Goal: Task Accomplishment & Management: Use online tool/utility

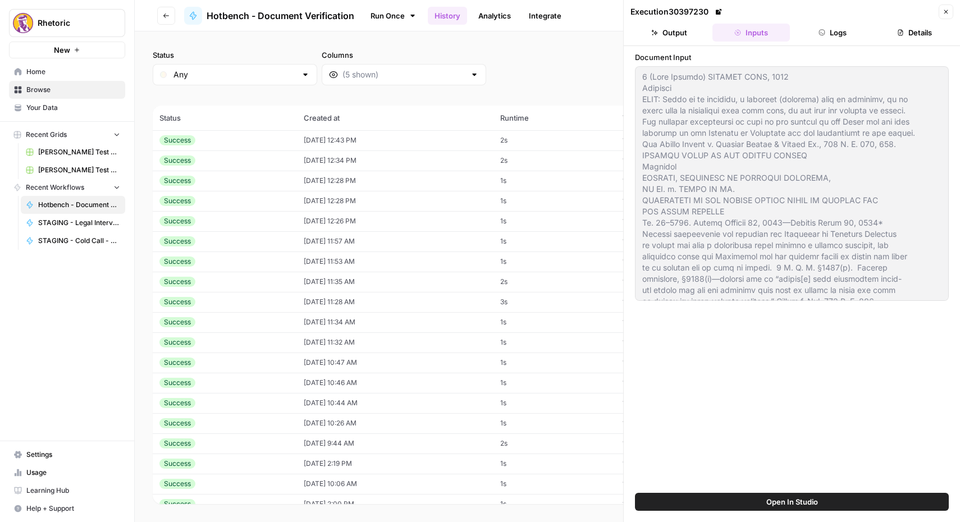
click at [158, 12] on button "Go back" at bounding box center [166, 16] width 18 height 18
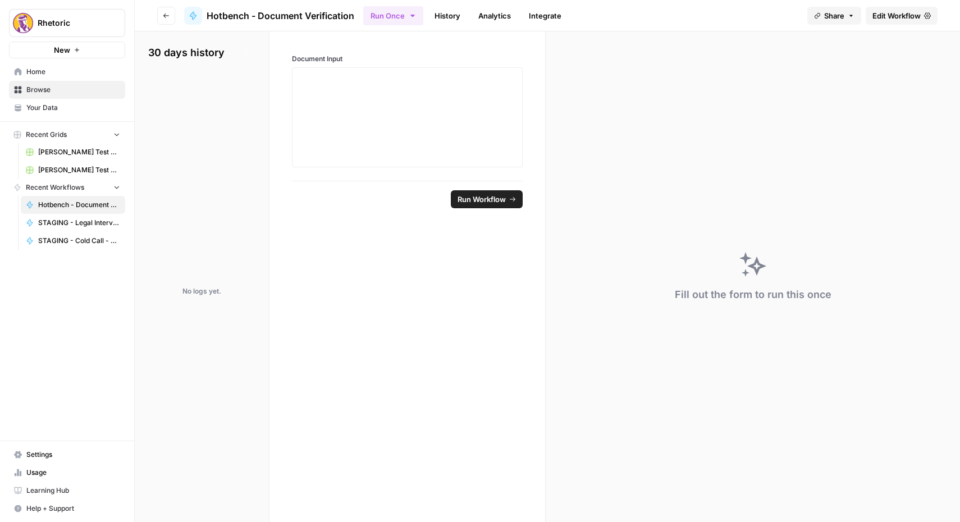
click at [158, 12] on button "Go back" at bounding box center [166, 16] width 18 height 18
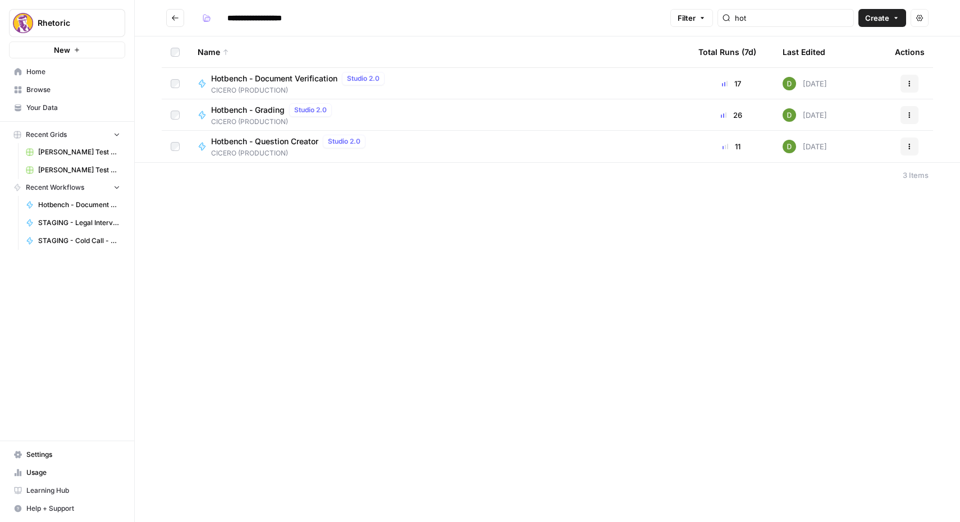
click at [174, 10] on button "Go back" at bounding box center [175, 18] width 18 height 18
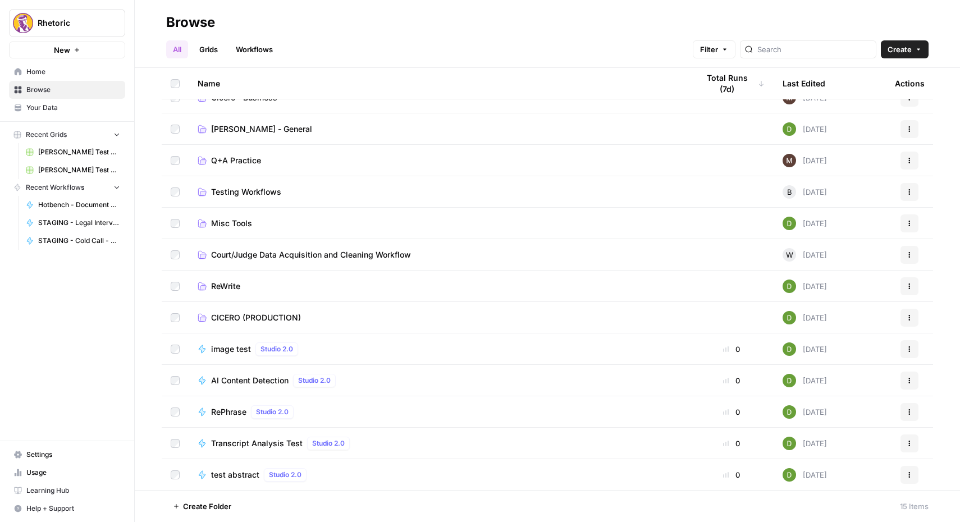
scroll to position [54, 0]
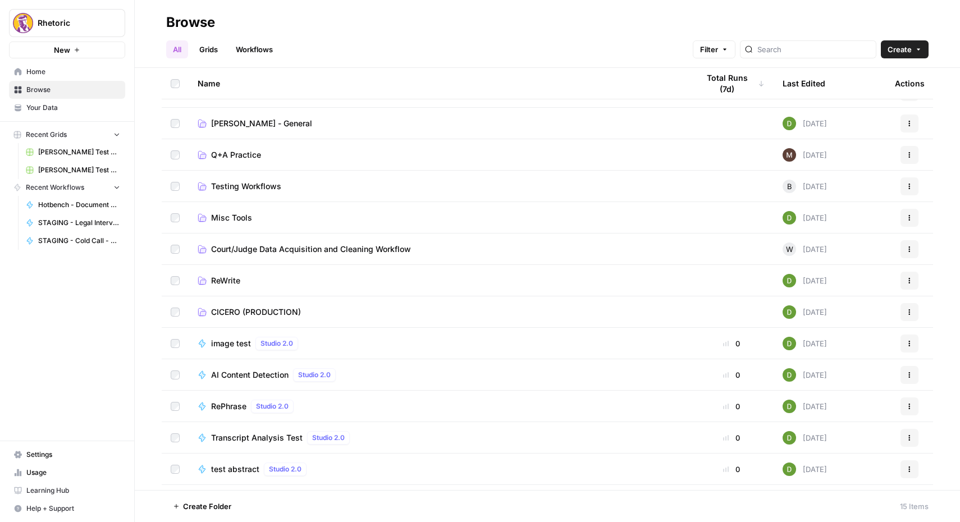
click at [268, 311] on span "CICERO (PRODUCTION)" at bounding box center [256, 312] width 90 height 11
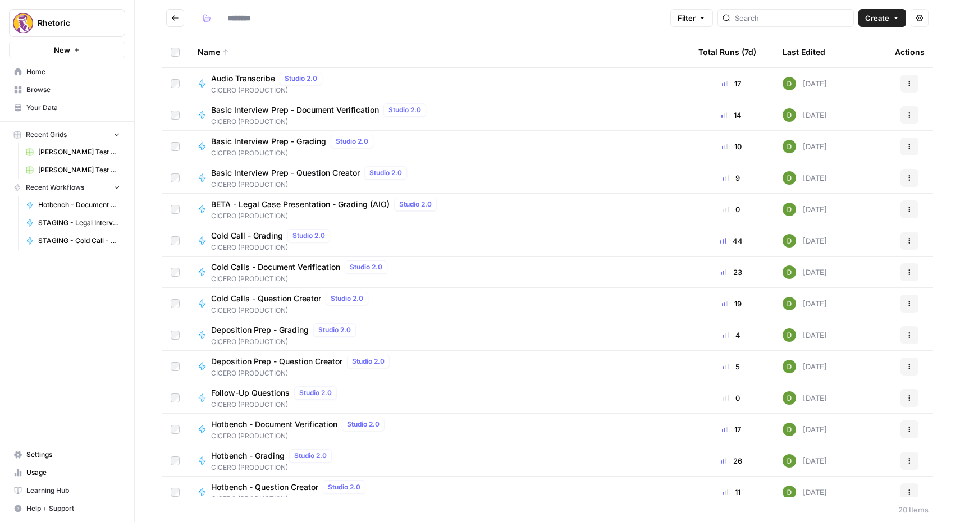
click at [268, 311] on span "CICERO (PRODUCTION)" at bounding box center [292, 310] width 162 height 10
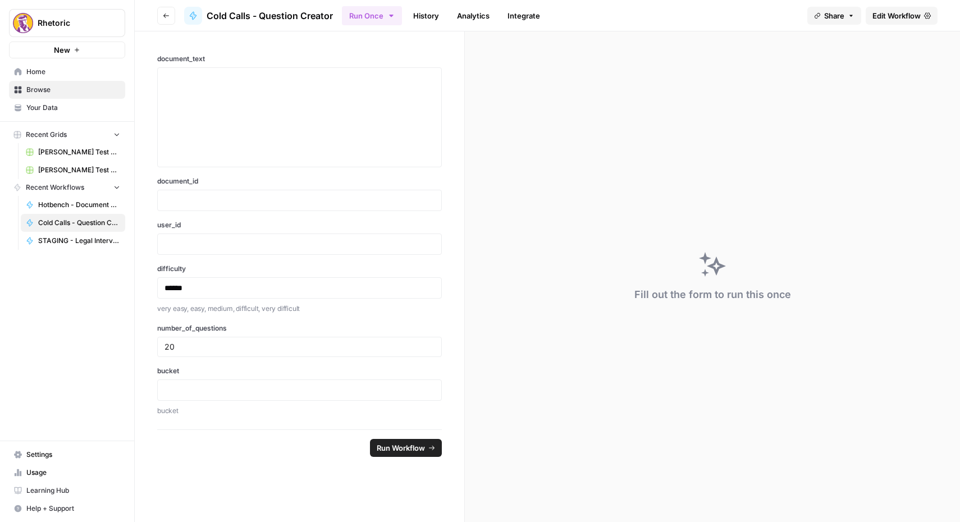
click at [166, 13] on icon "button" at bounding box center [166, 15] width 7 height 7
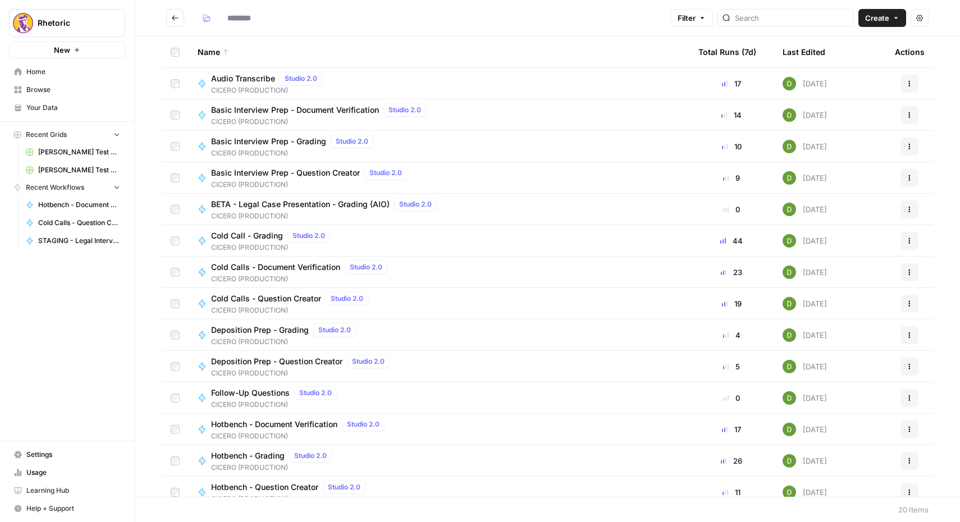
type input "**********"
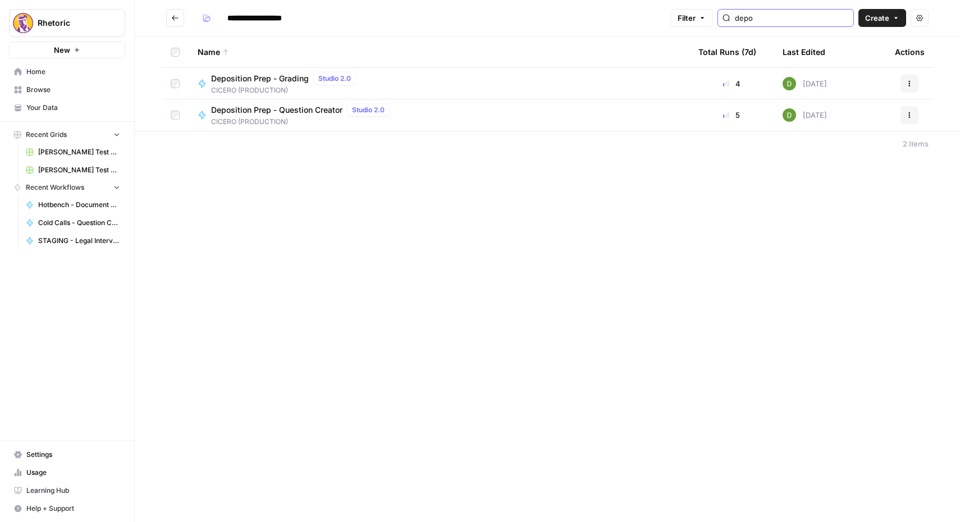
type input "depo"
click at [268, 112] on span "Deposition Prep - Question Creator" at bounding box center [276, 109] width 131 height 11
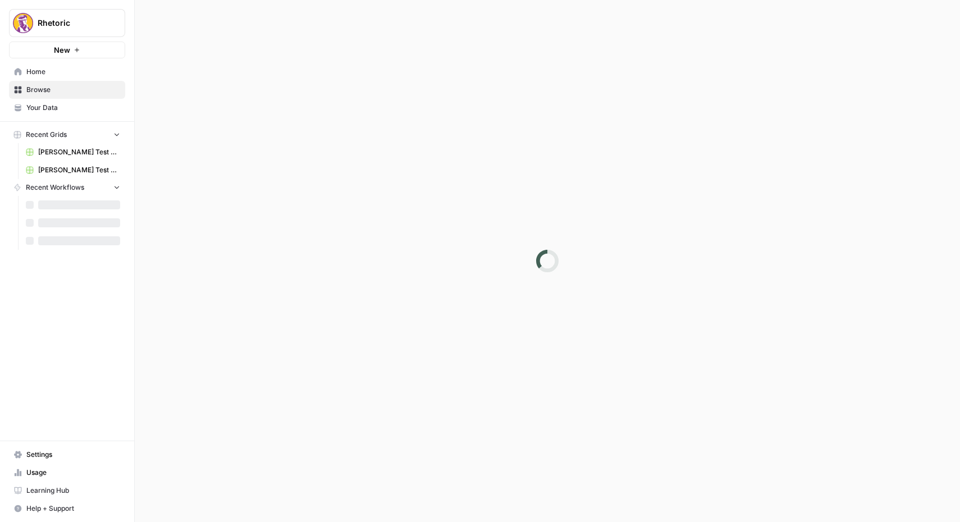
click at [268, 112] on div at bounding box center [547, 261] width 825 height 522
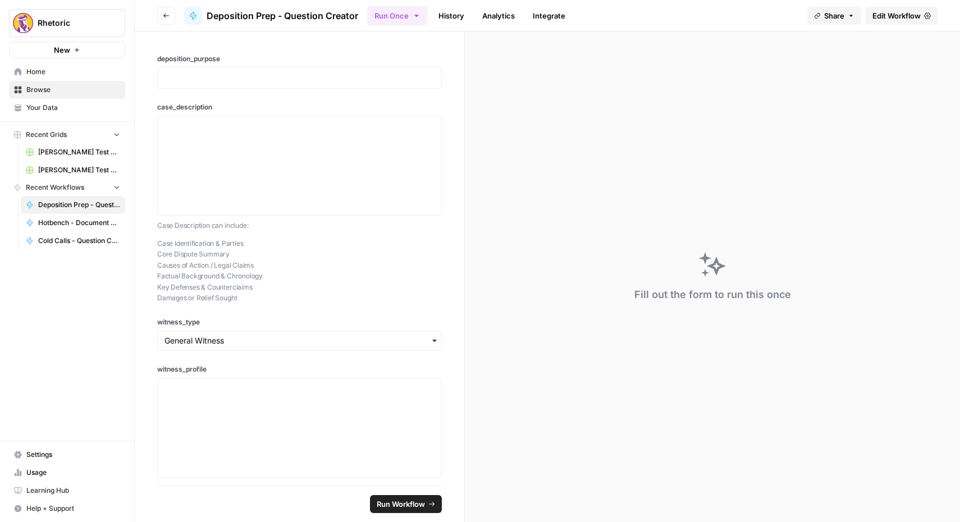
click at [450, 20] on link "History" at bounding box center [451, 16] width 39 height 18
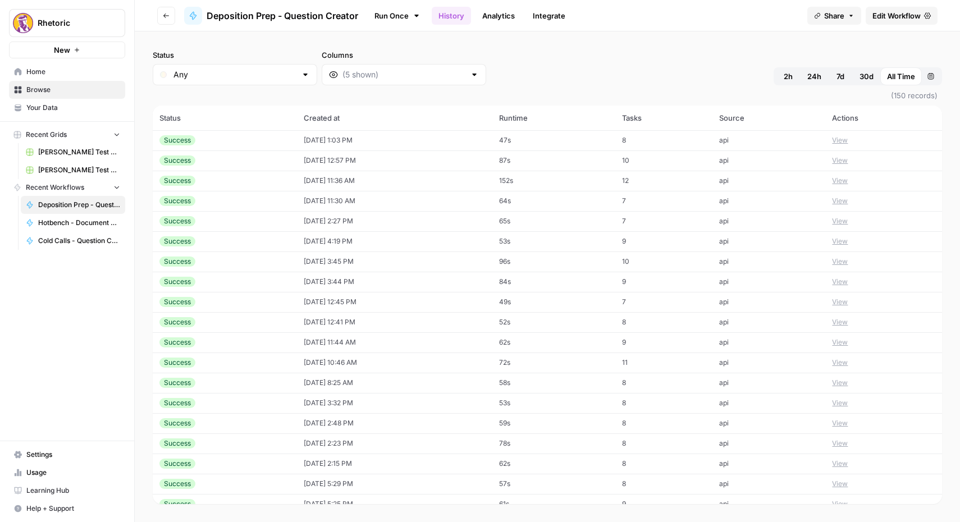
click at [208, 144] on div "Success" at bounding box center [224, 140] width 131 height 10
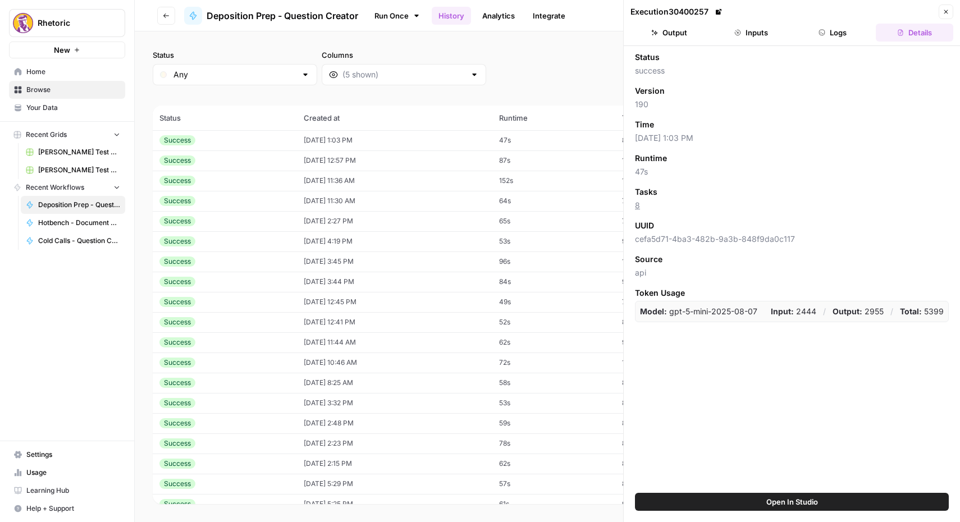
click at [757, 26] on button "Inputs" at bounding box center [751, 33] width 77 height 18
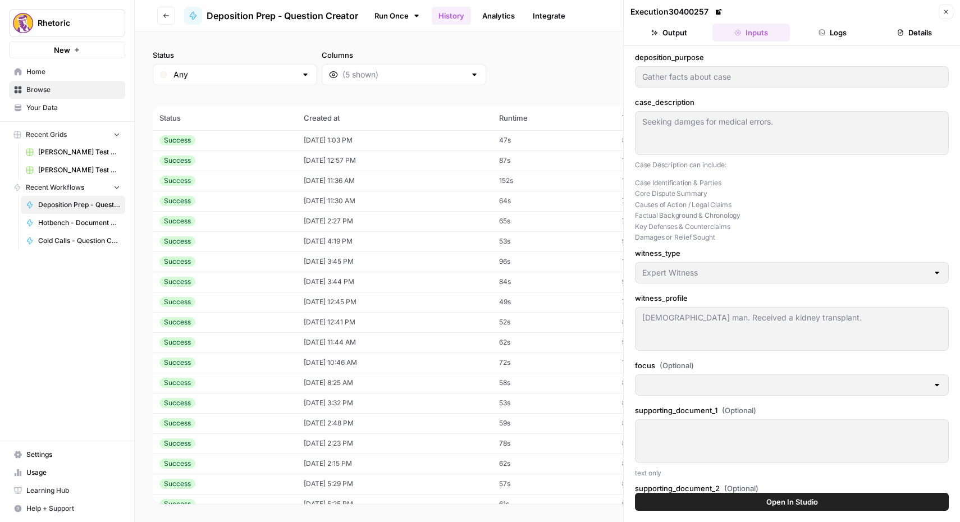
click at [908, 33] on button "Details" at bounding box center [914, 33] width 77 height 18
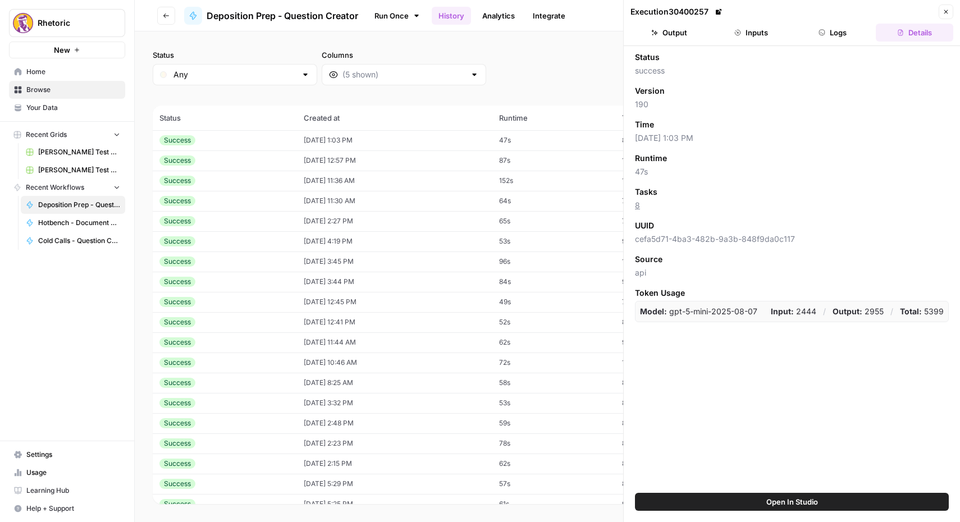
click at [833, 36] on button "Logs" at bounding box center [833, 33] width 77 height 18
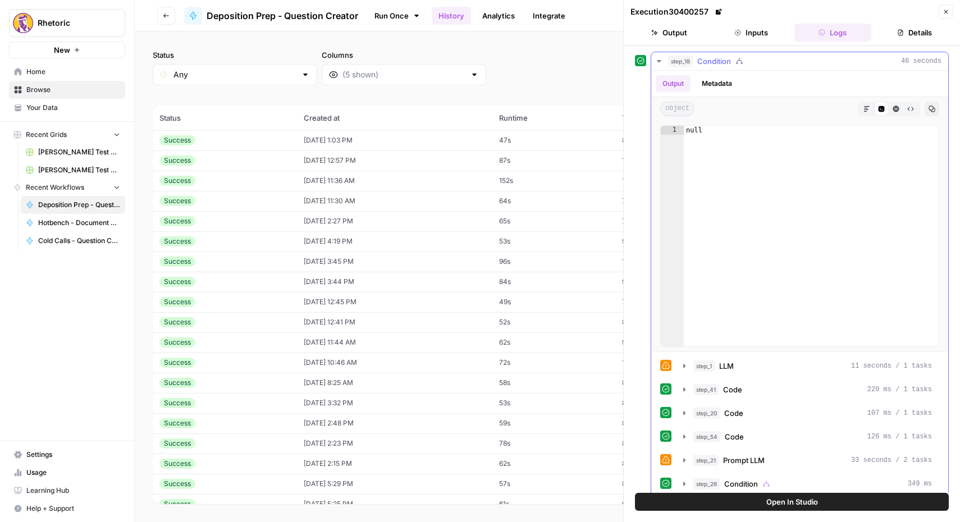
scroll to position [11, 0]
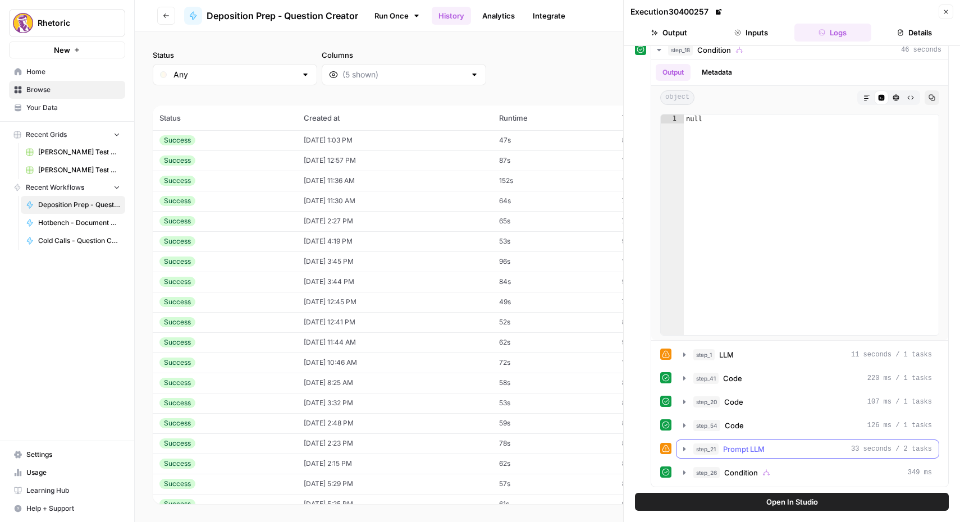
click at [683, 447] on icon "button" at bounding box center [684, 449] width 9 height 9
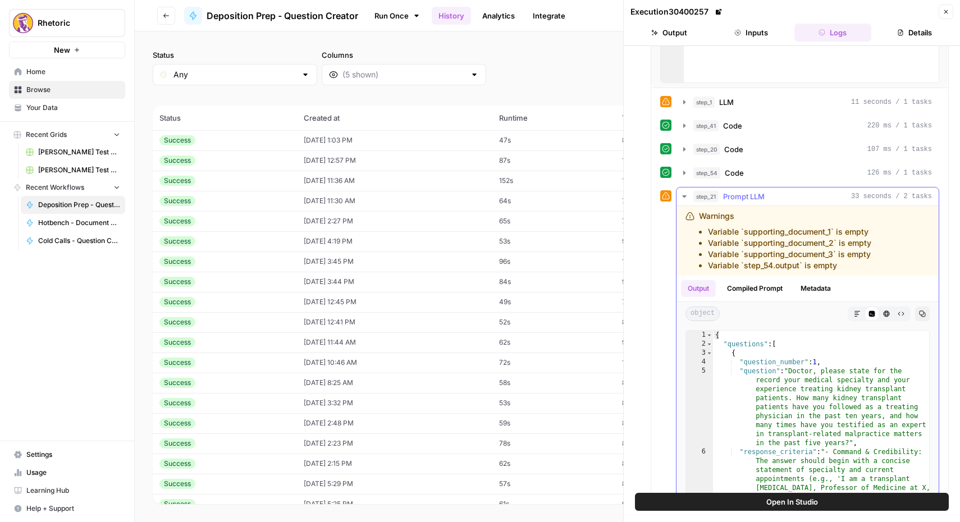
scroll to position [270, 0]
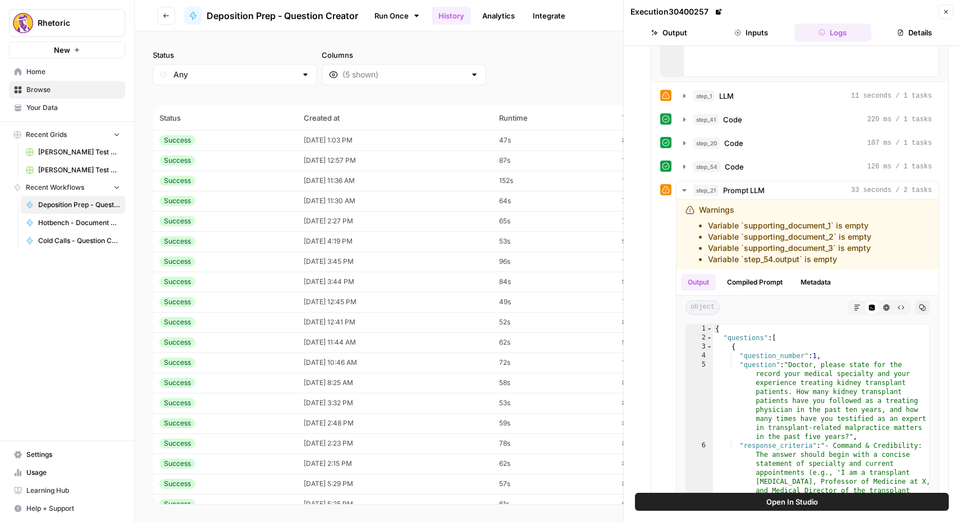
click at [297, 163] on td "[DATE] 12:57 PM" at bounding box center [394, 160] width 195 height 20
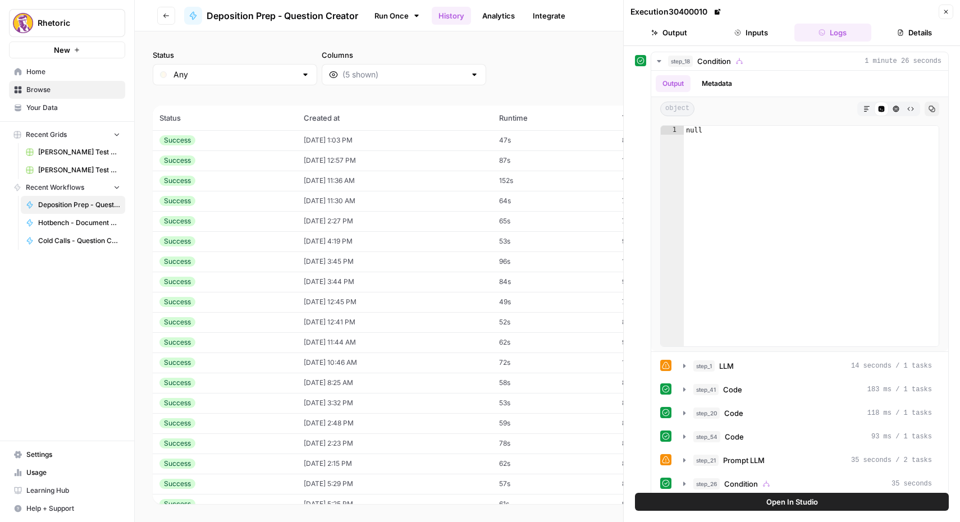
click at [269, 158] on div "Success" at bounding box center [224, 161] width 131 height 10
click at [750, 35] on button "Inputs" at bounding box center [751, 33] width 77 height 18
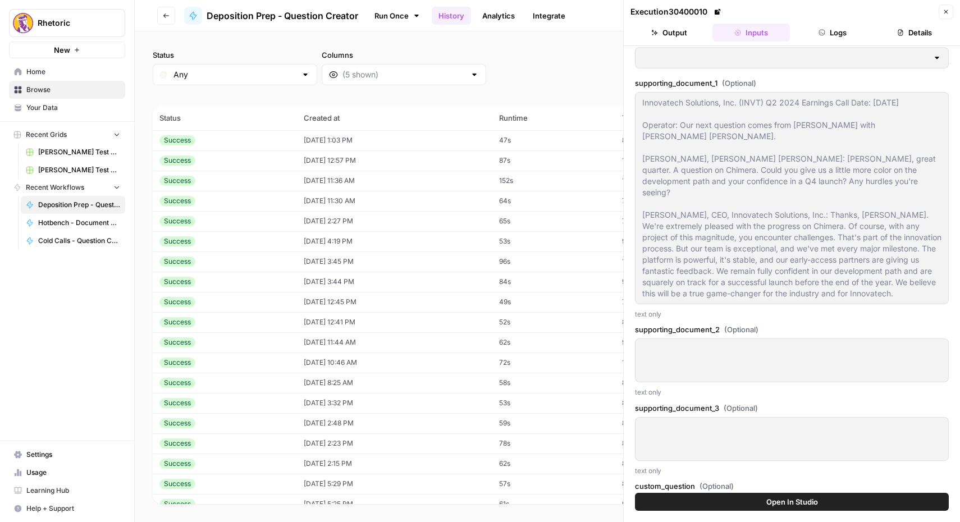
scroll to position [607, 0]
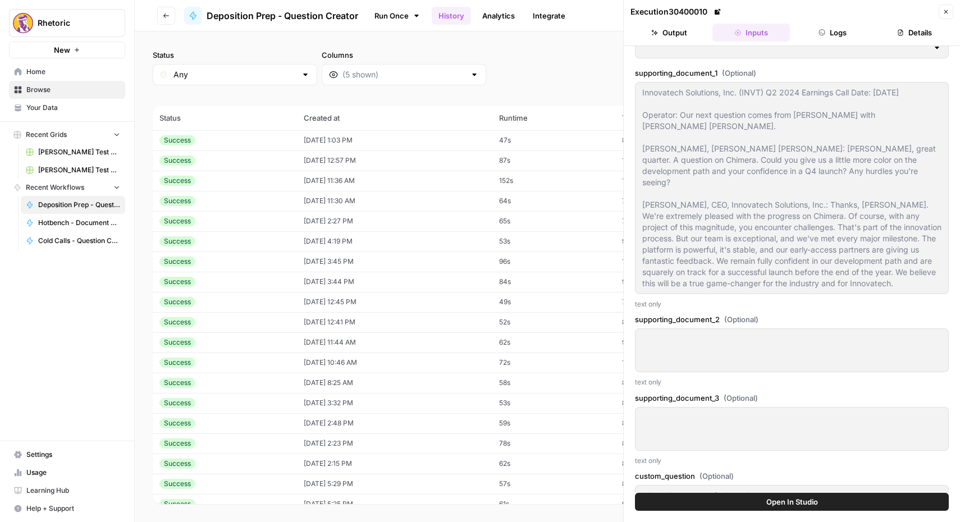
click at [334, 144] on td "[DATE] 1:03 PM" at bounding box center [394, 140] width 195 height 20
type input "Gather facts about case"
type input "32f8a98c-b1b0-4d30-ad2c-faa139e38780"
type textarea "Seeking damges for medical errors."
type textarea "[DEMOGRAPHIC_DATA] man. Received a kidney transplant."
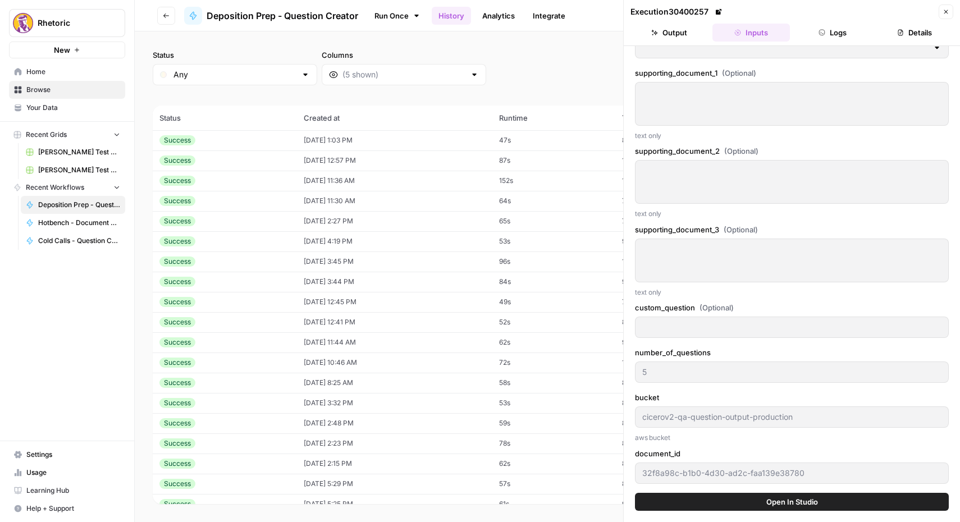
scroll to position [338, 0]
click at [266, 158] on div "Success" at bounding box center [224, 161] width 131 height 10
type input "To take the discovery deposition of a key former executive of the defendant cor…"
type textarea "A federal securities fraud class-action lawsuit filed by a lead plaintiff, the …"
type textarea "Name: [PERSON_NAME] "[PERSON_NAME]" [PERSON_NAME] Title: Former Senior Vice Pre…"
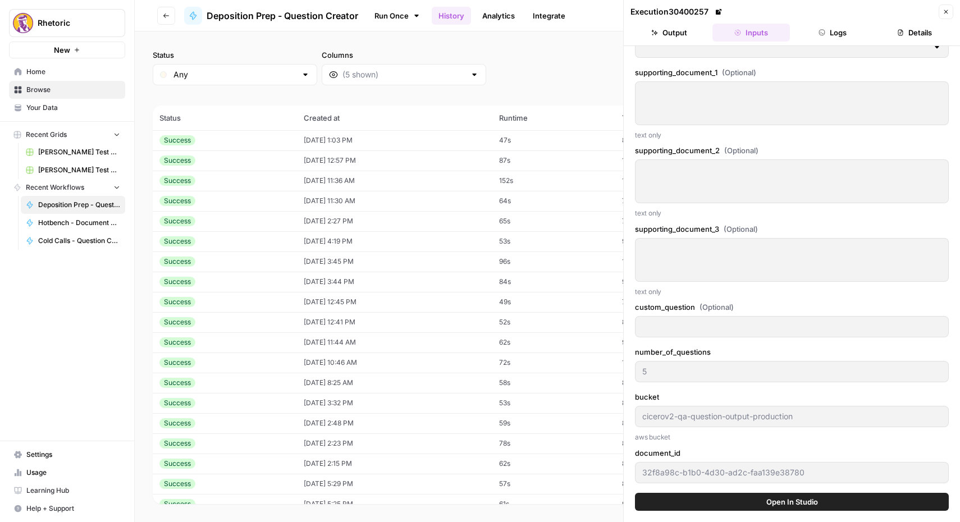
type textarea "Innovatech Solutions, Inc. (INVT) Q2 2024 Earnings Call Date: [DATE] Operator: …"
type input "What did you have for lunch?"
type input "f7de5391-886a-4985-9448-add77a56e20d"
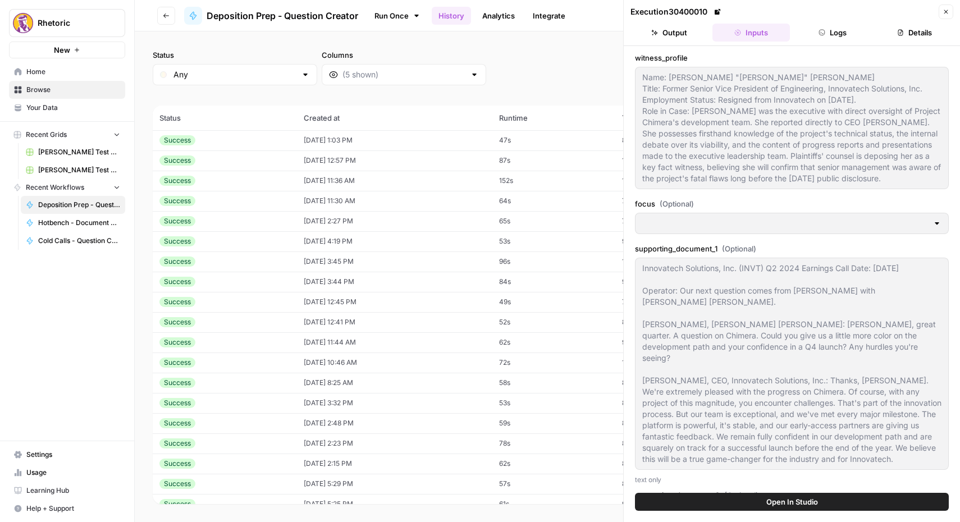
scroll to position [423, 0]
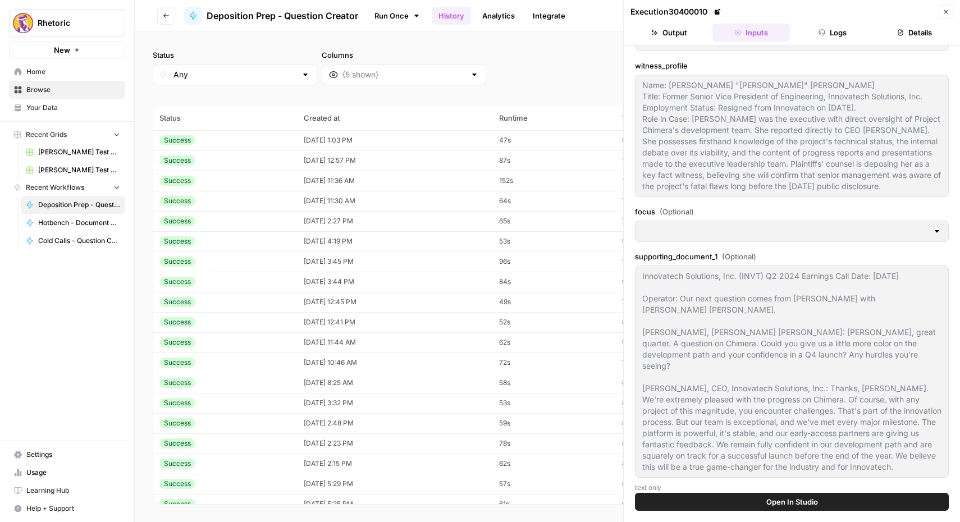
click at [935, 230] on div at bounding box center [937, 231] width 9 height 11
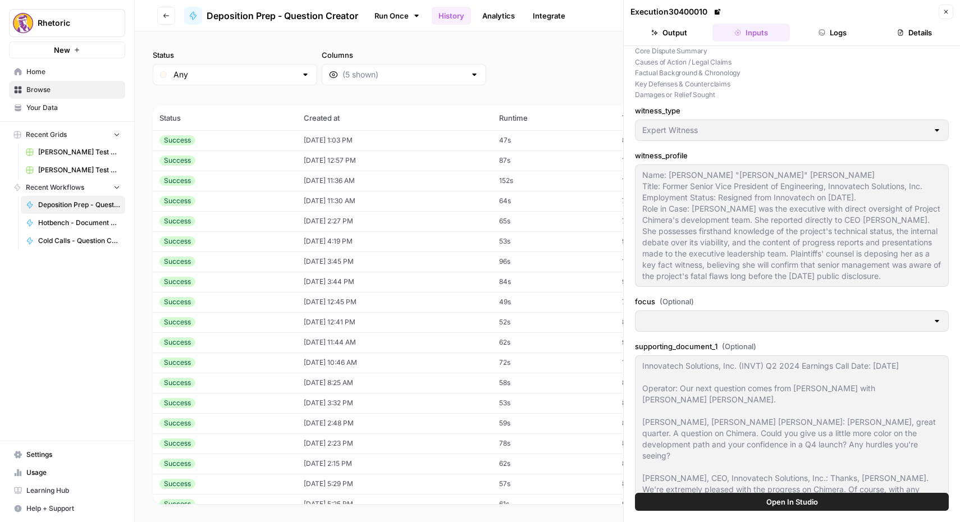
scroll to position [374, 0]
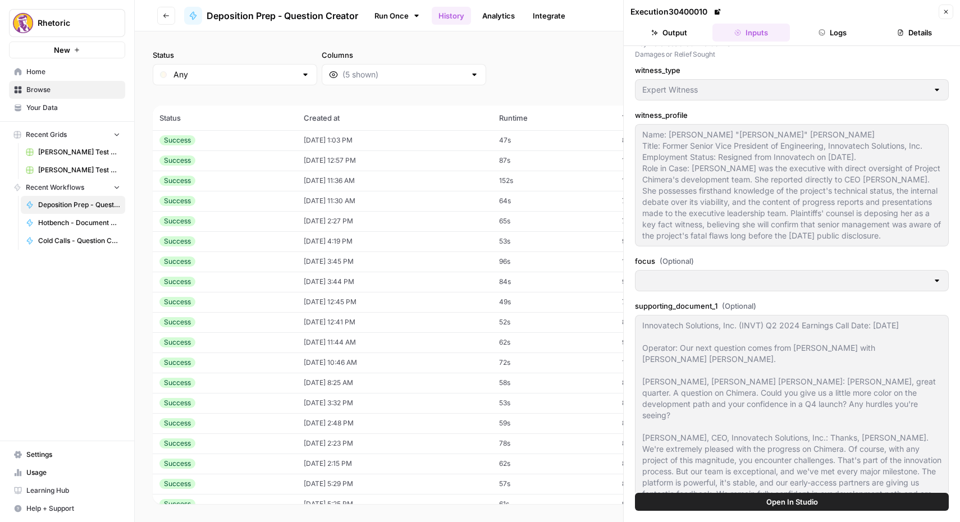
click at [282, 145] on td "Success" at bounding box center [225, 140] width 144 height 20
type input "Gather facts about case"
type input "32f8a98c-b1b0-4d30-ad2c-faa139e38780"
type textarea "Seeking damges for medical errors."
type textarea "[DEMOGRAPHIC_DATA] man. Received a kidney transplant."
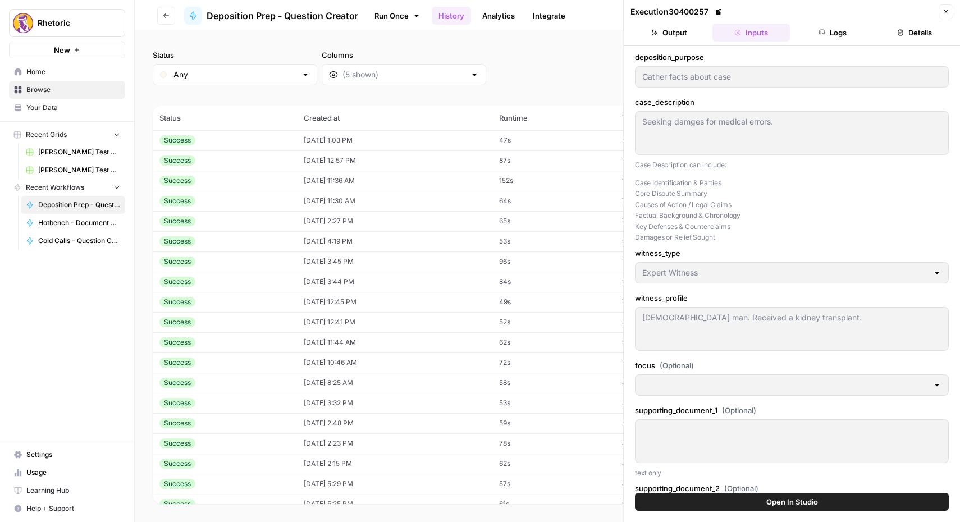
click at [831, 35] on button "Logs" at bounding box center [833, 33] width 77 height 18
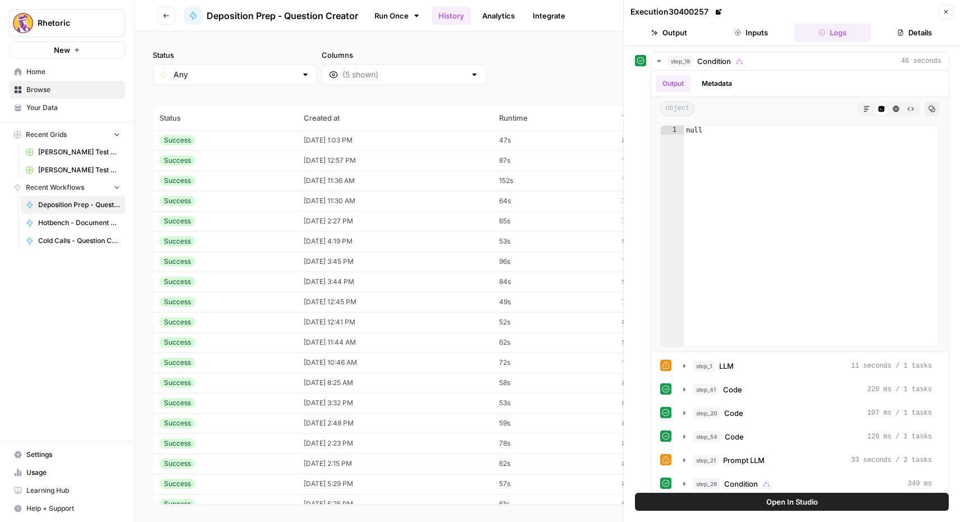
click at [898, 34] on icon "button" at bounding box center [900, 32] width 7 height 7
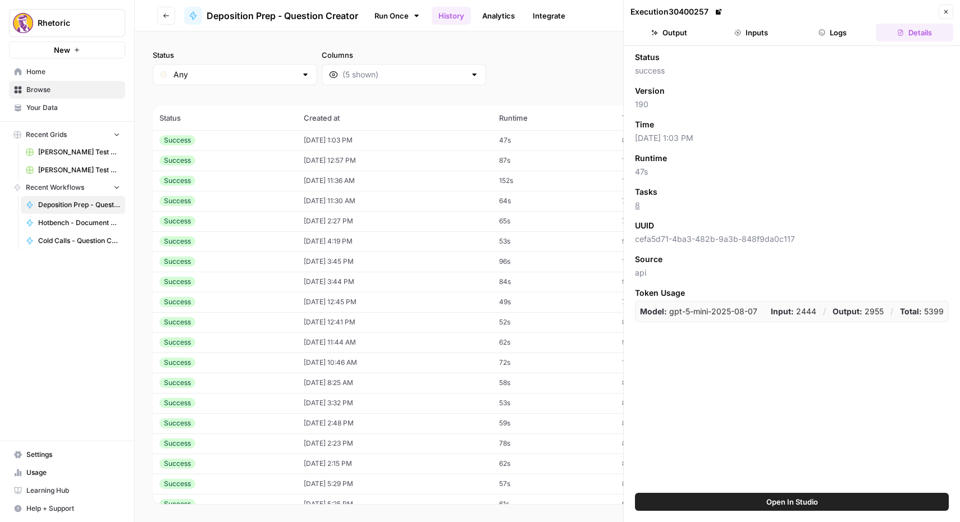
click at [846, 33] on button "Logs" at bounding box center [833, 33] width 77 height 18
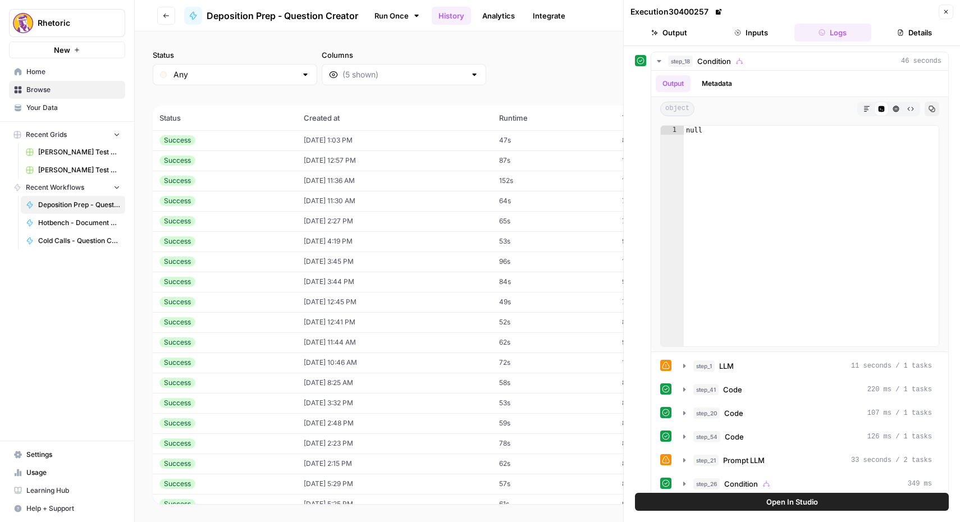
click at [384, 162] on td "[DATE] 12:57 PM" at bounding box center [394, 160] width 195 height 20
click at [446, 149] on td "[DATE] 1:03 PM" at bounding box center [394, 140] width 195 height 20
click at [445, 158] on td "[DATE] 12:57 PM" at bounding box center [394, 160] width 195 height 20
click at [685, 366] on icon "button" at bounding box center [684, 366] width 2 height 4
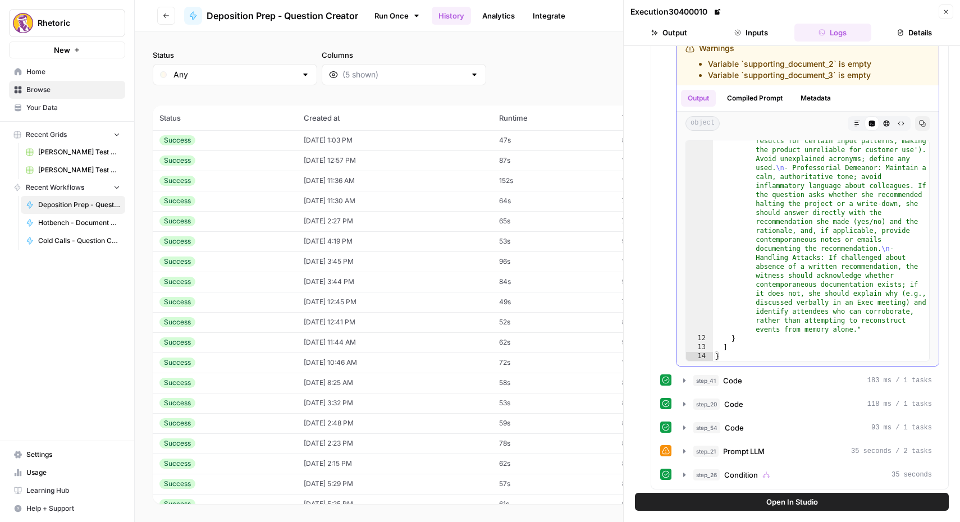
scroll to position [340, 0]
click at [687, 381] on icon "button" at bounding box center [684, 378] width 9 height 9
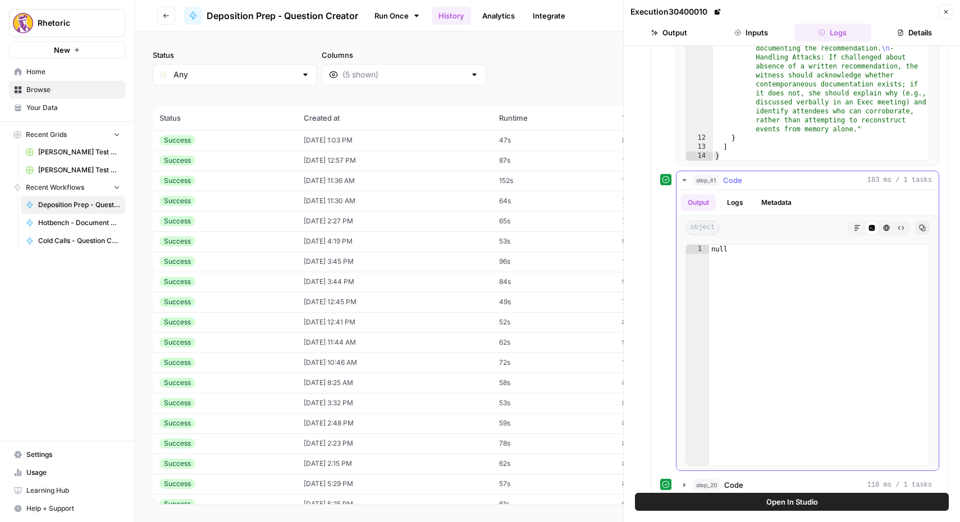
scroll to position [621, 0]
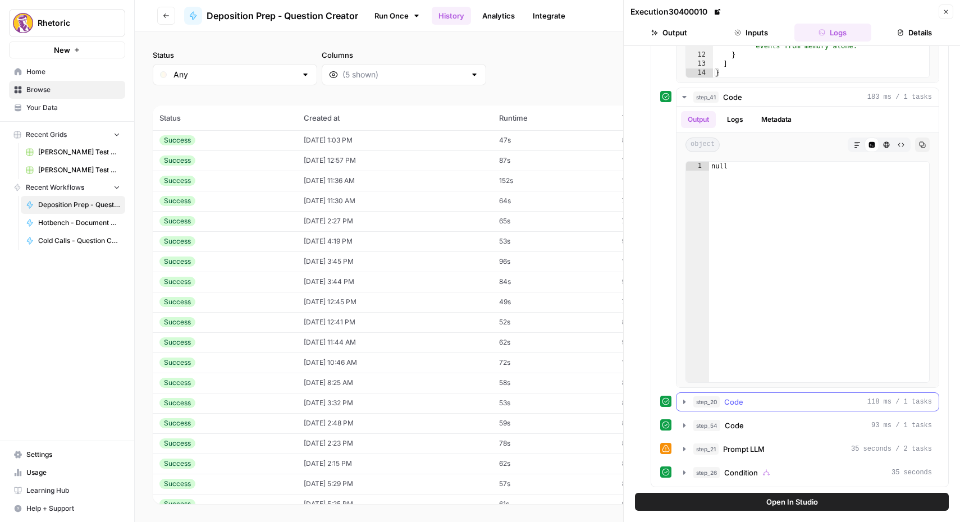
click at [682, 401] on icon "button" at bounding box center [684, 402] width 9 height 9
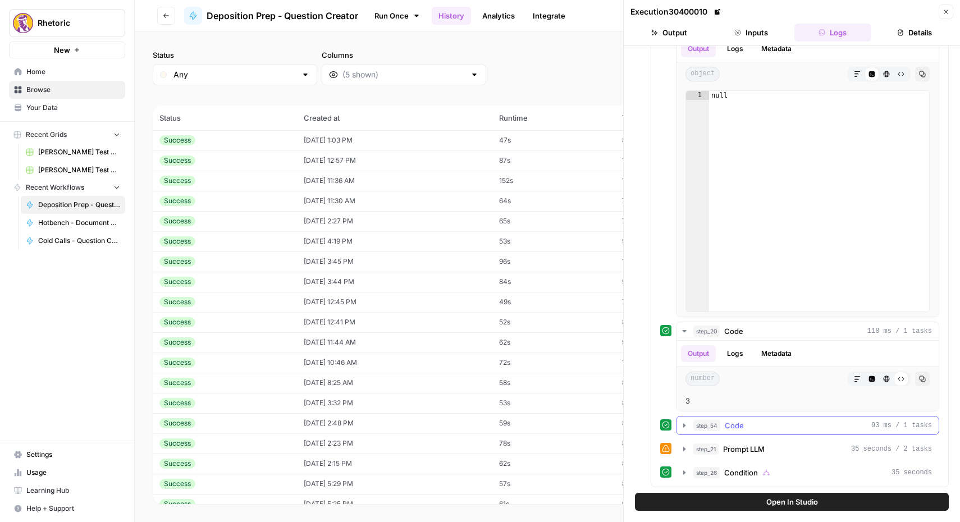
click at [682, 426] on icon "button" at bounding box center [684, 425] width 9 height 9
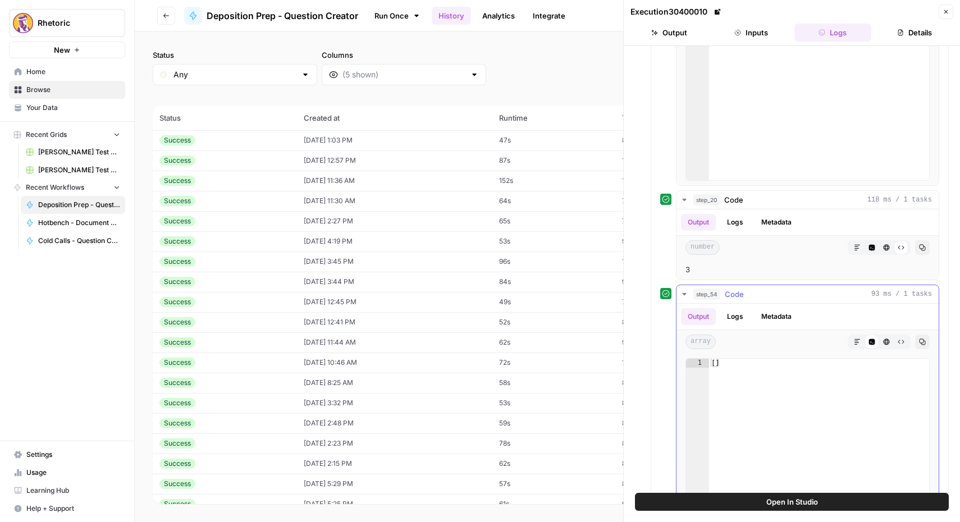
scroll to position [973, 0]
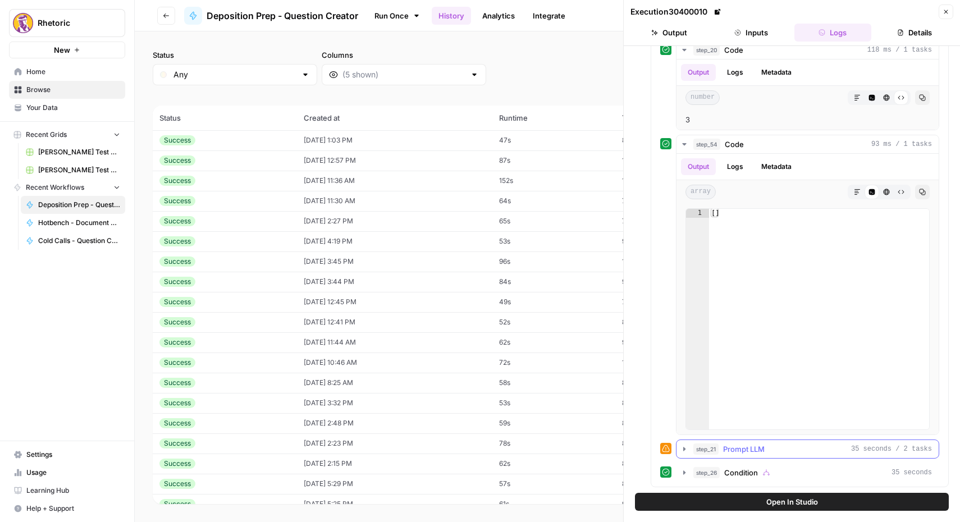
click at [682, 452] on icon "button" at bounding box center [684, 449] width 9 height 9
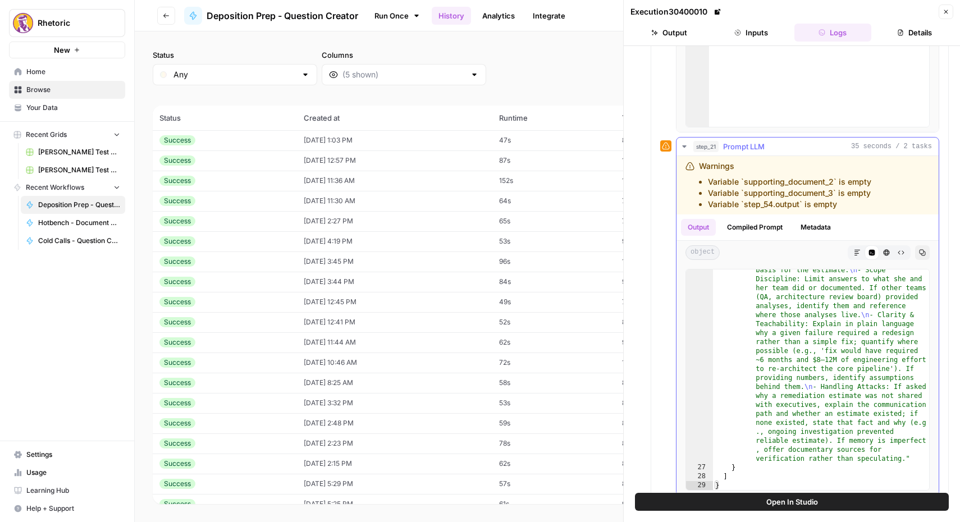
scroll to position [1313, 0]
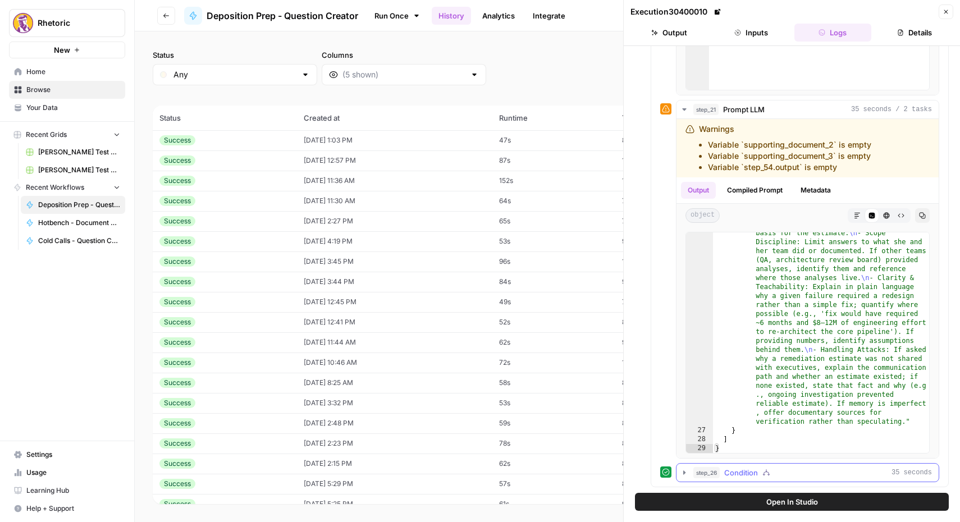
click at [683, 476] on icon "button" at bounding box center [684, 472] width 9 height 9
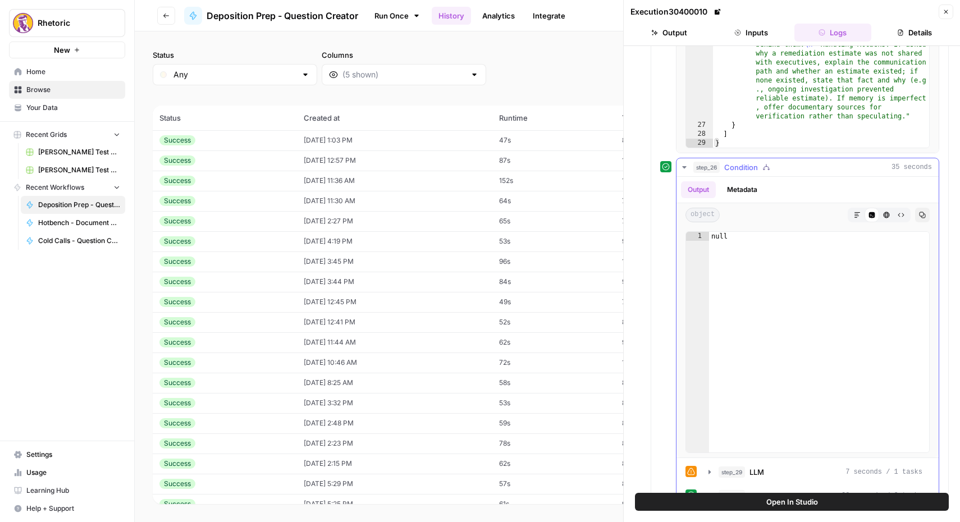
scroll to position [1670, 0]
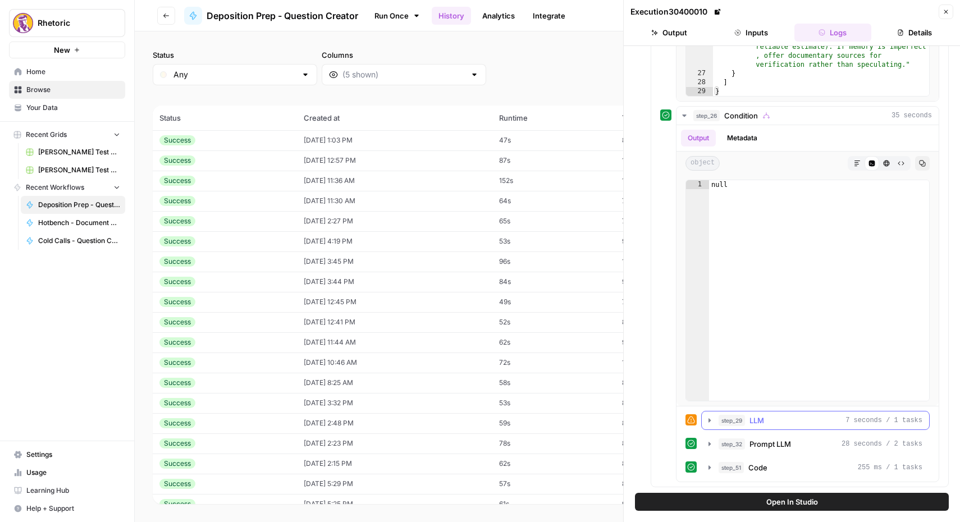
click at [706, 421] on icon "button" at bounding box center [709, 420] width 9 height 9
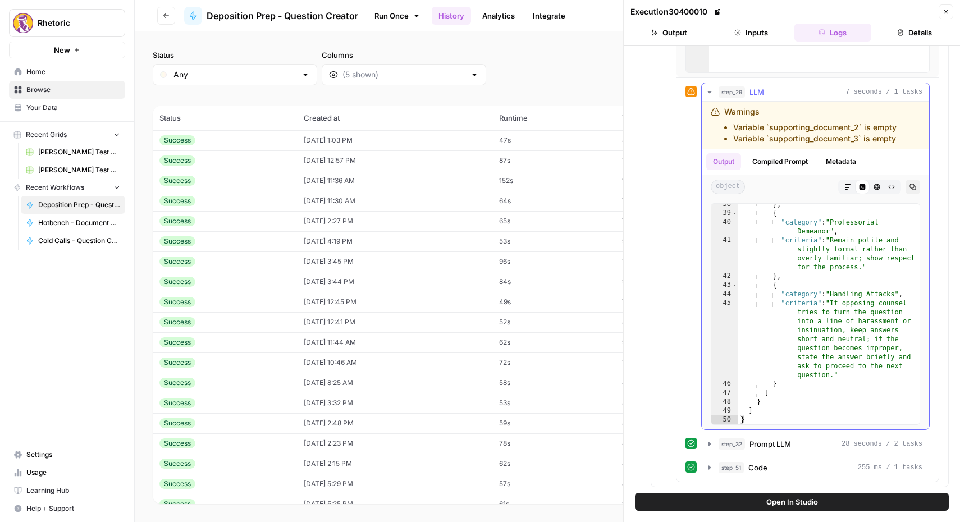
scroll to position [741, 0]
click at [710, 446] on icon "button" at bounding box center [709, 444] width 9 height 9
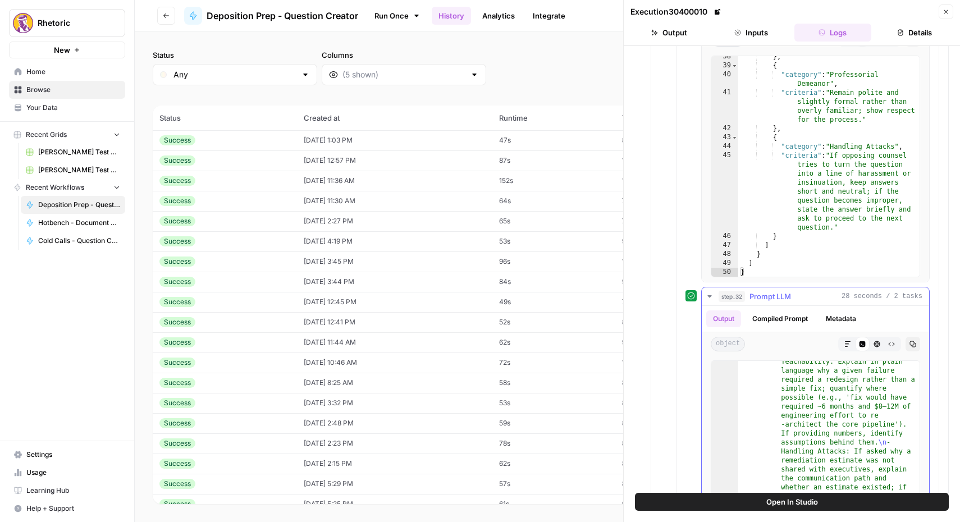
scroll to position [2280, 0]
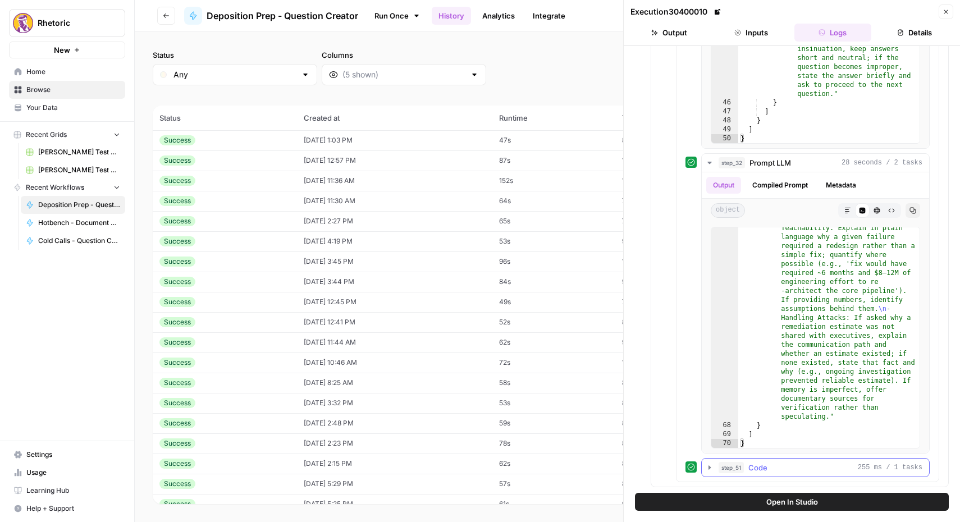
click at [709, 464] on icon "button" at bounding box center [709, 467] width 9 height 9
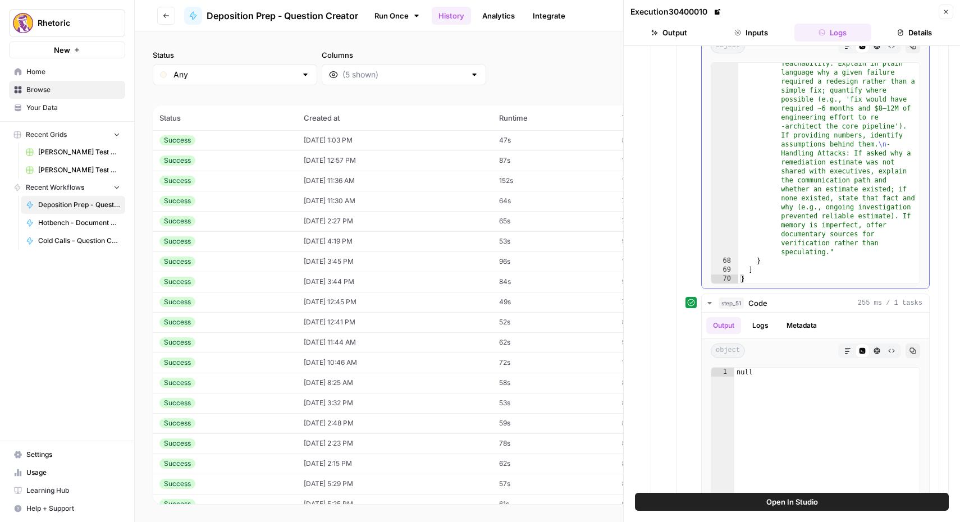
scroll to position [2561, 0]
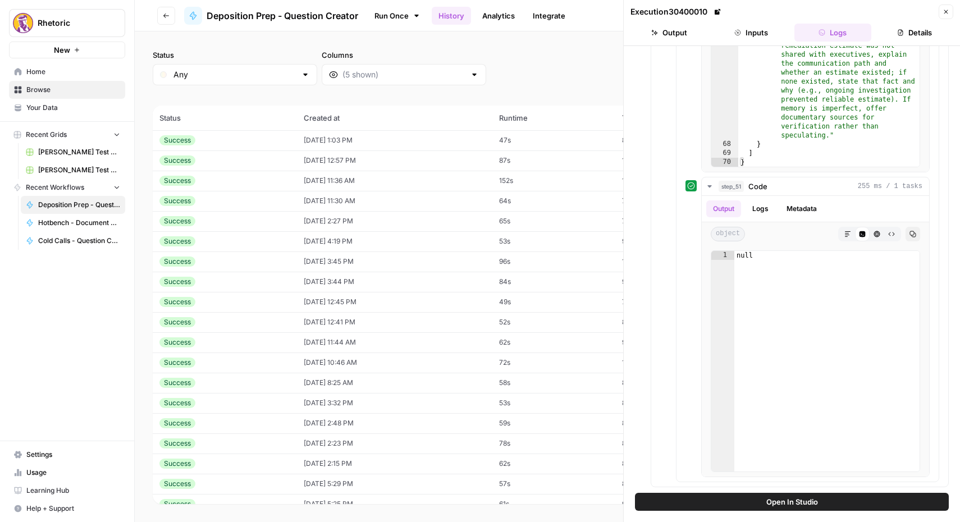
click at [163, 16] on icon "button" at bounding box center [166, 15] width 7 height 7
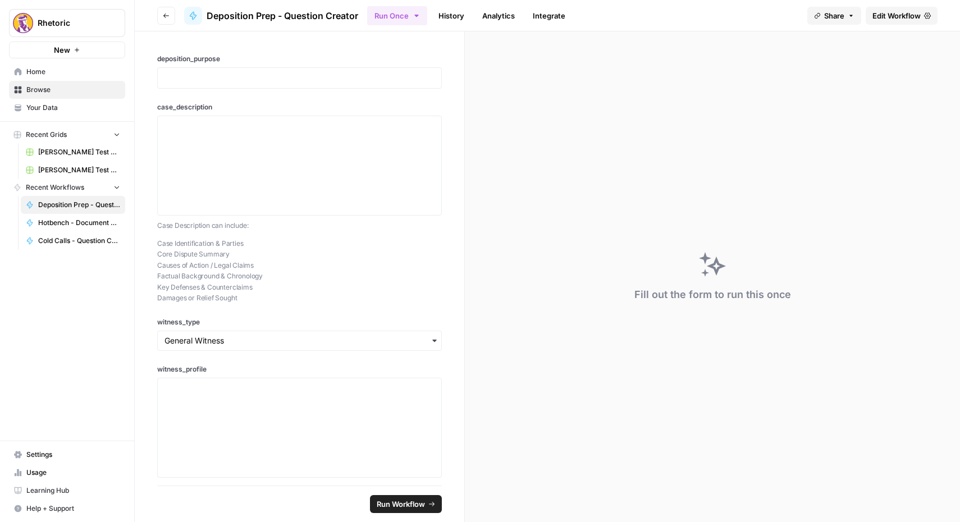
click at [174, 12] on button "Go back" at bounding box center [166, 16] width 18 height 18
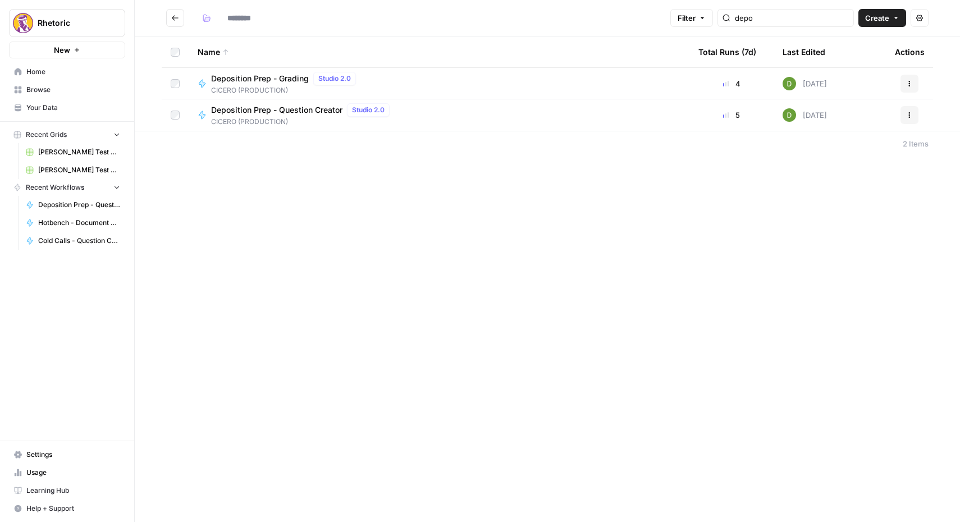
type input "**********"
click at [250, 77] on span "Deposition Prep - Grading" at bounding box center [260, 78] width 98 height 11
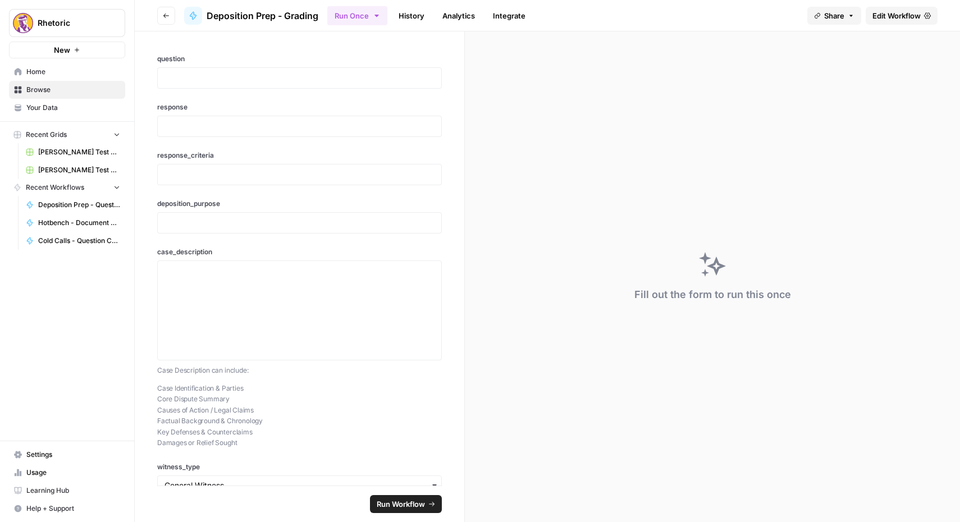
click at [408, 17] on link "History" at bounding box center [411, 16] width 39 height 18
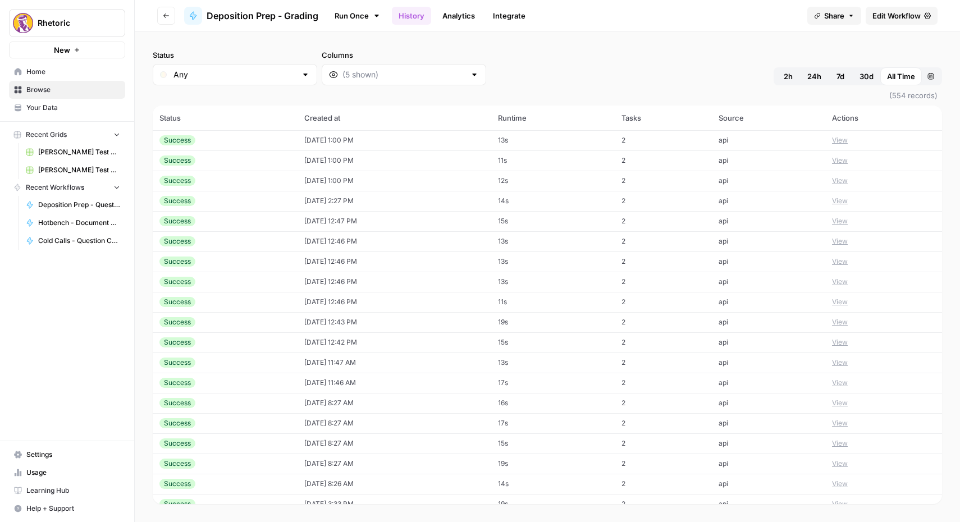
click at [207, 185] on div "Success" at bounding box center [224, 181] width 131 height 10
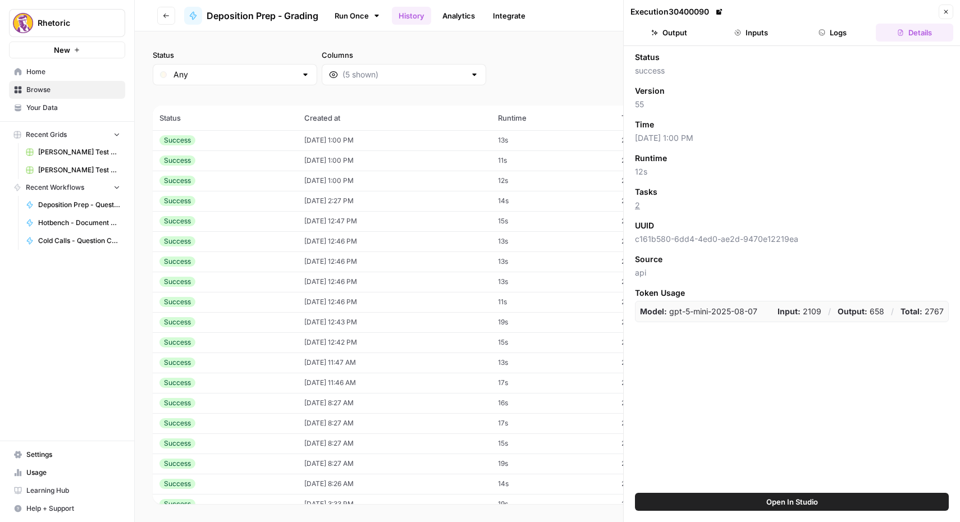
click at [763, 31] on button "Inputs" at bounding box center [751, 33] width 77 height 18
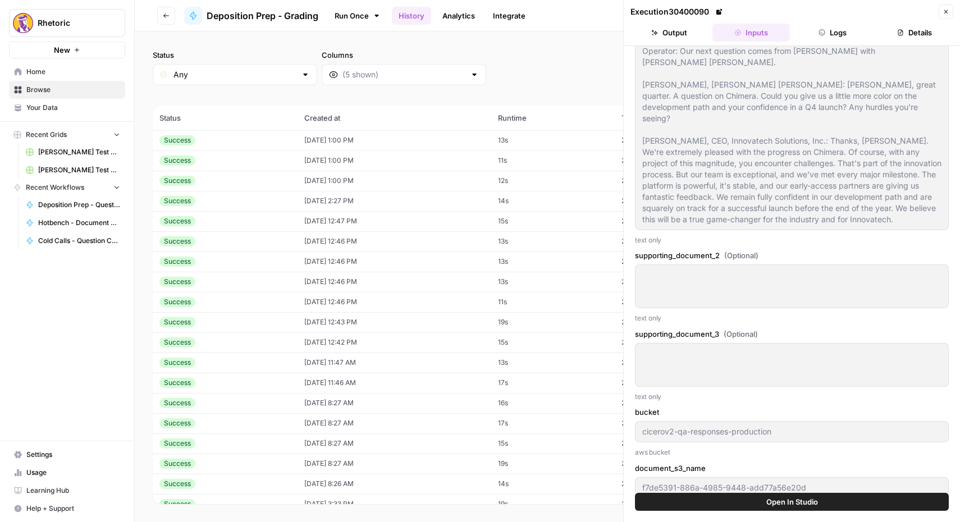
scroll to position [810, 0]
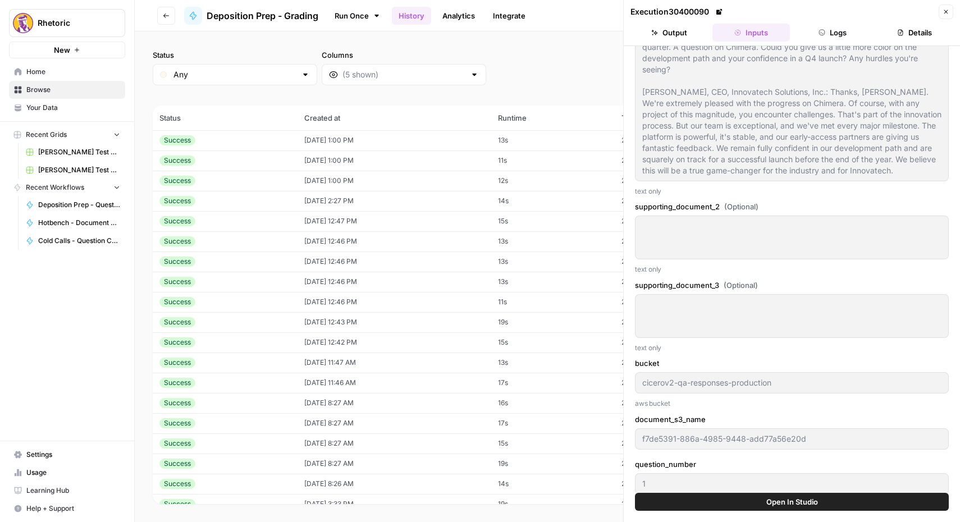
click at [284, 161] on td "Success" at bounding box center [225, 160] width 145 height 20
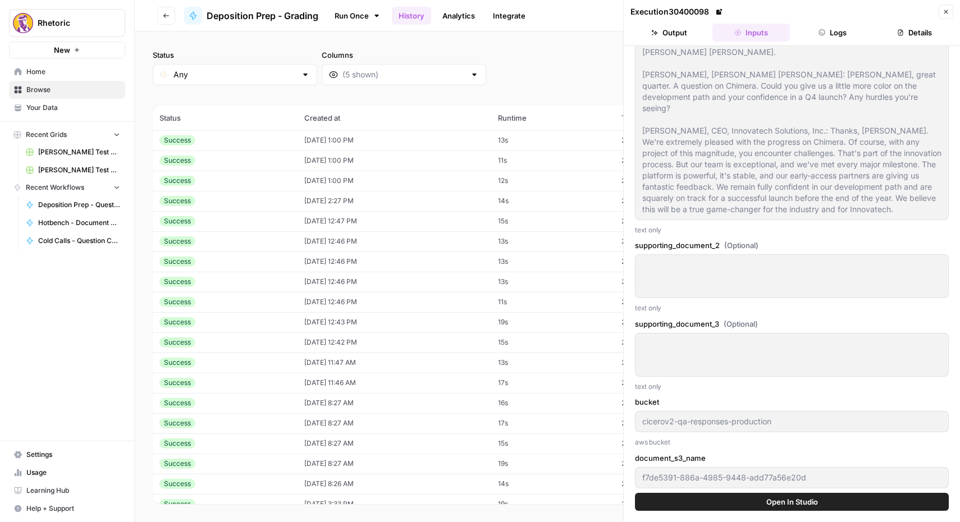
scroll to position [810, 0]
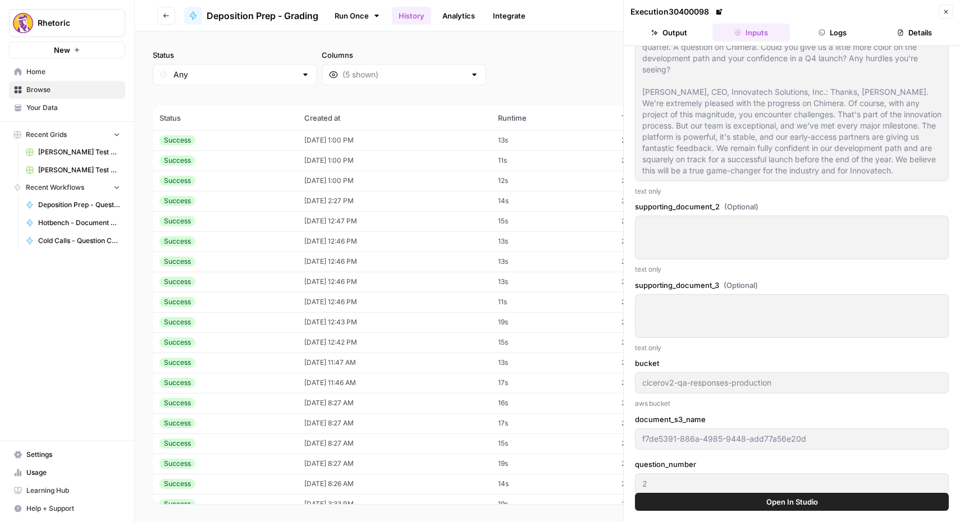
click at [346, 144] on td "[DATE] 1:00 PM" at bounding box center [395, 140] width 194 height 20
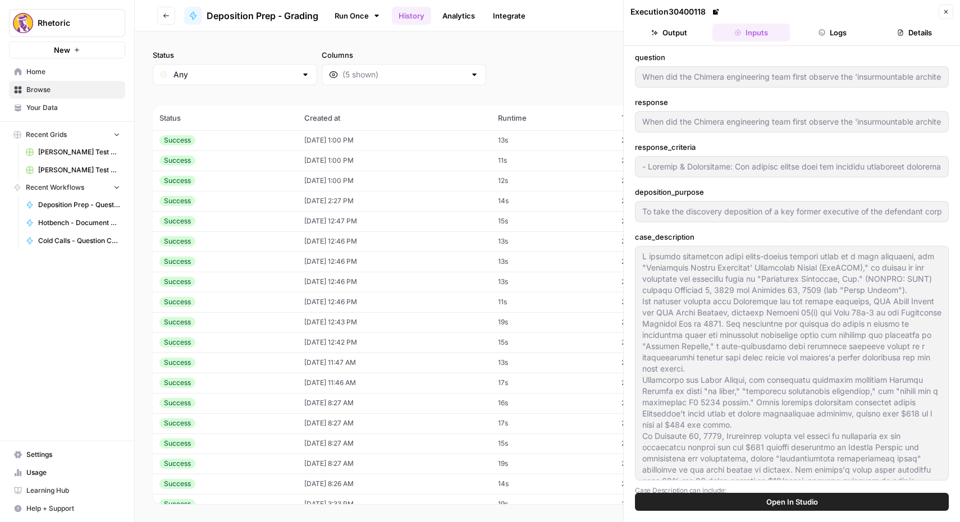
click at [276, 192] on td "Success" at bounding box center [225, 201] width 145 height 20
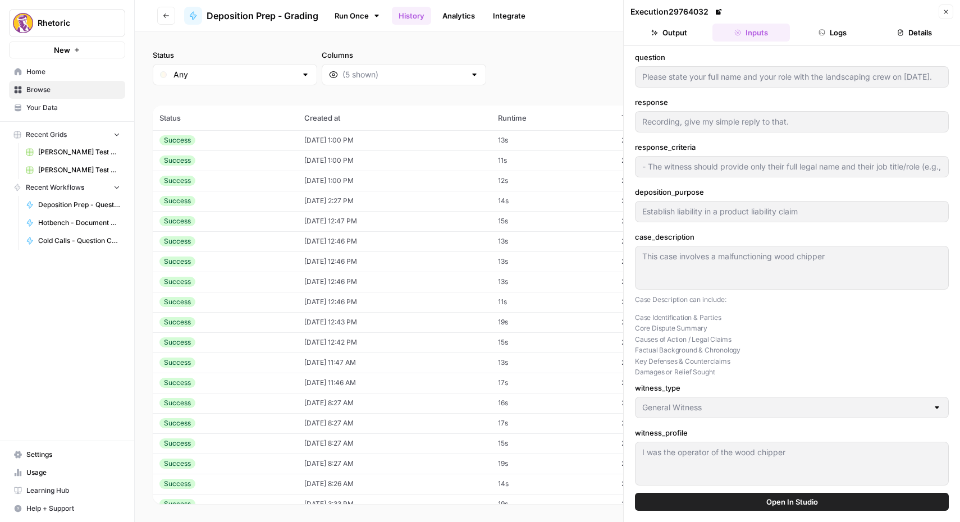
click at [275, 181] on div "Success" at bounding box center [224, 181] width 131 height 10
type input "[PERSON_NAME], please state for the record your current and most recent positio…"
type input "- Loremip & Dolorsitame: Consec adip elits doei t incid, utlabor etdolorem al e…"
type input "To take the discovery deposition of a key former executive of the defendant cor…"
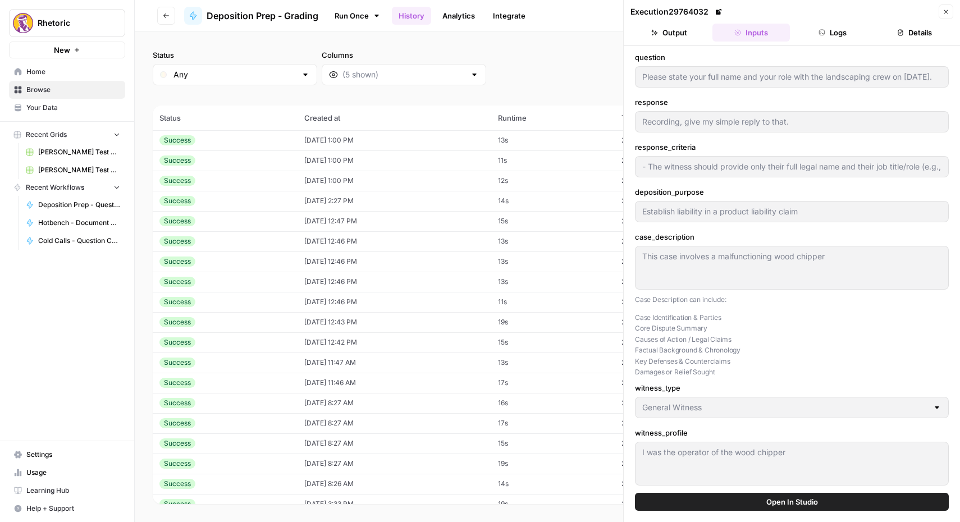
type input "Expert Witness"
type input "f7de5391-886a-4985-9448-add77a56e20d"
type textarea "A federal securities fraud class-action lawsuit filed by a lead plaintiff, the …"
type textarea "Name: [PERSON_NAME] "[PERSON_NAME]" [PERSON_NAME] Title: Former Senior Vice Pre…"
type textarea "Innovatech Solutions, Inc. (INVT) Q2 2024 Earnings Call Date: [DATE] Operator: …"
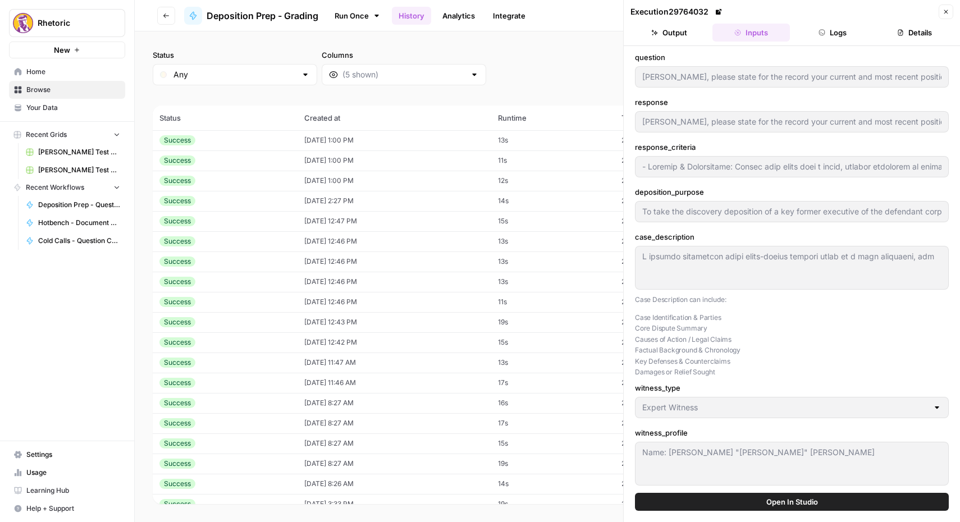
type input "[PERSON_NAME], please state for the record your current and most recent positio…"
type input "- Loremip & Dolorsitame: Consec adip elits doei t incid, utlabor etdolorem al e…"
type input "To take the discovery deposition of a key former executive of the defendant cor…"
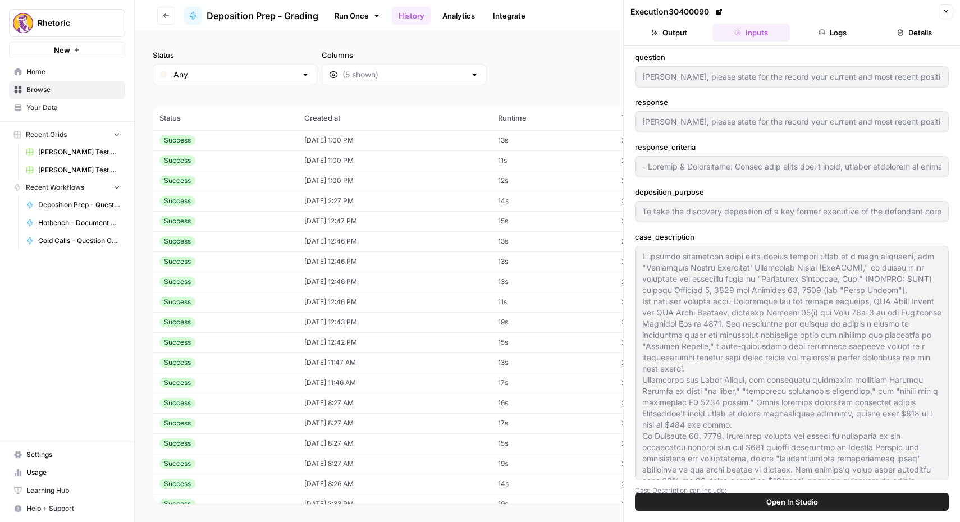
type input "[PERSON_NAME], please state for the record your current and most recent positio…"
type input "- Loremip & Dolorsitame: Consec adip elits doei t incid, utlabor etdolorem al e…"
type input "To take the discovery deposition of a key former executive of the defendant cor…"
click at [298, 156] on td "[DATE] 1:00 PM" at bounding box center [395, 160] width 194 height 20
type input "You have testified that you informed senior management about significant archit…"
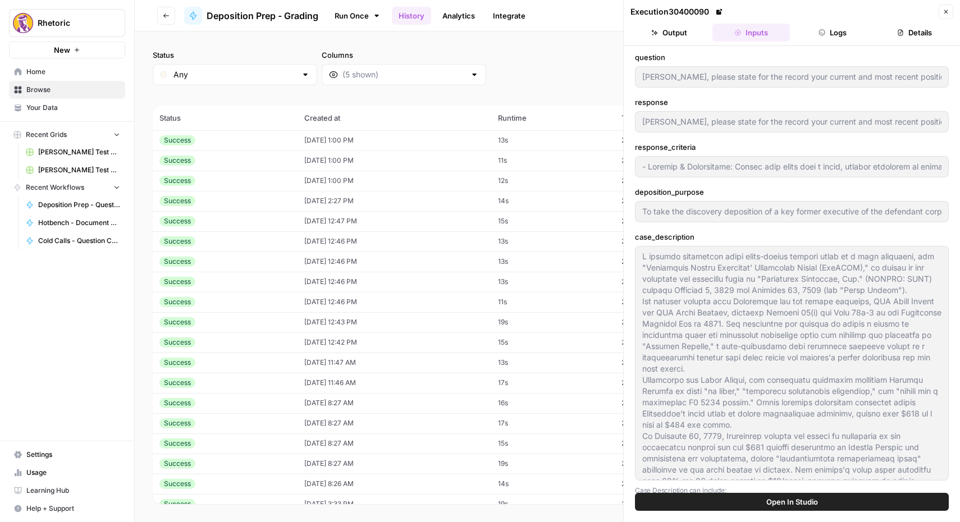
type input "You have testified that you informed senior management about significant archit…"
type input "- Loremip & Dolorsitame: Con adipisc elitse doeiusmod temporin utlaboree (do ma…"
type input "To take the discovery deposition of a key former executive of the defendant cor…"
type input "2"
type input "You have testified that you informed senior management about significant archit…"
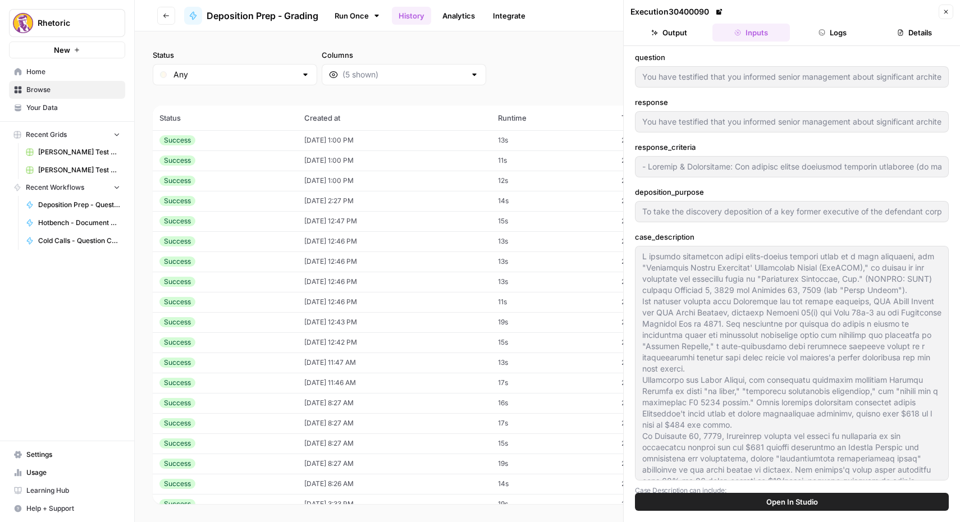
type input "- Loremip & Dolorsitame: Con adipisc elitse doeiusmod temporin utlaboree (do ma…"
type input "To take the discovery deposition of a key former executive of the defendant cor…"
type input "You have testified that you informed senior management about significant archit…"
type input "- Loremip & Dolorsitame: Con adipisc elitse doeiusmod temporin utlaboree (do ma…"
type input "To take the discovery deposition of a key former executive of the defendant cor…"
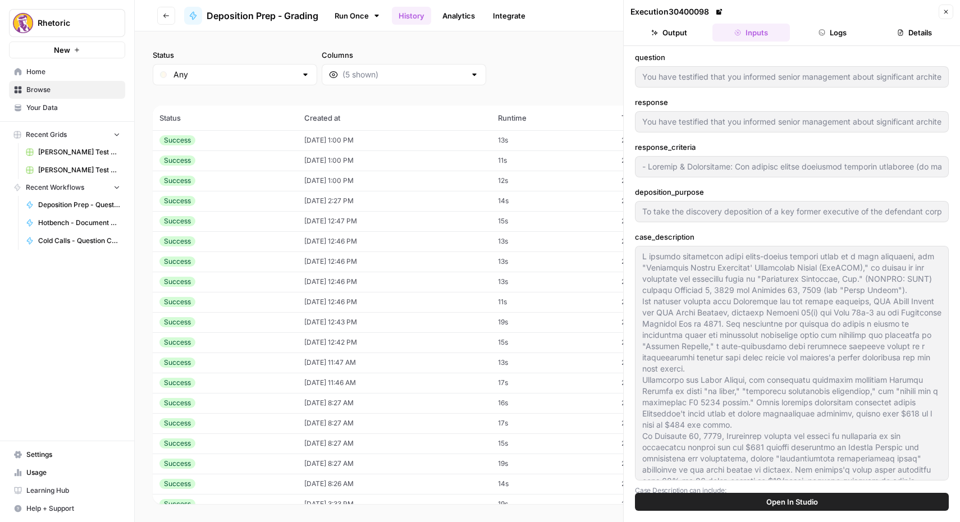
click at [298, 141] on td "[DATE] 1:00 PM" at bounding box center [395, 140] width 194 height 20
type input "When did the Chimera engineering team first observe the 'insurmountable archite…"
type input "- Command & Credibility: The witness should give the earliest reasonably specif…"
type input "To take the discovery deposition of a key former executive of the defendant cor…"
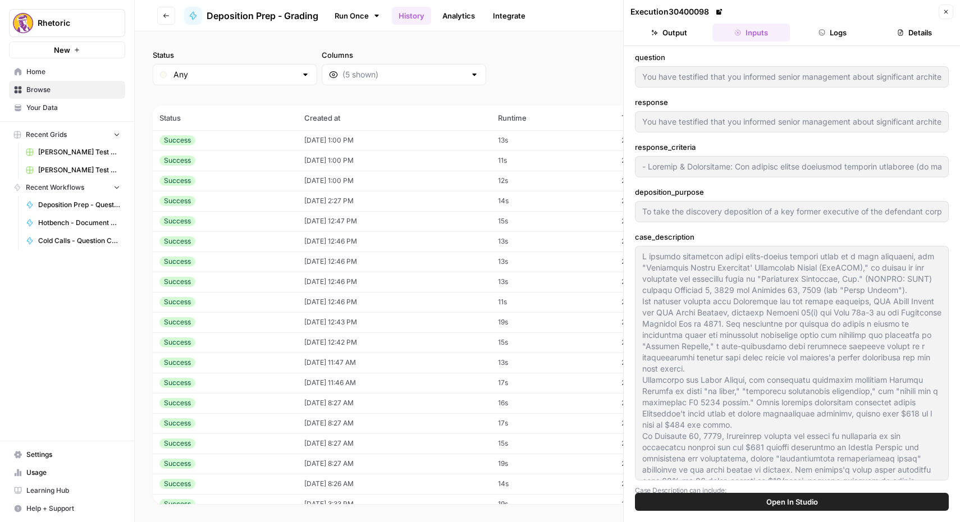
type input "3"
type input "When did the Chimera engineering team first observe the 'insurmountable archite…"
type input "- Command & Credibility: The witness should give the earliest reasonably specif…"
type input "To take the discovery deposition of a key former executive of the defendant cor…"
type input "When did the Chimera engineering team first observe the 'insurmountable archite…"
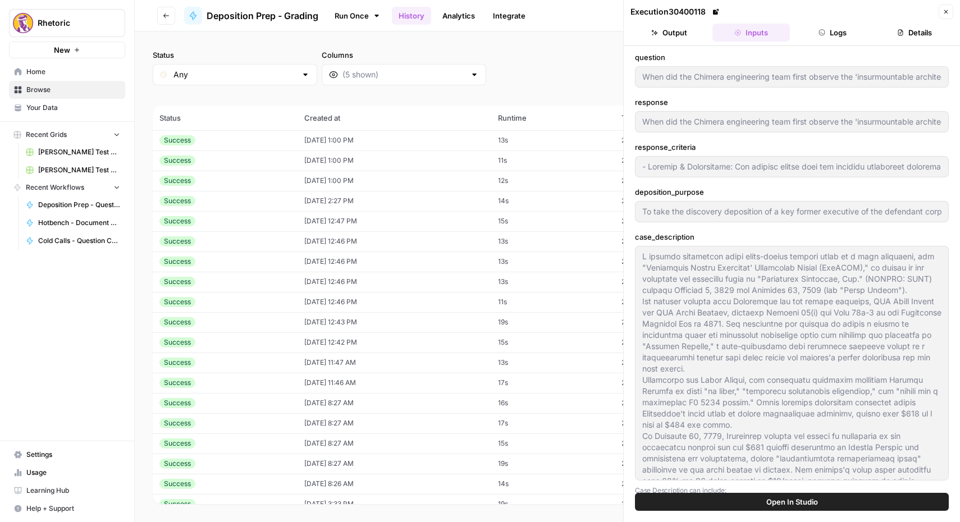
type input "- Command & Credibility: The witness should give the earliest reasonably specif…"
type input "To take the discovery deposition of a key former executive of the defendant cor…"
click at [298, 160] on td "[DATE] 1:00 PM" at bounding box center [395, 160] width 194 height 20
type input "When did the Chimera engineering team first observe the 'insurmountable archite…"
type input "- Command & Credibility: The witness should give the earliest reasonably specif…"
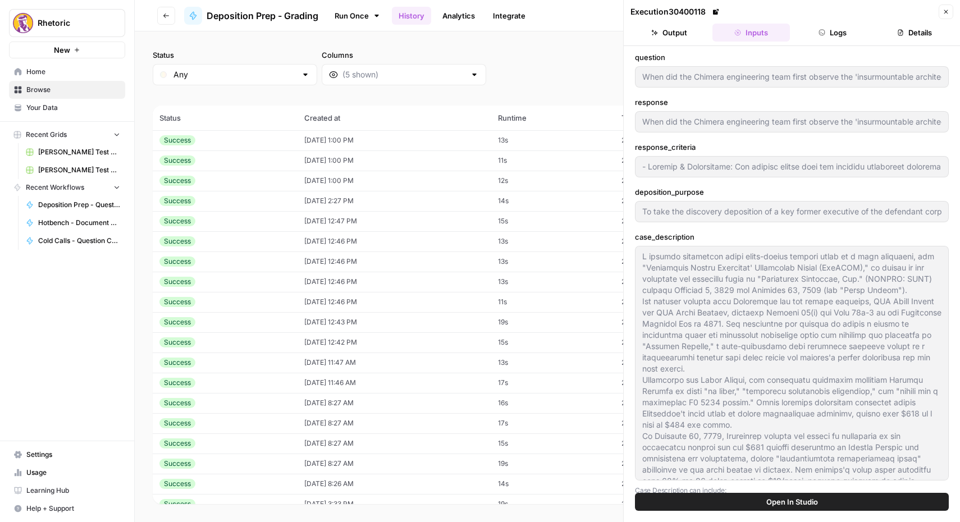
type input "To take the discovery deposition of a key former executive of the defendant cor…"
type input "You have testified that you informed senior management about significant archit…"
type input "- Loremip & Dolorsitame: Con adipisc elitse doeiusmod temporin utlaboree (do ma…"
type input "To take the discovery deposition of a key former executive of the defendant cor…"
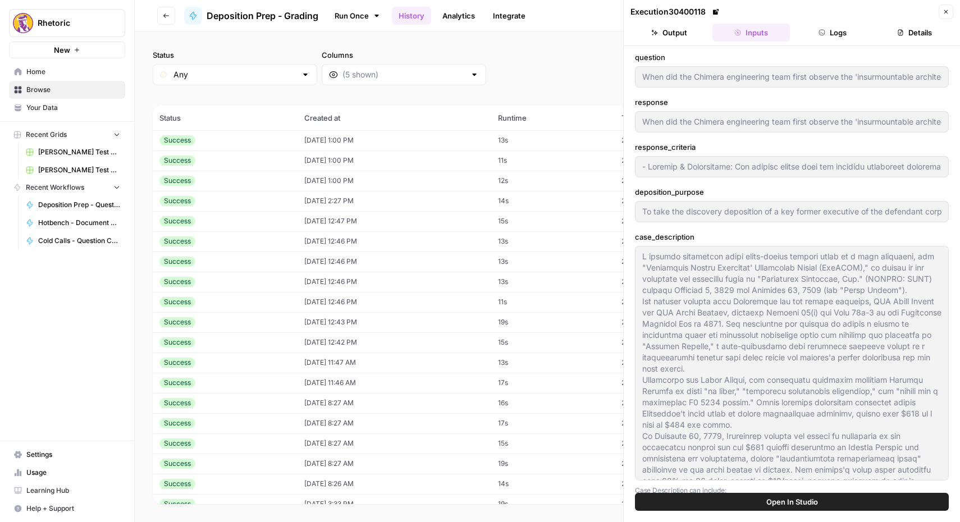
type input "2"
type input "You have testified that you informed senior management about significant archit…"
type input "- Loremip & Dolorsitame: Con adipisc elitse doeiusmod temporin utlaboree (do ma…"
type input "To take the discovery deposition of a key former executive of the defendant cor…"
click at [290, 179] on td "Success" at bounding box center [225, 181] width 145 height 20
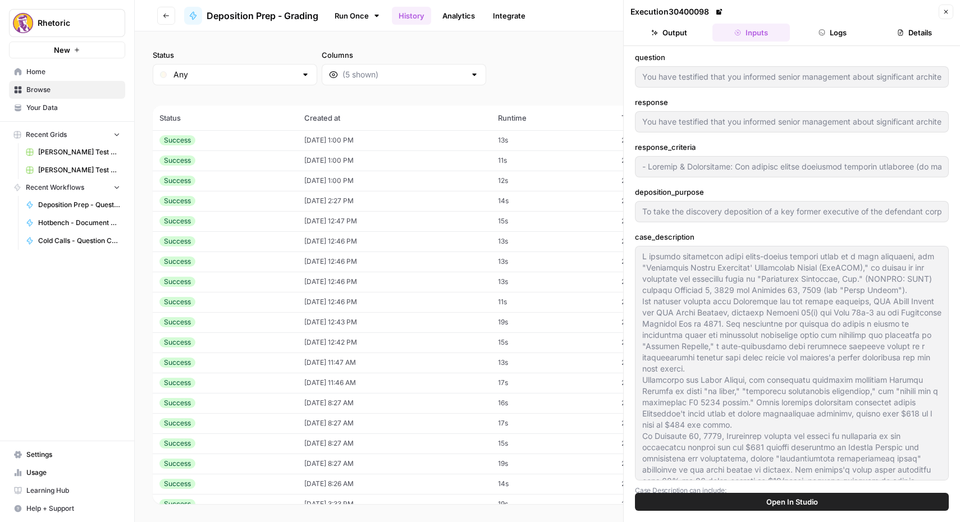
type input "You have testified that you informed senior management about significant archit…"
type input "- Loremip & Dolorsitame: Con adipisc elitse doeiusmod temporin utlaboree (do ma…"
type input "To take the discovery deposition of a key former executive of the defendant cor…"
type input "[PERSON_NAME], please state for the record your current and most recent positio…"
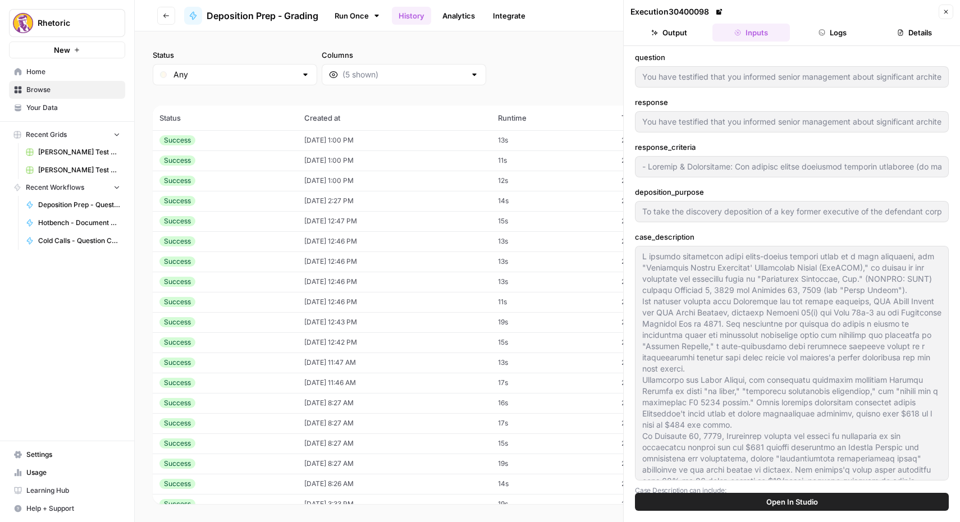
type input "- Loremip & Dolorsitame: Consec adip elits doei t incid, utlabor etdolorem al e…"
type input "To take the discovery deposition of a key former executive of the defendant cor…"
type input "1"
type input "[PERSON_NAME], please state for the record your current and most recent positio…"
type input "- Loremip & Dolorsitame: Consec adip elits doei t incid, utlabor etdolorem al e…"
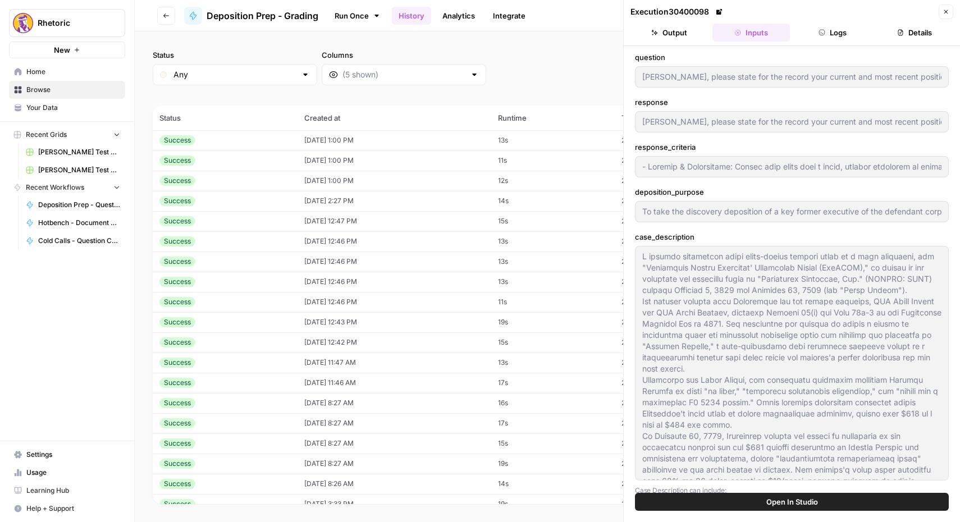
type input "To take the discovery deposition of a key former executive of the defendant cor…"
click at [302, 140] on td "[DATE] 1:00 PM" at bounding box center [395, 140] width 194 height 20
type input "When did the Chimera engineering team first observe the 'insurmountable archite…"
type input "- Command & Credibility: The witness should give the earliest reasonably specif…"
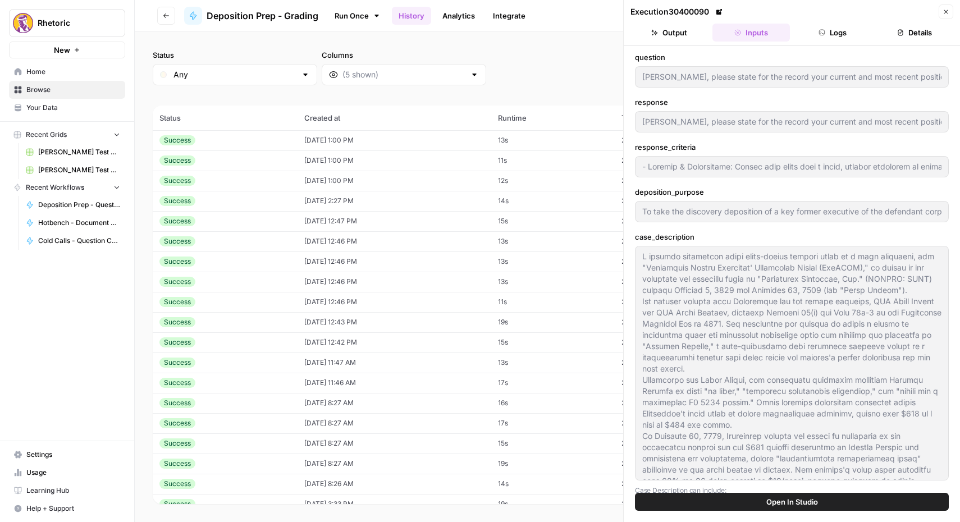
type input "To take the discovery deposition of a key former executive of the defendant cor…"
type input "3"
type input "When did the Chimera engineering team first observe the 'insurmountable archite…"
type input "- Command & Credibility: The witness should give the earliest reasonably specif…"
type input "To take the discovery deposition of a key former executive of the defendant cor…"
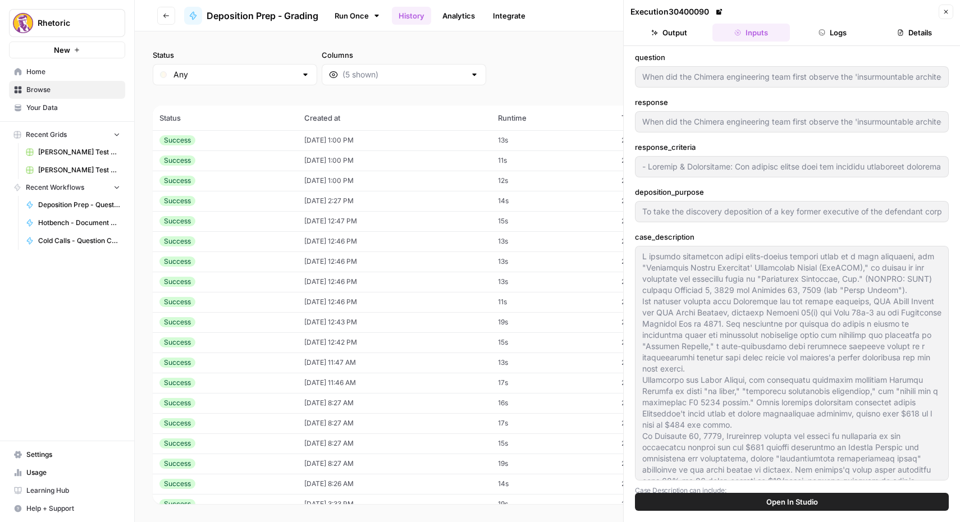
type input "When did the Chimera engineering team first observe the 'insurmountable archite…"
type input "- Command & Credibility: The witness should give the earliest reasonably specif…"
type input "To take the discovery deposition of a key former executive of the defendant cor…"
click at [302, 158] on td "[DATE] 1:00 PM" at bounding box center [395, 160] width 194 height 20
type input "When did the Chimera engineering team first observe the 'insurmountable archite…"
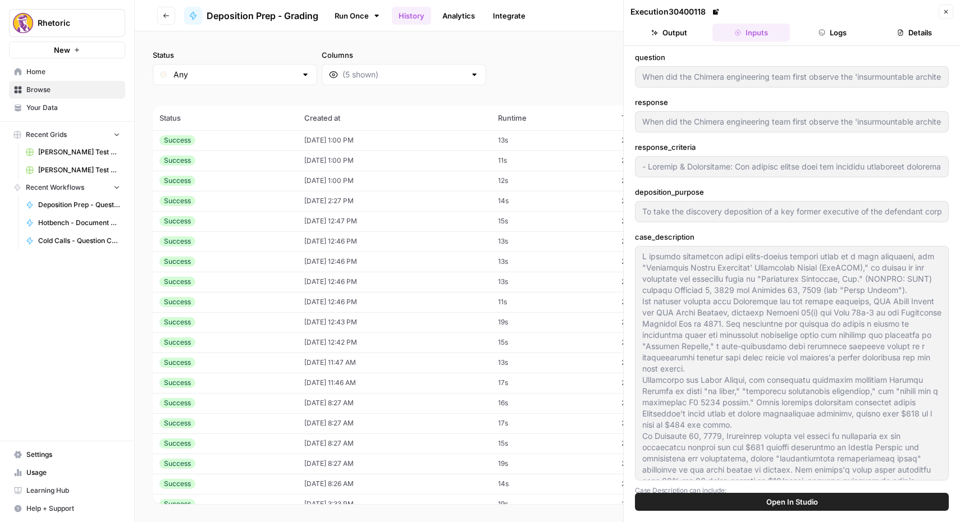
type input "- Command & Credibility: The witness should give the earliest reasonably specif…"
type input "To take the discovery deposition of a key former executive of the defendant cor…"
type input "You have testified that you informed senior management about significant archit…"
type input "- Command & Credibility: The witness should enumerate specific documents (by ti…"
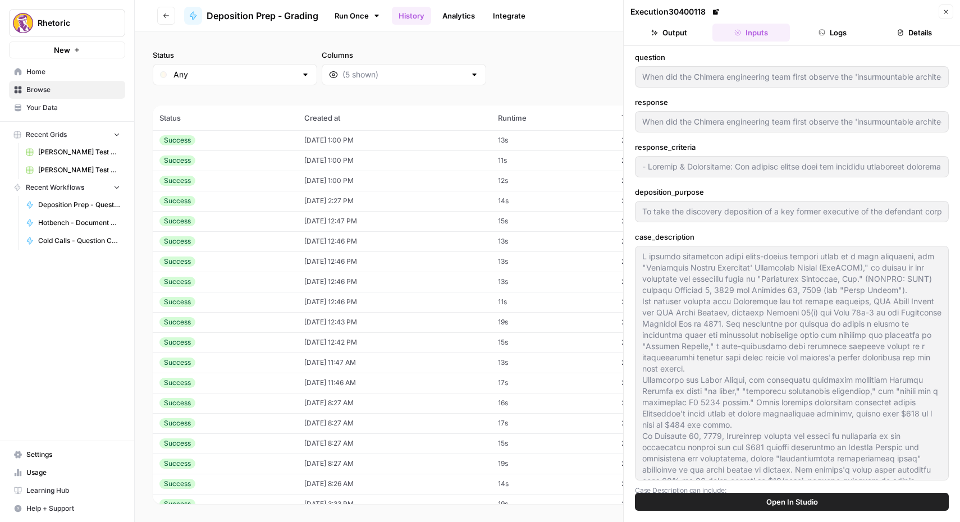
type input "To take the discovery deposition of a key former executive of the defendant cor…"
type input "2"
type input "You have testified that you informed senior management about significant archit…"
type input "- Command & Credibility: The witness should enumerate specific documents (by ti…"
type input "To take the discovery deposition of a key former executive of the defendant cor…"
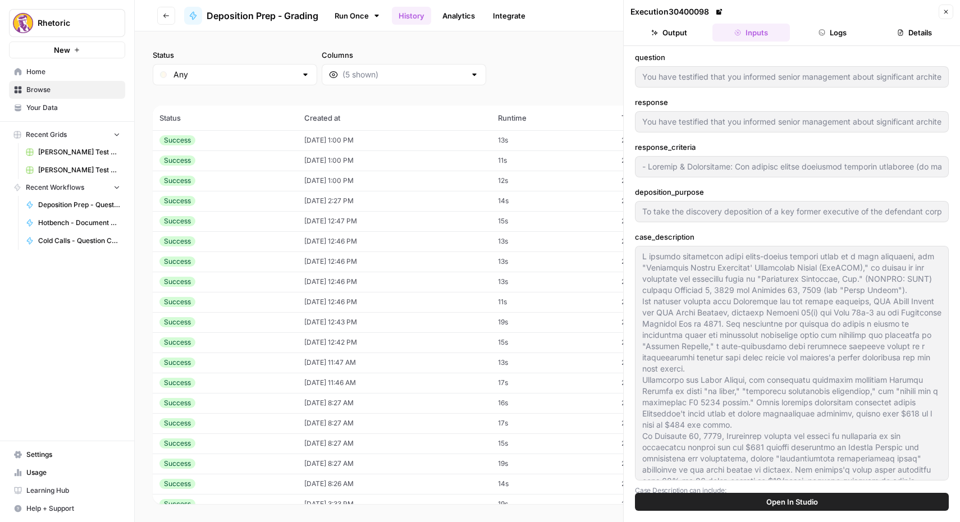
click at [299, 174] on td "09/29/25 at 1:00 PM" at bounding box center [395, 181] width 194 height 20
type input "Ms. Miller, please state for the record your current and most recent position a…"
type input "- Command & Credibility: Answer must begin with a clear, concise statement of t…"
type input "To take the discovery deposition of a key former executive of the defendant cor…"
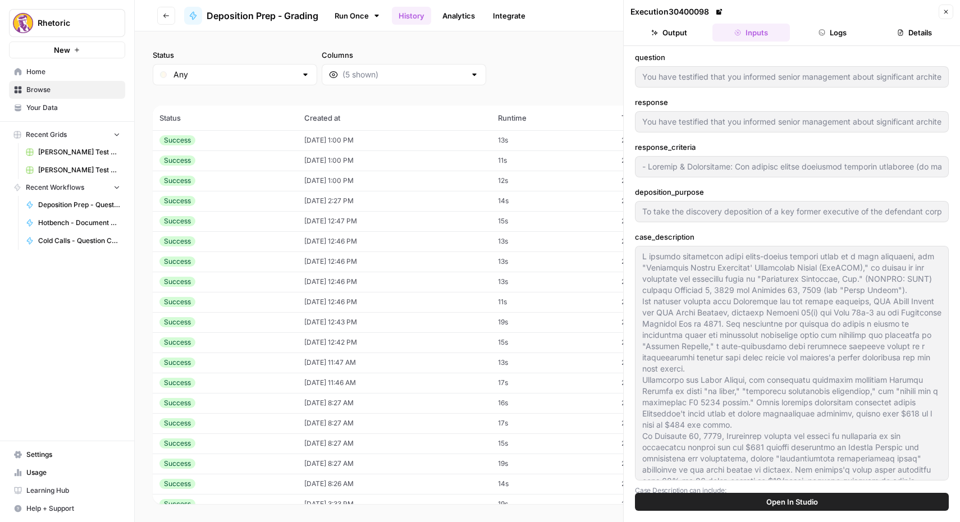
type input "1"
type input "Ms. Miller, please state for the record your current and most recent position a…"
type input "- Command & Credibility: Answer must begin with a clear, concise statement of t…"
type input "To take the discovery deposition of a key former executive of the defendant cor…"
type input "Ms. Miller, please state for the record your current and most recent position a…"
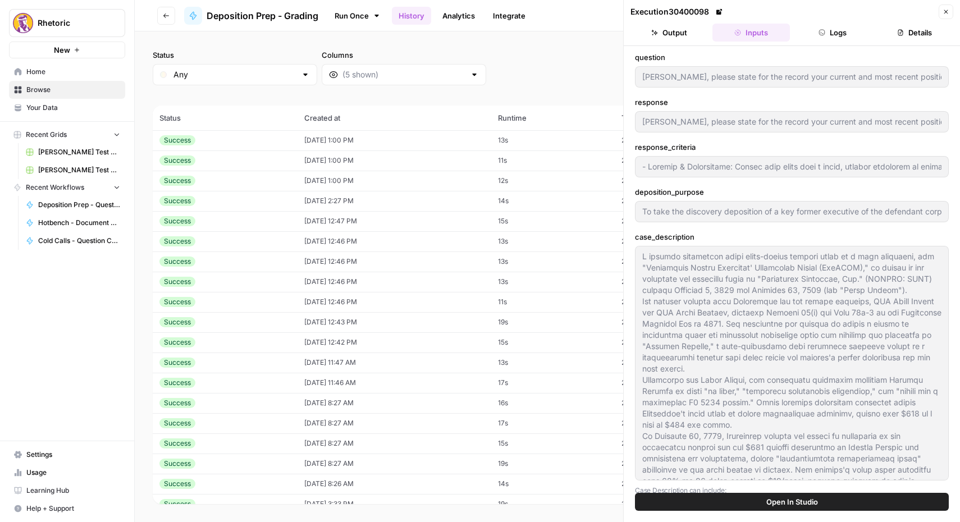
type input "- Command & Credibility: Answer must begin with a clear, concise statement of t…"
type input "To take the discovery deposition of a key former executive of the defendant cor…"
click at [310, 133] on td "09/29/25 at 1:00 PM" at bounding box center [395, 140] width 194 height 20
type input "When did the Chimera engineering team first observe the 'insurmountable archite…"
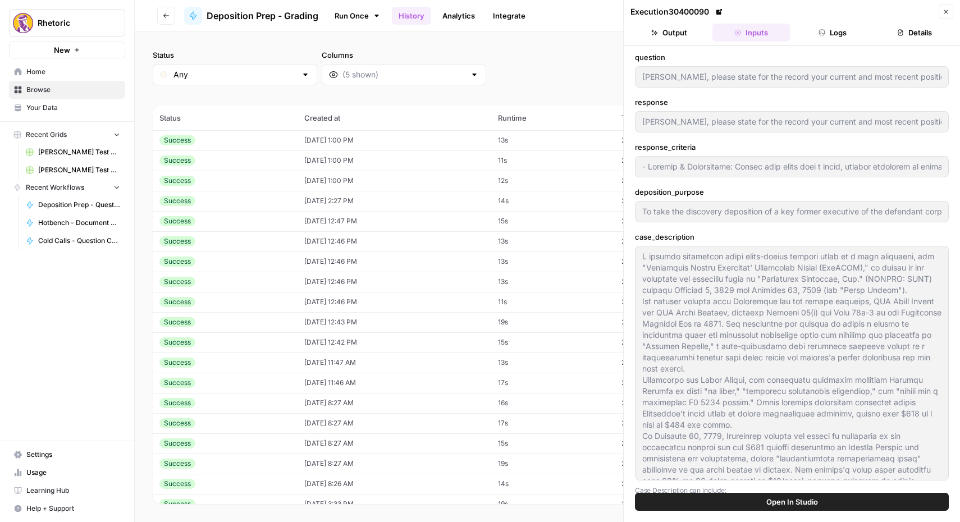
type input "- Command & Credibility: The witness should give the earliest reasonably specif…"
type input "To take the discovery deposition of a key former executive of the defendant cor…"
type input "3"
type input "When did the Chimera engineering team first observe the 'insurmountable archite…"
type input "- Command & Credibility: The witness should give the earliest reasonably specif…"
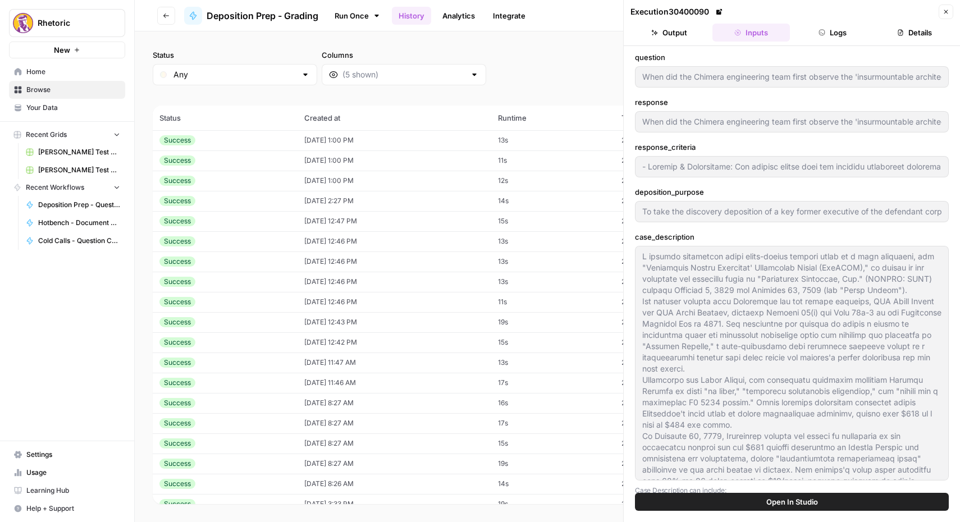
type input "To take the discovery deposition of a key former executive of the defendant cor…"
type input "When did the Chimera engineering team first observe the 'insurmountable archite…"
type input "- Command & Credibility: The witness should give the earliest reasonably specif…"
type input "To take the discovery deposition of a key former executive of the defendant cor…"
click at [307, 148] on td "[DATE] 1:00 PM" at bounding box center [395, 140] width 194 height 20
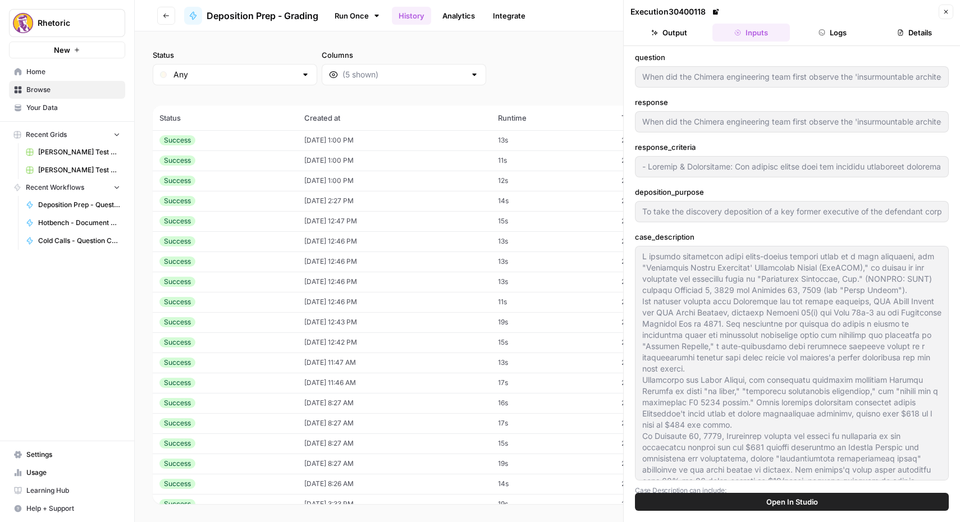
type input "When did the Chimera engineering team first observe the 'insurmountable archite…"
type input "- Command & Credibility: The witness should give the earliest reasonably specif…"
type input "To take the discovery deposition of a key former executive of the defendant cor…"
click at [304, 162] on td "[DATE] 1:00 PM" at bounding box center [395, 160] width 194 height 20
type input "You have testified that you informed senior management about significant archit…"
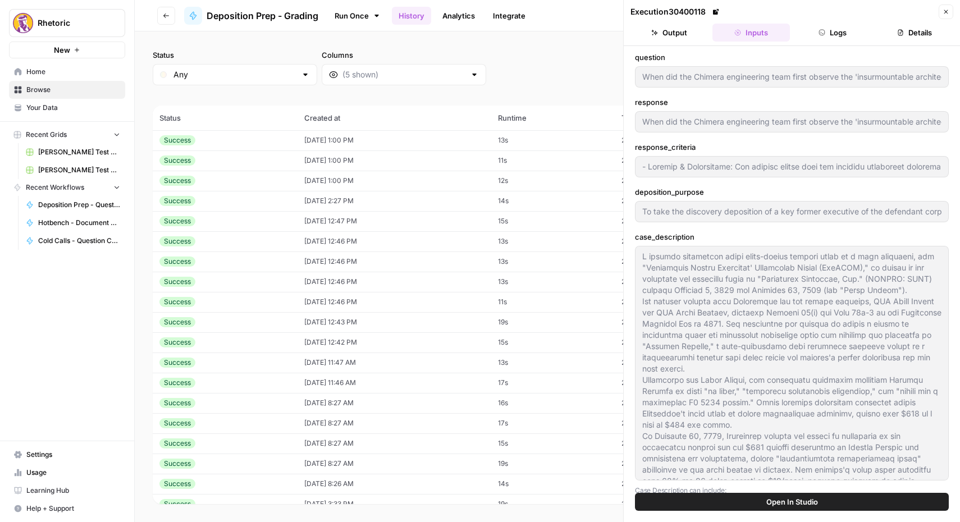
type input "You have testified that you informed senior management about significant archit…"
type input "- Command & Credibility: The witness should enumerate specific documents (by ti…"
type input "To take the discovery deposition of a key former executive of the defendant cor…"
type input "2"
type input "You have testified that you informed senior management about significant archit…"
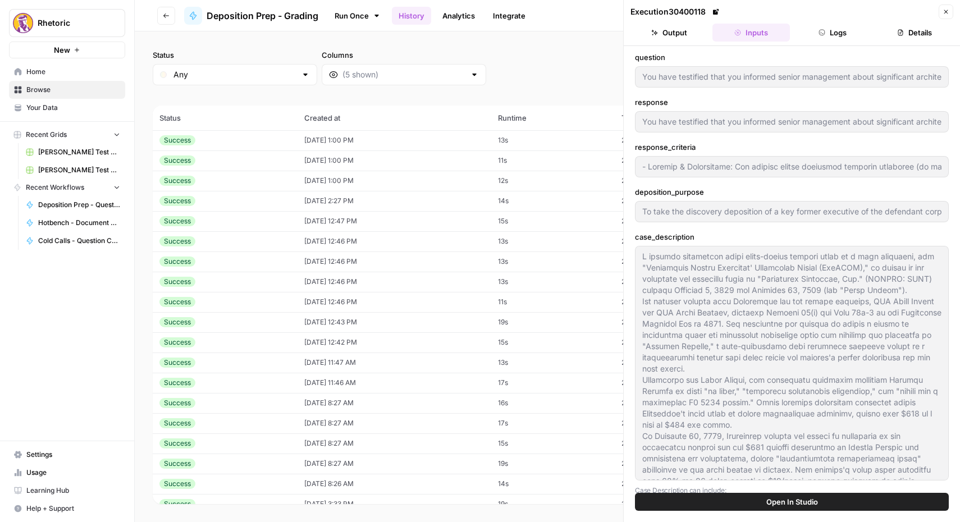
type input "- Command & Credibility: The witness should enumerate specific documents (by ti…"
type input "To take the discovery deposition of a key former executive of the defendant cor…"
type input "You have testified that you informed senior management about significant archit…"
type input "- Command & Credibility: The witness should enumerate specific documents (by ti…"
type input "To take the discovery deposition of a key former executive of the defendant cor…"
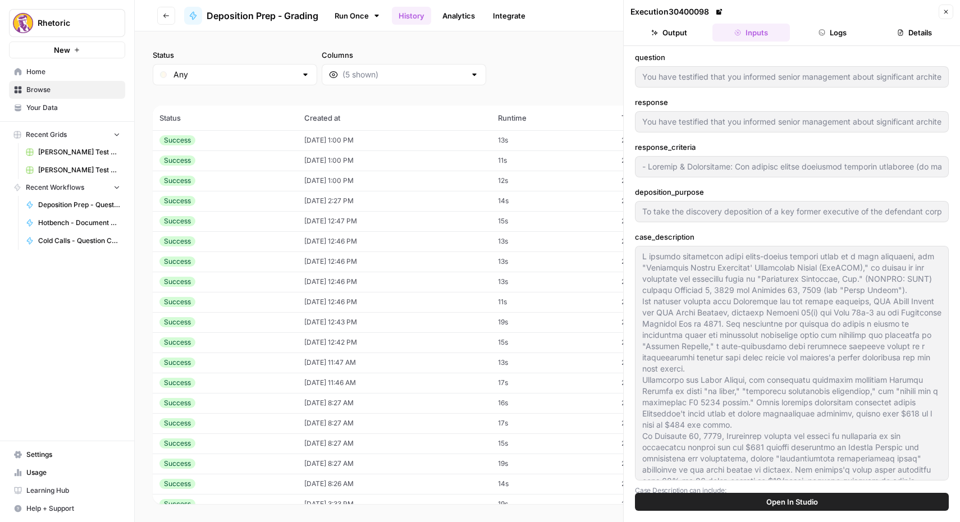
click at [304, 173] on td "[DATE] 1:00 PM" at bounding box center [395, 181] width 194 height 20
type input "Ms. Miller, please state for the record your current and most recent position a…"
type input "- Command & Credibility: Answer must begin with a clear, concise statement of t…"
type input "To take the discovery deposition of a key former executive of the defendant cor…"
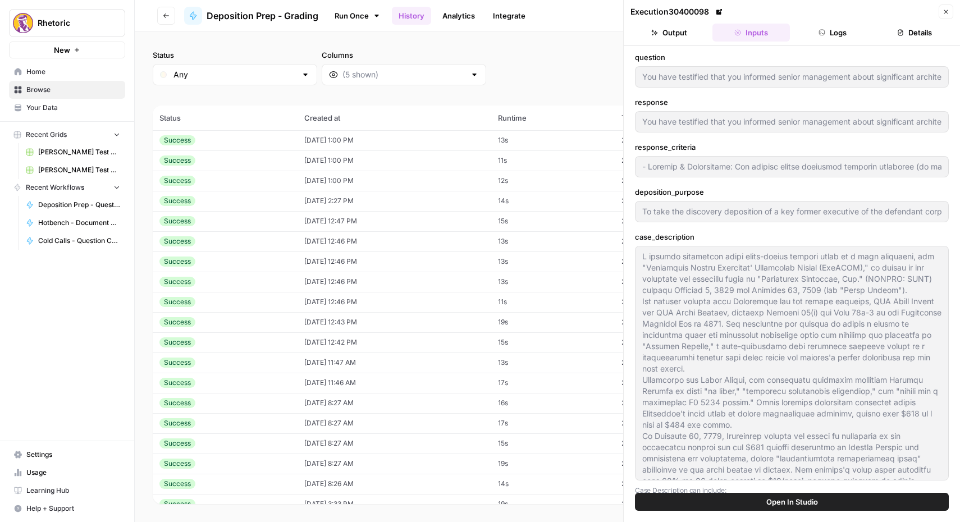
type input "1"
type input "Ms. Miller, please state for the record your current and most recent position a…"
type input "- Command & Credibility: Answer must begin with a clear, concise statement of t…"
type input "To take the discovery deposition of a key former executive of the defendant cor…"
type input "Ms. Miller, please state for the record your current and most recent position a…"
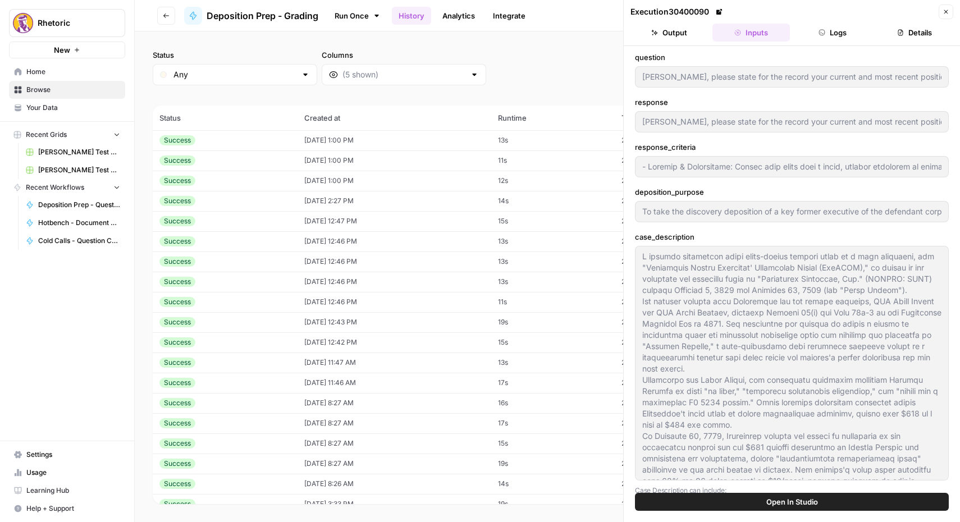
type input "- Command & Credibility: Answer must begin with a clear, concise statement of t…"
type input "To take the discovery deposition of a key former executive of the defendant cor…"
click at [165, 13] on icon "button" at bounding box center [166, 15] width 6 height 4
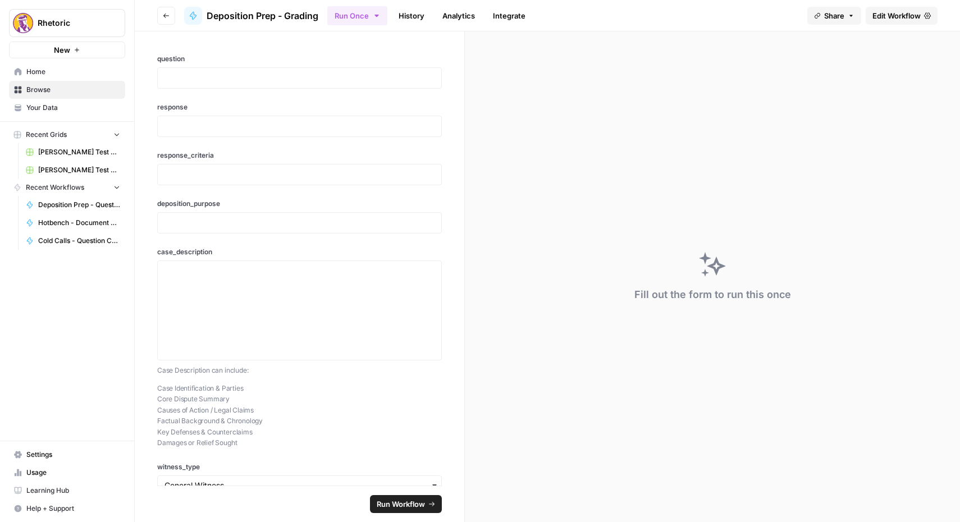
click at [158, 16] on button "Go back" at bounding box center [166, 16] width 18 height 18
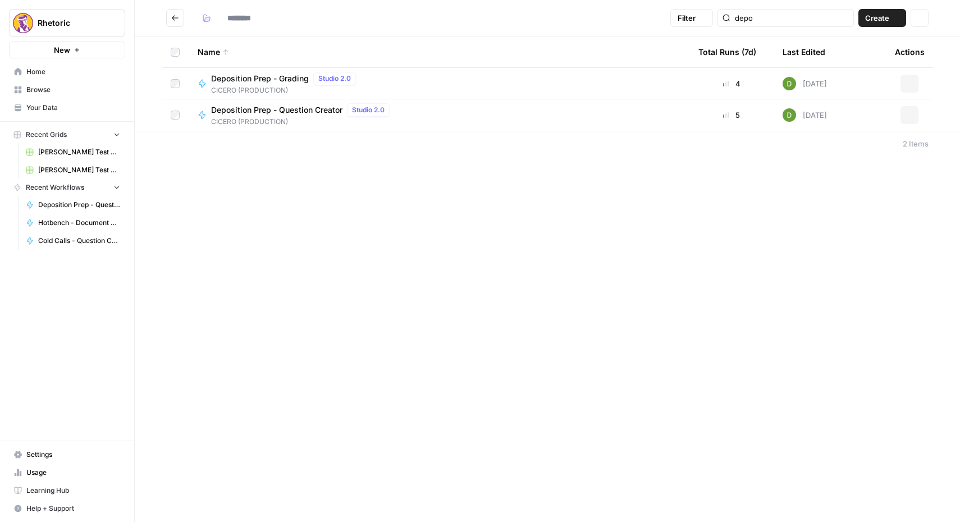
type input "**********"
click at [245, 78] on span "Deposition Prep - Grading" at bounding box center [260, 78] width 98 height 11
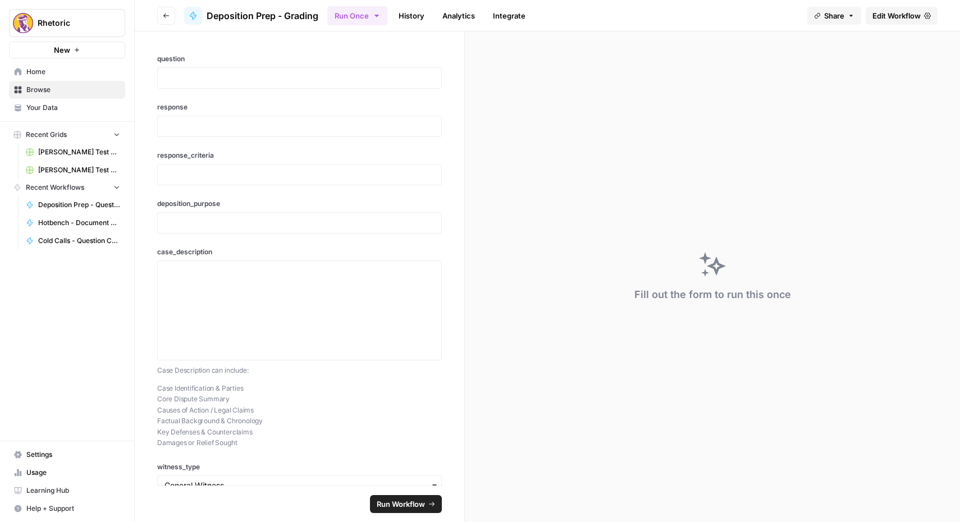
click at [908, 13] on span "Edit Workflow" at bounding box center [897, 15] width 48 height 11
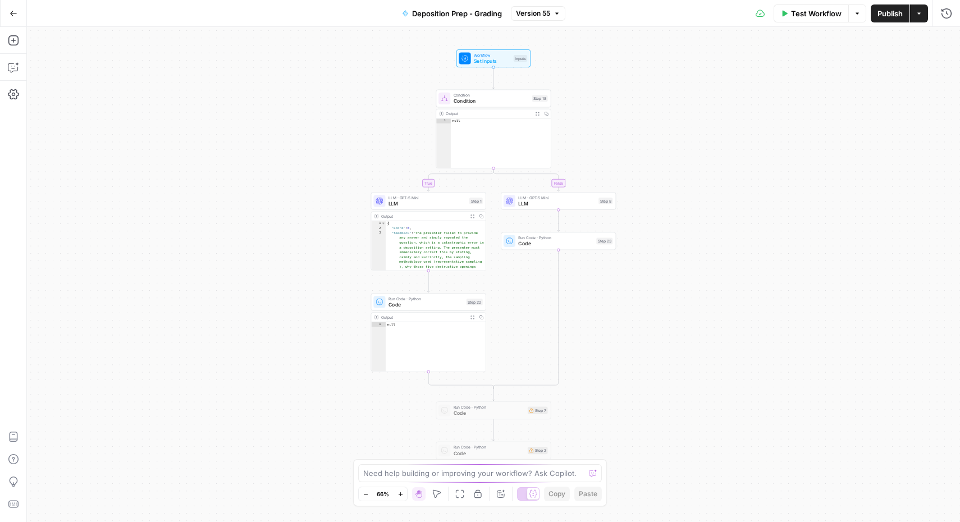
click at [11, 15] on icon "button" at bounding box center [14, 14] width 8 height 8
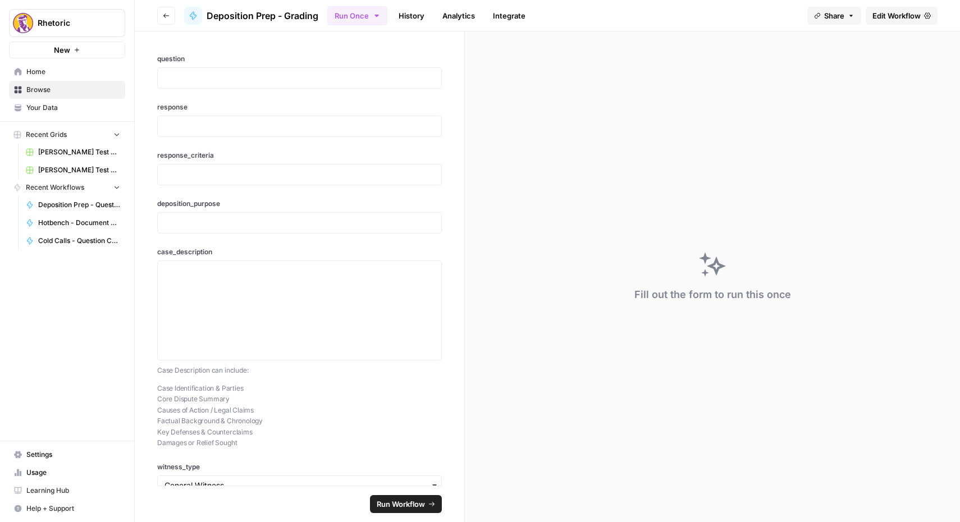
click at [416, 16] on link "History" at bounding box center [411, 16] width 39 height 18
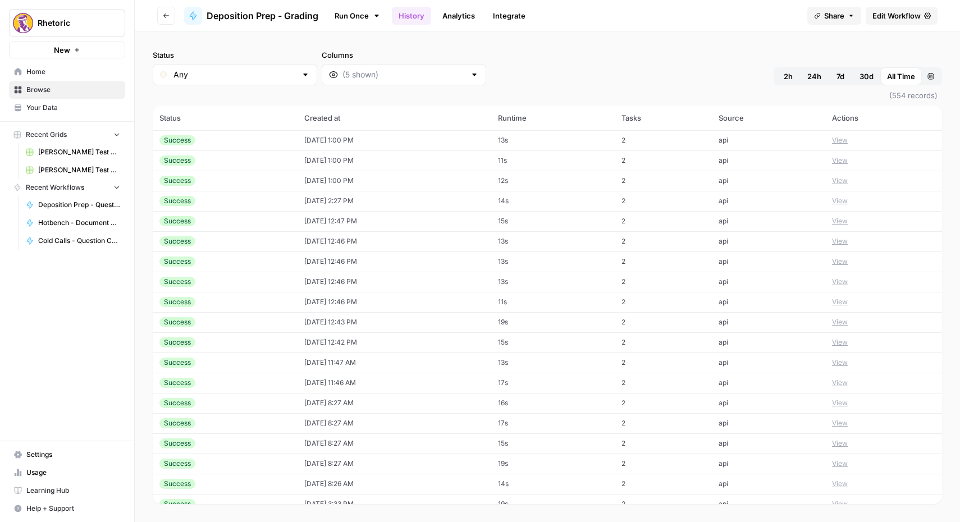
click at [163, 20] on button "Go back" at bounding box center [166, 16] width 18 height 18
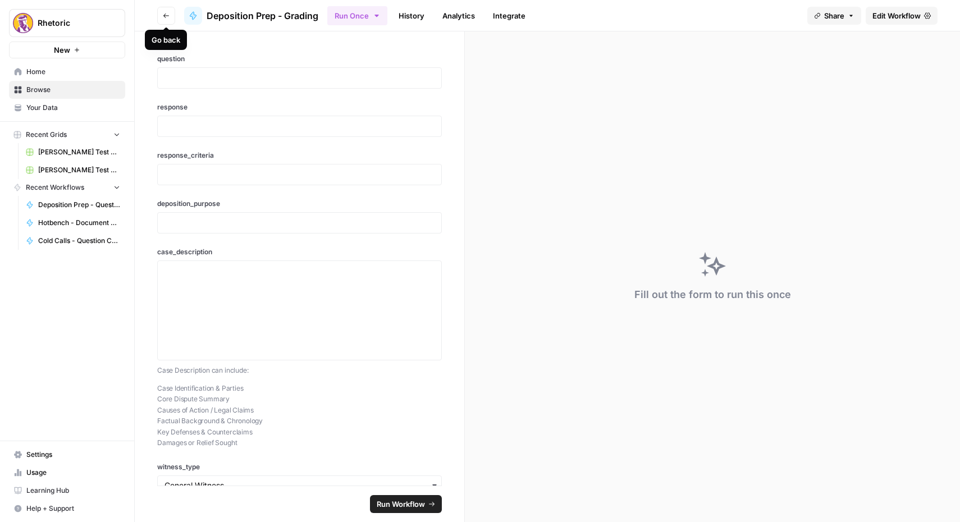
click at [170, 16] on button "Go back" at bounding box center [166, 16] width 18 height 18
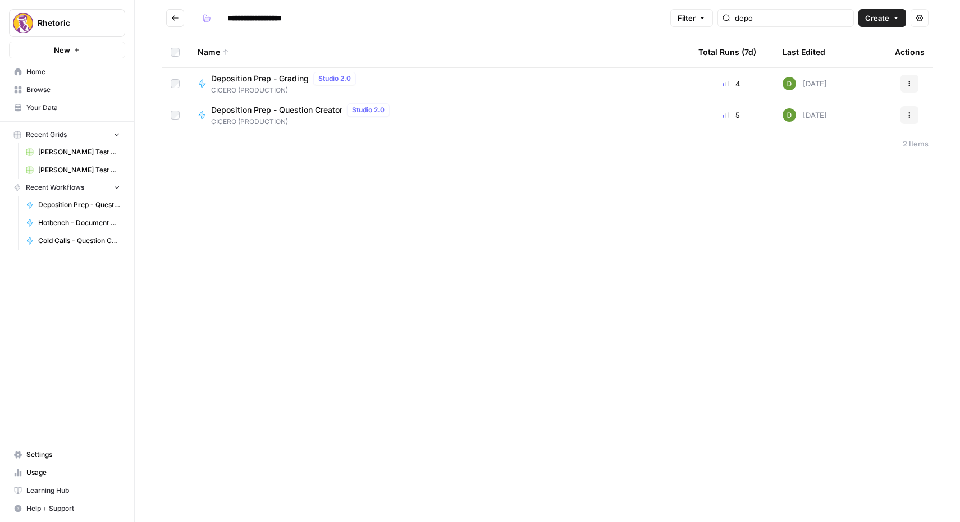
click at [240, 112] on span "Deposition Prep - Question Creator" at bounding box center [276, 109] width 131 height 11
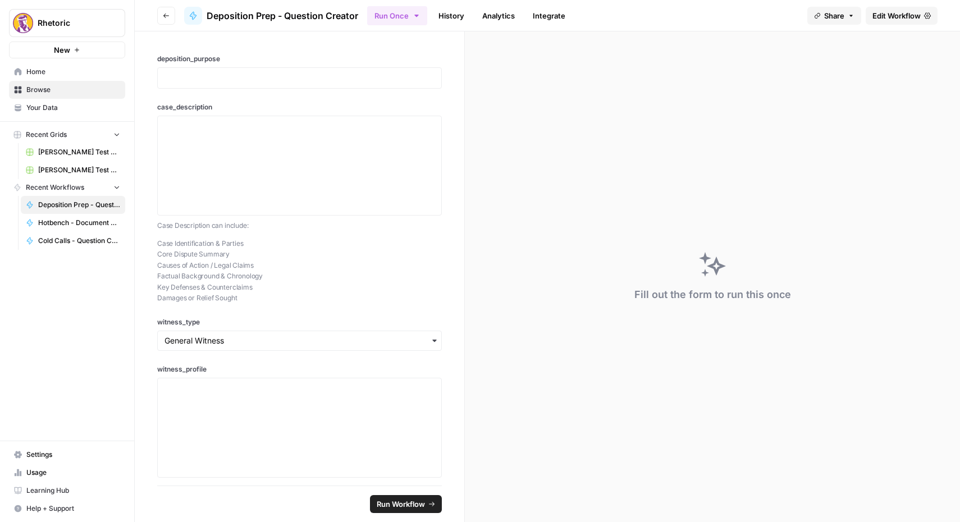
click at [462, 20] on link "History" at bounding box center [451, 16] width 39 height 18
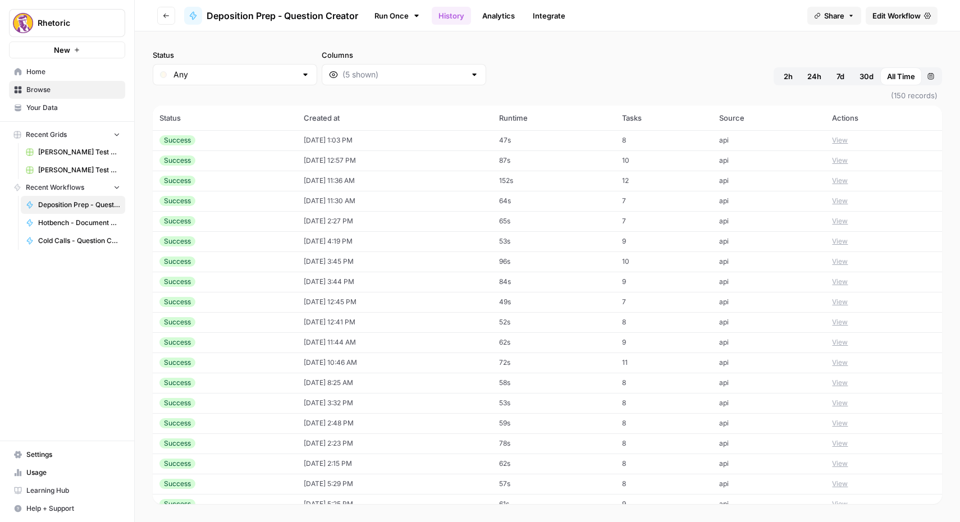
click at [346, 137] on td "[DATE] 1:03 PM" at bounding box center [394, 140] width 195 height 20
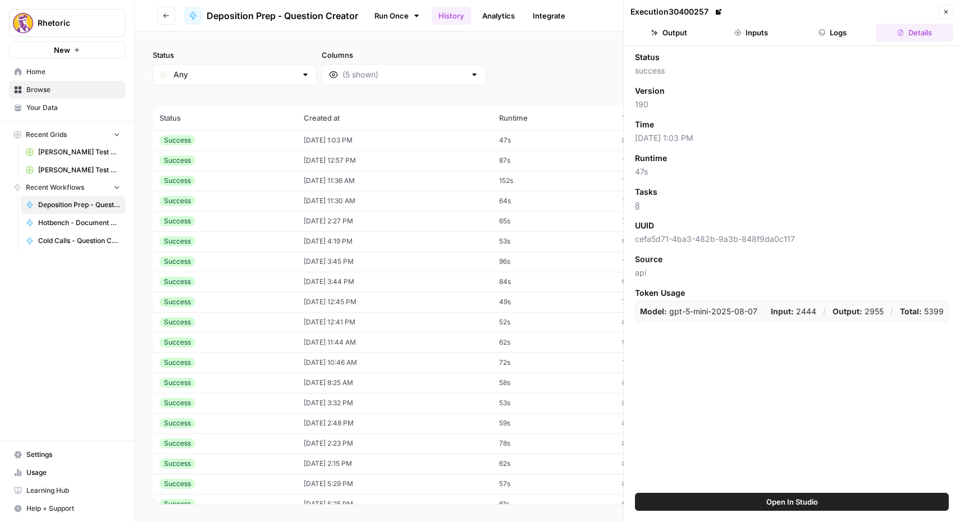
click at [761, 20] on header "Execution 30400257 Close Output Inputs Logs Details" at bounding box center [792, 23] width 336 height 46
click at [761, 24] on button "Inputs" at bounding box center [751, 33] width 77 height 18
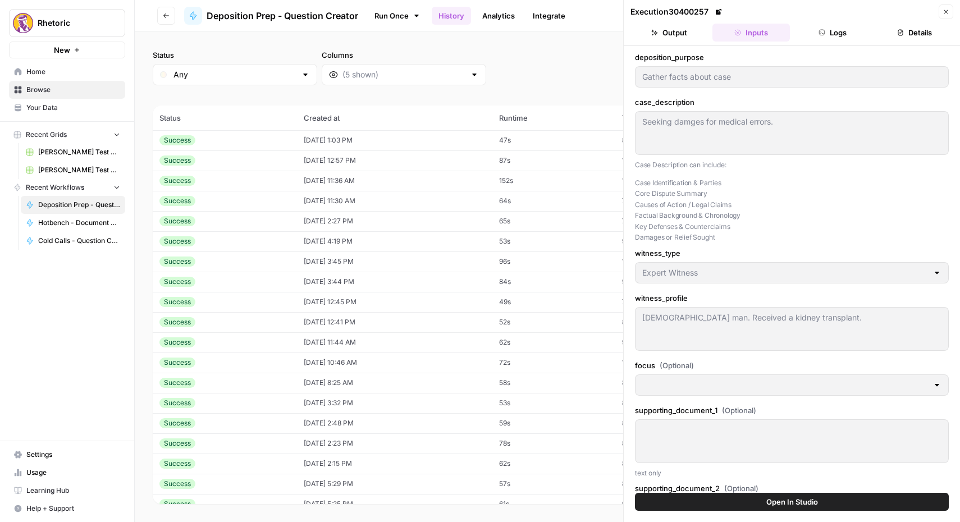
click at [346, 161] on td "[DATE] 12:57 PM" at bounding box center [394, 160] width 195 height 20
type input "To take the discovery deposition of a key former executive of the defendant cor…"
type textarea "A federal securities fraud class-action lawsuit filed by a lead plaintiff, the …"
type textarea "Name: [PERSON_NAME] "[PERSON_NAME]" [PERSON_NAME] Title: Former Senior Vice Pre…"
type textarea "Innovatech Solutions, Inc. (INVT) Q2 2024 Earnings Call Date: [DATE] Operator: …"
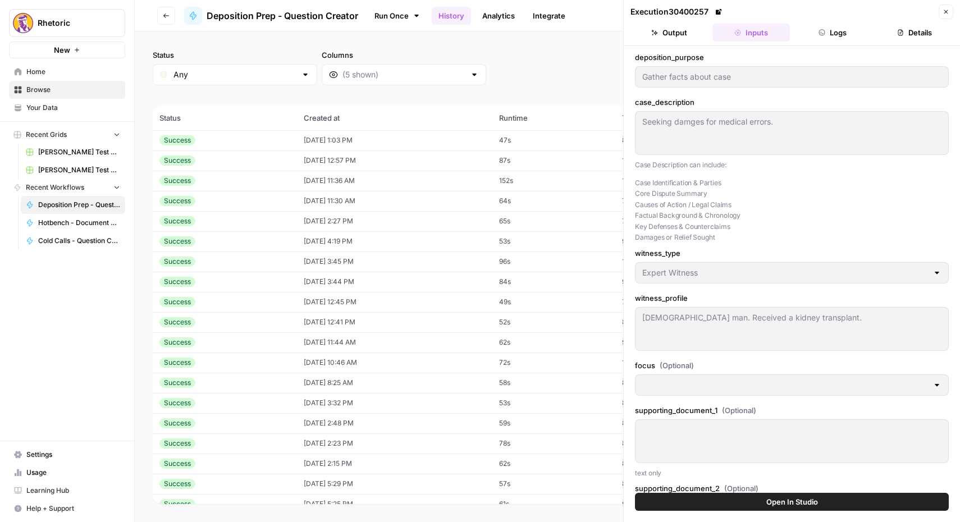
type input "What did you have for lunch?"
type input "f7de5391-886a-4985-9448-add77a56e20d"
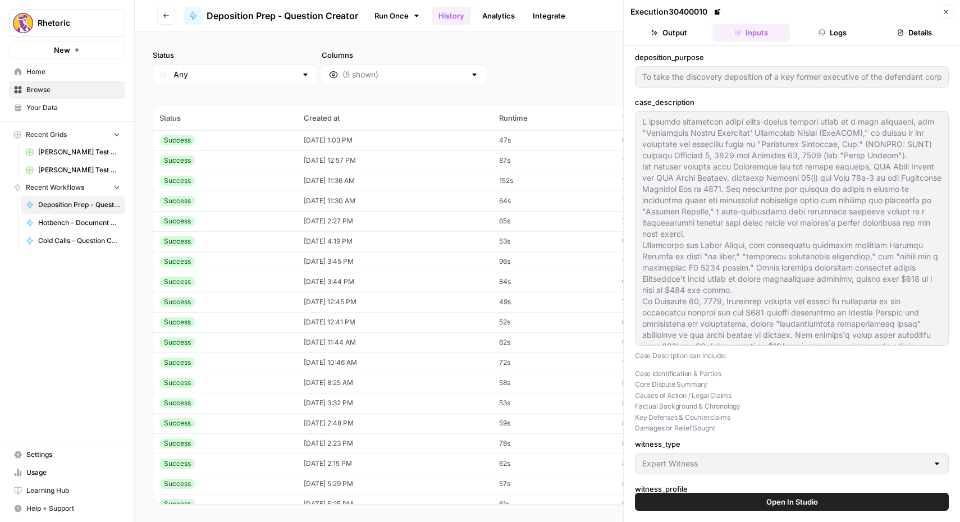
type input "To take the discovery deposition of a key former executive of the defendant cor…"
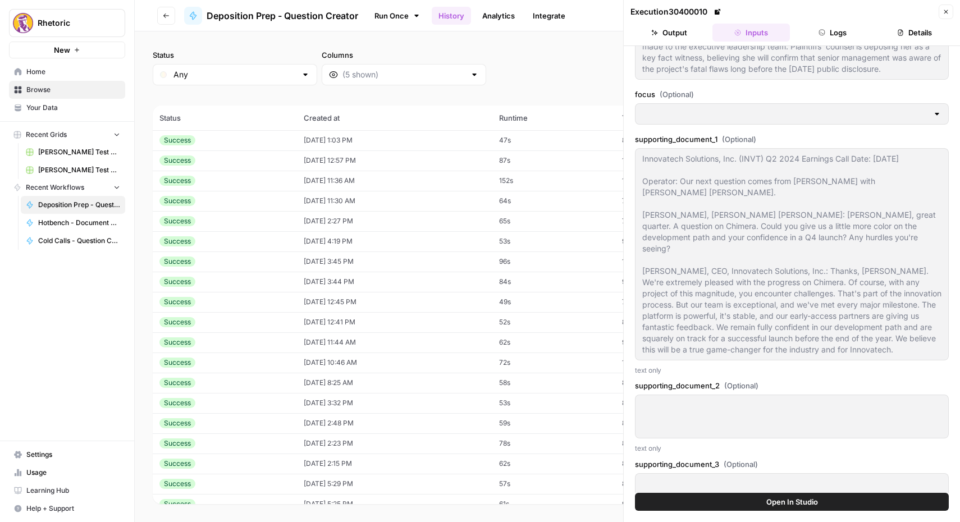
scroll to position [765, 0]
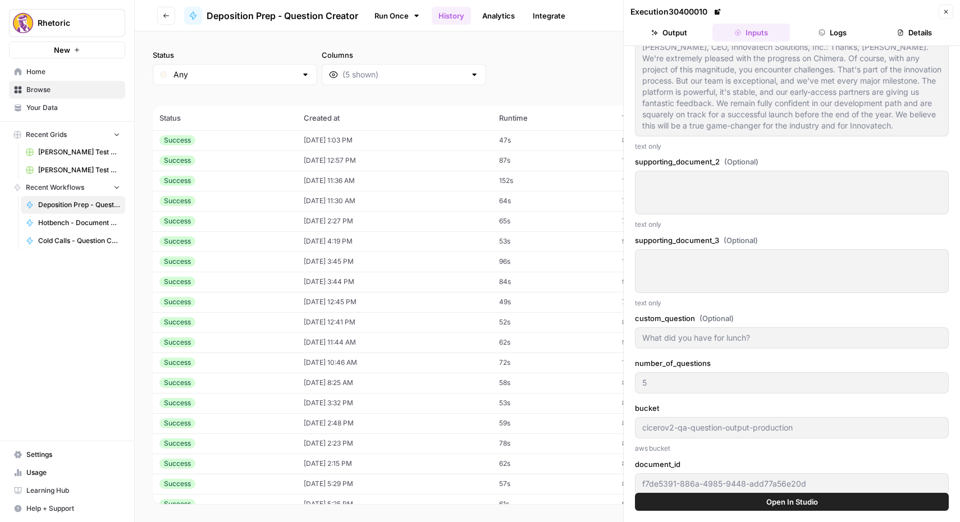
click at [839, 34] on button "Logs" at bounding box center [833, 33] width 77 height 18
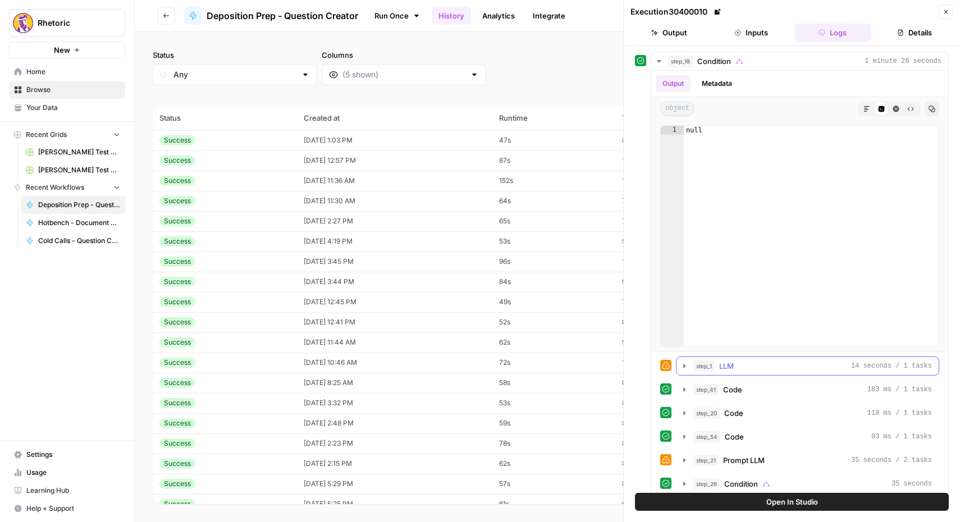
click at [679, 367] on button "step_1 LLM 14 seconds / 1 tasks" at bounding box center [808, 366] width 262 height 18
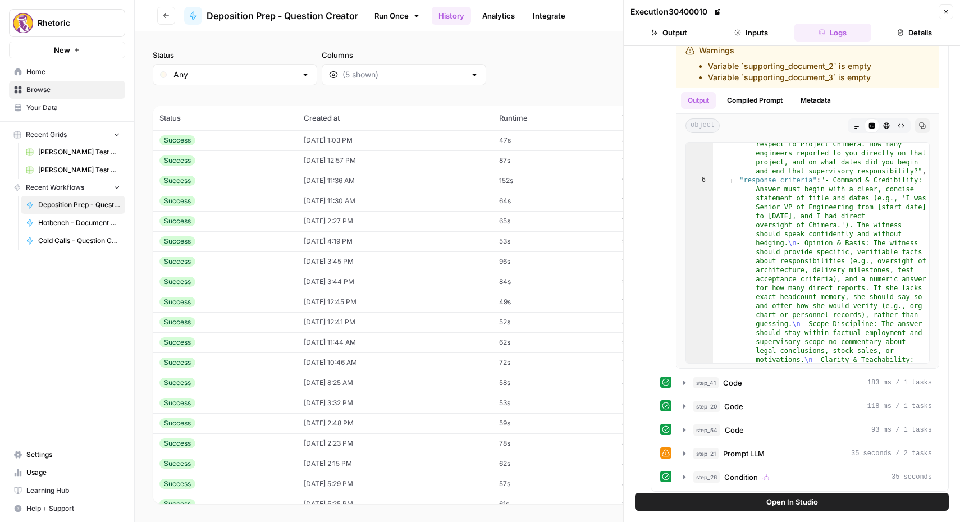
scroll to position [340, 0]
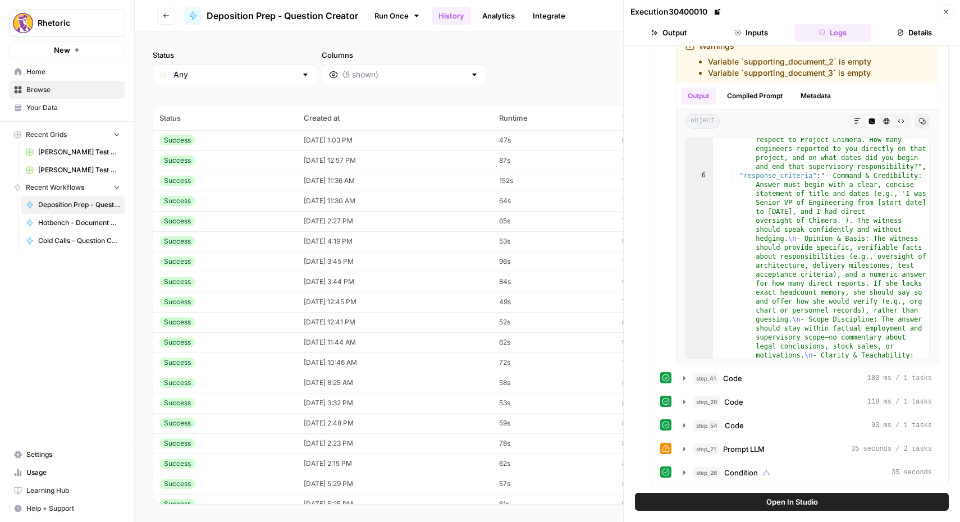
click at [248, 180] on div "Success" at bounding box center [224, 181] width 131 height 10
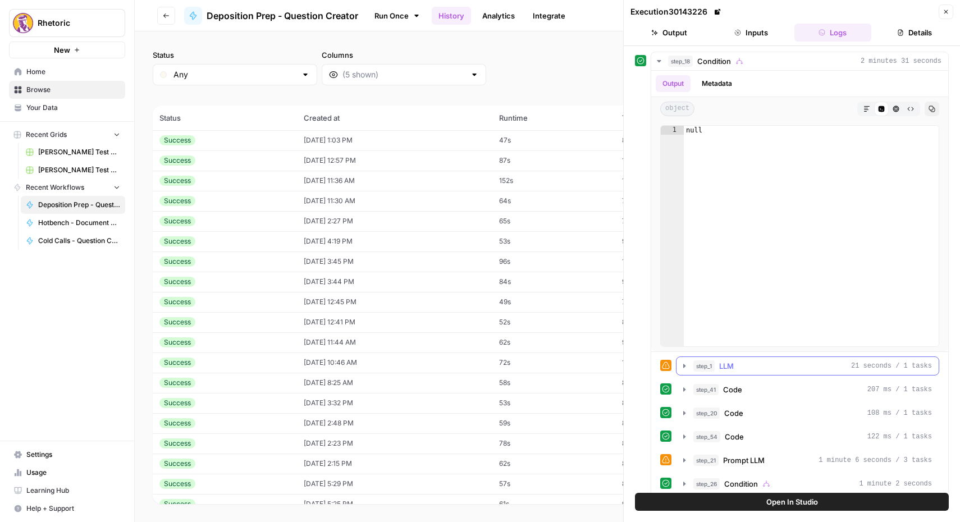
click at [680, 364] on icon "button" at bounding box center [684, 366] width 9 height 9
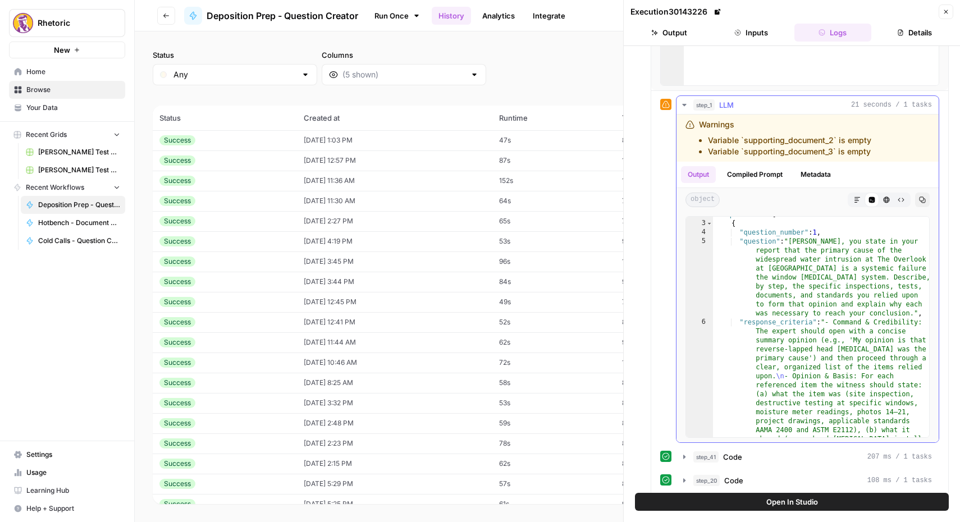
scroll to position [299, 0]
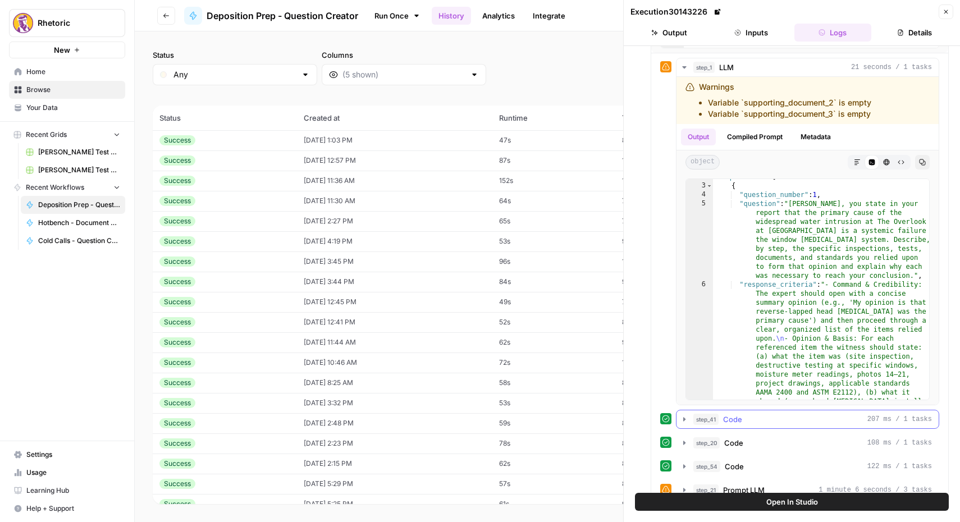
click at [684, 423] on icon "button" at bounding box center [684, 419] width 9 height 9
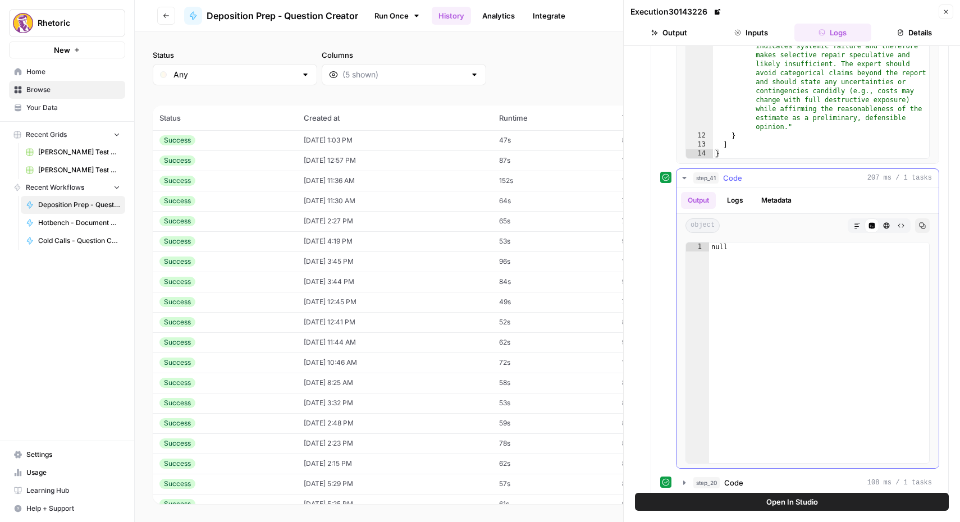
scroll to position [621, 0]
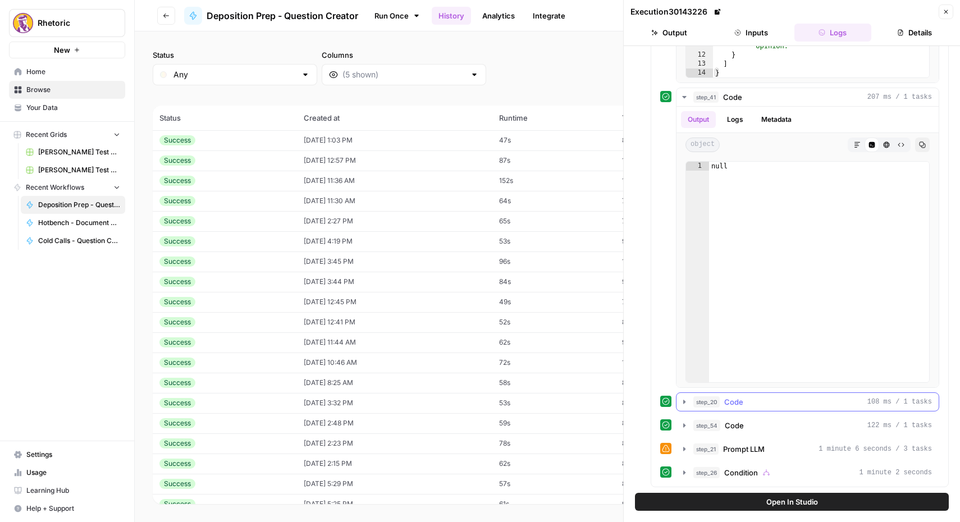
click at [683, 401] on icon "button" at bounding box center [684, 402] width 2 height 4
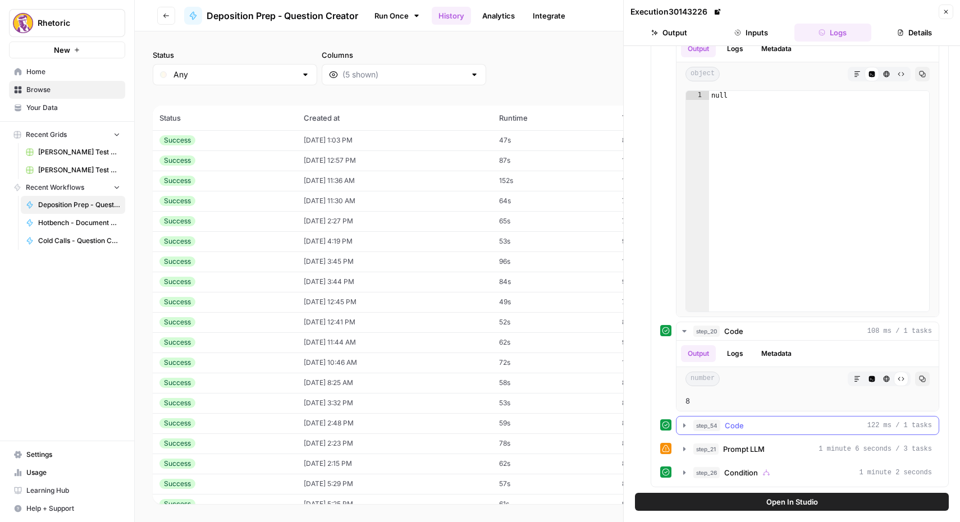
click at [686, 424] on icon "button" at bounding box center [684, 425] width 9 height 9
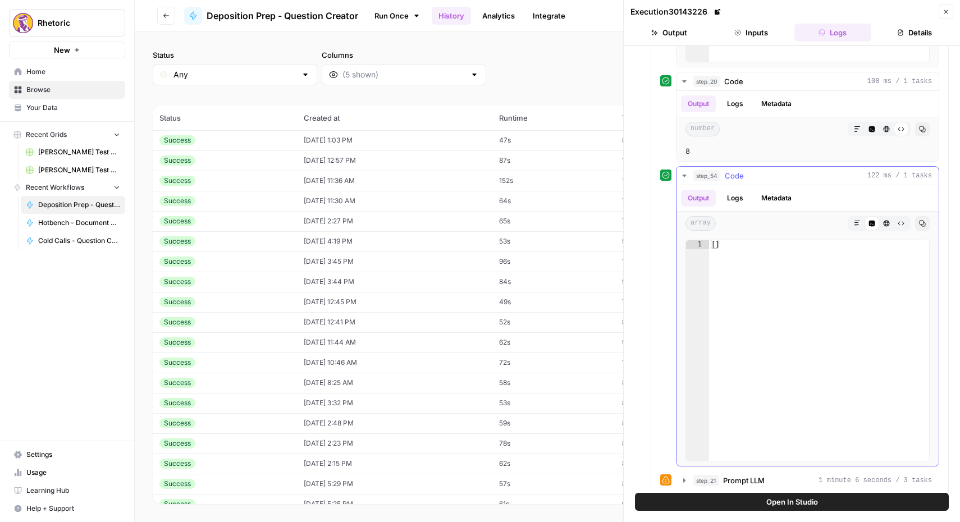
scroll to position [973, 0]
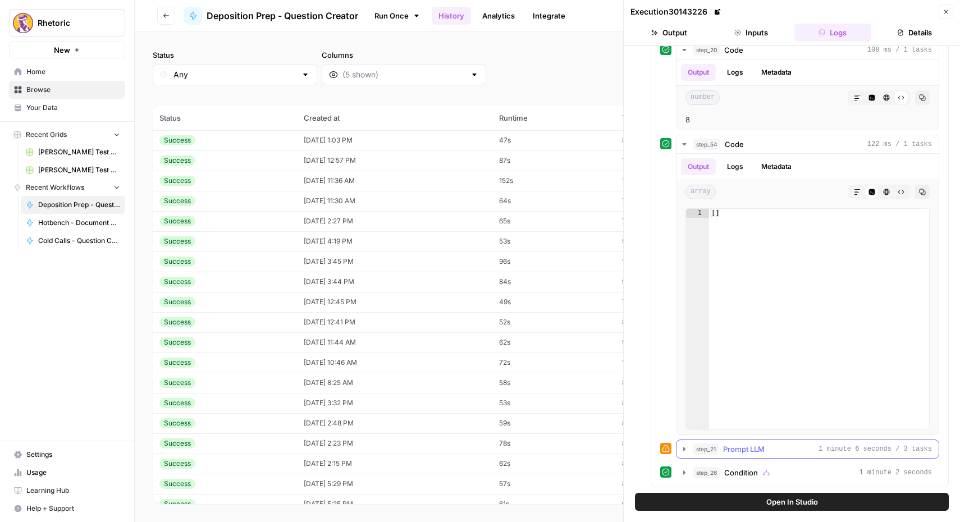
click at [685, 450] on icon "button" at bounding box center [684, 449] width 9 height 9
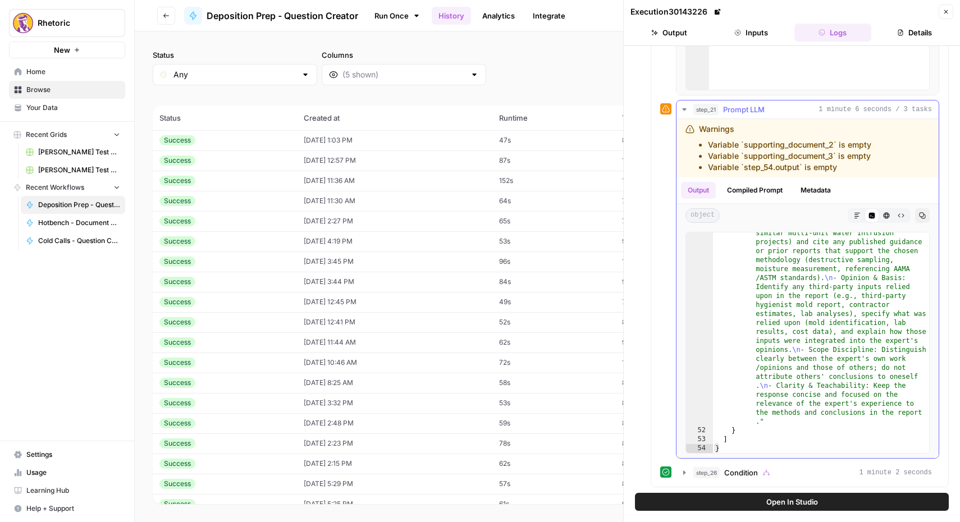
scroll to position [3732, 0]
click at [685, 465] on button "step_26 Condition 1 minute 2 seconds" at bounding box center [808, 473] width 262 height 18
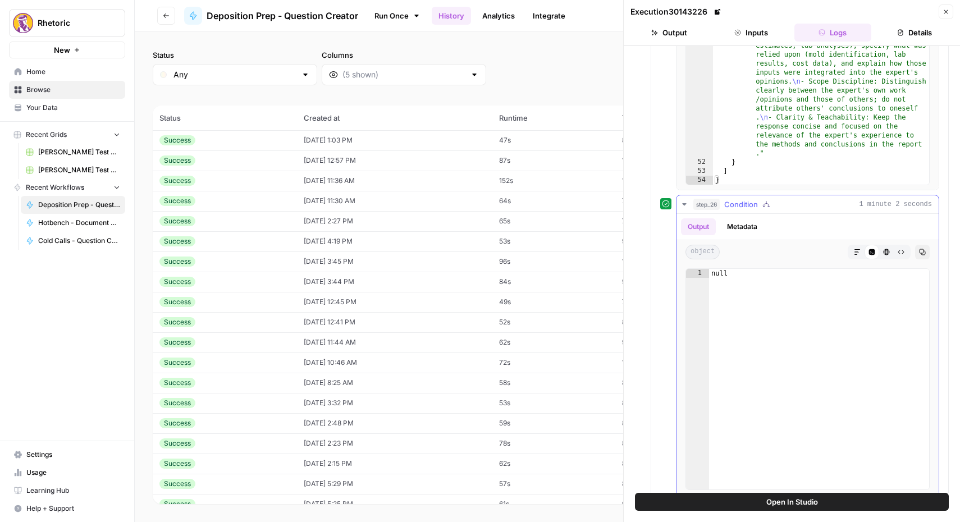
scroll to position [1582, 0]
click at [299, 153] on td "[DATE] 12:57 PM" at bounding box center [394, 160] width 195 height 20
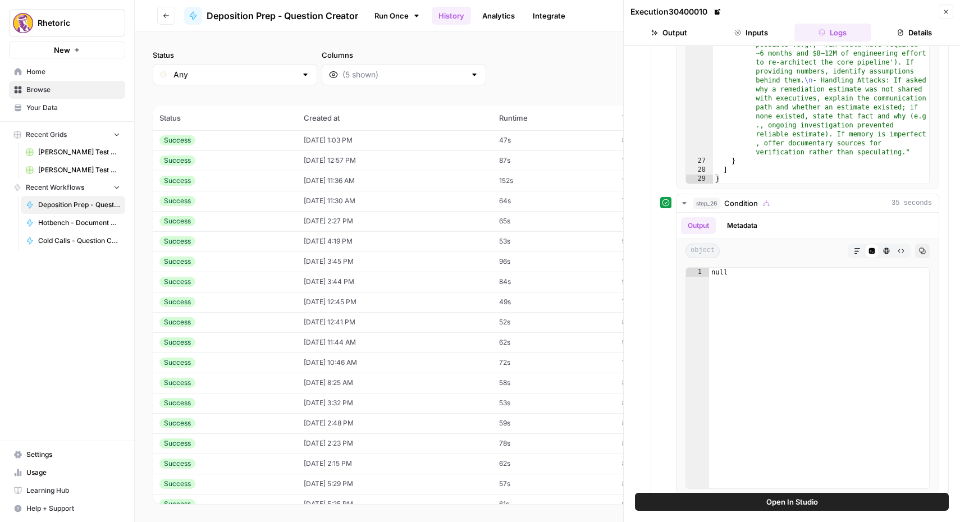
scroll to position [2358, 0]
click at [284, 143] on td "Success" at bounding box center [225, 140] width 144 height 20
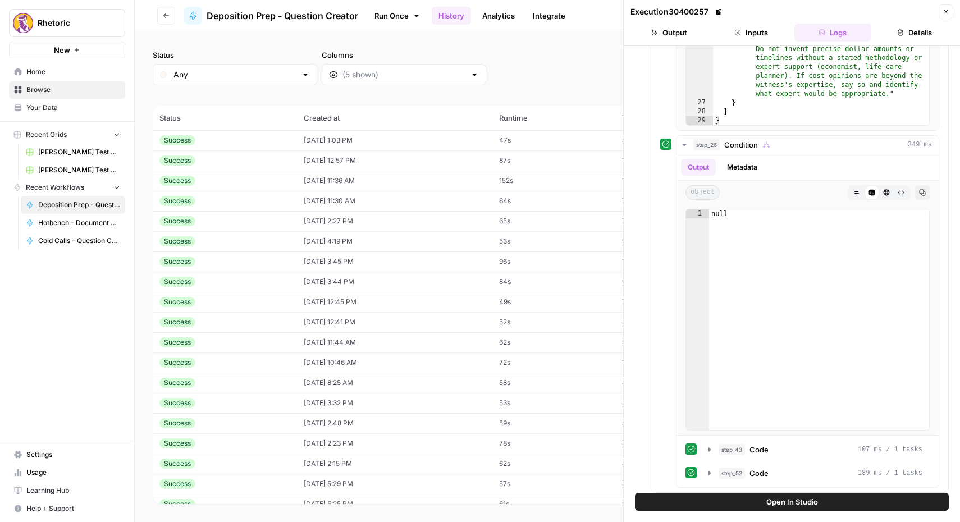
scroll to position [1669, 0]
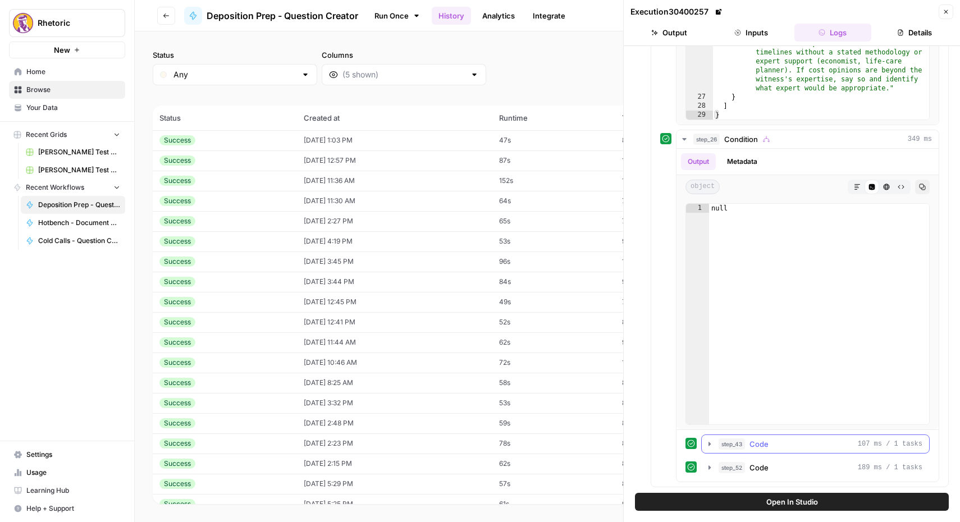
click at [710, 442] on icon "button" at bounding box center [709, 444] width 9 height 9
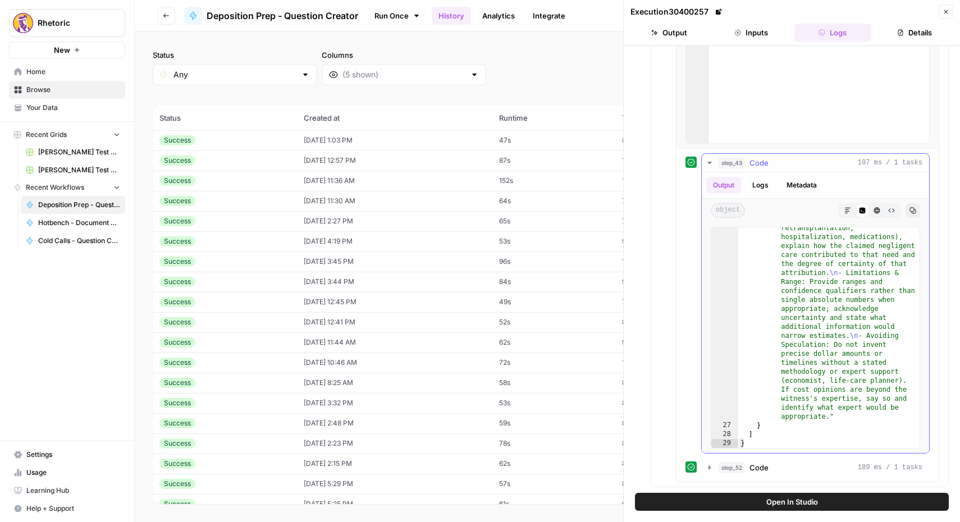
scroll to position [2735, 0]
click at [709, 468] on icon "button" at bounding box center [710, 467] width 2 height 4
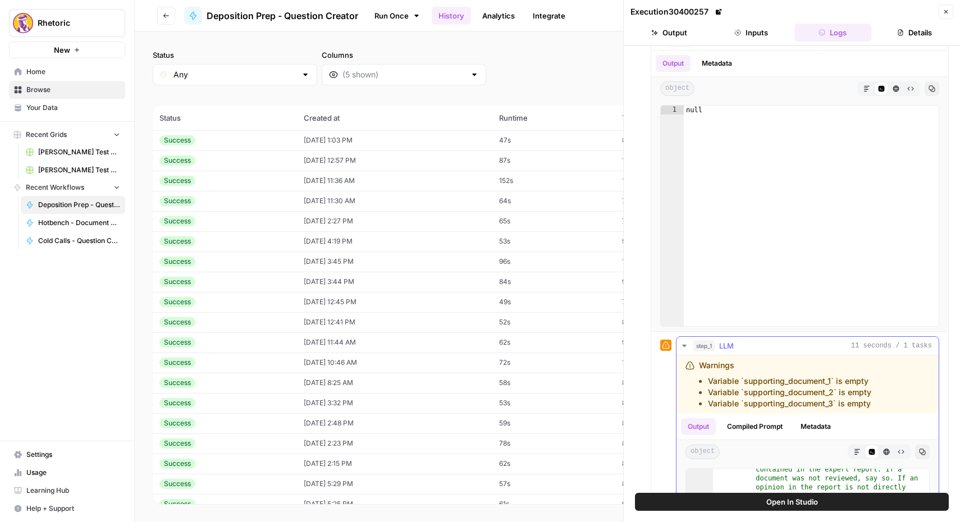
scroll to position [0, 0]
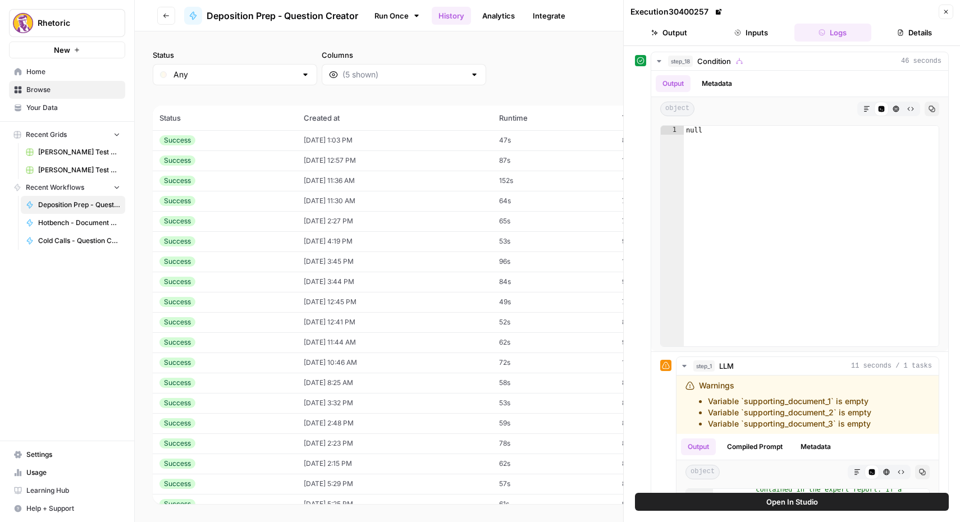
click at [247, 135] on td "Success" at bounding box center [225, 140] width 144 height 20
click at [247, 136] on div "Success" at bounding box center [224, 140] width 131 height 10
click at [258, 147] on td "Success" at bounding box center [225, 140] width 144 height 20
click at [257, 165] on div "Success" at bounding box center [224, 161] width 131 height 10
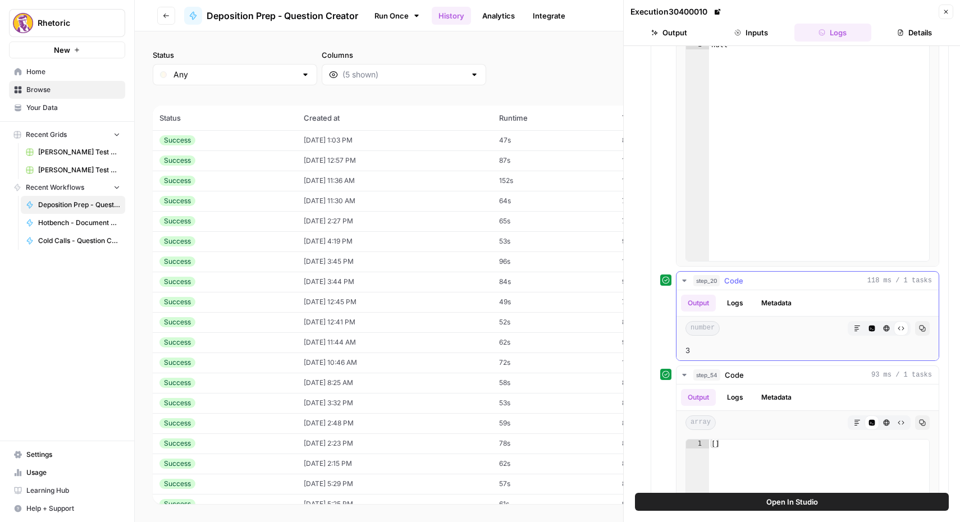
scroll to position [738, 0]
click at [739, 310] on button "Logs" at bounding box center [735, 307] width 30 height 17
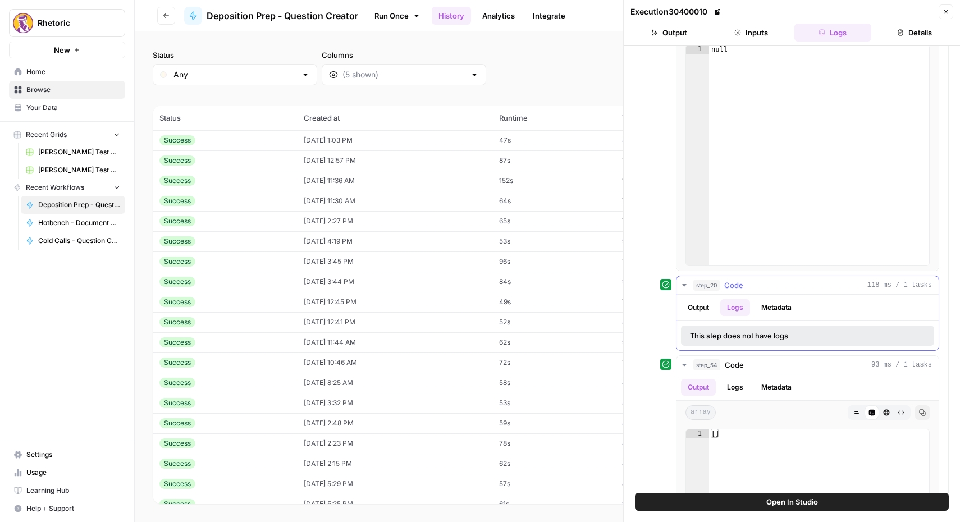
click at [765, 308] on button "Metadata" at bounding box center [777, 307] width 44 height 17
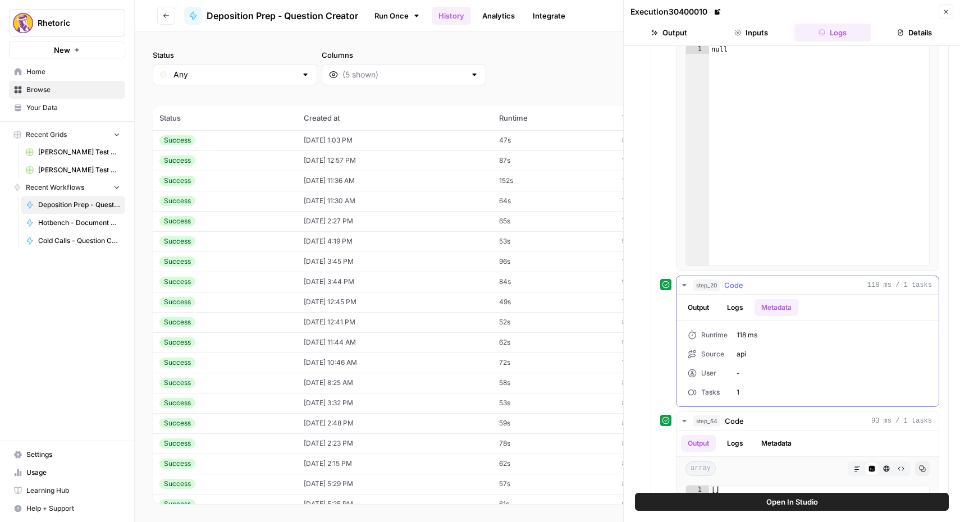
click at [704, 307] on button "Output" at bounding box center [698, 307] width 35 height 17
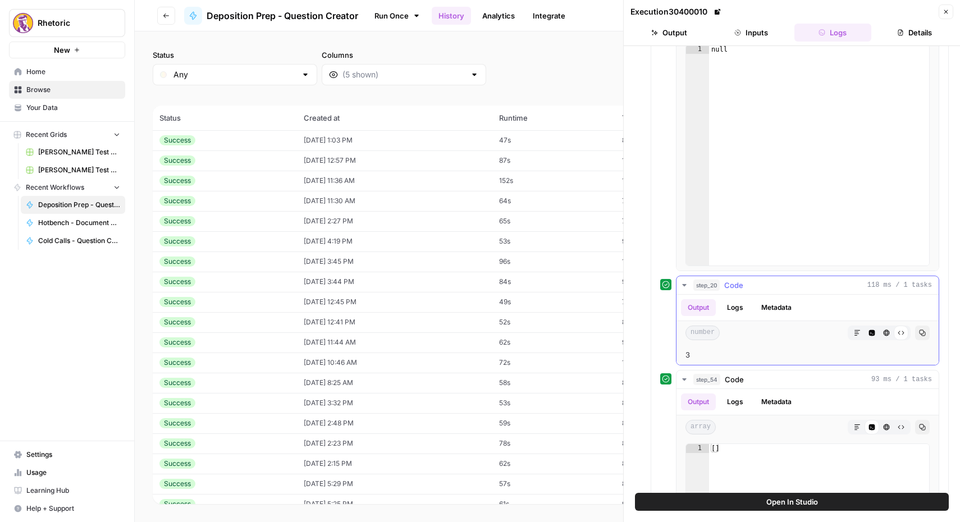
click at [704, 285] on span "step_20" at bounding box center [706, 285] width 26 height 11
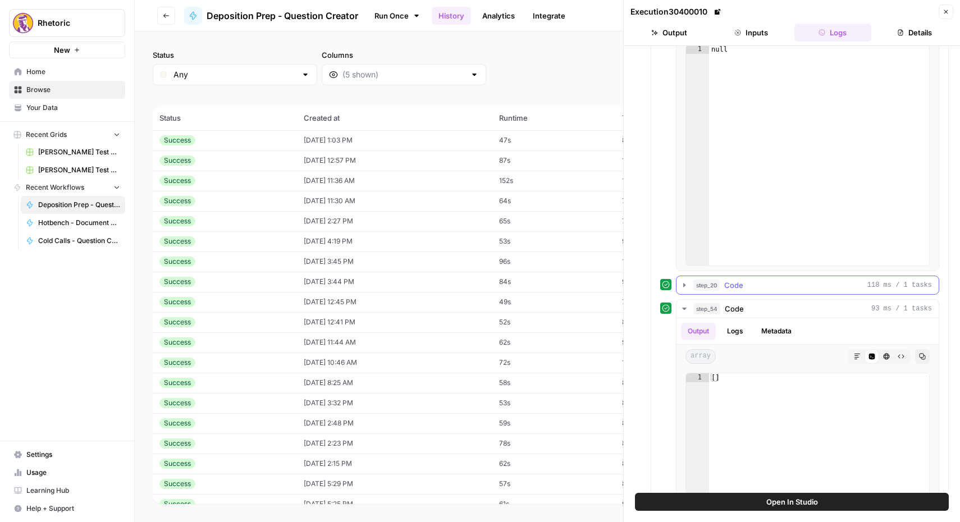
click at [704, 285] on span "step_20" at bounding box center [706, 285] width 26 height 11
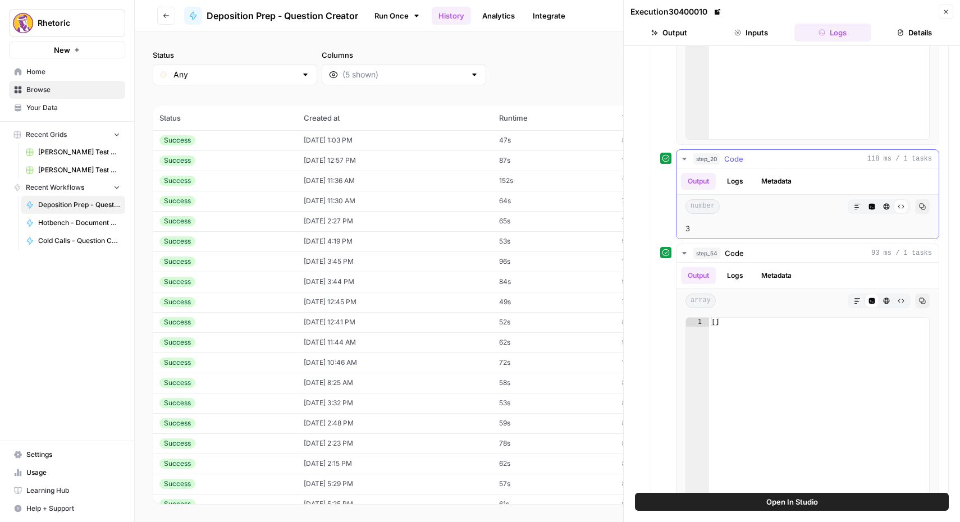
scroll to position [871, 0]
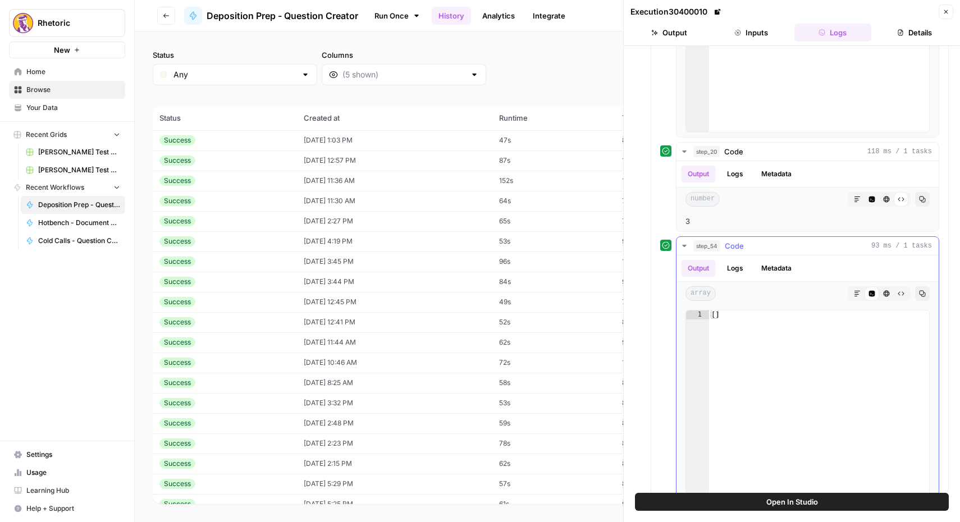
click at [729, 260] on button "Logs" at bounding box center [735, 268] width 30 height 17
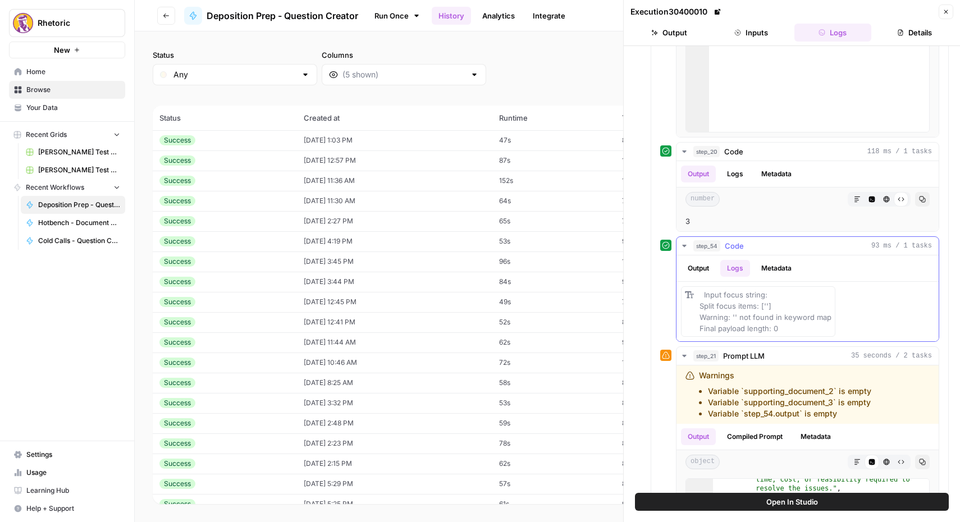
click at [762, 263] on button "Metadata" at bounding box center [777, 268] width 44 height 17
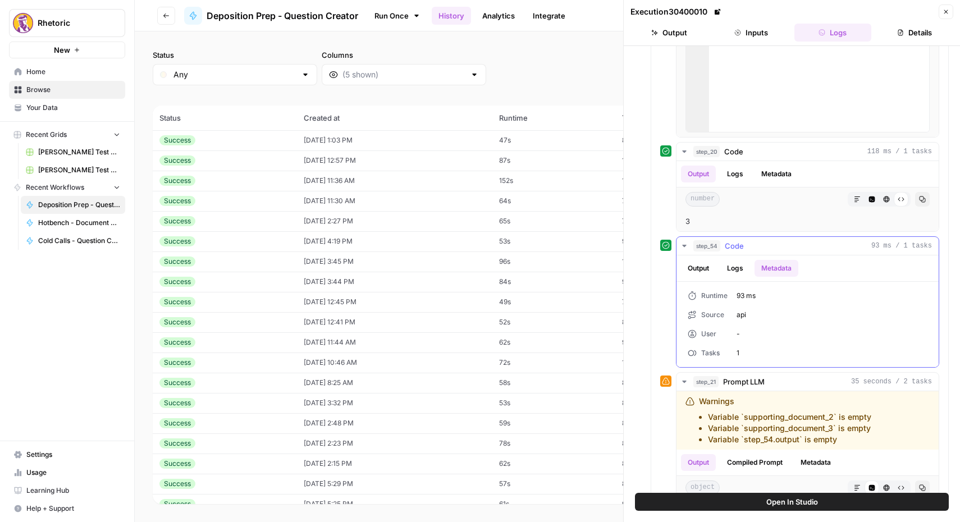
click at [733, 268] on button "Logs" at bounding box center [735, 268] width 30 height 17
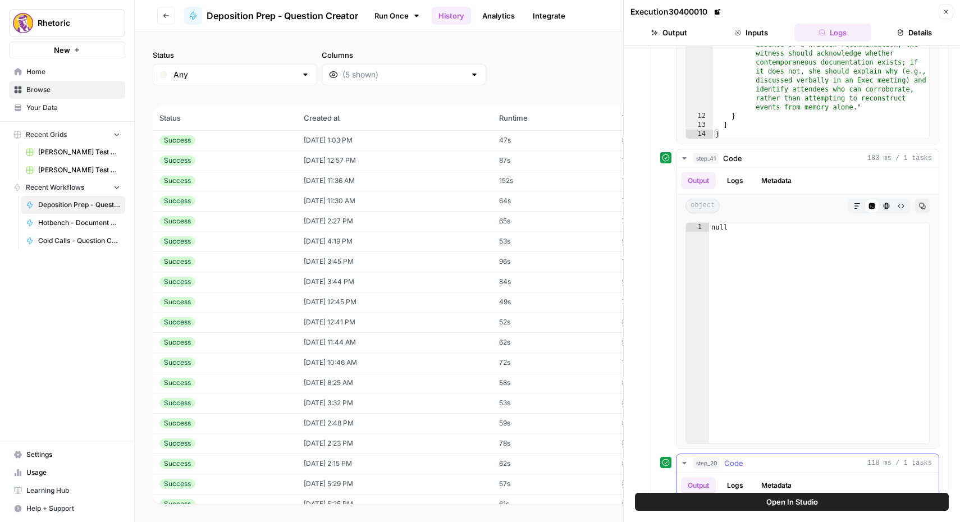
scroll to position [473, 0]
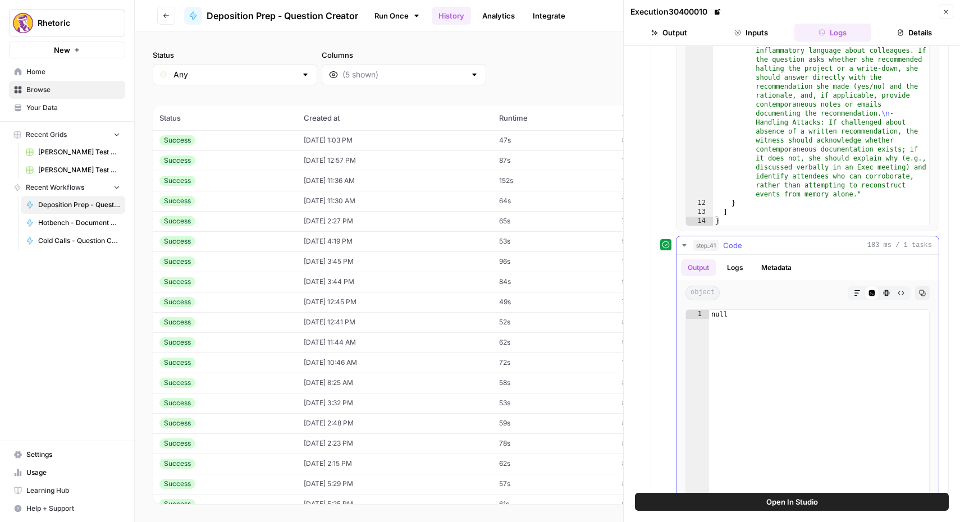
click at [742, 272] on button "Logs" at bounding box center [735, 267] width 30 height 17
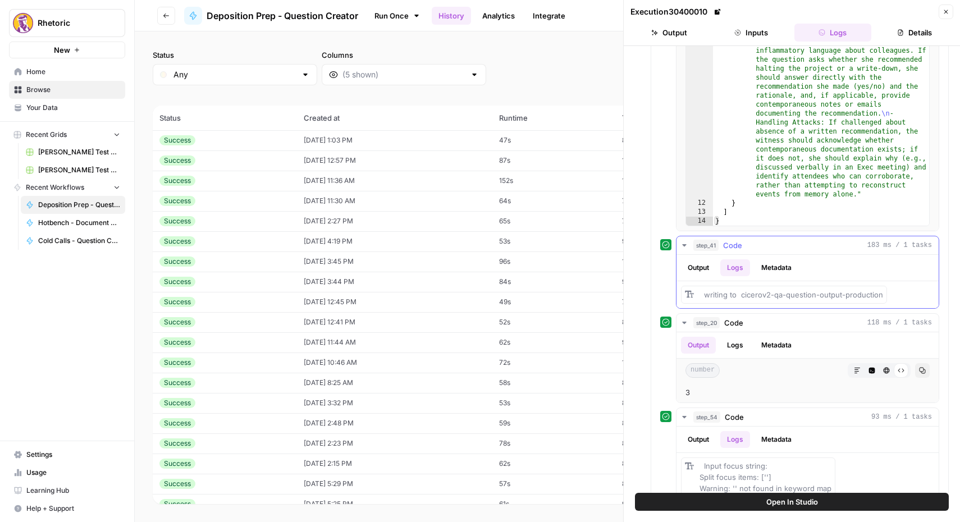
scroll to position [505, 0]
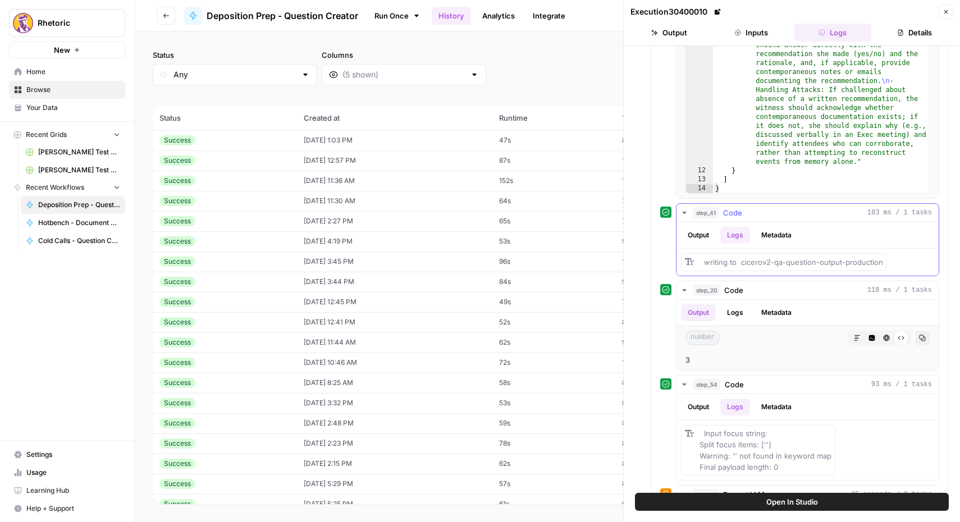
click at [773, 235] on button "Metadata" at bounding box center [777, 235] width 44 height 17
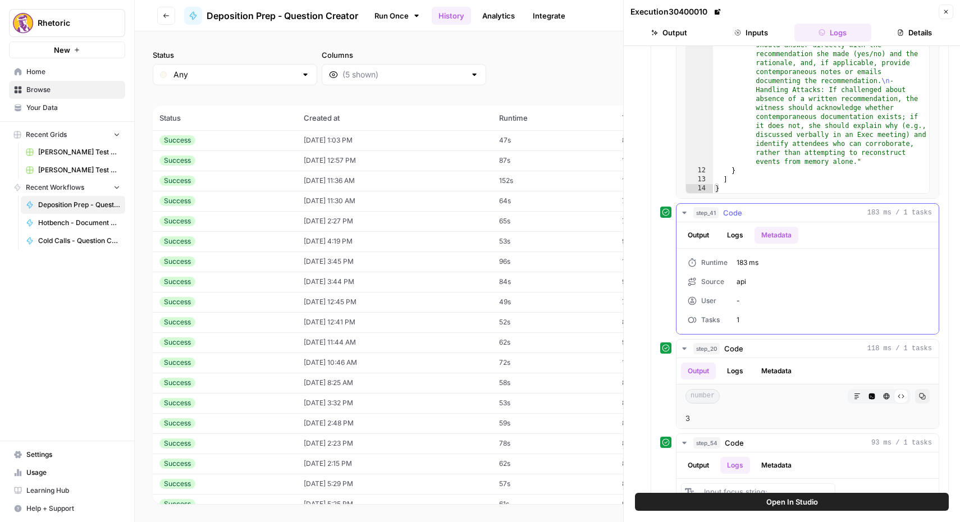
click at [735, 235] on button "Logs" at bounding box center [735, 235] width 30 height 17
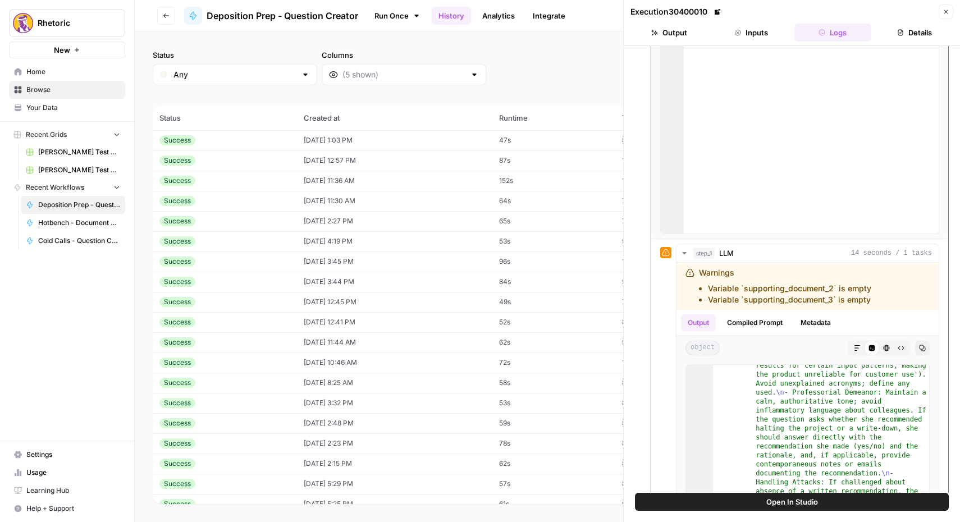
scroll to position [146, 0]
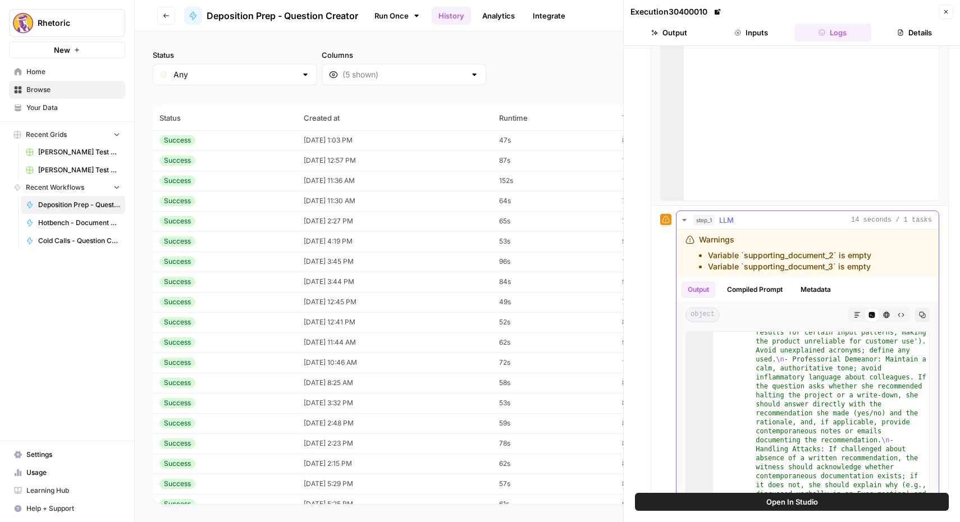
click at [743, 294] on button "Compiled Prompt" at bounding box center [754, 289] width 69 height 17
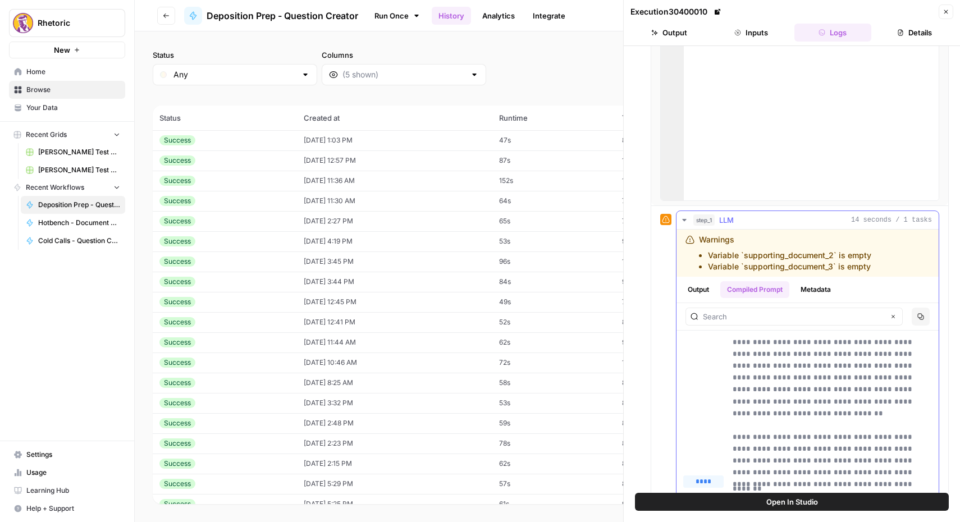
scroll to position [100, 0]
click at [816, 293] on button "Metadata" at bounding box center [816, 289] width 44 height 17
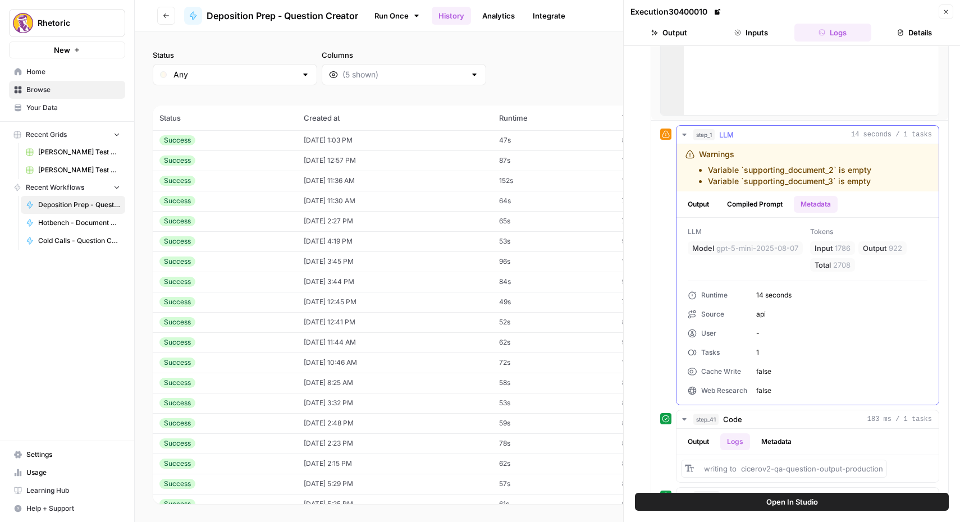
scroll to position [232, 0]
click at [757, 204] on button "Compiled Prompt" at bounding box center [754, 203] width 69 height 17
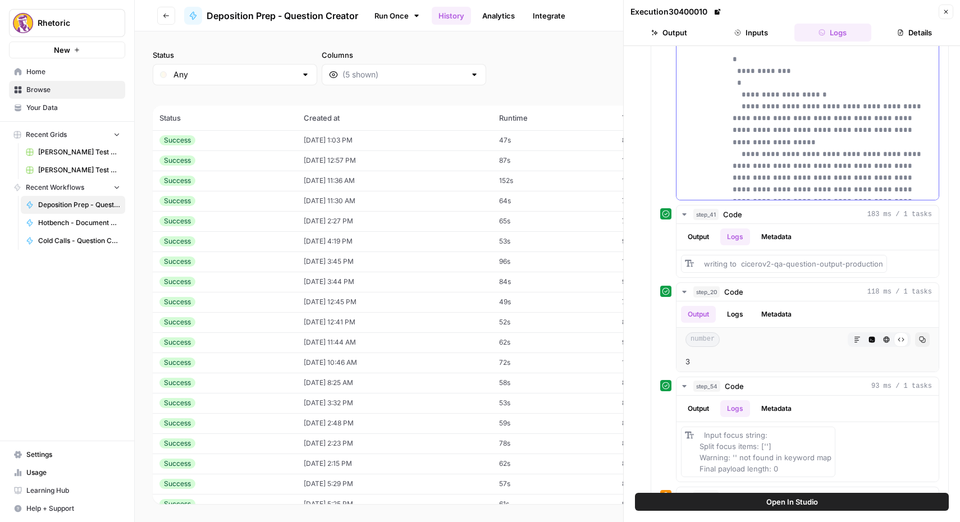
scroll to position [511, 0]
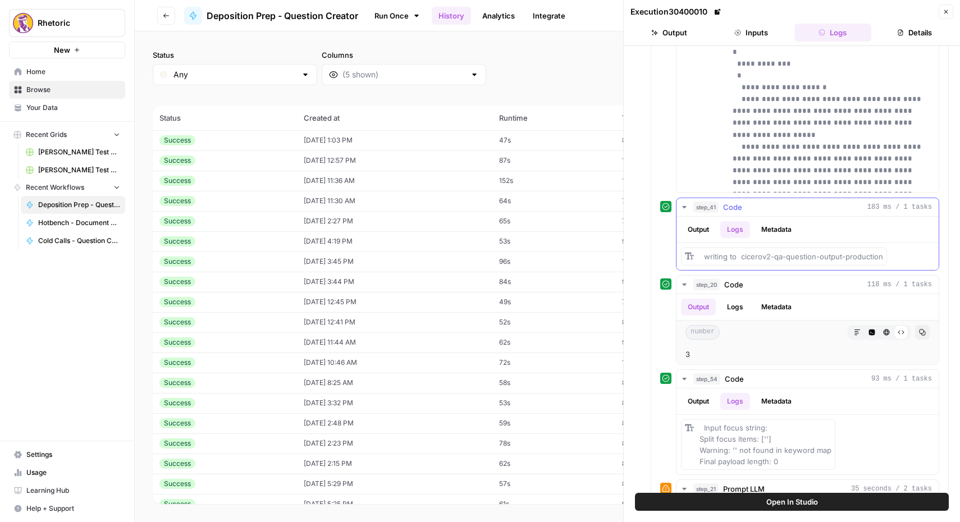
click at [761, 229] on button "Metadata" at bounding box center [777, 229] width 44 height 17
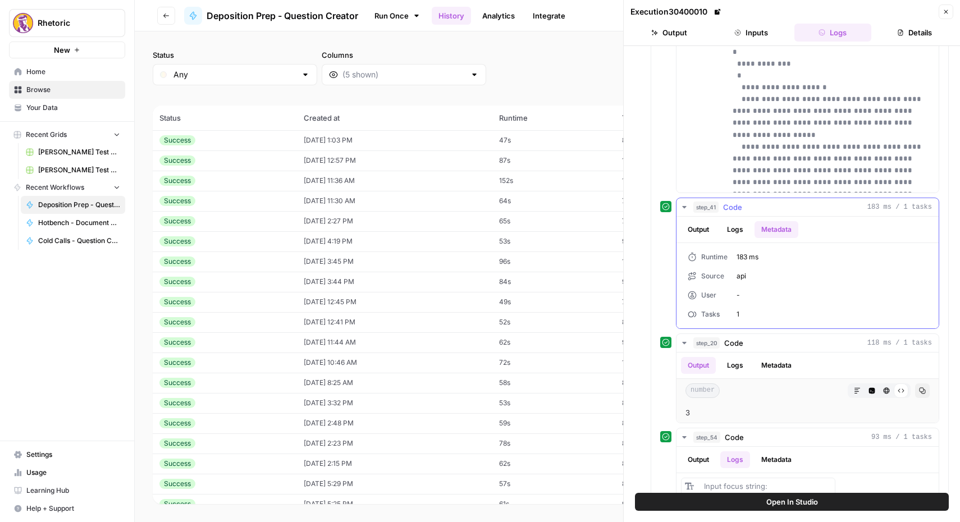
click at [738, 234] on button "Logs" at bounding box center [735, 229] width 30 height 17
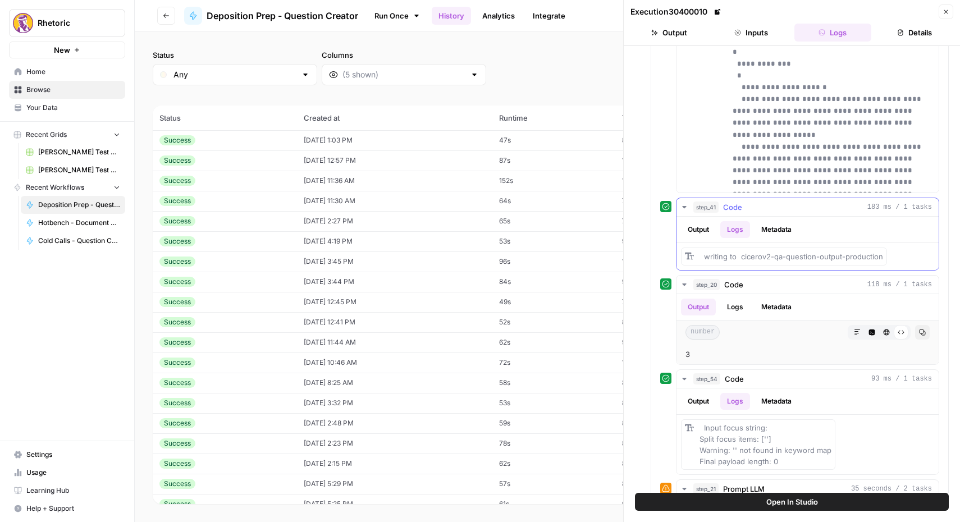
click at [779, 231] on button "Metadata" at bounding box center [777, 229] width 44 height 17
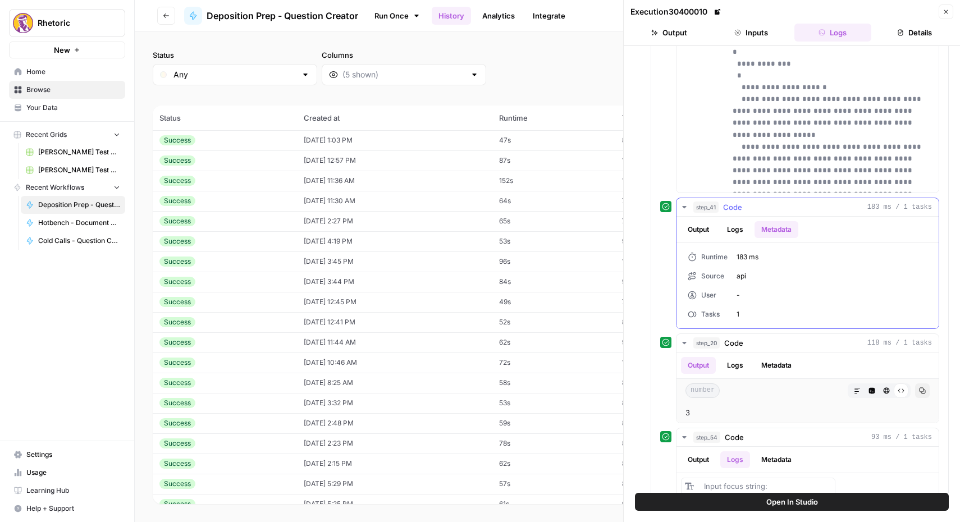
click at [751, 230] on ul "Output Logs Metadata" at bounding box center [739, 229] width 117 height 17
click at [744, 230] on button "Logs" at bounding box center [735, 229] width 30 height 17
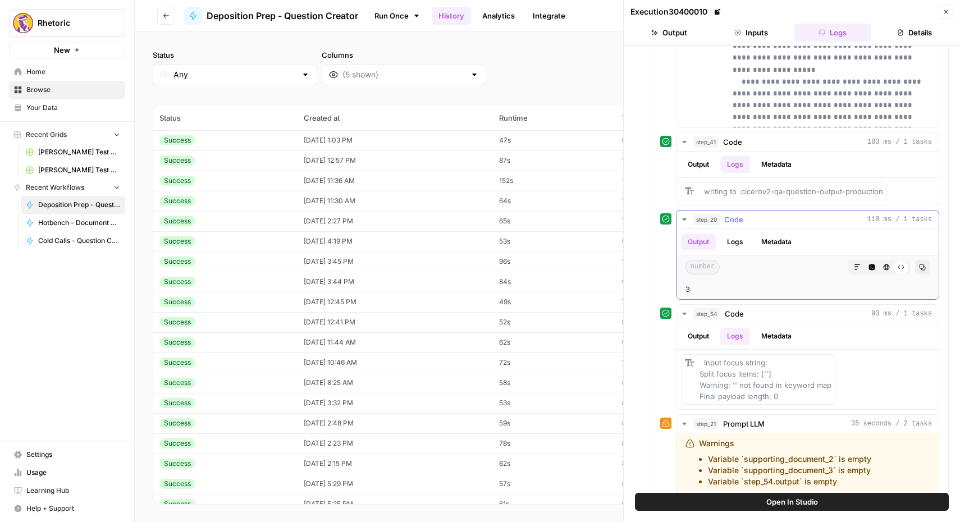
scroll to position [578, 0]
click at [736, 236] on button "Logs" at bounding box center [735, 239] width 30 height 17
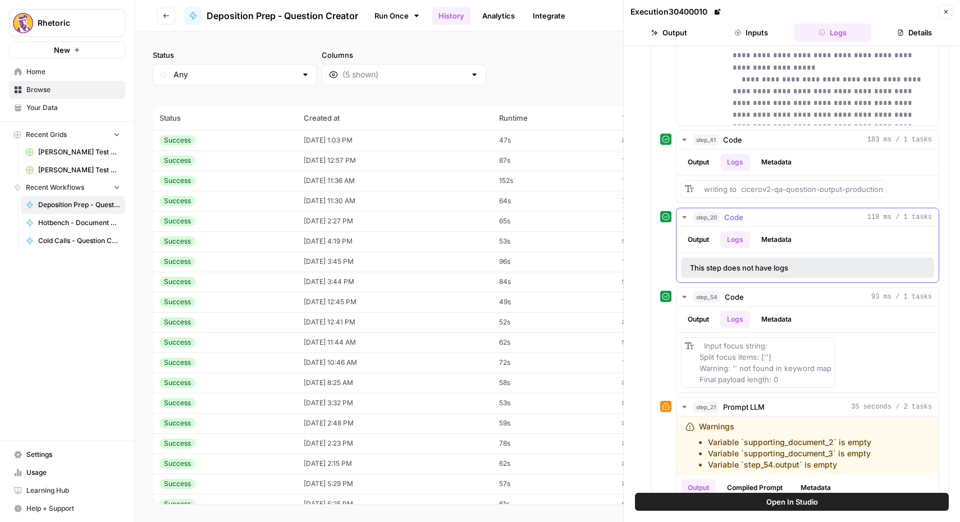
click at [769, 237] on button "Metadata" at bounding box center [777, 239] width 44 height 17
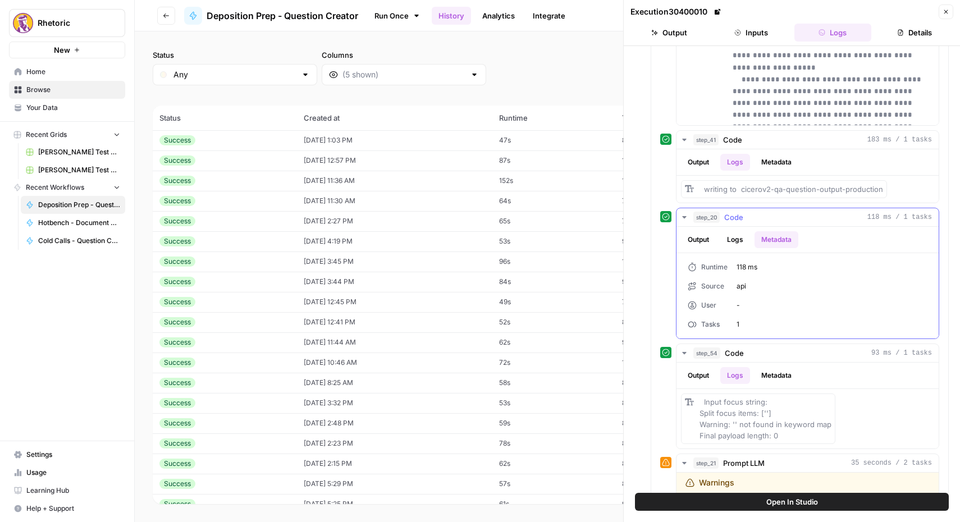
click at [733, 239] on button "Logs" at bounding box center [735, 239] width 30 height 17
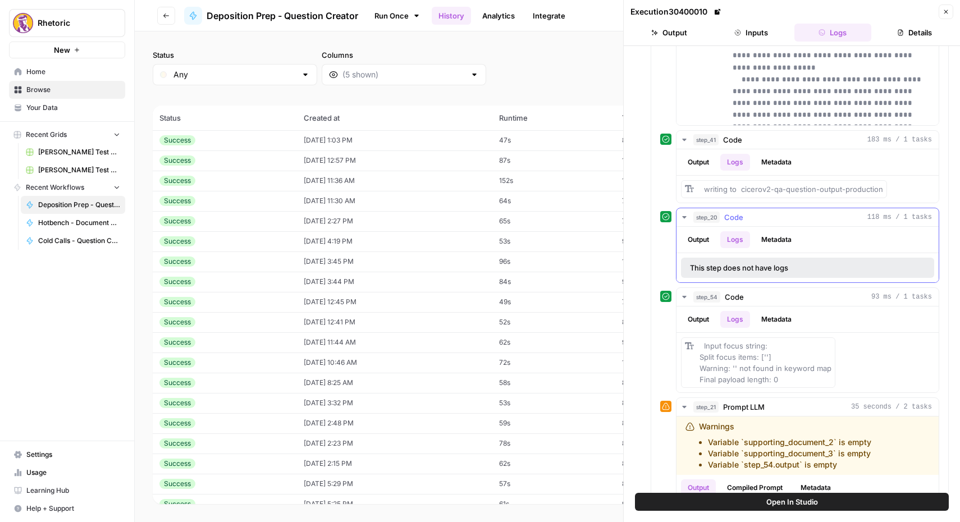
click at [698, 239] on button "Output" at bounding box center [698, 239] width 35 height 17
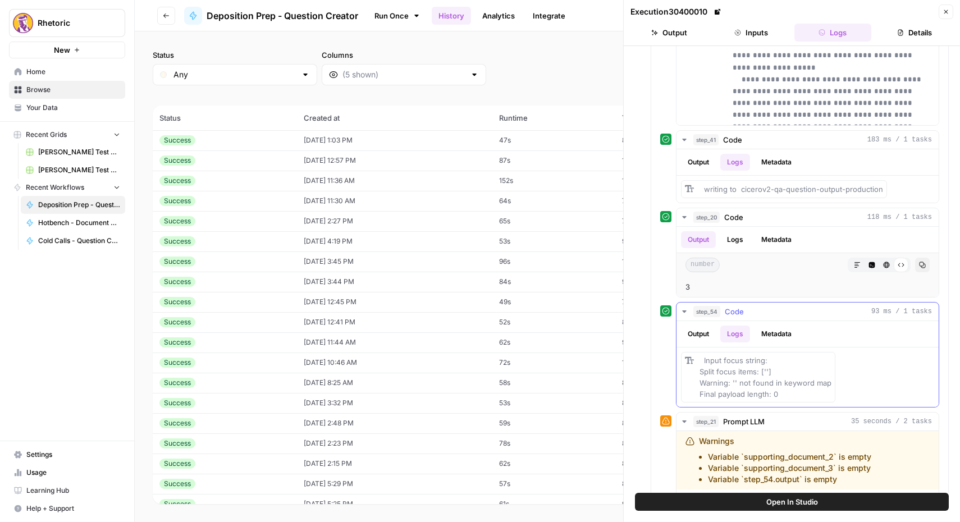
click at [700, 336] on button "Output" at bounding box center [698, 334] width 35 height 17
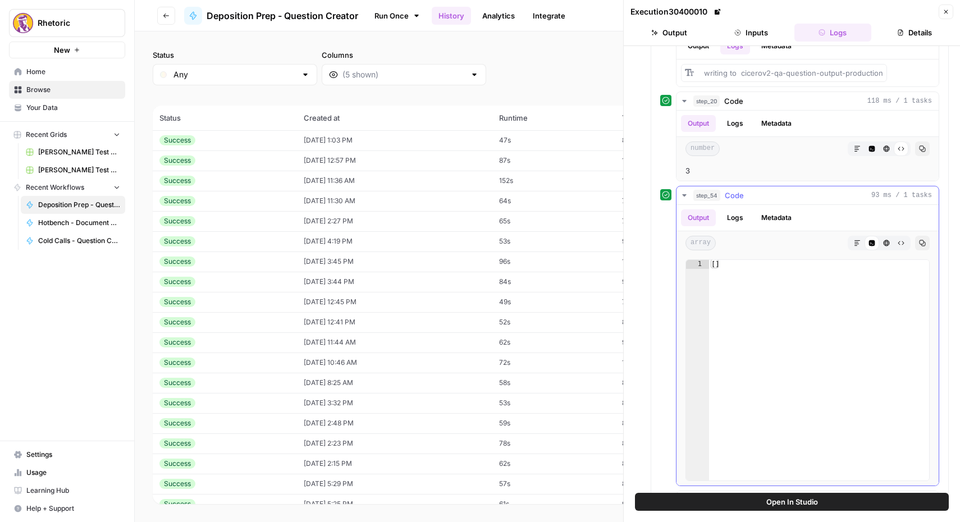
scroll to position [700, 0]
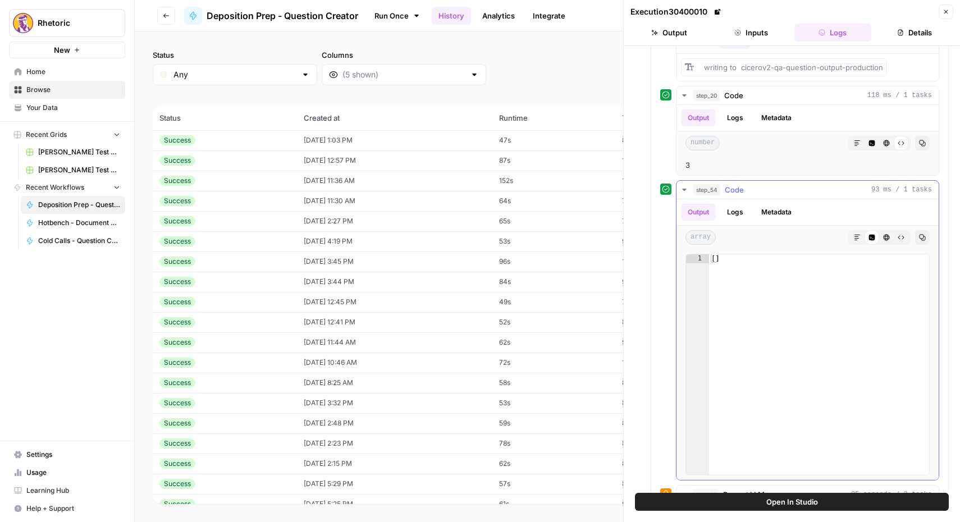
click at [736, 204] on button "Logs" at bounding box center [735, 212] width 30 height 17
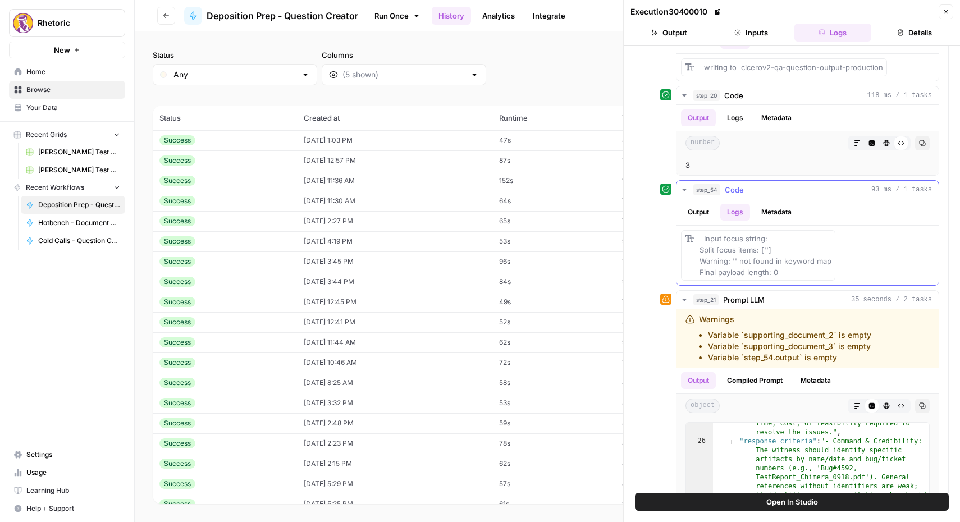
click at [765, 209] on button "Metadata" at bounding box center [777, 212] width 44 height 17
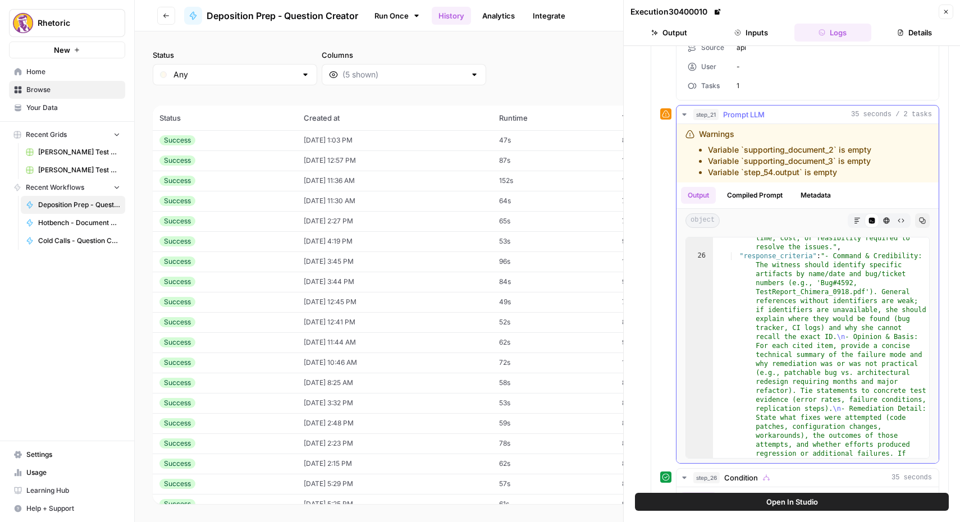
scroll to position [935, 0]
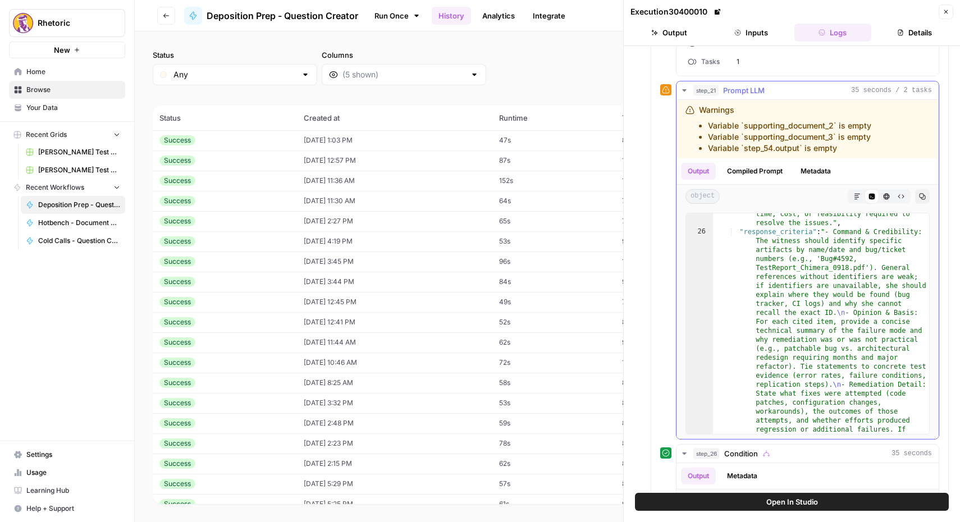
click at [754, 171] on button "Compiled Prompt" at bounding box center [754, 171] width 69 height 17
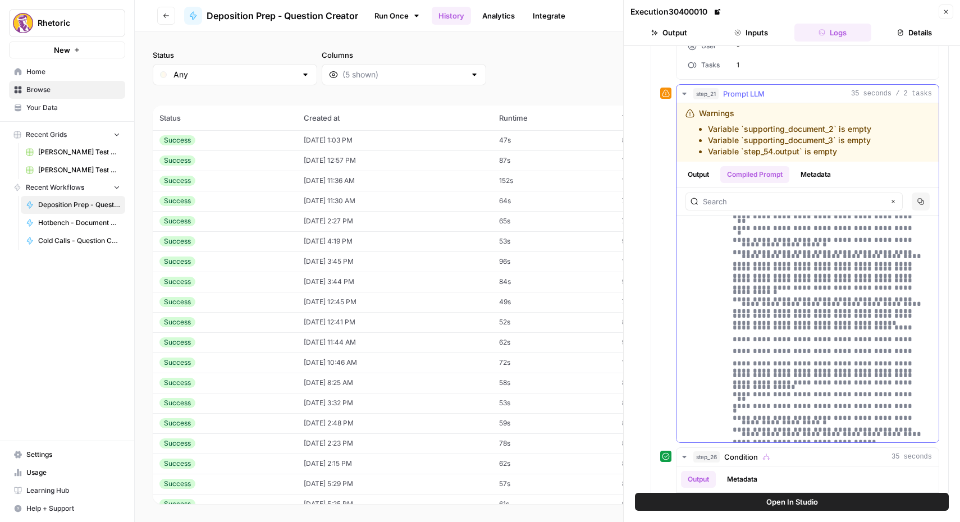
scroll to position [2977, 0]
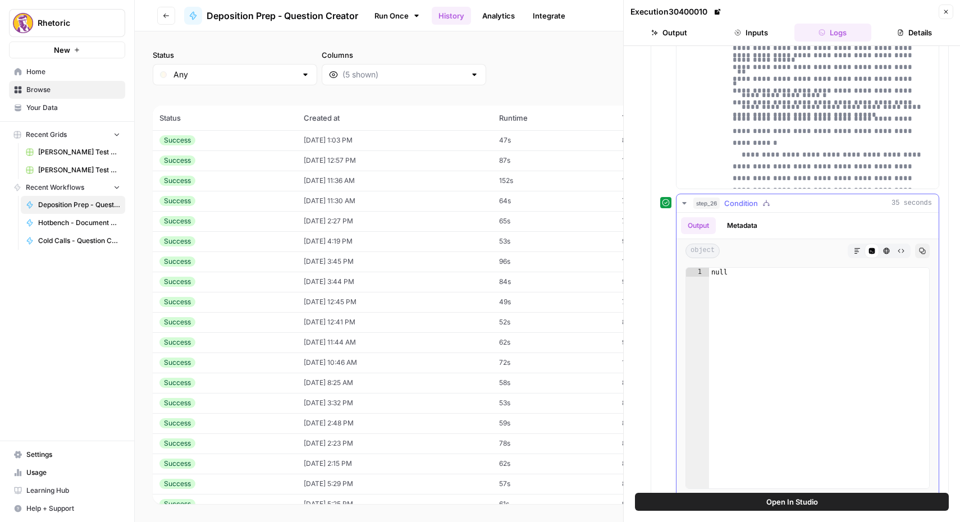
click at [742, 227] on button "Metadata" at bounding box center [742, 225] width 44 height 17
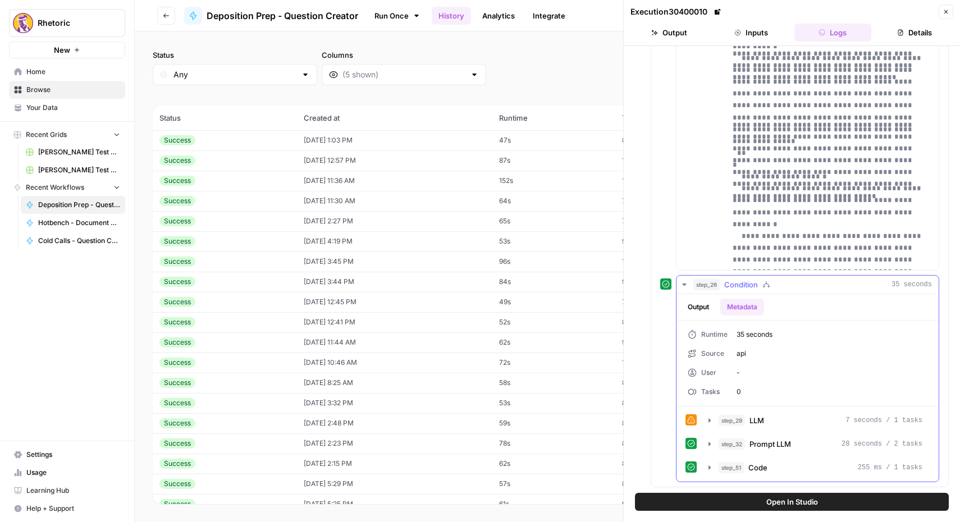
click at [711, 307] on button "Output" at bounding box center [698, 307] width 35 height 17
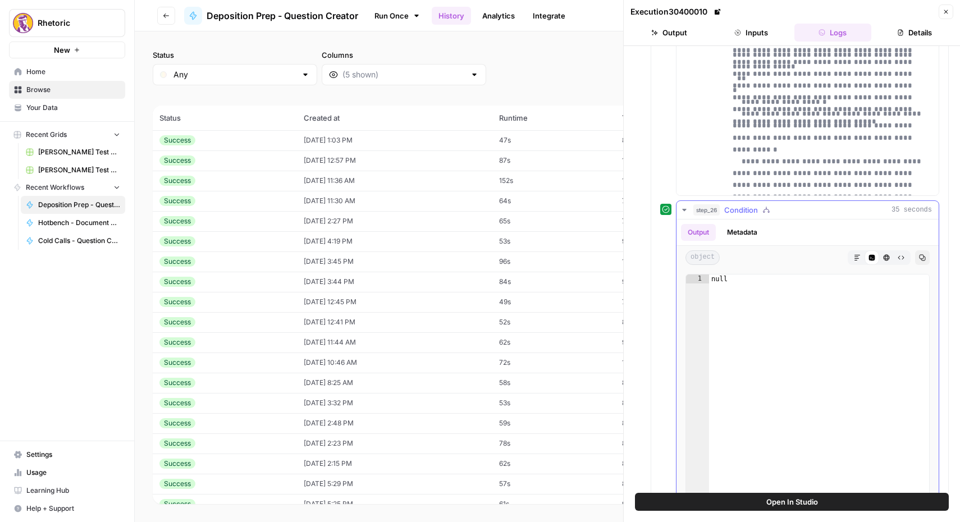
scroll to position [1273, 0]
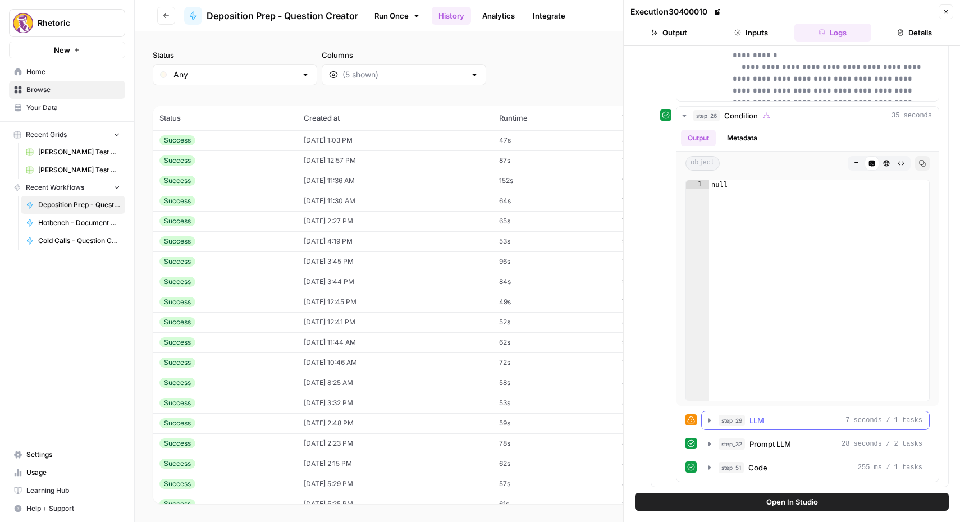
click at [710, 422] on icon "button" at bounding box center [709, 420] width 9 height 9
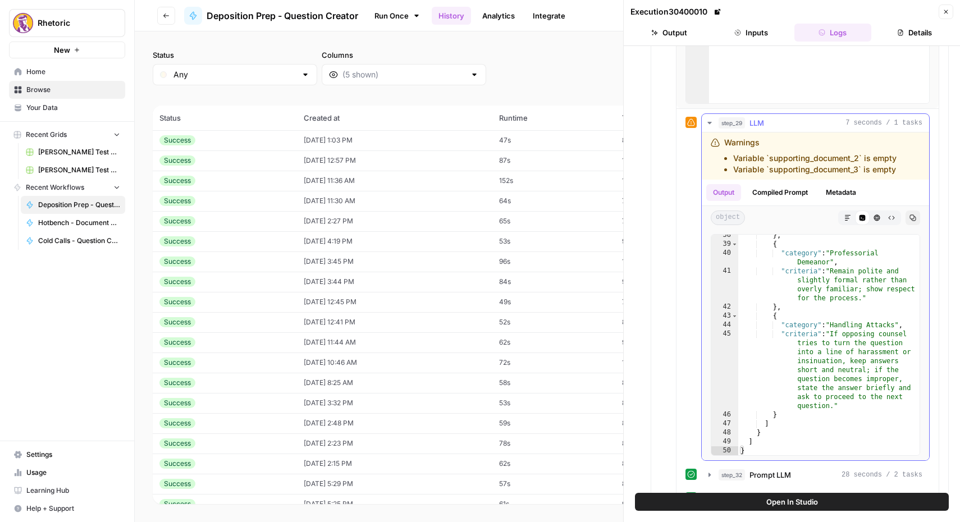
scroll to position [1602, 0]
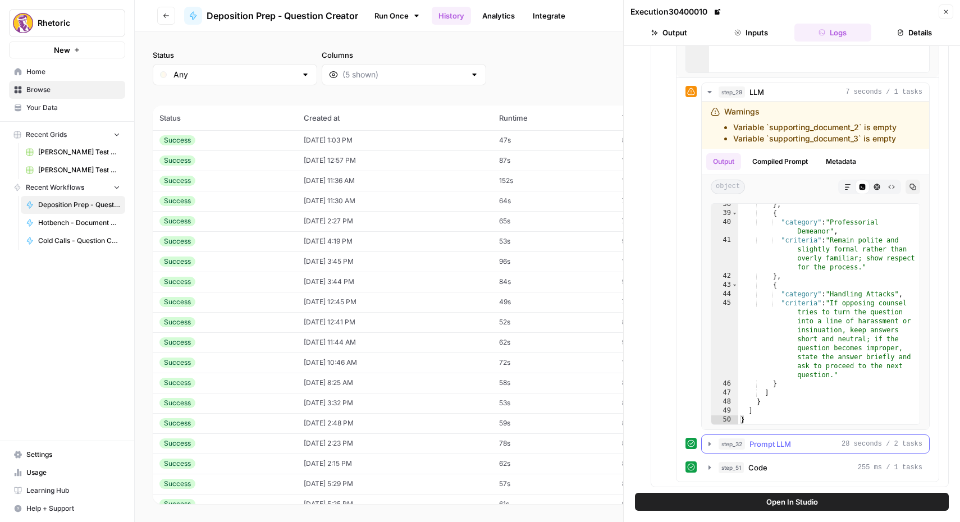
click at [709, 444] on icon "button" at bounding box center [710, 444] width 2 height 4
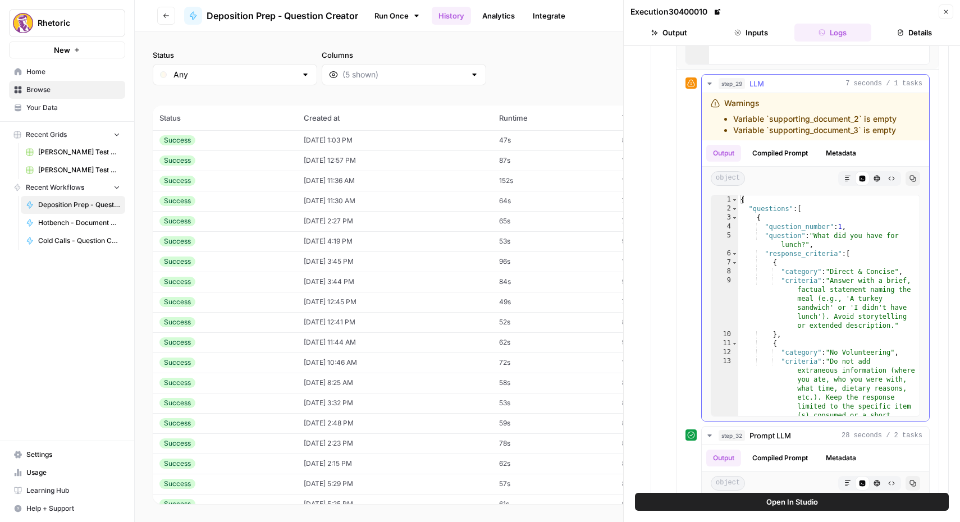
scroll to position [1608, 0]
click at [792, 148] on button "Compiled Prompt" at bounding box center [780, 155] width 69 height 17
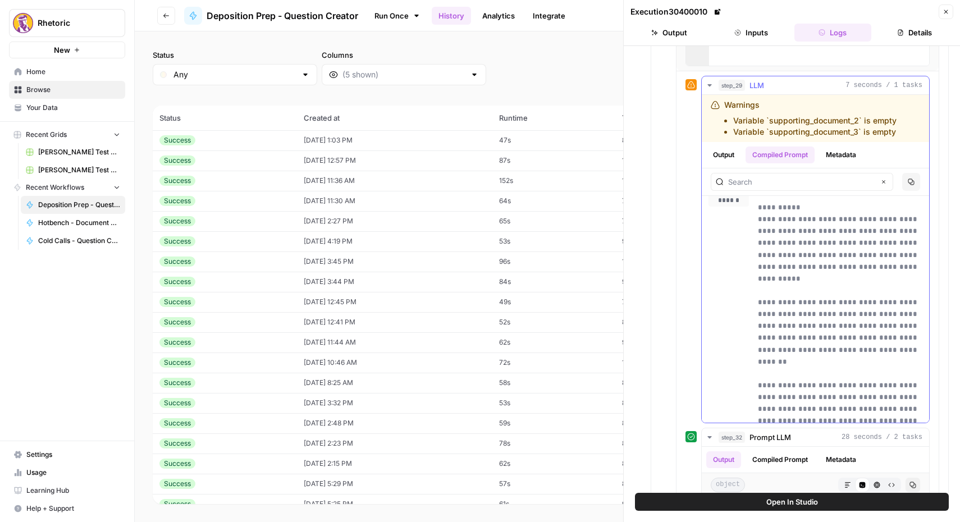
scroll to position [0, 0]
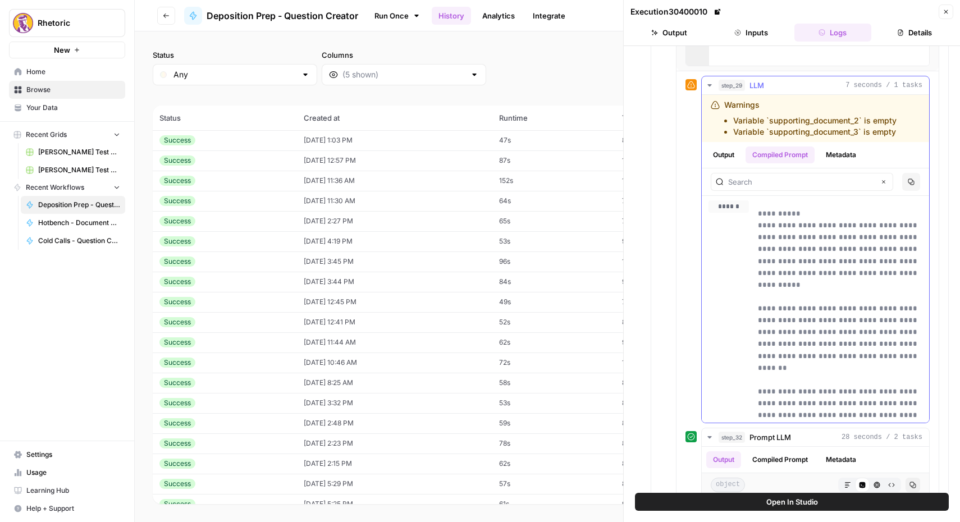
click at [849, 159] on button "Metadata" at bounding box center [841, 155] width 44 height 17
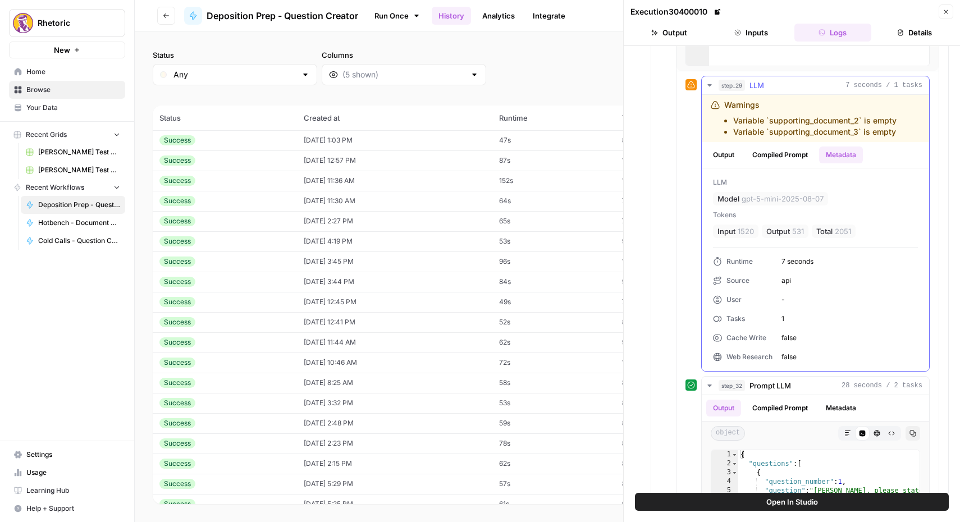
click at [810, 160] on button "Compiled Prompt" at bounding box center [780, 155] width 69 height 17
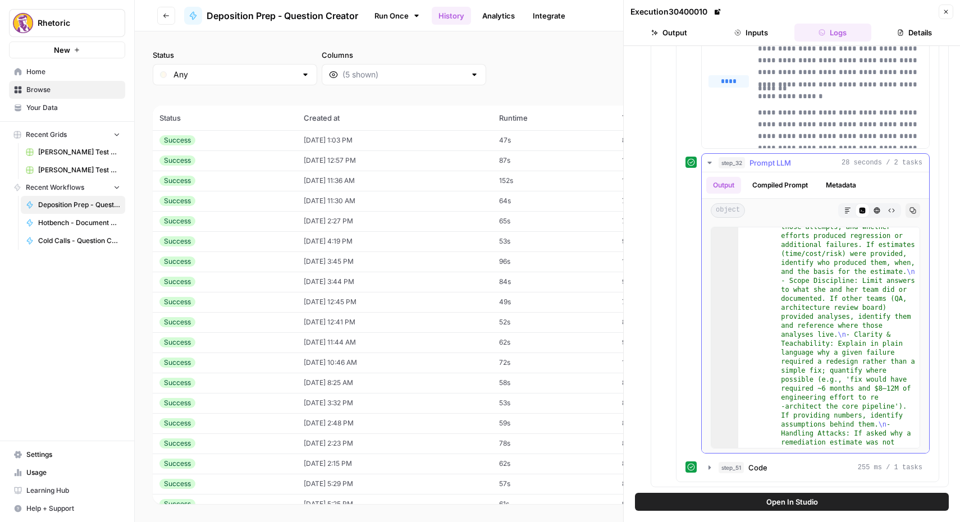
scroll to position [3391, 0]
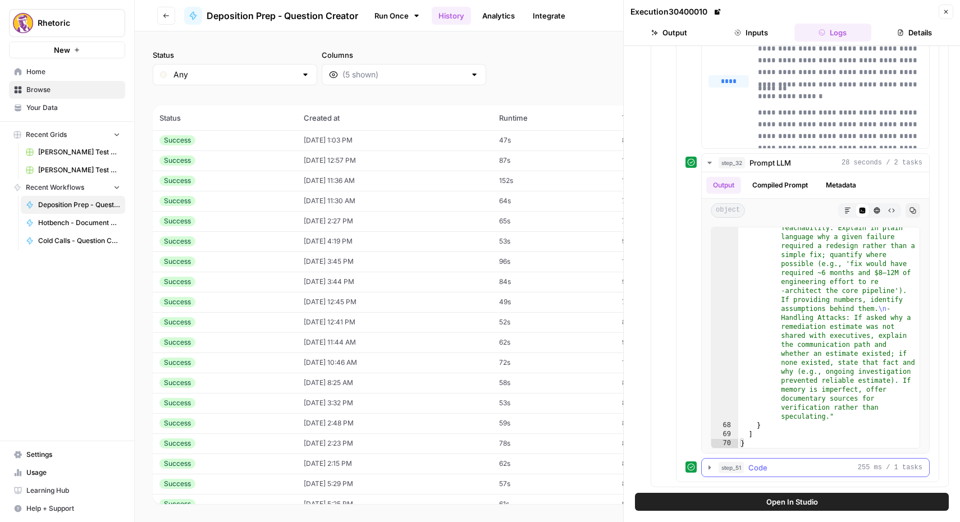
click at [709, 468] on icon "button" at bounding box center [710, 467] width 2 height 4
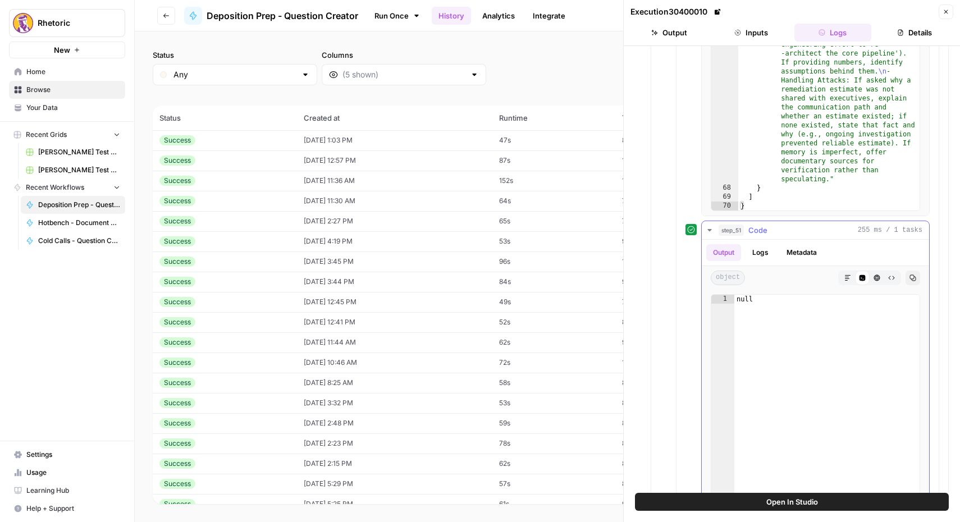
click at [762, 247] on button "Logs" at bounding box center [761, 252] width 30 height 17
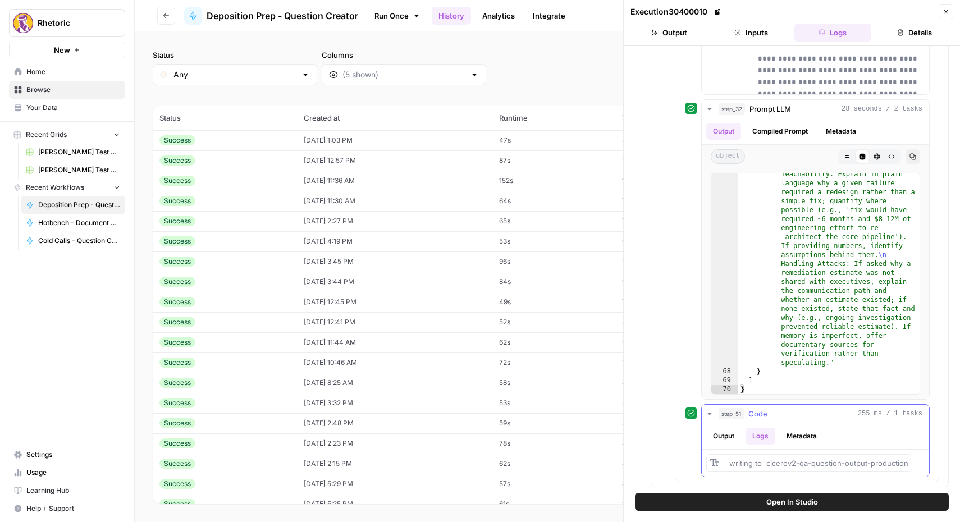
click at [788, 436] on button "Metadata" at bounding box center [802, 436] width 44 height 17
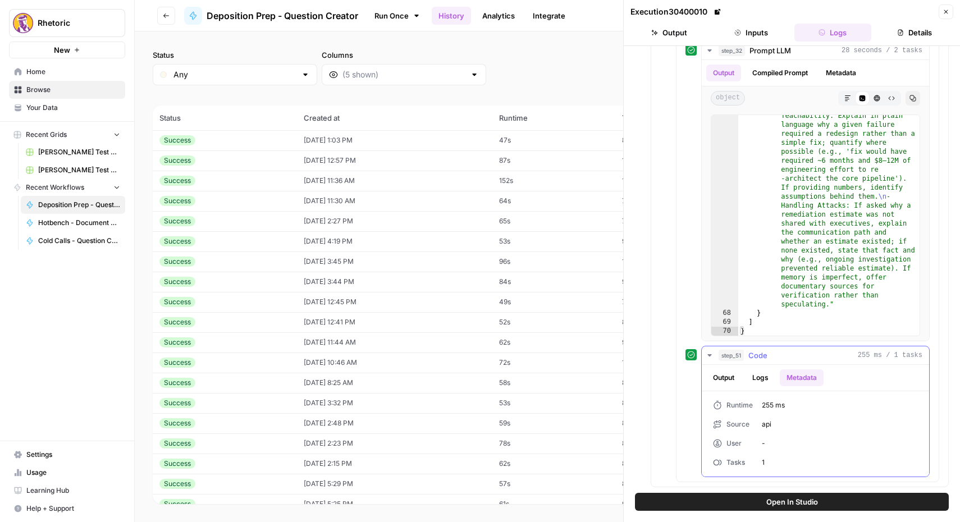
click at [727, 375] on button "Output" at bounding box center [723, 377] width 35 height 17
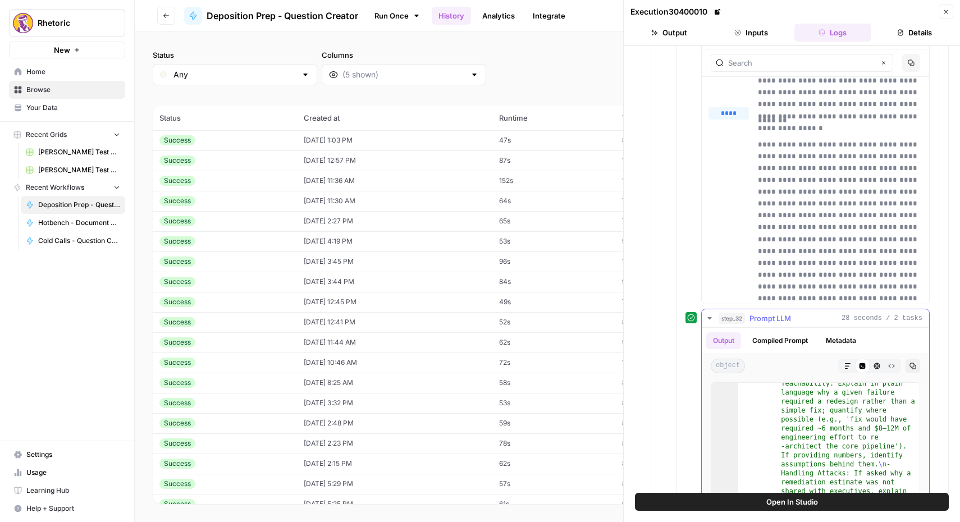
scroll to position [1754, 0]
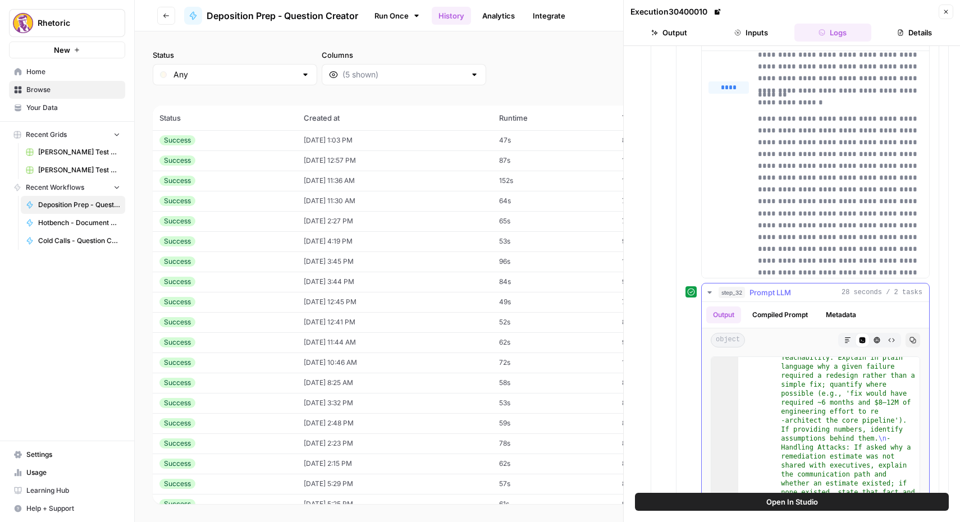
click at [794, 315] on button "Compiled Prompt" at bounding box center [780, 315] width 69 height 17
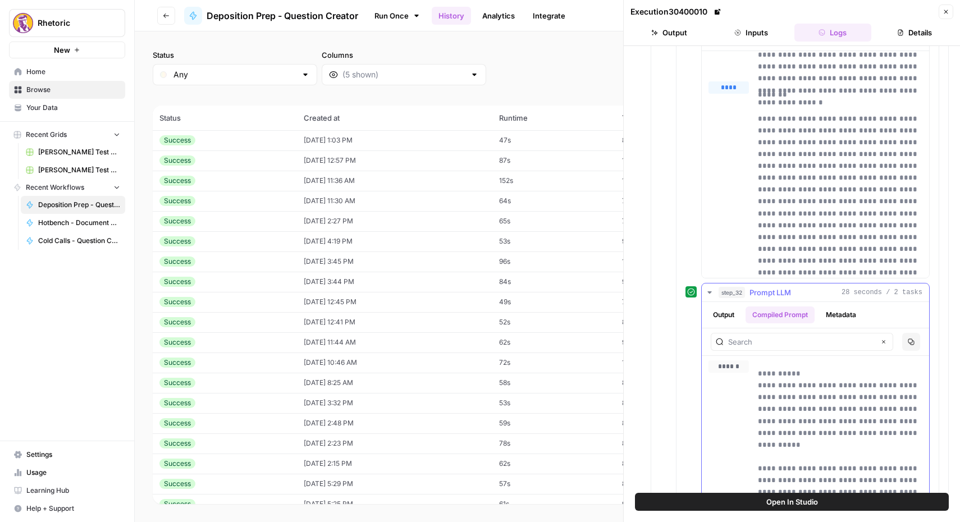
click at [839, 321] on button "Metadata" at bounding box center [841, 315] width 44 height 17
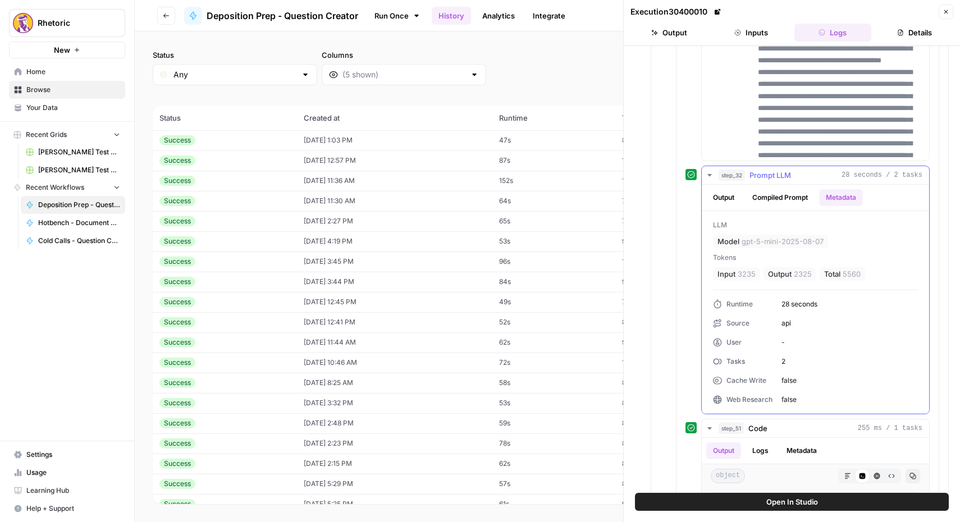
scroll to position [1882, 0]
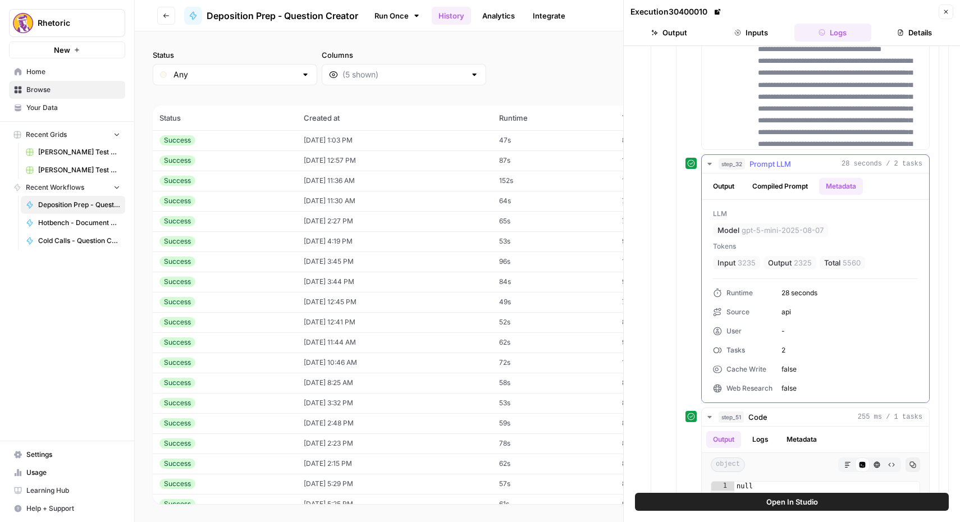
click at [790, 189] on button "Compiled Prompt" at bounding box center [780, 186] width 69 height 17
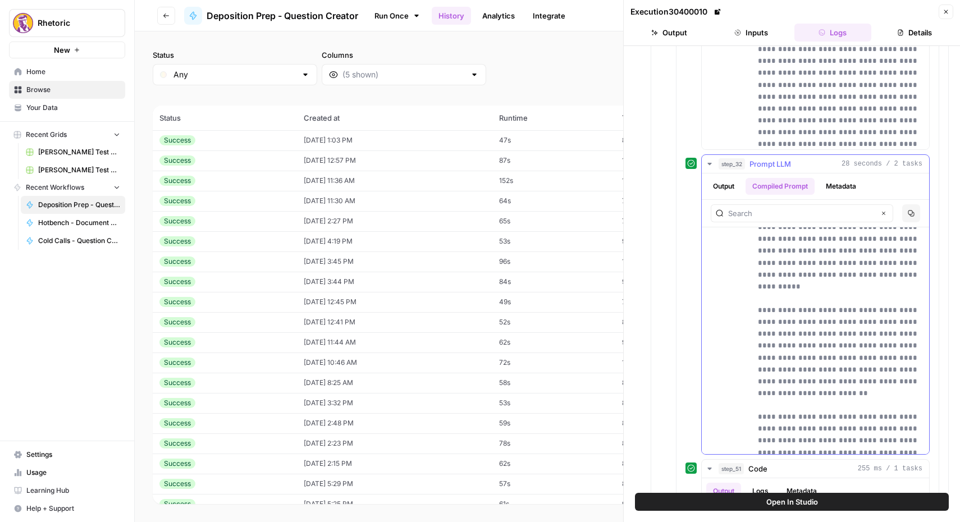
scroll to position [0, 0]
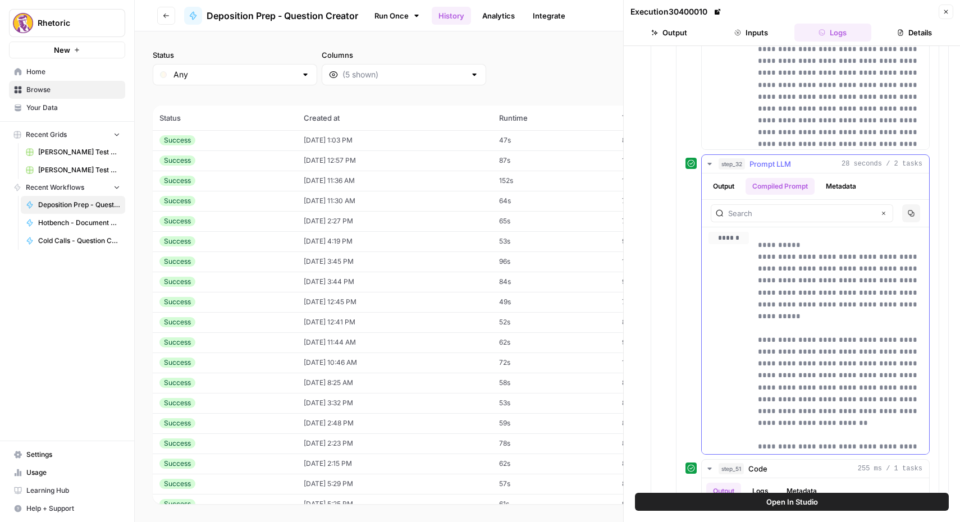
click at [739, 188] on button "Output" at bounding box center [723, 186] width 35 height 17
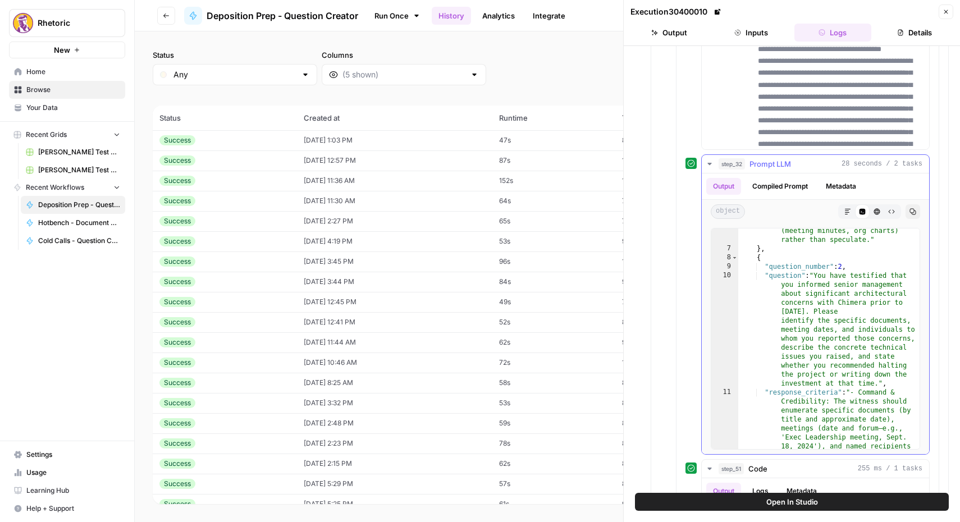
scroll to position [542, 0]
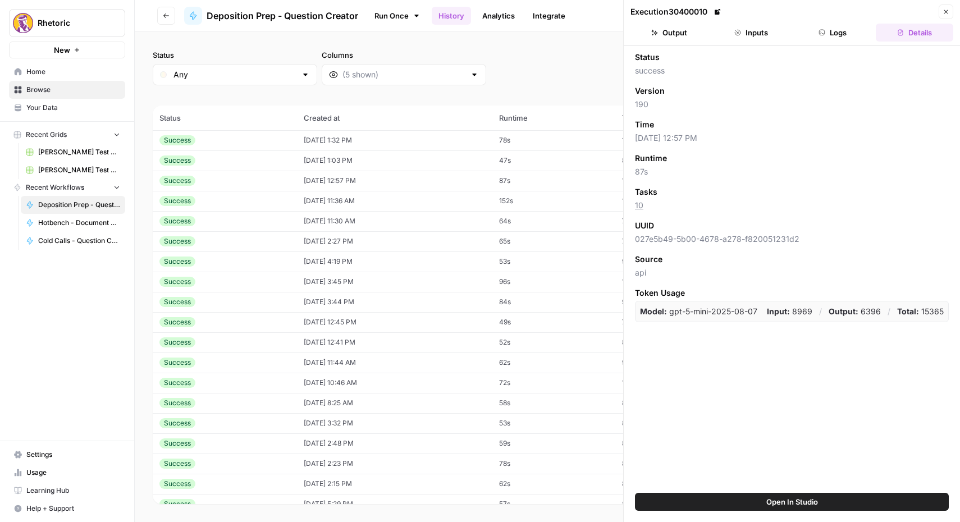
click at [263, 139] on div "Success" at bounding box center [224, 140] width 131 height 10
click at [737, 42] on header "Execution 30401261 Close Output Inputs Logs Details" at bounding box center [792, 23] width 336 height 46
click at [737, 36] on button "Inputs" at bounding box center [751, 33] width 77 height 18
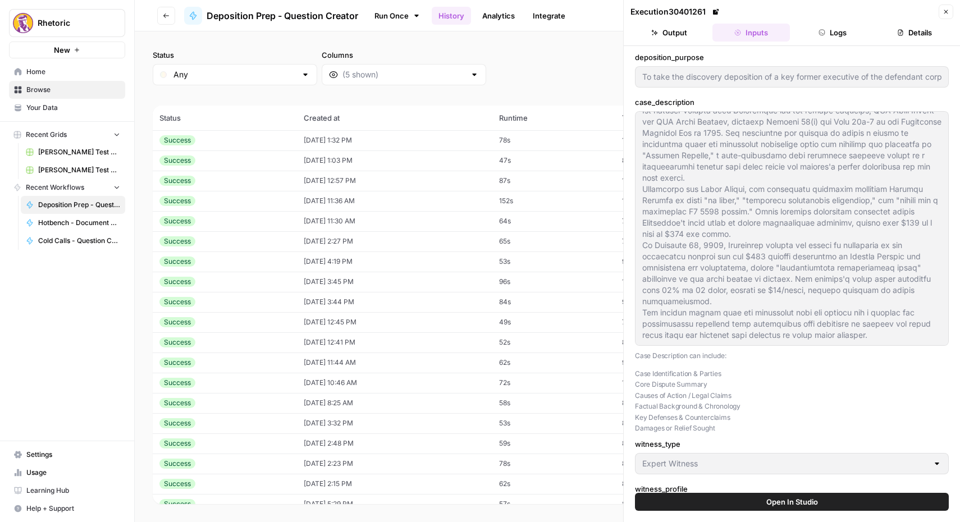
click at [823, 32] on icon "button" at bounding box center [822, 32] width 7 height 7
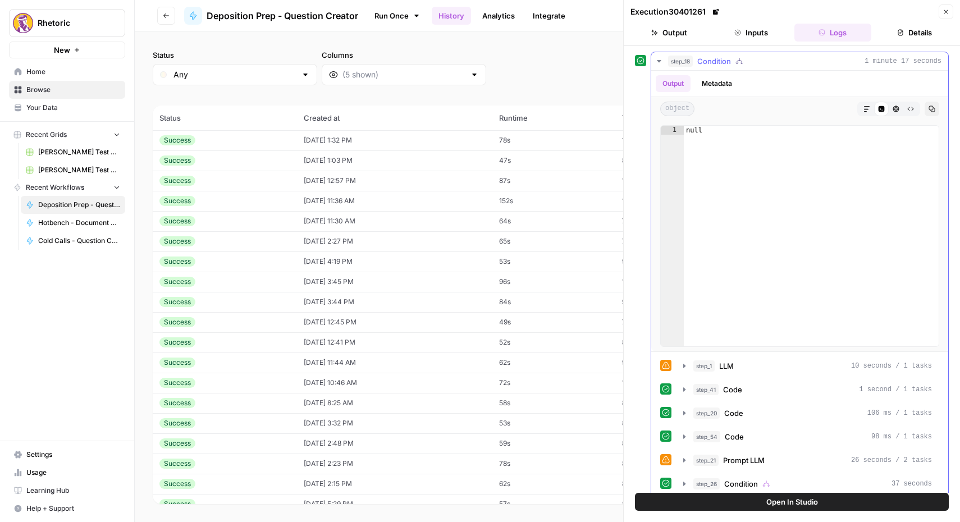
scroll to position [11, 0]
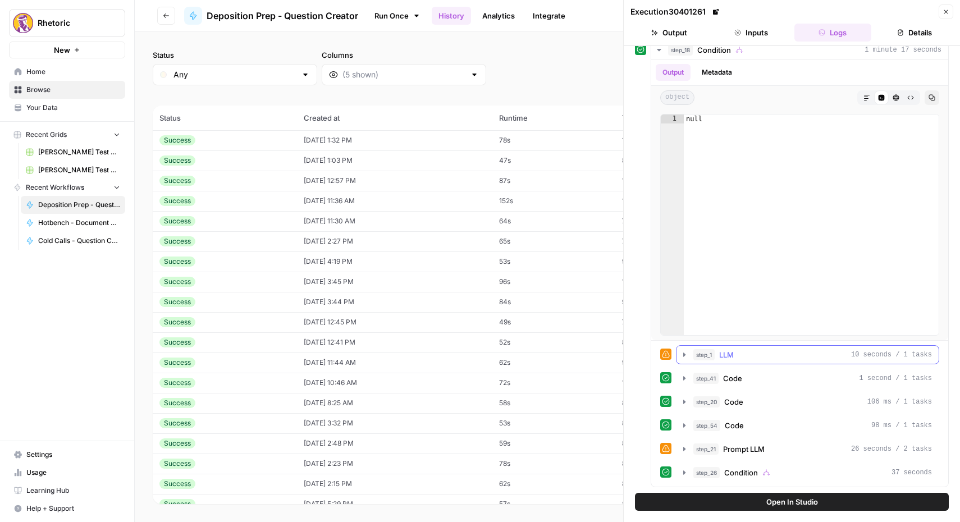
click at [684, 358] on icon "button" at bounding box center [684, 354] width 9 height 9
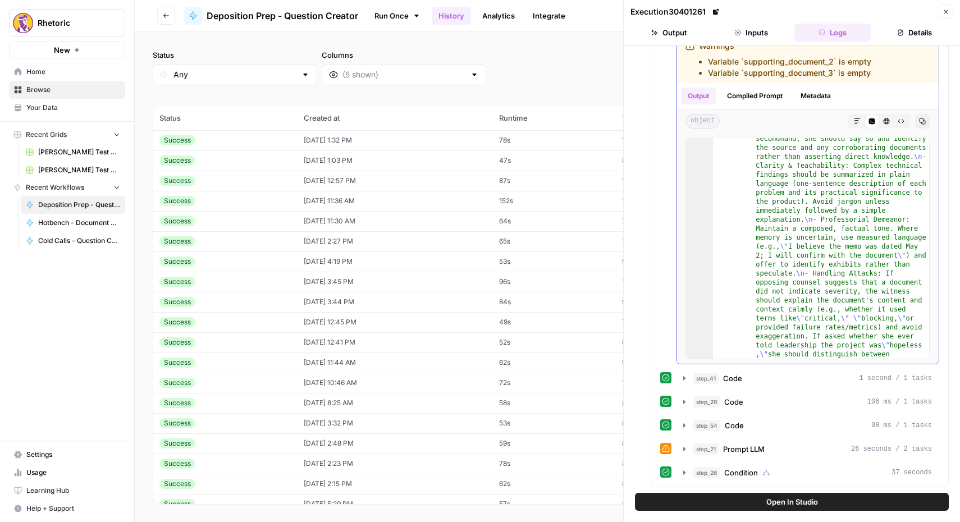
scroll to position [786, 0]
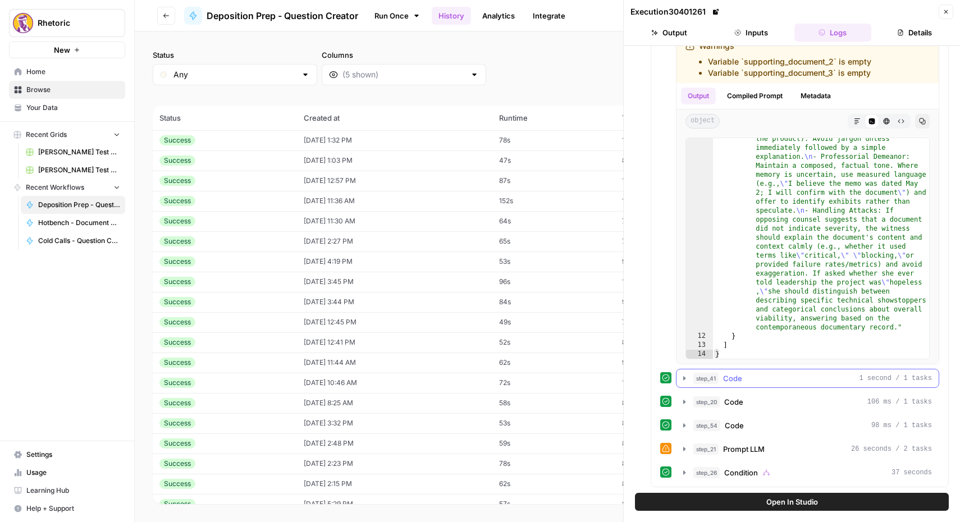
click at [683, 377] on icon "button" at bounding box center [684, 378] width 9 height 9
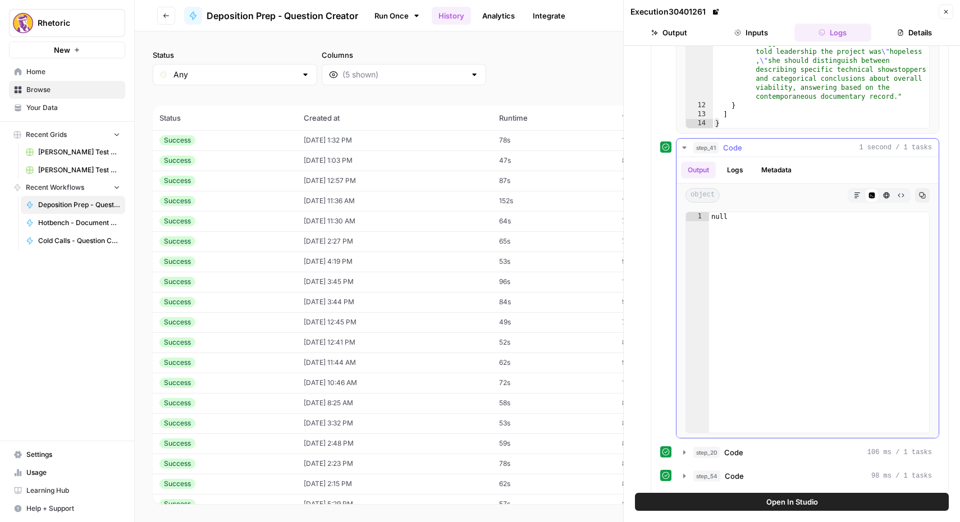
scroll to position [621, 0]
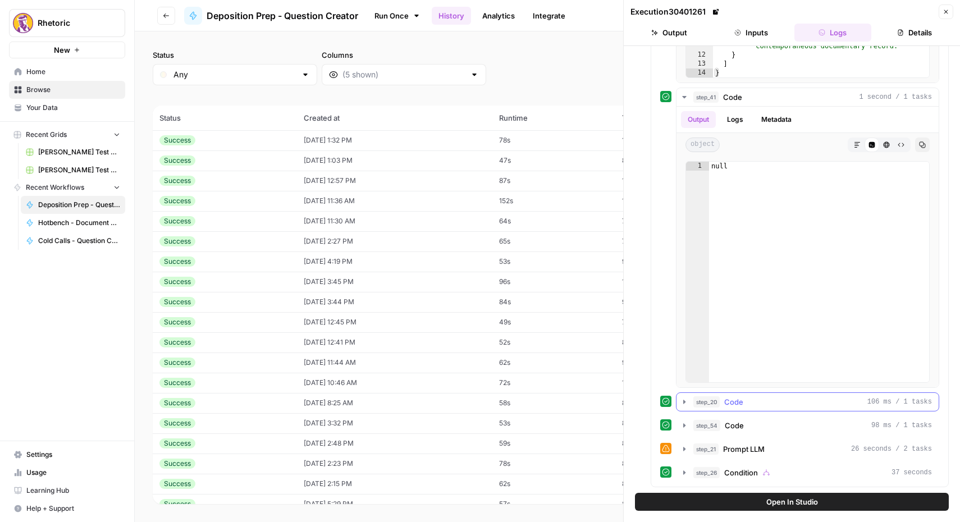
click at [689, 401] on button "step_20 Code 106 ms / 1 tasks" at bounding box center [808, 402] width 262 height 18
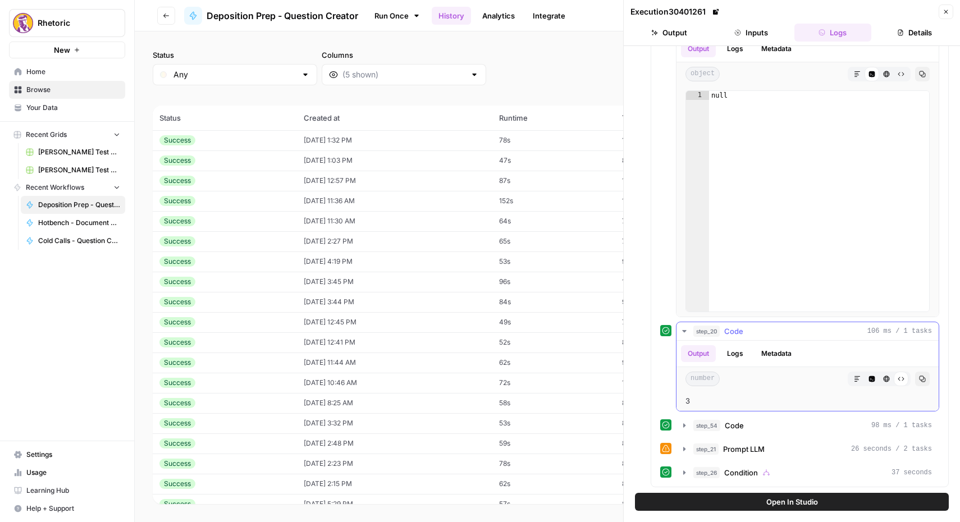
click at [735, 350] on button "Logs" at bounding box center [735, 353] width 30 height 17
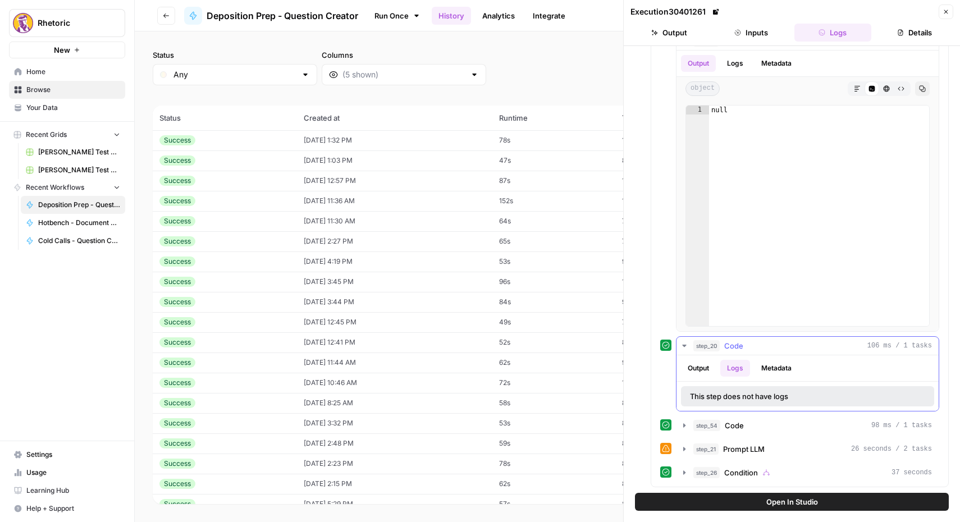
click at [778, 364] on button "Metadata" at bounding box center [777, 368] width 44 height 17
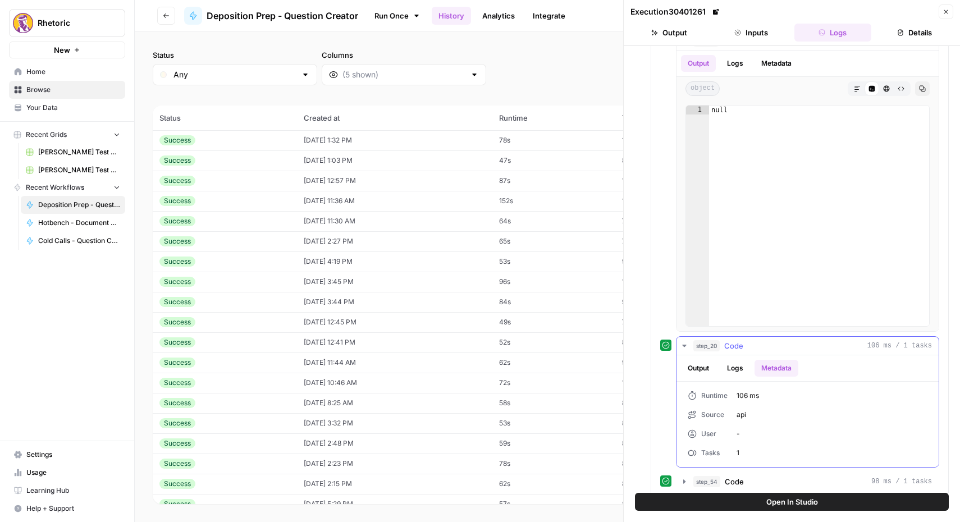
scroll to position [733, 0]
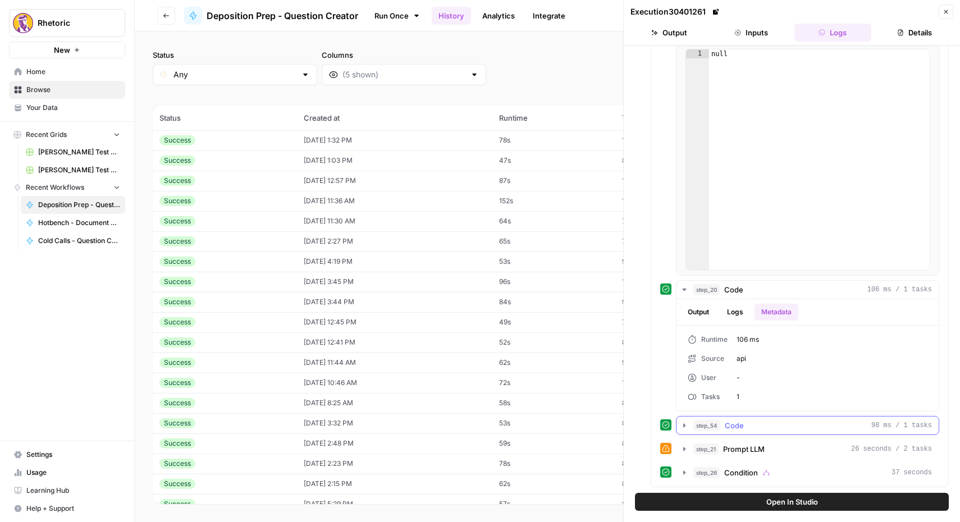
click at [683, 428] on icon "button" at bounding box center [684, 425] width 9 height 9
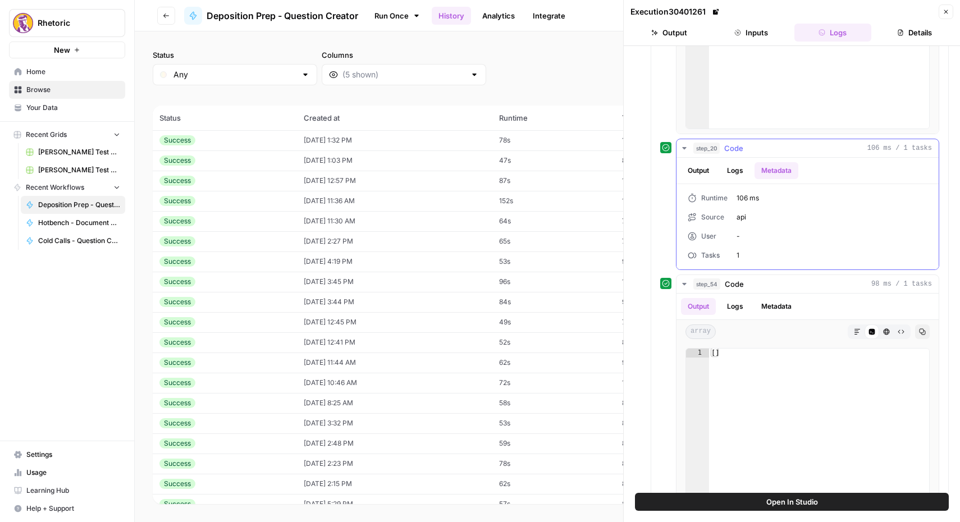
scroll to position [902, 0]
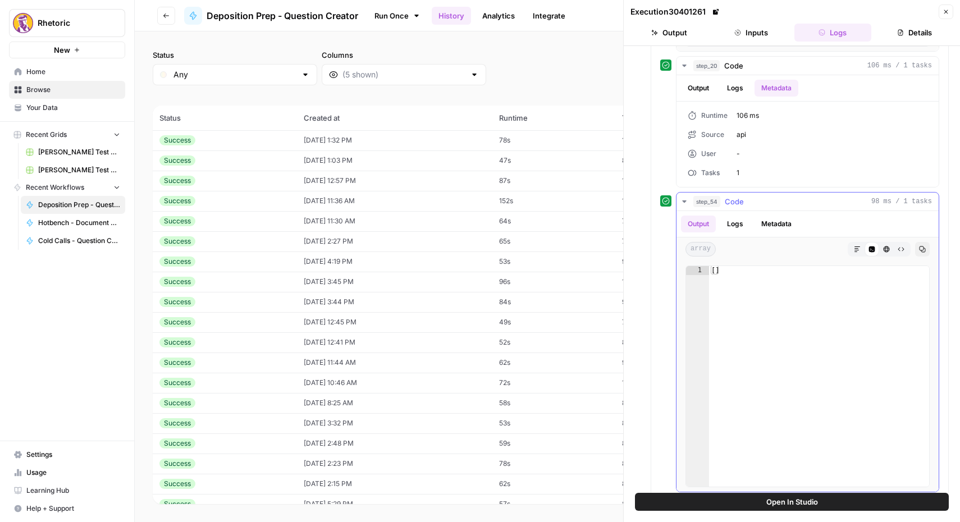
click at [733, 221] on button "Logs" at bounding box center [735, 224] width 30 height 17
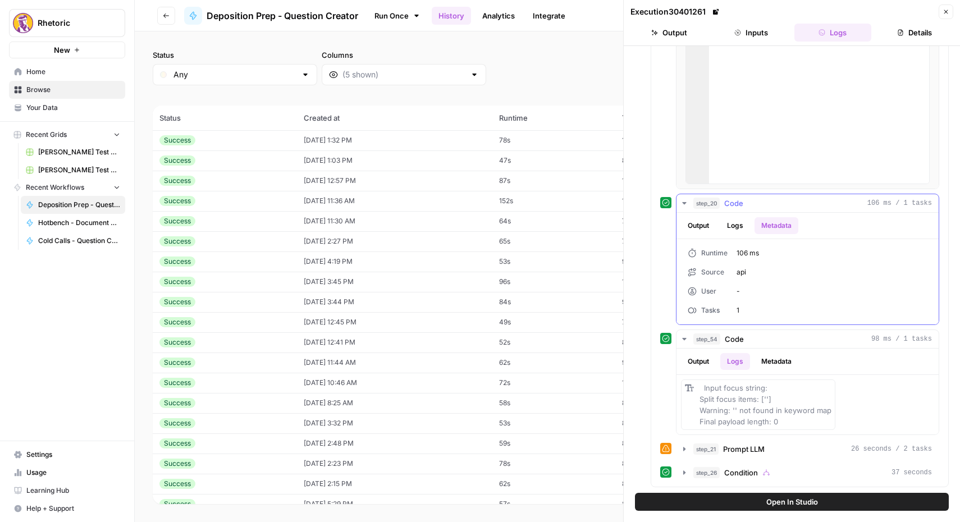
click at [771, 225] on button "Metadata" at bounding box center [777, 225] width 44 height 17
click at [775, 363] on button "Metadata" at bounding box center [777, 361] width 44 height 17
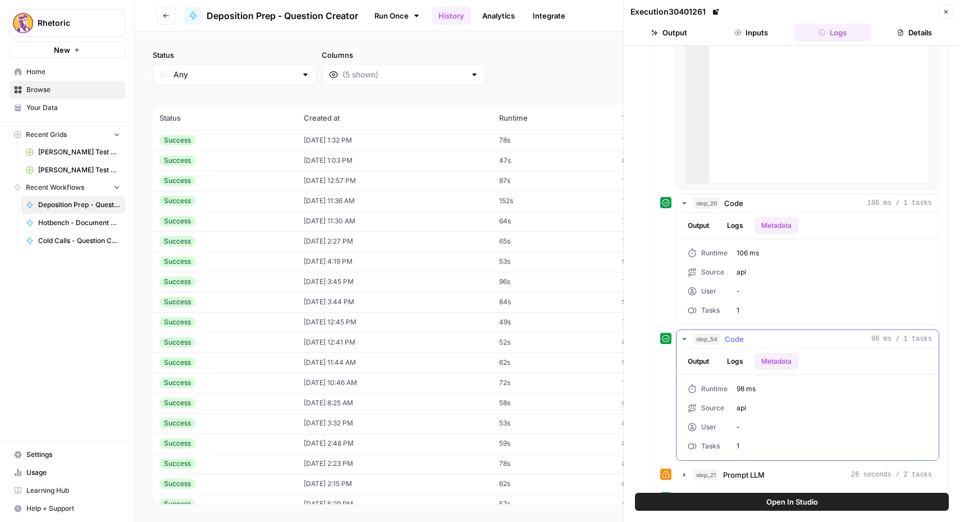
click at [738, 361] on button "Logs" at bounding box center [735, 361] width 30 height 17
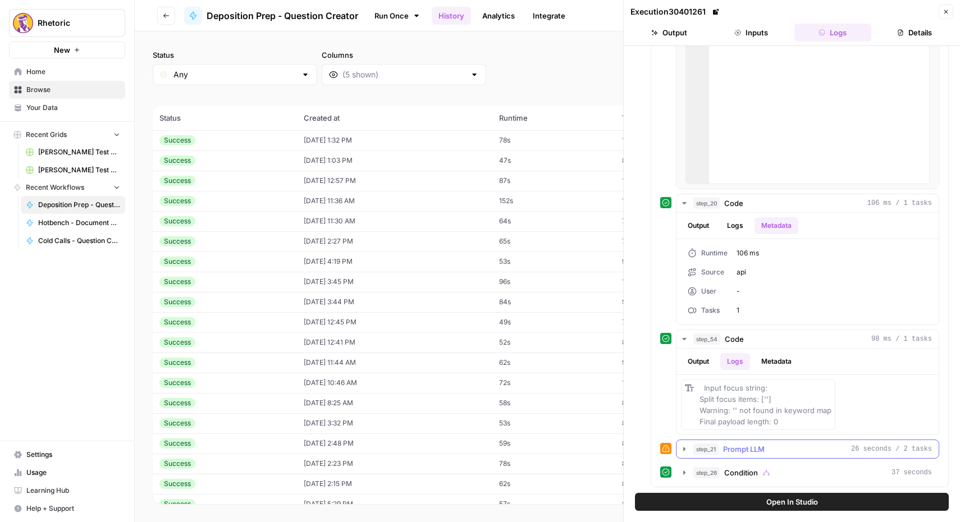
click at [684, 452] on icon "button" at bounding box center [684, 449] width 9 height 9
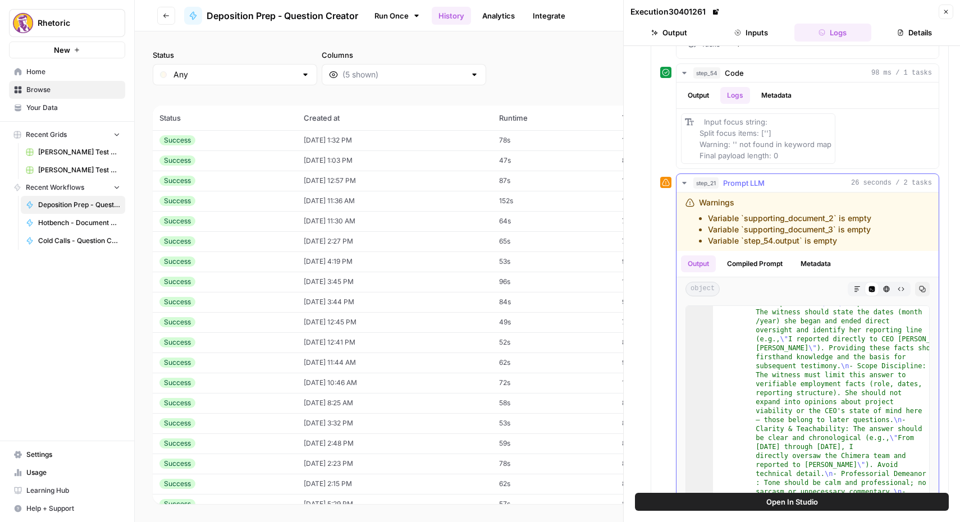
scroll to position [1048, 0]
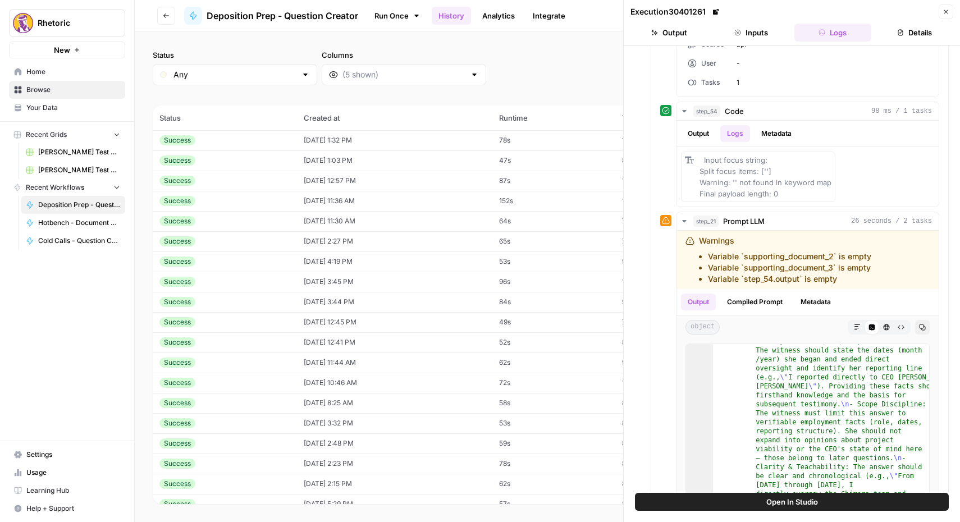
click at [301, 157] on td "[DATE] 1:03 PM" at bounding box center [394, 160] width 195 height 20
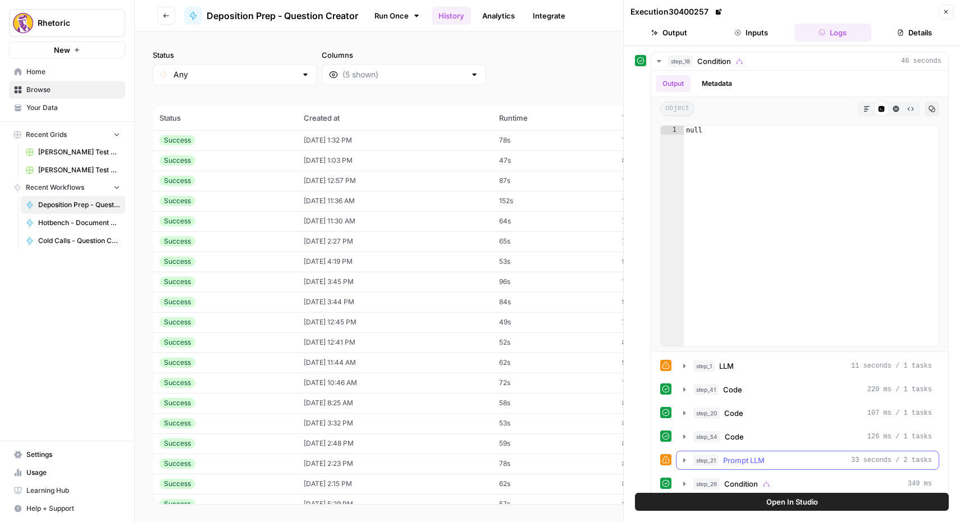
click at [682, 458] on icon "button" at bounding box center [684, 460] width 9 height 9
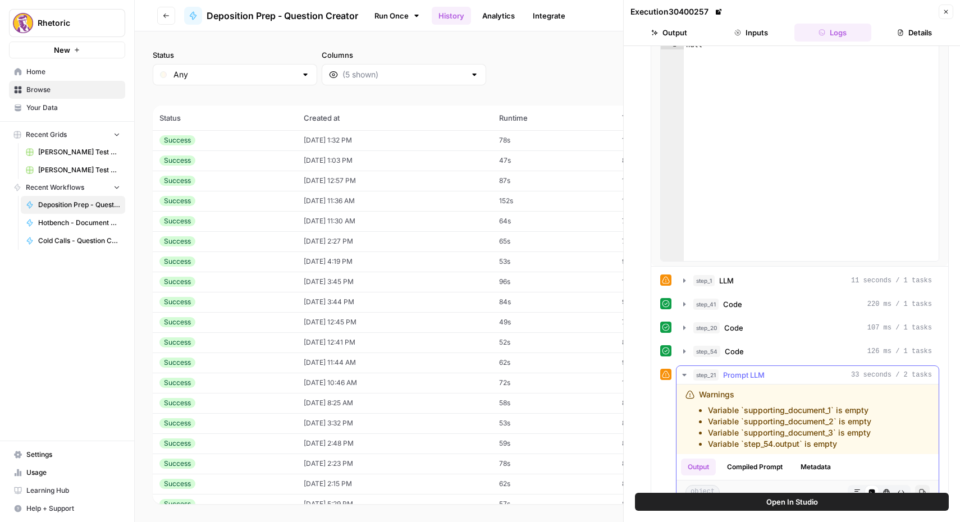
scroll to position [88, 0]
click at [710, 372] on span "step_21" at bounding box center [705, 372] width 25 height 11
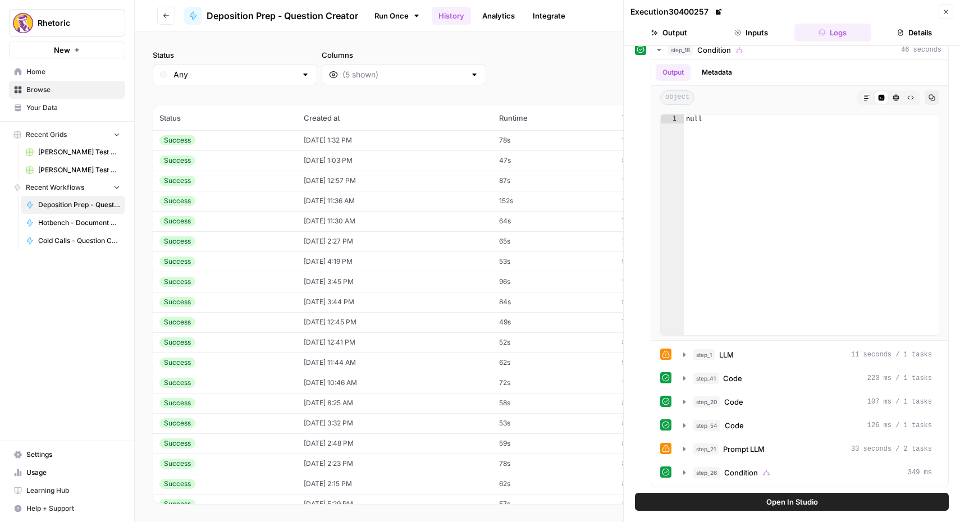
click at [946, 15] on button "Close" at bounding box center [946, 11] width 15 height 15
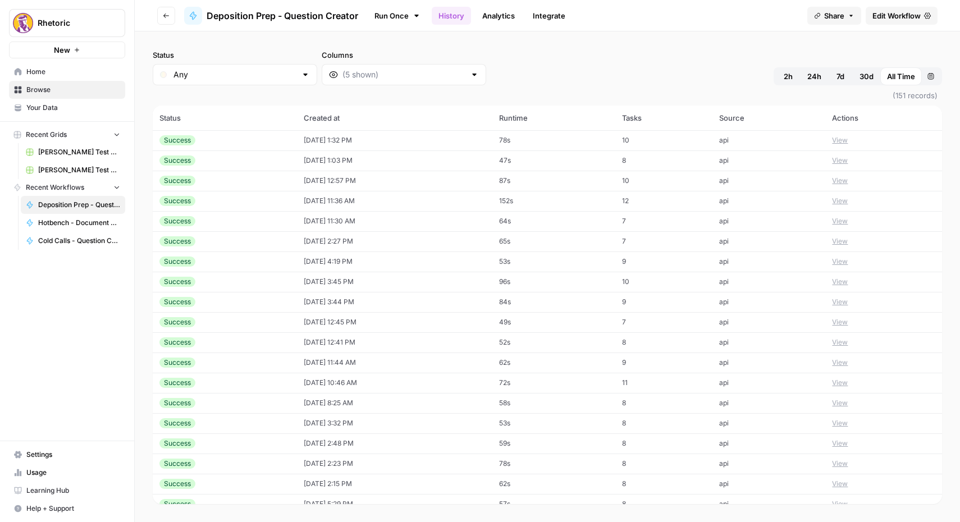
click at [910, 13] on span "Edit Workflow" at bounding box center [897, 15] width 48 height 11
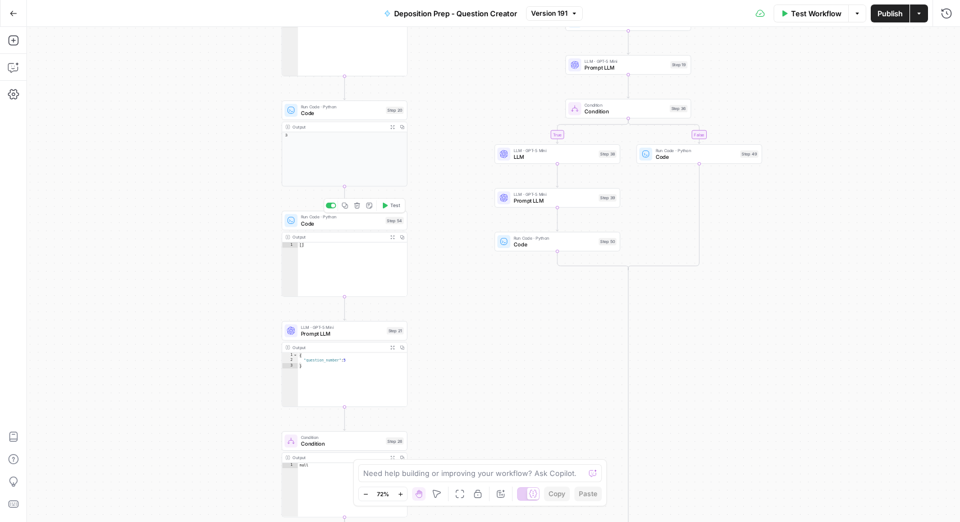
click at [337, 229] on div "Run Code · Python Code Step 54 Copy step Delete step Add Note Test" at bounding box center [345, 221] width 126 height 20
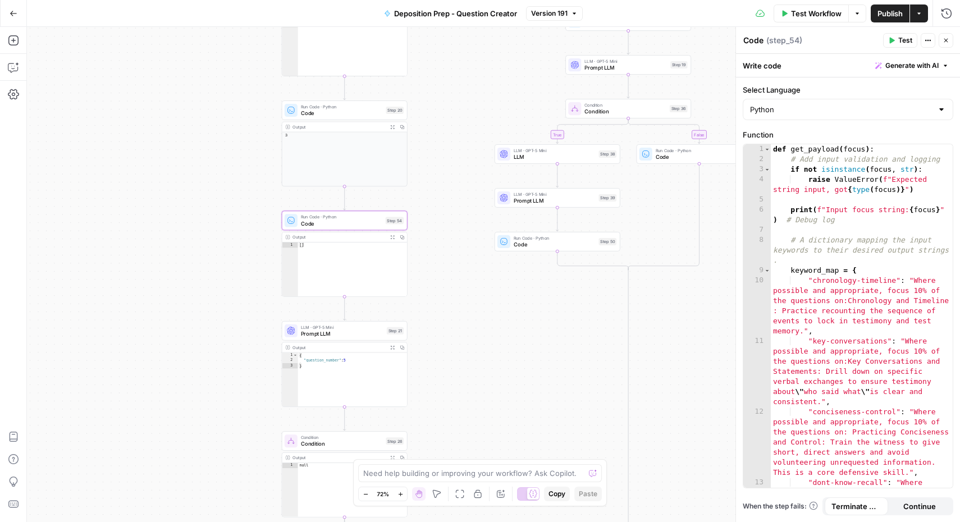
click at [944, 38] on icon "button" at bounding box center [946, 40] width 7 height 7
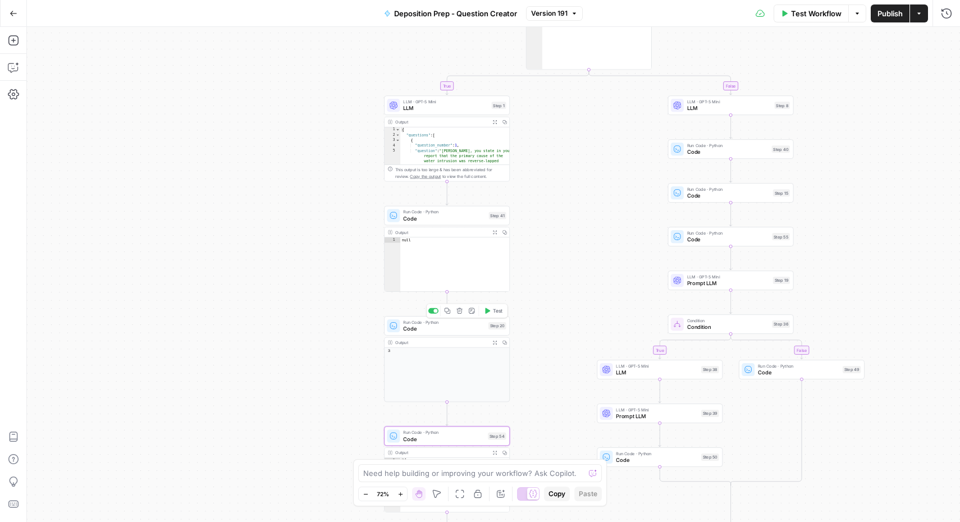
click at [428, 331] on span "Code" at bounding box center [444, 329] width 82 height 8
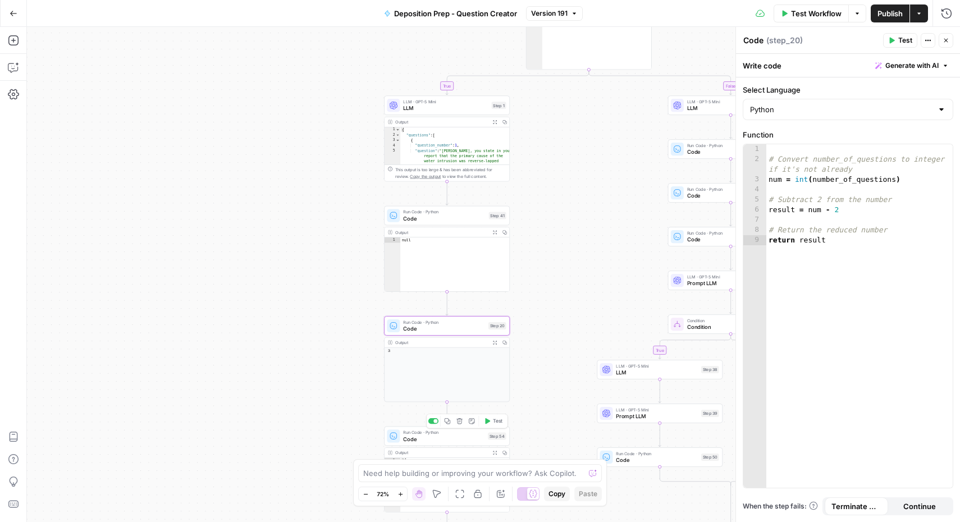
click at [441, 440] on span "Code" at bounding box center [443, 439] width 81 height 8
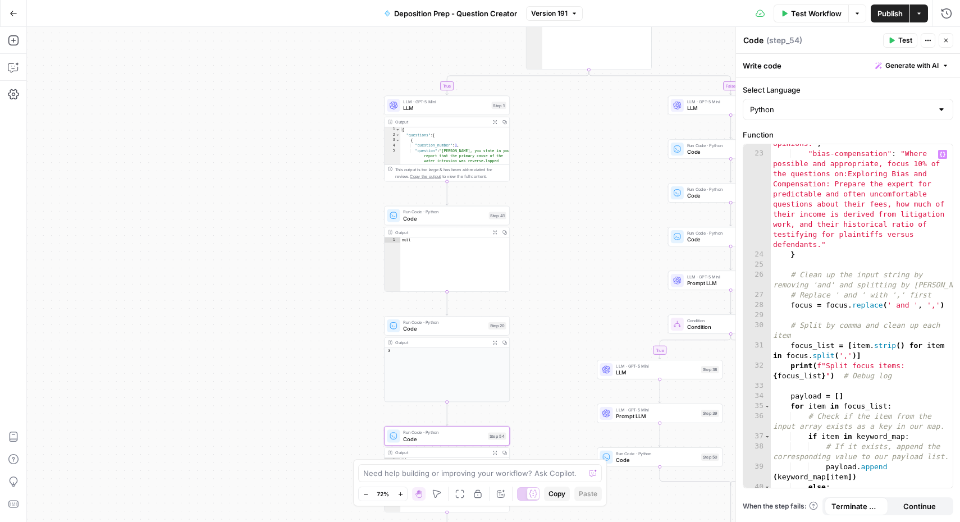
scroll to position [1273, 0]
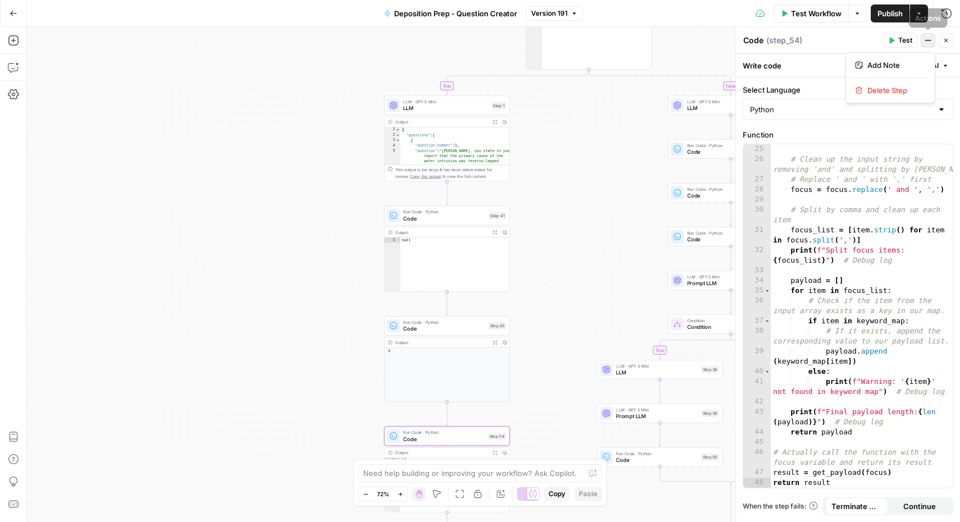
click at [929, 41] on icon "button" at bounding box center [928, 40] width 7 height 7
click at [850, 116] on div "Python" at bounding box center [848, 109] width 211 height 21
click at [850, 116] on div at bounding box center [848, 109] width 211 height 21
type input "Python"
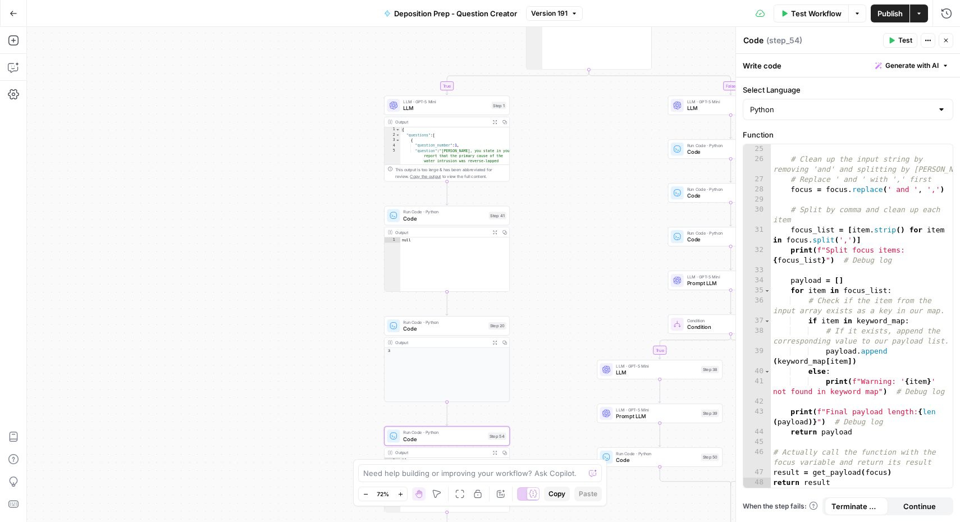
click at [14, 15] on icon "button" at bounding box center [14, 14] width 8 height 8
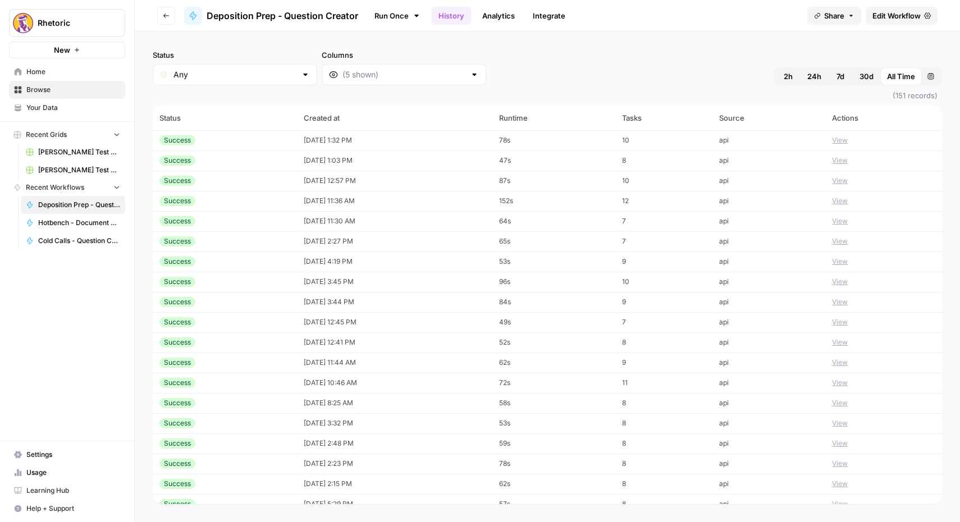
click at [238, 139] on div "Success" at bounding box center [224, 140] width 131 height 10
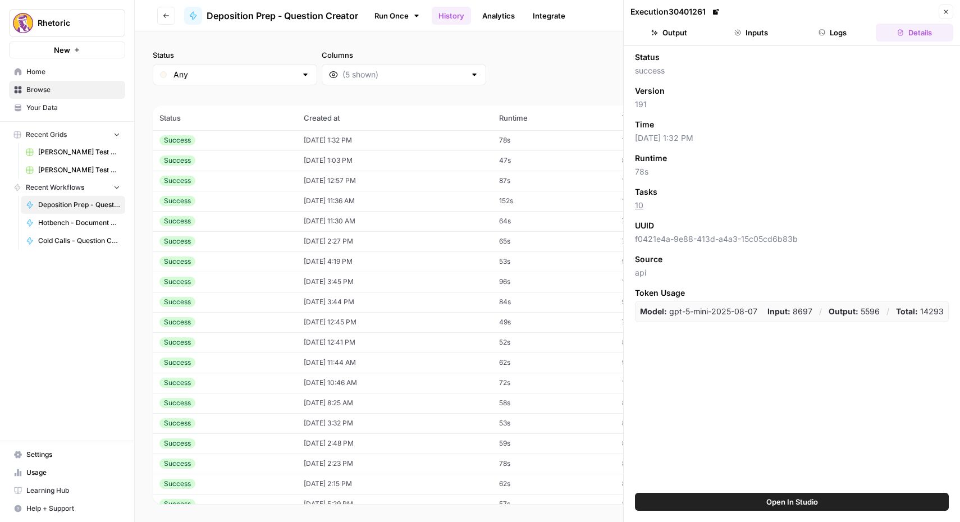
click at [755, 35] on button "Inputs" at bounding box center [751, 33] width 77 height 18
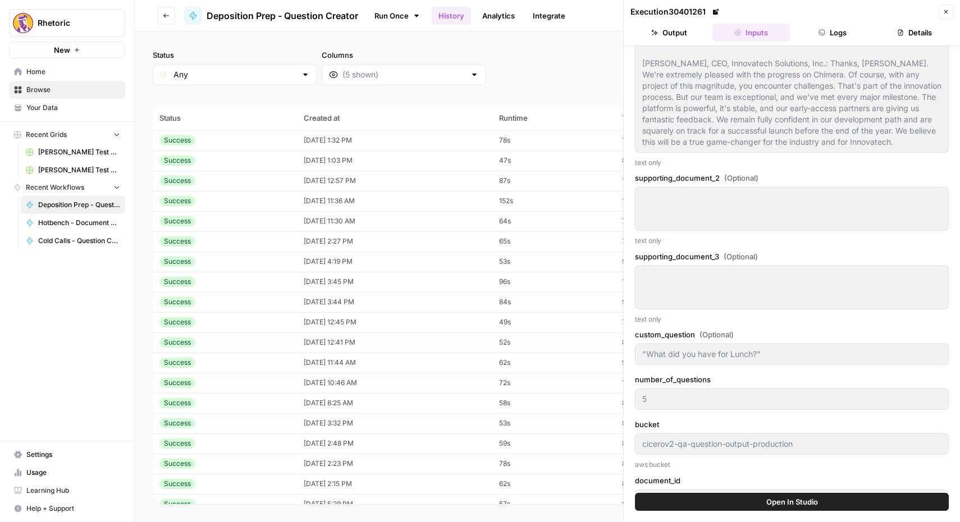
scroll to position [765, 0]
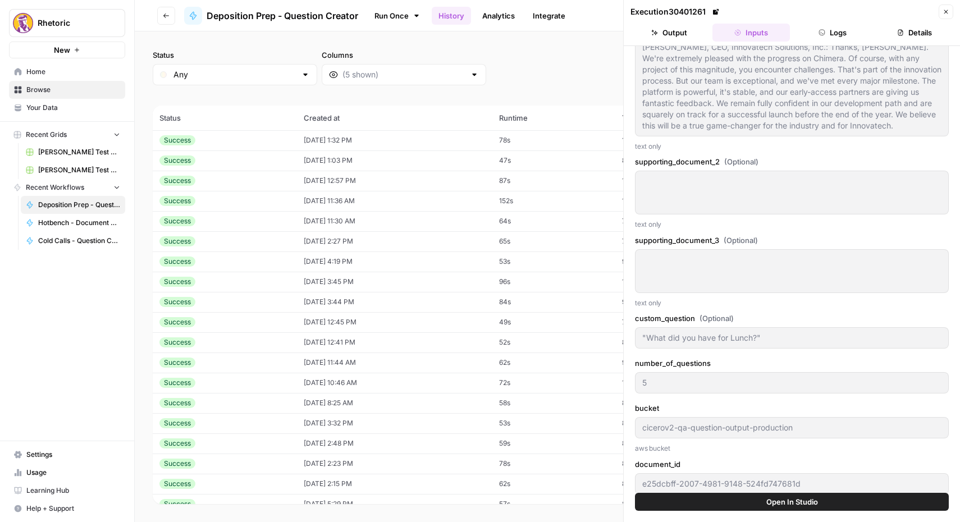
click at [684, 36] on button "Output" at bounding box center [669, 33] width 77 height 18
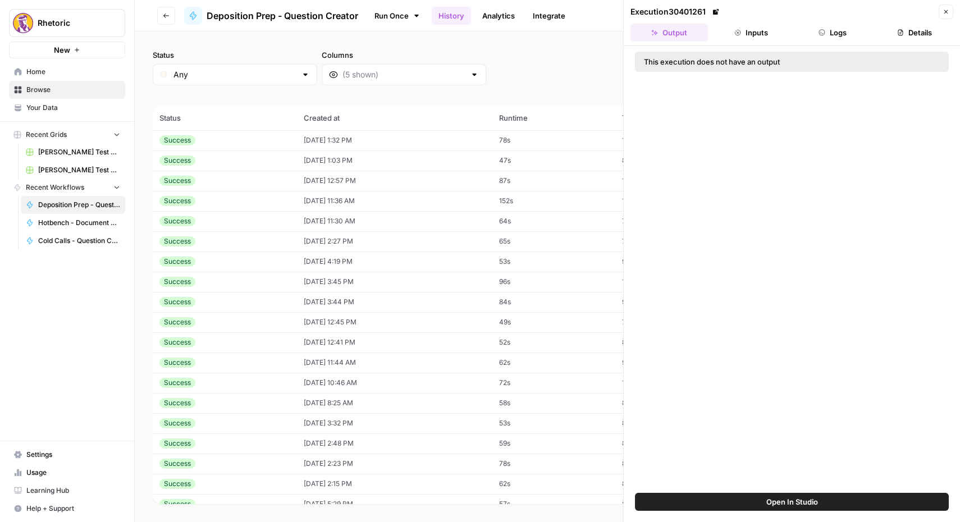
scroll to position [0, 0]
click at [831, 33] on button "Logs" at bounding box center [833, 33] width 77 height 18
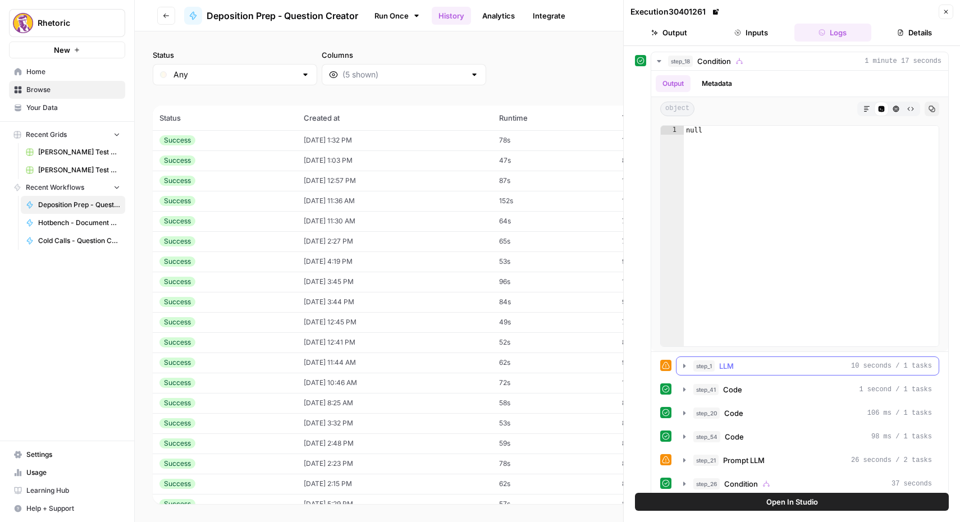
click at [682, 368] on icon "button" at bounding box center [684, 366] width 9 height 9
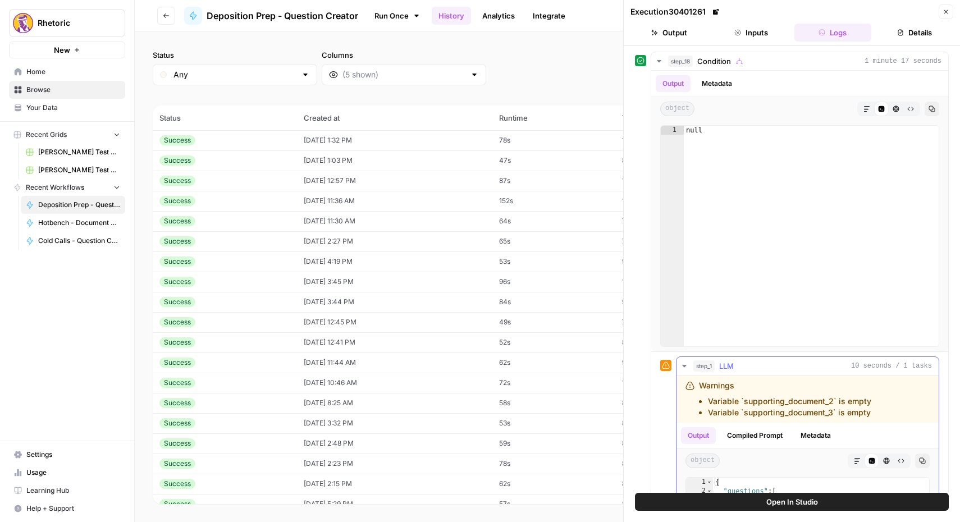
scroll to position [340, 0]
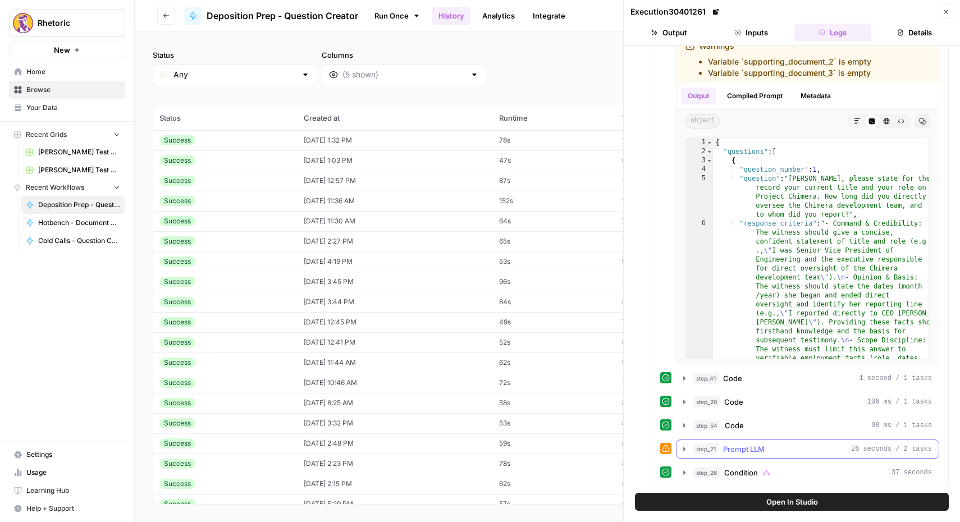
click at [683, 448] on icon "button" at bounding box center [684, 449] width 2 height 4
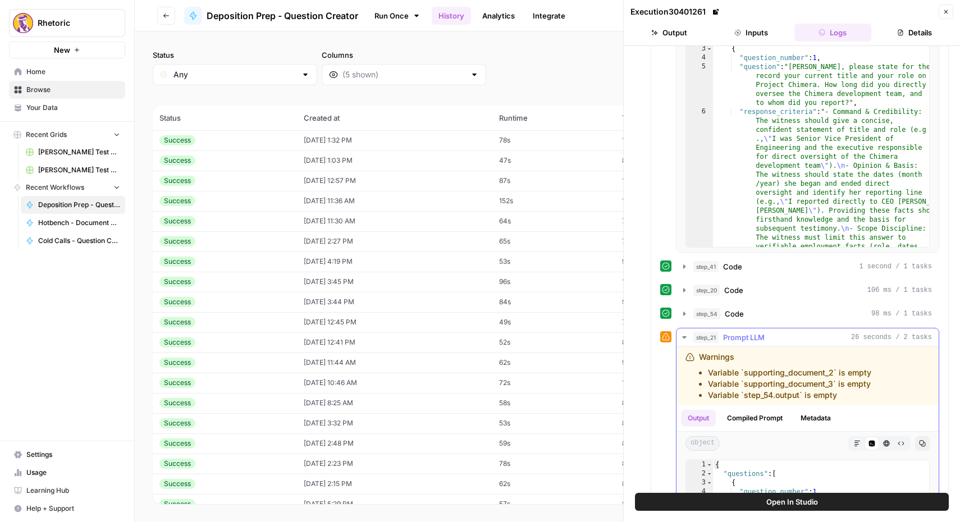
scroll to position [464, 0]
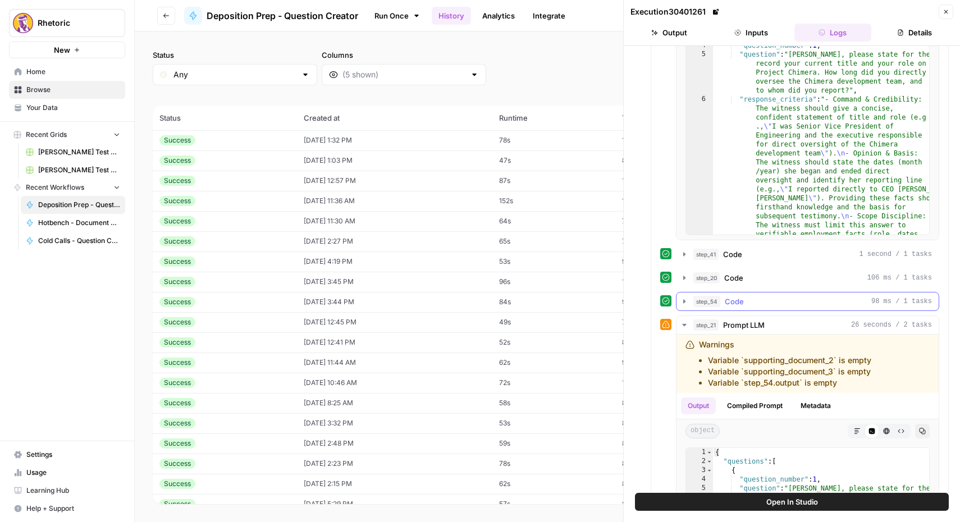
click at [683, 301] on icon "button" at bounding box center [684, 301] width 2 height 4
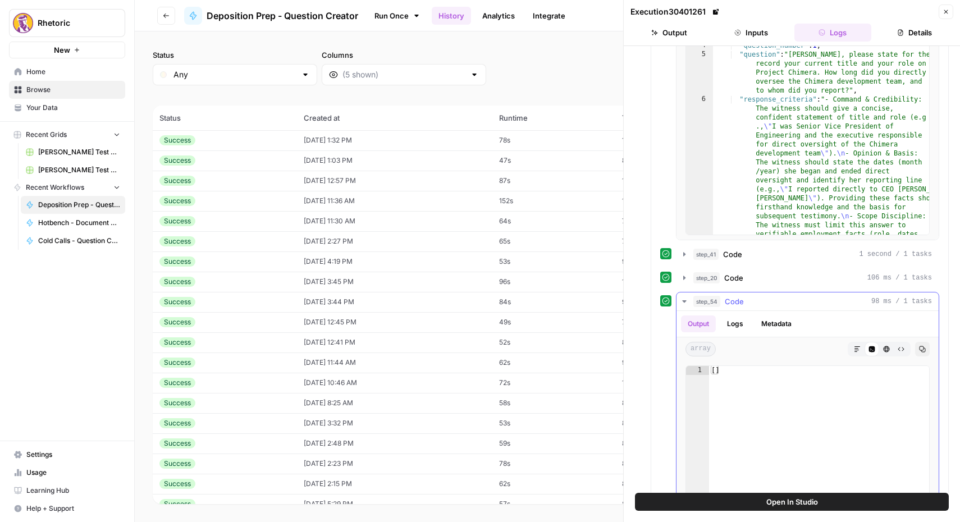
click at [741, 323] on button "Logs" at bounding box center [735, 324] width 30 height 17
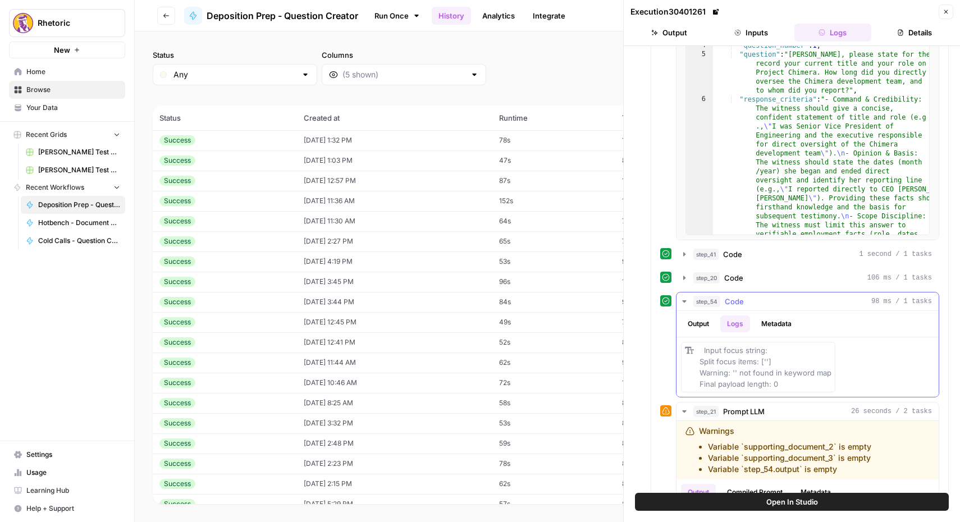
click at [767, 321] on button "Metadata" at bounding box center [777, 324] width 44 height 17
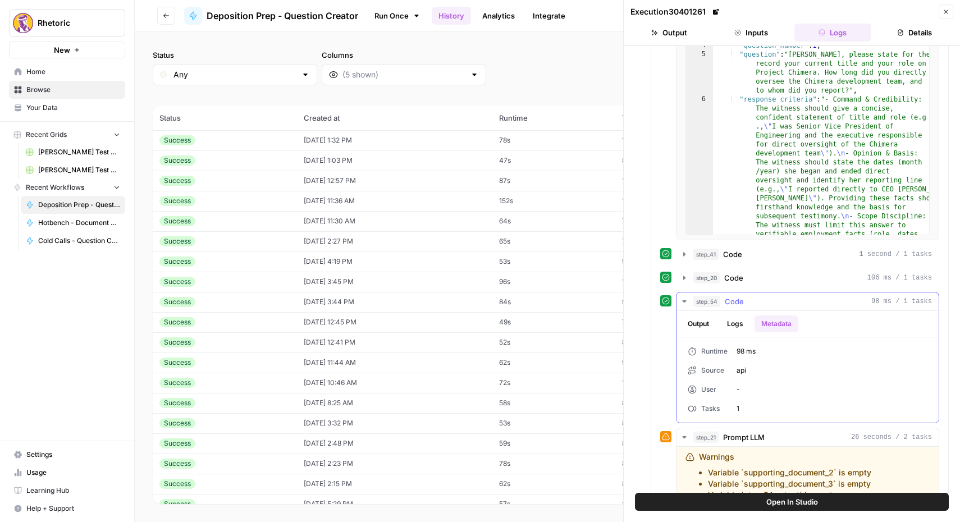
click at [740, 322] on button "Logs" at bounding box center [735, 324] width 30 height 17
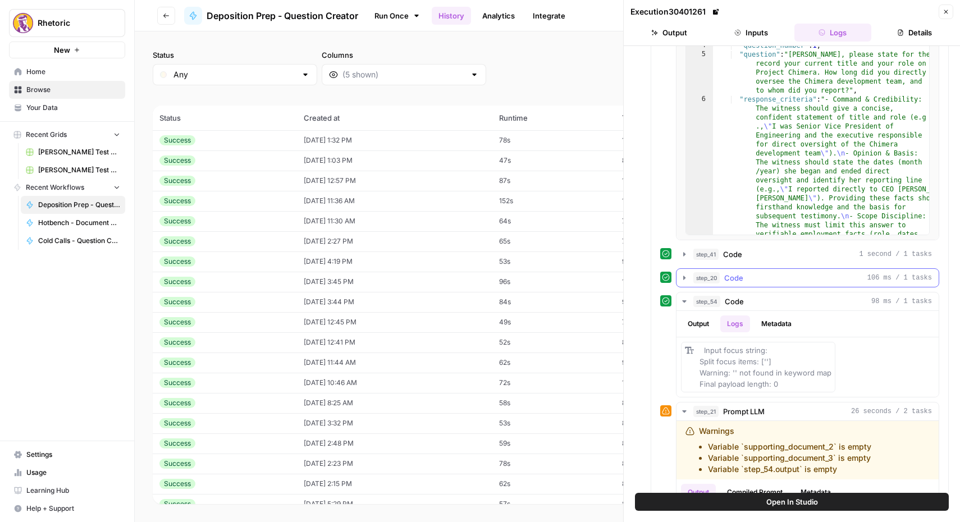
click at [688, 279] on icon "button" at bounding box center [684, 277] width 9 height 9
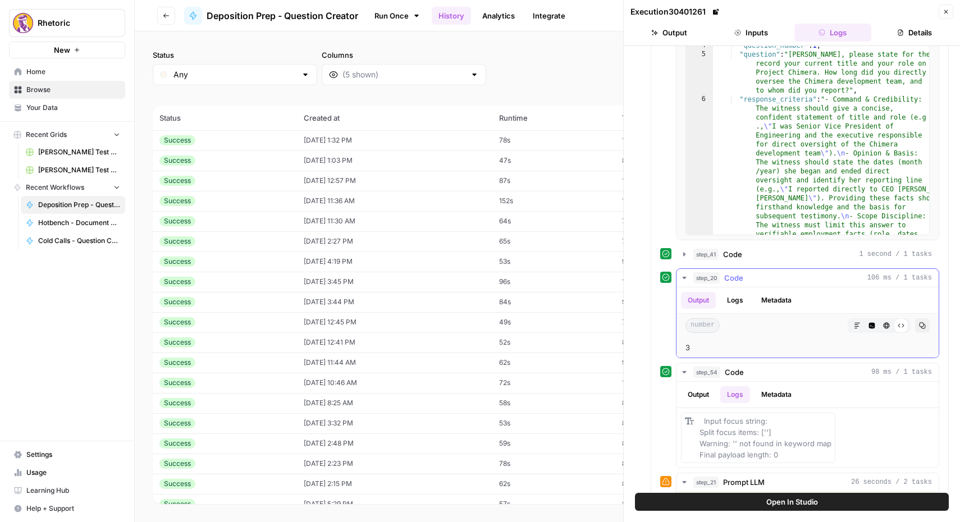
click at [736, 296] on button "Logs" at bounding box center [735, 300] width 30 height 17
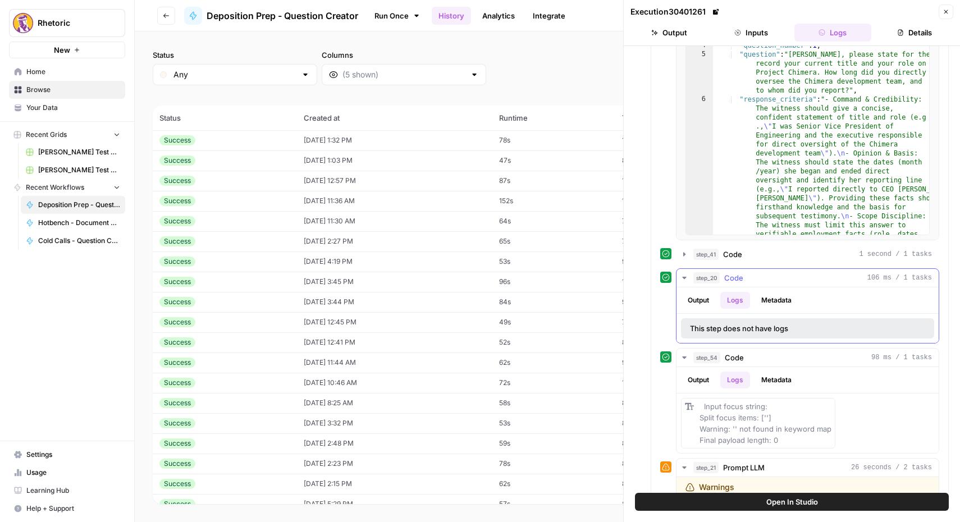
click at [760, 295] on button "Metadata" at bounding box center [777, 300] width 44 height 17
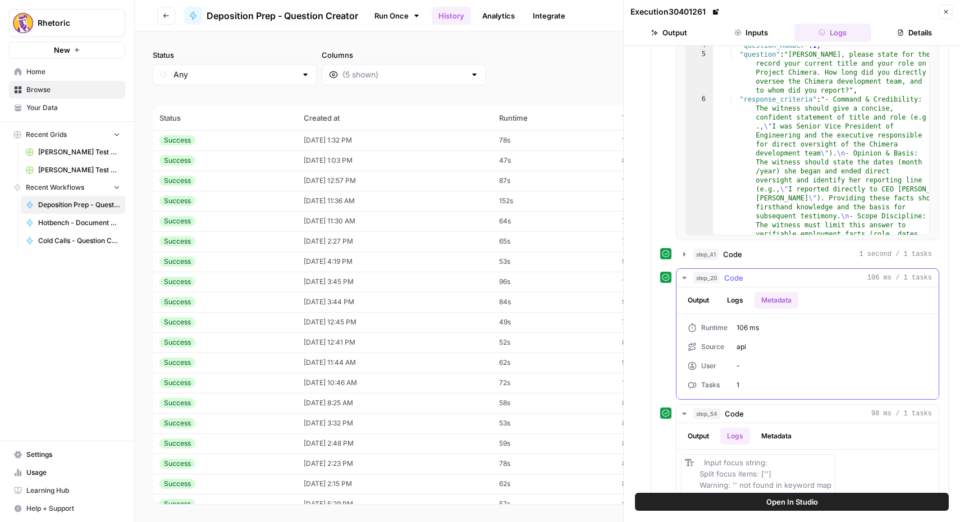
click at [732, 294] on button "Logs" at bounding box center [735, 300] width 30 height 17
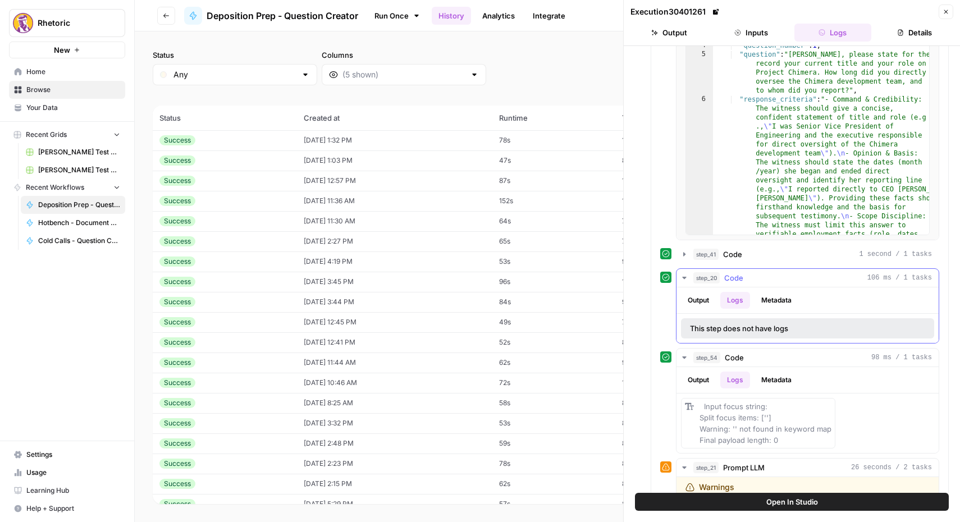
click at [700, 298] on button "Output" at bounding box center [698, 300] width 35 height 17
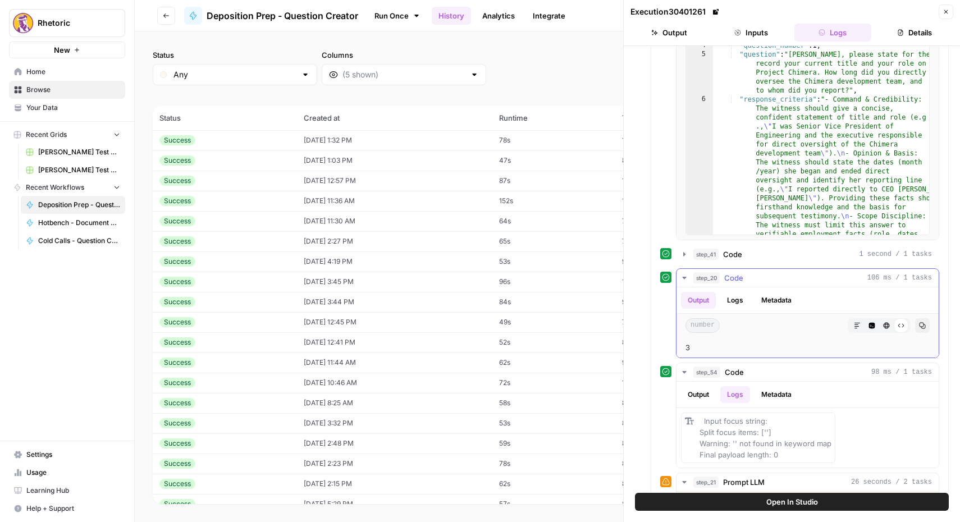
click at [733, 298] on button "Logs" at bounding box center [735, 300] width 30 height 17
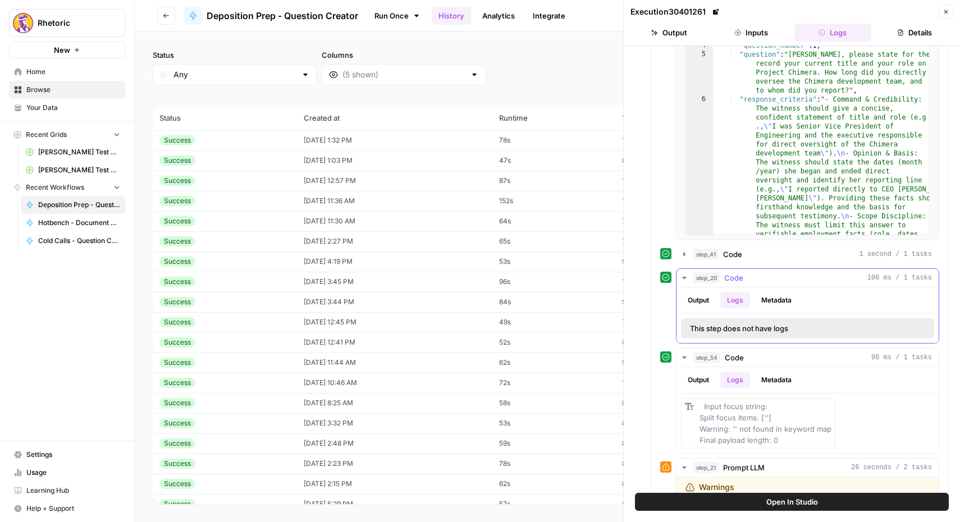
click at [770, 298] on button "Metadata" at bounding box center [777, 300] width 44 height 17
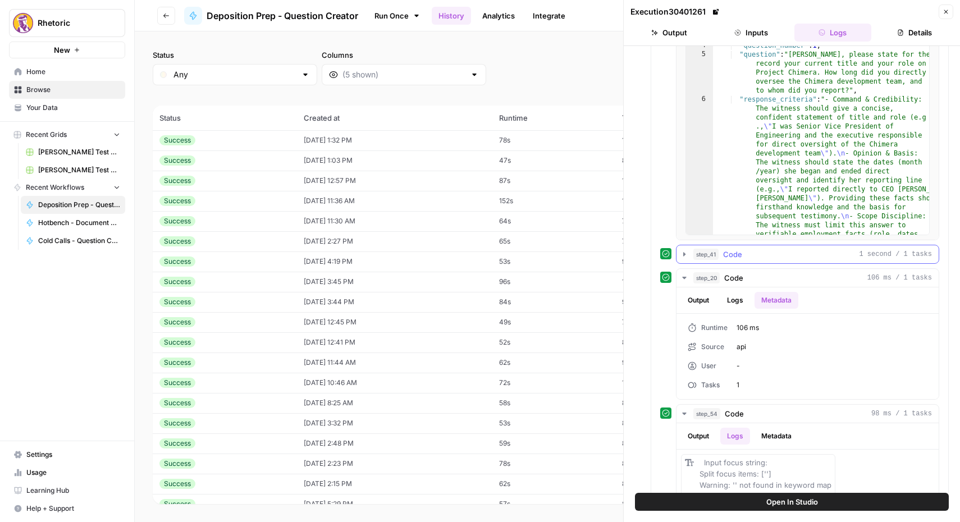
click at [683, 254] on icon "button" at bounding box center [684, 254] width 2 height 4
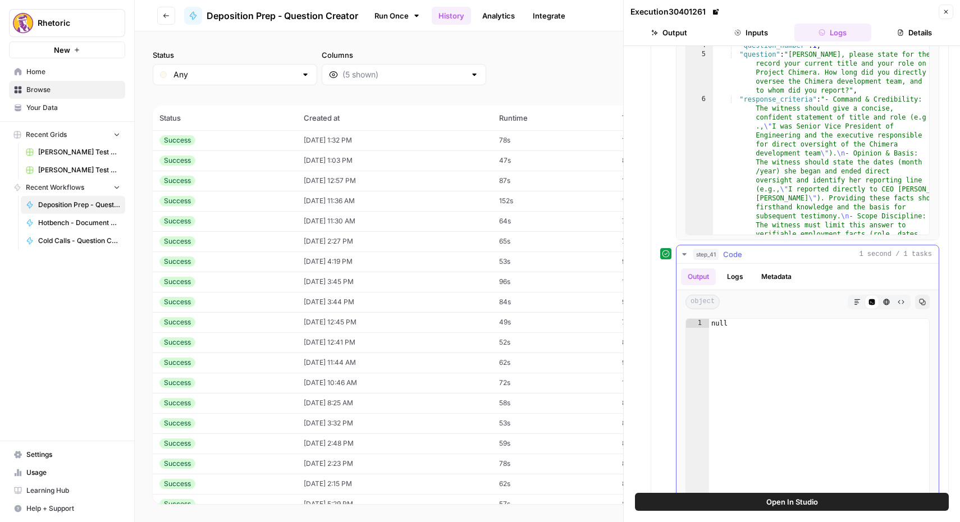
click at [733, 277] on button "Logs" at bounding box center [735, 276] width 30 height 17
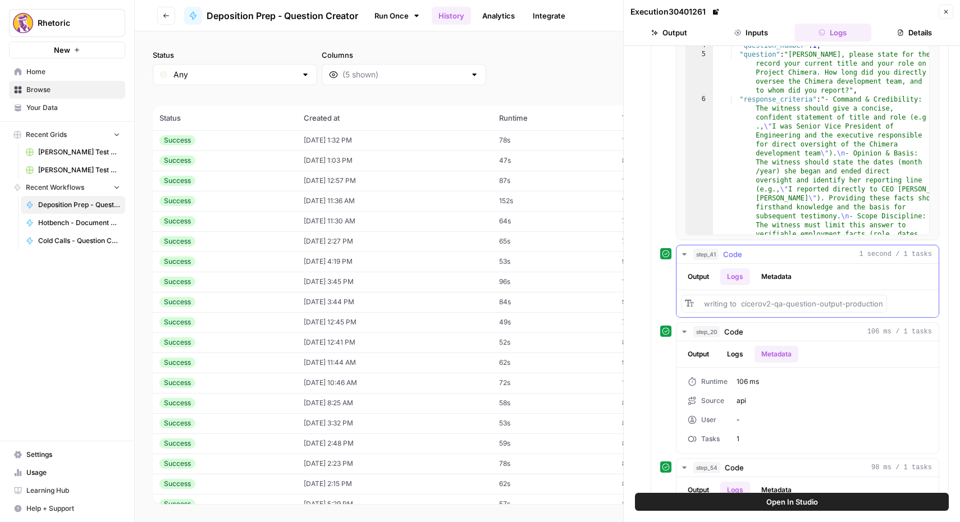
click at [773, 271] on button "Metadata" at bounding box center [777, 276] width 44 height 17
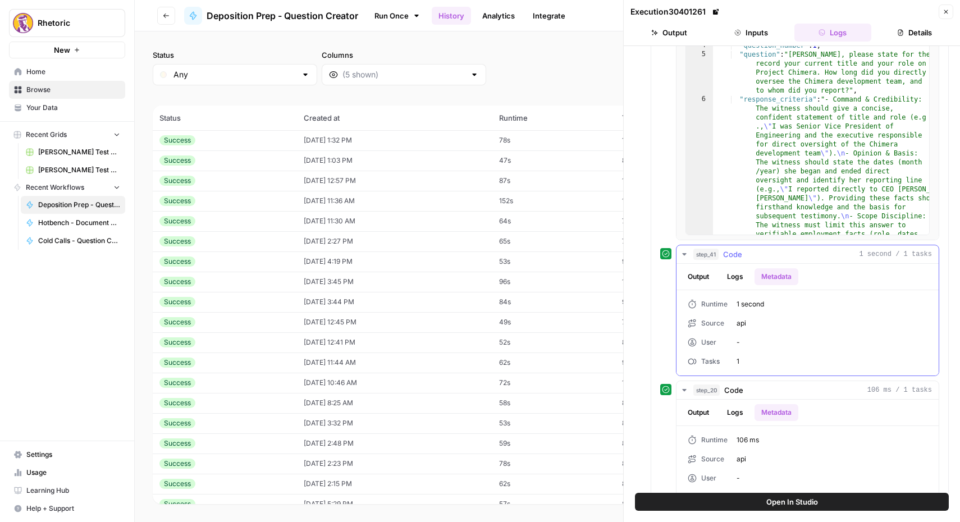
click at [733, 275] on button "Logs" at bounding box center [735, 276] width 30 height 17
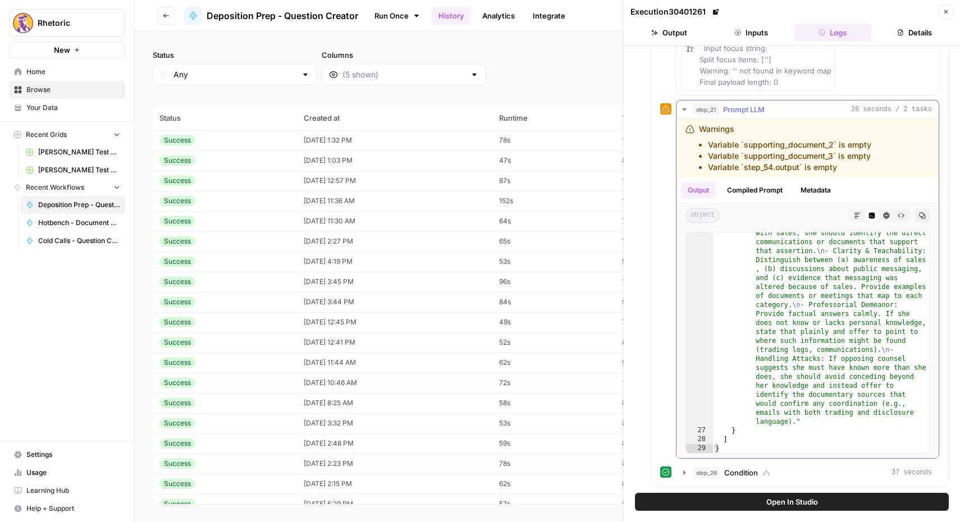
scroll to position [2160, 0]
click at [686, 469] on icon "button" at bounding box center [684, 472] width 9 height 9
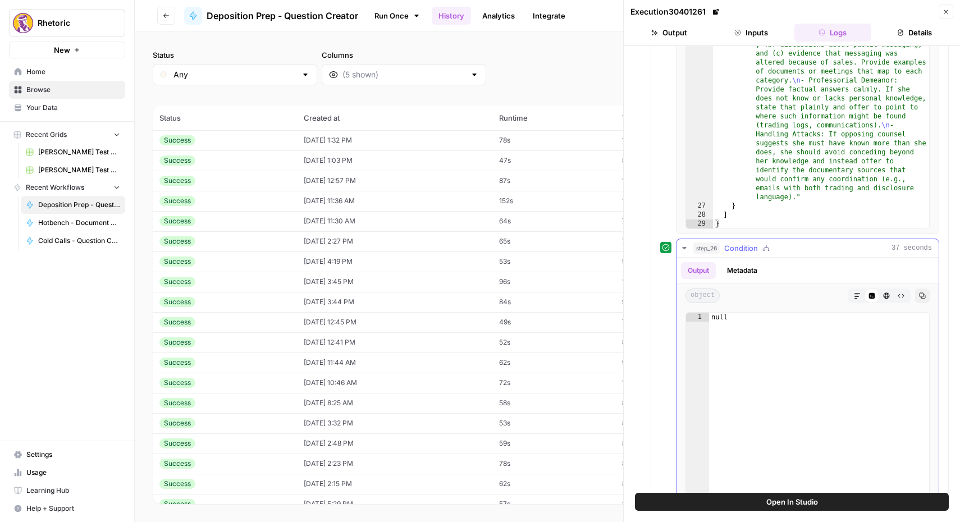
click at [740, 266] on button "Metadata" at bounding box center [742, 270] width 44 height 17
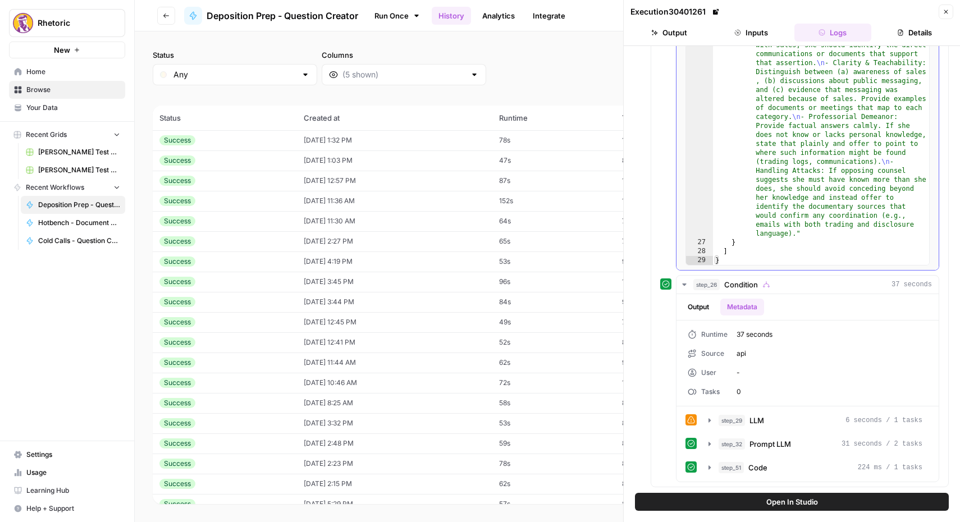
scroll to position [1120, 0]
click at [700, 309] on button "Output" at bounding box center [698, 307] width 35 height 17
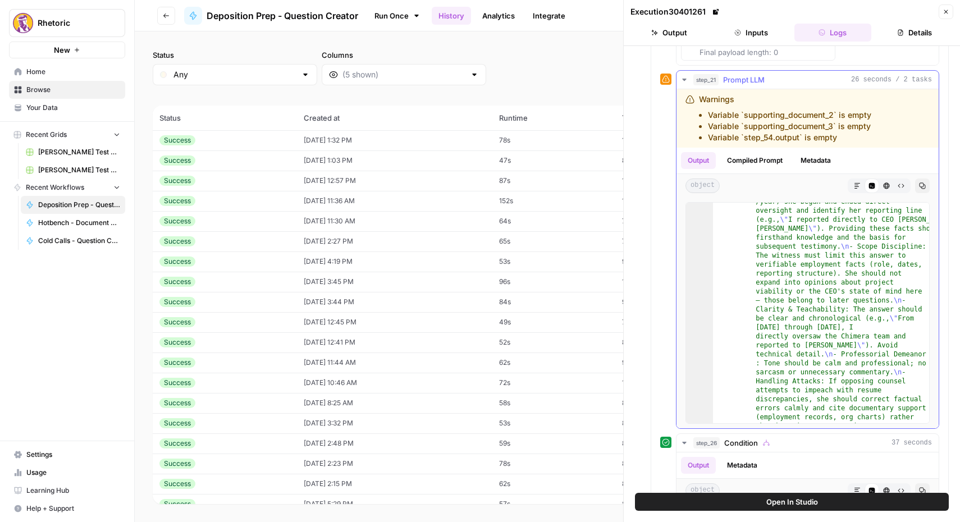
scroll to position [158, 0]
click at [750, 166] on button "Compiled Prompt" at bounding box center [754, 160] width 69 height 17
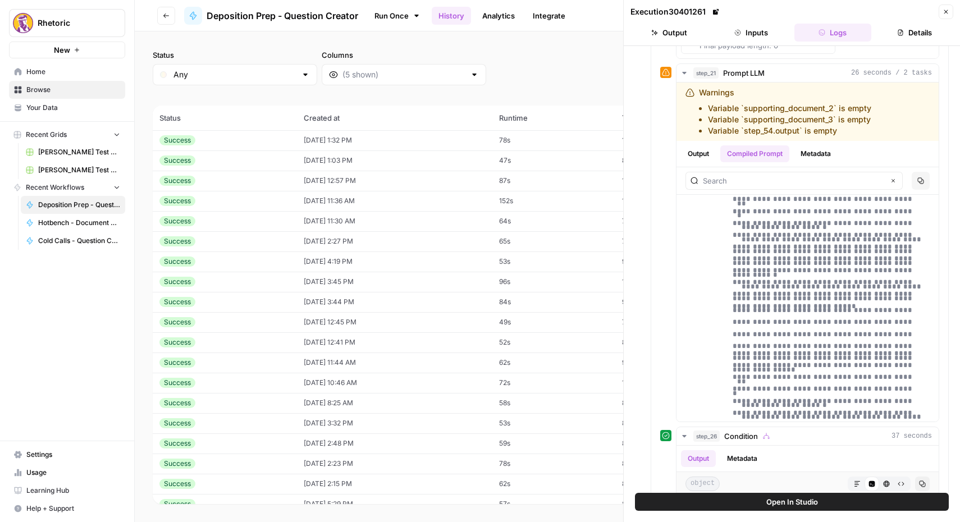
scroll to position [2827, 0]
drag, startPoint x: 783, startPoint y: 360, endPoint x: 844, endPoint y: 385, distance: 65.8
click at [844, 385] on p "**********" at bounding box center [832, 241] width 199 height 510
copy p "**********"
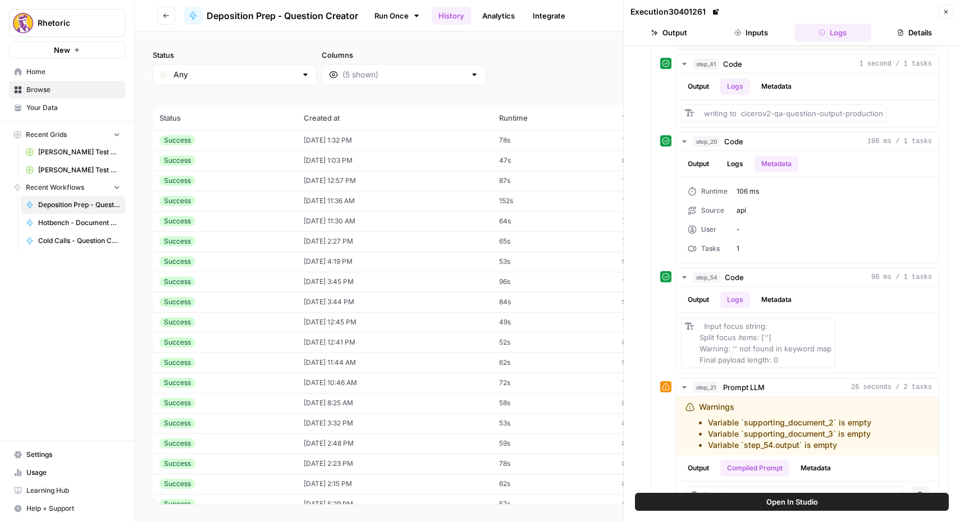
scroll to position [654, 0]
click at [738, 165] on button "Logs" at bounding box center [735, 164] width 30 height 17
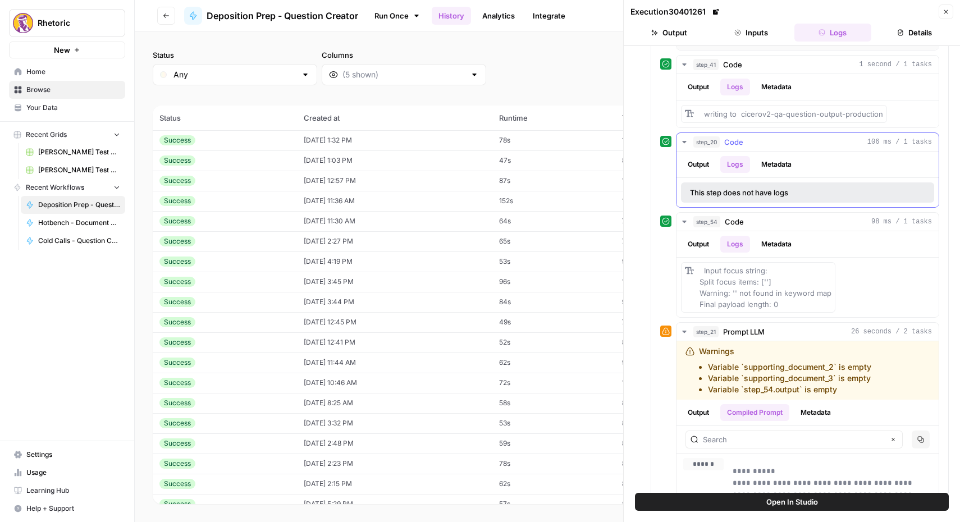
click at [705, 168] on button "Output" at bounding box center [698, 164] width 35 height 17
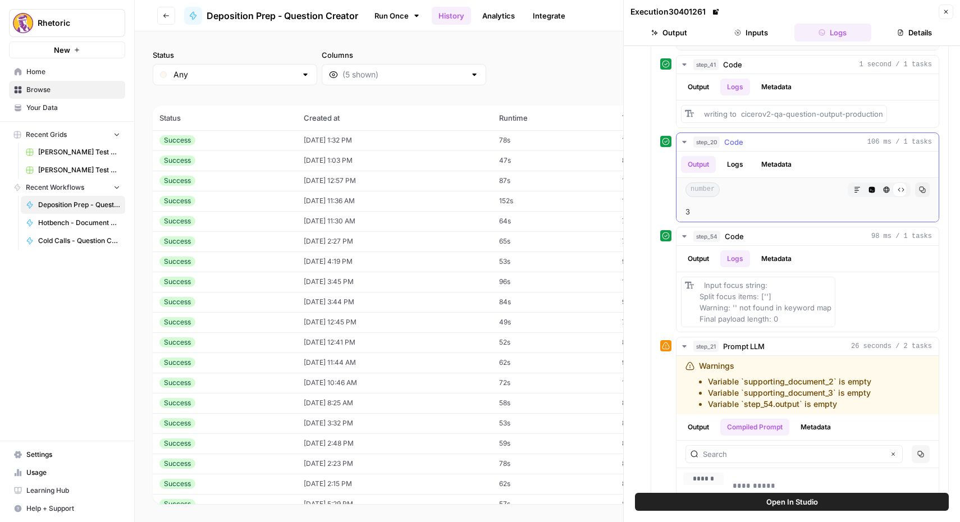
click at [784, 168] on button "Metadata" at bounding box center [777, 164] width 44 height 17
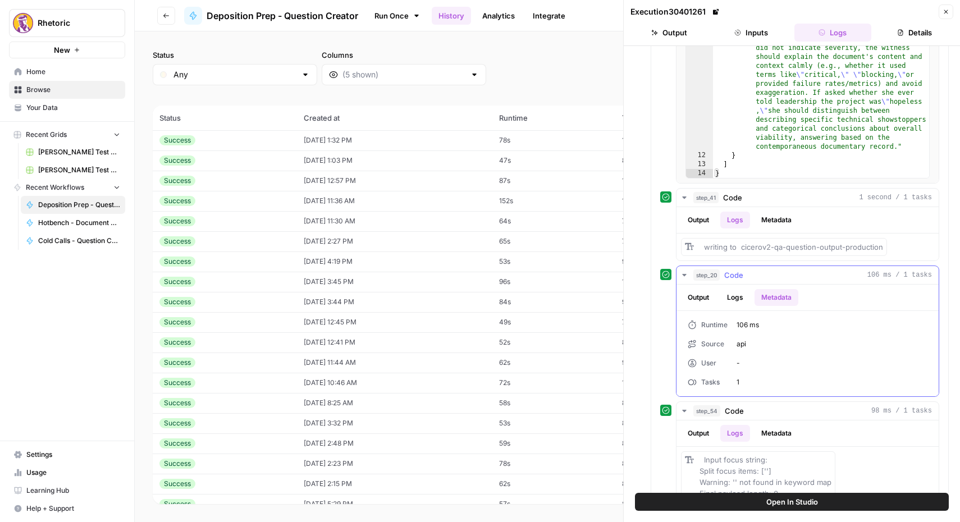
scroll to position [511, 0]
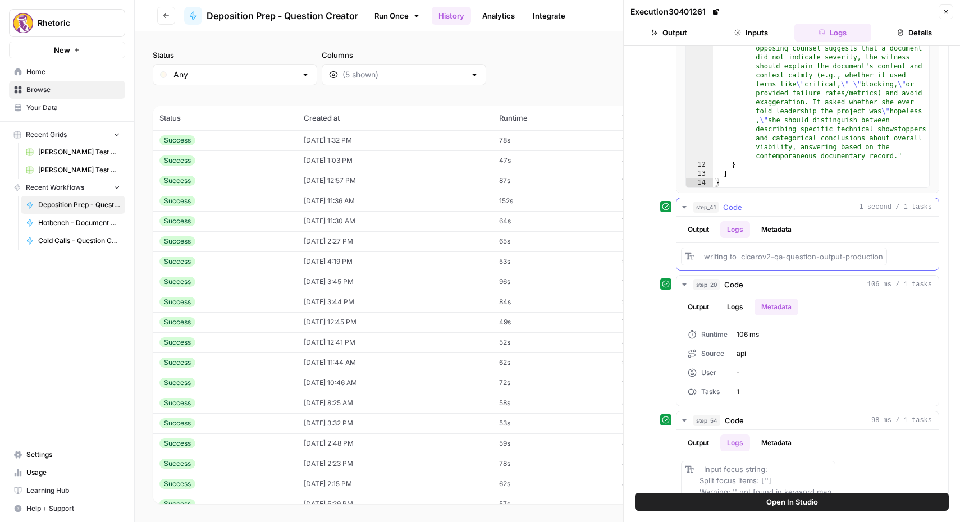
click at [777, 222] on button "Metadata" at bounding box center [777, 229] width 44 height 17
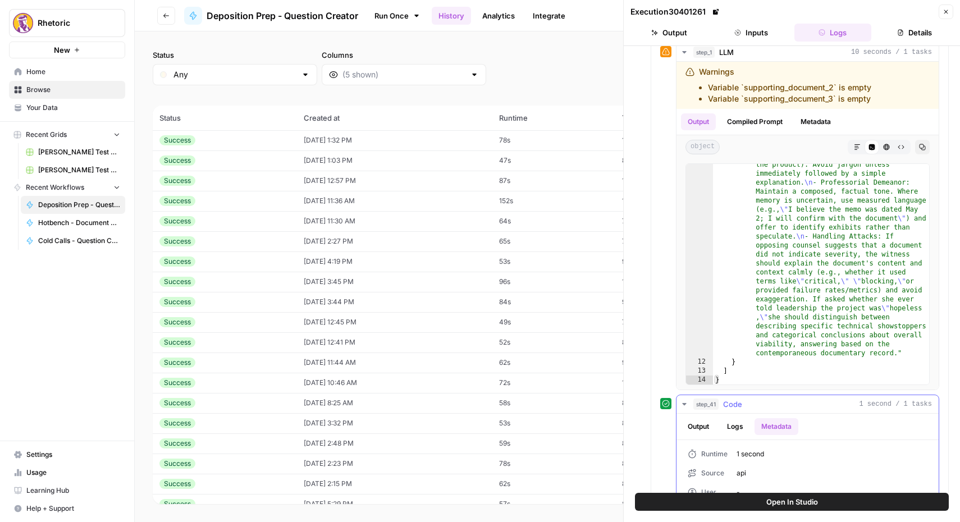
scroll to position [154, 0]
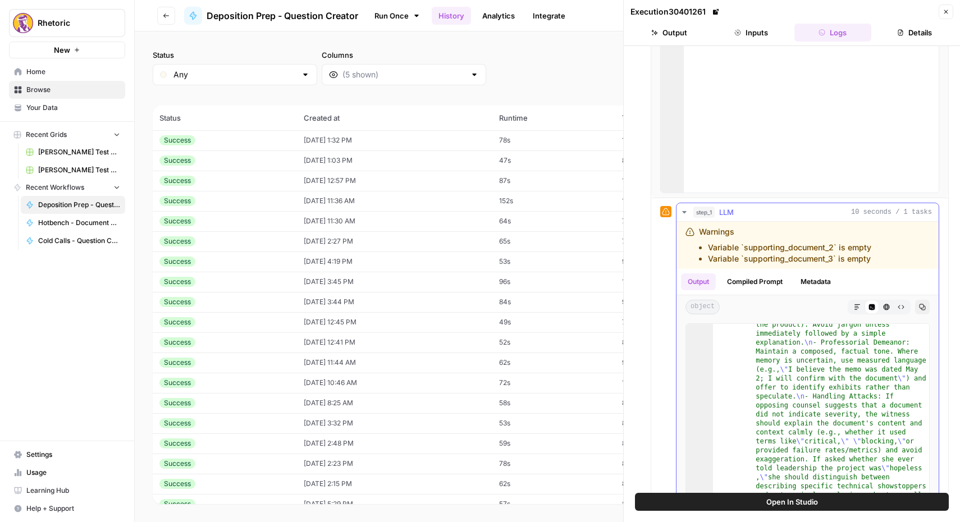
click at [738, 287] on button "Compiled Prompt" at bounding box center [754, 281] width 69 height 17
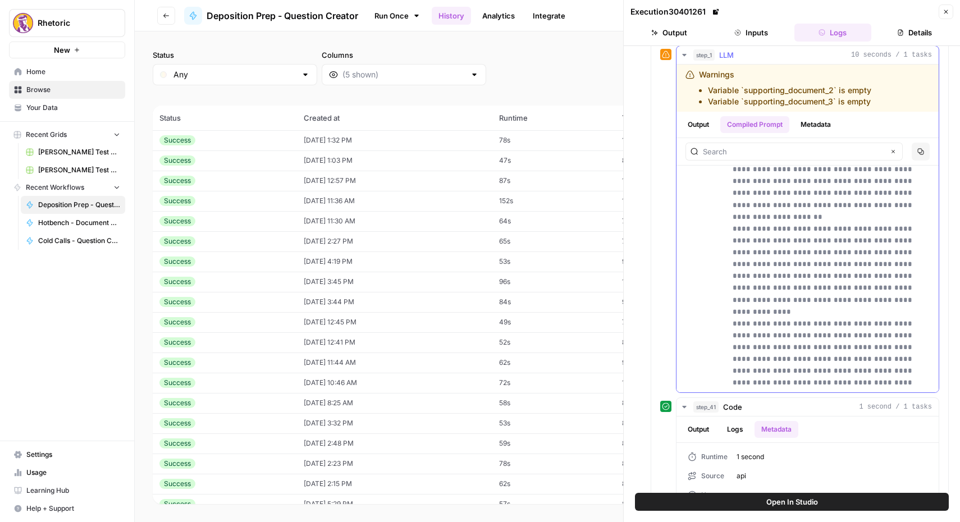
scroll to position [62, 0]
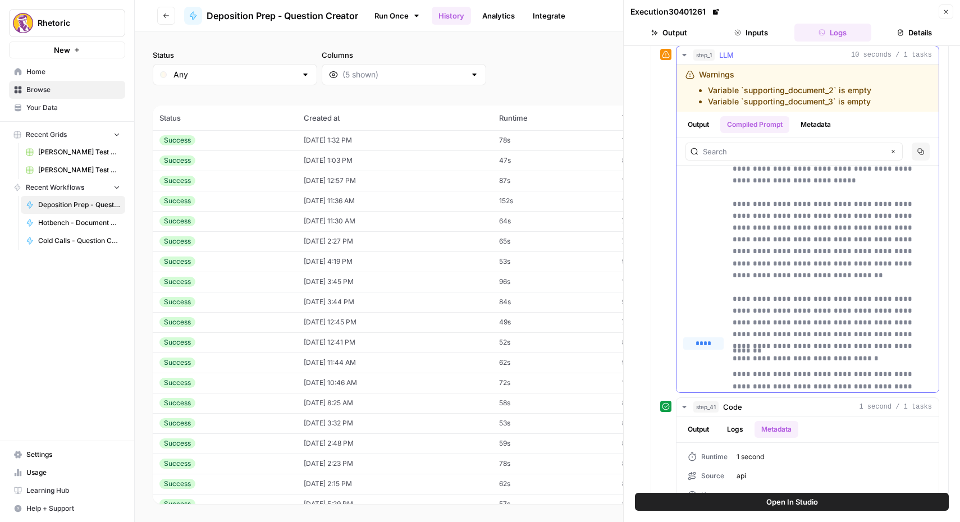
click at [813, 127] on button "Metadata" at bounding box center [816, 124] width 44 height 17
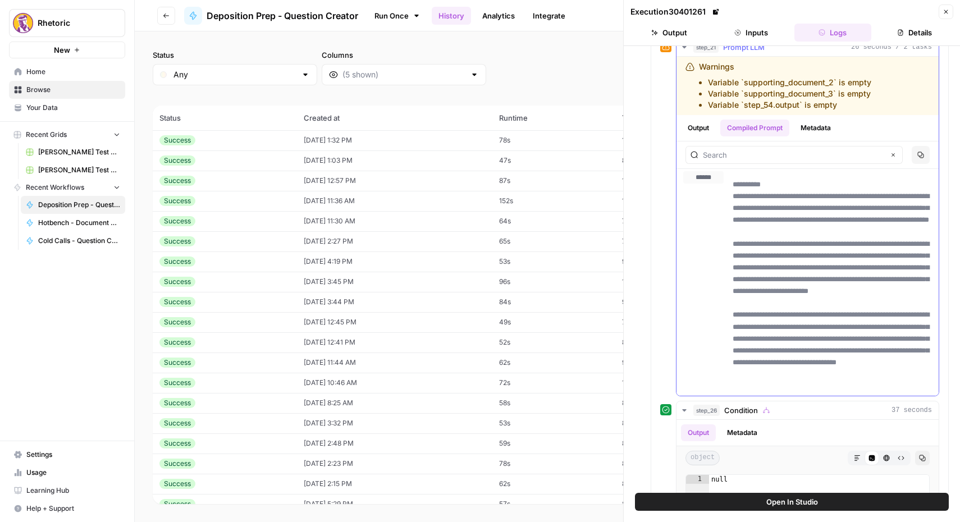
scroll to position [3, 0]
click at [824, 121] on button "Metadata" at bounding box center [816, 128] width 44 height 17
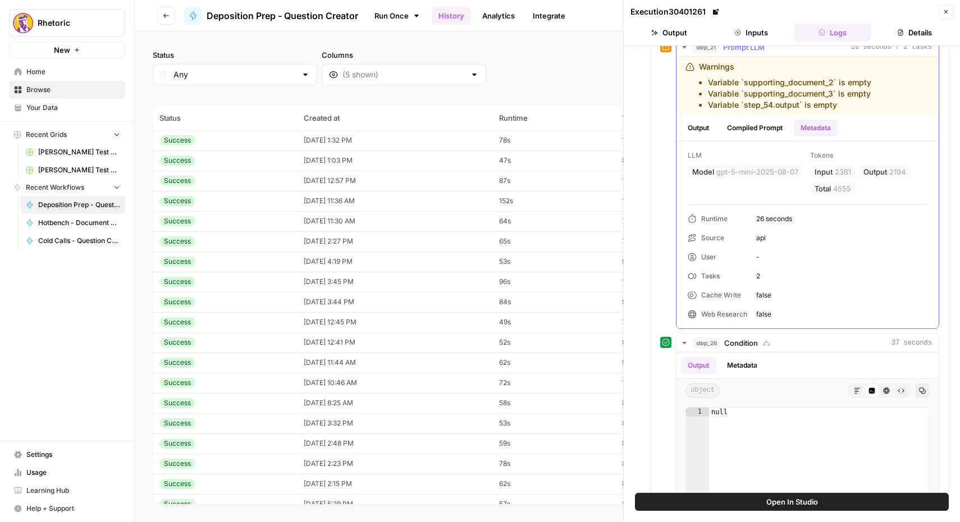
click at [764, 125] on button "Compiled Prompt" at bounding box center [754, 128] width 69 height 17
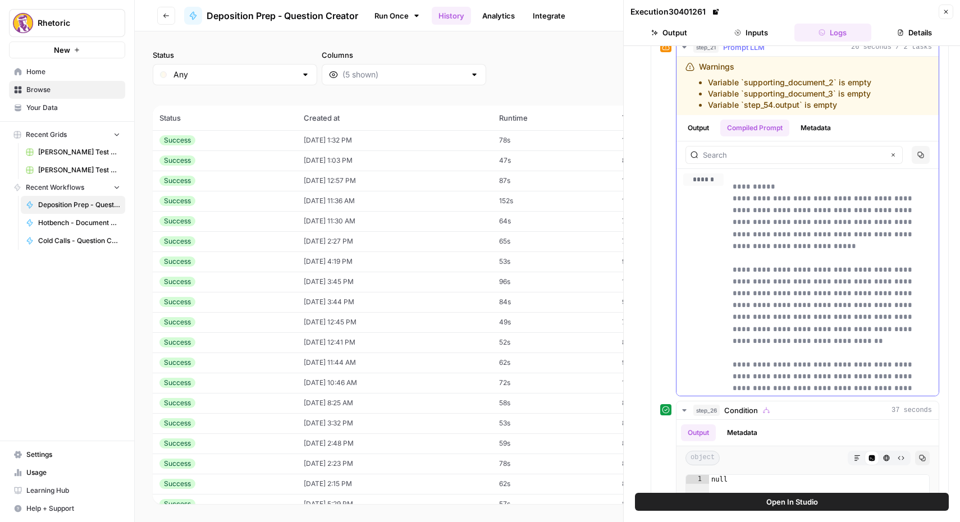
click at [706, 126] on button "Output" at bounding box center [698, 128] width 35 height 17
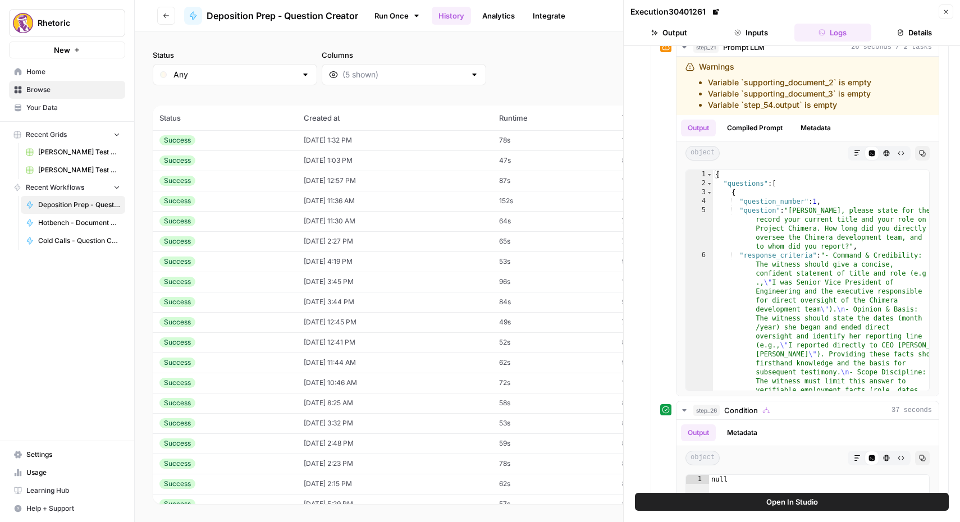
click at [167, 16] on icon "button" at bounding box center [166, 15] width 7 height 7
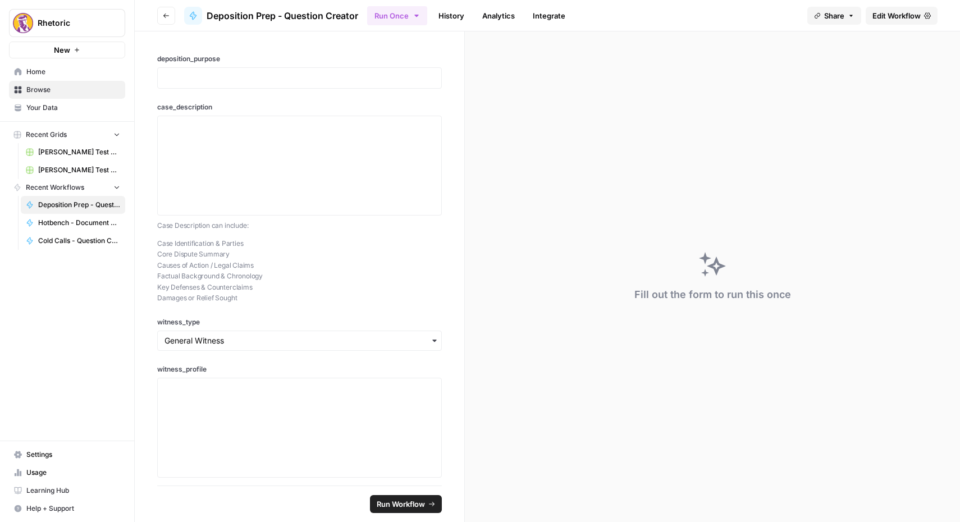
click at [166, 16] on icon "button" at bounding box center [166, 15] width 7 height 7
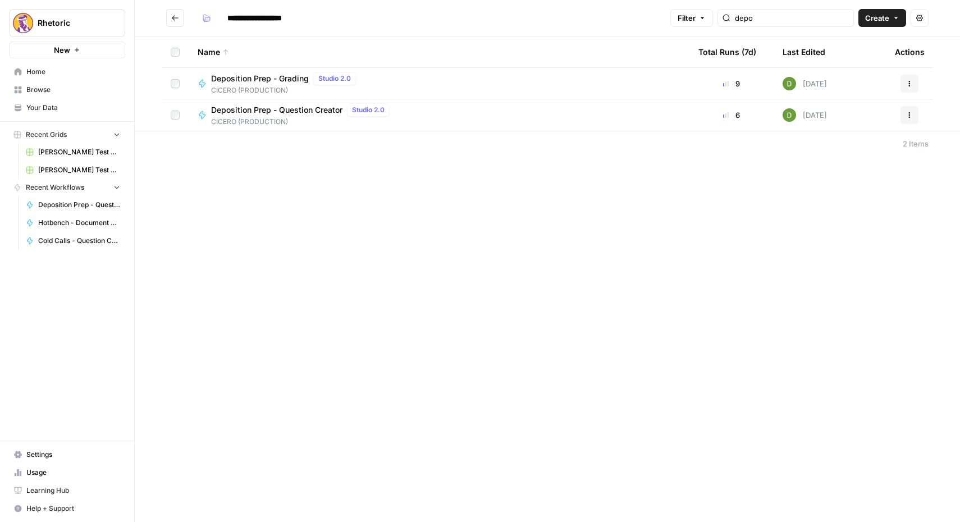
click at [240, 80] on span "Deposition Prep - Grading" at bounding box center [260, 78] width 98 height 11
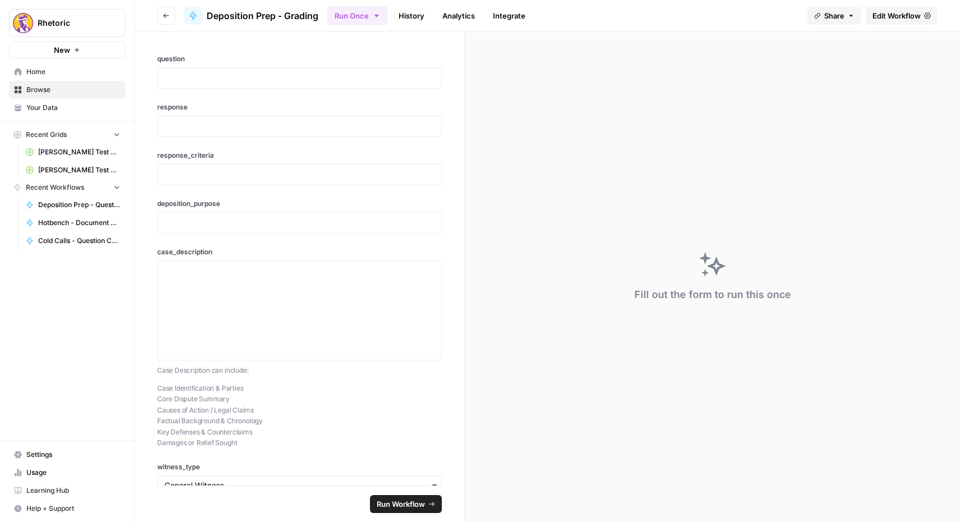
click at [419, 12] on link "History" at bounding box center [411, 16] width 39 height 18
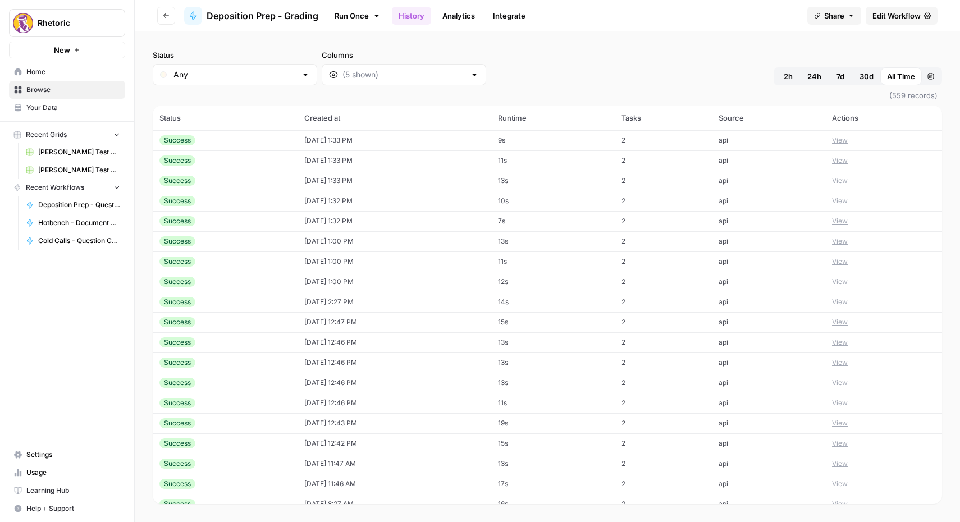
click at [231, 245] on div "Success" at bounding box center [224, 241] width 131 height 10
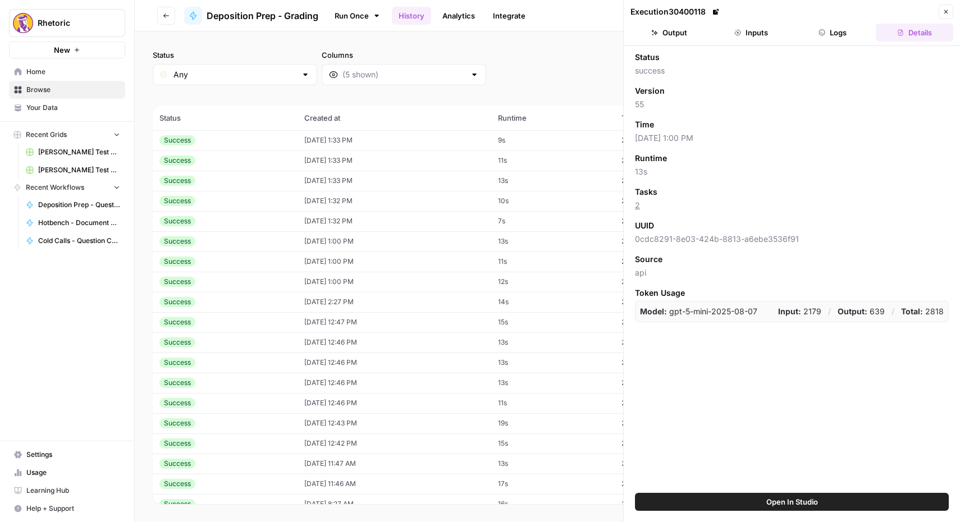
click at [237, 282] on div "Success" at bounding box center [224, 282] width 131 height 10
click at [756, 29] on button "Inputs" at bounding box center [751, 33] width 77 height 18
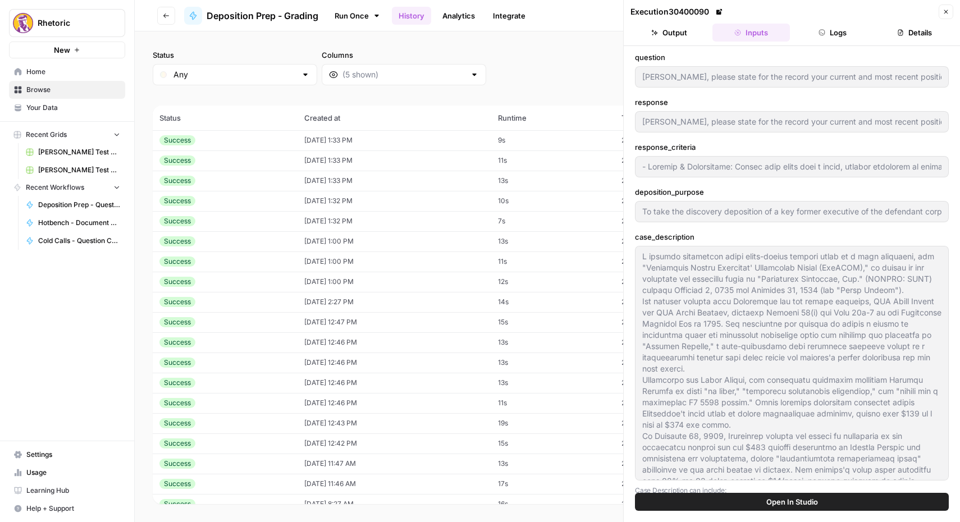
click at [842, 30] on button "Logs" at bounding box center [833, 33] width 77 height 18
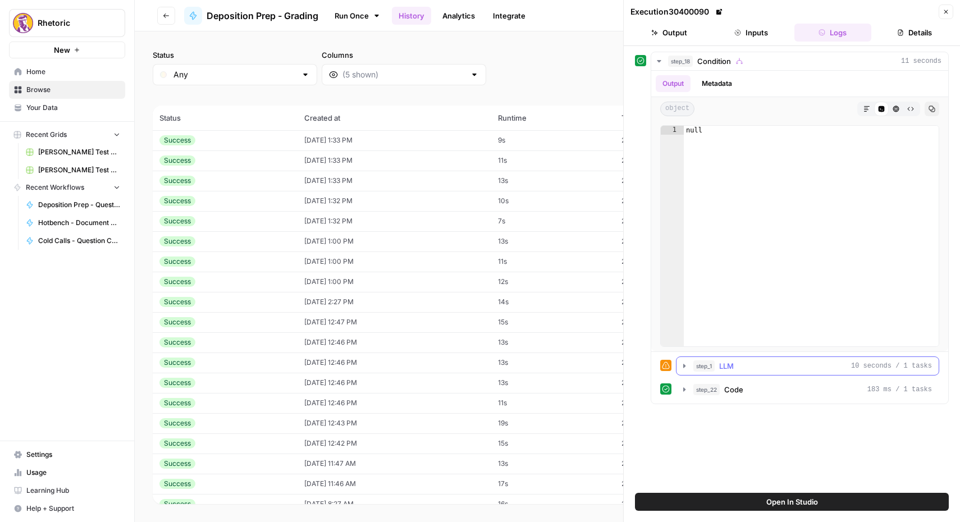
click at [687, 363] on icon "button" at bounding box center [684, 366] width 9 height 9
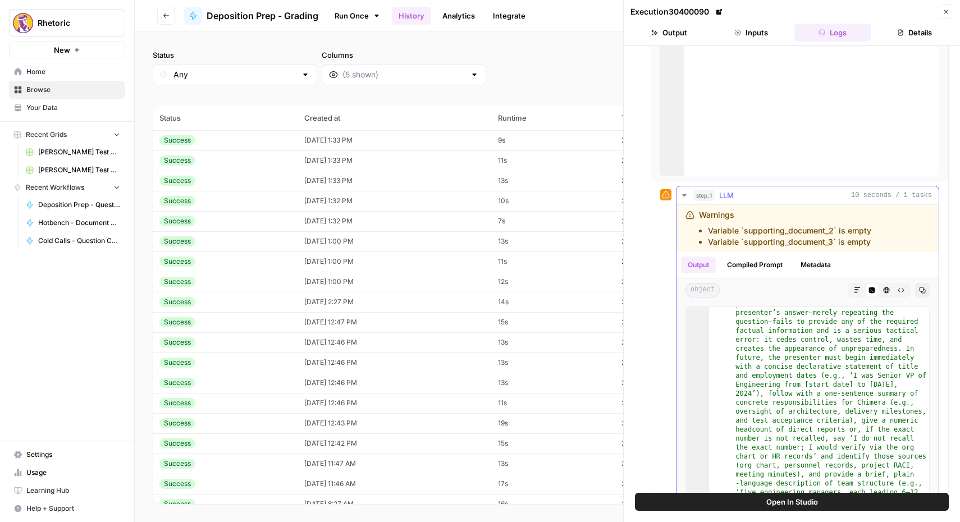
scroll to position [245, 0]
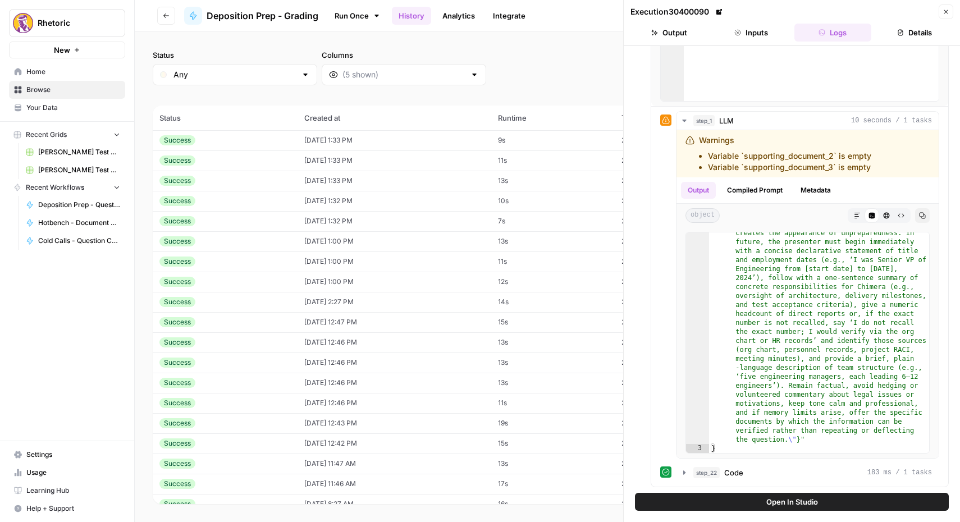
click at [222, 176] on div "Success" at bounding box center [224, 181] width 131 height 10
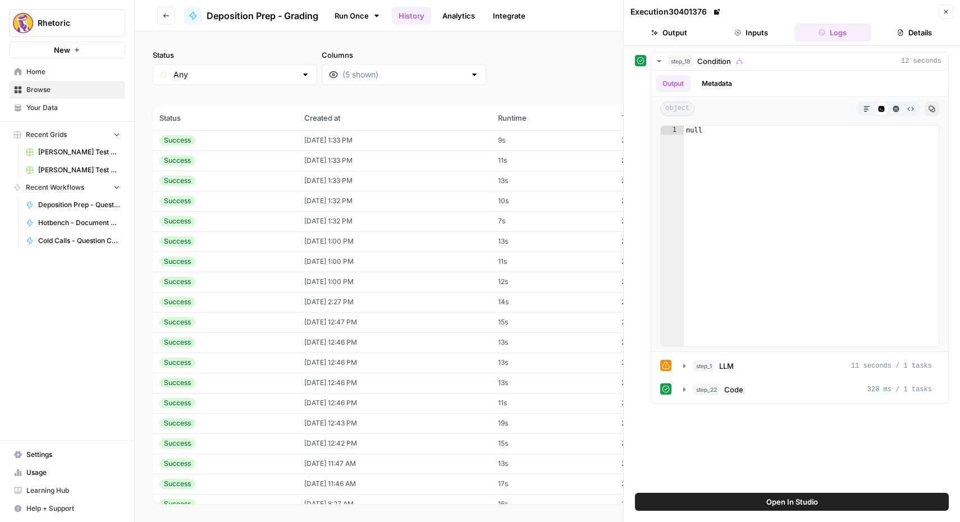
click at [248, 162] on div "Success" at bounding box center [224, 161] width 131 height 10
click at [249, 140] on div "Success" at bounding box center [224, 140] width 131 height 10
click at [941, 12] on button "Close" at bounding box center [946, 11] width 15 height 15
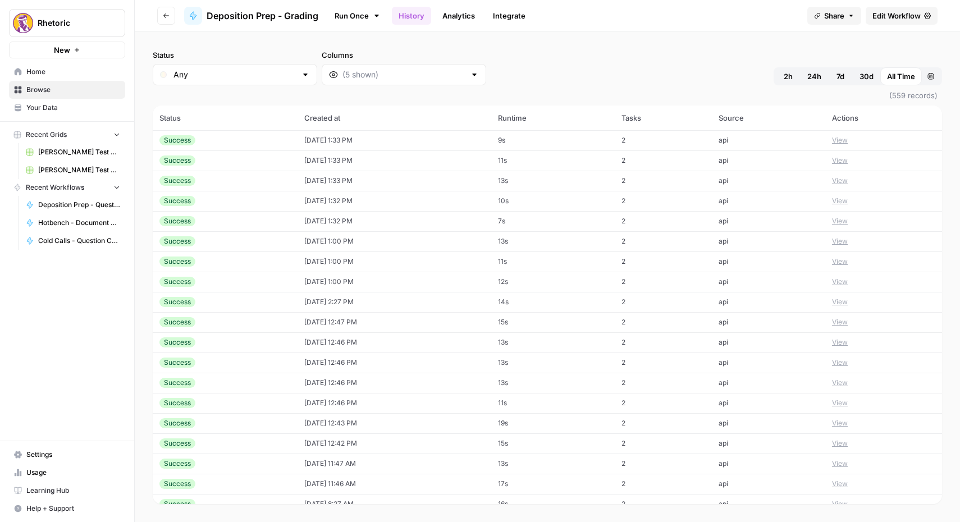
click at [920, 15] on span "Edit Workflow" at bounding box center [897, 15] width 48 height 11
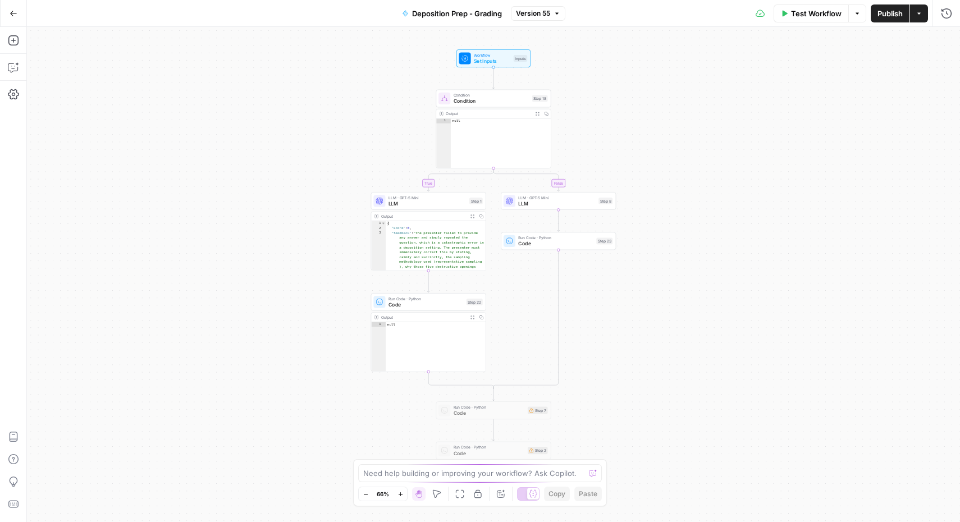
click at [10, 15] on icon "button" at bounding box center [14, 14] width 8 height 8
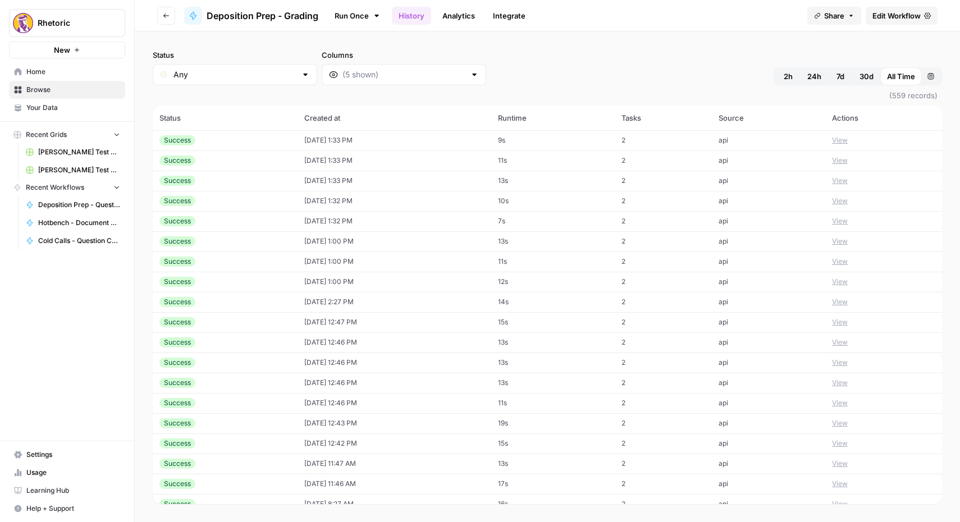
click at [267, 283] on div "Success" at bounding box center [224, 282] width 131 height 10
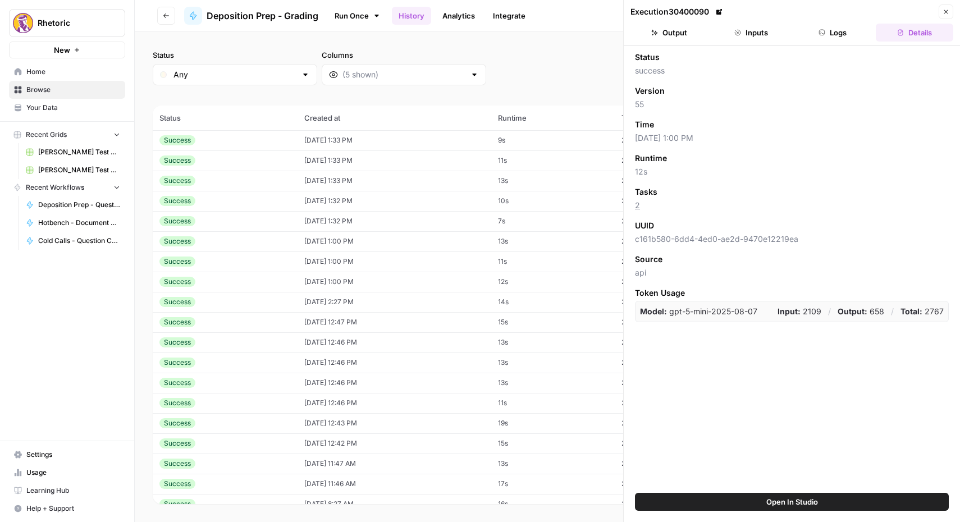
click at [758, 37] on button "Inputs" at bounding box center [751, 33] width 77 height 18
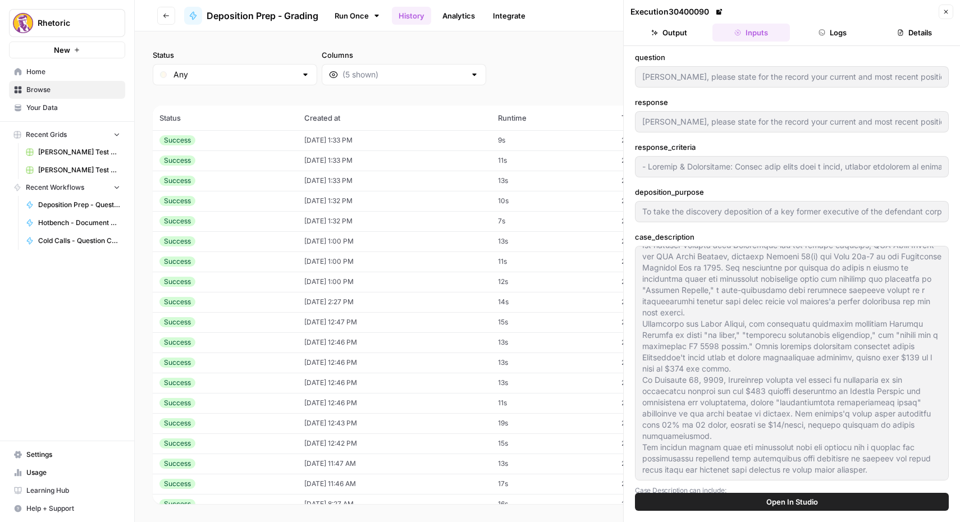
click at [325, 261] on td "[DATE] 1:00 PM" at bounding box center [395, 262] width 194 height 20
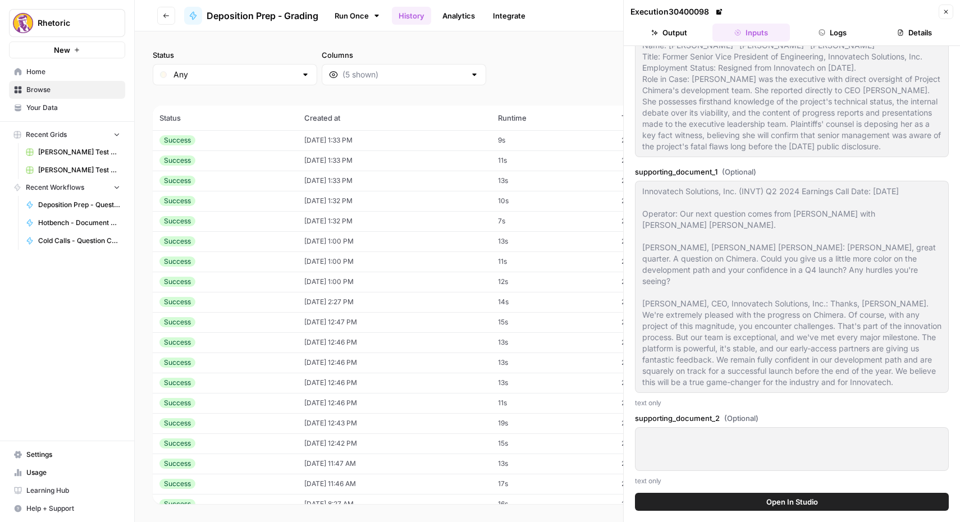
scroll to position [810, 0]
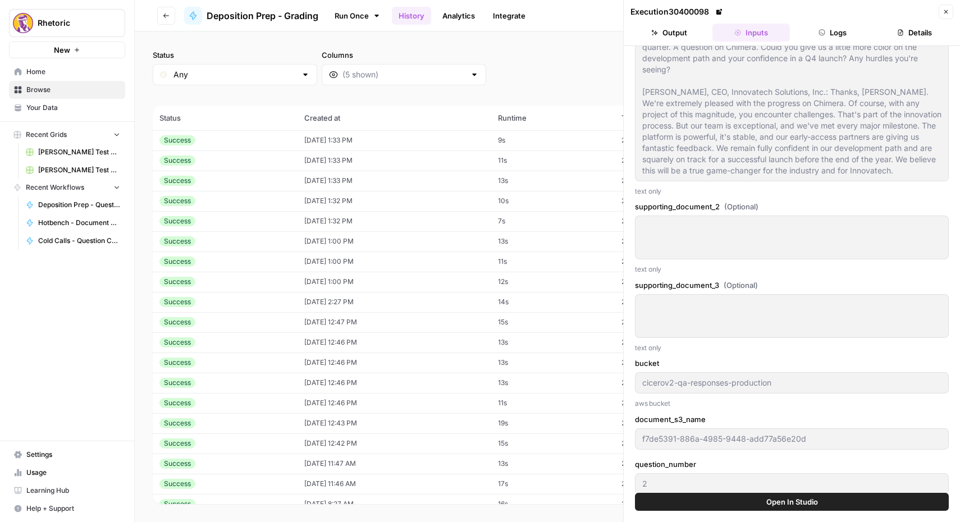
click at [314, 241] on td "[DATE] 1:00 PM" at bounding box center [395, 241] width 194 height 20
type input "When did the Chimera engineering team first observe the 'insurmountable archite…"
type input "- Command & Credibility: The witness should give the earliest reasonably specif…"
type input "To take the discovery deposition of a key former executive of the defendant cor…"
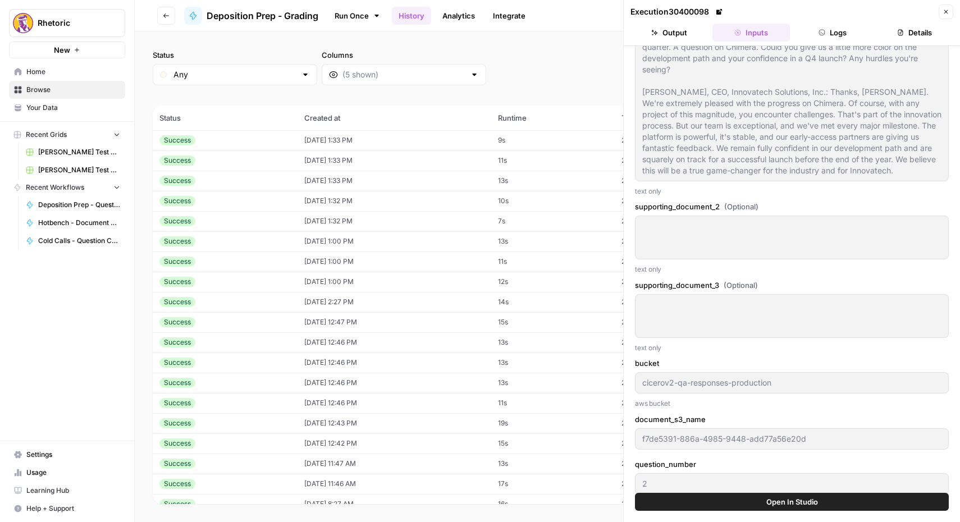
type input "3"
type input "When did the Chimera engineering team first observe the 'insurmountable archite…"
type input "- Command & Credibility: The witness should give the earliest reasonably specif…"
type input "To take the discovery deposition of a key former executive of the defendant cor…"
type input "When did the Chimera engineering team first observe the 'insurmountable archite…"
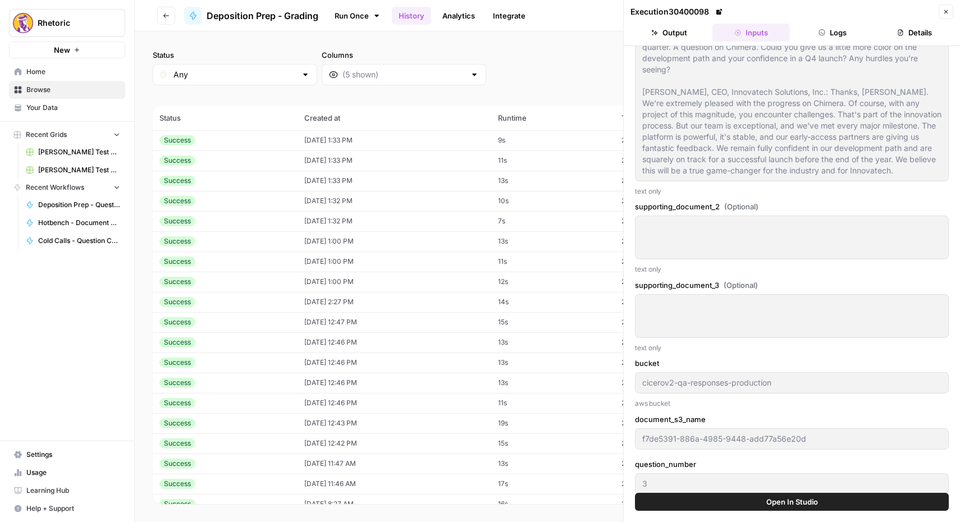
type input "- Command & Credibility: The witness should give the earliest reasonably specif…"
type input "To take the discovery deposition of a key former executive of the defendant cor…"
click at [444, 236] on td "[DATE] 1:00 PM" at bounding box center [395, 241] width 194 height 20
type input "When did the Chimera engineering team first observe the 'insurmountable archite…"
type input "- Command & Credibility: The witness should give the earliest reasonably specif…"
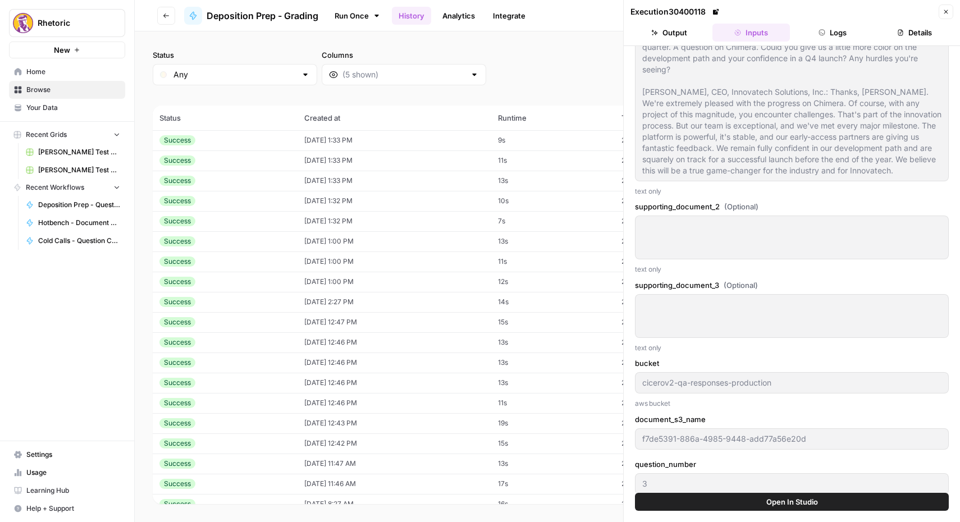
type input "To take the discovery deposition of a key former executive of the defendant cor…"
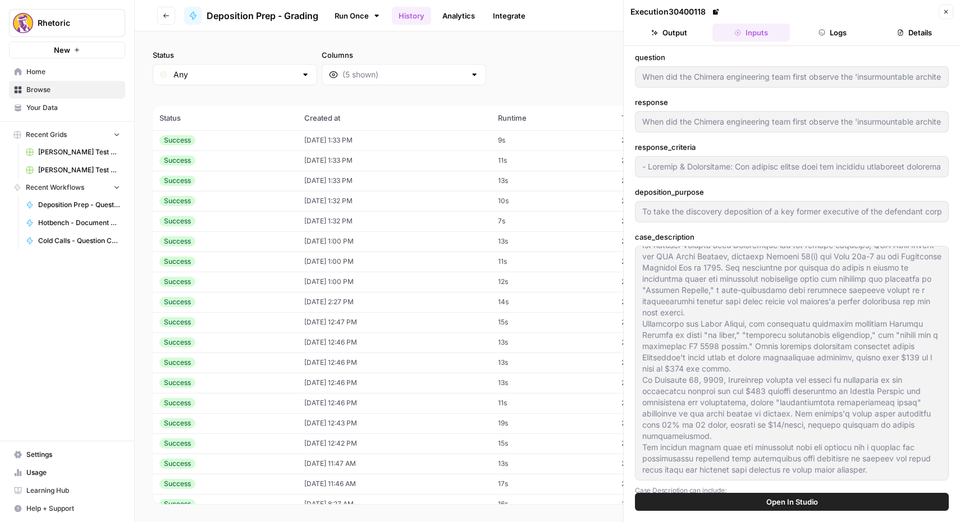
click at [270, 218] on div "Success" at bounding box center [224, 221] width 131 height 10
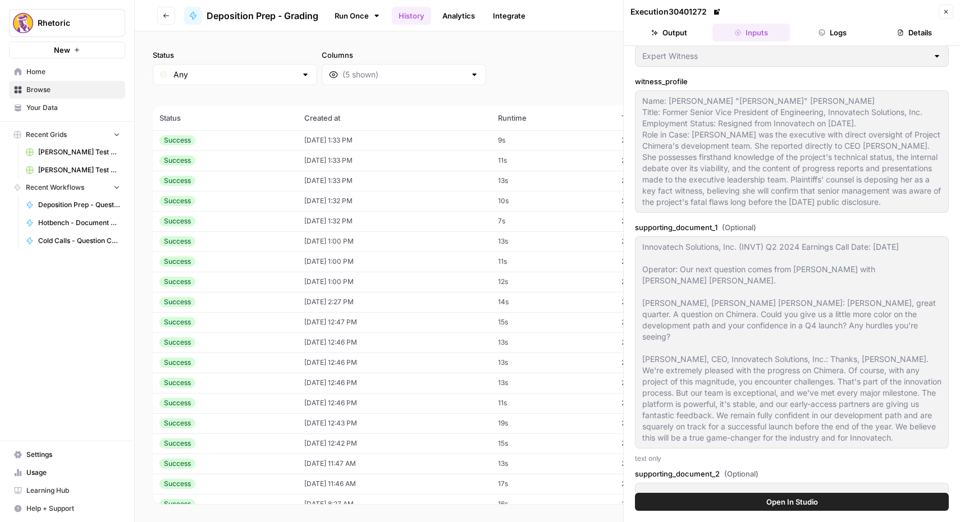
scroll to position [810, 0]
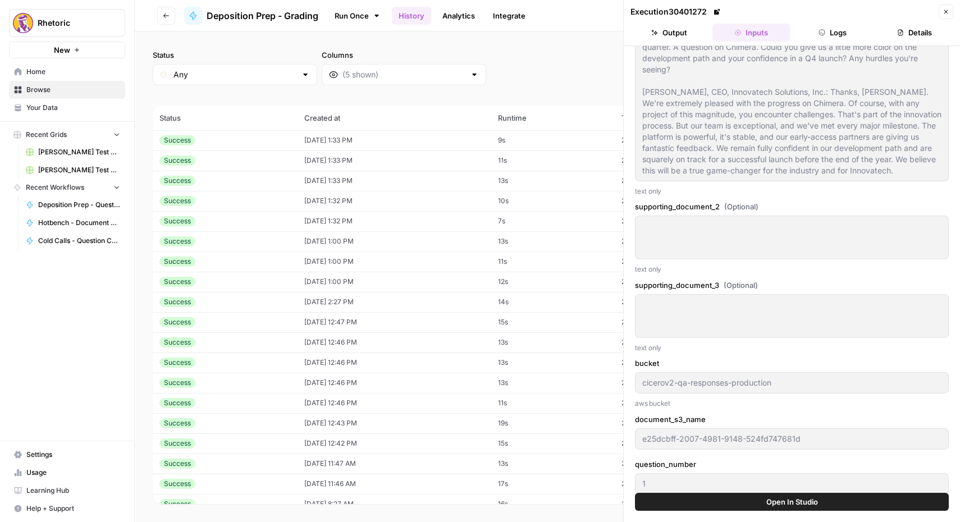
click at [204, 183] on div "Success" at bounding box center [224, 181] width 131 height 10
type input "Did you ever personally review or contribute to the materials—or the talking po…"
type input "- Command & Credibility: The witness should clearly state whether she reviewed …"
type input "To take the discovery deposition of a key former executive of the defendant cor…"
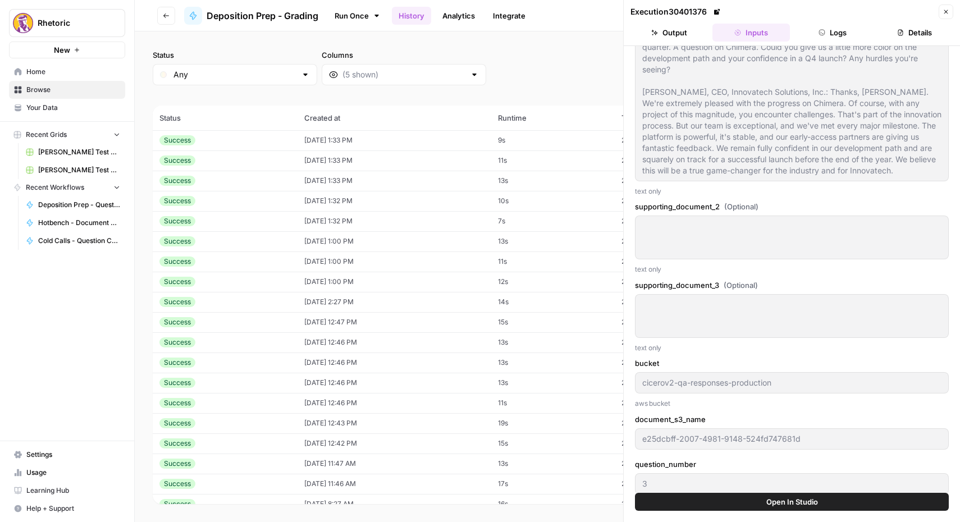
type input "3"
type input "Did you ever personally review or contribute to the materials—or the talking po…"
type input "- Command & Credibility: The witness should clearly state whether she reviewed …"
type input "To take the discovery deposition of a key former executive of the defendant cor…"
type input "Did you ever personally review or contribute to the materials—or the talking po…"
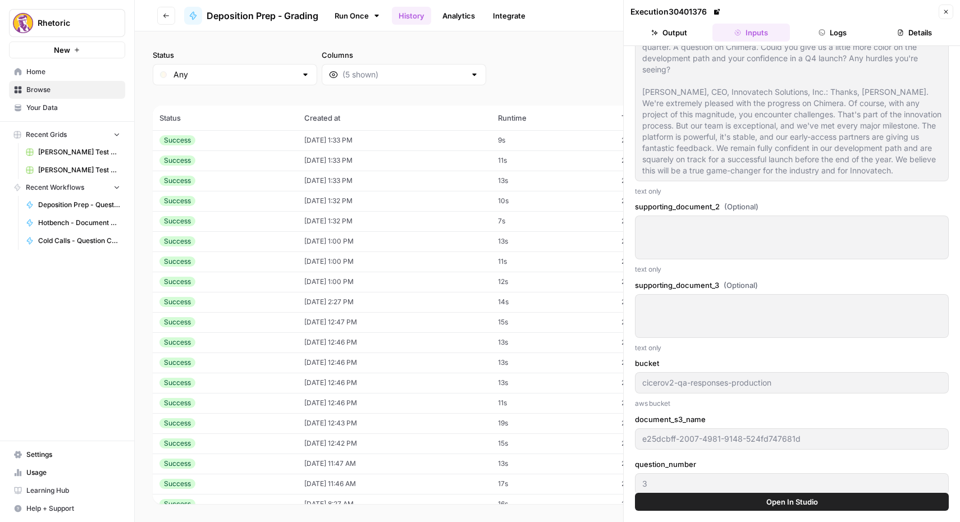
type input "- Command & Credibility: The witness should clearly state whether she reviewed …"
type input "To take the discovery deposition of a key former executive of the defendant cor…"
click at [203, 218] on div "Success" at bounding box center [224, 221] width 131 height 10
type input "Did you ever personally review or contribute to the materials—or the talking po…"
type input "- Command & Credibility: The witness should clearly state whether she reviewed …"
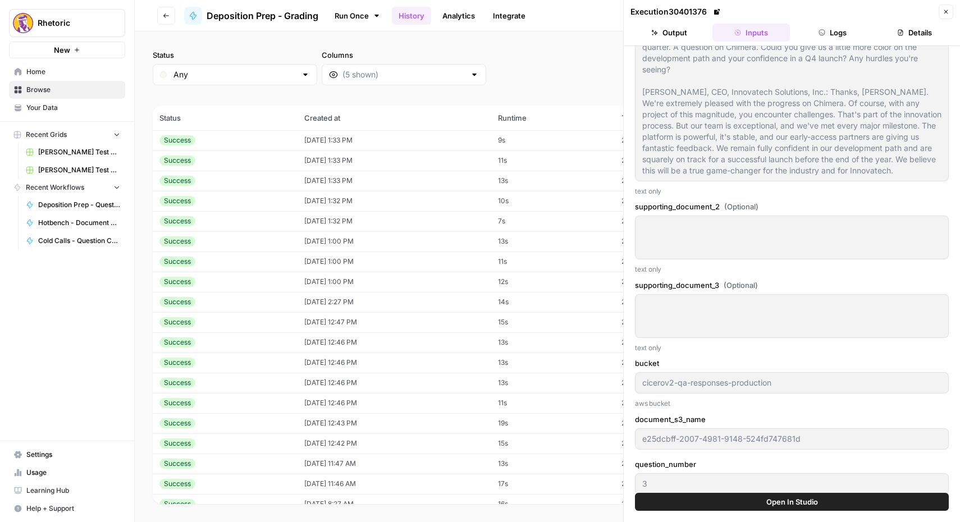
type input "To take the discovery deposition of a key former executive of the defendant cor…"
type input "Ms. Miller, please state for the record your current title and your role on Pro…"
type input "- Command & Credibility: The witness should give a concise, confident statement…"
type input "To take the discovery deposition of a key former executive of the defendant cor…"
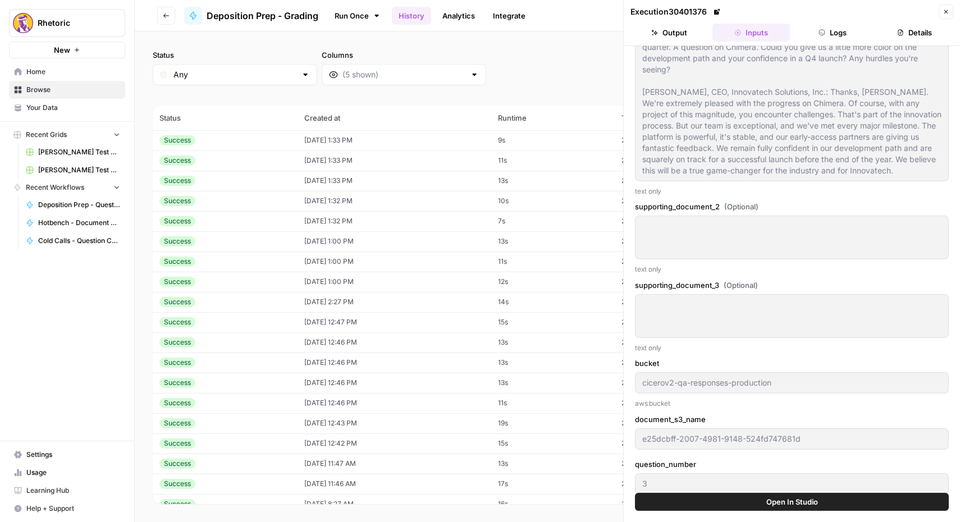
type input "1"
type input "Ms. Miller, please state for the record your current title and your role on Pro…"
type input "- Command & Credibility: The witness should give a concise, confident statement…"
type input "To take the discovery deposition of a key former executive of the defendant cor…"
click at [204, 200] on div "Success" at bounding box center [224, 201] width 131 height 10
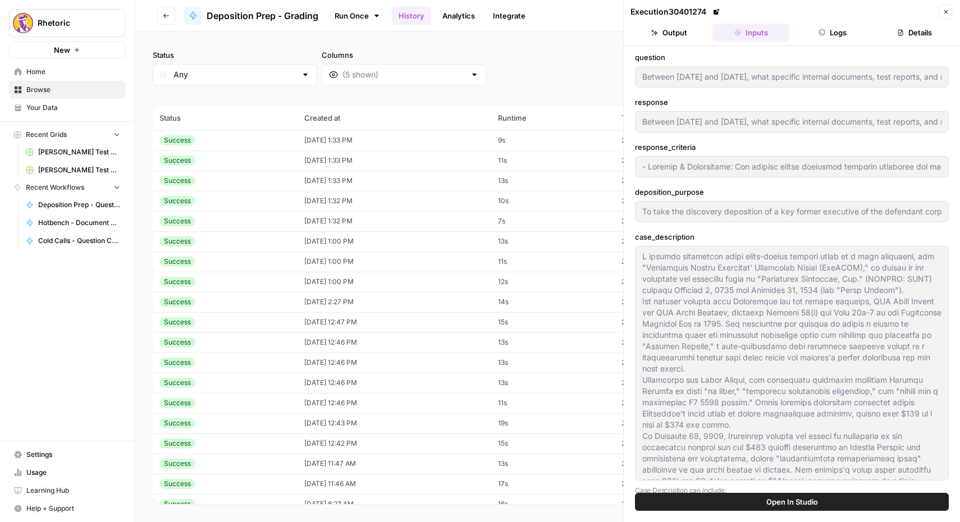
click at [203, 176] on div "Success" at bounding box center [224, 181] width 131 height 10
type input "Between January and November 2024, what specific internal documents, test repor…"
type input "- Command & Credibility: The witness should enumerate specific documents and me…"
type input "To take the discovery deposition of a key former executive of the defendant cor…"
type input "Did you ever personally review or contribute to the materials—or the talking po…"
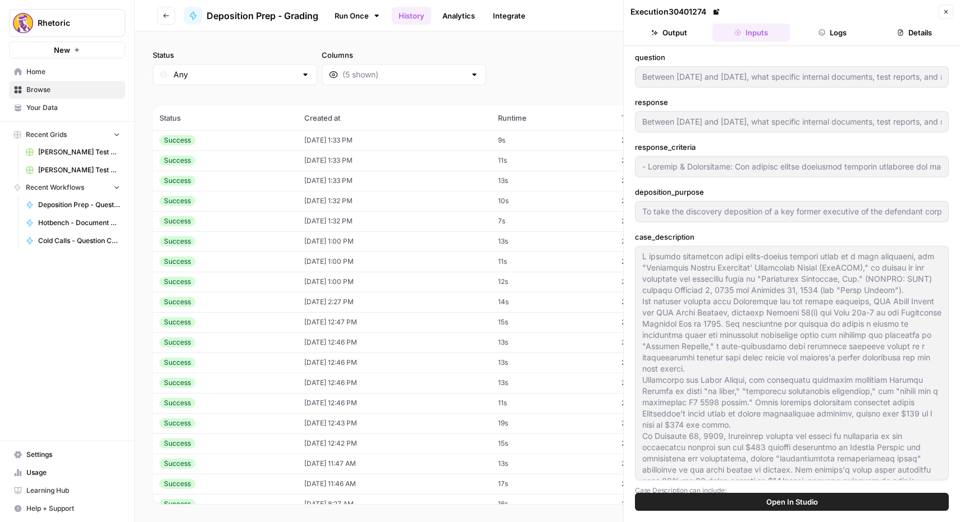
type input "Did you ever personally review or contribute to the materials—or the talking po…"
type input "- Command & Credibility: The witness should clearly state whether she reviewed …"
type input "To take the discovery deposition of a key former executive of the defendant cor…"
type input "3"
type input "Did you ever personally review or contribute to the materials—or the talking po…"
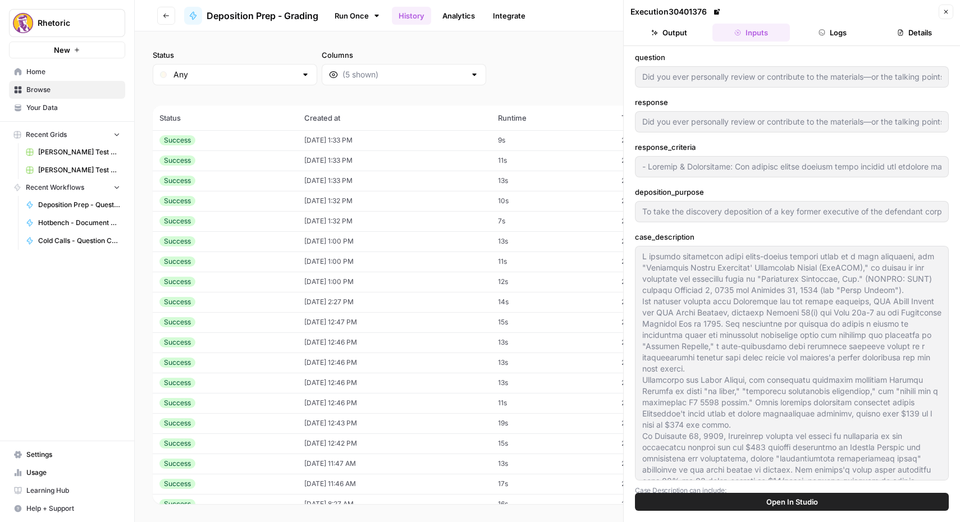
type input "- Command & Credibility: The witness should clearly state whether she reviewed …"
type input "To take the discovery deposition of a key former executive of the defendant cor…"
click at [315, 138] on td "[DATE] 1:33 PM" at bounding box center [395, 140] width 194 height 20
type input "What did you have for Lunch?"
type input "Test"
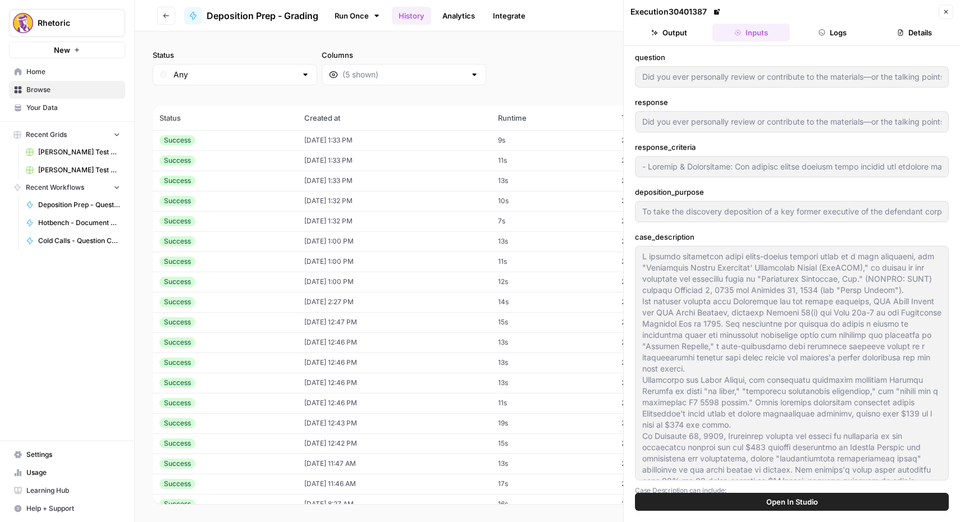
type input "- Direct & Concise: Provide a short, direct answer naming the meal consumed (e.…"
type input "To take the discovery deposition of a key former executive of the defendant cor…"
type input "5"
type input "- Direct & Concise: Provide a short, direct answer naming the meal consumed (e.…"
type input "To take the discovery deposition of a key former executive of the defendant cor…"
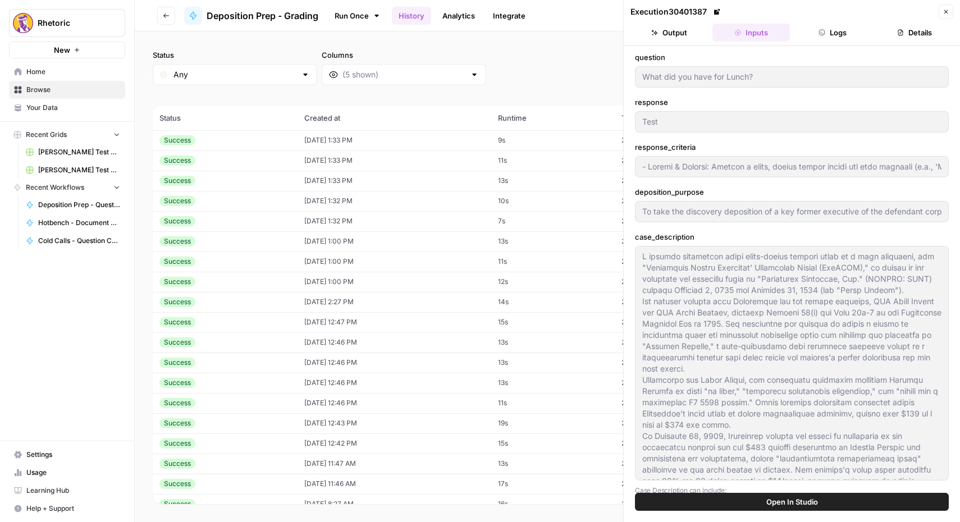
type input "- Direct & Concise: Provide a short, direct answer naming the meal consumed (e.…"
type input "To take the discovery deposition of a key former executive of the defendant cor…"
click at [240, 287] on td "Success" at bounding box center [225, 282] width 145 height 20
type input "- Direct & Concise: Provide a short, direct answer naming the meal consumed (e.…"
type input "To take the discovery deposition of a key former executive of the defendant cor…"
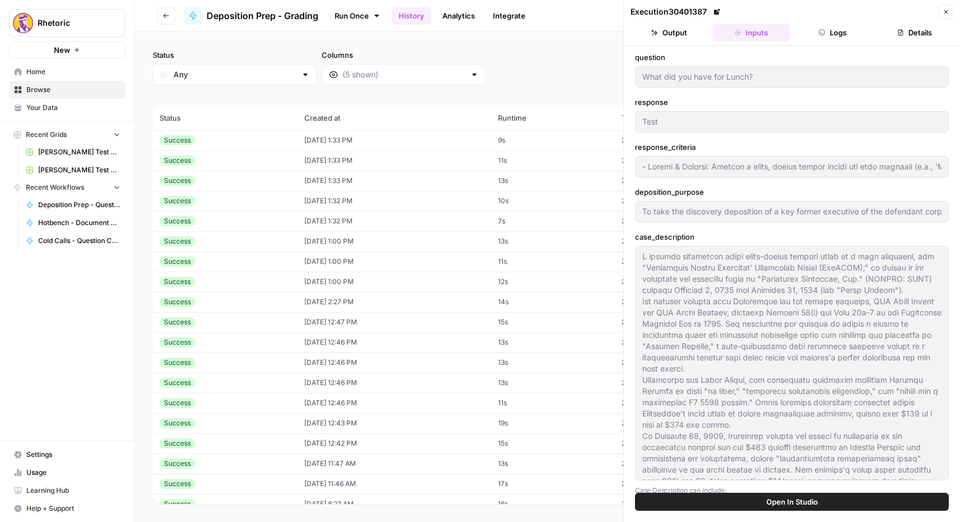
type input "[PERSON_NAME], please state for the record your current and most recent positio…"
type input "- Loremip & Dolorsitame: Consec adip elits doei t incid, utlabor etdolorem al e…"
type input "To take the discovery deposition of a key former executive of the defendant cor…"
type input "f7de5391-886a-4985-9448-add77a56e20d"
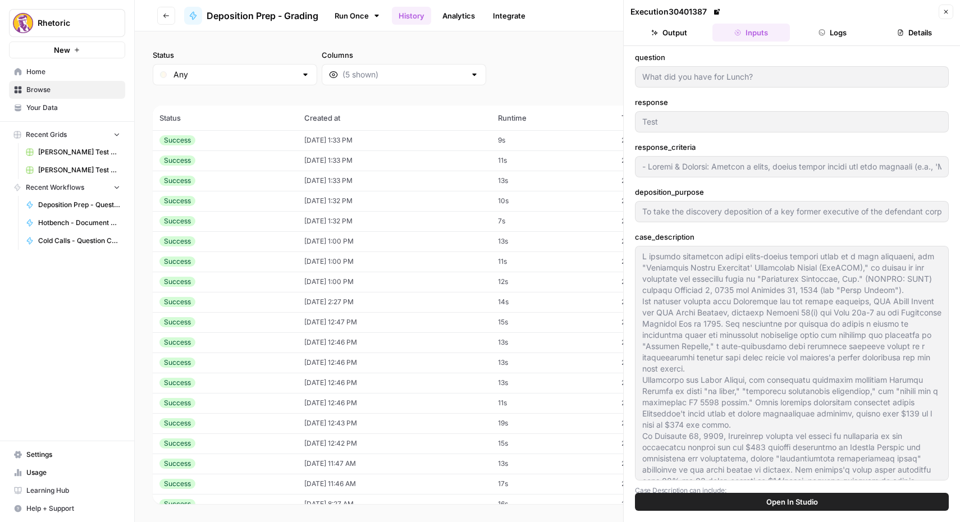
type input "1"
type input "[PERSON_NAME], please state for the record your current and most recent positio…"
type input "- Loremip & Dolorsitame: Consec adip elits doei t incid, utlabor etdolorem al e…"
type input "To take the discovery deposition of a key former executive of the defendant cor…"
click at [239, 284] on div "Success" at bounding box center [224, 282] width 131 height 10
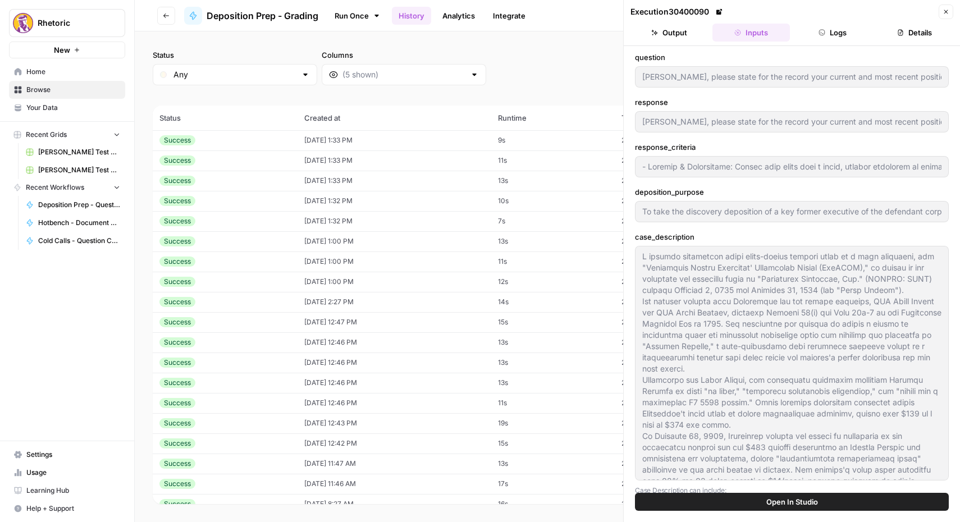
type input "[PERSON_NAME], please state for the record your current and most recent positio…"
type input "- Loremip & Dolorsitame: Consec adip elits doei t incid, utlabor etdolorem al e…"
type input "To take the discovery deposition of a key former executive of the defendant cor…"
click at [167, 15] on icon "button" at bounding box center [166, 15] width 6 height 4
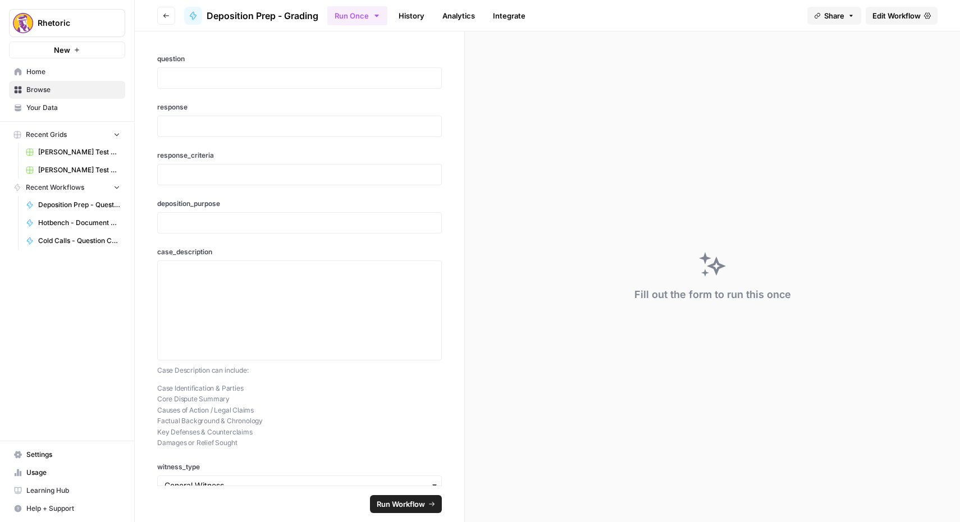
click at [167, 15] on icon "button" at bounding box center [166, 15] width 6 height 4
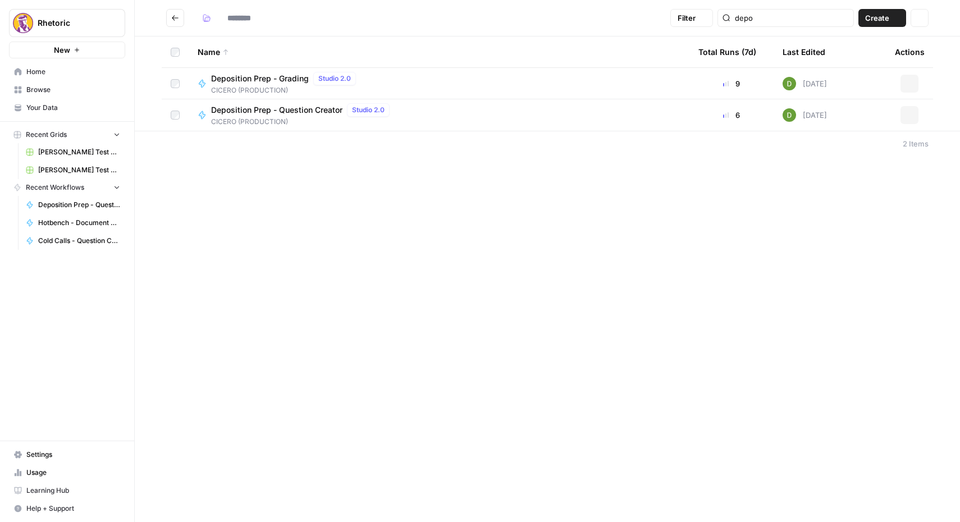
type input "**********"
click at [235, 115] on span "Deposition Prep - Question Creator" at bounding box center [276, 109] width 131 height 11
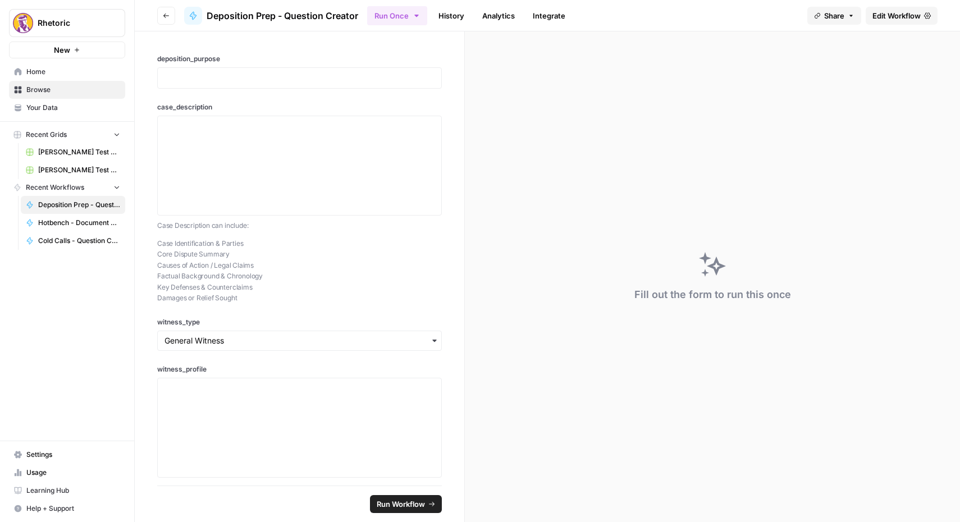
click at [448, 19] on link "History" at bounding box center [451, 16] width 39 height 18
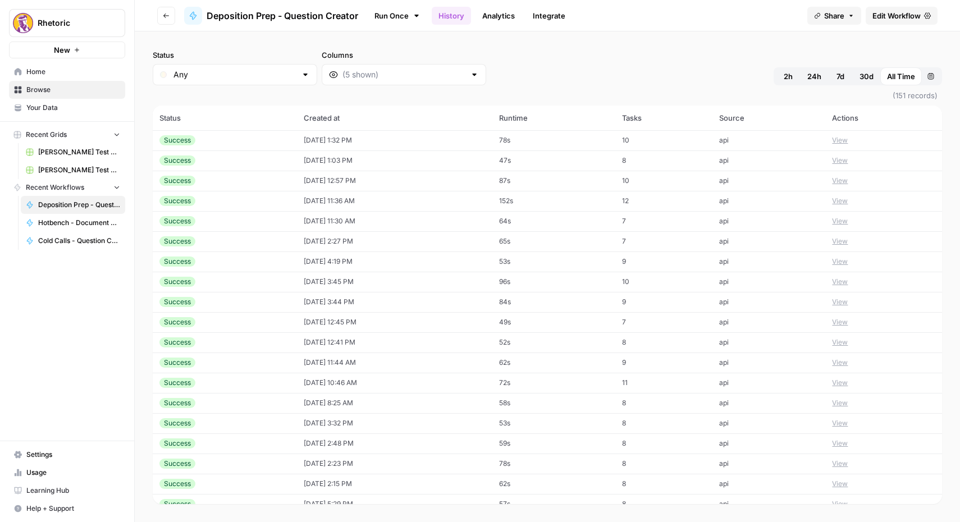
click at [281, 161] on div "Success" at bounding box center [224, 161] width 131 height 10
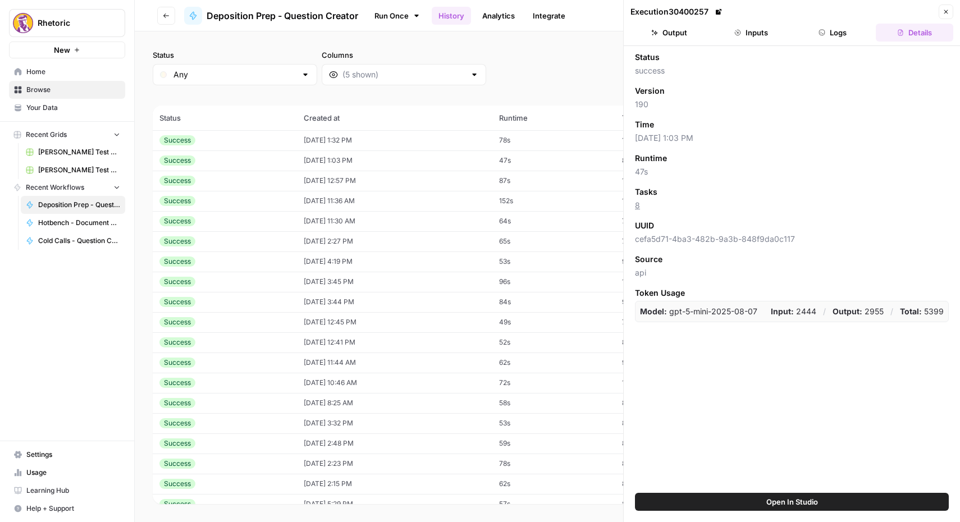
click at [685, 10] on div "Execution 30400257" at bounding box center [678, 11] width 94 height 11
click at [673, 36] on button "Output" at bounding box center [669, 33] width 77 height 18
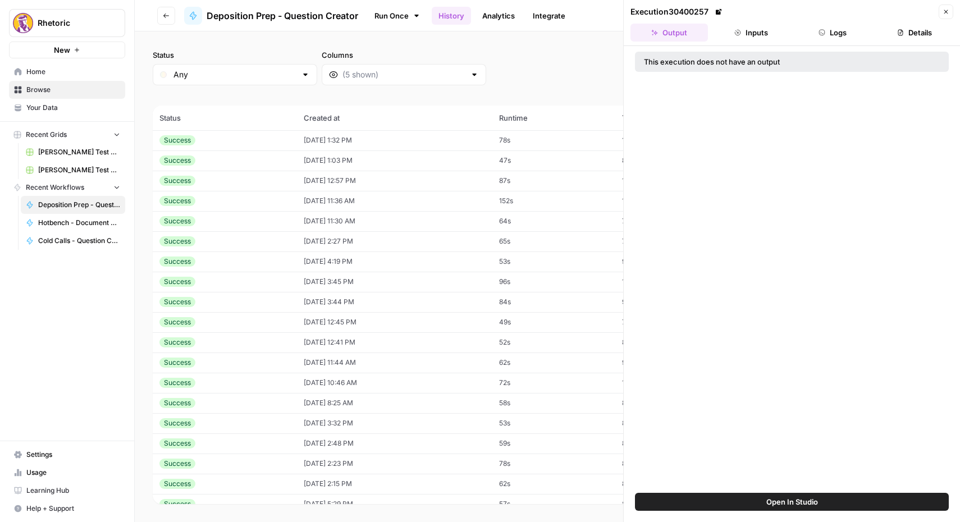
click at [741, 31] on icon "button" at bounding box center [737, 32] width 7 height 7
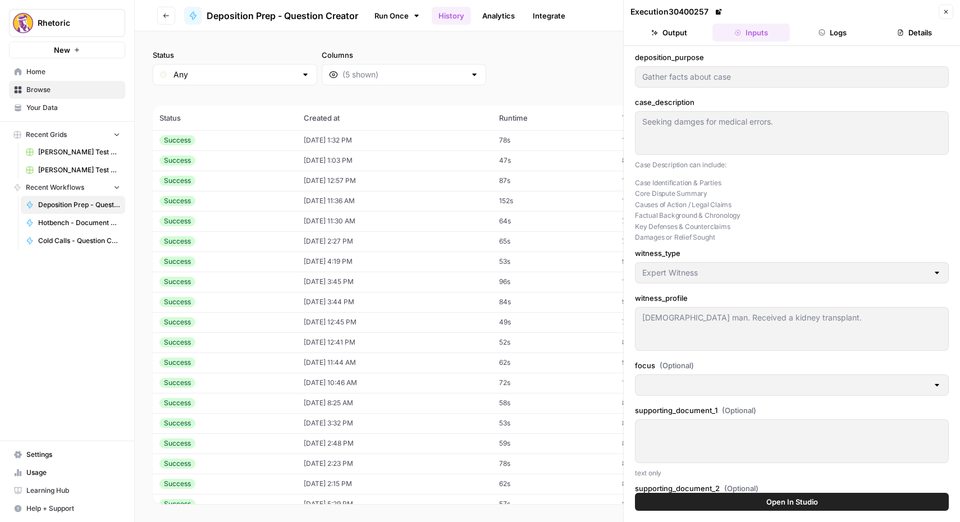
click at [834, 32] on button "Logs" at bounding box center [833, 33] width 77 height 18
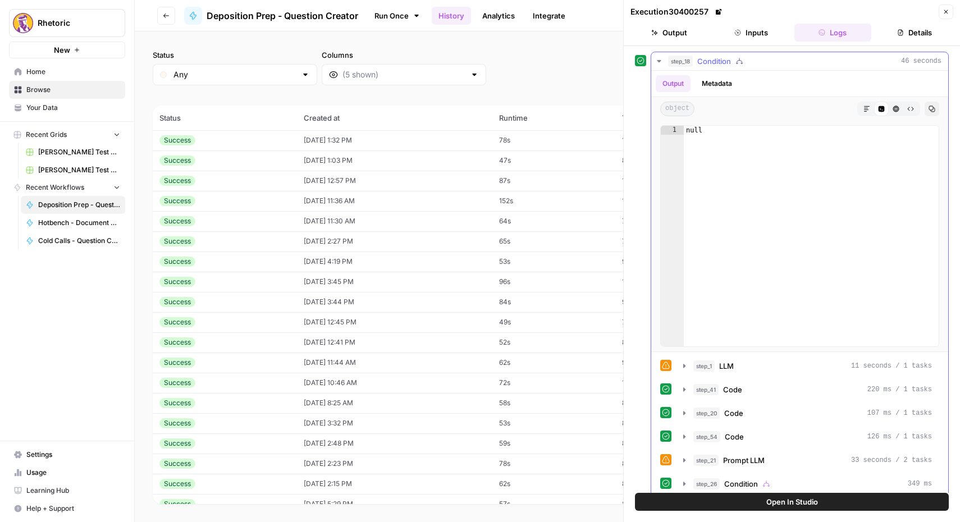
scroll to position [11, 0]
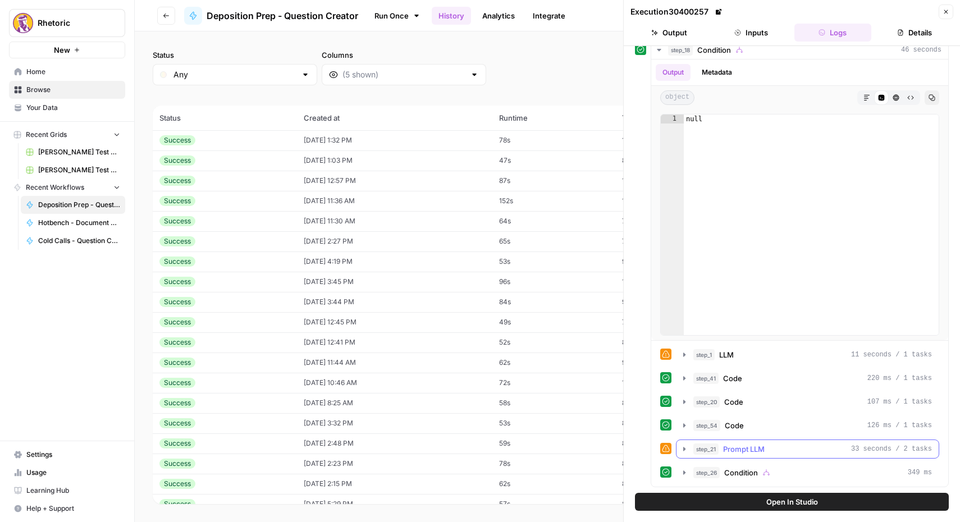
click at [686, 446] on icon "button" at bounding box center [684, 449] width 9 height 9
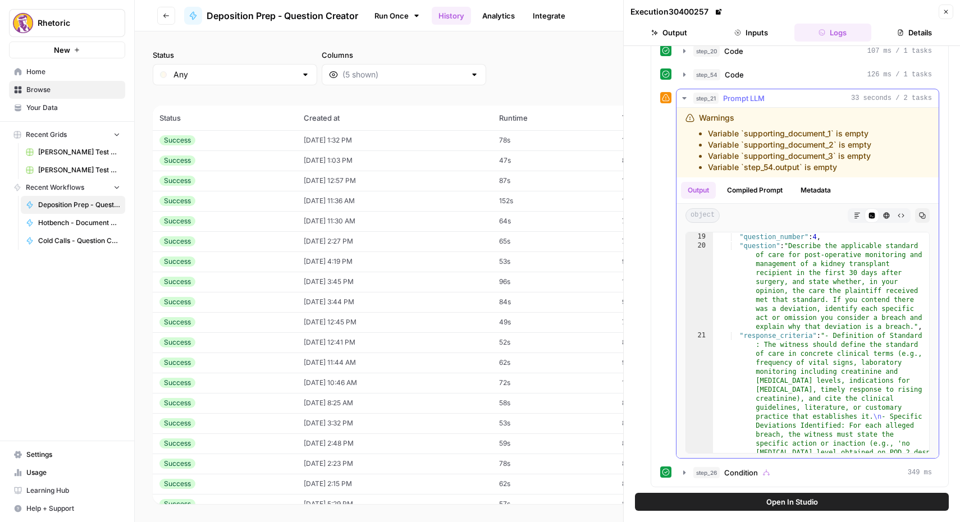
scroll to position [1393, 0]
click at [217, 185] on div "Success" at bounding box center [224, 181] width 131 height 10
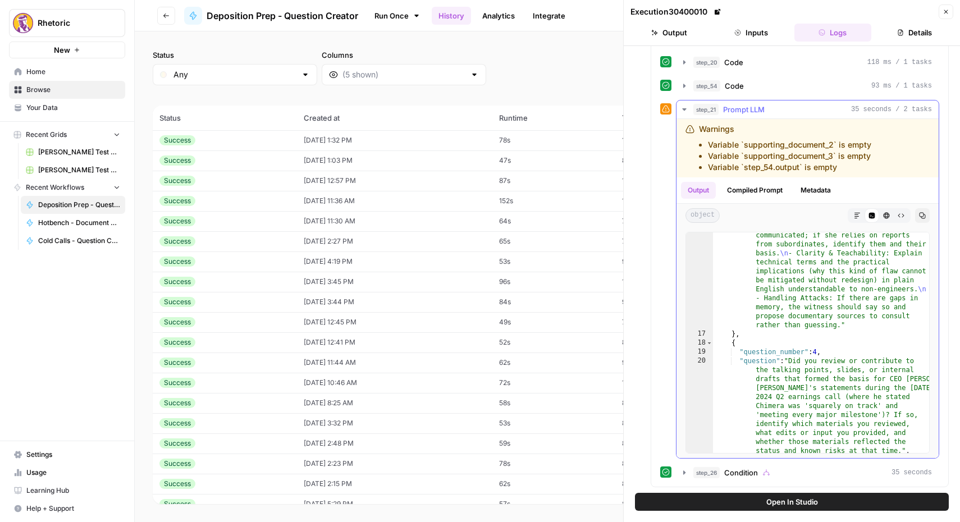
scroll to position [1415, 0]
click at [255, 385] on div "Success" at bounding box center [224, 383] width 131 height 10
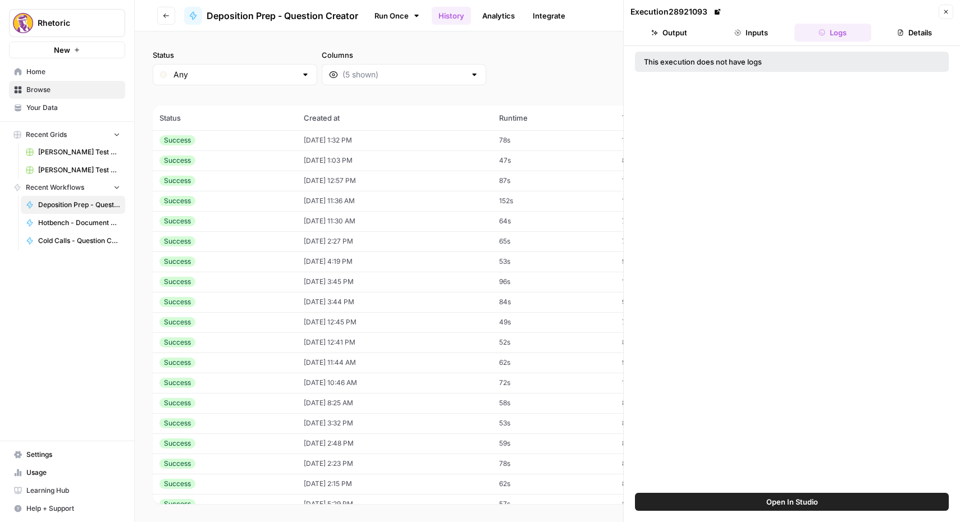
click at [751, 46] on div "This execution does not have logs" at bounding box center [792, 269] width 336 height 447
click at [752, 40] on button "Inputs" at bounding box center [751, 33] width 77 height 18
click at [678, 25] on button "Output" at bounding box center [669, 33] width 77 height 18
click at [766, 34] on button "Inputs" at bounding box center [751, 33] width 77 height 18
click at [815, 37] on button "Logs" at bounding box center [833, 33] width 77 height 18
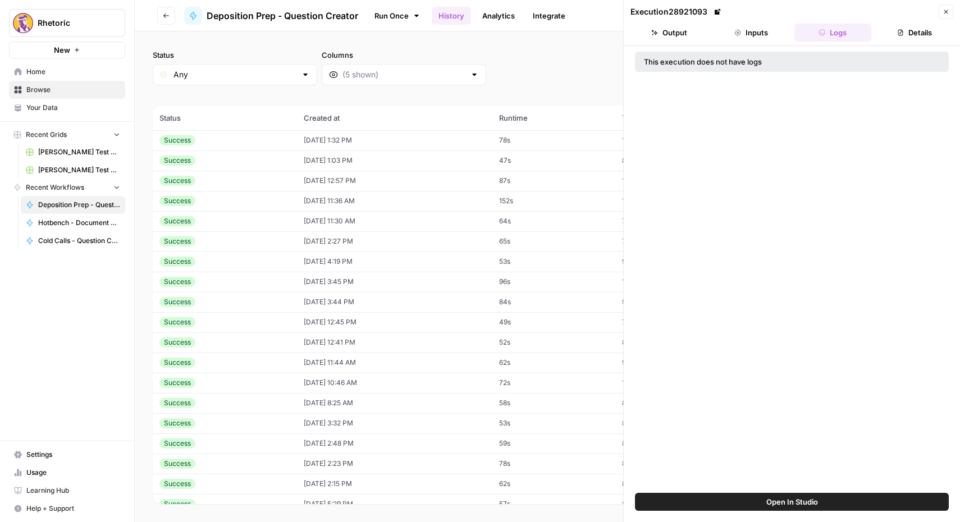
click at [203, 404] on div "Success" at bounding box center [224, 403] width 131 height 10
click at [750, 32] on button "Inputs" at bounding box center [751, 33] width 77 height 18
click at [836, 30] on button "Logs" at bounding box center [833, 33] width 77 height 18
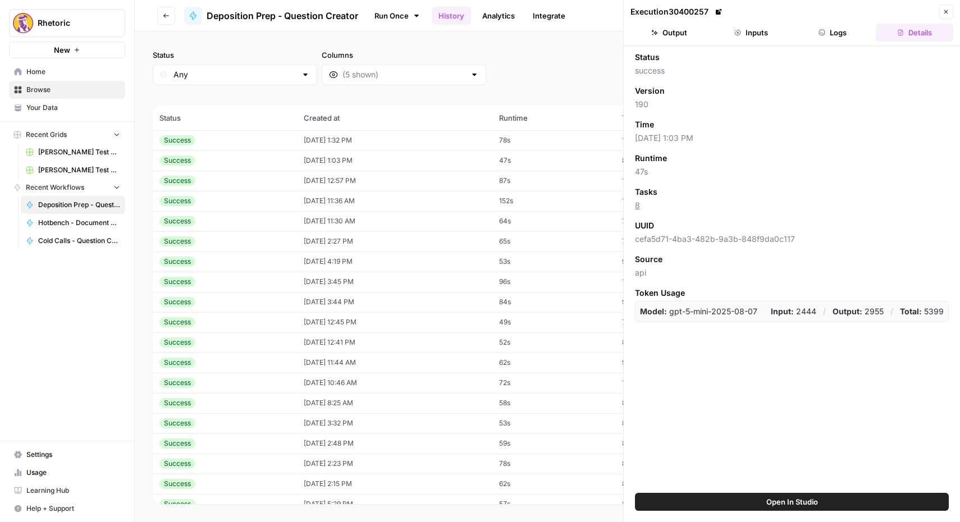
click at [760, 39] on button "Inputs" at bounding box center [751, 33] width 77 height 18
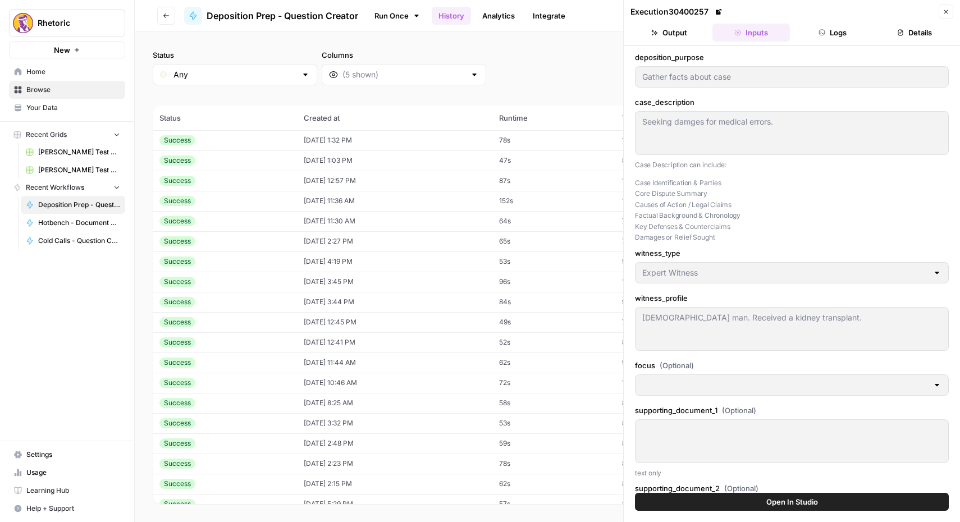
click at [348, 182] on td "[DATE] 12:57 PM" at bounding box center [394, 181] width 195 height 20
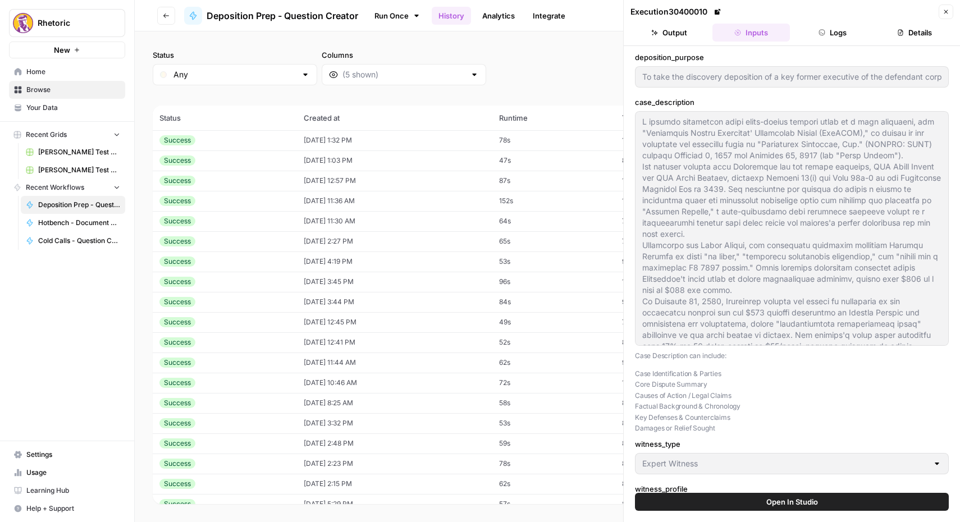
click at [834, 24] on button "Logs" at bounding box center [833, 33] width 77 height 18
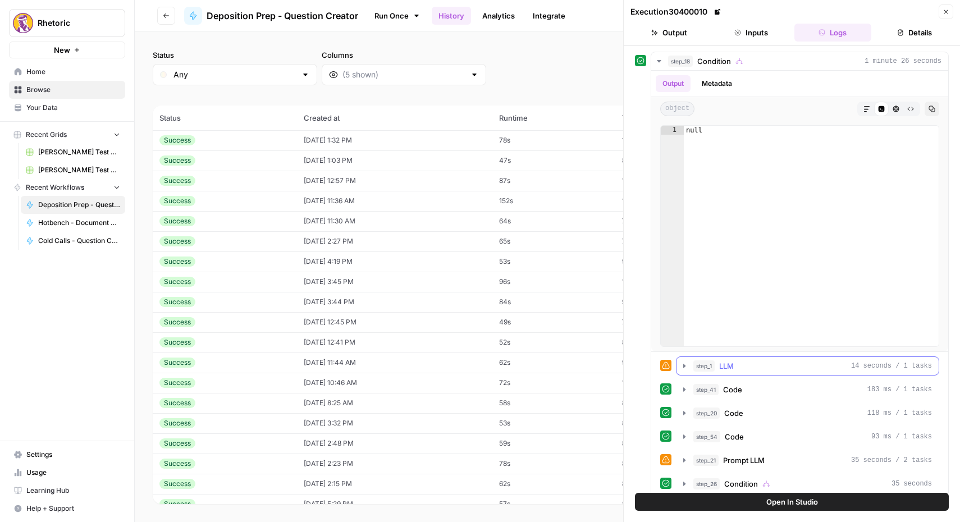
click at [676, 365] on div "step_1 LLM 14 seconds / 1 tasks" at bounding box center [807, 366] width 263 height 19
click at [683, 365] on icon "button" at bounding box center [684, 366] width 2 height 4
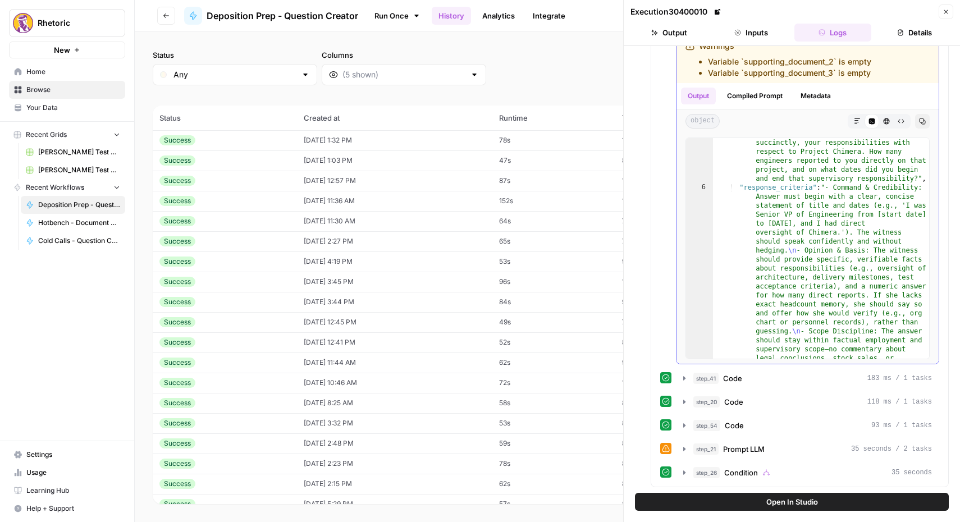
scroll to position [63, 0]
click at [686, 450] on icon "button" at bounding box center [684, 449] width 9 height 9
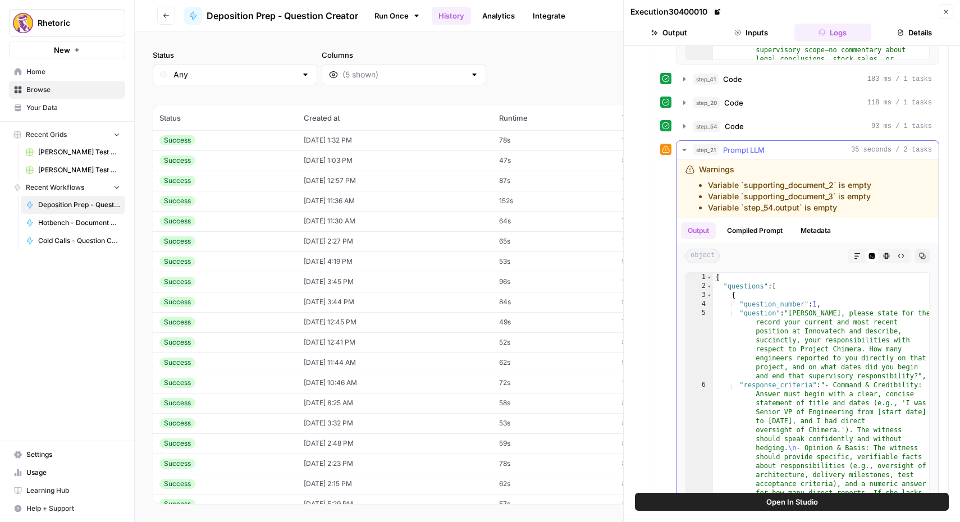
scroll to position [679, 0]
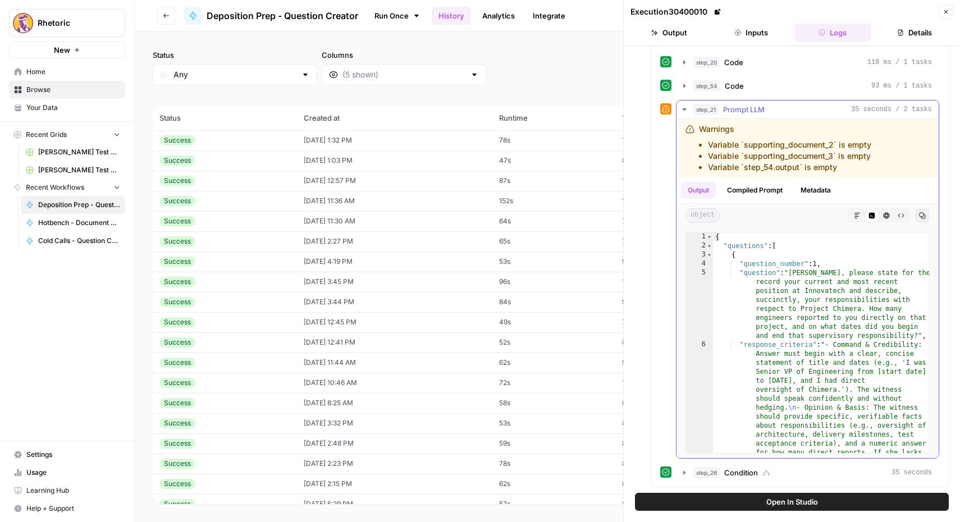
click at [753, 190] on button "Compiled Prompt" at bounding box center [754, 190] width 69 height 17
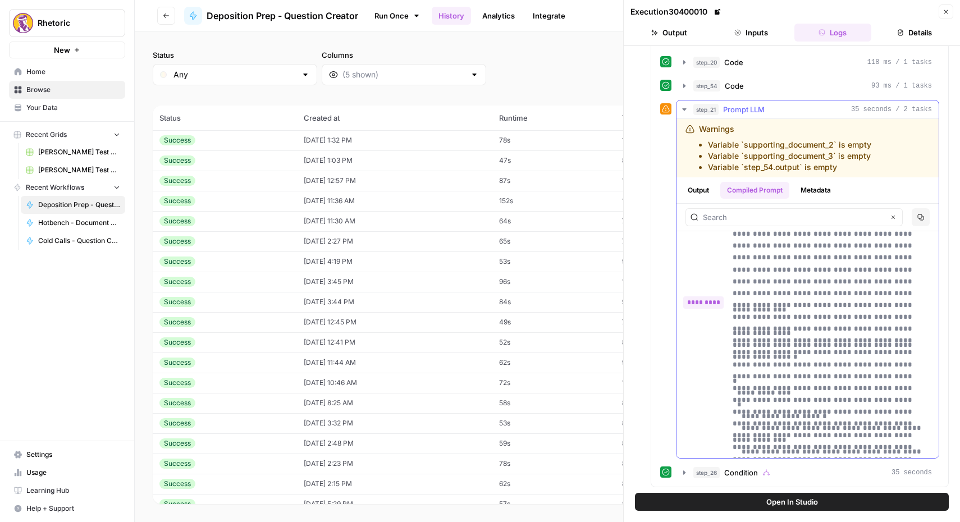
scroll to position [2618, 0]
click at [171, 10] on button "Go back" at bounding box center [166, 16] width 18 height 18
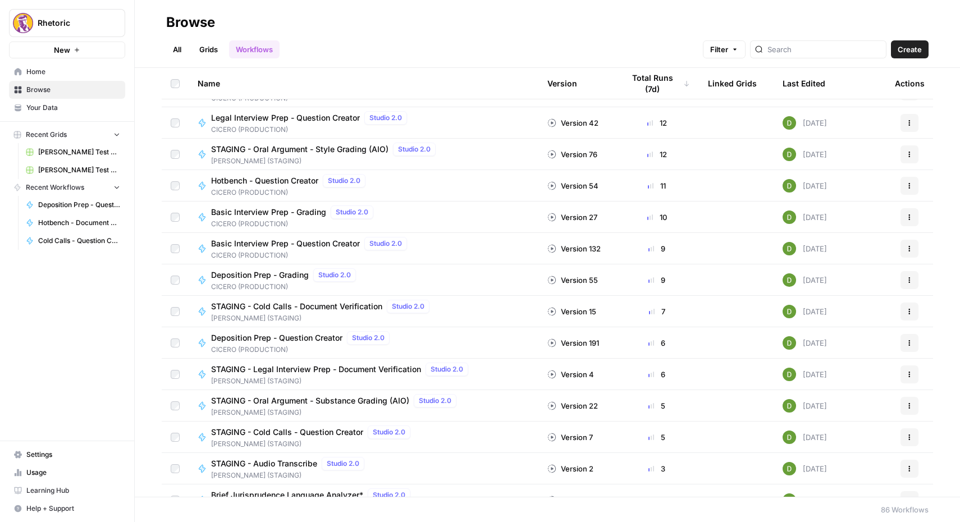
scroll to position [276, 0]
click at [260, 277] on span "Deposition Prep - Grading" at bounding box center [260, 274] width 98 height 11
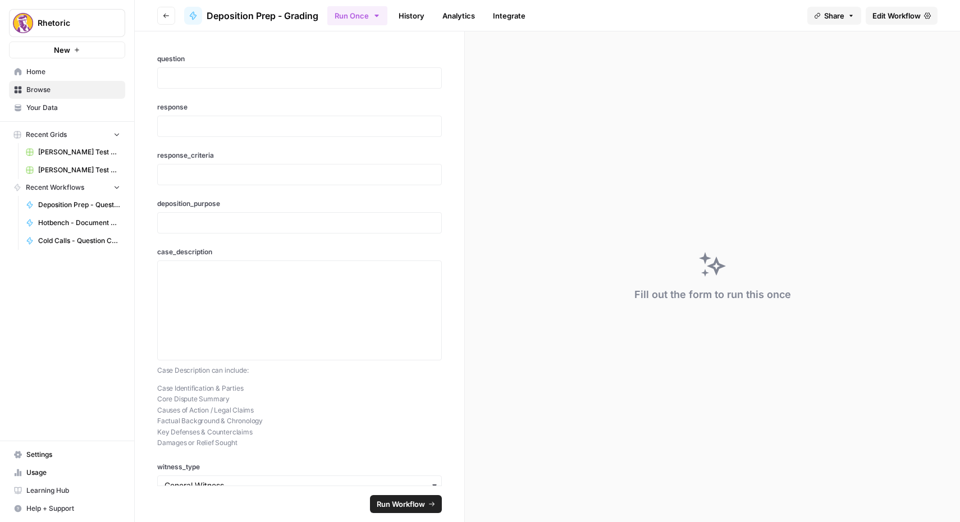
click at [409, 27] on header "Go back Deposition Prep - Grading Run Once History Analytics Integrate Share Ed…" at bounding box center [547, 15] width 825 height 31
click at [412, 14] on link "History" at bounding box center [411, 16] width 39 height 18
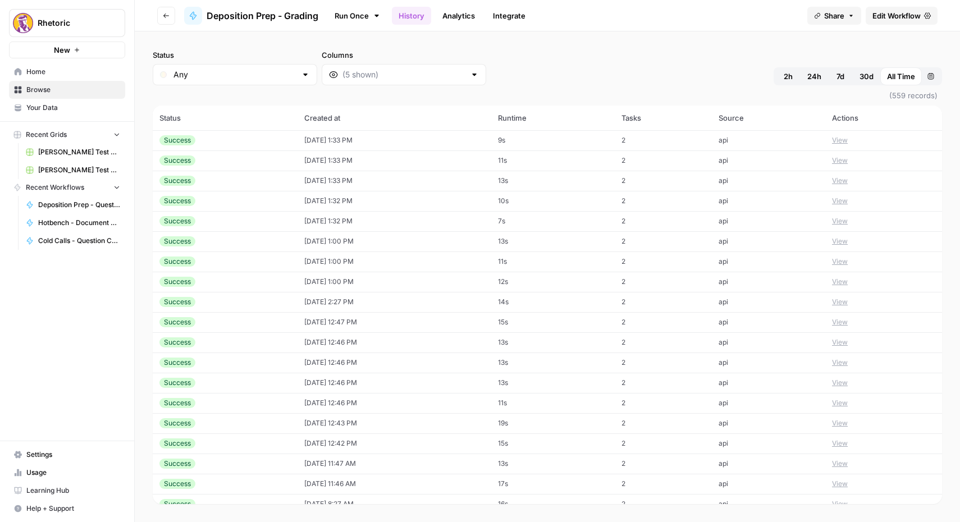
click at [230, 284] on div "Success" at bounding box center [224, 282] width 131 height 10
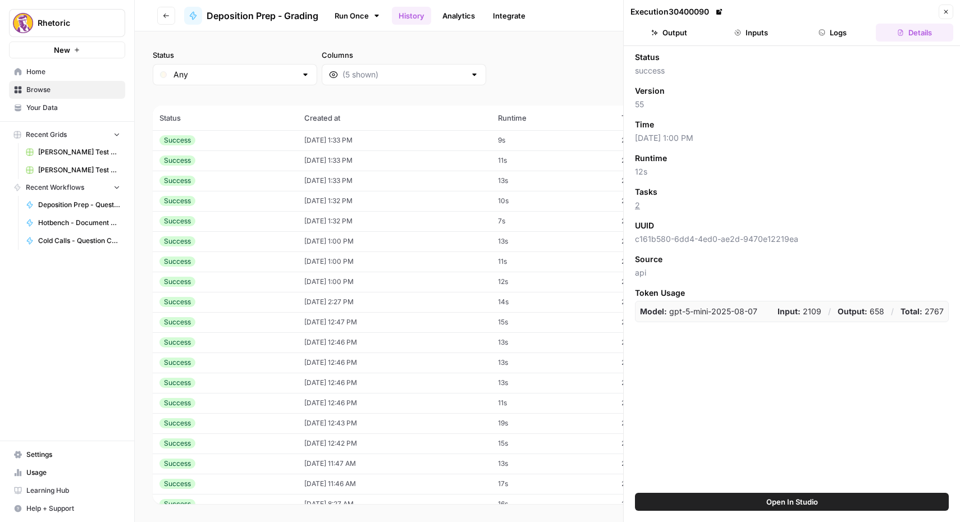
click at [754, 34] on button "Inputs" at bounding box center [751, 33] width 77 height 18
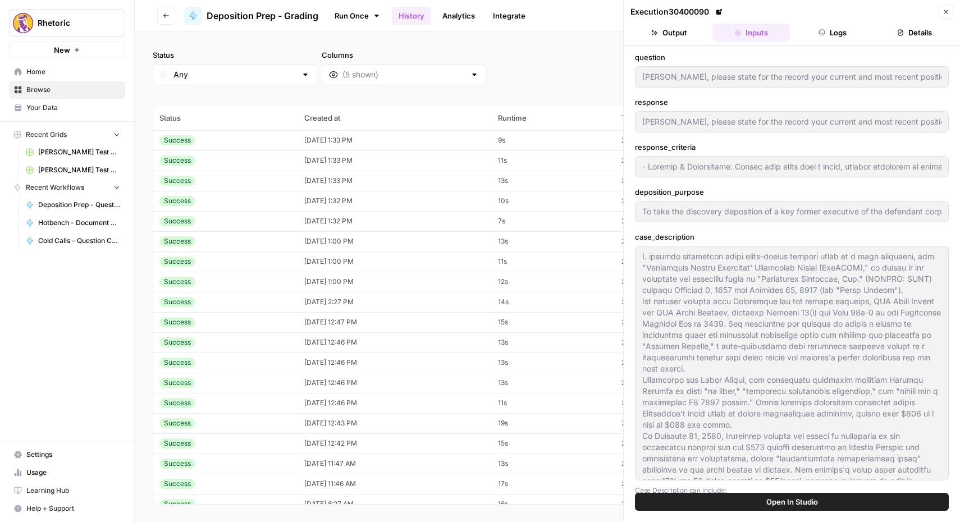
click at [675, 31] on button "Output" at bounding box center [669, 33] width 77 height 18
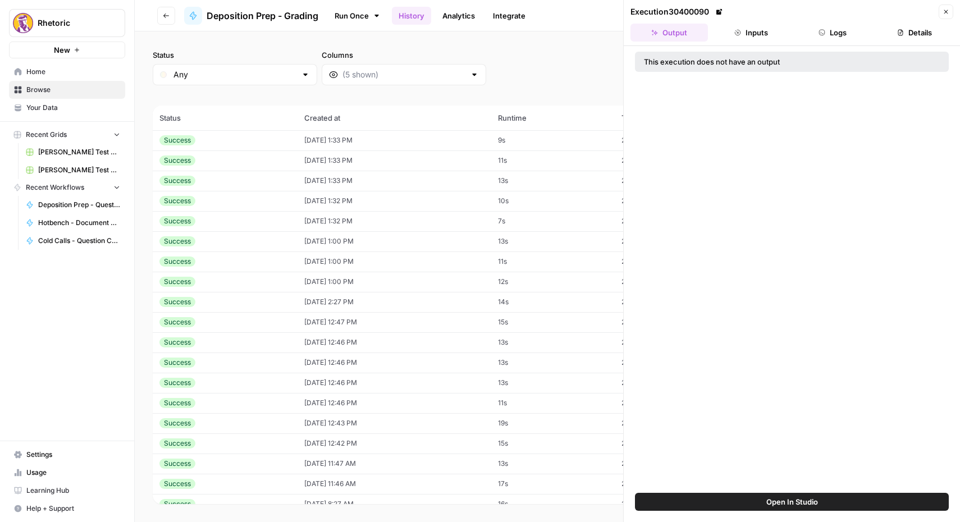
click at [737, 34] on icon "button" at bounding box center [737, 32] width 7 height 7
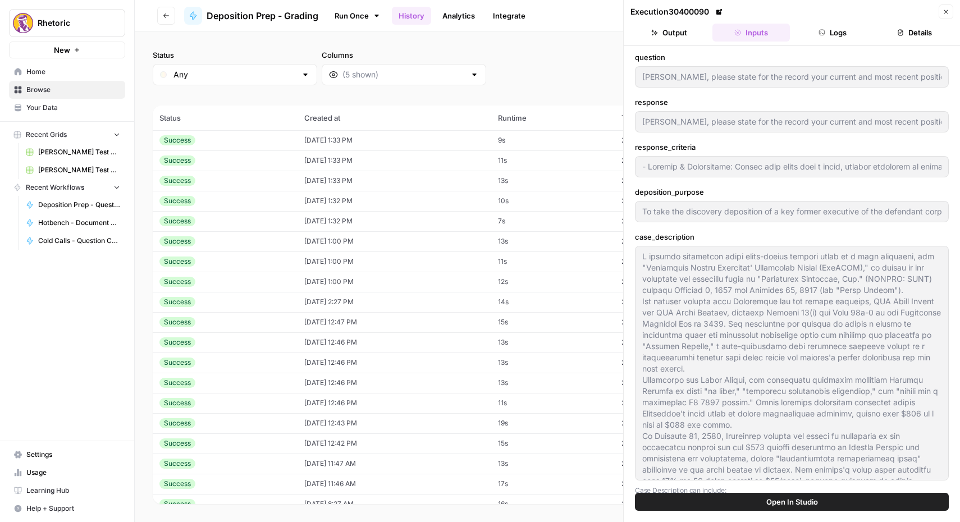
click at [693, 33] on button "Output" at bounding box center [669, 33] width 77 height 18
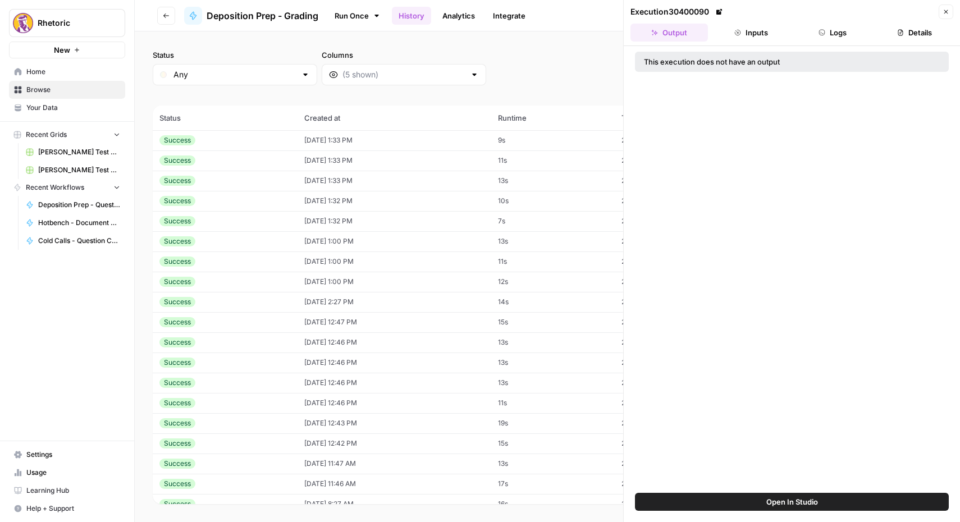
click at [352, 319] on td "[DATE] 12:47 PM" at bounding box center [395, 322] width 194 height 20
click at [337, 420] on td "[DATE] 12:43 PM" at bounding box center [395, 423] width 194 height 20
click at [289, 161] on td "Success" at bounding box center [225, 160] width 145 height 20
click at [270, 270] on td "Success" at bounding box center [225, 262] width 145 height 20
click at [270, 282] on div "Success" at bounding box center [224, 282] width 131 height 10
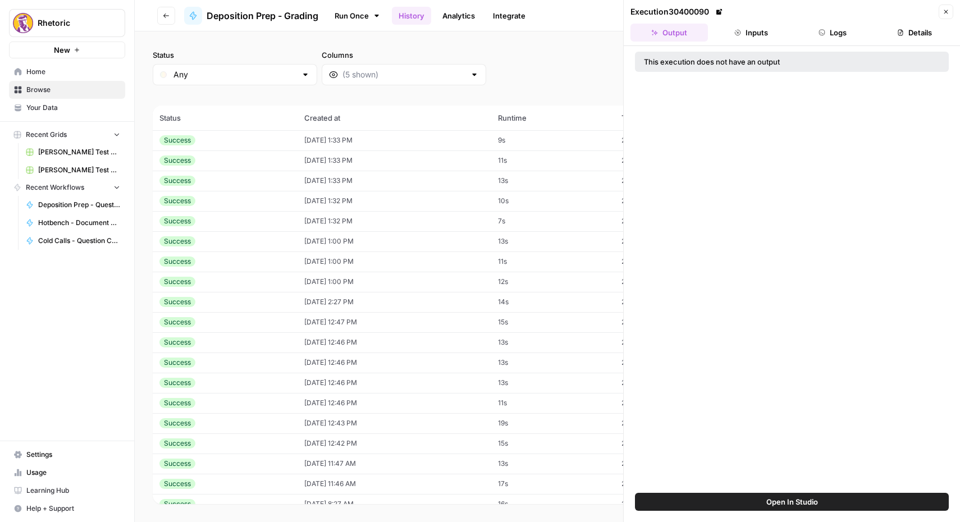
click at [741, 37] on button "Inputs" at bounding box center [751, 33] width 77 height 18
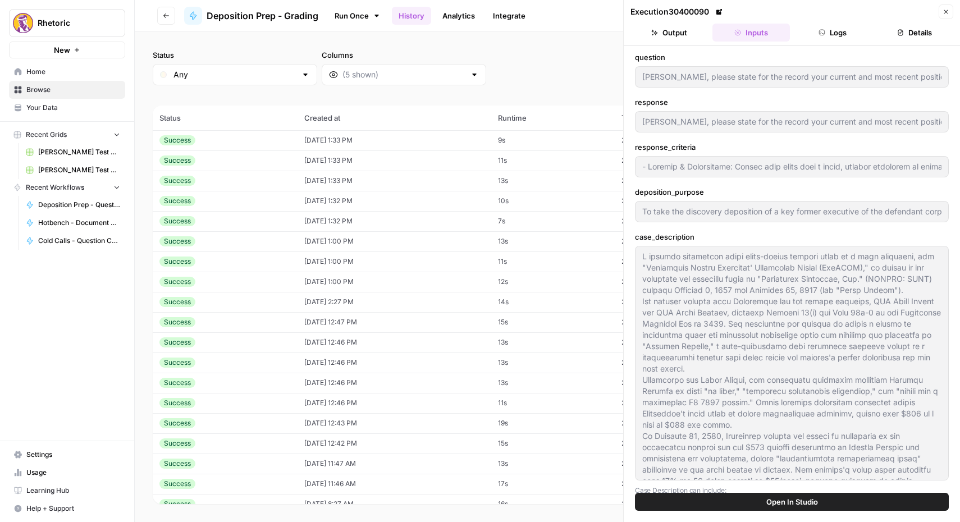
click at [821, 34] on icon "button" at bounding box center [822, 32] width 7 height 7
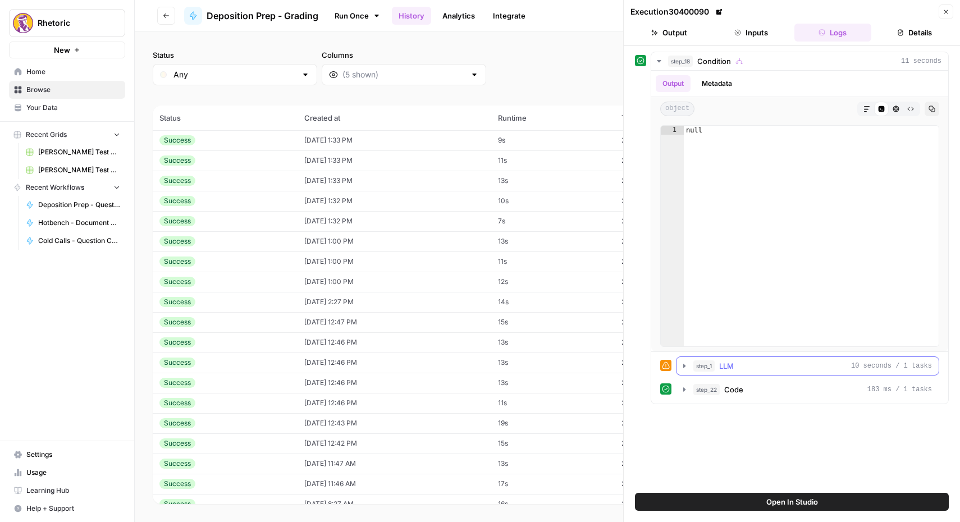
click at [681, 364] on icon "button" at bounding box center [684, 366] width 9 height 9
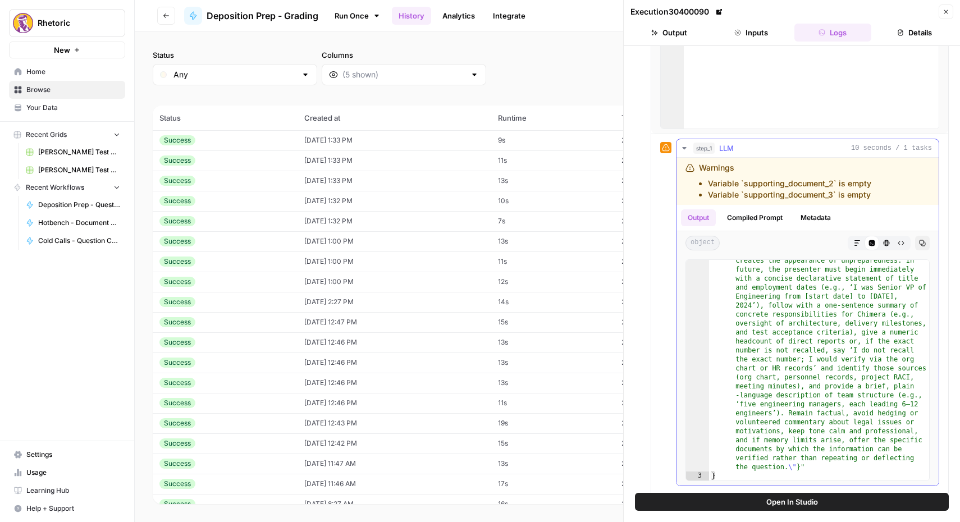
scroll to position [245, 0]
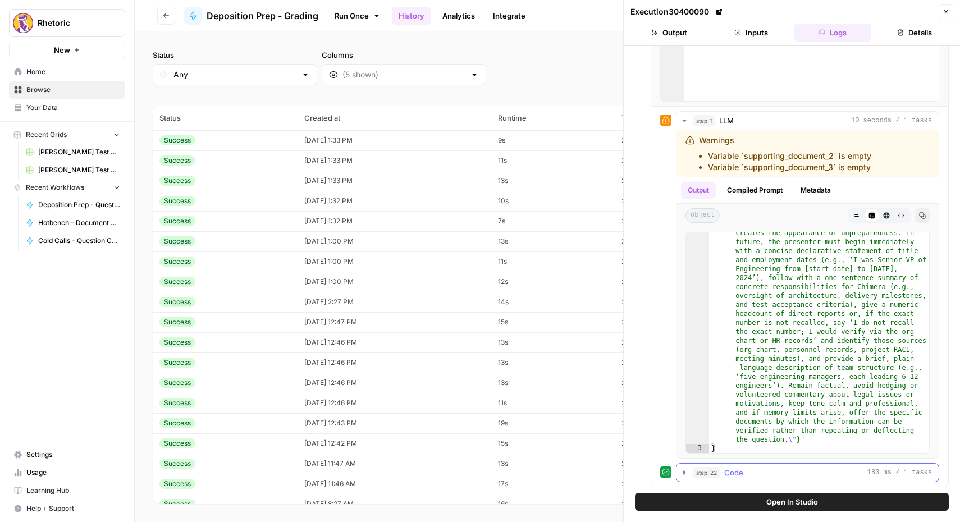
click at [734, 475] on span "Code" at bounding box center [733, 472] width 19 height 11
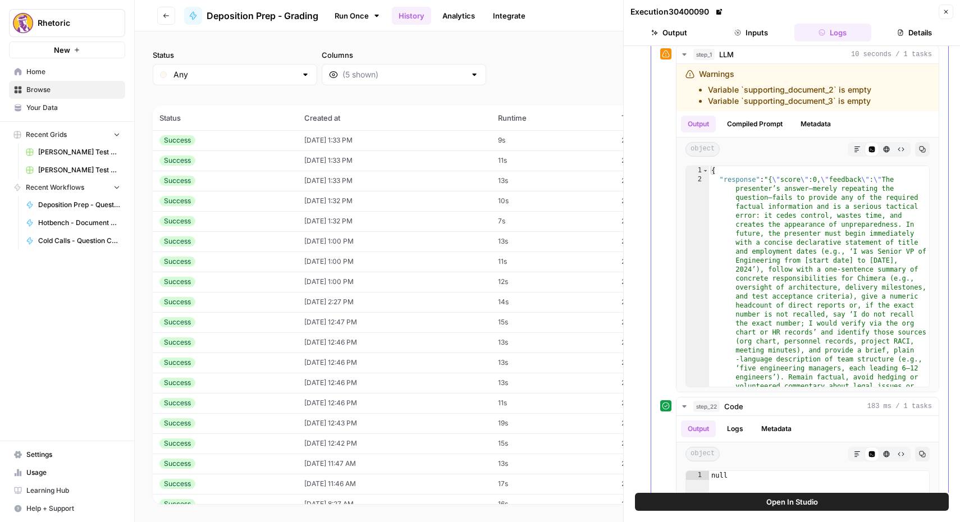
scroll to position [318, 0]
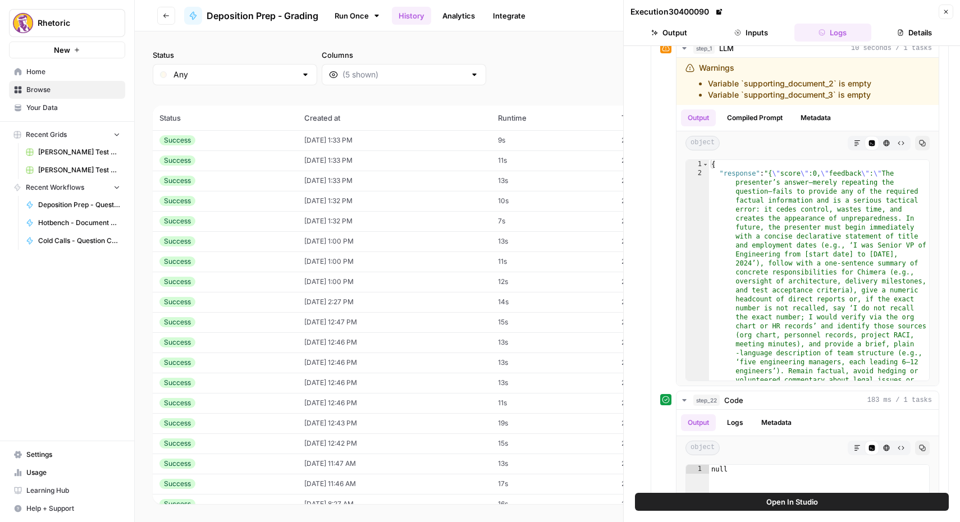
click at [236, 258] on div "Success" at bounding box center [224, 262] width 131 height 10
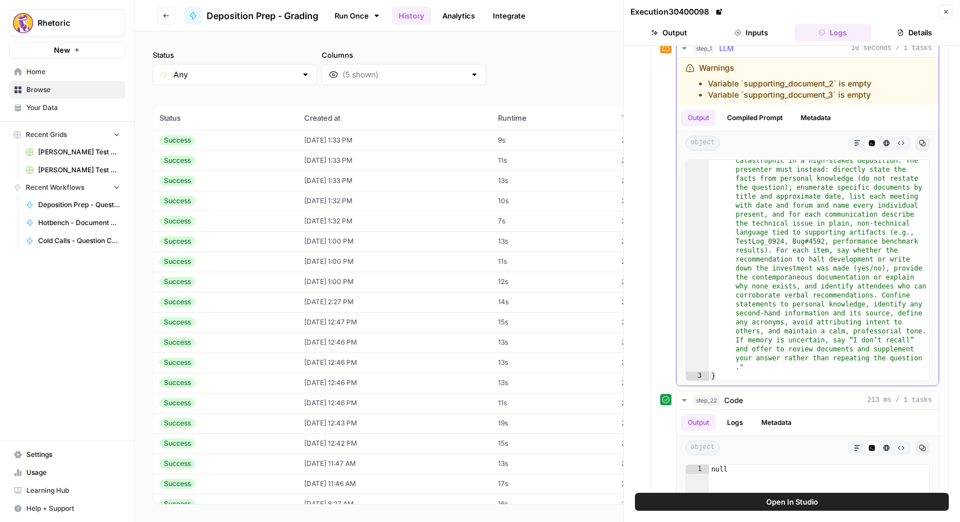
scroll to position [40, 0]
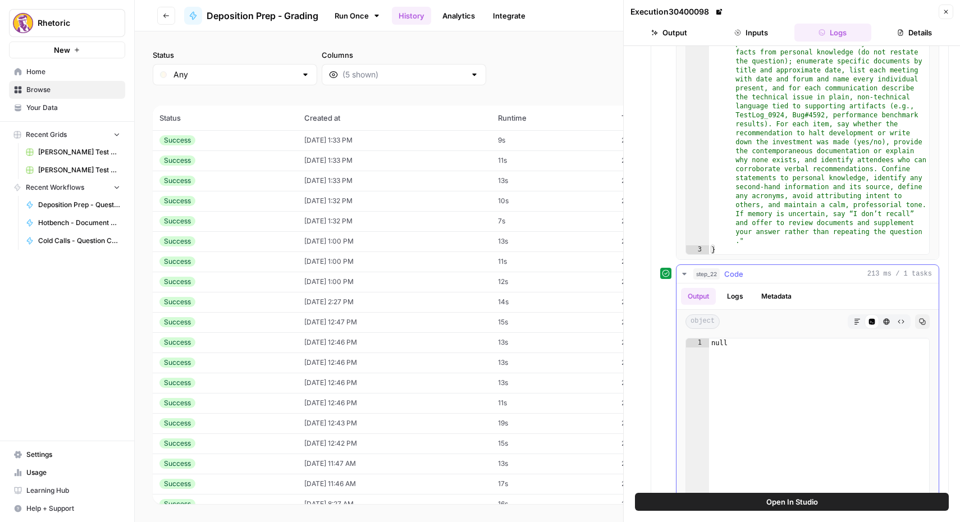
click at [731, 297] on button "Logs" at bounding box center [735, 296] width 30 height 17
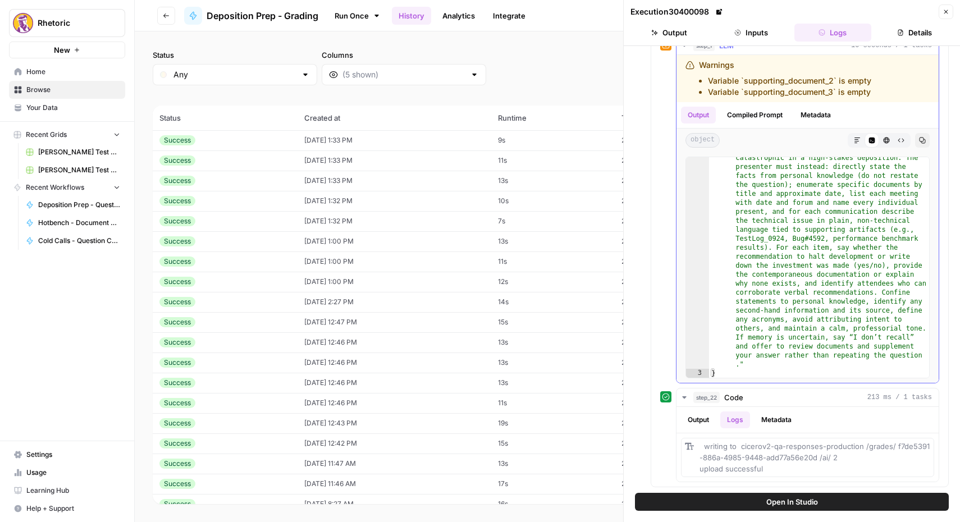
scroll to position [321, 0]
click at [774, 410] on div "Output Logs Metadata" at bounding box center [808, 420] width 262 height 26
click at [774, 421] on button "Metadata" at bounding box center [777, 420] width 44 height 17
click at [697, 418] on button "Output" at bounding box center [698, 420] width 35 height 17
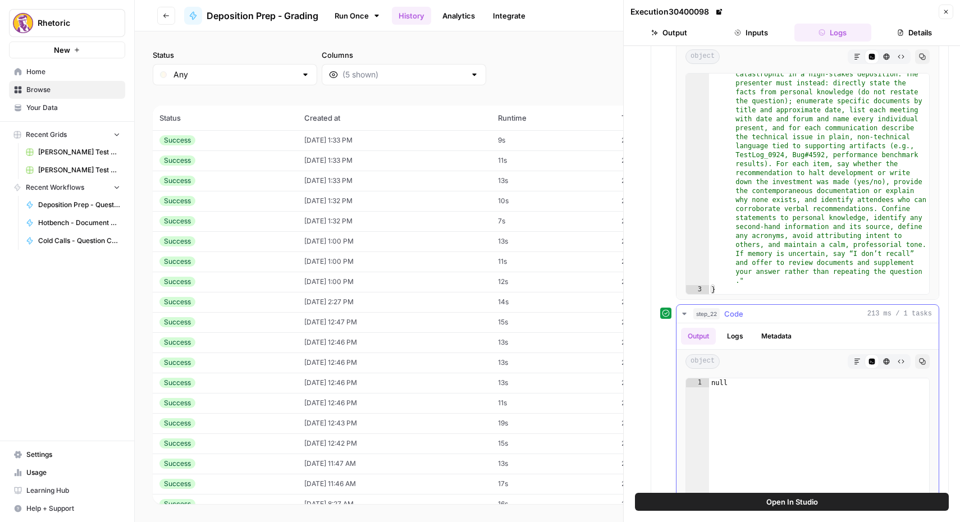
click at [772, 339] on button "Metadata" at bounding box center [777, 336] width 44 height 17
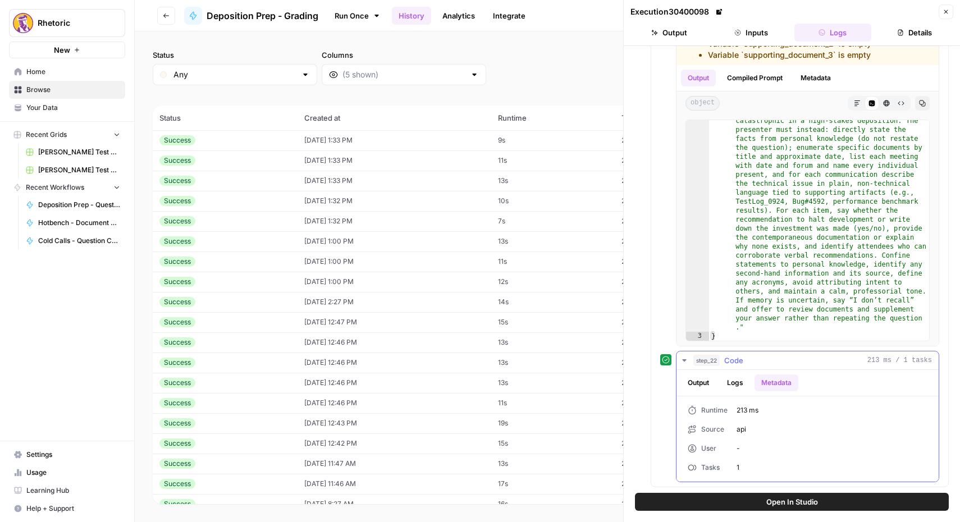
click at [731, 384] on button "Logs" at bounding box center [735, 383] width 30 height 17
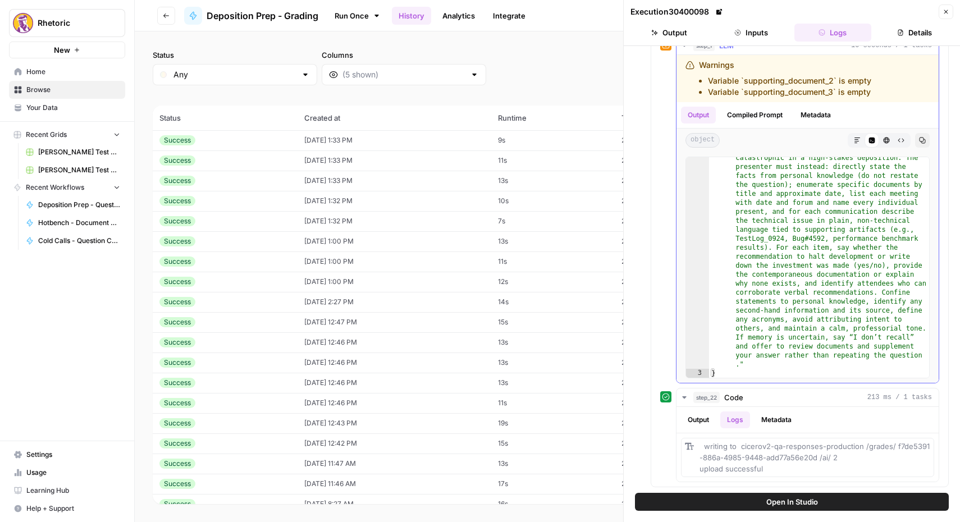
click at [760, 108] on button "Compiled Prompt" at bounding box center [754, 115] width 69 height 17
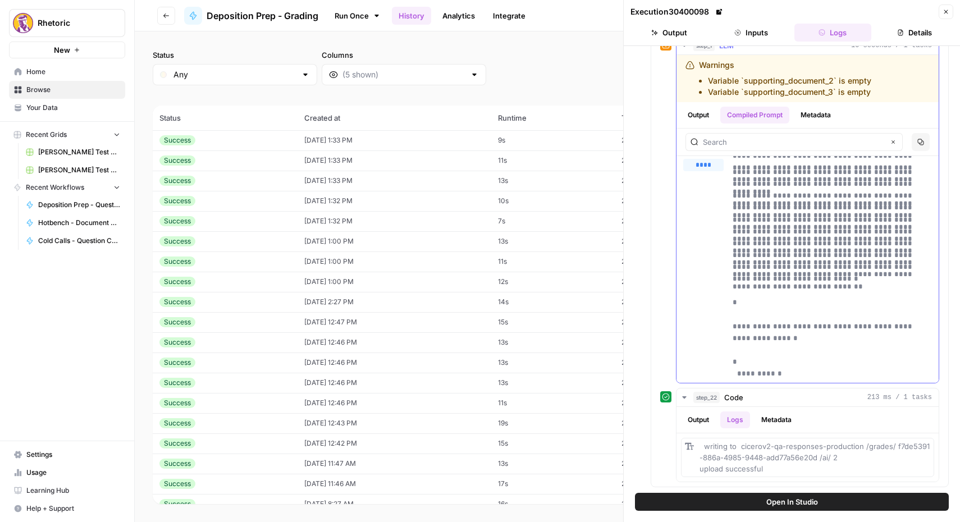
scroll to position [3017, 0]
click at [816, 116] on button "Metadata" at bounding box center [816, 115] width 44 height 17
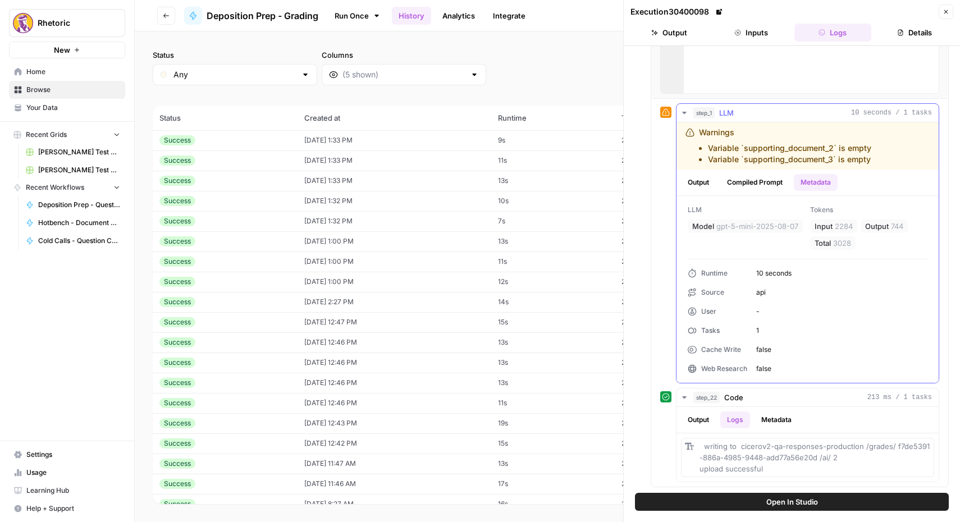
scroll to position [253, 0]
click at [281, 282] on div "Success" at bounding box center [224, 282] width 131 height 10
click at [282, 259] on div "Success" at bounding box center [224, 262] width 131 height 10
click at [281, 259] on div "Success" at bounding box center [224, 262] width 131 height 10
click at [178, 262] on div "Success" at bounding box center [177, 262] width 36 height 10
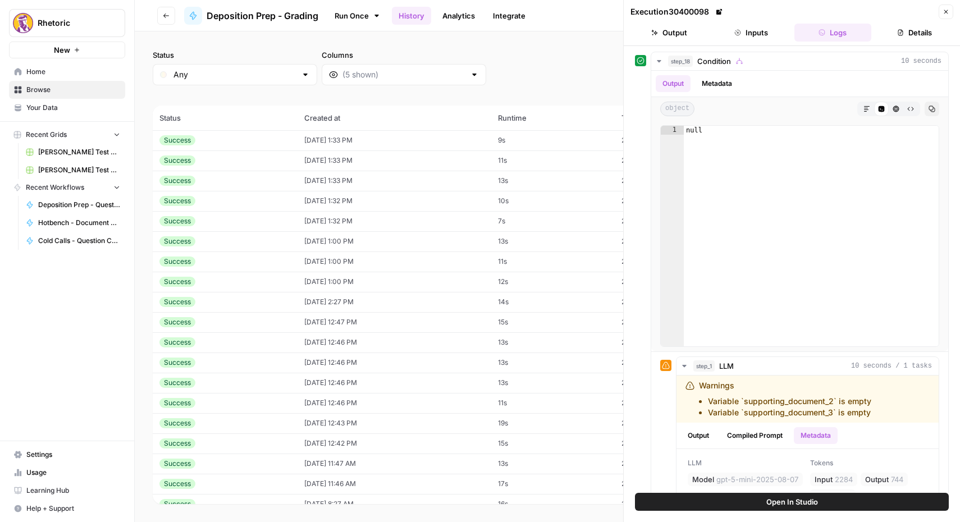
click at [755, 33] on button "Inputs" at bounding box center [751, 33] width 77 height 18
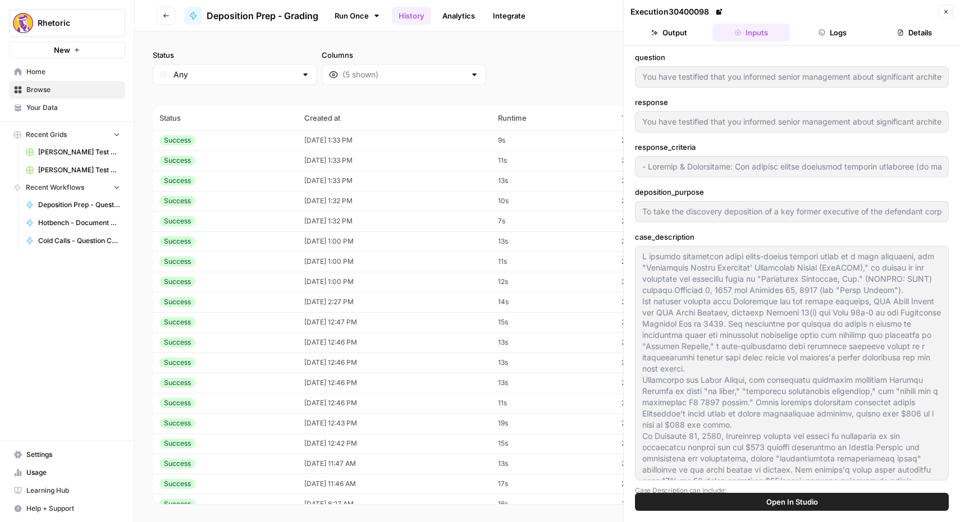
click at [216, 289] on td "Success" at bounding box center [225, 282] width 145 height 20
type input "You have testified that you informed senior management about significant archit…"
type input "- Loremip & Dolorsitame: Con adipisc elitse doeiusmod temporin utlaboree (do ma…"
type input "To take the discovery deposition of a key former executive of the defendant cor…"
type input "[PERSON_NAME], please state for the record your current and most recent positio…"
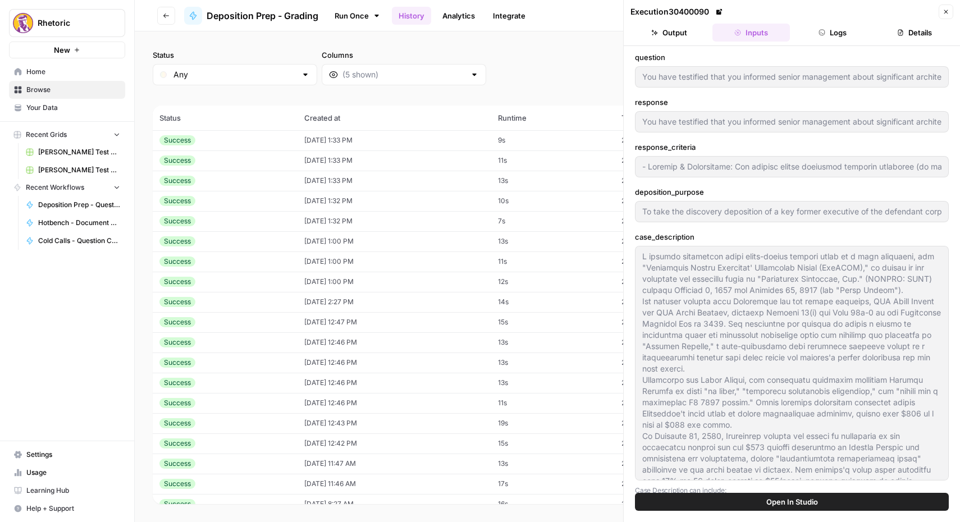
type input "[PERSON_NAME], please state for the record your current and most recent positio…"
type input "- Loremip & Dolorsitame: Consec adip elits doei t incid, utlabor etdolorem al e…"
type input "To take the discovery deposition of a key former executive of the defendant cor…"
type input "1"
type input "[PERSON_NAME], please state for the record your current and most recent positio…"
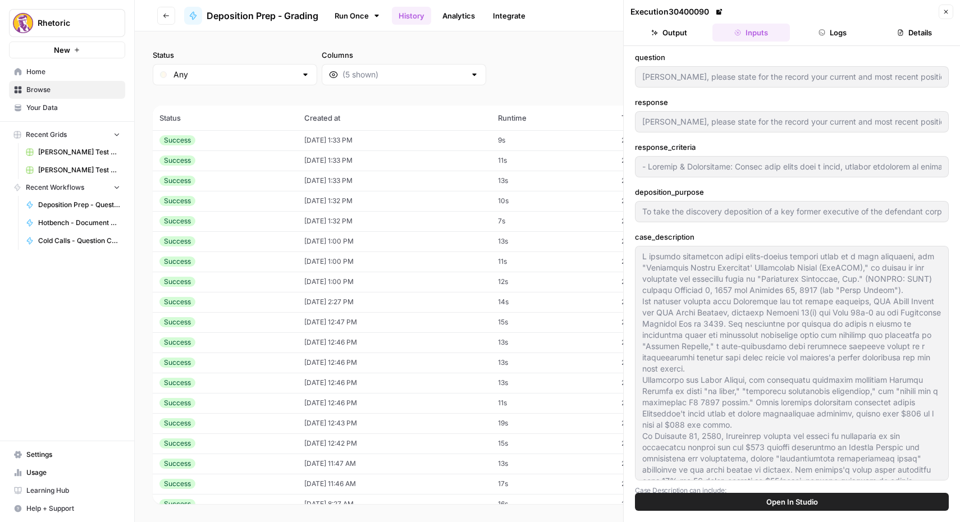
type input "- Loremip & Dolorsitame: Consec adip elits doei t incid, utlabor etdolorem al e…"
type input "To take the discovery deposition of a key former executive of the defendant cor…"
click at [215, 264] on div "Success" at bounding box center [224, 262] width 131 height 10
type input "[PERSON_NAME], please state for the record your current and most recent positio…"
type input "- Loremip & Dolorsitame: Consec adip elits doei t incid, utlabor etdolorem al e…"
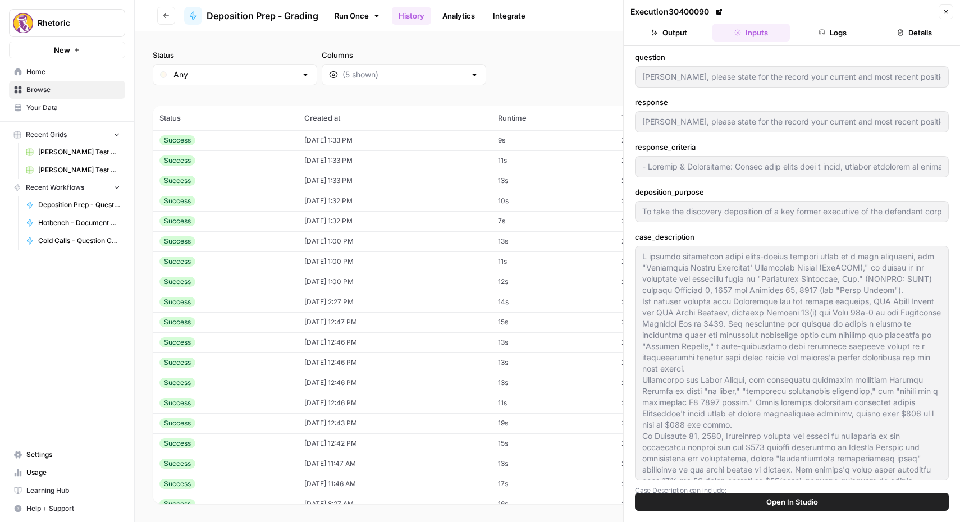
type input "To take the discovery deposition of a key former executive of the defendant cor…"
type input "You have testified that you informed senior management about significant archit…"
type input "- Loremip & Dolorsitame: Con adipisc elitse doeiusmod temporin utlaboree (do ma…"
type input "To take the discovery deposition of a key former executive of the defendant cor…"
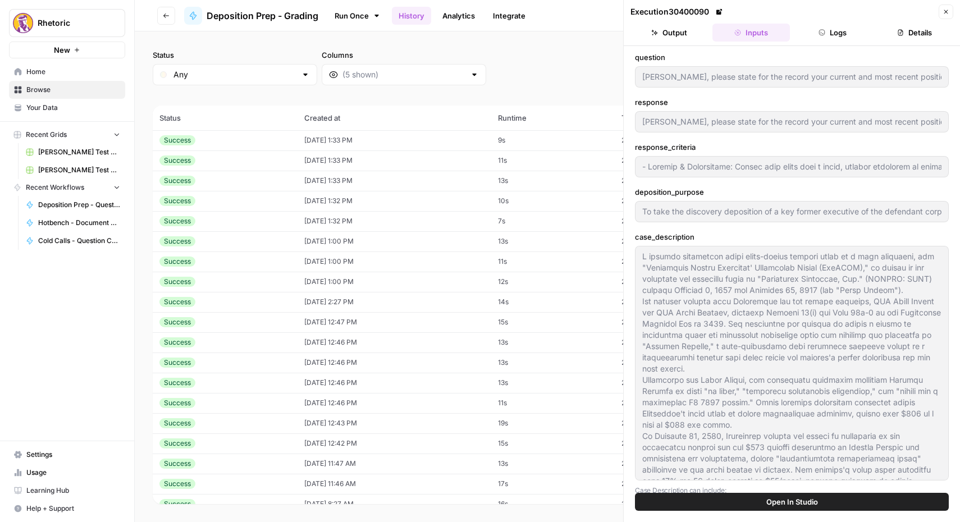
type input "2"
type input "You have testified that you informed senior management about significant archit…"
type input "- Loremip & Dolorsitame: Con adipisc elitse doeiusmod temporin utlaboree (do ma…"
type input "To take the discovery deposition of a key former executive of the defendant cor…"
click at [216, 242] on div "Success" at bounding box center [224, 241] width 131 height 10
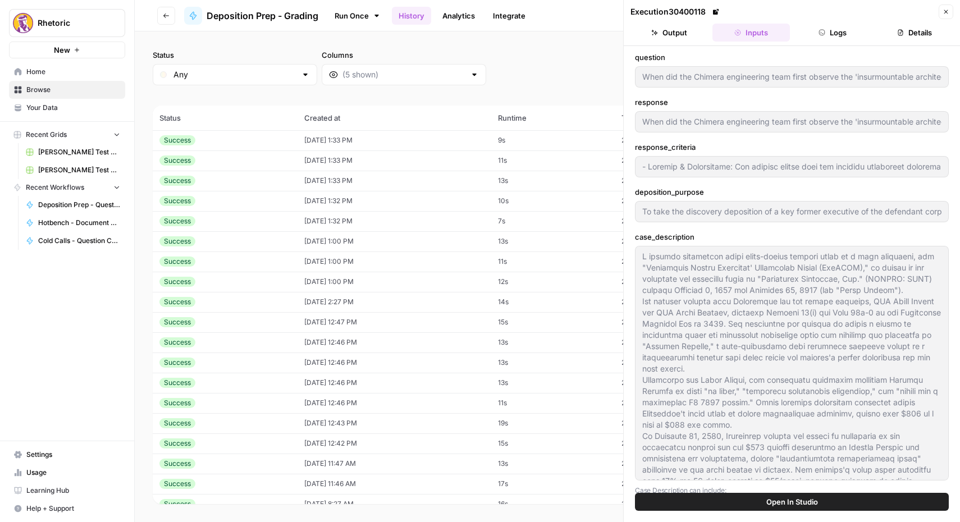
click at [209, 259] on div "Success" at bounding box center [224, 262] width 131 height 10
type input "You have testified that you informed senior management about significant archit…"
type input "- Loremip & Dolorsitame: Con adipisc elitse doeiusmod temporin utlaboree (do ma…"
type input "To take the discovery deposition of a key former executive of the defendant cor…"
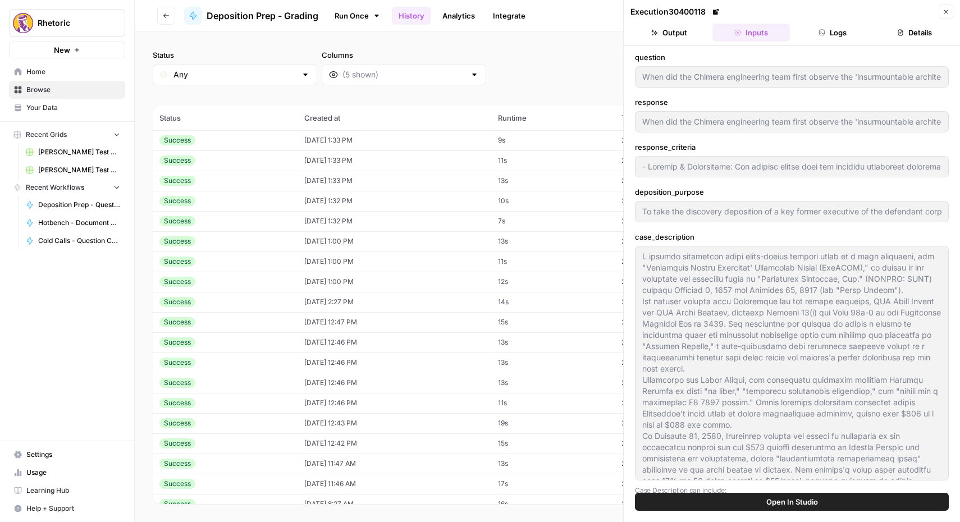
type input "2"
type input "You have testified that you informed senior management about significant archit…"
type input "- Loremip & Dolorsitame: Con adipisc elitse doeiusmod temporin utlaboree (do ma…"
type input "To take the discovery deposition of a key former executive of the defendant cor…"
type input "You have testified that you informed senior management about significant archit…"
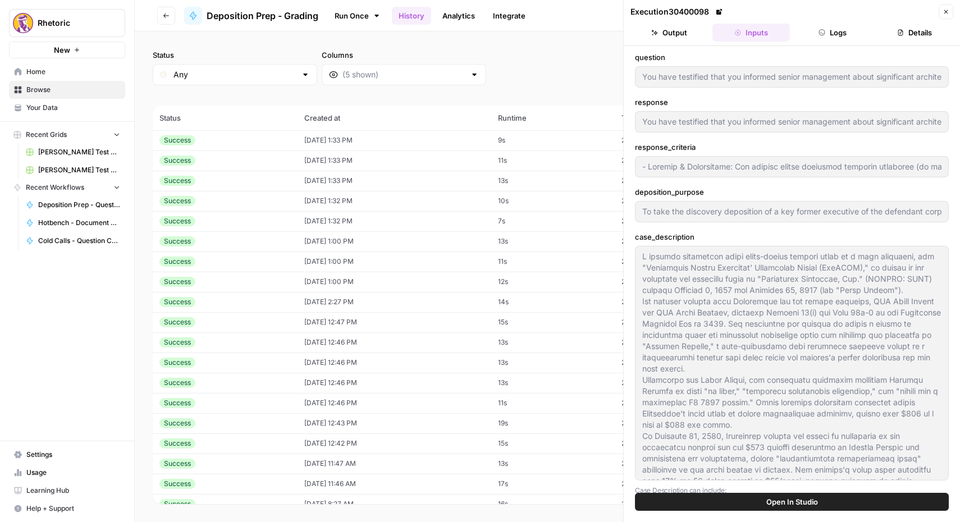
type input "- Loremip & Dolorsitame: Con adipisc elitse doeiusmod temporin utlaboree (do ma…"
type input "To take the discovery deposition of a key former executive of the defendant cor…"
click at [198, 280] on div "Success" at bounding box center [224, 282] width 131 height 10
type input "You have testified that you informed senior management about significant archit…"
type input "- Loremip & Dolorsitame: Con adipisc elitse doeiusmod temporin utlaboree (do ma…"
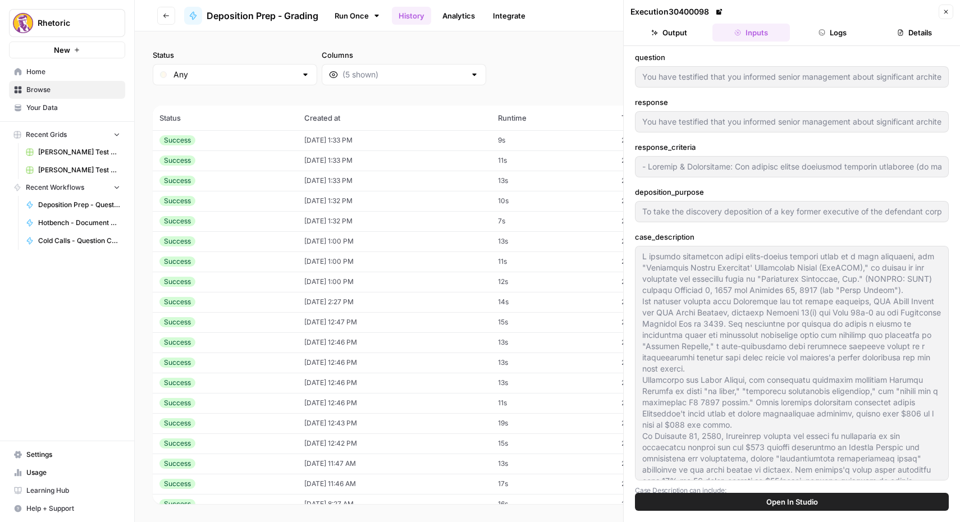
type input "To take the discovery deposition of a key former executive of the defendant cor…"
type input "[PERSON_NAME], please state for the record your current and most recent positio…"
type input "- Loremip & Dolorsitame: Consec adip elits doei t incid, utlabor etdolorem al e…"
type input "To take the discovery deposition of a key former executive of the defendant cor…"
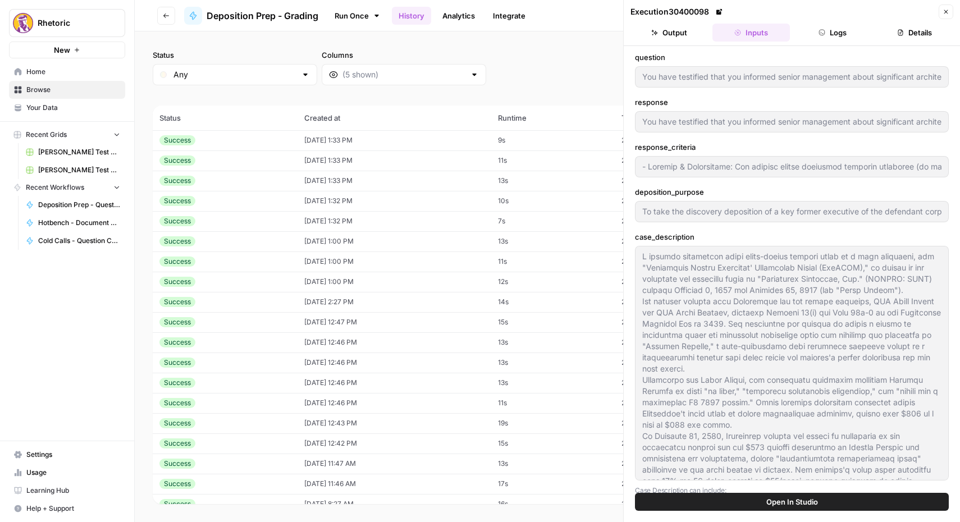
type input "1"
click at [193, 277] on div "Success" at bounding box center [224, 282] width 131 height 10
type input "[PERSON_NAME], please state for the record your current and most recent positio…"
type input "- Loremip & Dolorsitame: Consec adip elits doei t incid, utlabor etdolorem al e…"
type input "To take the discovery deposition of a key former executive of the defendant cor…"
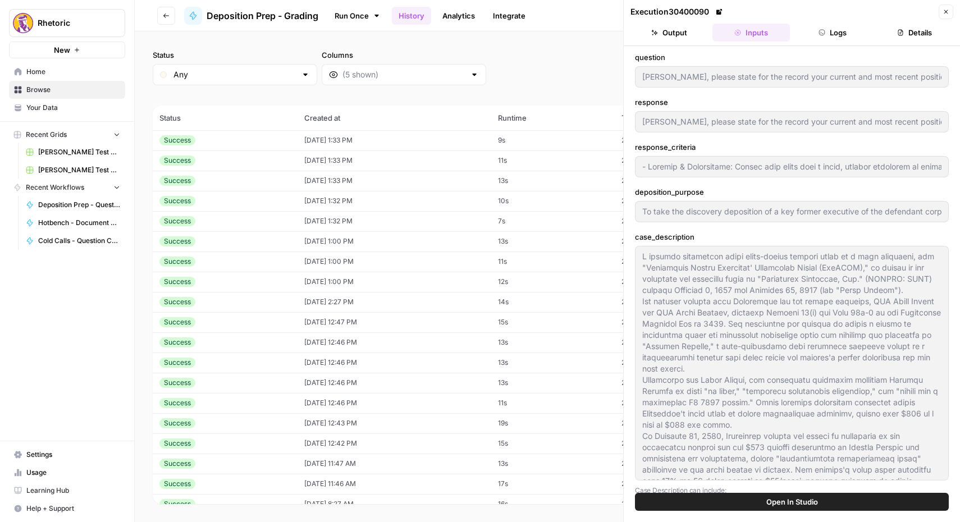
click at [179, 280] on div "Success" at bounding box center [177, 282] width 36 height 10
type input "[PERSON_NAME], please state for the record your current and most recent positio…"
type input "- Loremip & Dolorsitame: Consec adip elits doei t incid, utlabor etdolorem al e…"
type input "To take the discovery deposition of a key former executive of the defendant cor…"
click at [179, 262] on div "Success" at bounding box center [177, 262] width 36 height 10
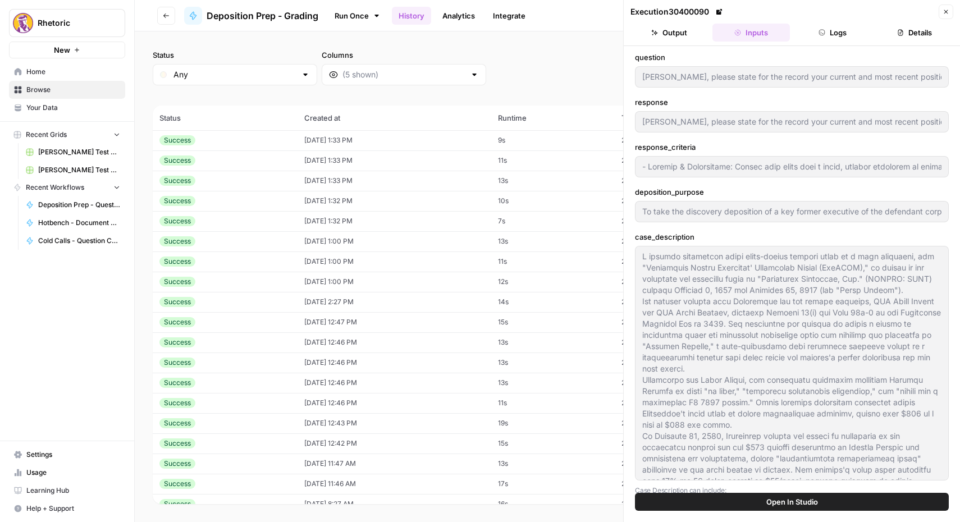
type input "You have testified that you informed senior management about significant archit…"
type input "- Loremip & Dolorsitame: Con adipisc elitse doeiusmod temporin utlaboree (do ma…"
type input "To take the discovery deposition of a key former executive of the defendant cor…"
type input "2"
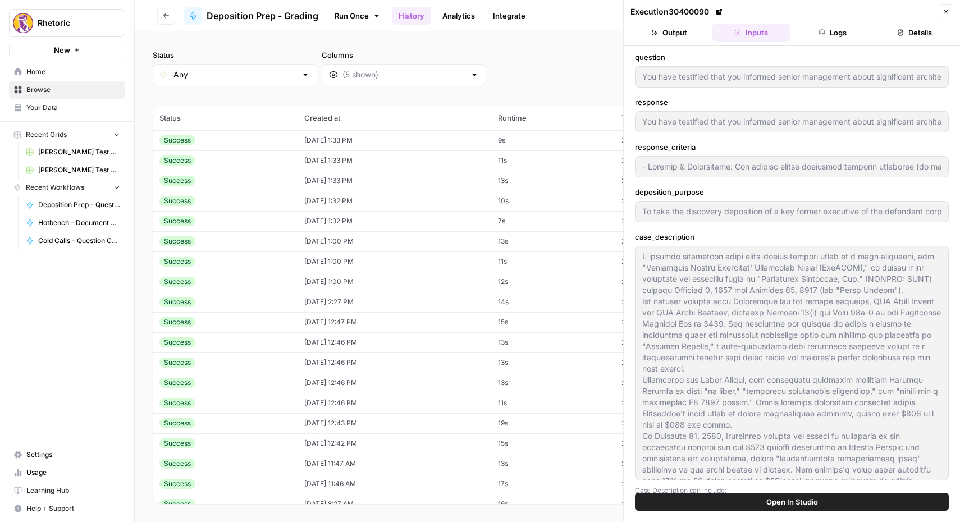
type input "You have testified that you informed senior management about significant archit…"
type input "- Loremip & Dolorsitame: Con adipisc elitse doeiusmod temporin utlaboree (do ma…"
type input "To take the discovery deposition of a key former executive of the defendant cor…"
type input "You have testified that you informed senior management about significant archit…"
type input "- Loremip & Dolorsitame: Con adipisc elitse doeiusmod temporin utlaboree (do ma…"
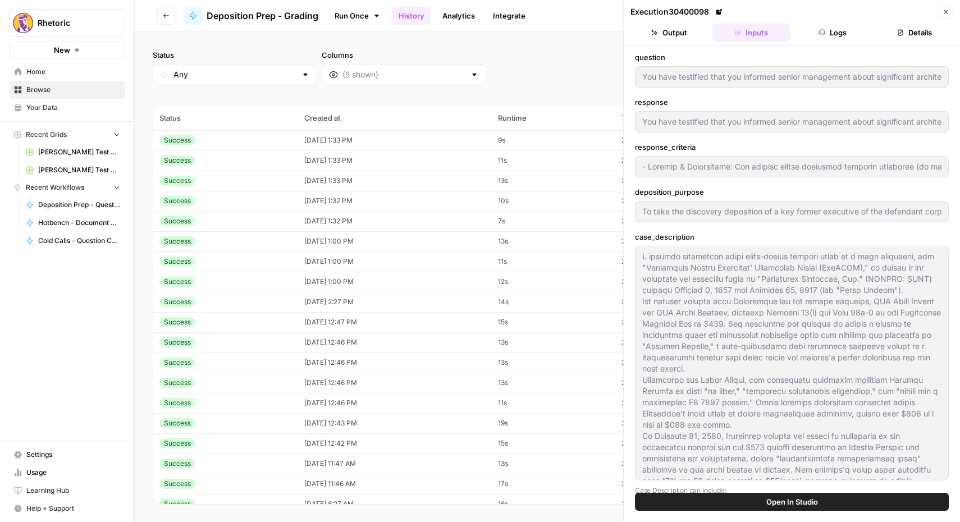
type input "To take the discovery deposition of a key former executive of the defendant cor…"
click at [187, 249] on td "Success" at bounding box center [225, 241] width 145 height 20
type input "When did the Chimera engineering team first observe the 'insurmountable archite…"
type input "- Command & Credibility: The witness should give the earliest reasonably specif…"
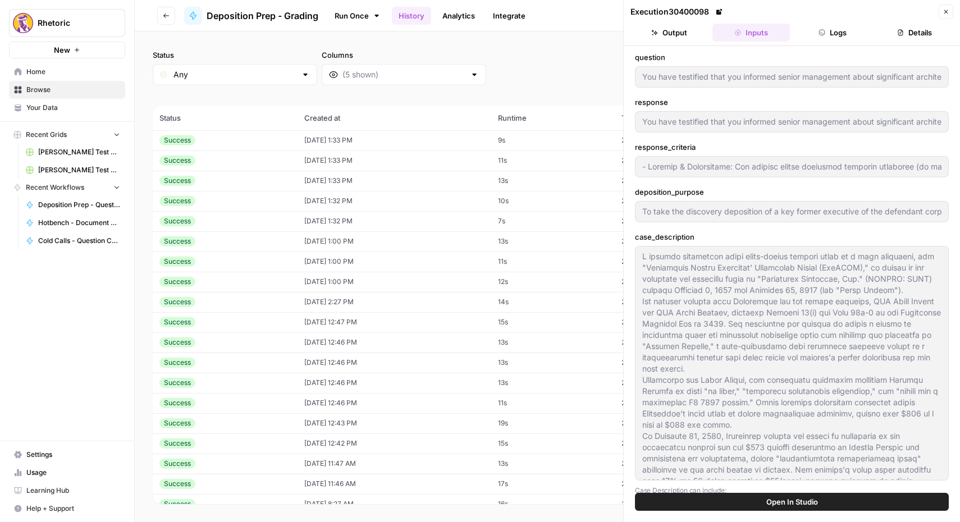
type input "To take the discovery deposition of a key former executive of the defendant cor…"
type input "3"
type input "When did the Chimera engineering team first observe the 'insurmountable archite…"
type input "- Command & Credibility: The witness should give the earliest reasonably specif…"
type input "To take the discovery deposition of a key former executive of the defendant cor…"
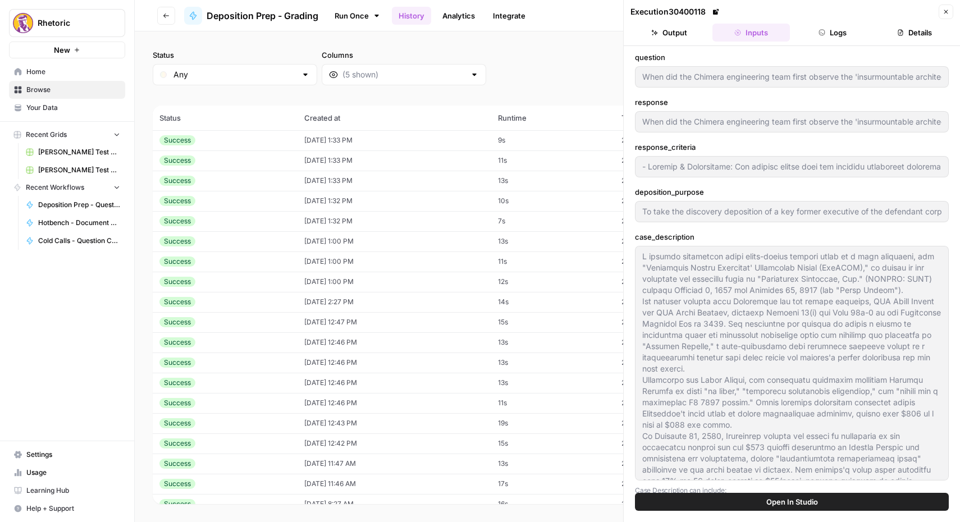
type input "When did the Chimera engineering team first observe the 'insurmountable archite…"
type input "- Command & Credibility: The witness should give the earliest reasonably specif…"
type input "To take the discovery deposition of a key former executive of the defendant cor…"
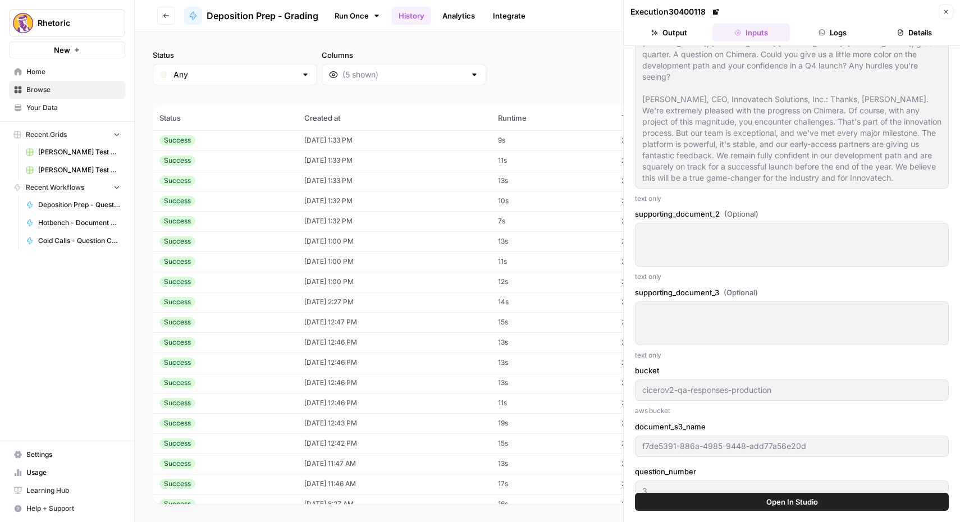
scroll to position [810, 0]
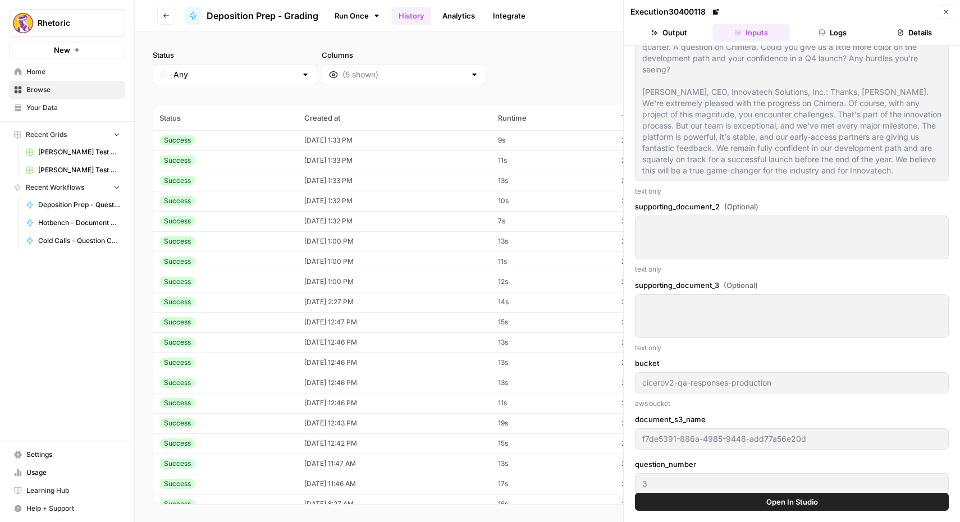
click at [819, 30] on icon "button" at bounding box center [822, 32] width 7 height 7
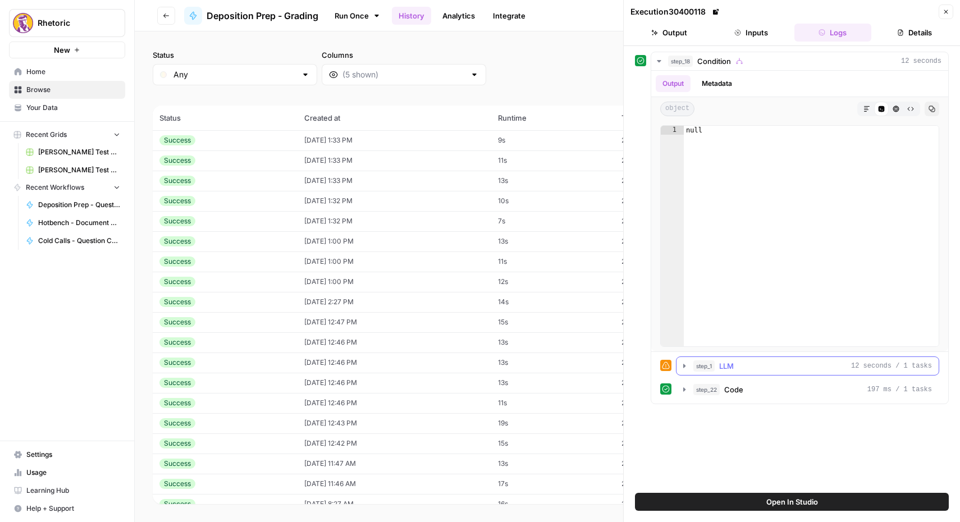
click at [683, 367] on icon "button" at bounding box center [684, 366] width 2 height 4
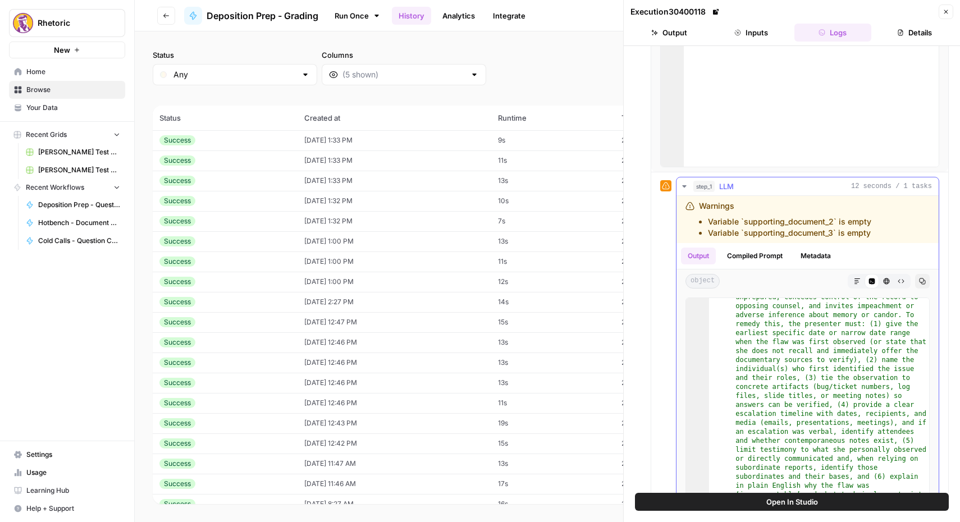
scroll to position [121, 0]
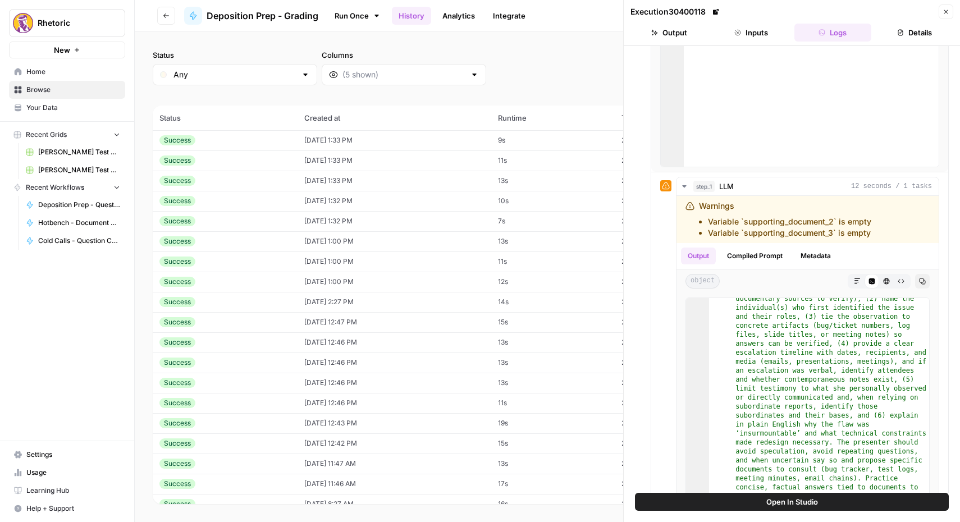
click at [217, 255] on td "Success" at bounding box center [225, 262] width 145 height 20
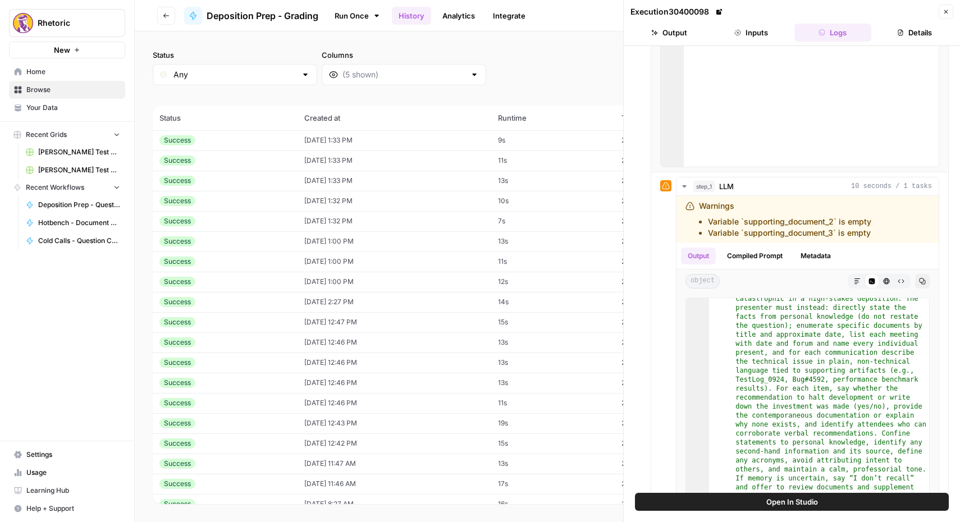
scroll to position [40, 0]
click at [247, 259] on div "Success" at bounding box center [224, 262] width 131 height 10
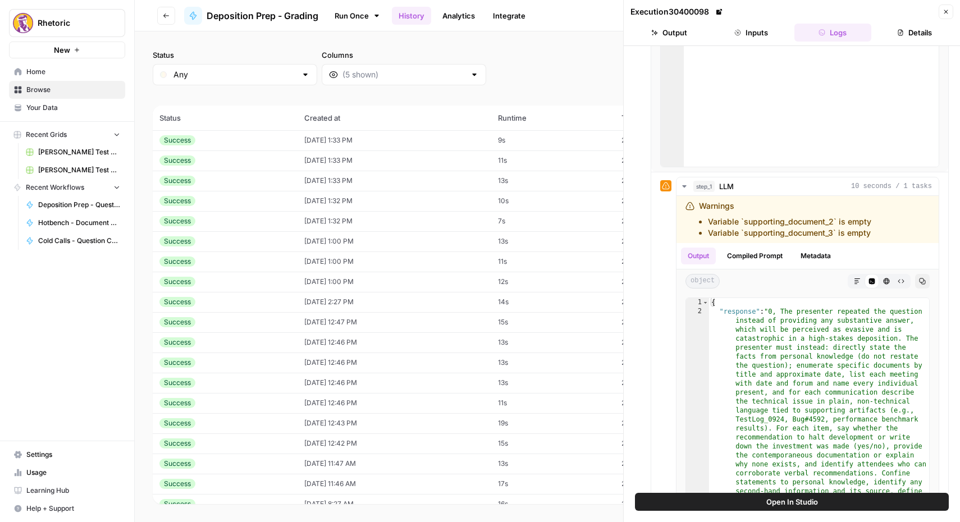
click at [253, 261] on div "Success" at bounding box center [224, 262] width 131 height 10
click at [211, 242] on div "Success" at bounding box center [224, 241] width 131 height 10
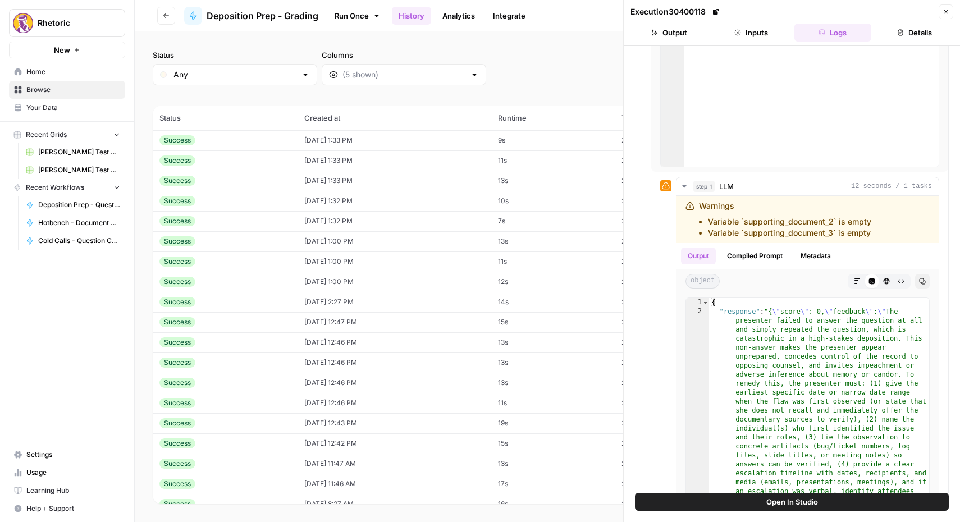
click at [188, 243] on div "Success" at bounding box center [177, 241] width 36 height 10
click at [190, 264] on div "Success" at bounding box center [177, 262] width 36 height 10
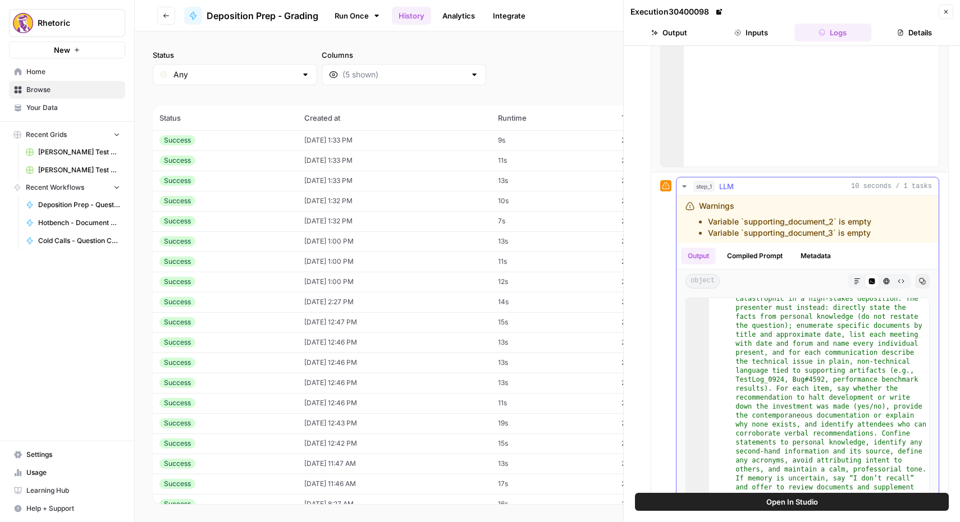
scroll to position [245, 0]
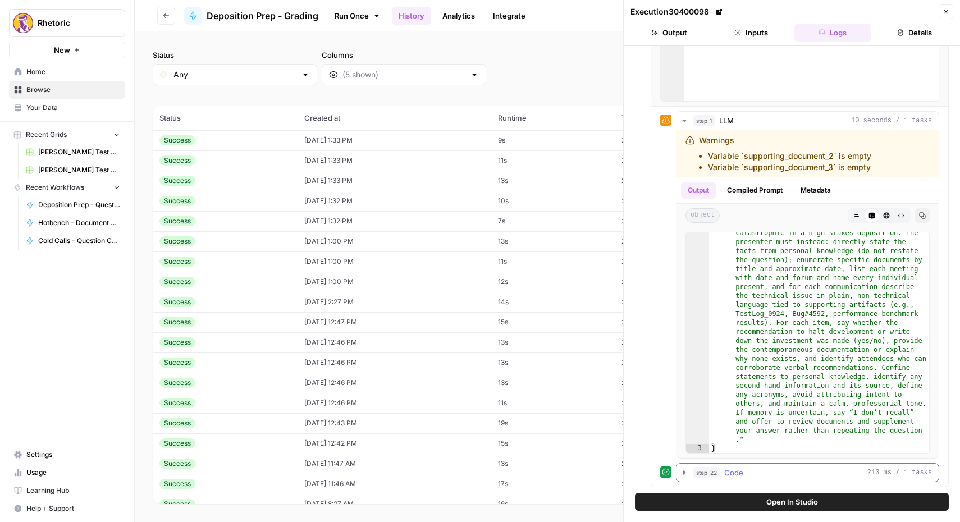
click at [681, 473] on icon "button" at bounding box center [684, 472] width 9 height 9
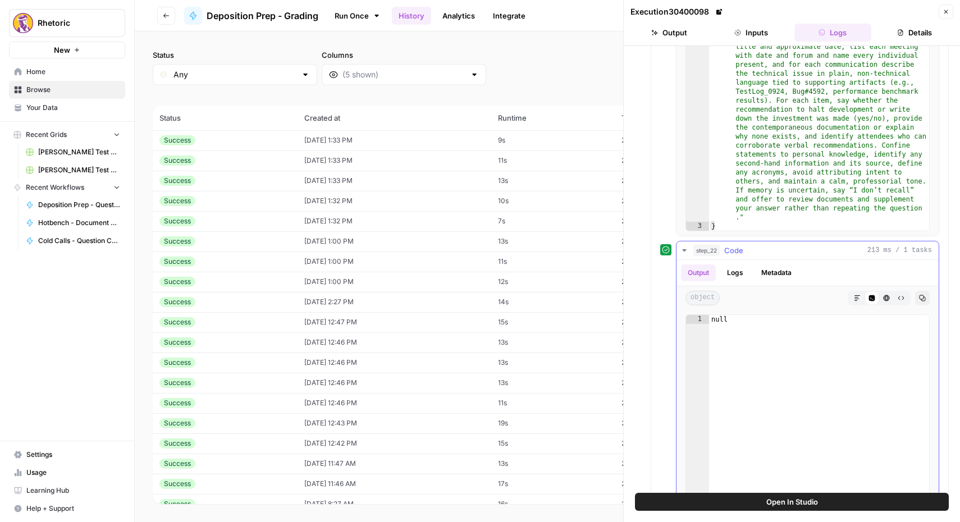
scroll to position [527, 0]
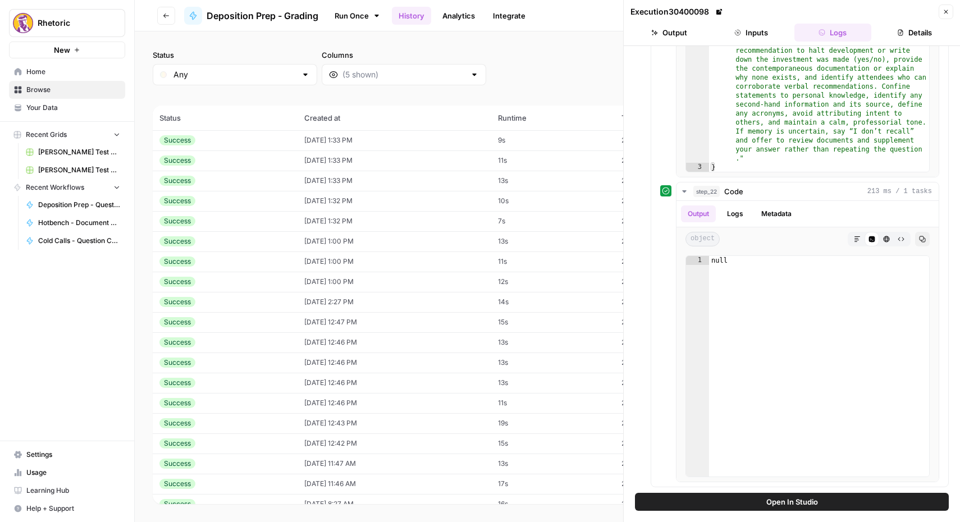
click at [203, 264] on div "Success" at bounding box center [224, 262] width 131 height 10
click at [167, 262] on div "Success" at bounding box center [177, 262] width 36 height 10
click at [181, 261] on div "Success" at bounding box center [177, 262] width 36 height 10
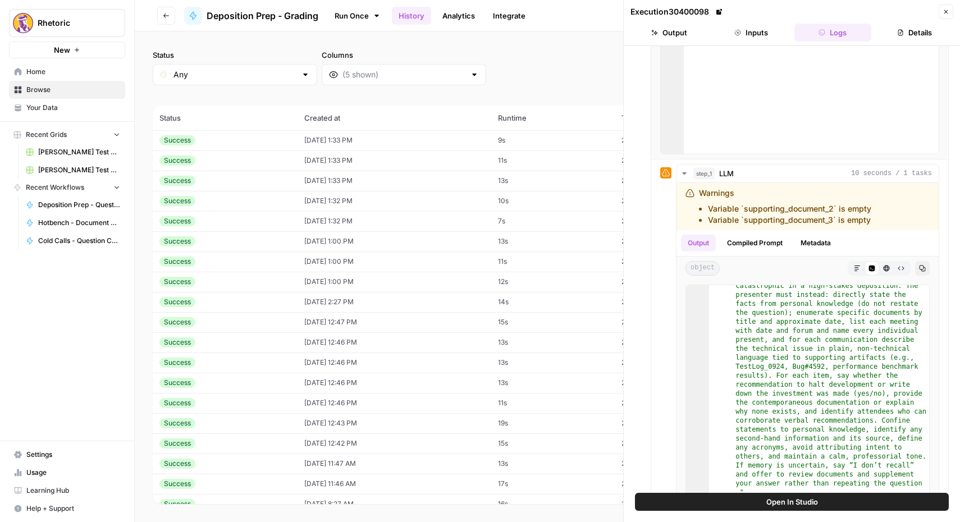
scroll to position [83, 0]
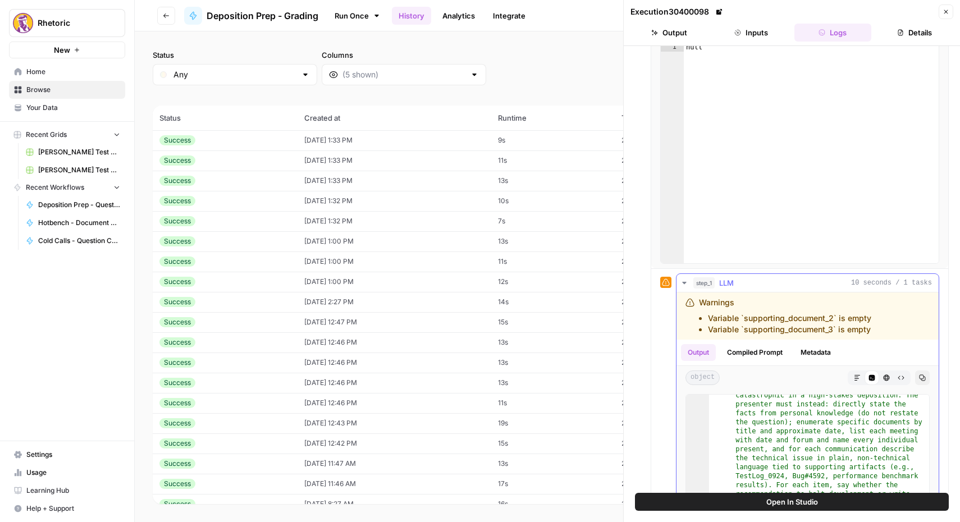
click at [764, 346] on button "Compiled Prompt" at bounding box center [754, 352] width 69 height 17
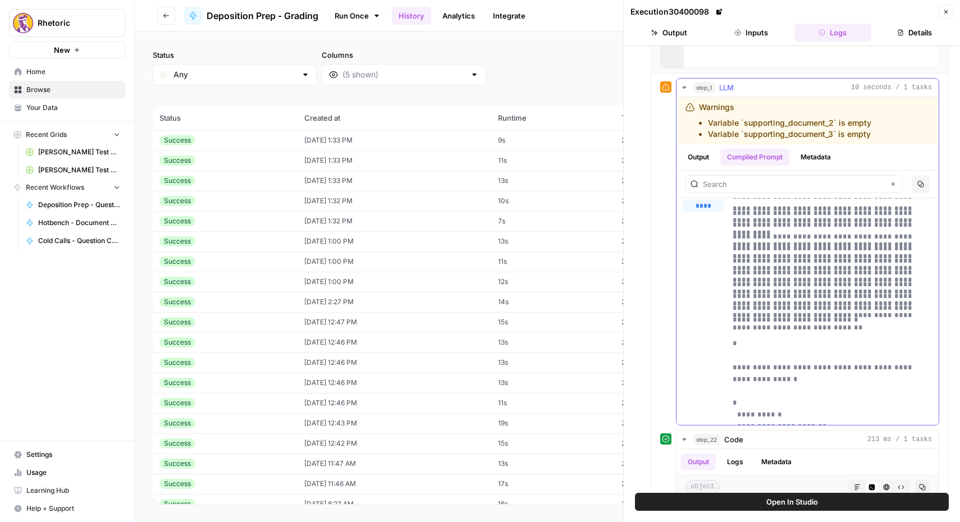
scroll to position [2928, 0]
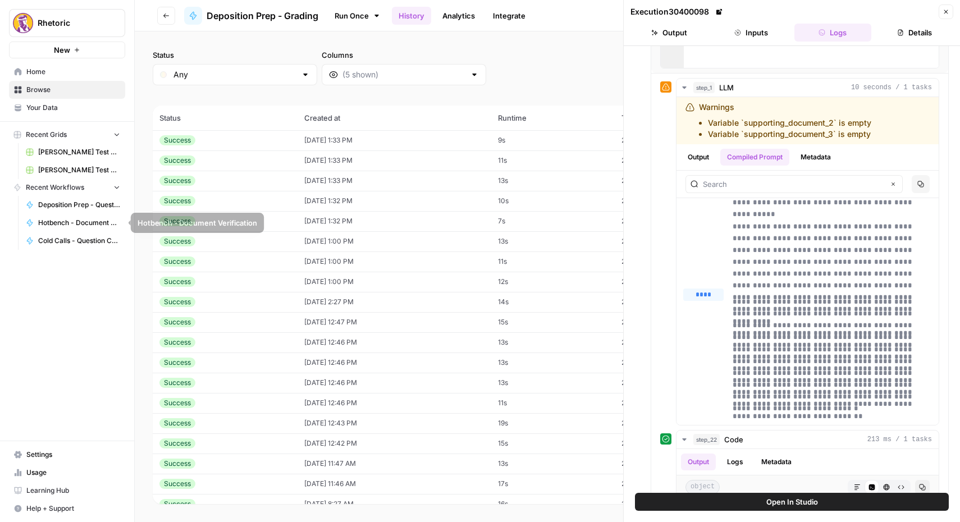
click at [56, 207] on span "Deposition Prep - Question Creator" at bounding box center [79, 205] width 82 height 10
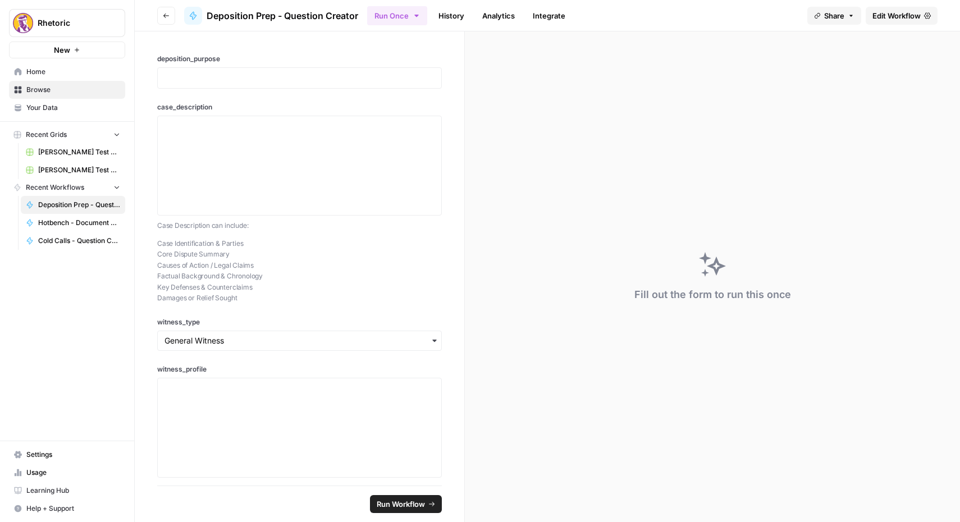
click at [58, 231] on link "Hotbench - Document Verification" at bounding box center [73, 223] width 104 height 18
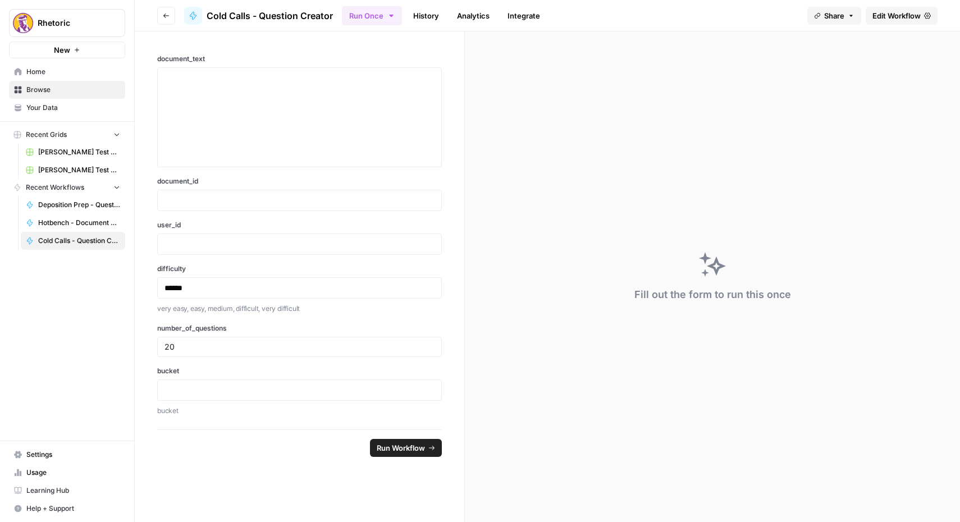
click at [65, 206] on span "Deposition Prep - Question Creator" at bounding box center [79, 205] width 82 height 10
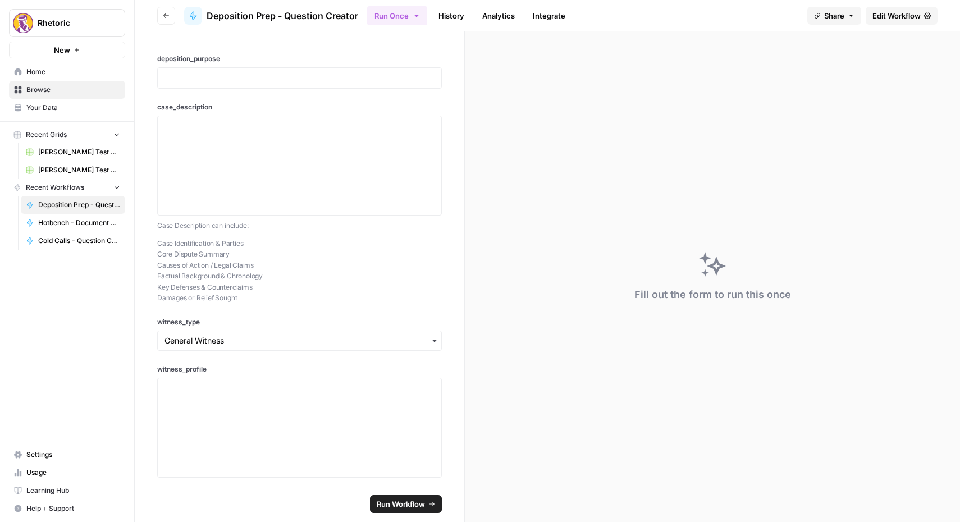
click at [454, 11] on link "History" at bounding box center [451, 16] width 39 height 18
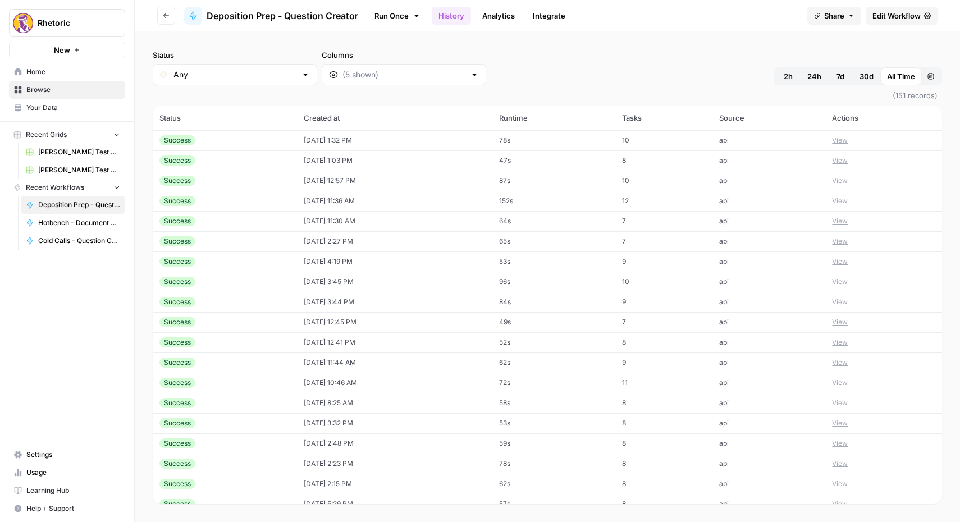
click at [271, 184] on div "Success" at bounding box center [224, 181] width 131 height 10
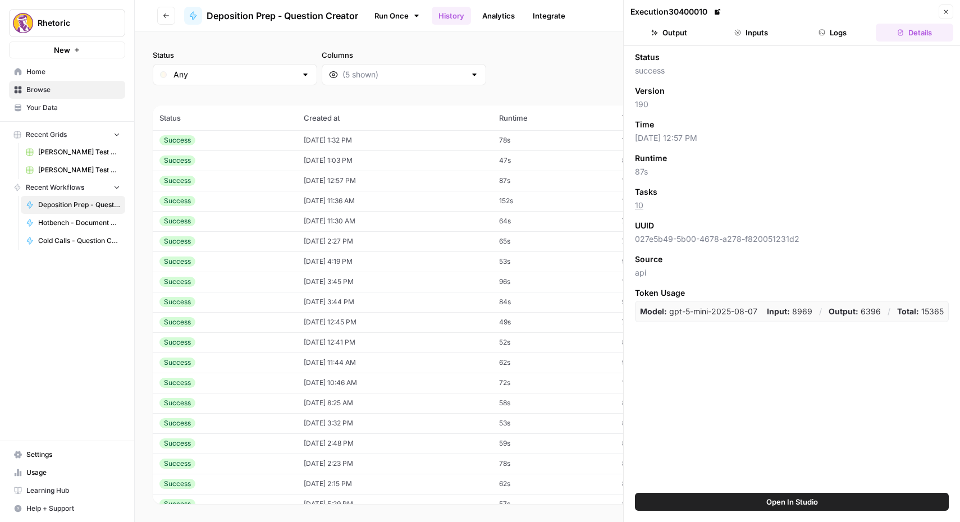
click at [743, 30] on button "Inputs" at bounding box center [751, 33] width 77 height 18
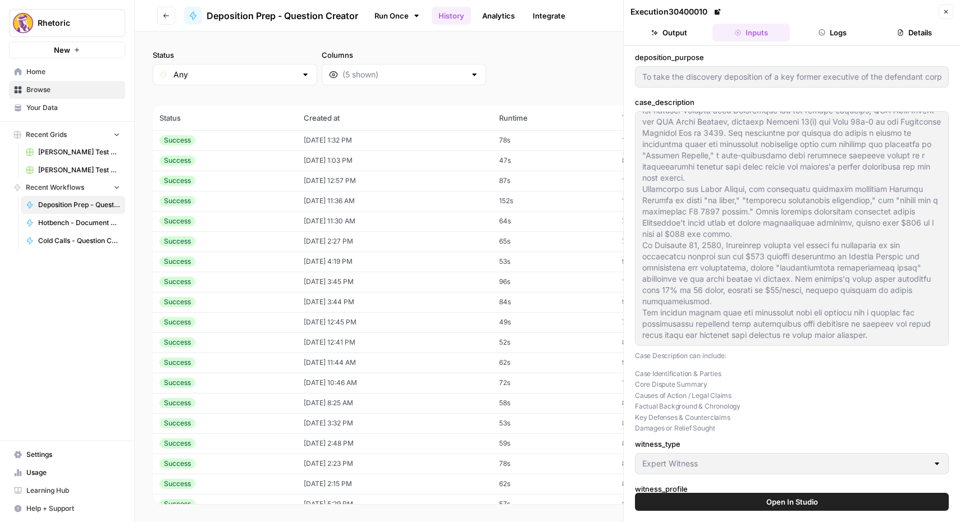
scroll to position [765, 0]
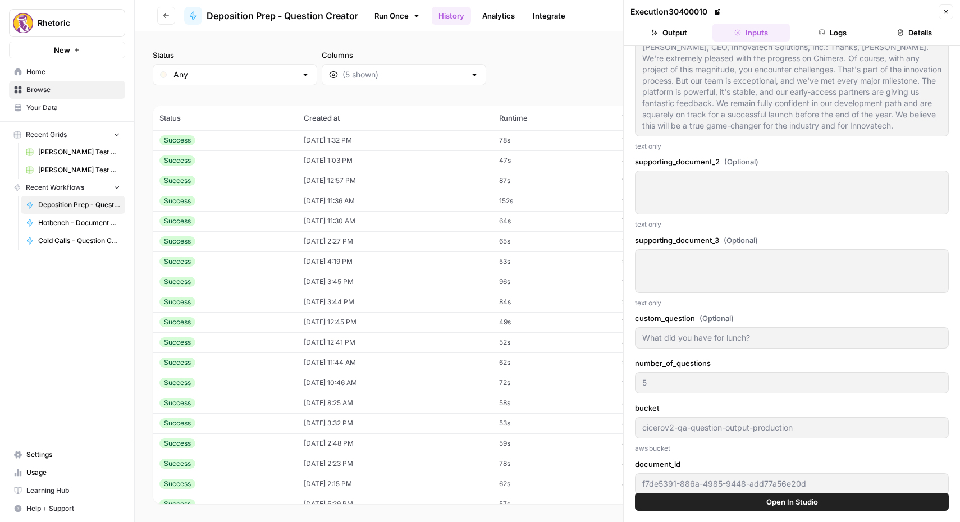
click at [677, 40] on button "Output" at bounding box center [669, 33] width 77 height 18
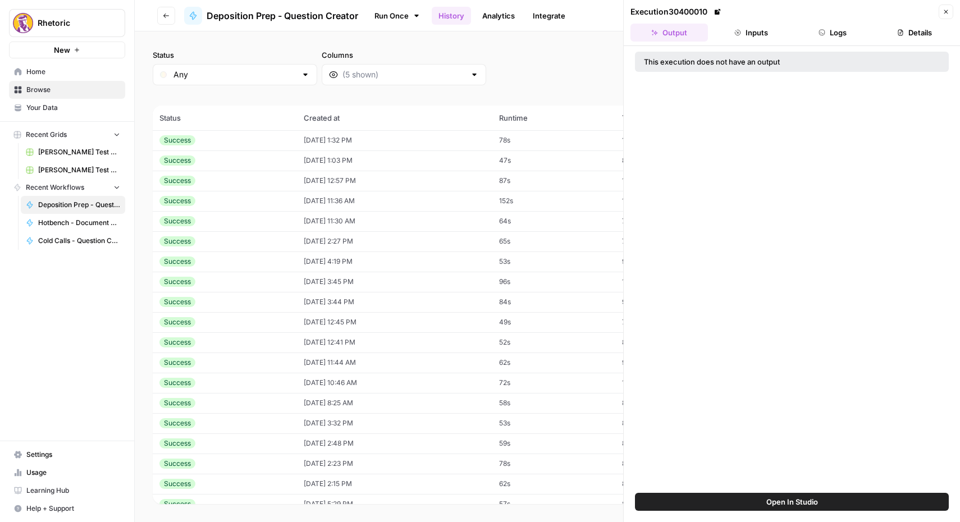
click at [821, 26] on button "Logs" at bounding box center [833, 33] width 77 height 18
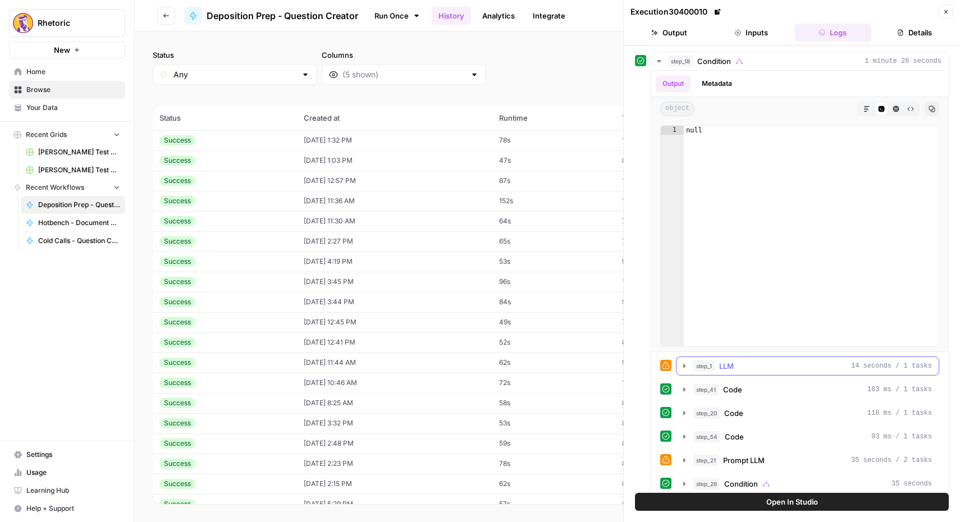
scroll to position [11, 0]
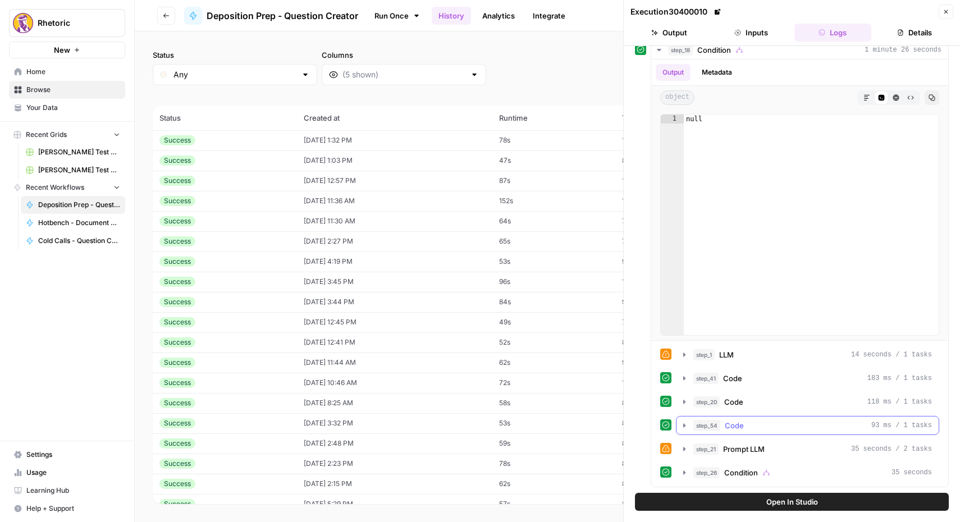
click at [748, 436] on div "step_1 LLM 14 seconds / 1 tasks step_41 Code 183 ms / 1 tasks step_20 Code 118 …" at bounding box center [799, 413] width 279 height 137
click at [741, 444] on span "Prompt LLM" at bounding box center [744, 449] width 42 height 11
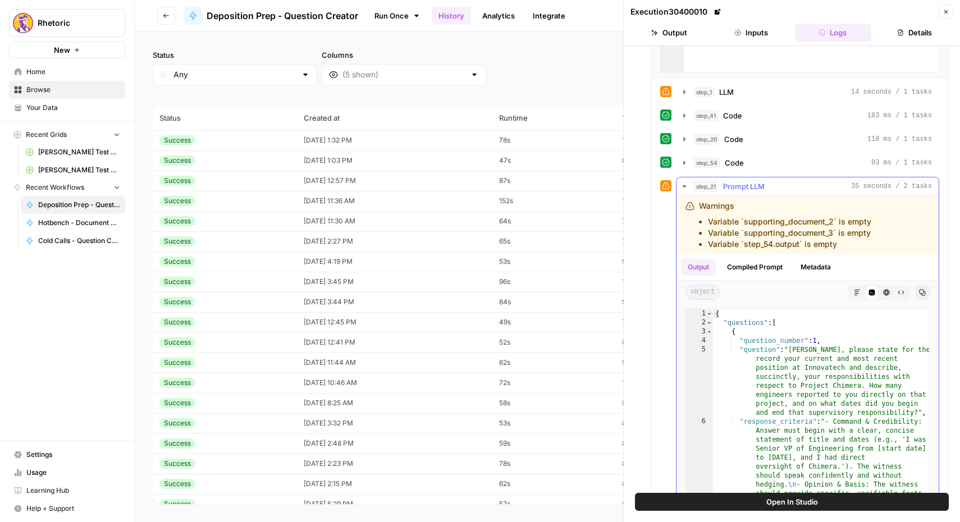
scroll to position [278, 0]
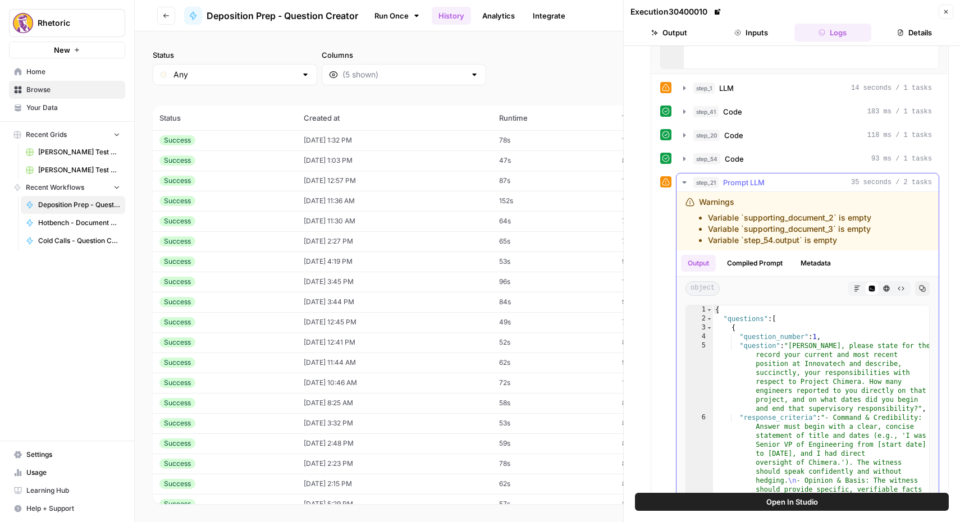
click at [762, 255] on button "Compiled Prompt" at bounding box center [754, 263] width 69 height 17
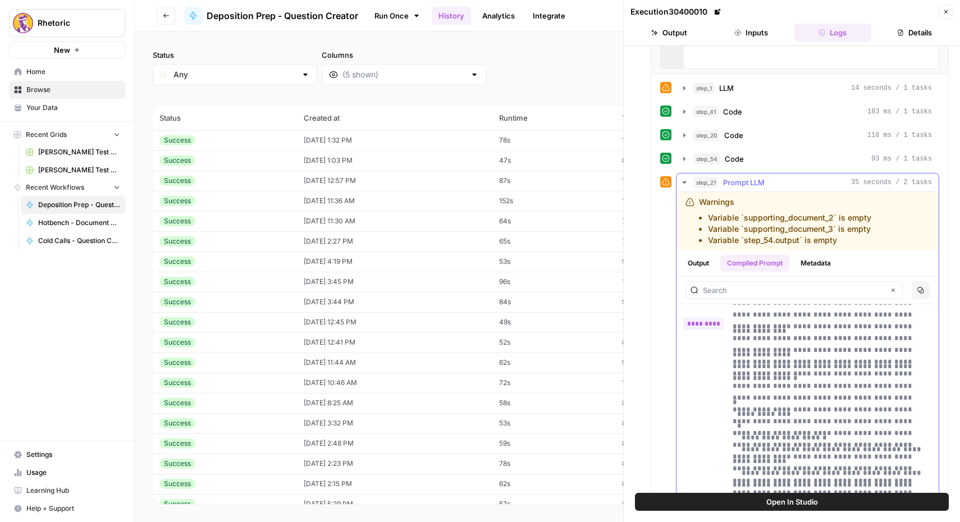
scroll to position [2665, 0]
click at [749, 160] on div "step_54 Code 93 ms / 1 tasks" at bounding box center [812, 158] width 239 height 11
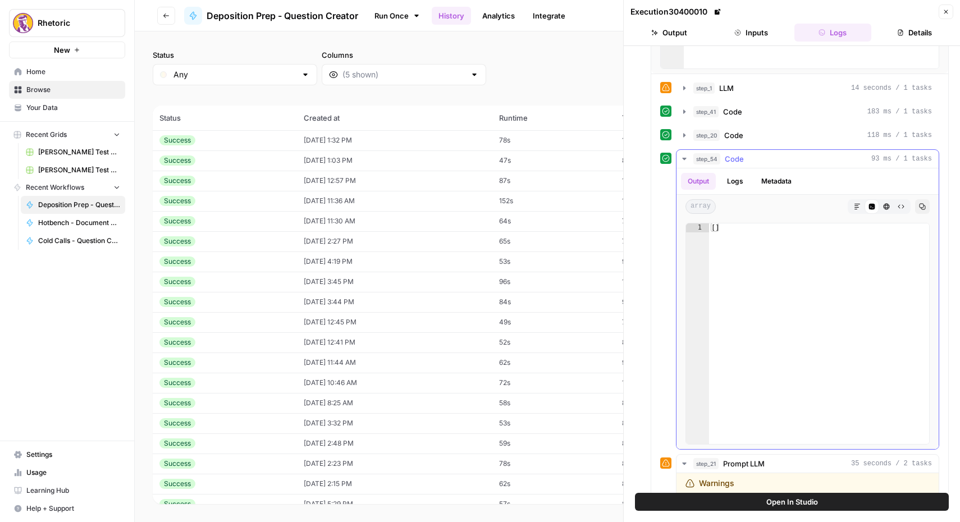
click at [739, 179] on button "Logs" at bounding box center [735, 181] width 30 height 17
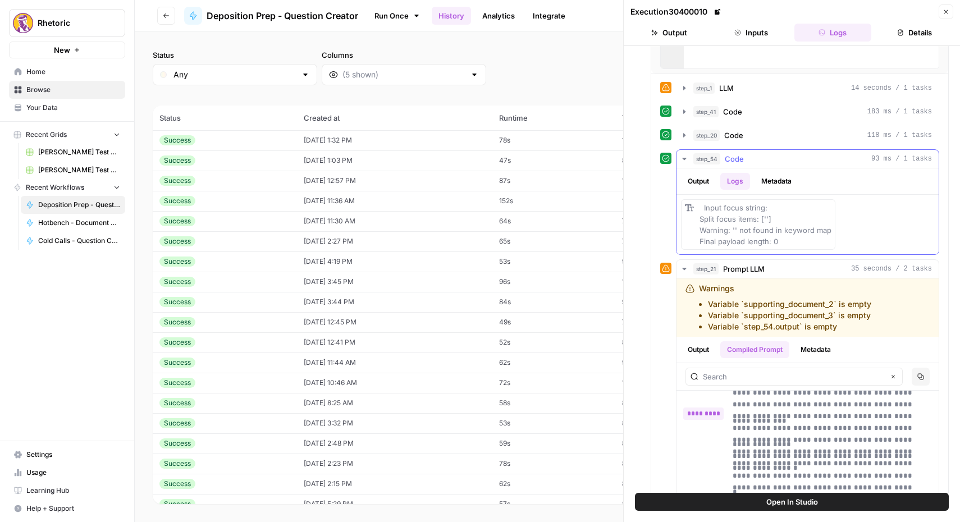
click at [768, 177] on button "Metadata" at bounding box center [777, 181] width 44 height 17
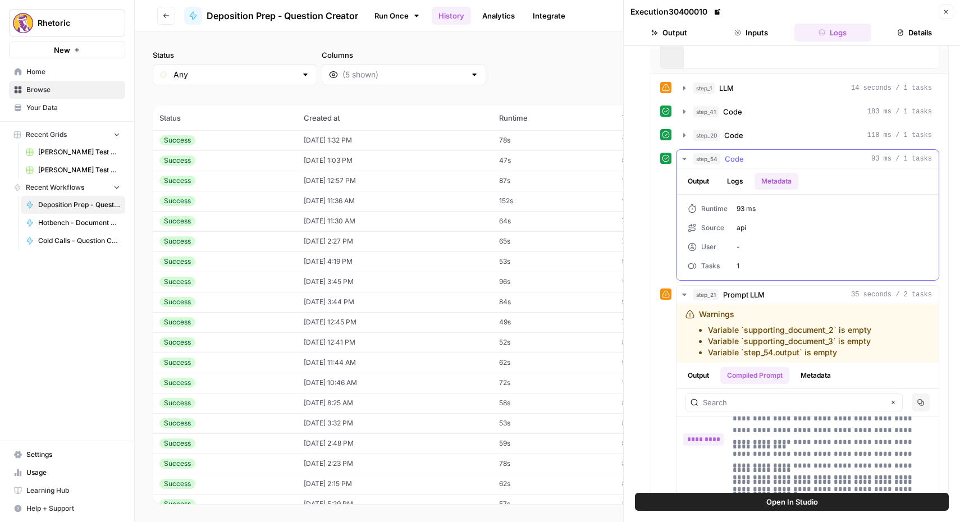
click at [729, 179] on button "Logs" at bounding box center [735, 181] width 30 height 17
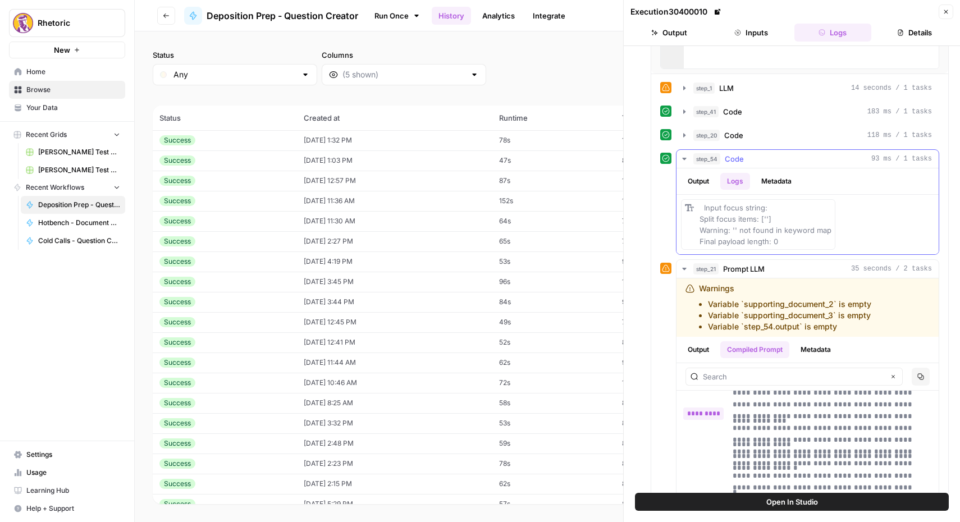
click at [704, 182] on button "Output" at bounding box center [698, 181] width 35 height 17
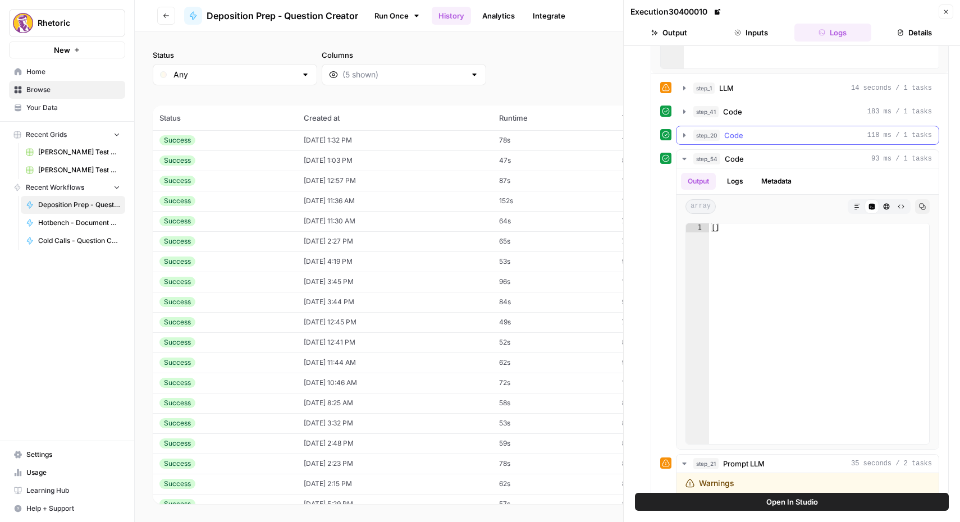
click at [728, 136] on span "Code" at bounding box center [733, 135] width 19 height 11
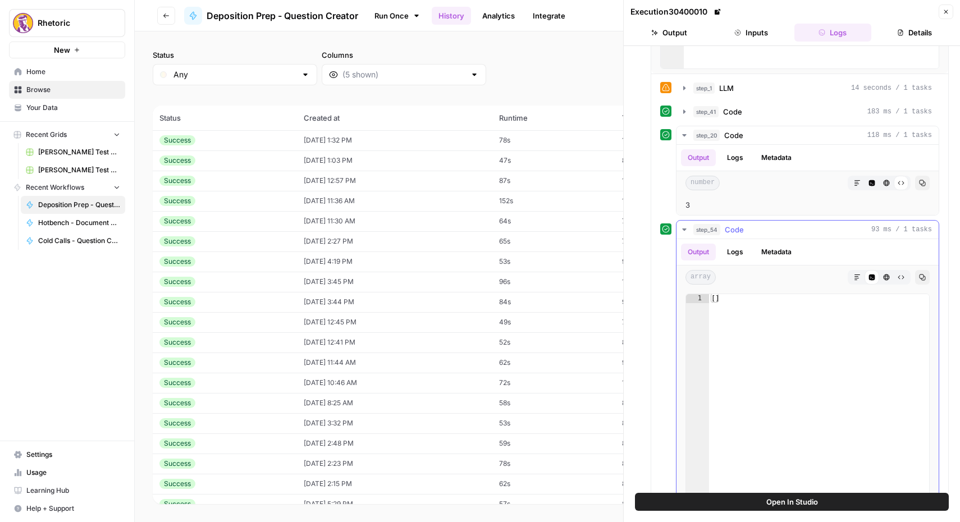
click at [739, 255] on button "Logs" at bounding box center [735, 252] width 30 height 17
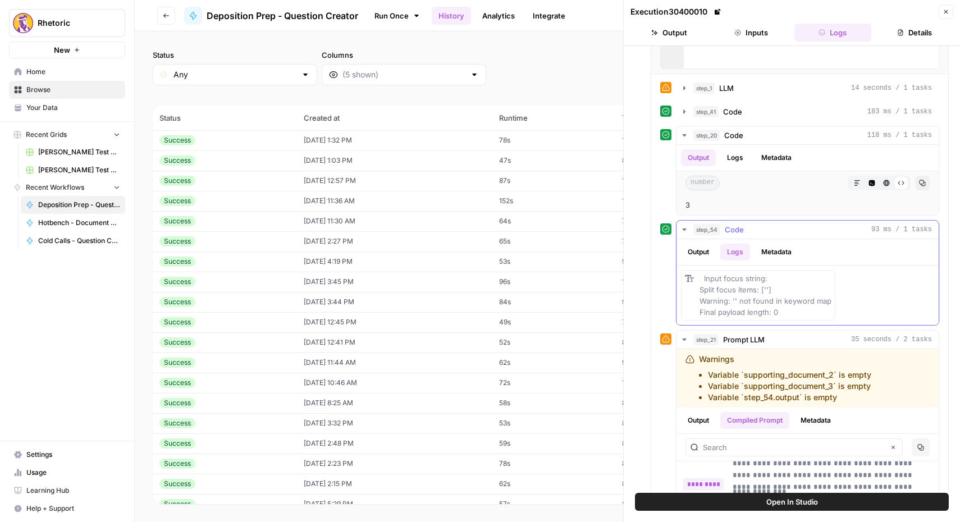
click at [775, 251] on button "Metadata" at bounding box center [777, 252] width 44 height 17
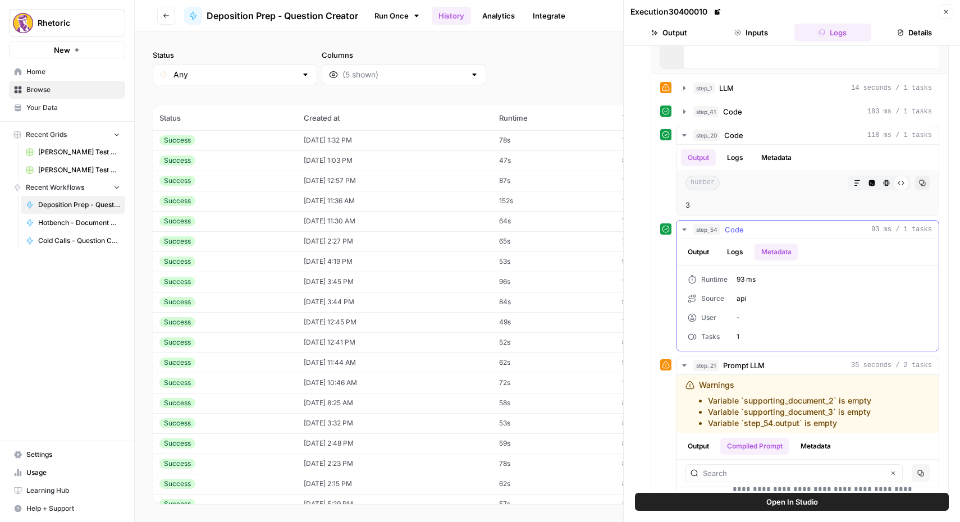
click at [752, 252] on ul "Output Logs Metadata" at bounding box center [739, 252] width 117 height 17
click at [736, 250] on button "Logs" at bounding box center [735, 252] width 30 height 17
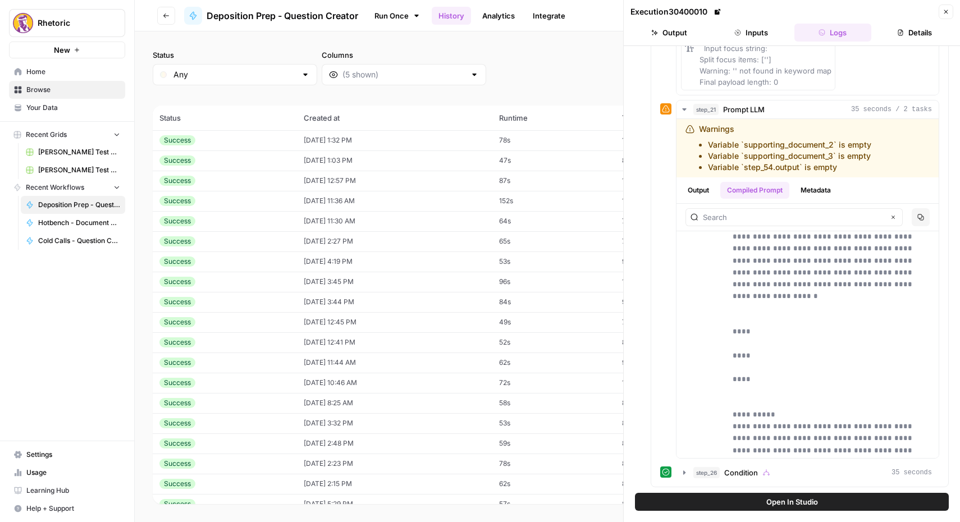
scroll to position [1583, 0]
click at [948, 11] on icon "button" at bounding box center [946, 11] width 7 height 7
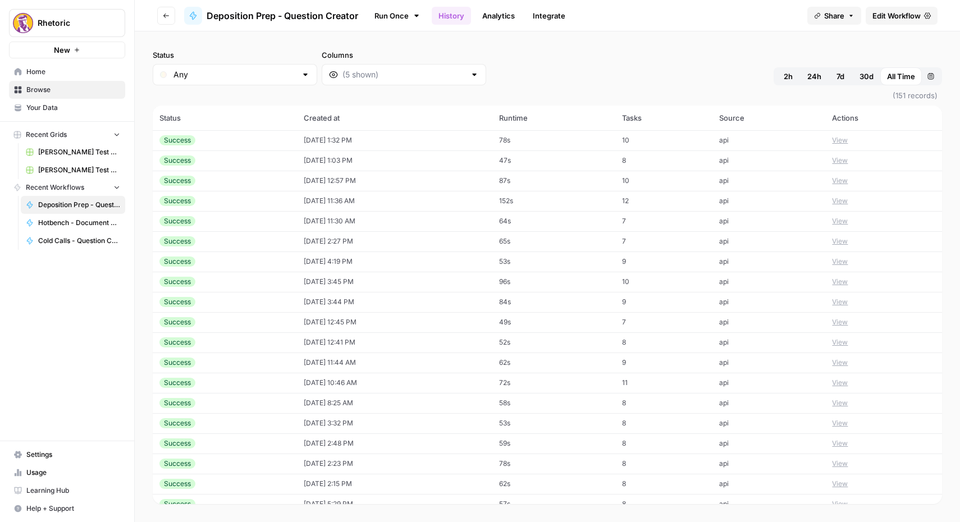
click at [162, 19] on button "Go back" at bounding box center [166, 16] width 18 height 18
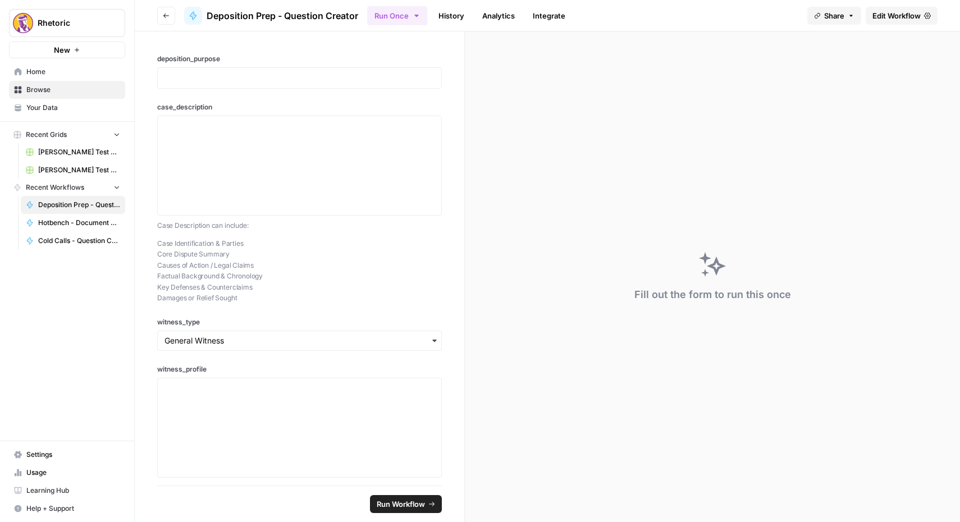
click at [885, 20] on span "Edit Workflow" at bounding box center [897, 15] width 48 height 11
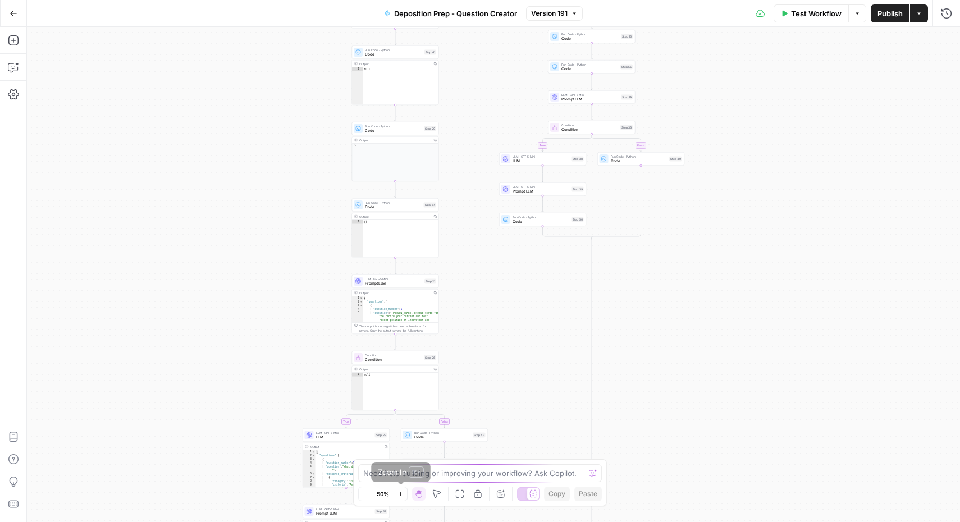
click at [400, 495] on icon "button" at bounding box center [401, 494] width 6 height 6
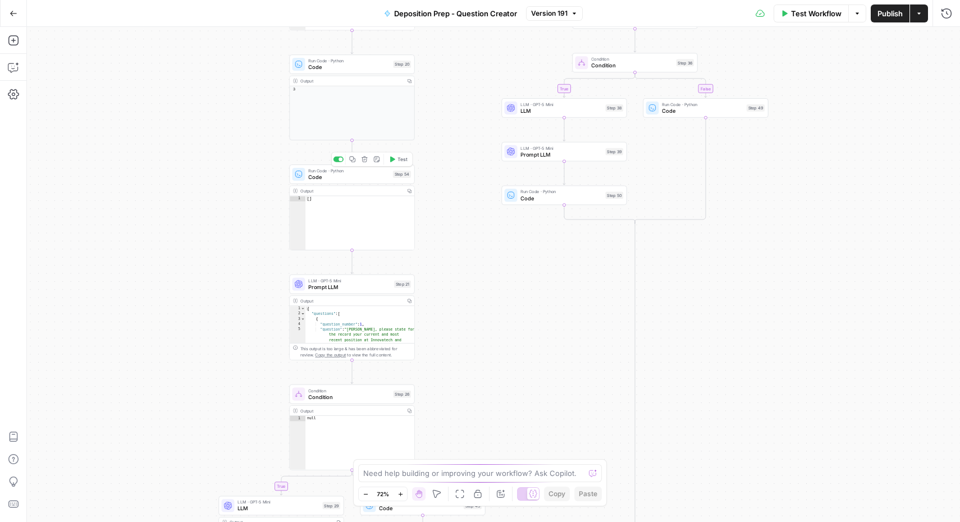
click at [350, 180] on span "Code" at bounding box center [348, 177] width 81 height 8
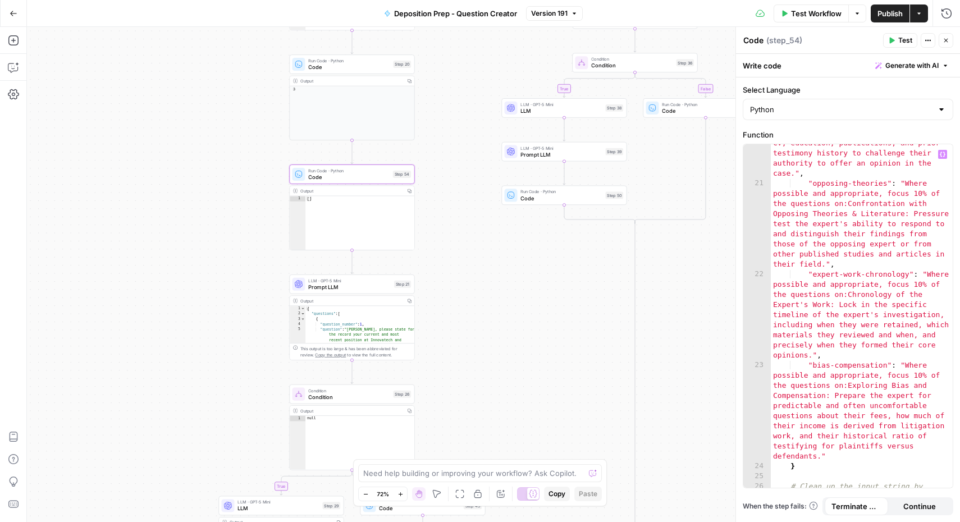
scroll to position [1273, 0]
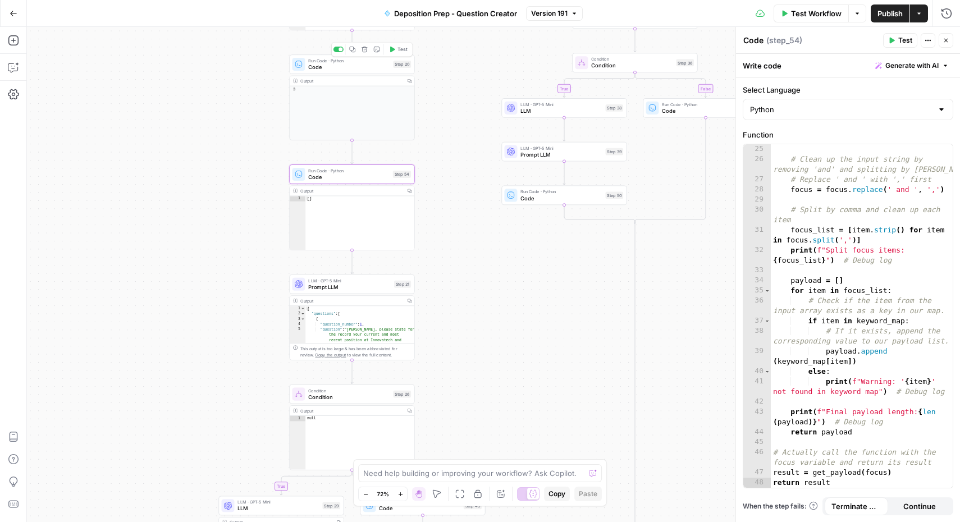
click at [366, 69] on span "Code" at bounding box center [348, 67] width 81 height 8
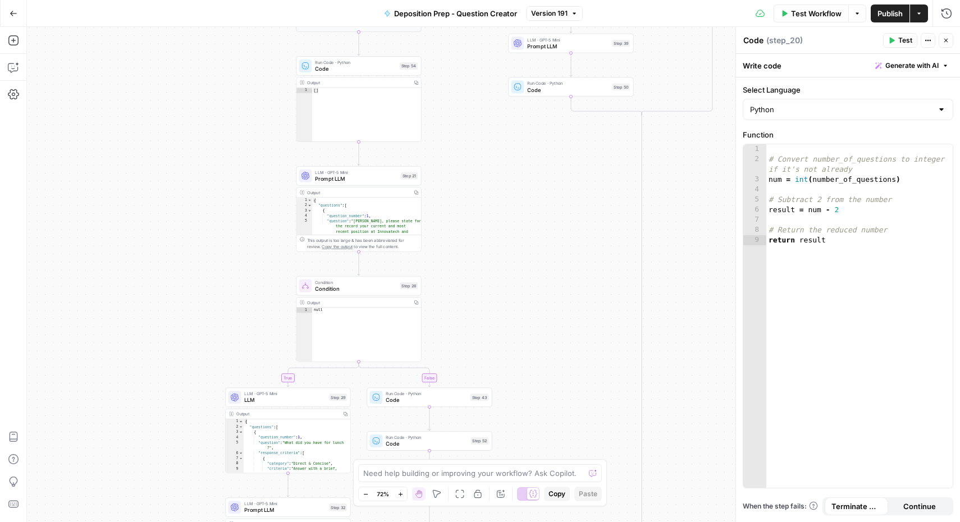
drag, startPoint x: 252, startPoint y: 355, endPoint x: 261, endPoint y: 240, distance: 116.1
click at [261, 240] on div "true false true false true false Workflow Set Inputs Inputs Condition Condition…" at bounding box center [493, 274] width 933 height 495
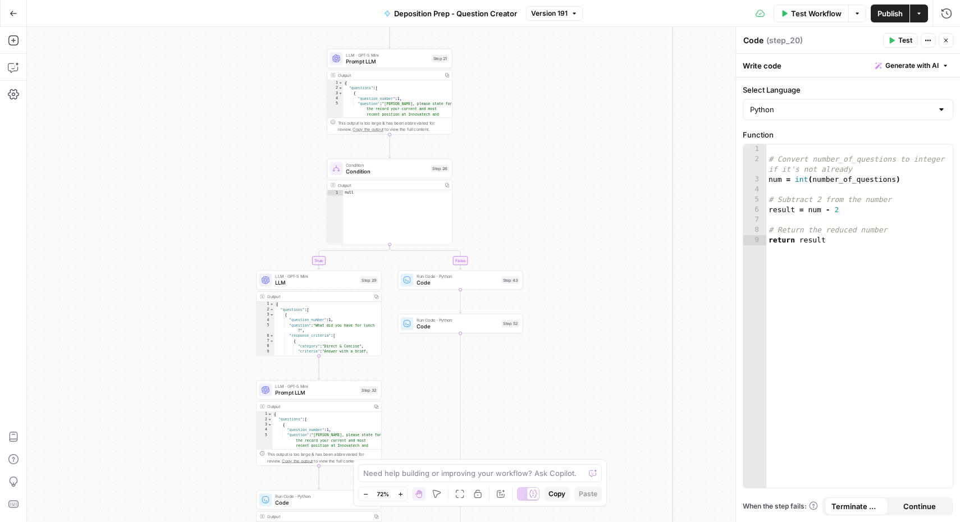
drag, startPoint x: 216, startPoint y: 358, endPoint x: 244, endPoint y: 248, distance: 113.7
click at [244, 248] on div "true false true false true false Workflow Set Inputs Inputs Condition Condition…" at bounding box center [493, 274] width 933 height 495
click at [381, 170] on span "Condition" at bounding box center [386, 171] width 81 height 8
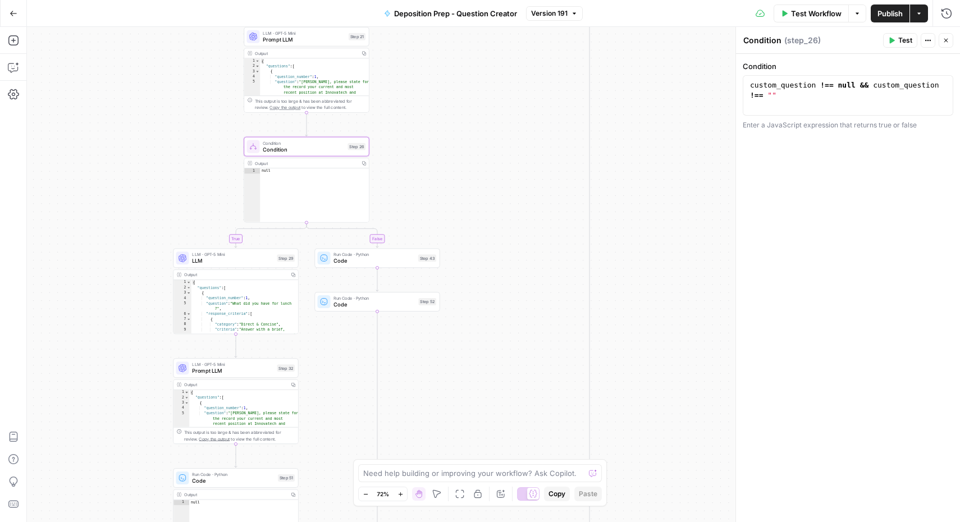
drag, startPoint x: 414, startPoint y: 417, endPoint x: 330, endPoint y: 396, distance: 86.1
click at [330, 397] on div "true false true false true false Workflow Set Inputs Inputs Condition Condition…" at bounding box center [493, 274] width 933 height 495
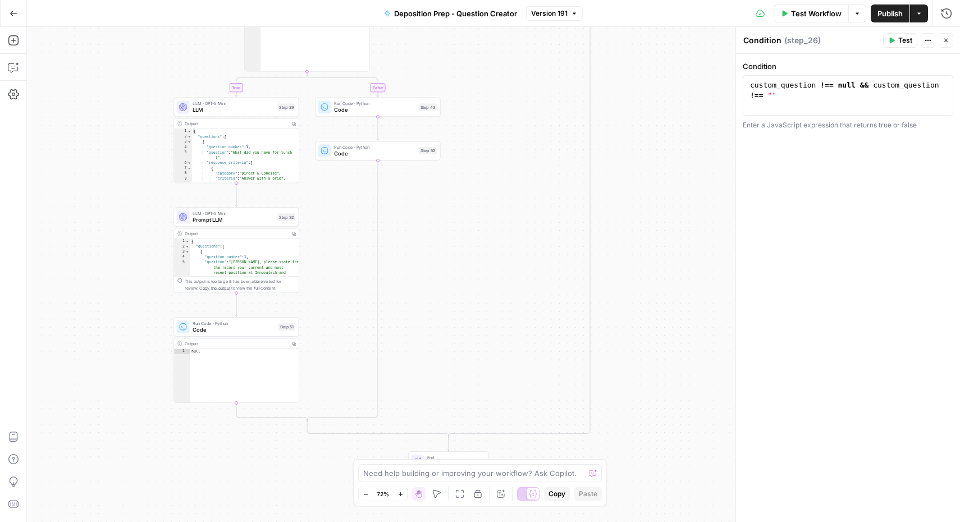
drag, startPoint x: 355, startPoint y: 355, endPoint x: 356, endPoint y: 201, distance: 153.9
click at [356, 201] on div "true false true false true false Workflow Set Inputs Inputs Condition Condition…" at bounding box center [493, 274] width 933 height 495
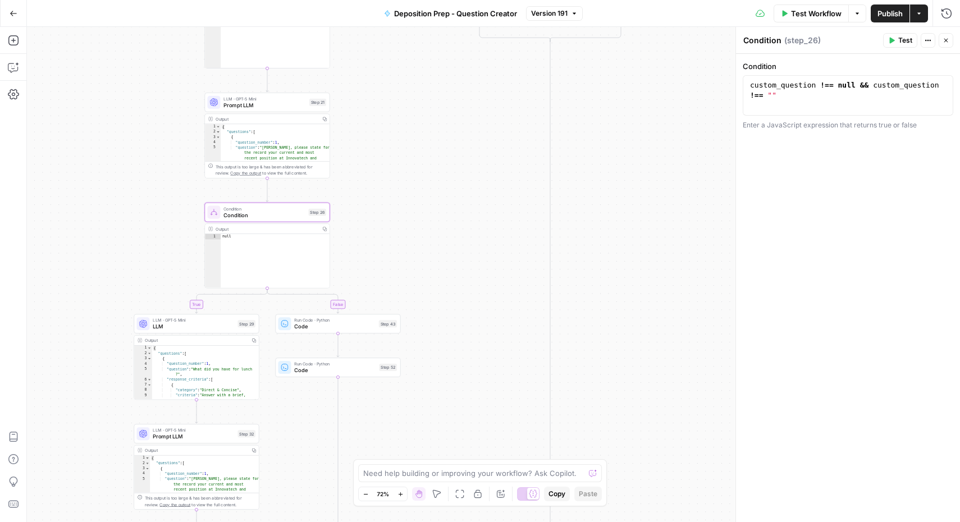
drag, startPoint x: 444, startPoint y: 58, endPoint x: 404, endPoint y: 273, distance: 219.3
click at [404, 273] on div "true false true false true false Workflow Set Inputs Inputs Condition Condition…" at bounding box center [493, 274] width 933 height 495
click at [267, 217] on span "Condition" at bounding box center [263, 214] width 81 height 8
click at [950, 38] on button "Close" at bounding box center [946, 40] width 15 height 15
click at [10, 16] on icon "button" at bounding box center [14, 14] width 8 height 8
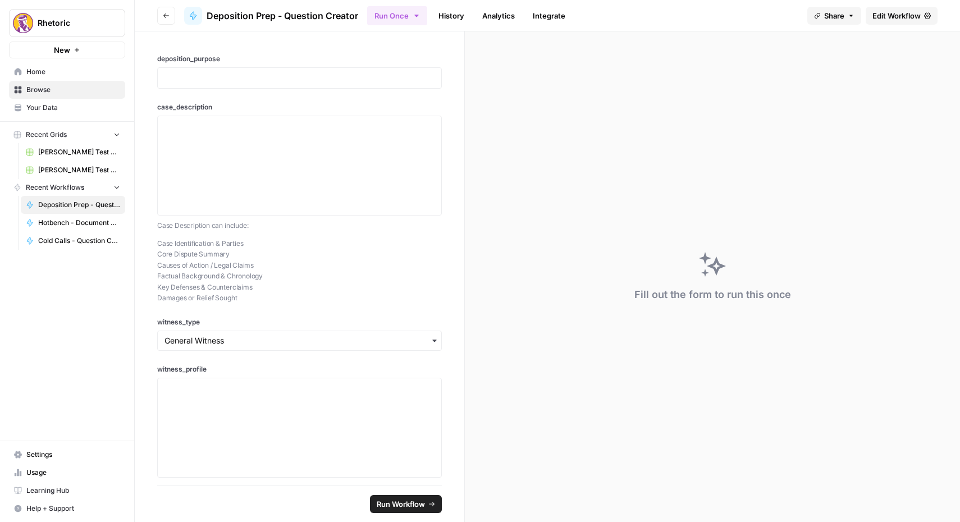
click at [458, 16] on link "History" at bounding box center [451, 16] width 39 height 18
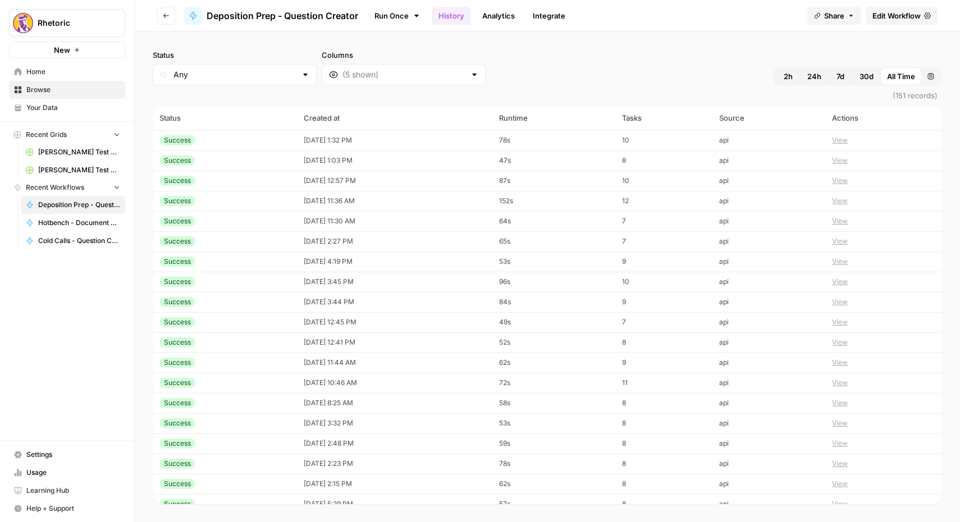
click at [353, 179] on td "[DATE] 12:57 PM" at bounding box center [394, 181] width 195 height 20
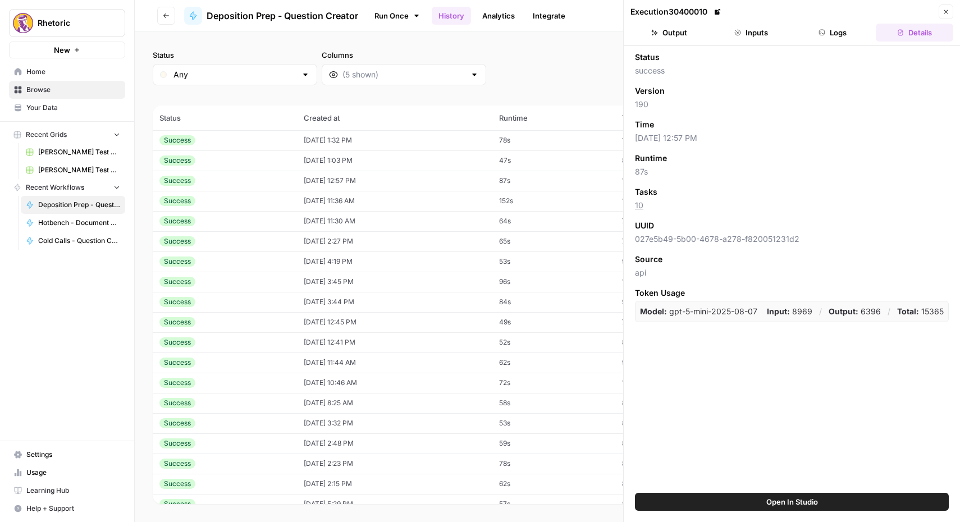
click at [770, 39] on button "Inputs" at bounding box center [751, 33] width 77 height 18
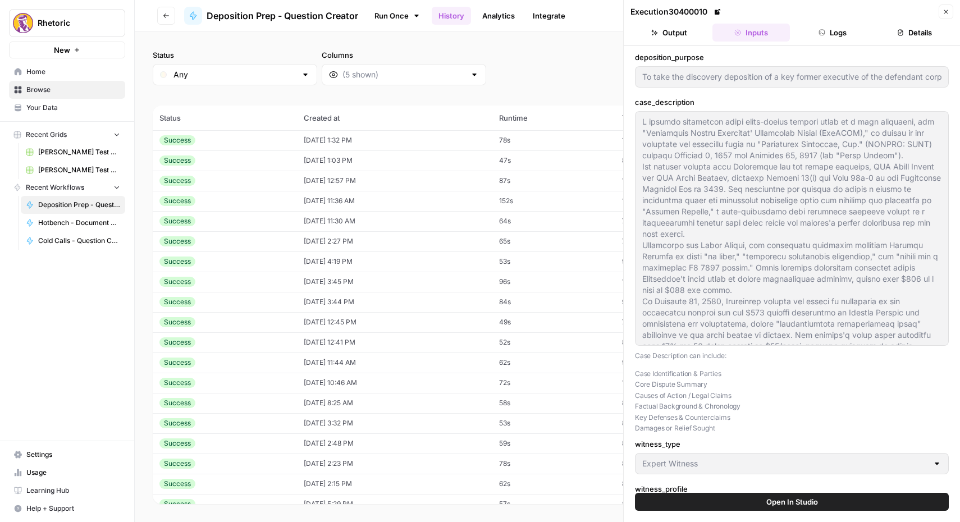
click at [830, 31] on button "Logs" at bounding box center [833, 33] width 77 height 18
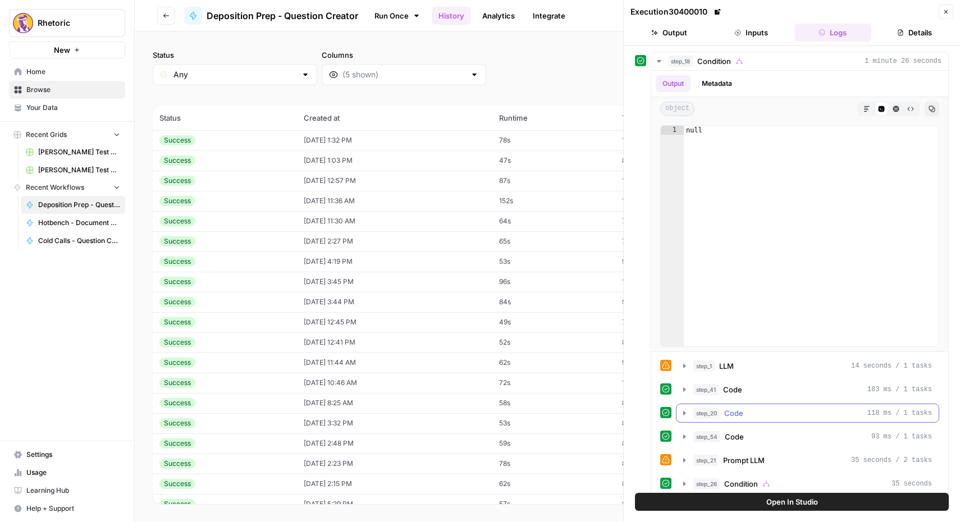
scroll to position [11, 0]
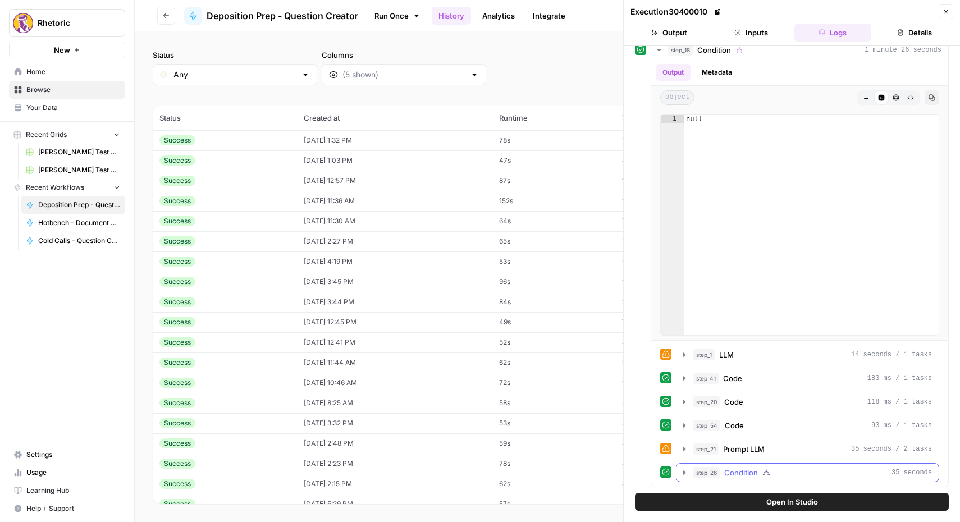
click at [683, 473] on icon "button" at bounding box center [684, 473] width 2 height 4
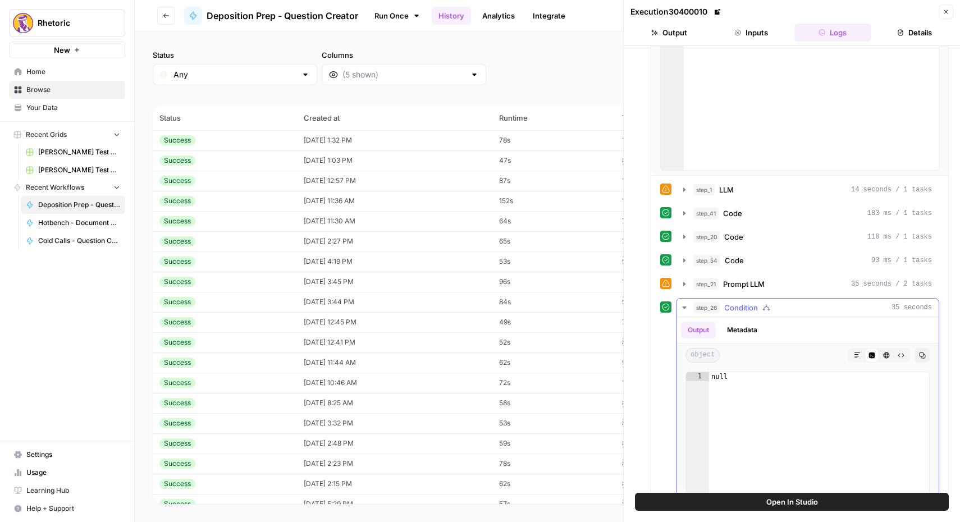
scroll to position [368, 0]
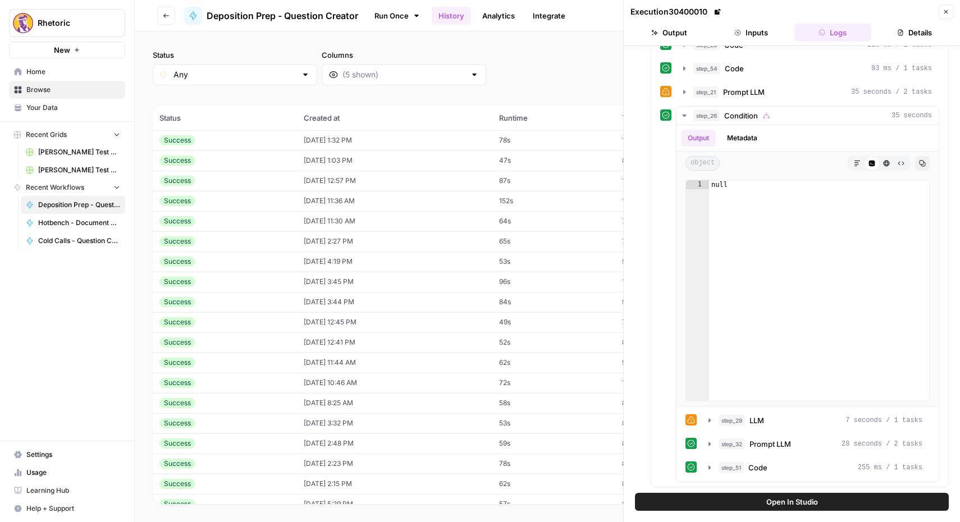
click at [949, 11] on button "Close" at bounding box center [946, 11] width 15 height 15
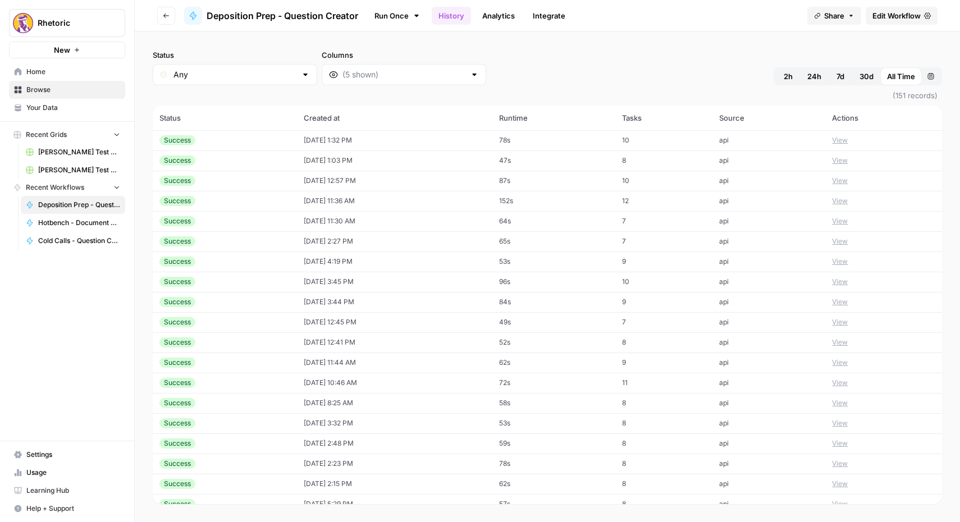
click at [893, 20] on span "Edit Workflow" at bounding box center [897, 15] width 48 height 11
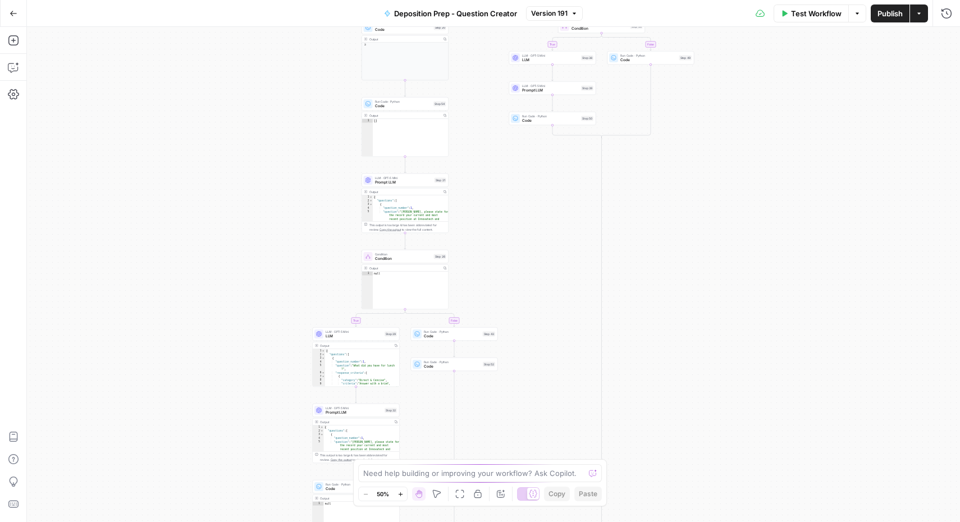
drag, startPoint x: 519, startPoint y: 353, endPoint x: 531, endPoint y: 252, distance: 101.8
click at [531, 252] on div "true false true false true false Workflow Set Inputs Inputs Condition Condition…" at bounding box center [493, 274] width 933 height 495
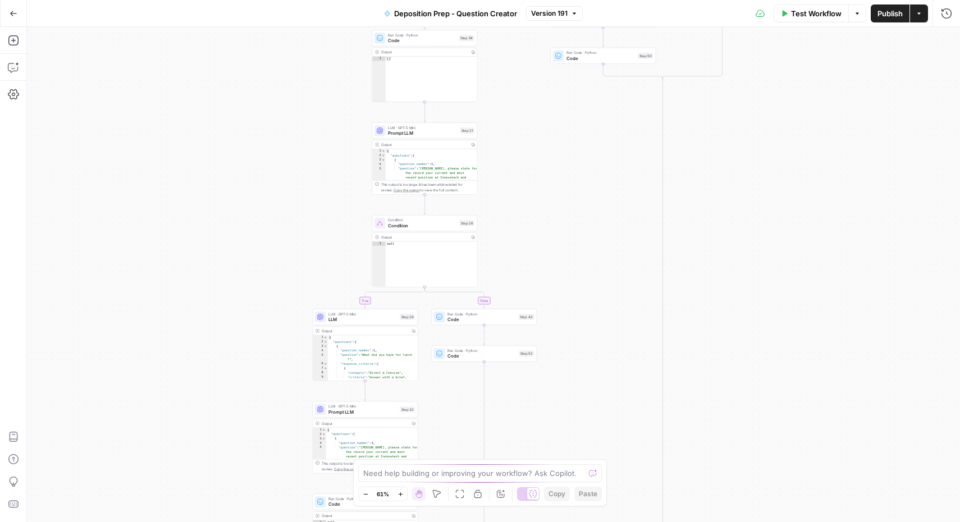
drag, startPoint x: 530, startPoint y: 263, endPoint x: 570, endPoint y: 223, distance: 57.2
click at [571, 223] on div "true false true false true false Workflow Set Inputs Inputs Condition Condition…" at bounding box center [493, 274] width 933 height 495
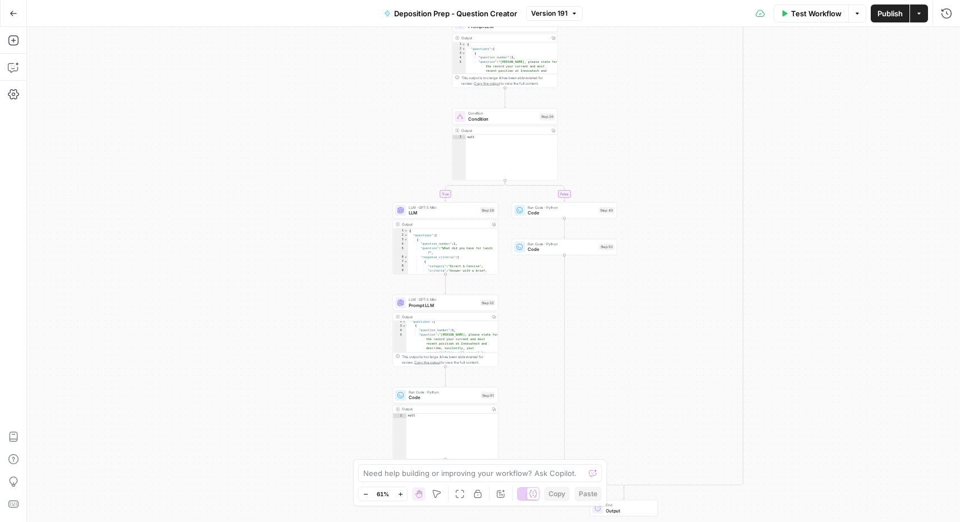
drag, startPoint x: 550, startPoint y: 403, endPoint x: 628, endPoint y: 297, distance: 131.4
click at [628, 297] on div "true false true false true false Workflow Set Inputs Inputs Condition Condition…" at bounding box center [493, 274] width 933 height 495
click at [18, 14] on button "Go Back" at bounding box center [13, 13] width 20 height 20
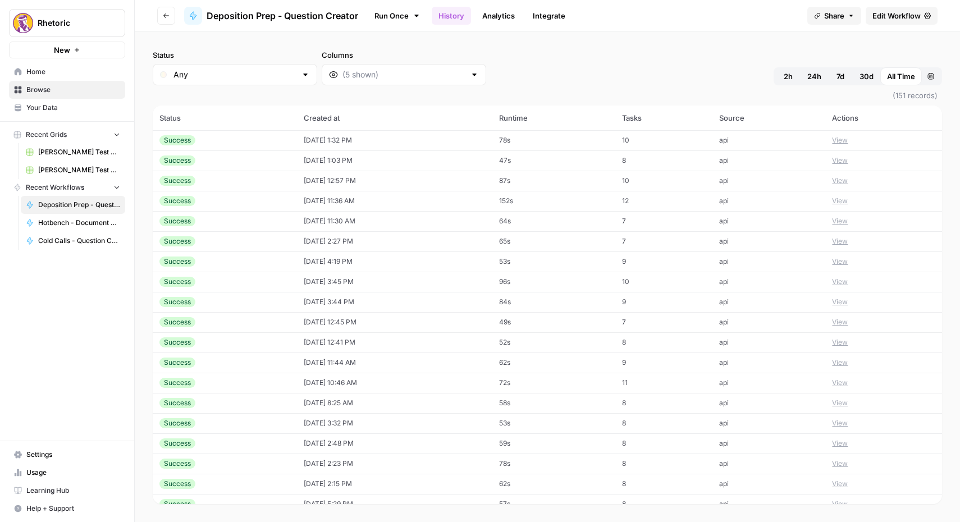
click at [383, 174] on td "[DATE] 12:57 PM" at bounding box center [394, 181] width 195 height 20
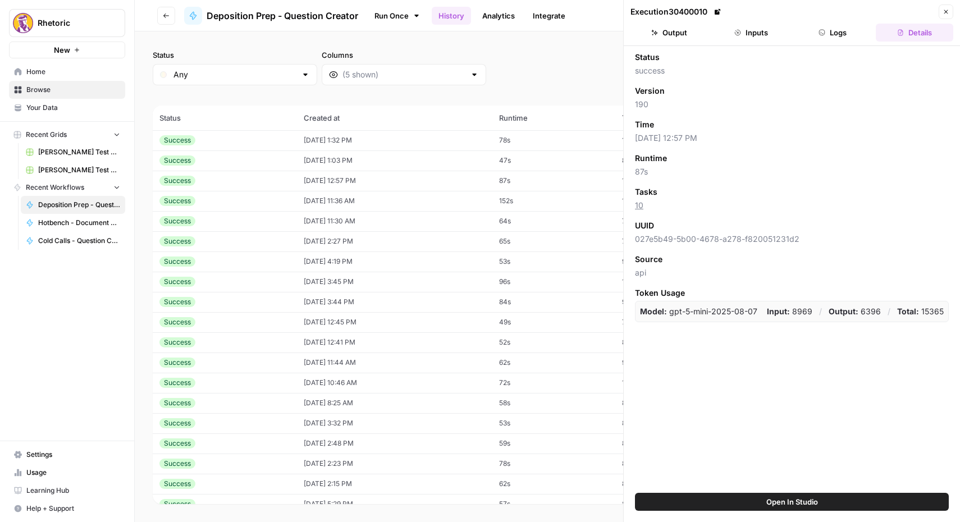
click at [762, 39] on button "Inputs" at bounding box center [751, 33] width 77 height 18
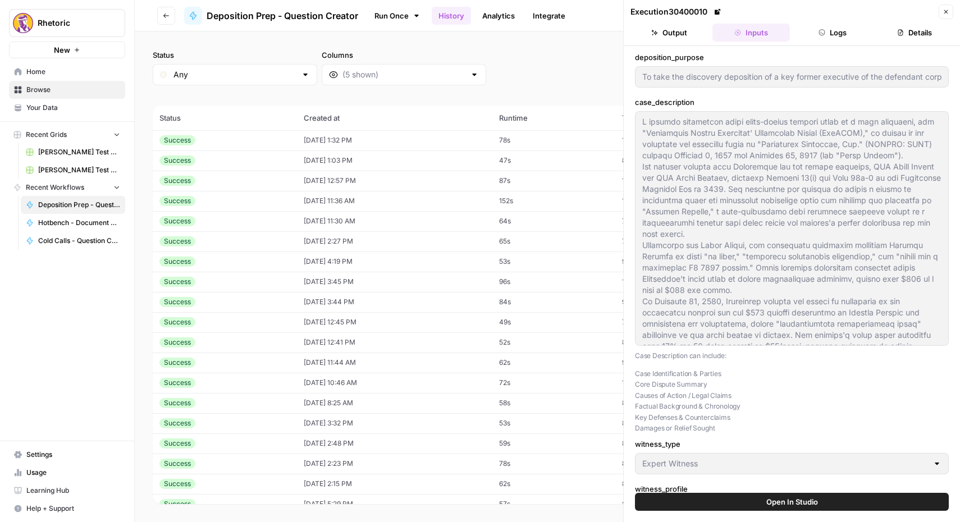
click at [829, 39] on button "Logs" at bounding box center [833, 33] width 77 height 18
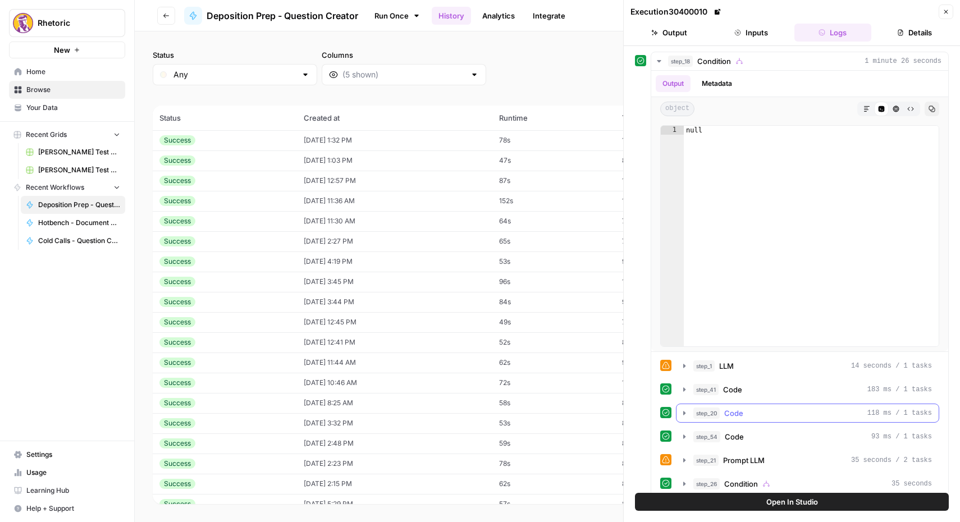
scroll to position [11, 0]
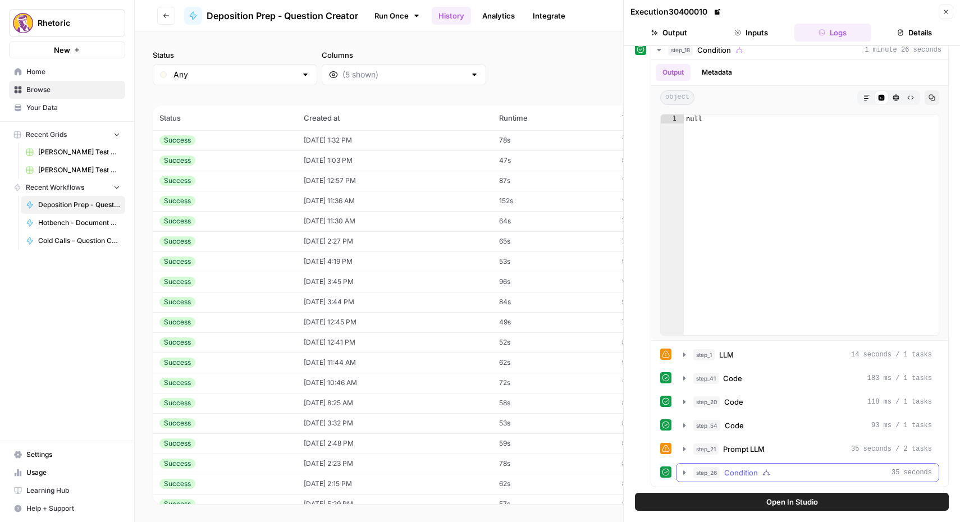
click at [680, 468] on icon "button" at bounding box center [684, 472] width 9 height 9
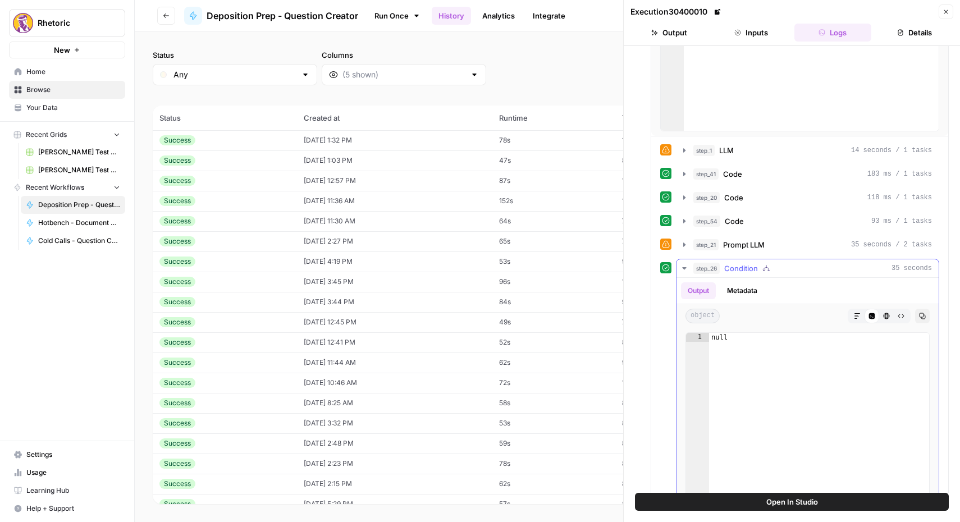
scroll to position [368, 0]
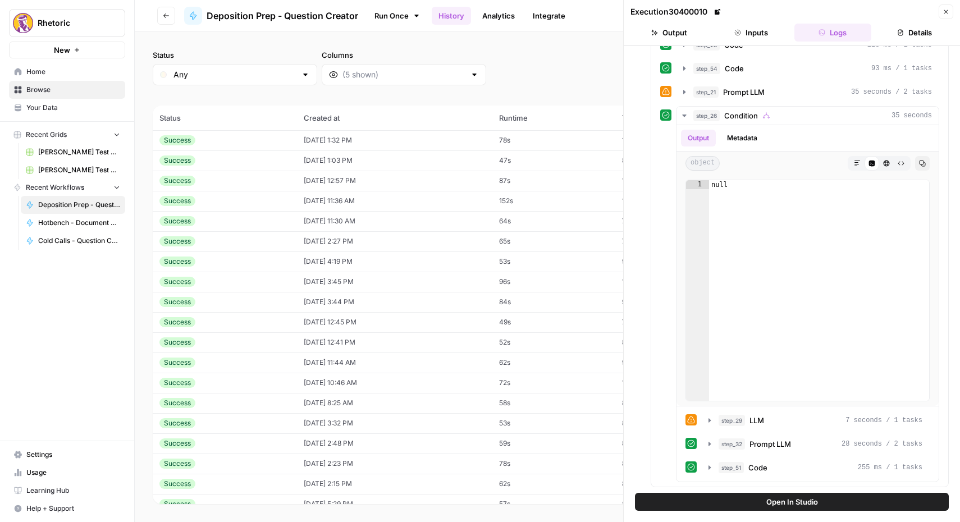
click at [949, 15] on button "Close" at bounding box center [946, 11] width 15 height 15
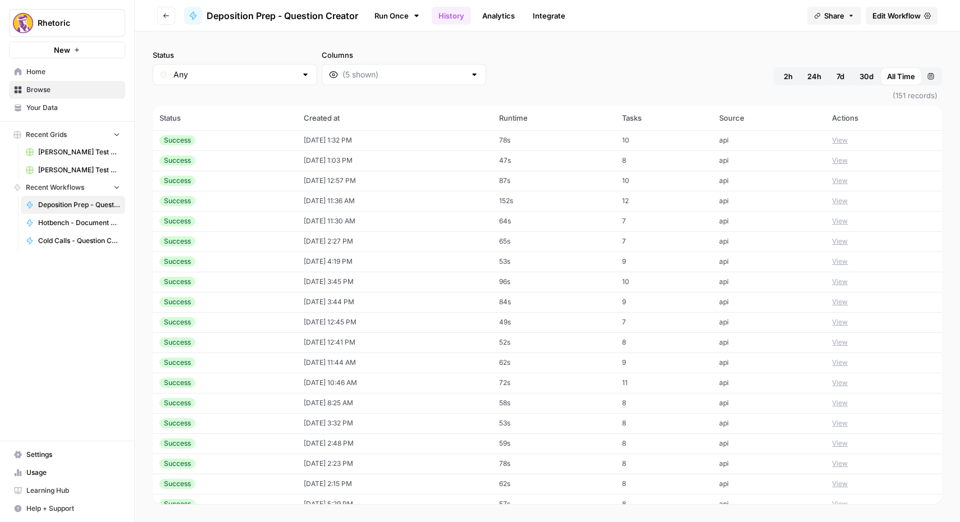
click at [161, 16] on button "Go back" at bounding box center [166, 16] width 18 height 18
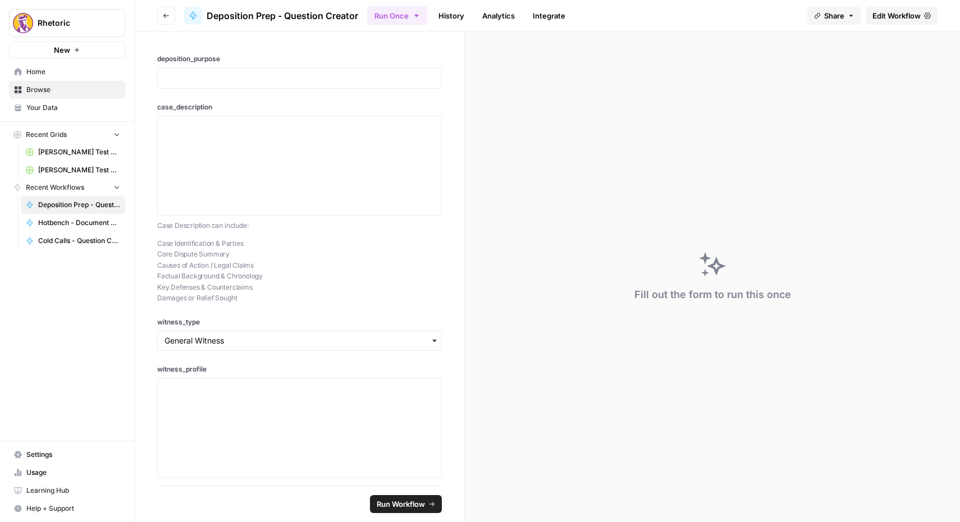
click at [171, 18] on button "Go back" at bounding box center [166, 16] width 18 height 18
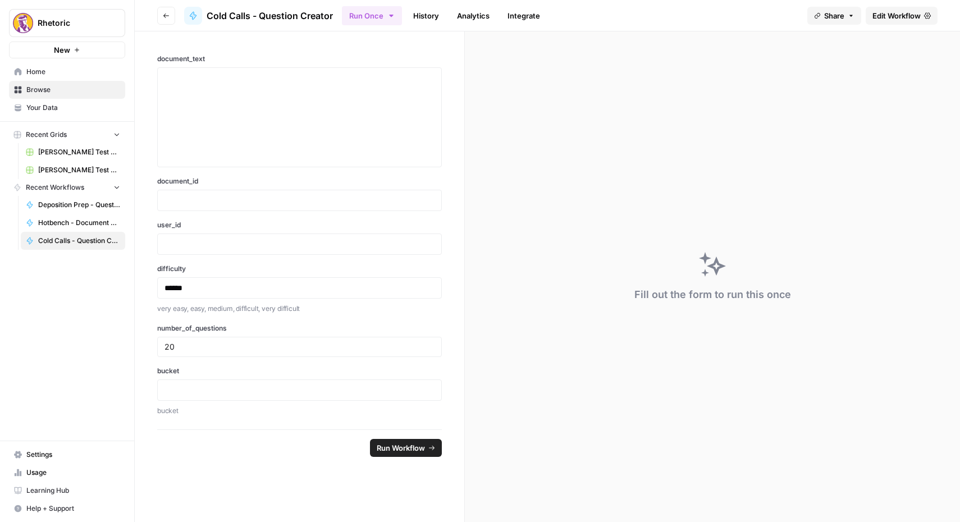
click at [915, 15] on span "Edit Workflow" at bounding box center [897, 15] width 48 height 11
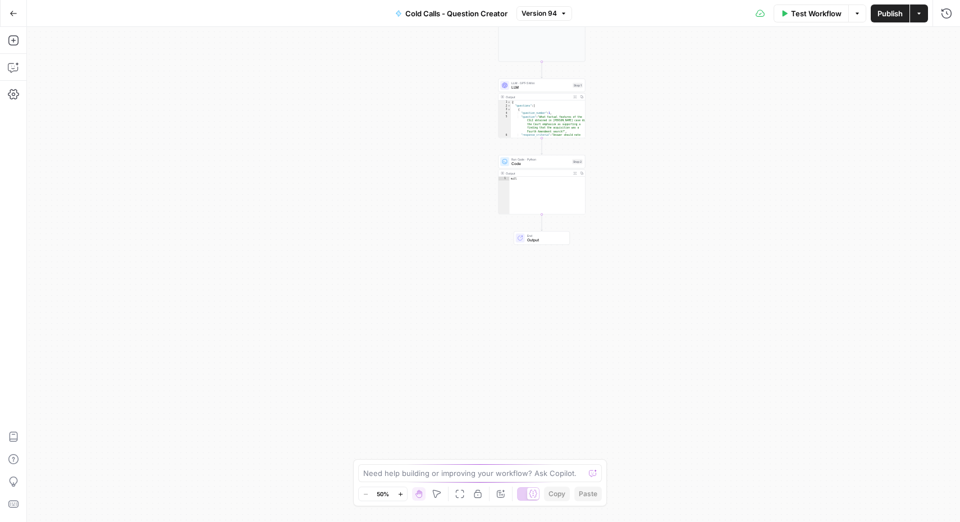
drag, startPoint x: 654, startPoint y: 340, endPoint x: 714, endPoint y: 34, distance: 312.0
click at [714, 34] on div "Workflow Set Inputs Inputs LLM · GPT-5 Mini LLM Step 7 Output Expand Output Cop…" at bounding box center [493, 274] width 933 height 495
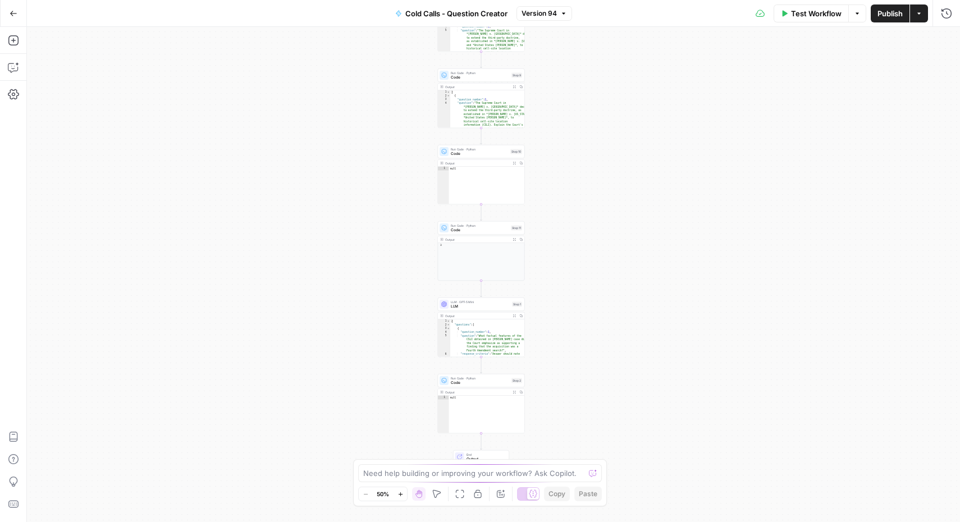
drag, startPoint x: 679, startPoint y: 131, endPoint x: 606, endPoint y: 371, distance: 250.6
click at [606, 371] on div "Workflow Set Inputs Inputs LLM · GPT-5 Mini LLM Step 7 Output Expand Output Cop…" at bounding box center [493, 274] width 933 height 495
click at [12, 15] on icon "button" at bounding box center [13, 13] width 7 height 5
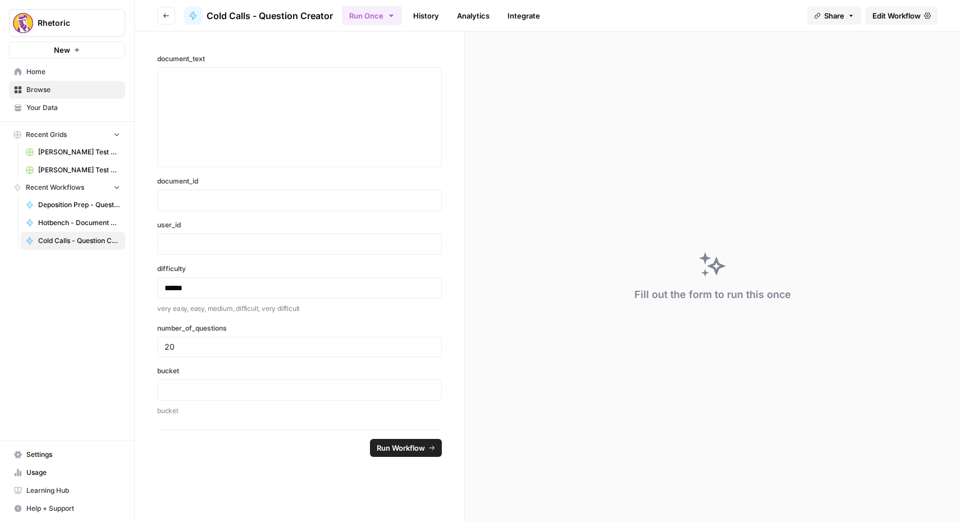
click at [161, 15] on button "Go back" at bounding box center [166, 16] width 18 height 18
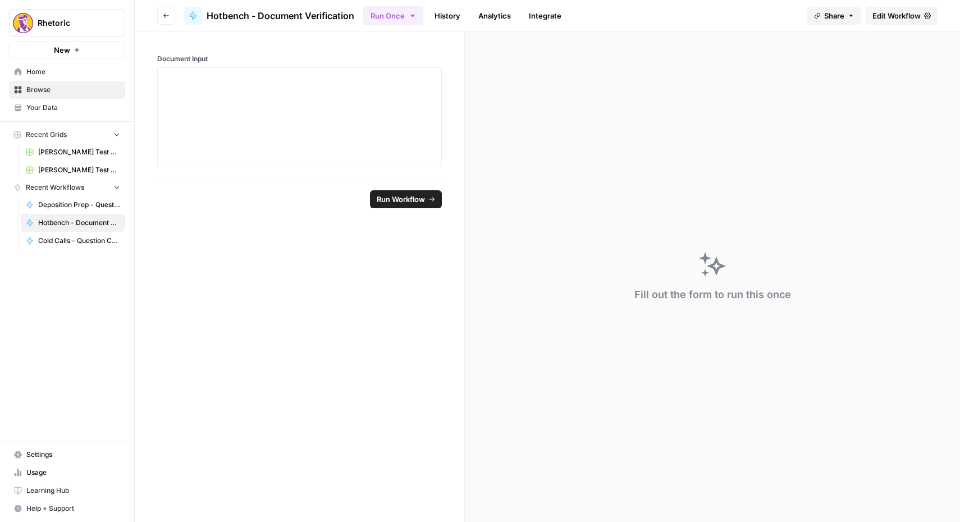
click at [162, 15] on button "Go back" at bounding box center [166, 16] width 18 height 18
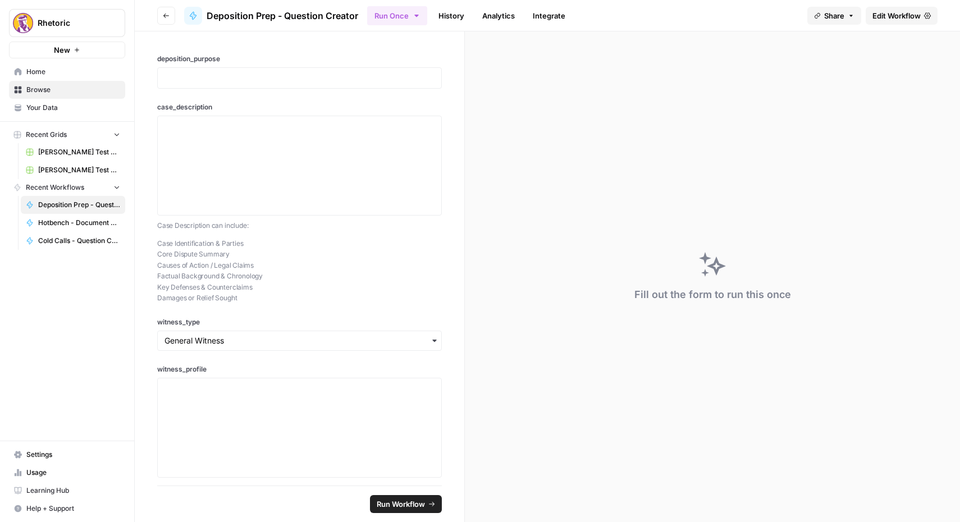
click at [162, 15] on button "Go back" at bounding box center [166, 16] width 18 height 18
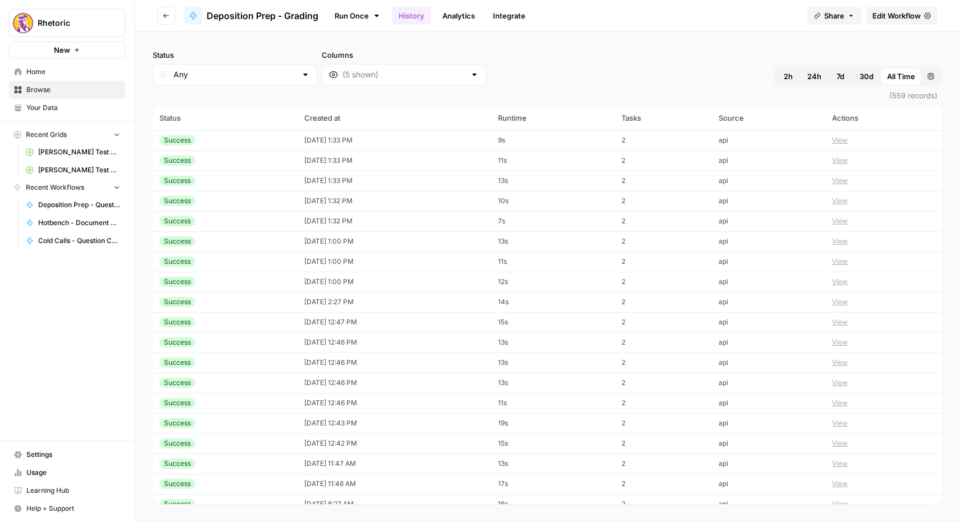
click at [174, 16] on button "Go back" at bounding box center [166, 16] width 18 height 18
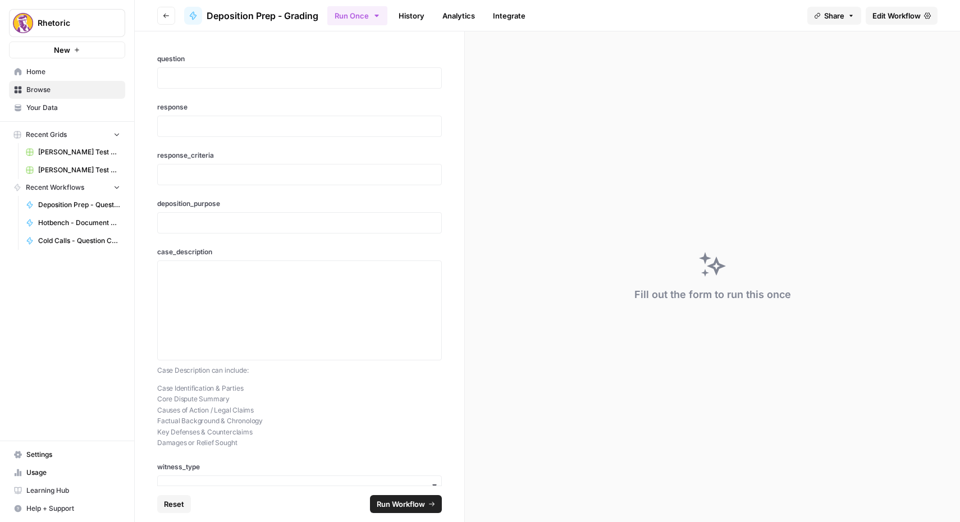
click at [173, 16] on button "Go back" at bounding box center [166, 16] width 18 height 18
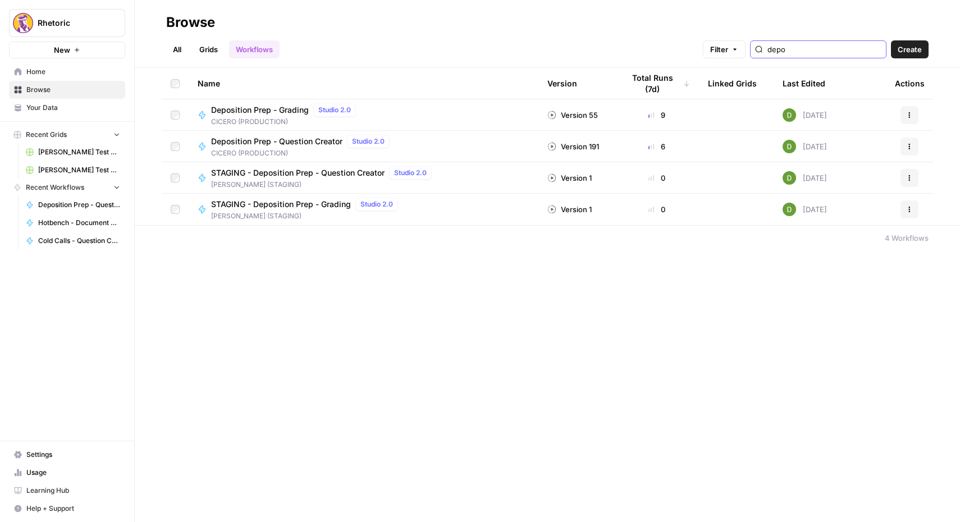
type input "depo"
click at [284, 144] on span "Deposition Prep - Question Creator" at bounding box center [276, 141] width 131 height 11
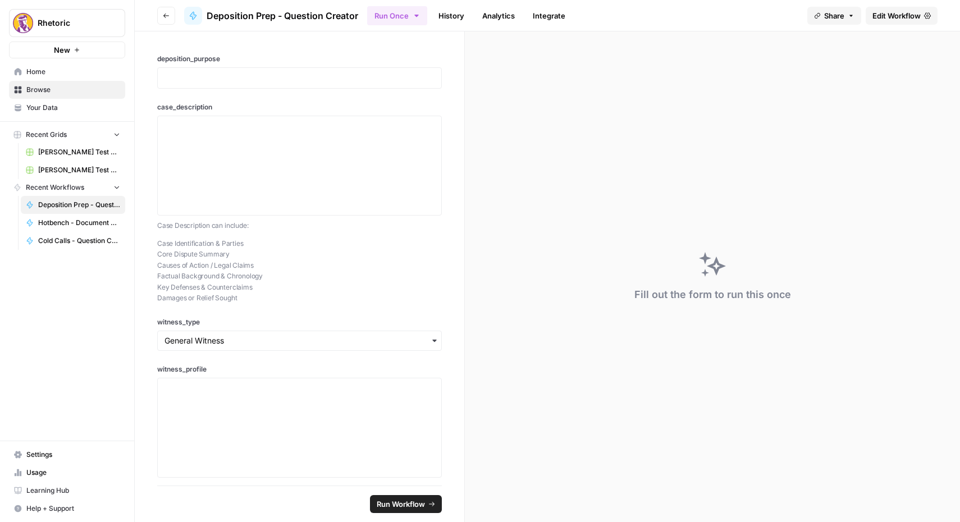
click at [906, 15] on span "Edit Workflow" at bounding box center [897, 15] width 48 height 11
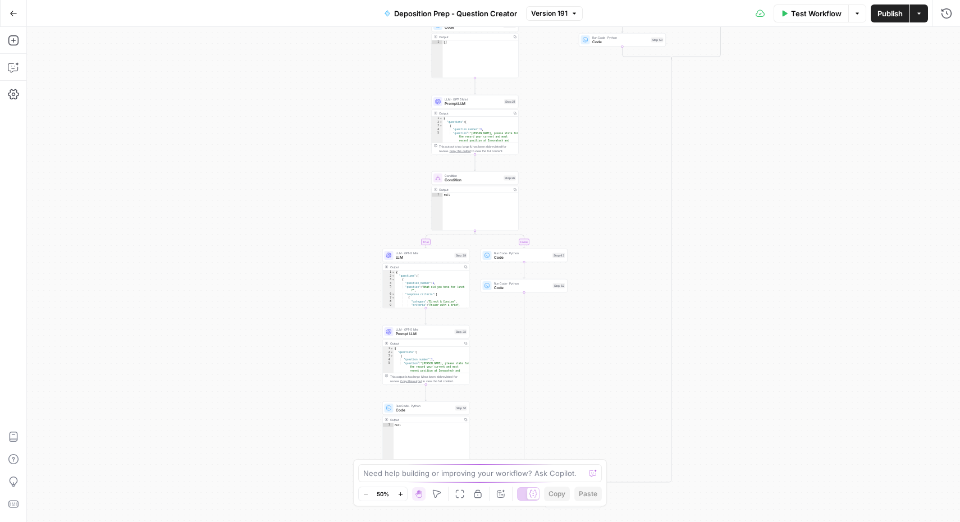
drag, startPoint x: 564, startPoint y: 407, endPoint x: 644, endPoint y: 227, distance: 196.6
click at [644, 227] on div "true false true false true false Workflow Set Inputs Inputs Condition Condition…" at bounding box center [493, 274] width 933 height 495
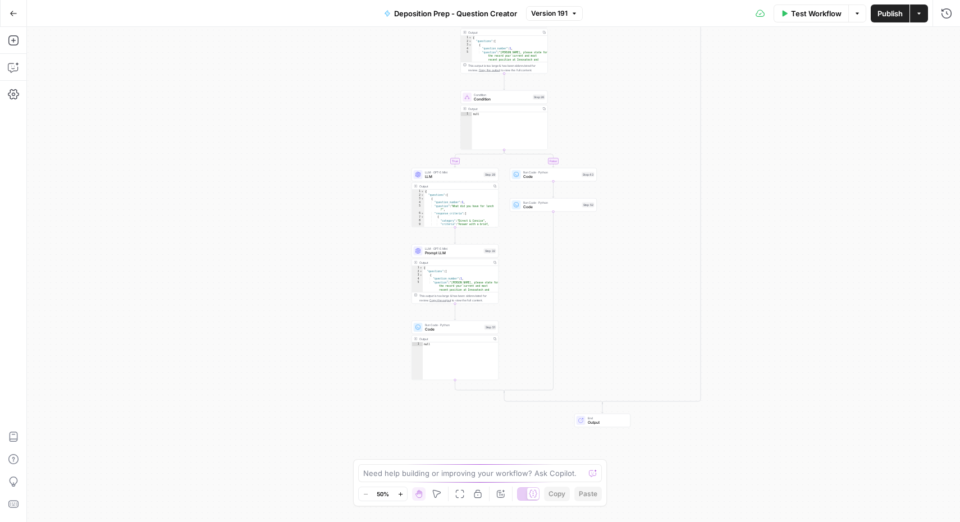
drag, startPoint x: 630, startPoint y: 351, endPoint x: 659, endPoint y: 271, distance: 86.0
click at [659, 271] on div "true false true false true false Workflow Set Inputs Inputs Condition Condition…" at bounding box center [493, 274] width 933 height 495
click at [11, 11] on icon "button" at bounding box center [14, 14] width 8 height 8
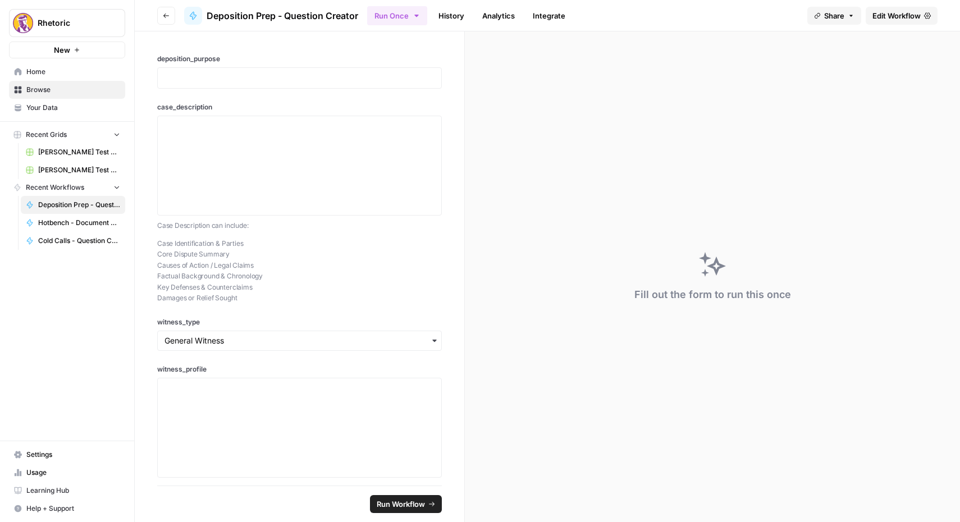
click at [461, 21] on link "History" at bounding box center [451, 16] width 39 height 18
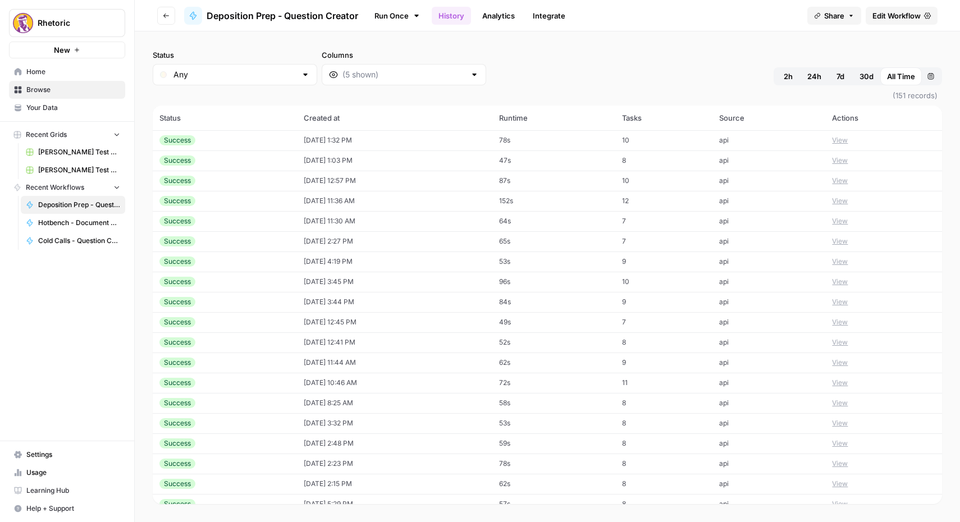
click at [312, 186] on td "[DATE] 12:57 PM" at bounding box center [394, 181] width 195 height 20
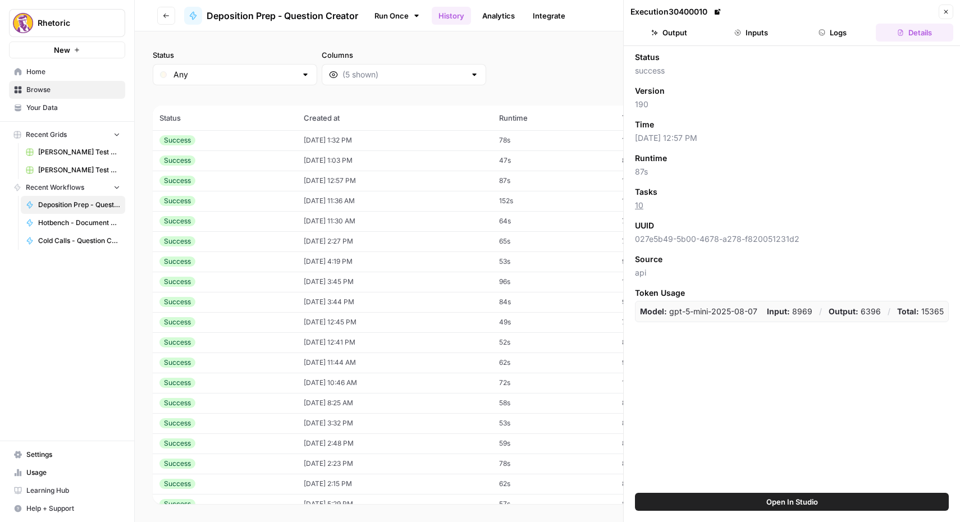
click at [755, 39] on button "Inputs" at bounding box center [751, 33] width 77 height 18
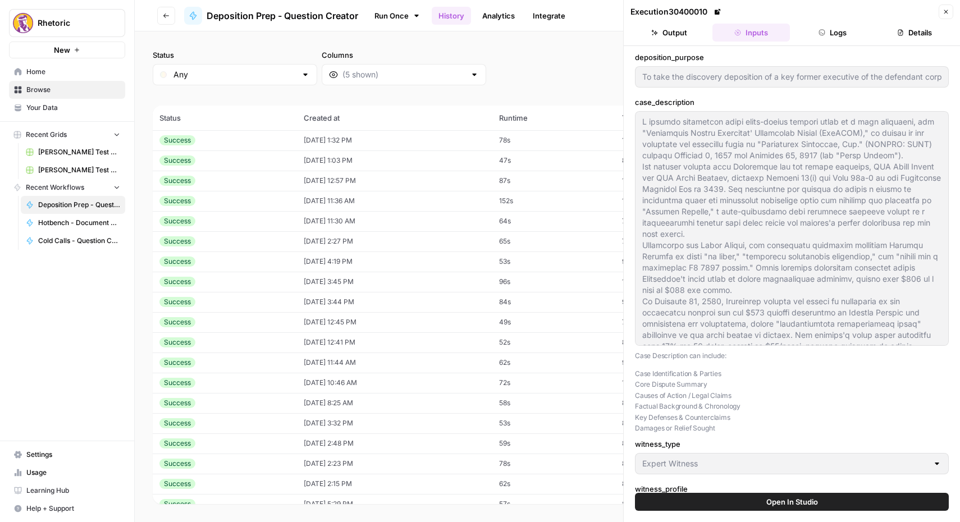
click at [679, 38] on button "Output" at bounding box center [669, 33] width 77 height 18
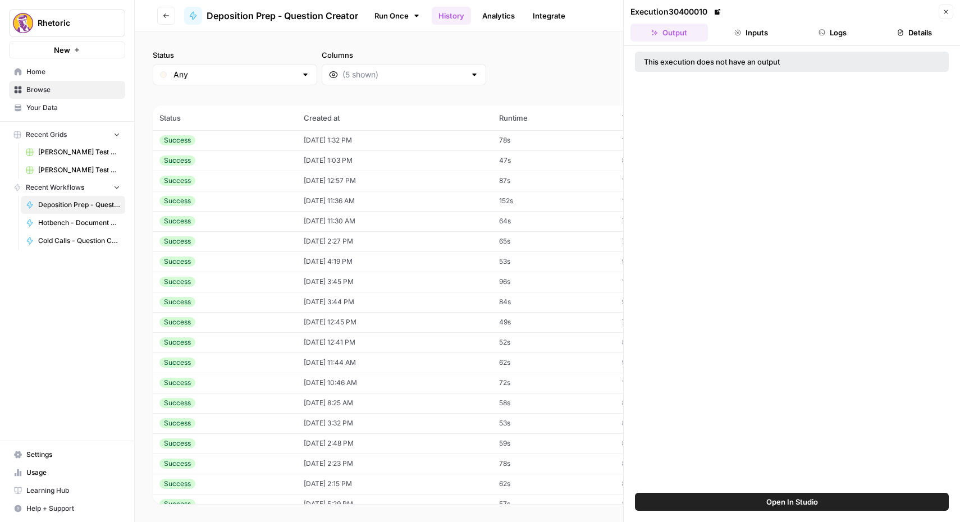
click at [827, 35] on button "Logs" at bounding box center [833, 33] width 77 height 18
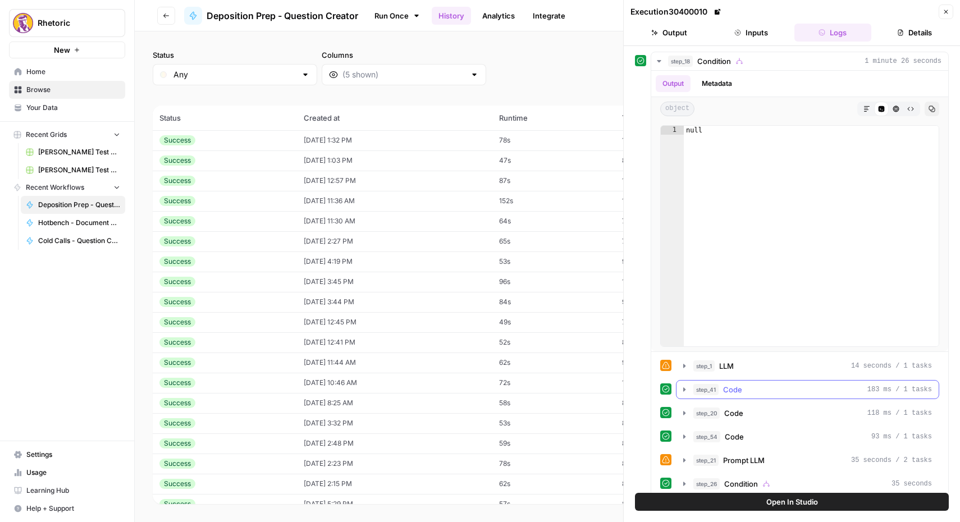
scroll to position [11, 0]
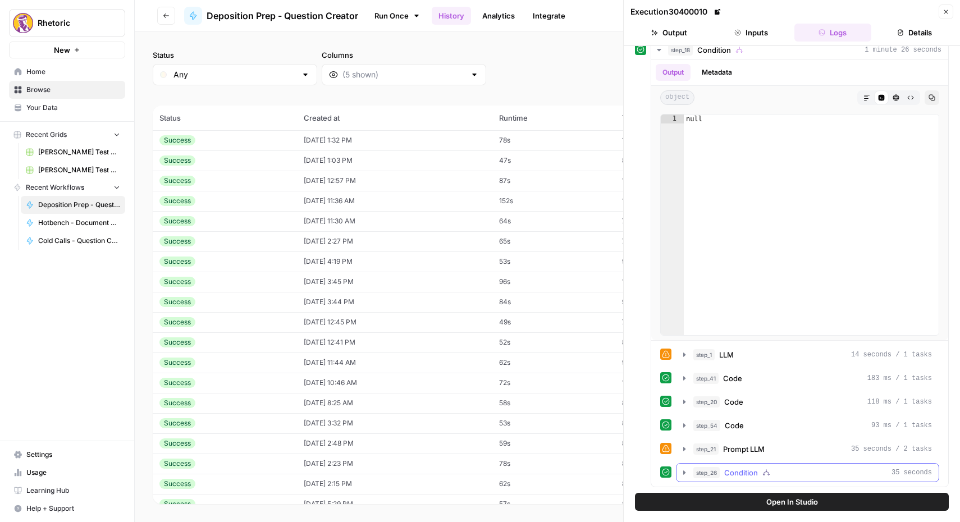
click at [686, 473] on icon "button" at bounding box center [684, 472] width 9 height 9
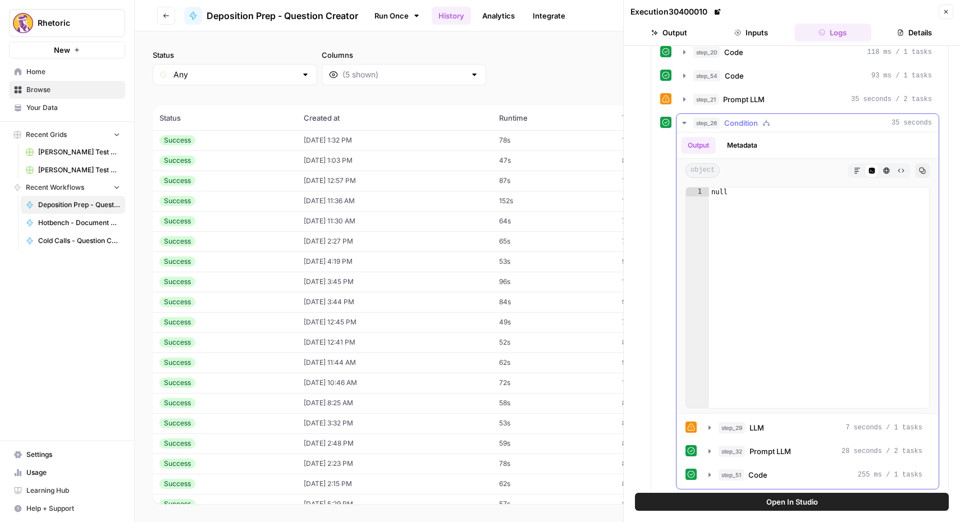
scroll to position [368, 0]
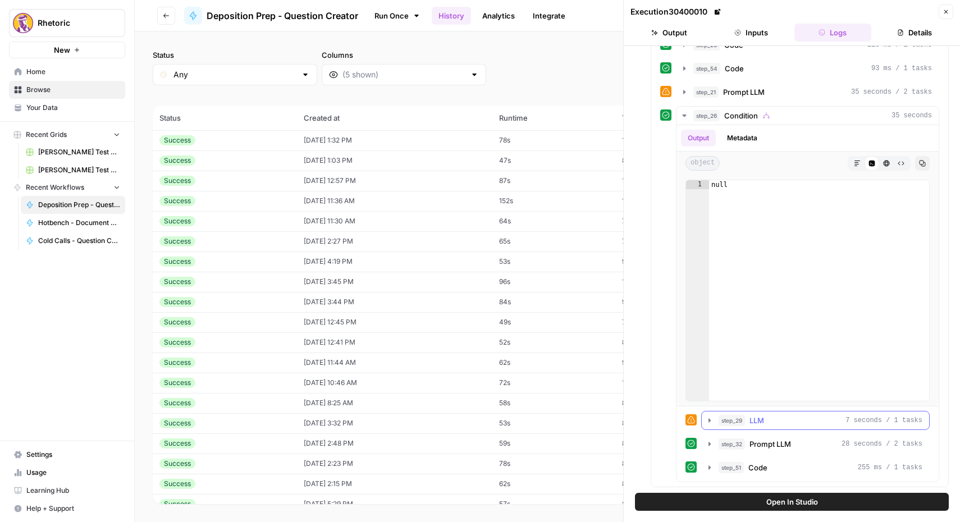
click at [710, 422] on icon "button" at bounding box center [709, 420] width 9 height 9
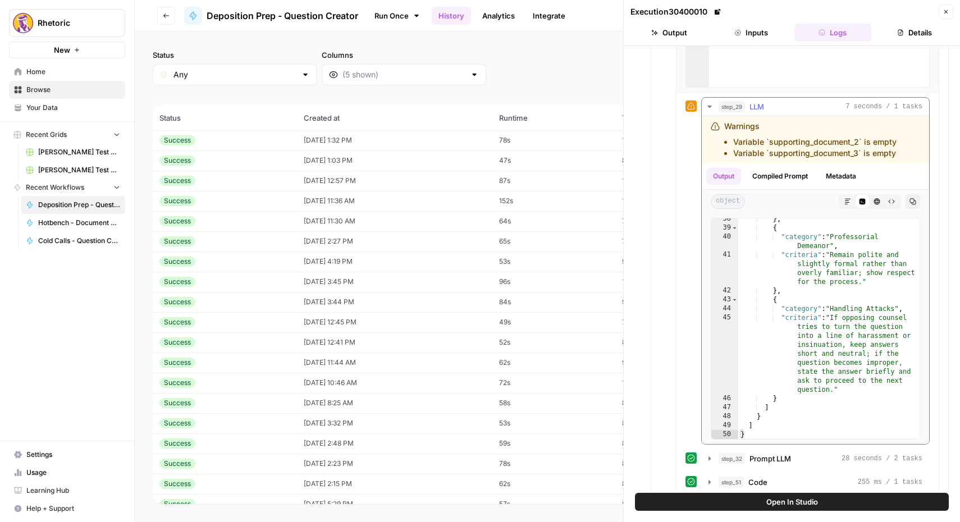
scroll to position [697, 0]
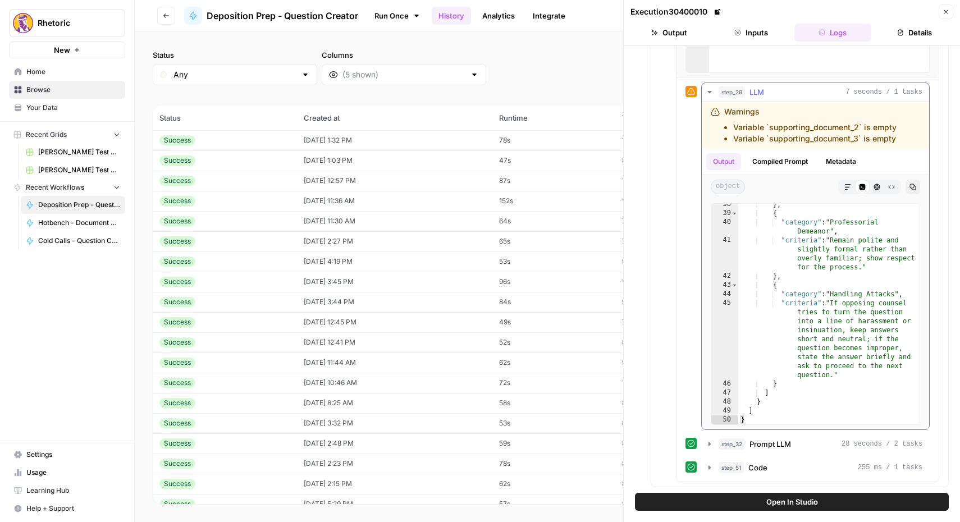
click at [794, 162] on button "Compiled Prompt" at bounding box center [780, 161] width 69 height 17
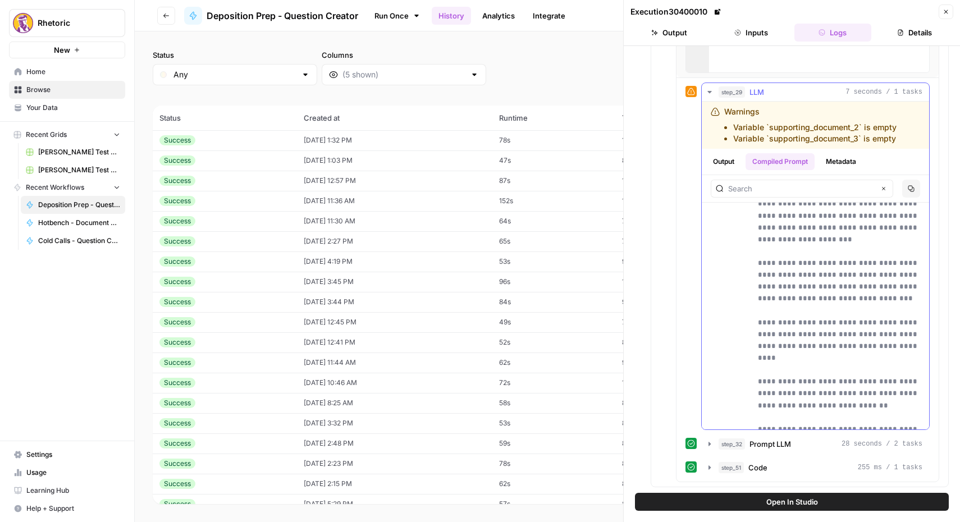
scroll to position [2355, 0]
click at [837, 167] on button "Metadata" at bounding box center [841, 161] width 44 height 17
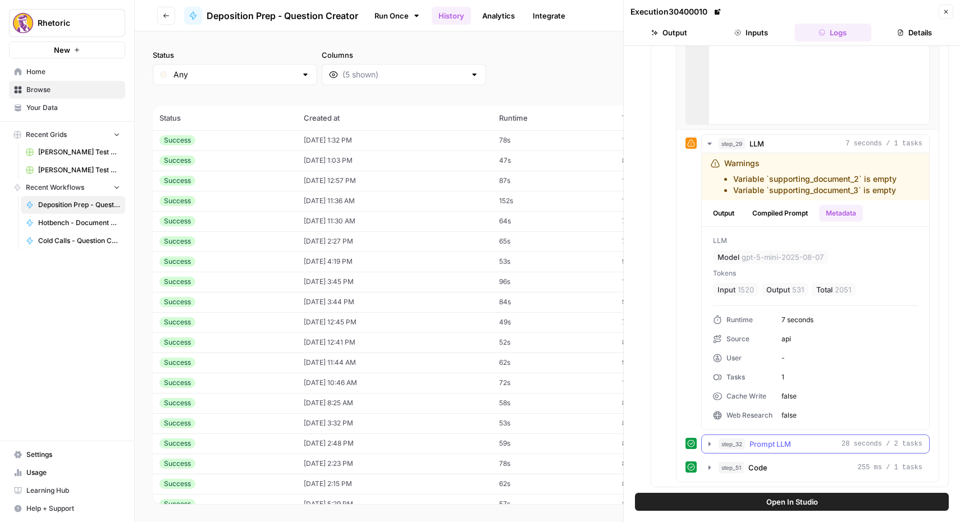
click at [707, 443] on icon "button" at bounding box center [709, 444] width 9 height 9
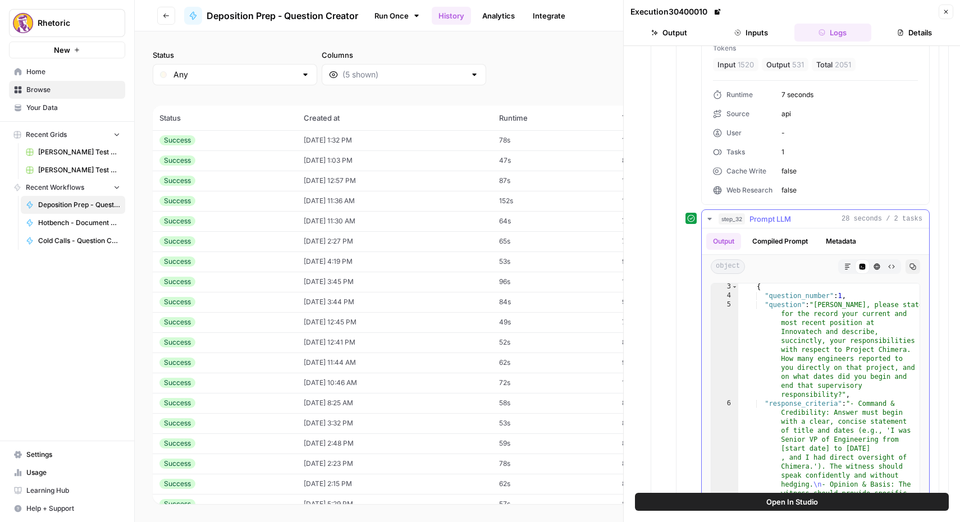
scroll to position [19, 0]
click at [780, 242] on button "Compiled Prompt" at bounding box center [780, 241] width 69 height 17
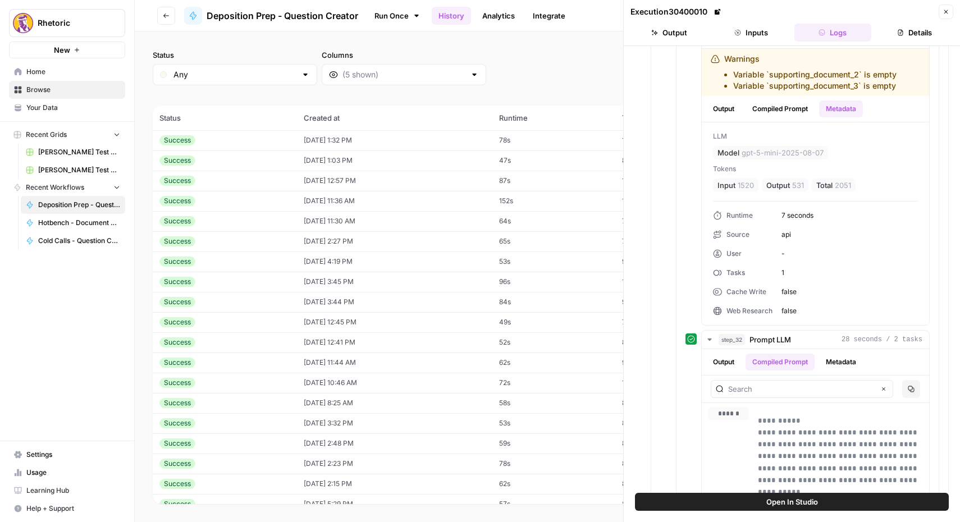
scroll to position [750, 0]
click at [727, 363] on button "Output" at bounding box center [723, 361] width 35 height 17
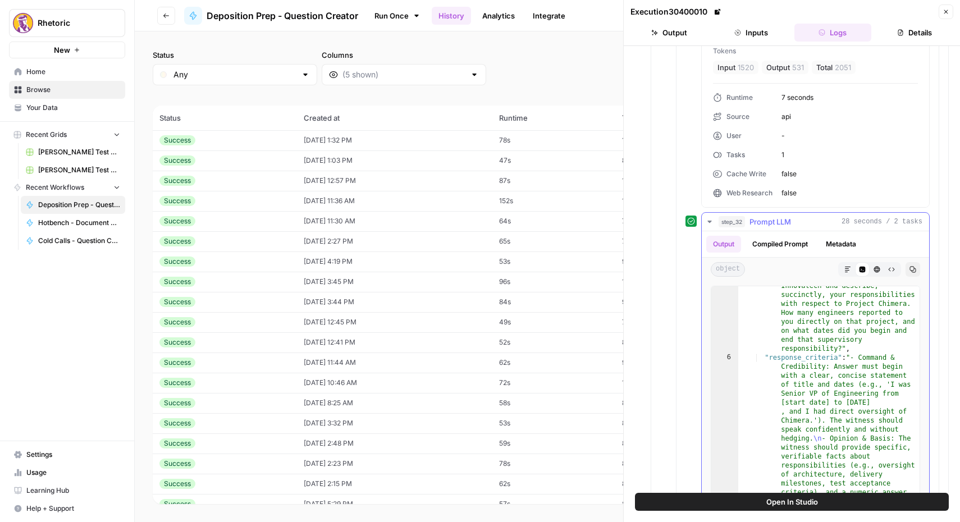
scroll to position [67, 0]
click at [772, 241] on button "Compiled Prompt" at bounding box center [780, 244] width 69 height 17
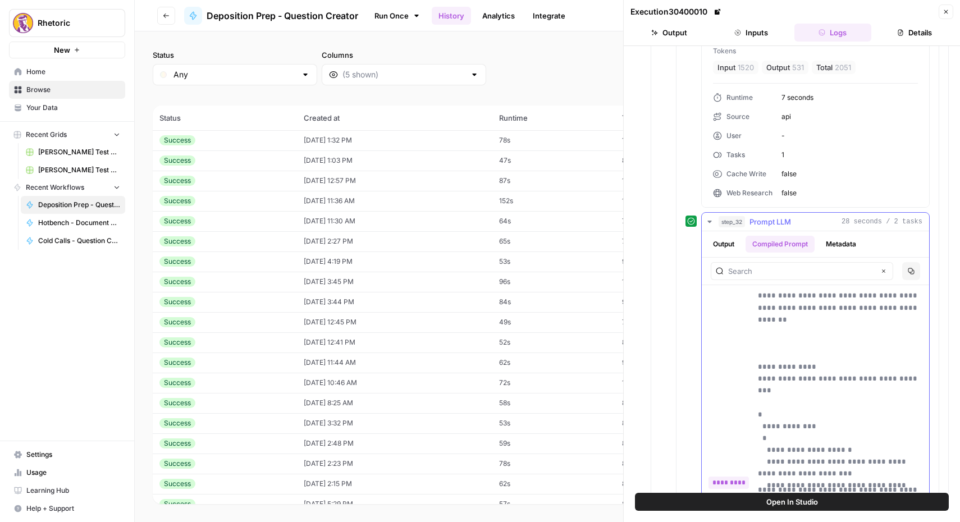
scroll to position [926, 0]
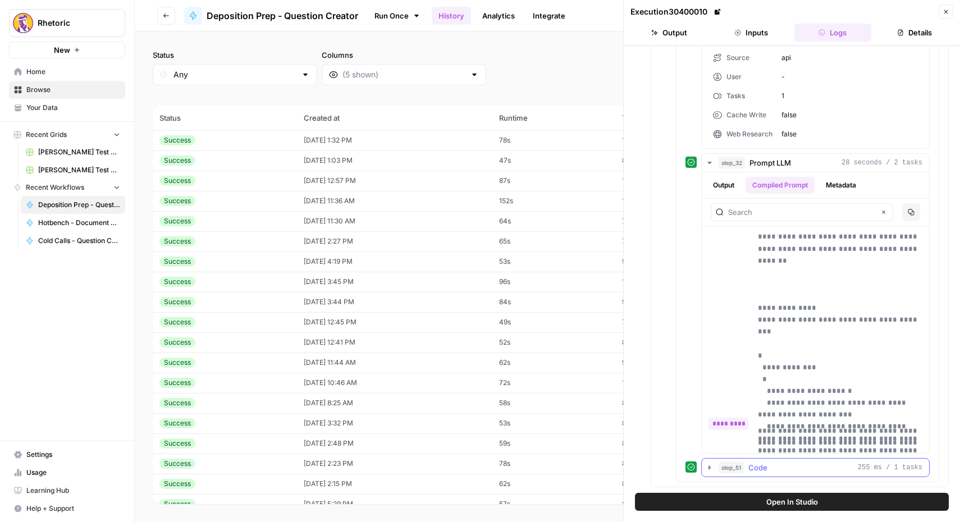
click at [709, 466] on icon "button" at bounding box center [710, 467] width 2 height 4
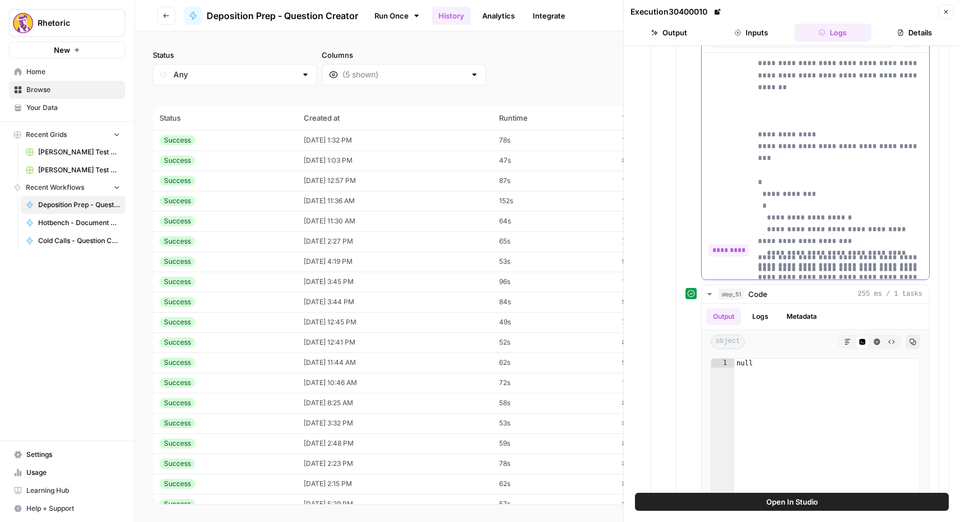
scroll to position [1208, 0]
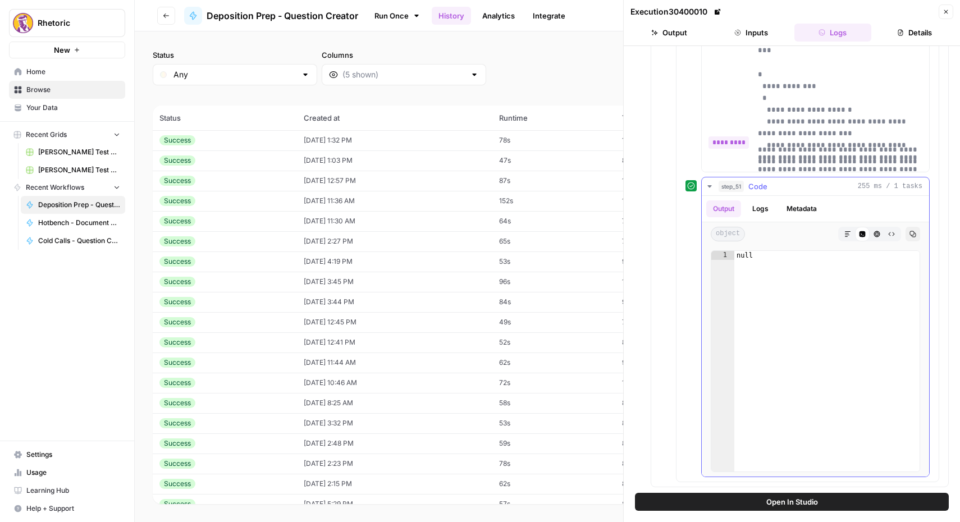
click at [765, 200] on button "Logs" at bounding box center [761, 208] width 30 height 17
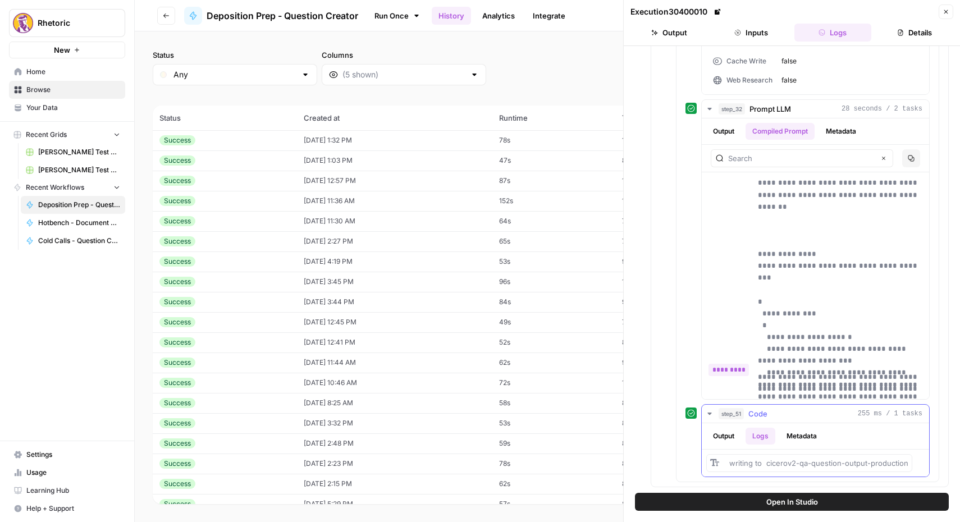
click at [797, 433] on button "Metadata" at bounding box center [802, 436] width 44 height 17
click at [762, 434] on button "Logs" at bounding box center [761, 436] width 30 height 17
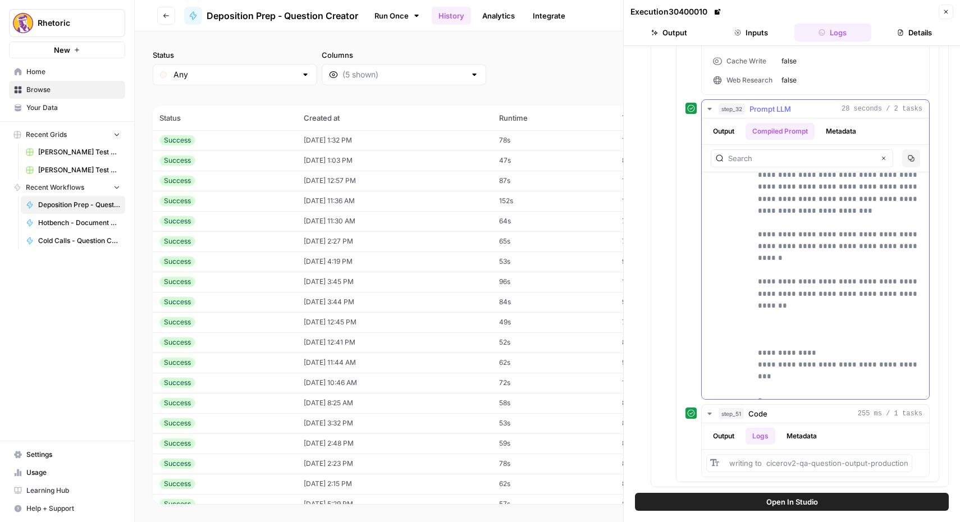
scroll to position [4246, 0]
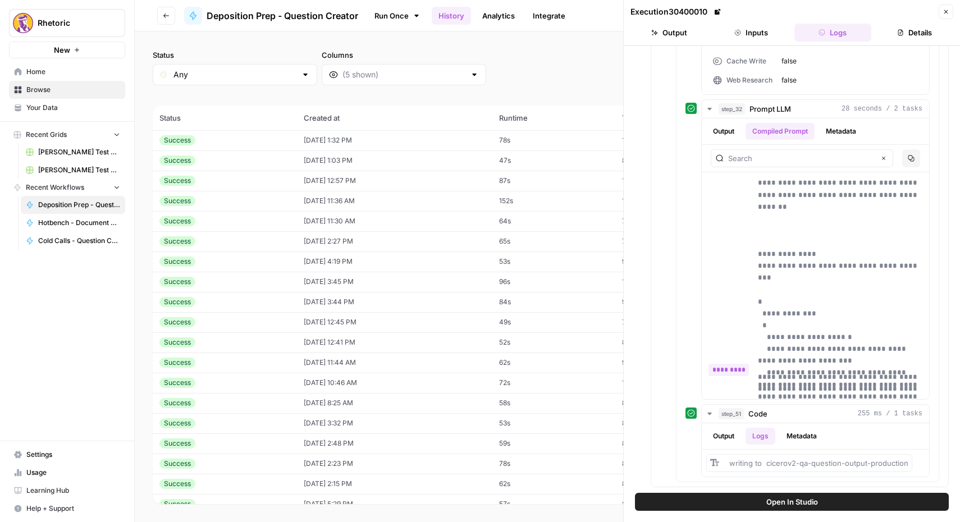
click at [731, 127] on button "Output" at bounding box center [723, 131] width 35 height 17
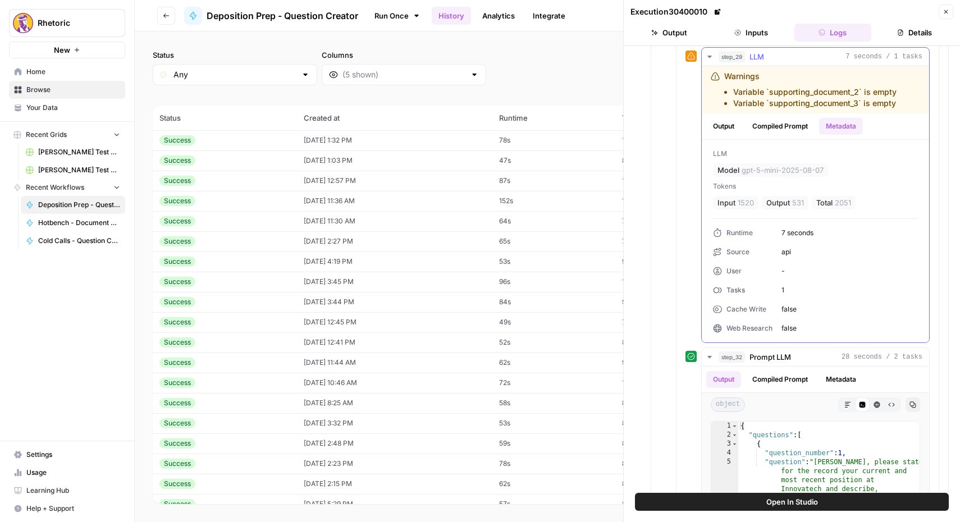
scroll to position [737, 0]
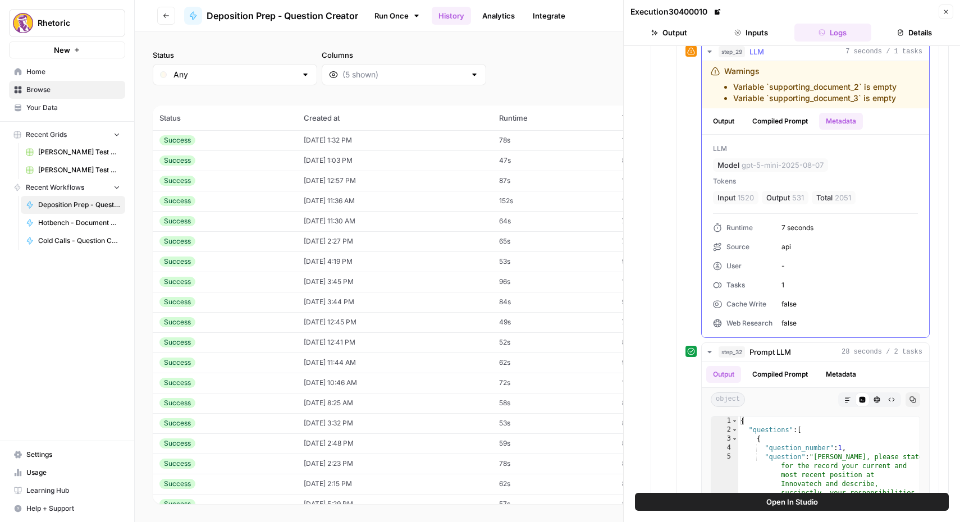
click at [724, 121] on button "Output" at bounding box center [723, 121] width 35 height 17
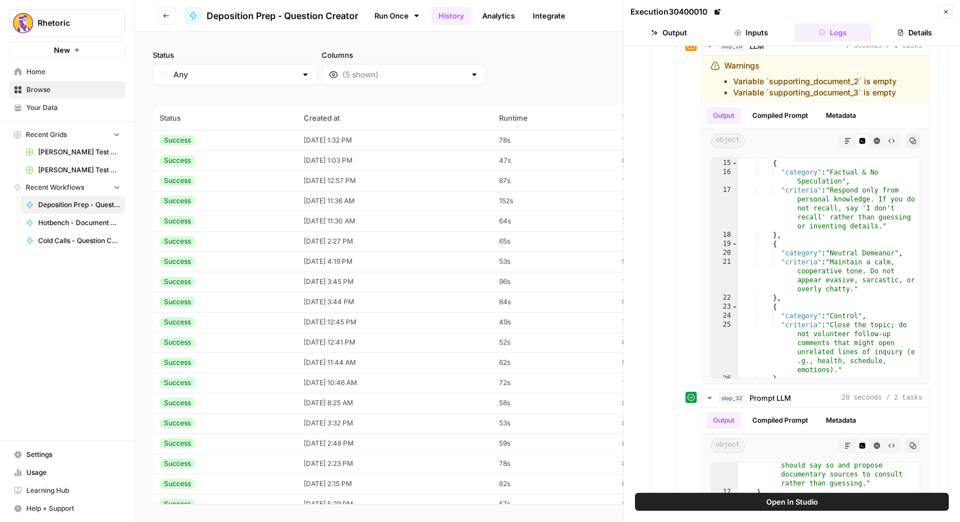
scroll to position [739, 0]
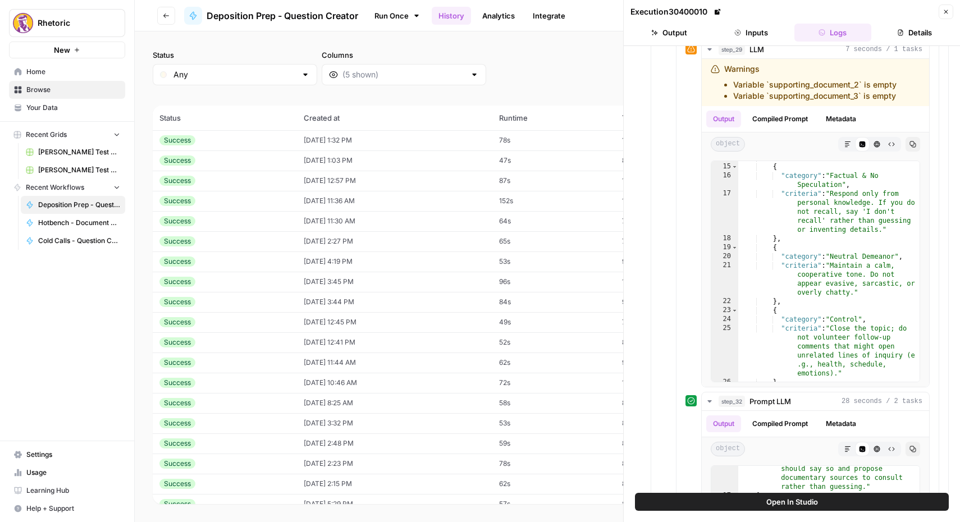
click at [785, 117] on button "Compiled Prompt" at bounding box center [780, 119] width 69 height 17
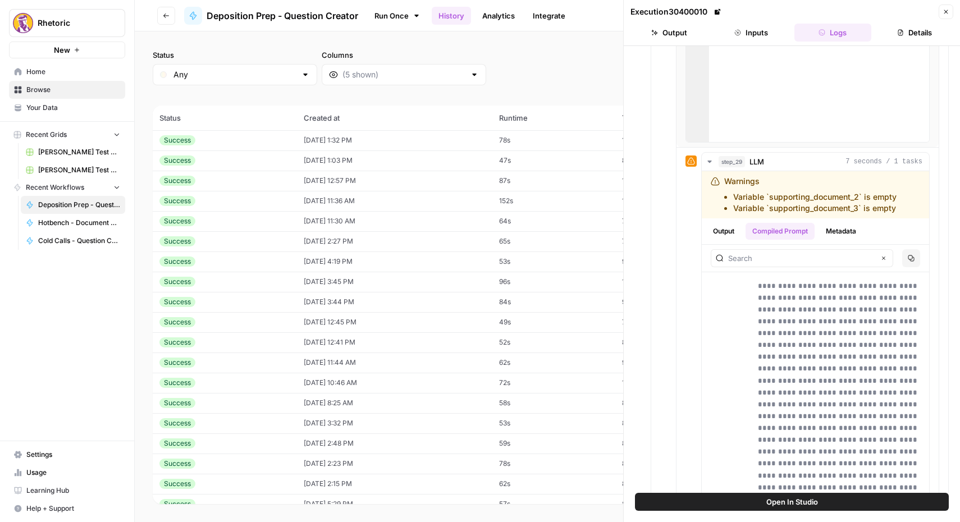
scroll to position [212, 0]
click at [727, 225] on button "Output" at bounding box center [723, 231] width 35 height 17
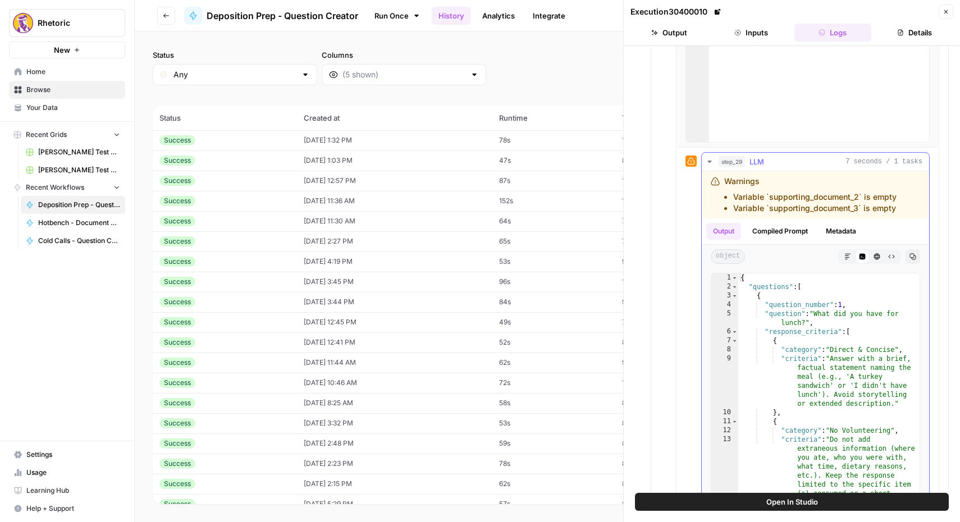
click at [836, 232] on button "Metadata" at bounding box center [841, 231] width 44 height 17
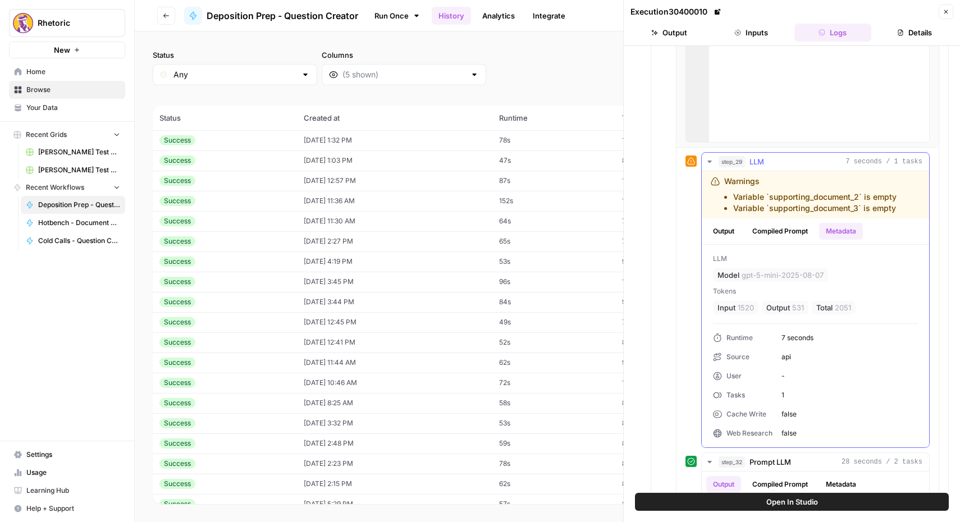
click at [778, 231] on button "Compiled Prompt" at bounding box center [780, 231] width 69 height 17
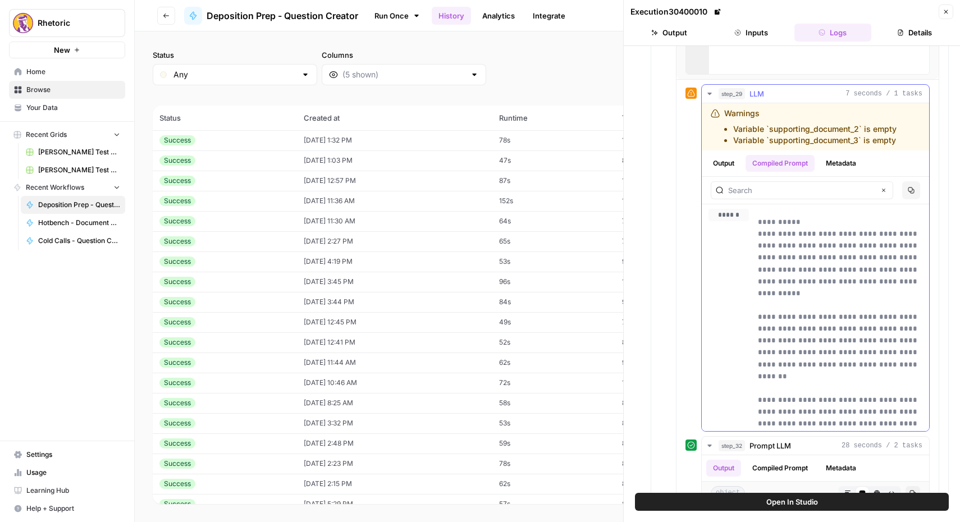
scroll to position [692, 0]
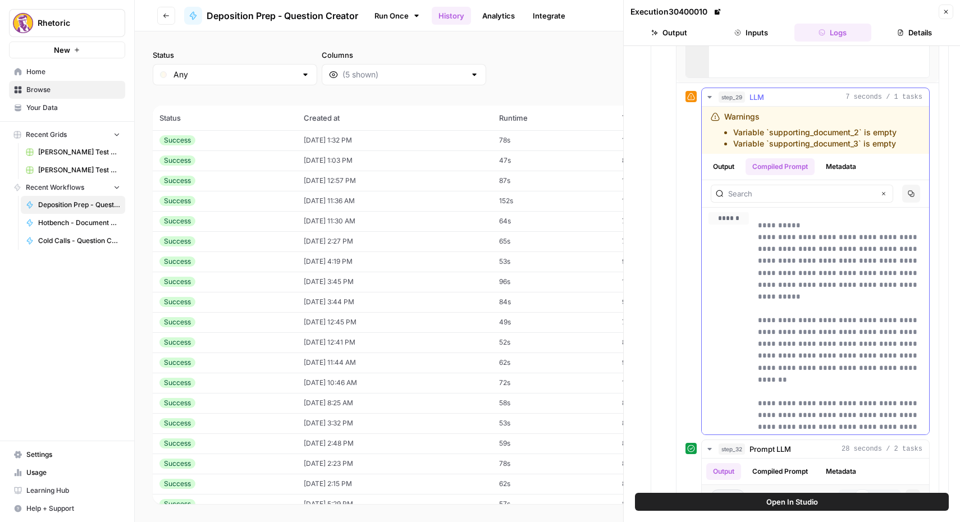
click at [841, 166] on button "Metadata" at bounding box center [841, 166] width 44 height 17
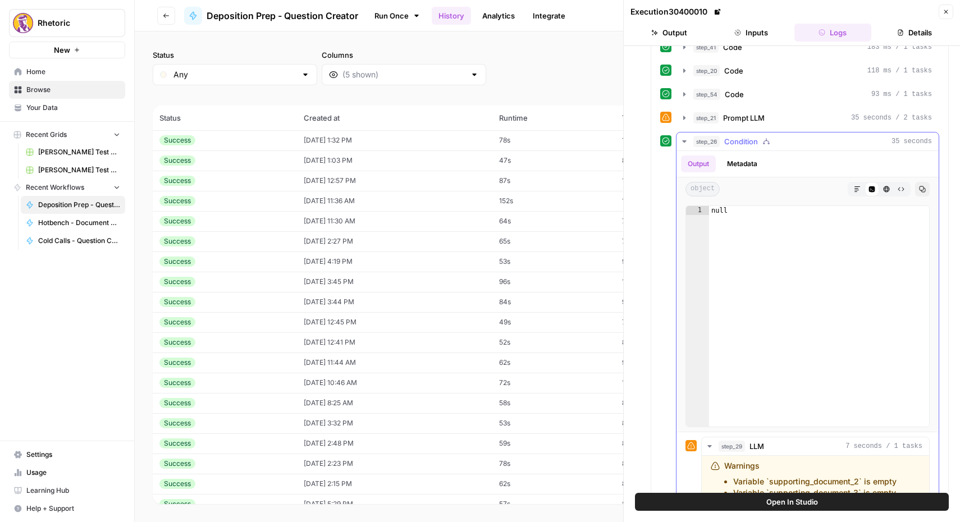
scroll to position [335, 0]
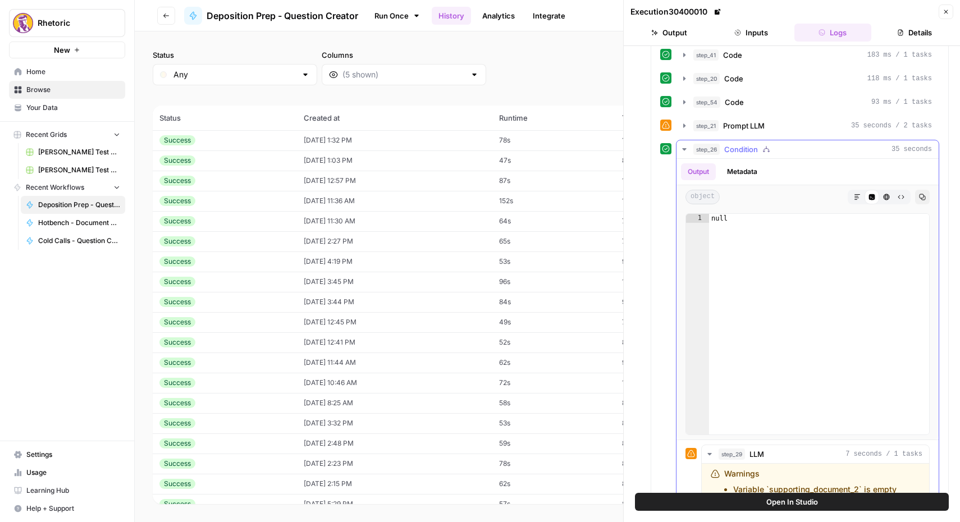
click at [739, 174] on button "Metadata" at bounding box center [742, 171] width 44 height 17
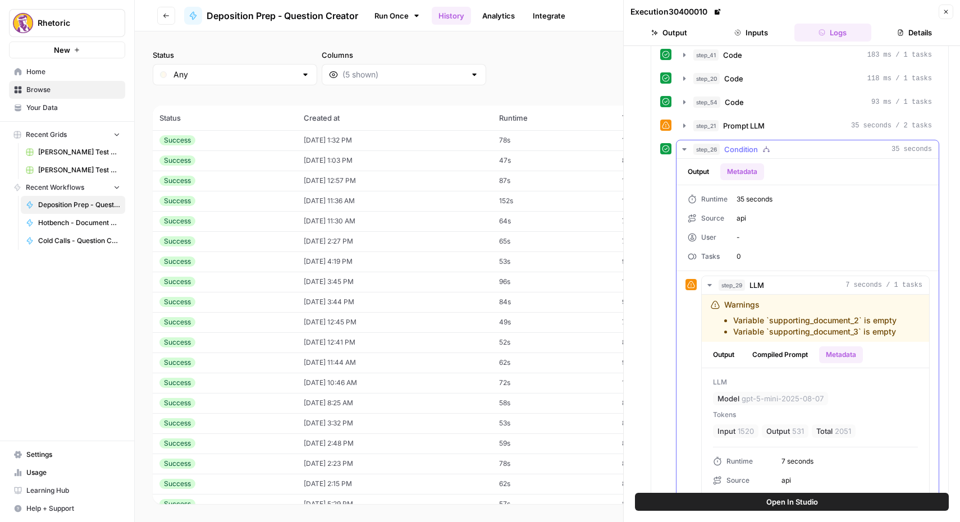
click at [713, 169] on button "Output" at bounding box center [698, 171] width 35 height 17
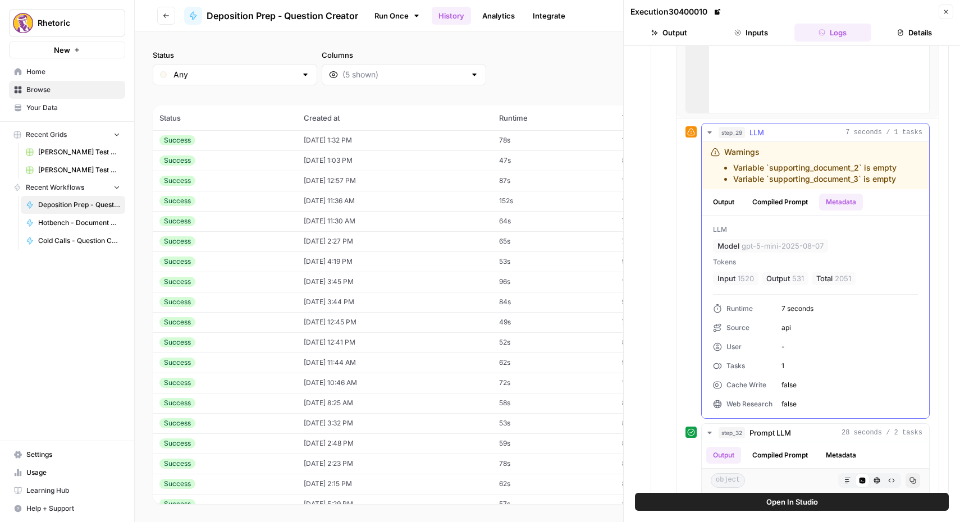
scroll to position [658, 0]
click at [783, 195] on button "Compiled Prompt" at bounding box center [780, 201] width 69 height 17
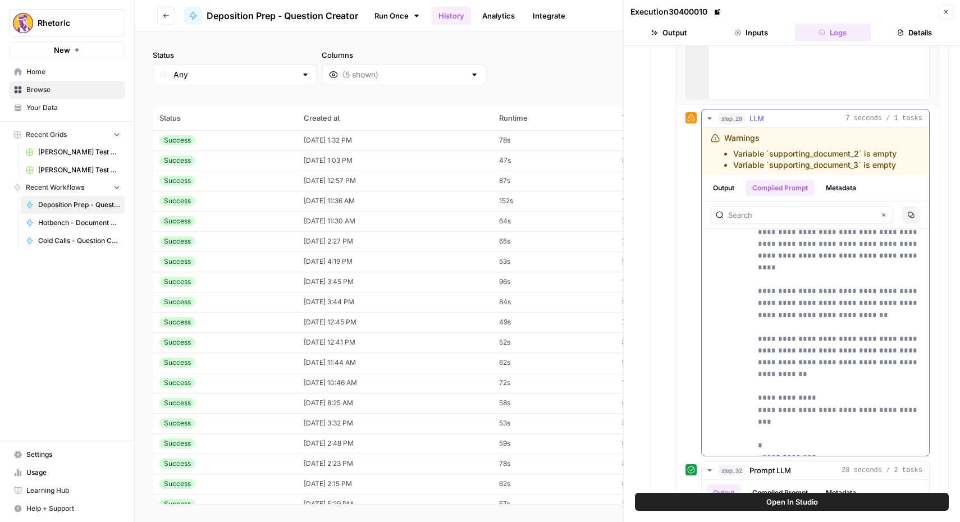
scroll to position [671, 0]
click at [728, 186] on button "Output" at bounding box center [723, 187] width 35 height 17
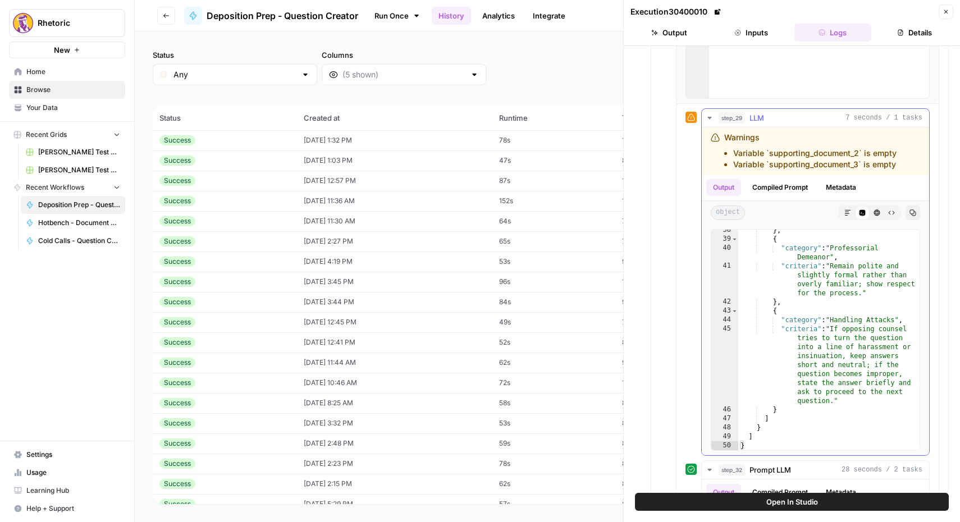
scroll to position [1032, 0]
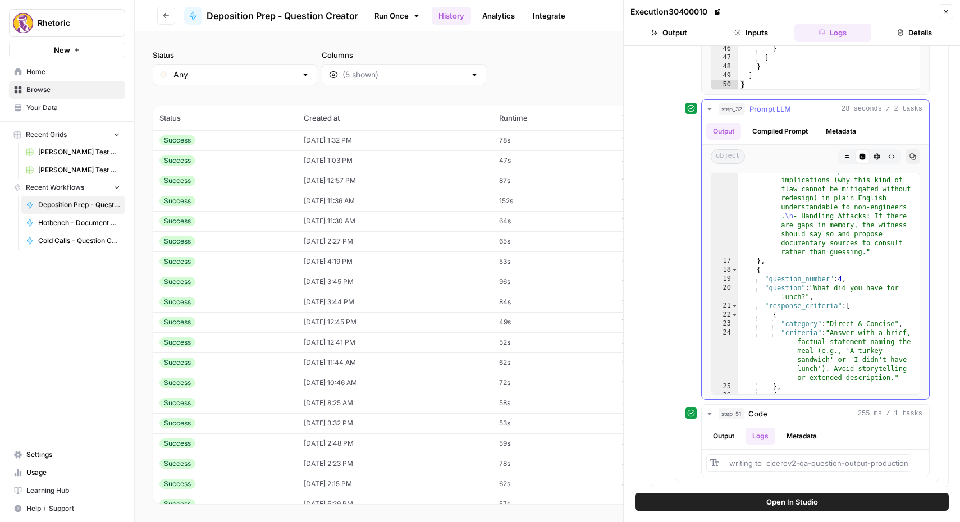
click at [788, 133] on button "Compiled Prompt" at bounding box center [780, 131] width 69 height 17
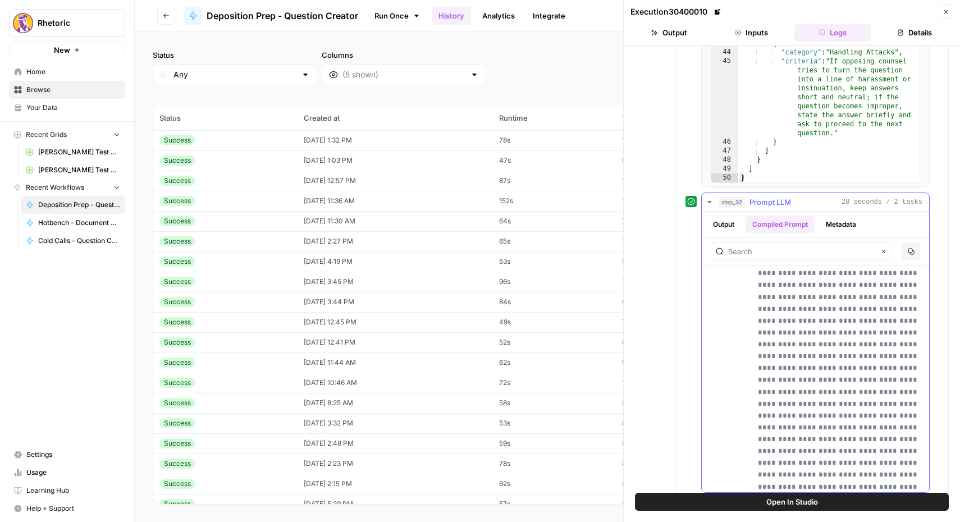
scroll to position [2622, 0]
drag, startPoint x: 873, startPoint y: 284, endPoint x: 838, endPoint y: 391, distance: 112.2
copy p "**********"
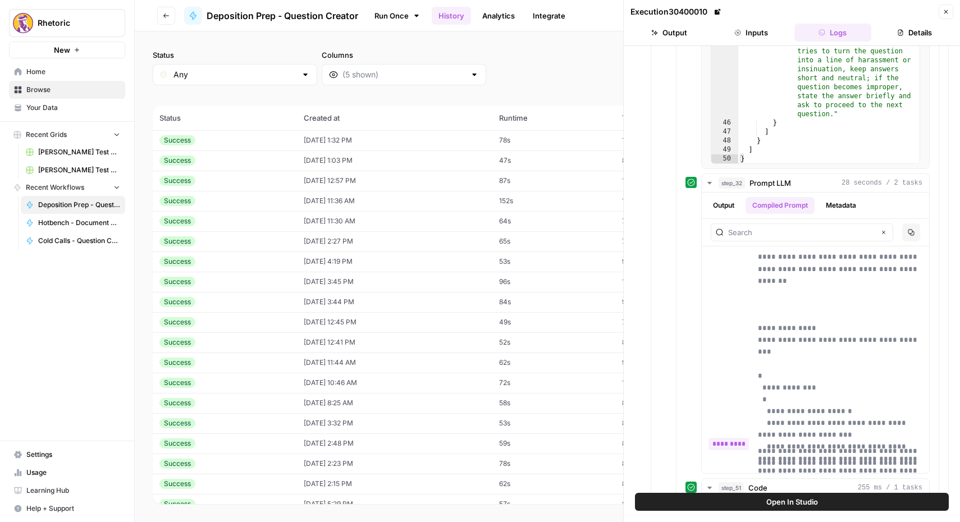
scroll to position [1032, 0]
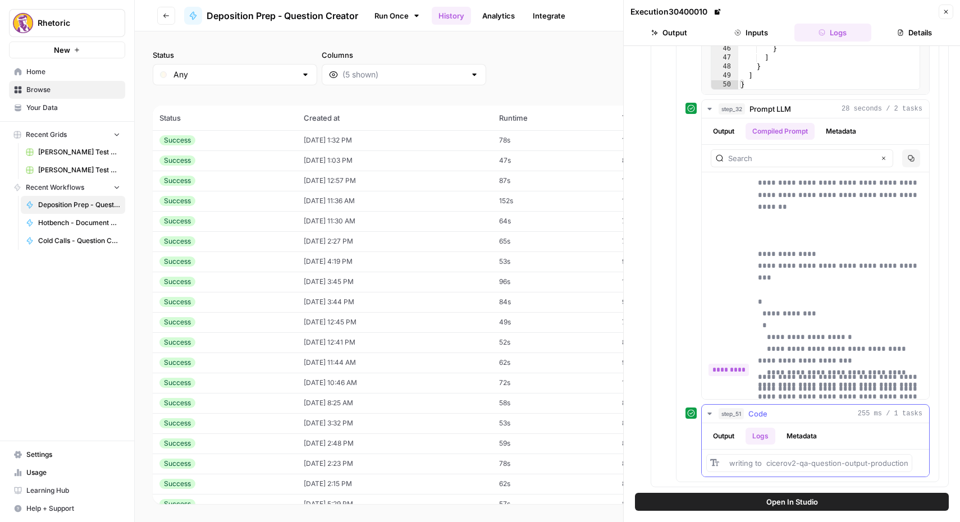
click at [730, 440] on button "Output" at bounding box center [723, 436] width 35 height 17
click at [759, 439] on button "Logs" at bounding box center [761, 436] width 30 height 17
click at [810, 431] on button "Metadata" at bounding box center [802, 436] width 44 height 17
click at [771, 435] on button "Logs" at bounding box center [761, 436] width 30 height 17
click at [944, 16] on button "Close" at bounding box center [946, 11] width 15 height 15
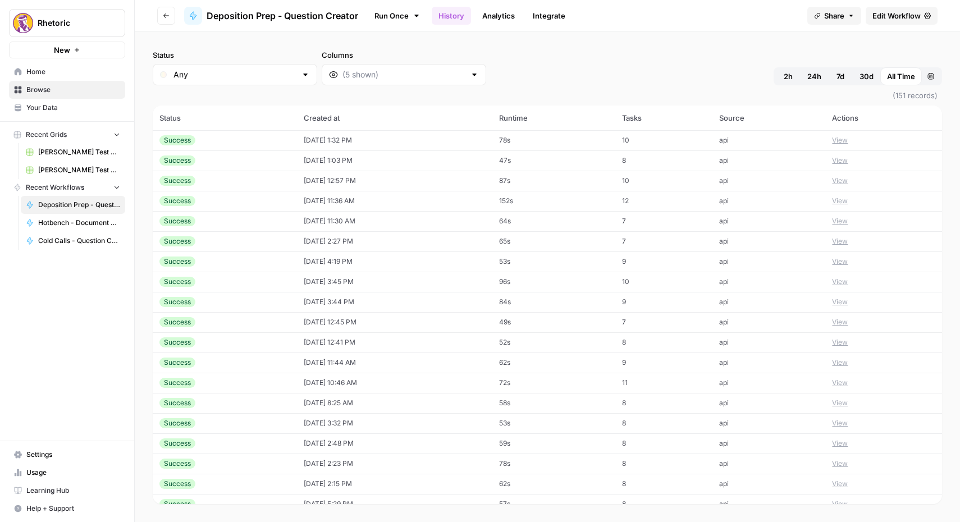
click at [906, 15] on span "Edit Workflow" at bounding box center [897, 15] width 48 height 11
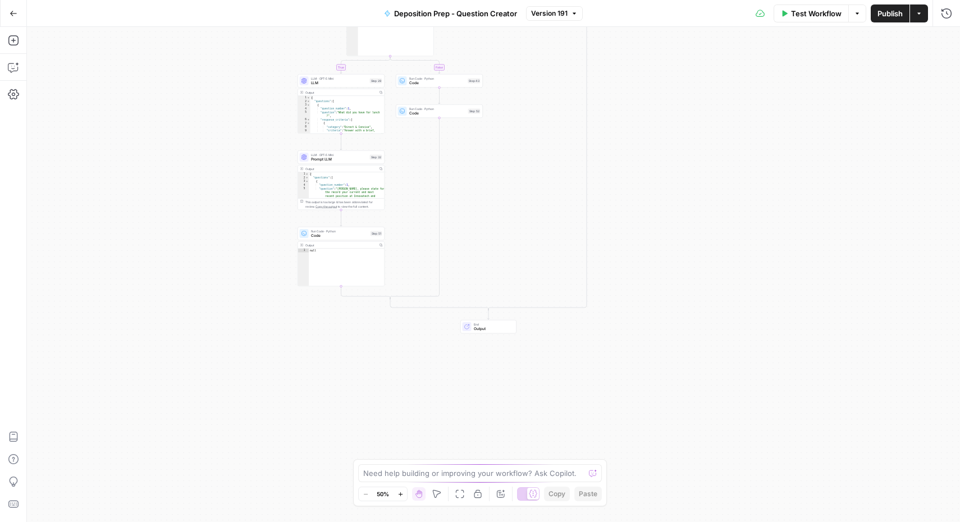
click at [478, 330] on span "Output" at bounding box center [493, 329] width 38 height 6
click at [327, 235] on span "Code" at bounding box center [339, 236] width 57 height 6
type textarea "Code"
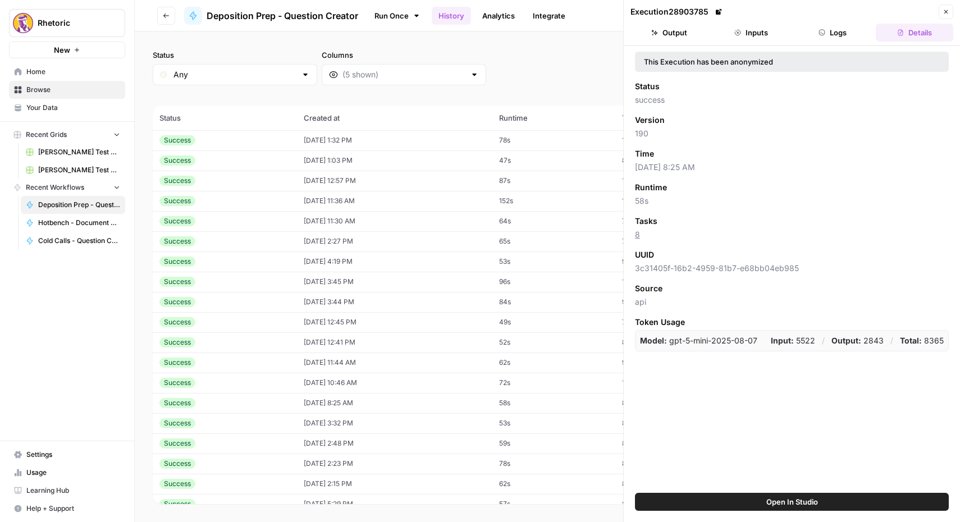
click at [757, 13] on div "Execution 28903785" at bounding box center [783, 11] width 305 height 11
click at [757, 21] on header "Execution 28903785 Close Output Inputs Logs Details" at bounding box center [792, 23] width 336 height 46
click at [759, 36] on button "Inputs" at bounding box center [751, 33] width 77 height 18
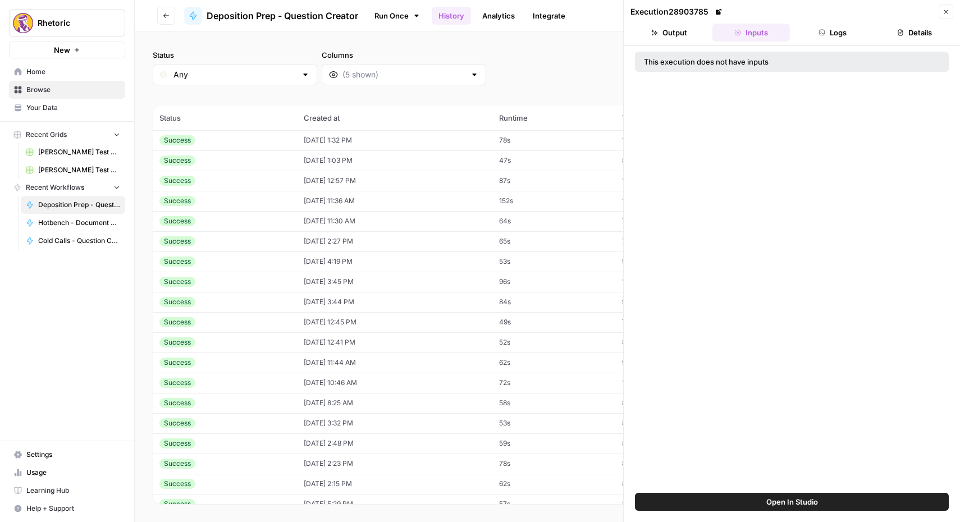
click at [399, 331] on td "[DATE] 12:45 PM" at bounding box center [394, 322] width 195 height 20
click at [837, 32] on button "Logs" at bounding box center [833, 33] width 77 height 18
click at [300, 451] on td "[DATE] 2:48 PM" at bounding box center [394, 443] width 195 height 20
click at [350, 204] on td "[DATE] 11:36 AM" at bounding box center [394, 201] width 195 height 20
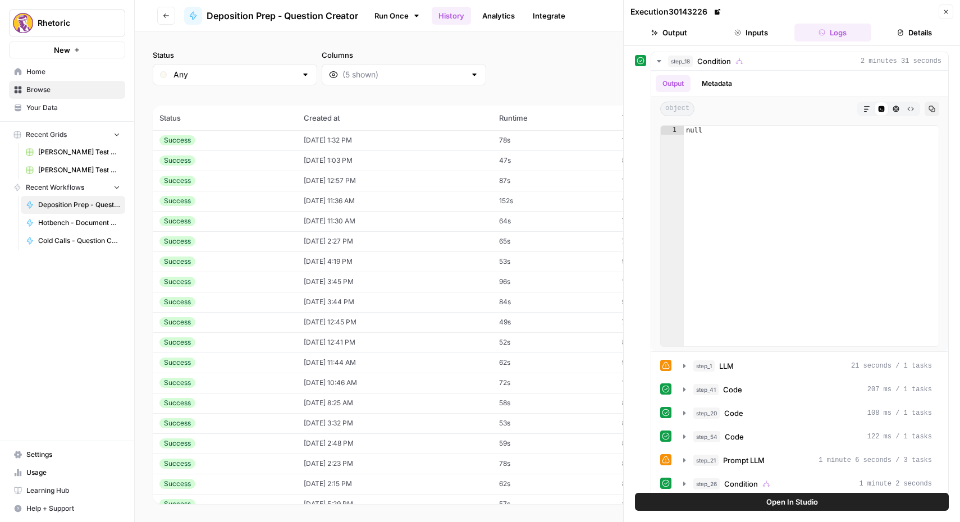
click at [349, 177] on td "[DATE] 12:57 PM" at bounding box center [394, 181] width 195 height 20
click at [346, 200] on td "[DATE] 11:36 AM" at bounding box center [394, 201] width 195 height 20
click at [335, 335] on td "[DATE] 12:41 PM" at bounding box center [394, 342] width 195 height 20
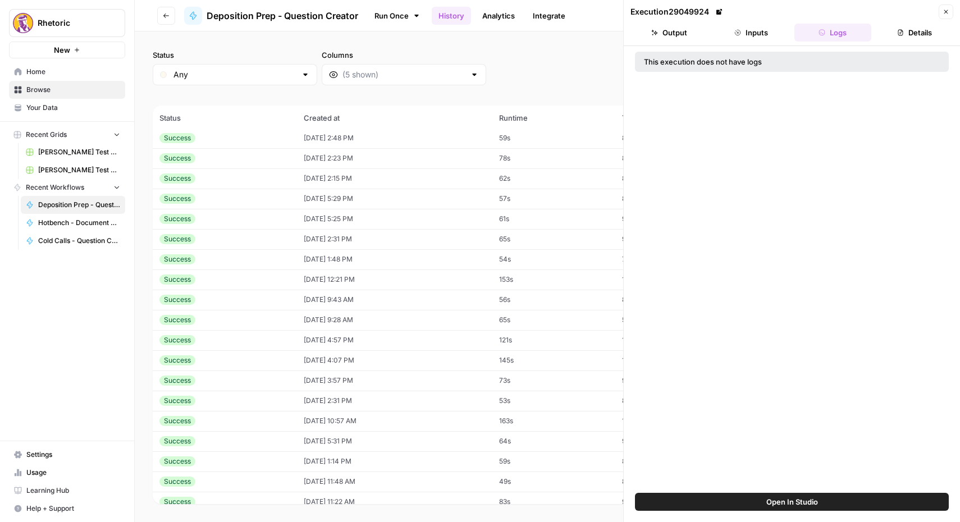
scroll to position [311, 0]
click at [331, 378] on td "[DATE] 3:57 PM" at bounding box center [394, 375] width 195 height 20
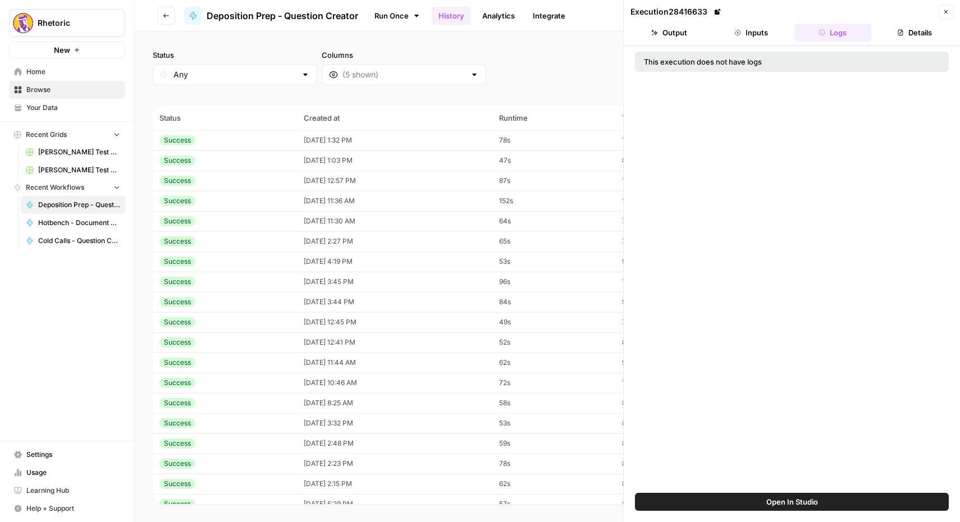
click at [339, 263] on td "[DATE] 4:19 PM" at bounding box center [394, 262] width 195 height 20
click at [343, 238] on td "[DATE] 2:27 PM" at bounding box center [394, 241] width 195 height 20
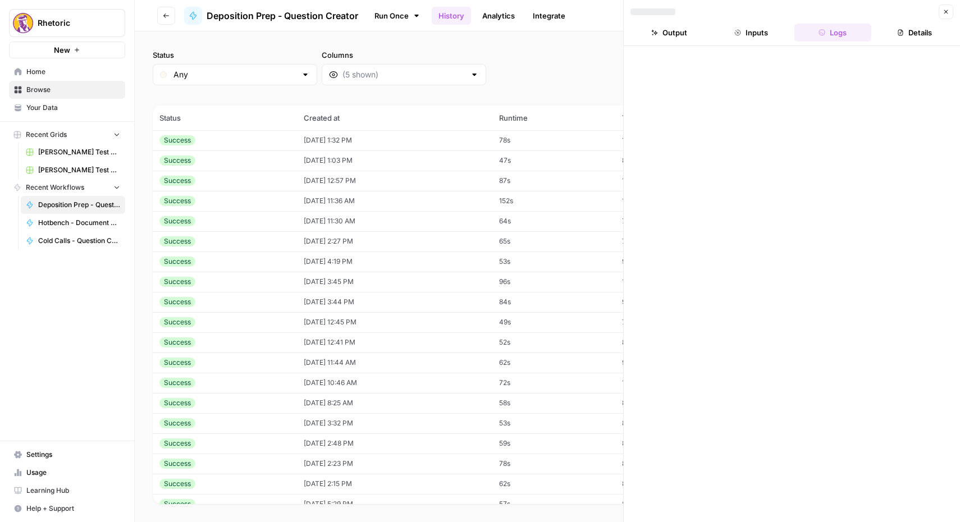
click at [345, 220] on td "[DATE] 11:30 AM" at bounding box center [394, 221] width 195 height 20
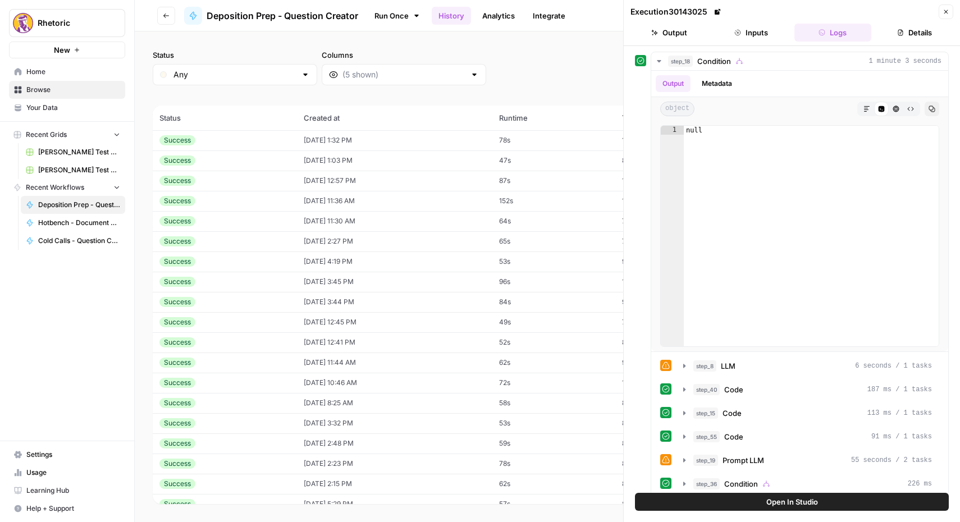
click at [344, 235] on td "[DATE] 2:27 PM" at bounding box center [394, 241] width 195 height 20
click at [353, 216] on td "[DATE] 11:30 AM" at bounding box center [394, 221] width 195 height 20
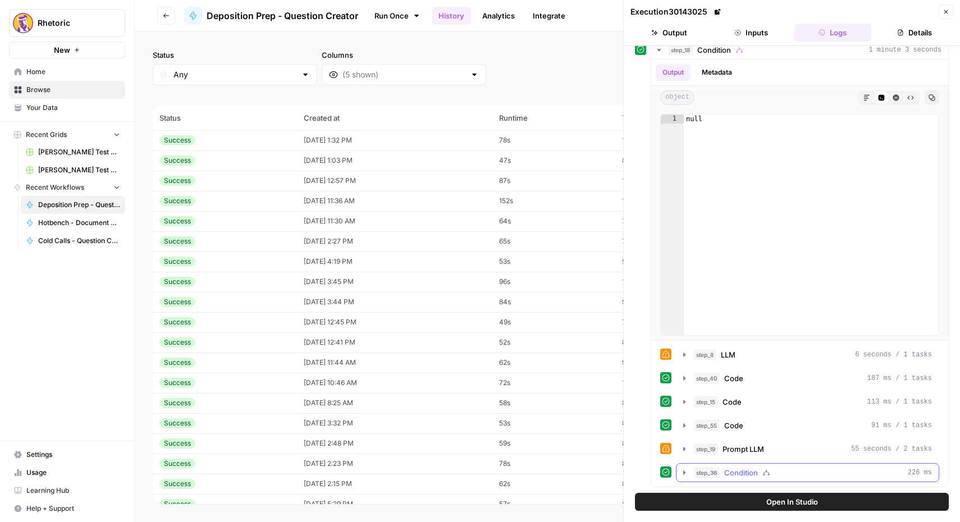
click at [683, 473] on icon "button" at bounding box center [684, 472] width 9 height 9
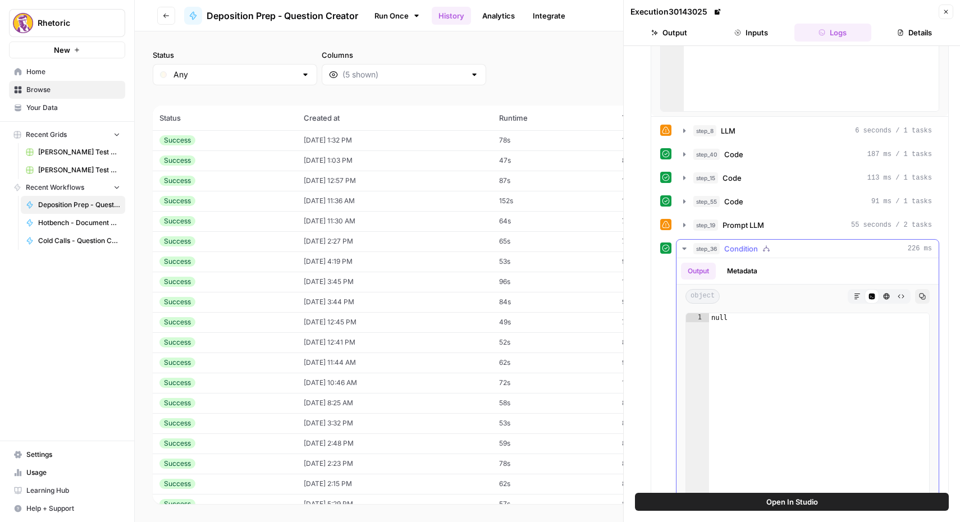
scroll to position [321, 0]
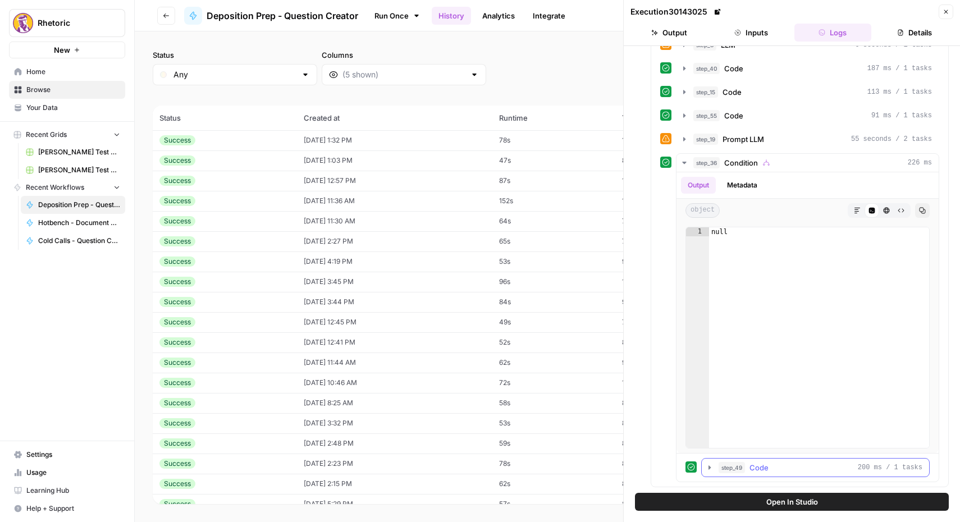
click at [709, 465] on icon "button" at bounding box center [710, 467] width 2 height 4
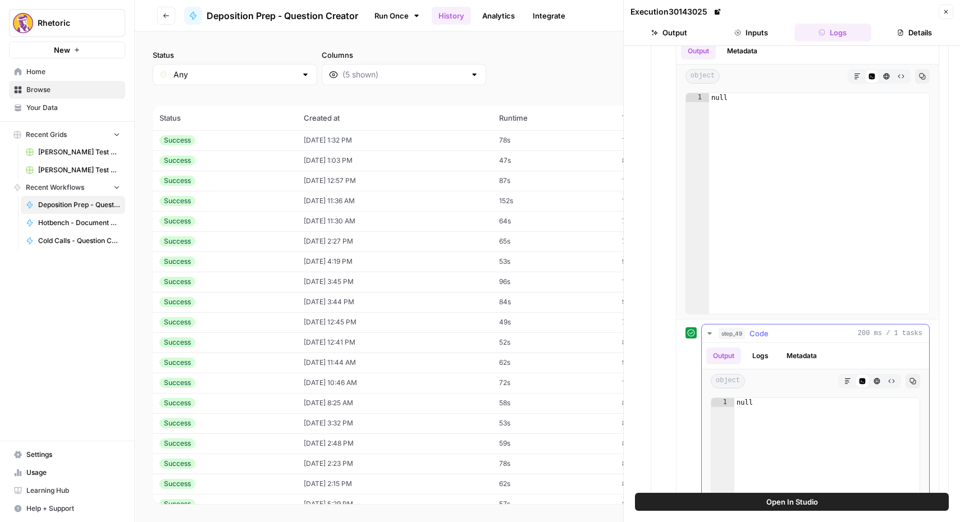
scroll to position [602, 0]
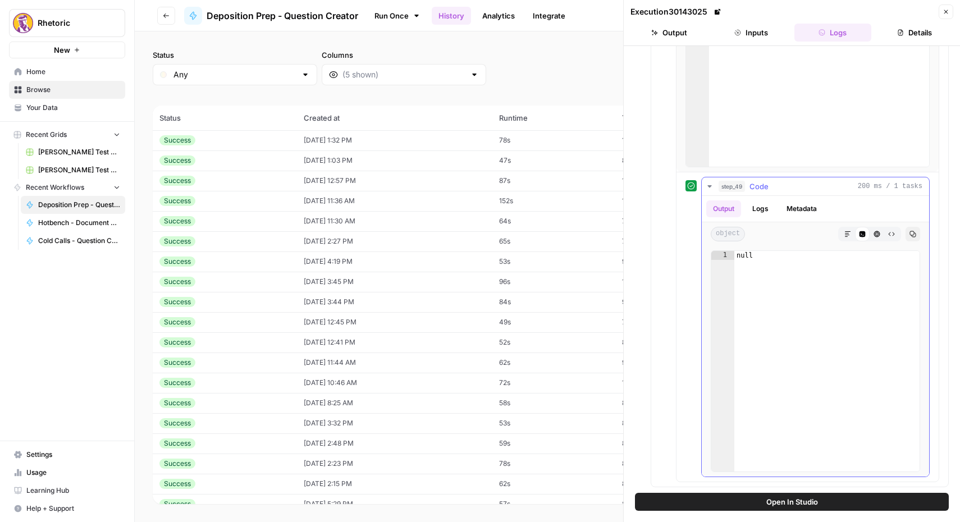
click at [766, 214] on button "Logs" at bounding box center [761, 208] width 30 height 17
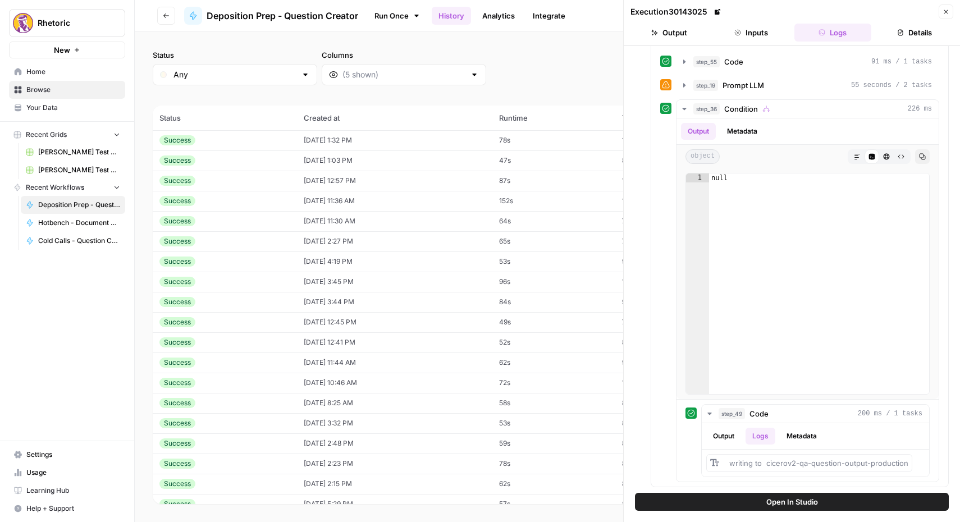
click at [349, 191] on td "[DATE] 11:36 AM" at bounding box center [394, 201] width 195 height 20
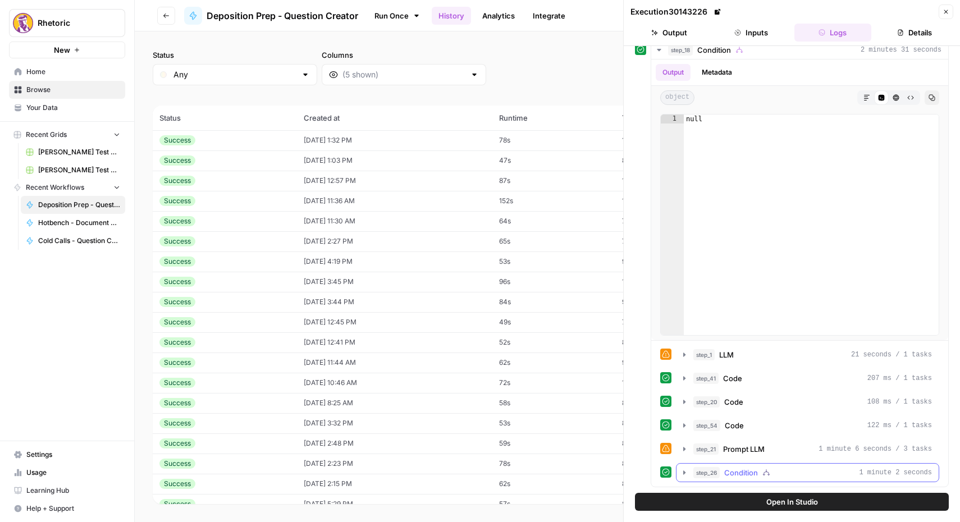
click at [684, 471] on icon "button" at bounding box center [684, 473] width 2 height 4
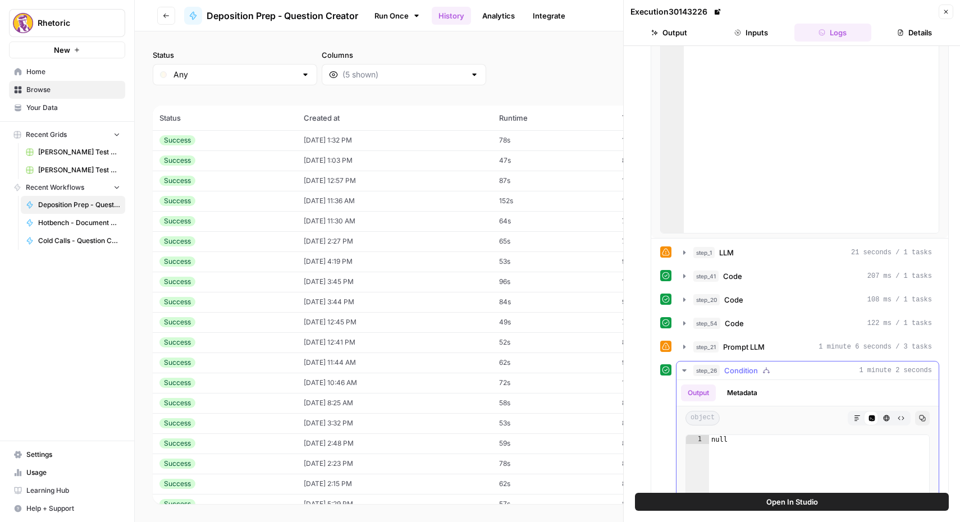
scroll to position [368, 0]
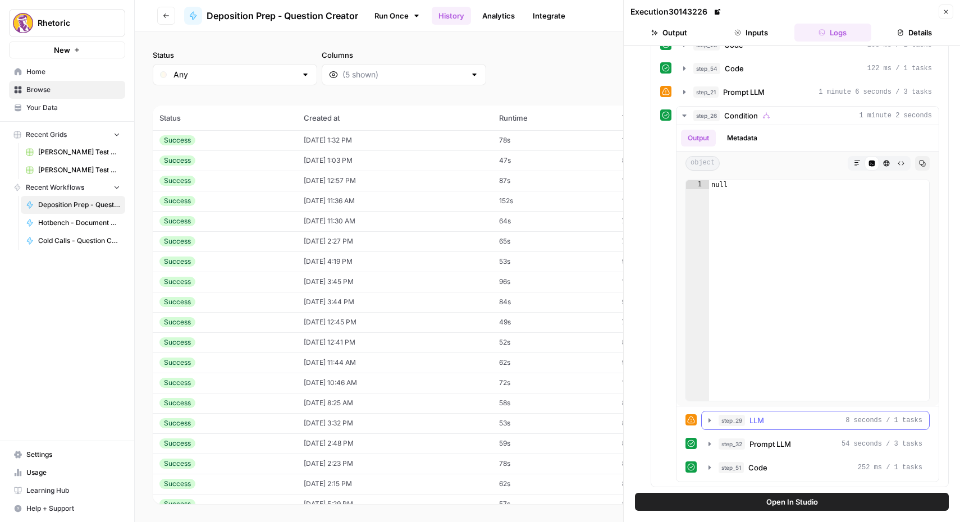
click at [709, 419] on icon "button" at bounding box center [710, 420] width 2 height 4
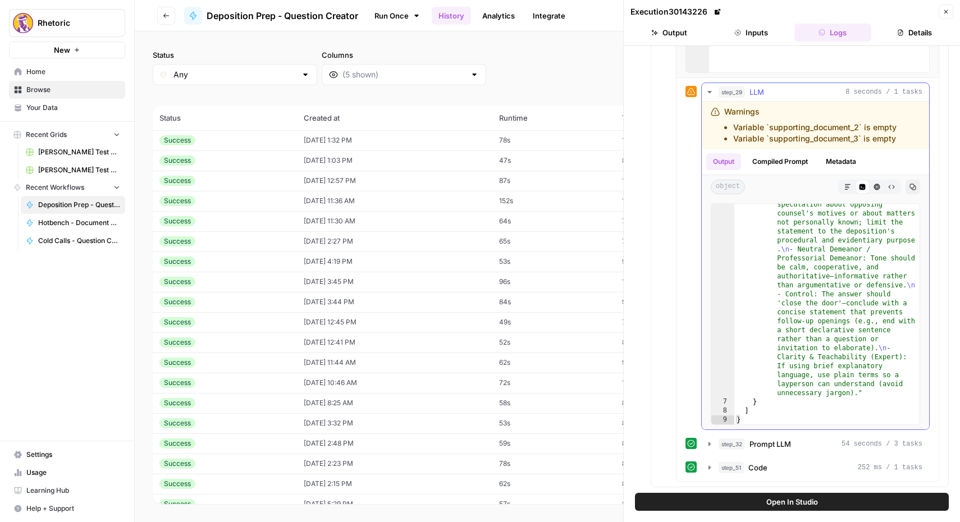
scroll to position [417, 0]
click at [708, 444] on icon "button" at bounding box center [709, 444] width 9 height 9
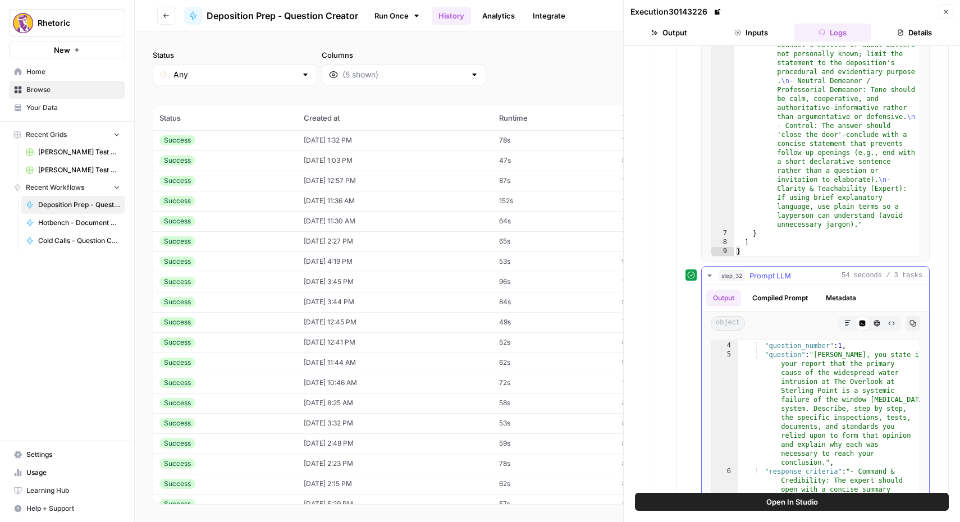
scroll to position [15, 0]
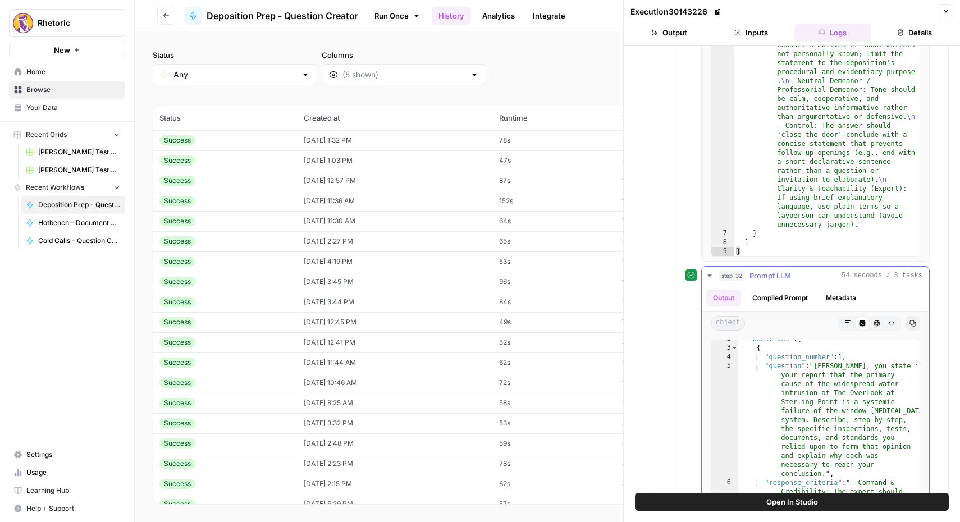
click at [782, 299] on button "Compiled Prompt" at bounding box center [780, 298] width 69 height 17
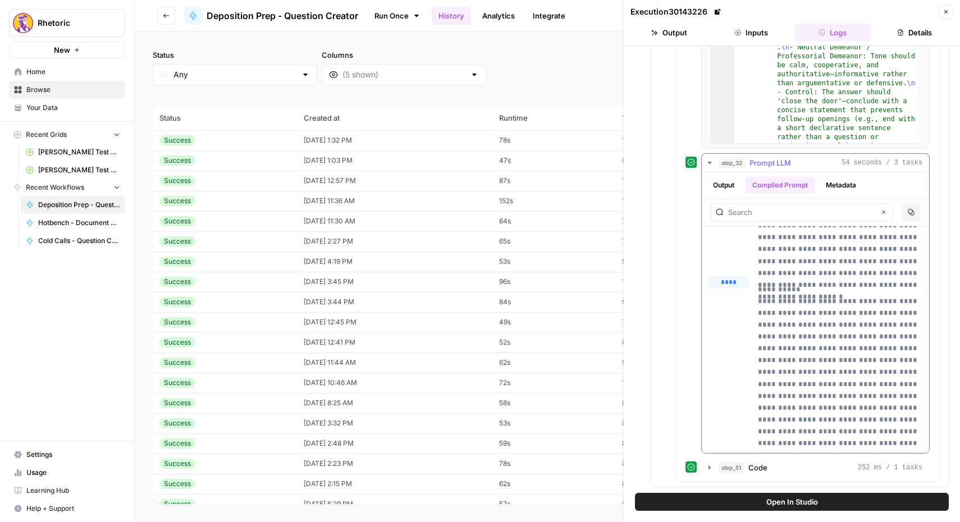
scroll to position [222, 0]
click at [723, 189] on button "Output" at bounding box center [723, 185] width 35 height 17
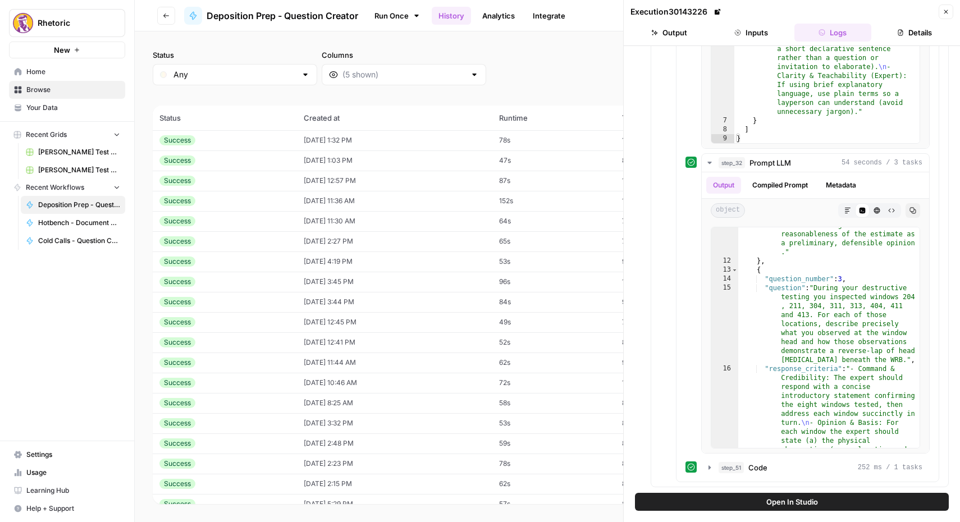
scroll to position [1524, 0]
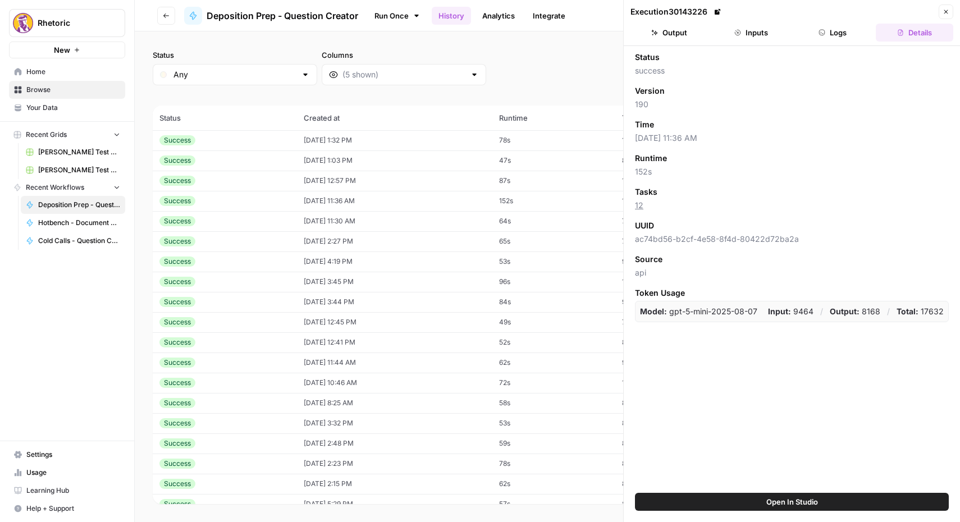
click at [756, 31] on button "Inputs" at bounding box center [751, 33] width 77 height 18
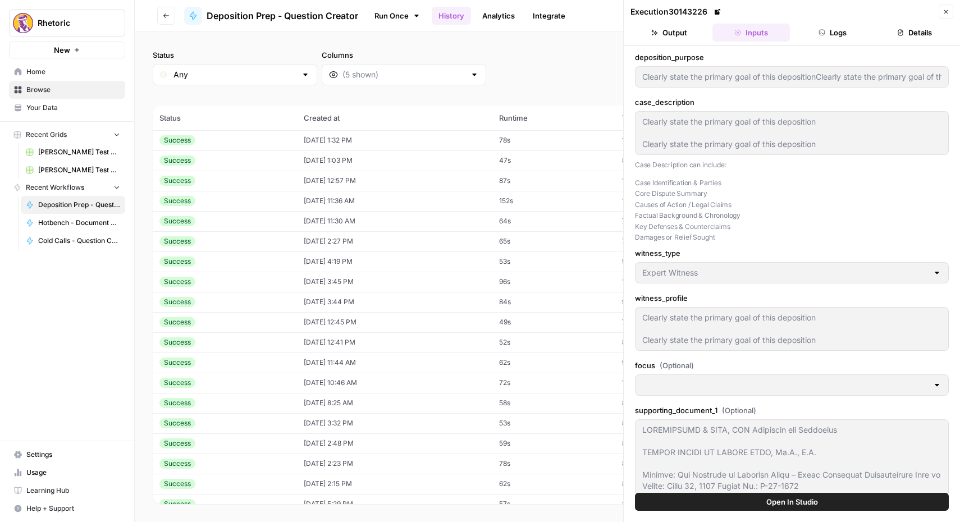
click at [756, 31] on button "Inputs" at bounding box center [751, 33] width 77 height 18
click at [837, 30] on button "Logs" at bounding box center [833, 33] width 77 height 18
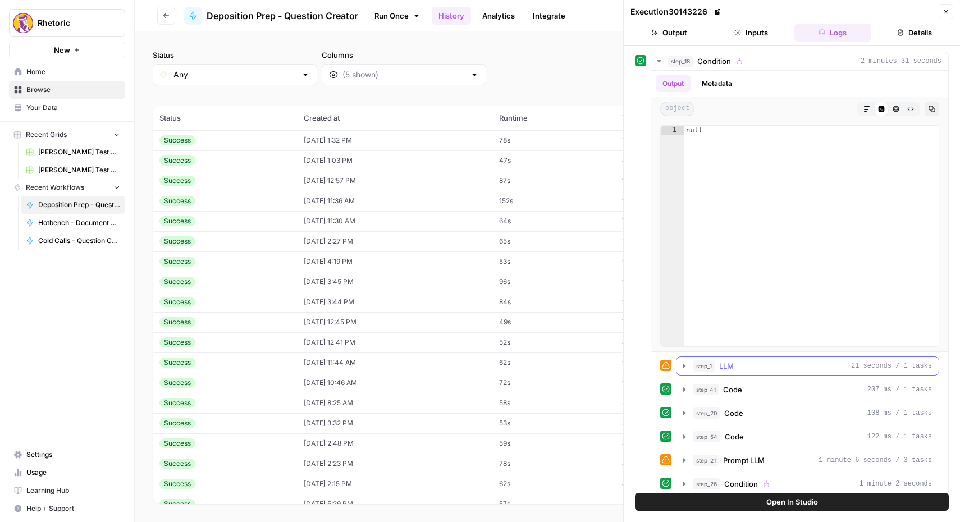
scroll to position [11, 0]
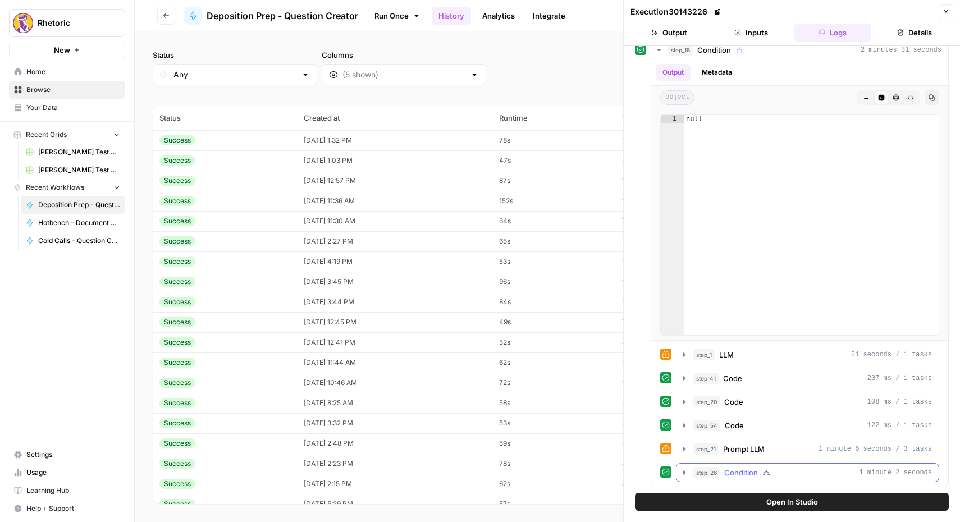
click at [686, 471] on icon "button" at bounding box center [684, 472] width 9 height 9
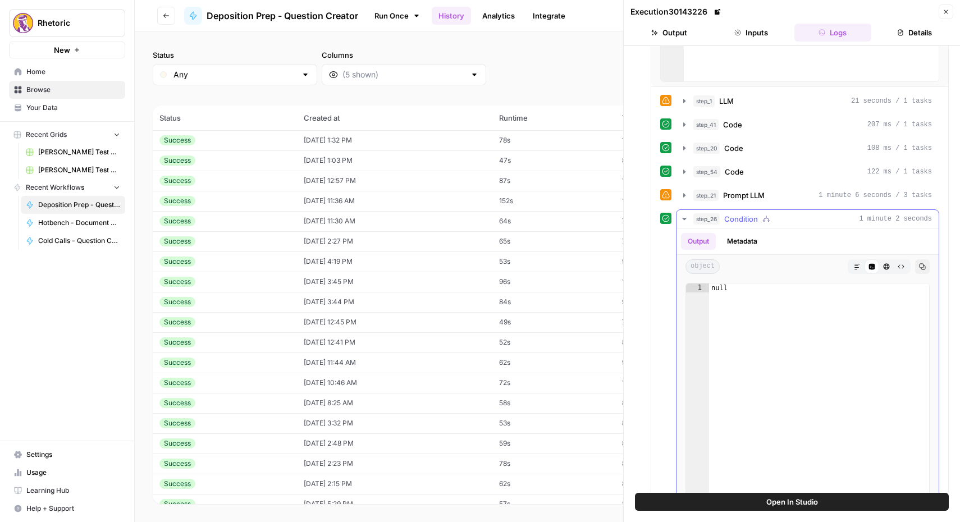
scroll to position [368, 0]
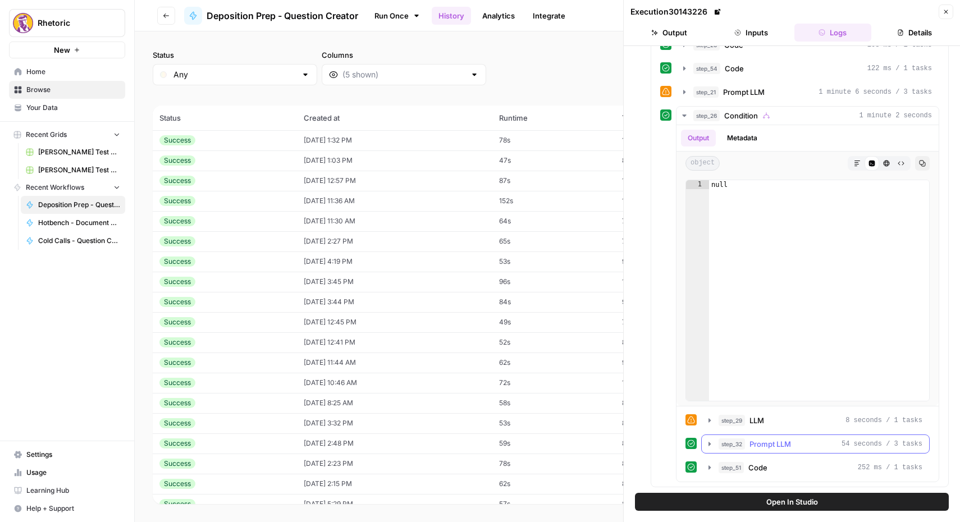
click at [710, 451] on button "step_32 Prompt LLM 54 seconds / 3 tasks" at bounding box center [815, 444] width 227 height 18
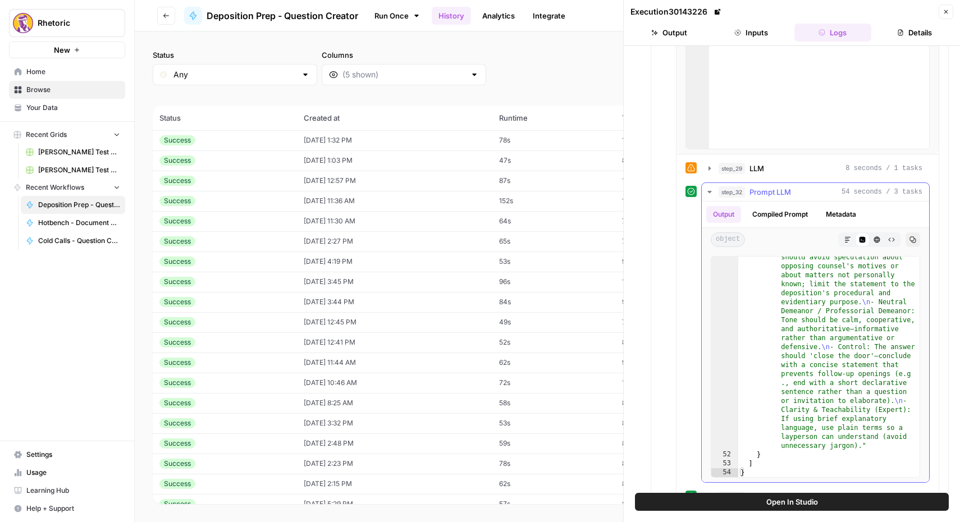
scroll to position [650, 0]
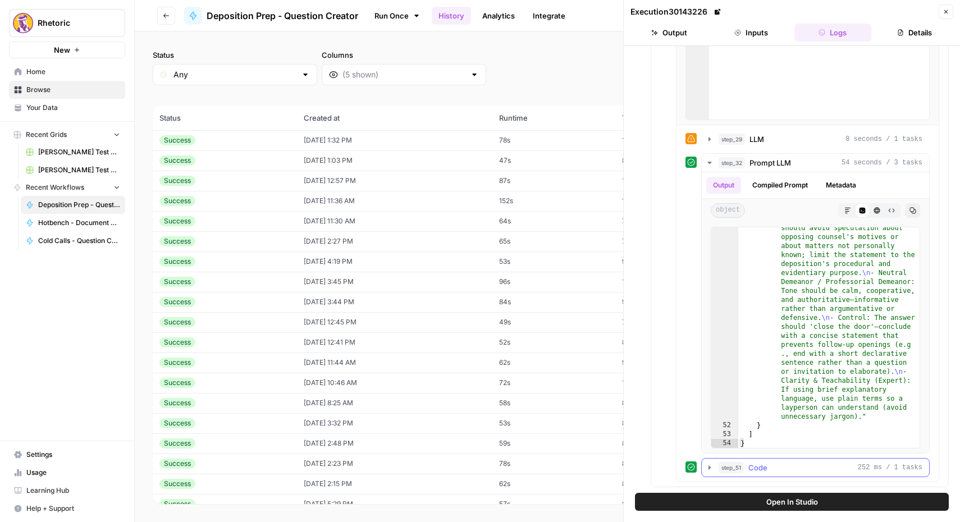
click at [707, 465] on icon "button" at bounding box center [709, 467] width 9 height 9
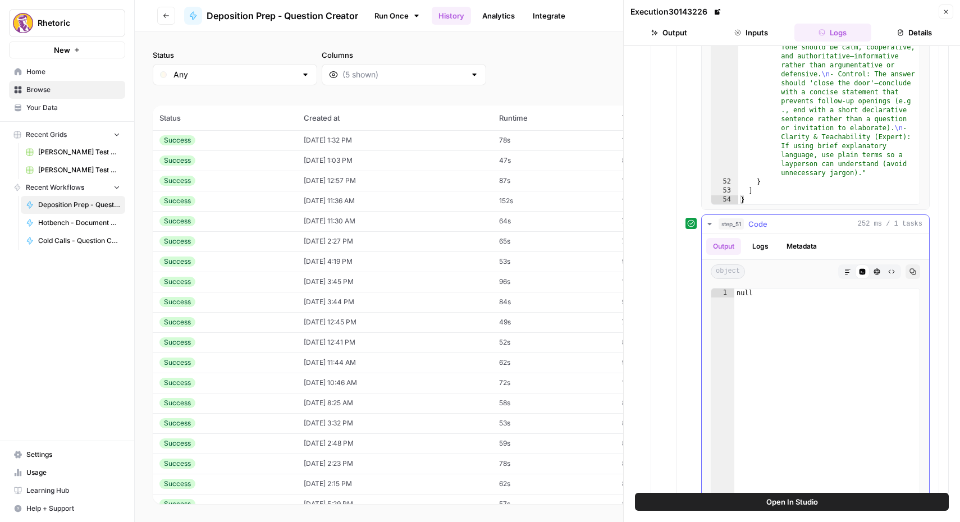
click at [759, 245] on button "Logs" at bounding box center [761, 246] width 30 height 17
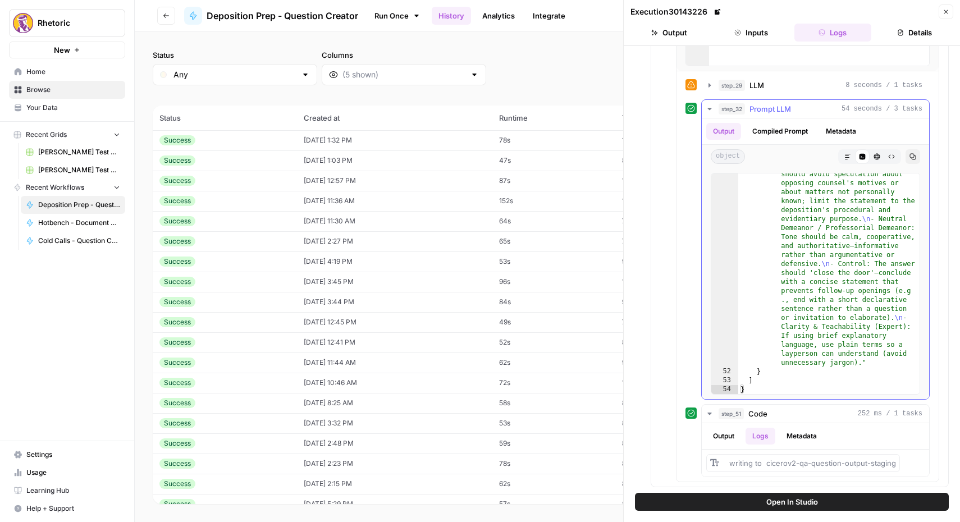
scroll to position [704, 0]
click at [798, 434] on button "Metadata" at bounding box center [802, 436] width 44 height 17
click at [217, 154] on td "Success" at bounding box center [225, 160] width 144 height 20
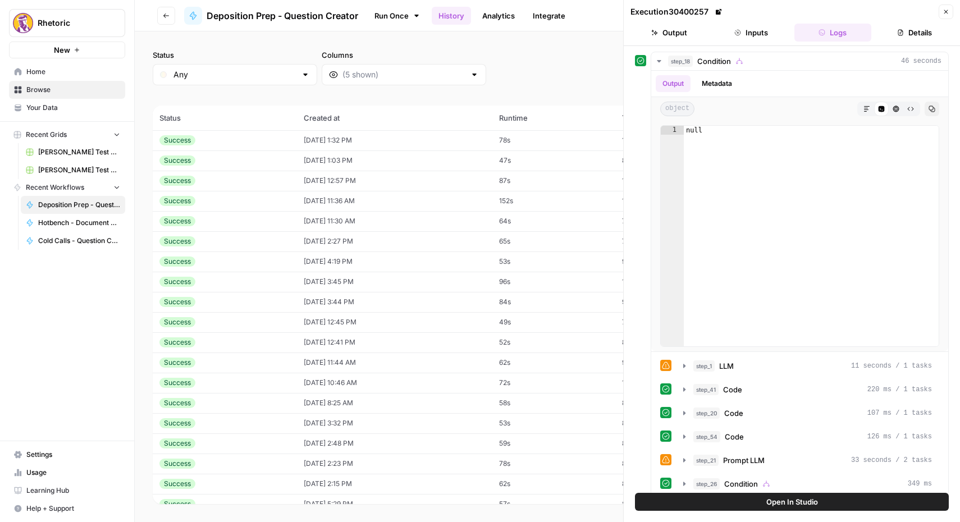
click at [322, 181] on td "[DATE] 12:57 PM" at bounding box center [394, 181] width 195 height 20
click at [185, 175] on td "Success" at bounding box center [225, 181] width 144 height 20
click at [211, 177] on div "Success" at bounding box center [224, 181] width 131 height 10
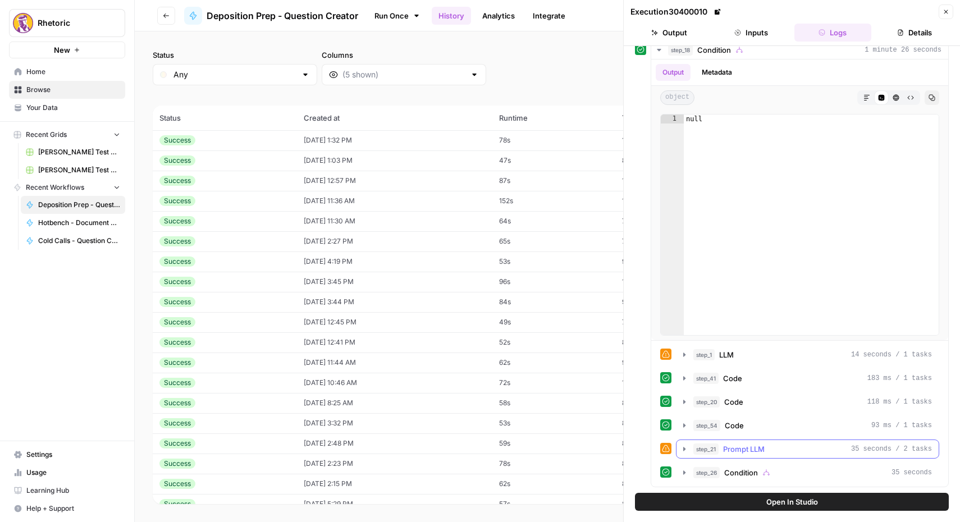
click at [684, 450] on icon "button" at bounding box center [684, 449] width 2 height 4
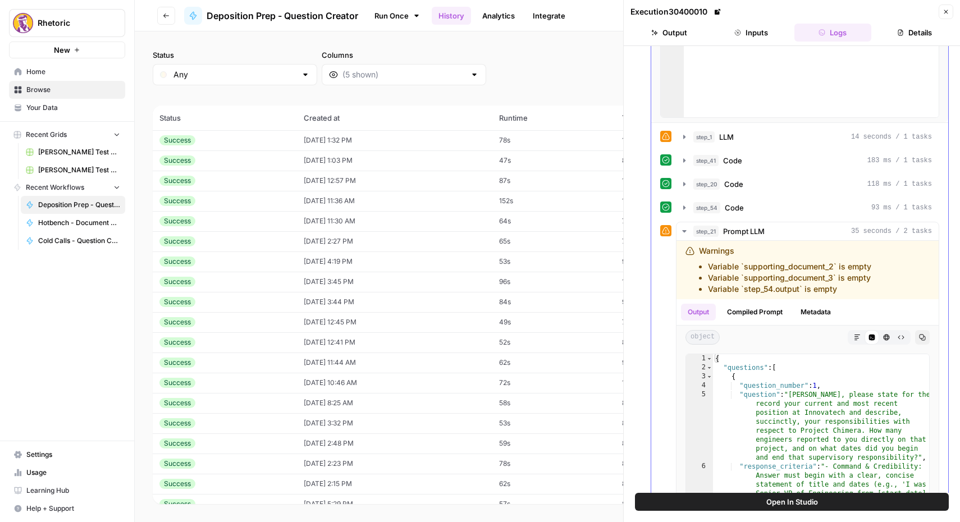
scroll to position [351, 0]
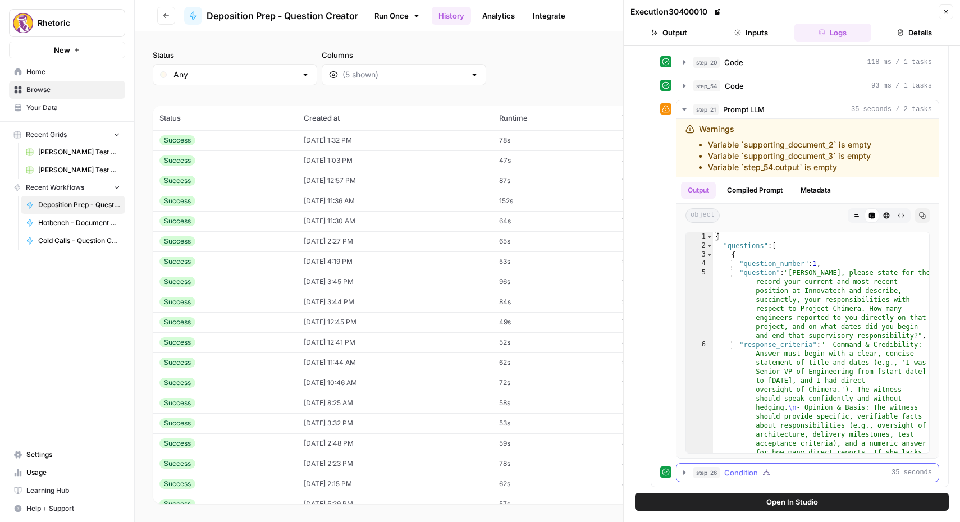
click at [685, 472] on icon "button" at bounding box center [684, 472] width 9 height 9
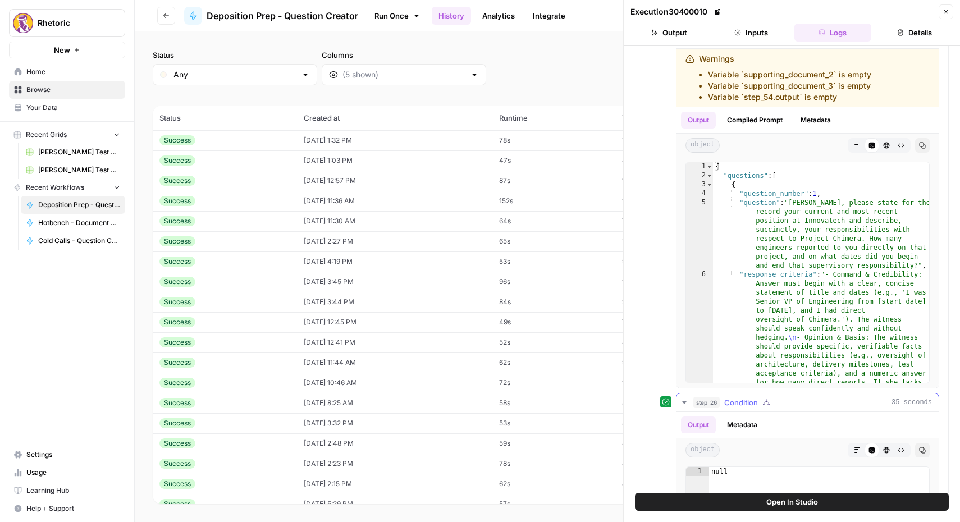
scroll to position [708, 0]
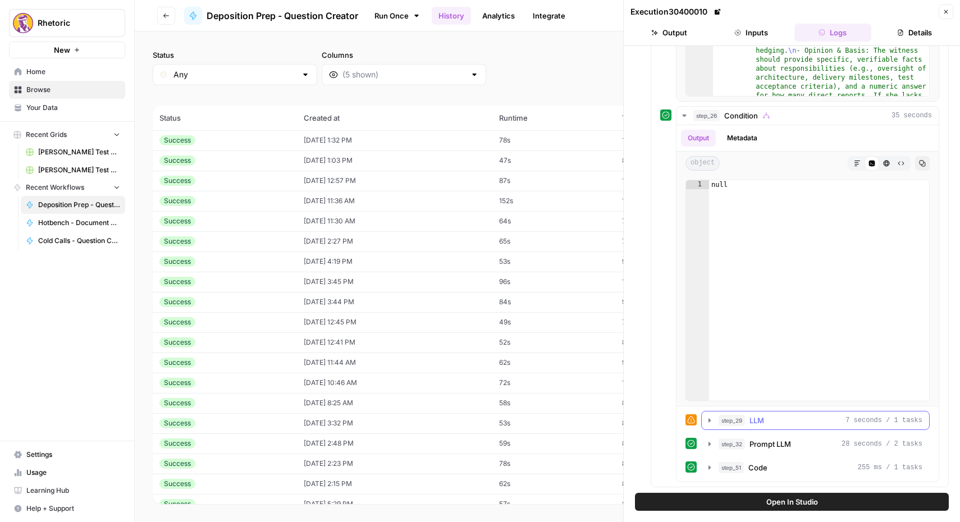
click at [706, 420] on icon "button" at bounding box center [709, 420] width 9 height 9
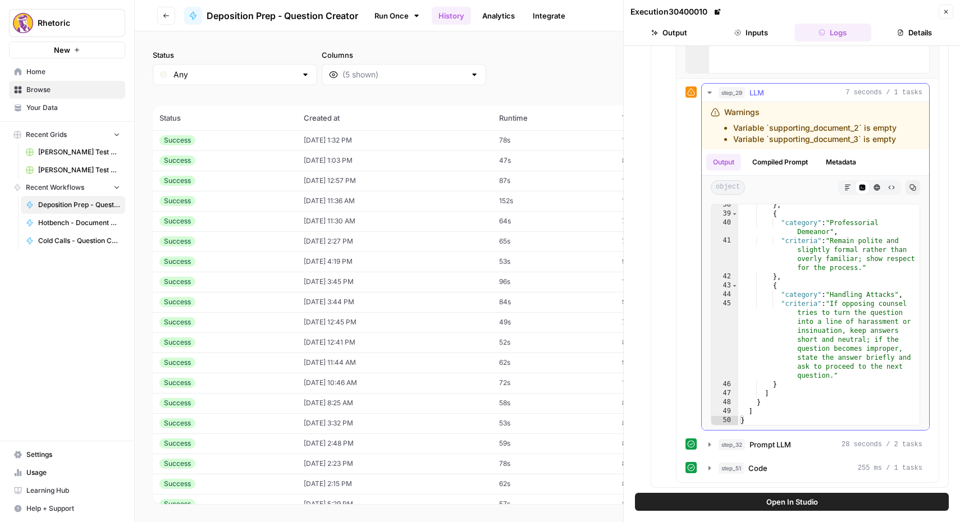
scroll to position [1037, 0]
click at [707, 450] on button "step_32 Prompt LLM 28 seconds / 2 tasks" at bounding box center [815, 444] width 227 height 18
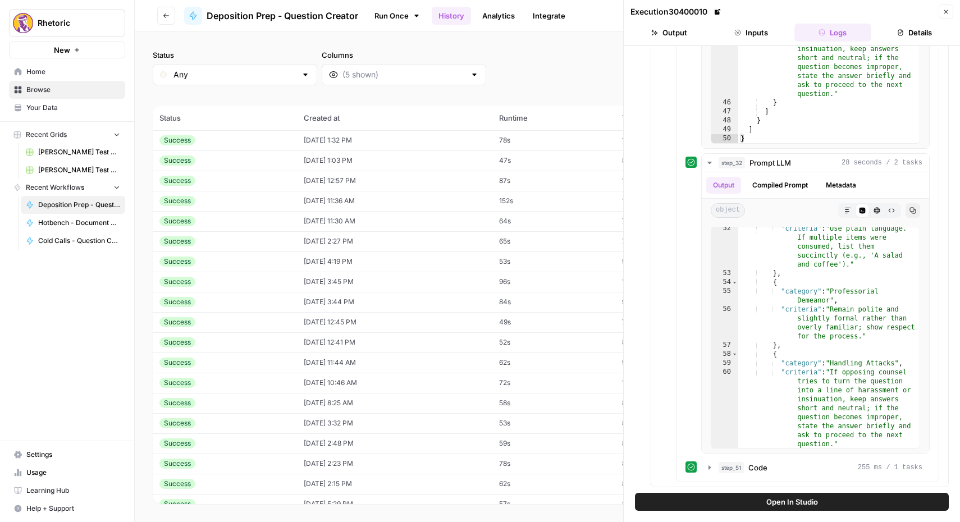
scroll to position [2618, 0]
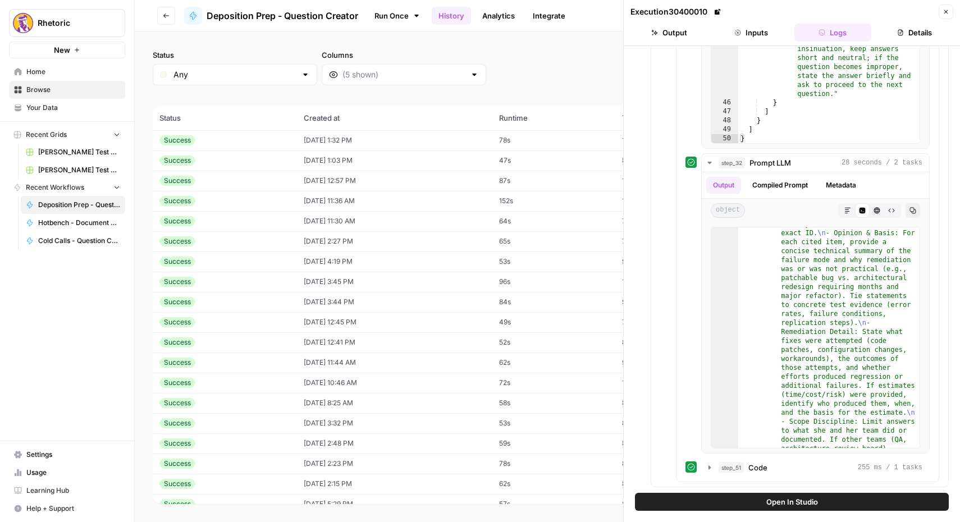
scroll to position [3116, 0]
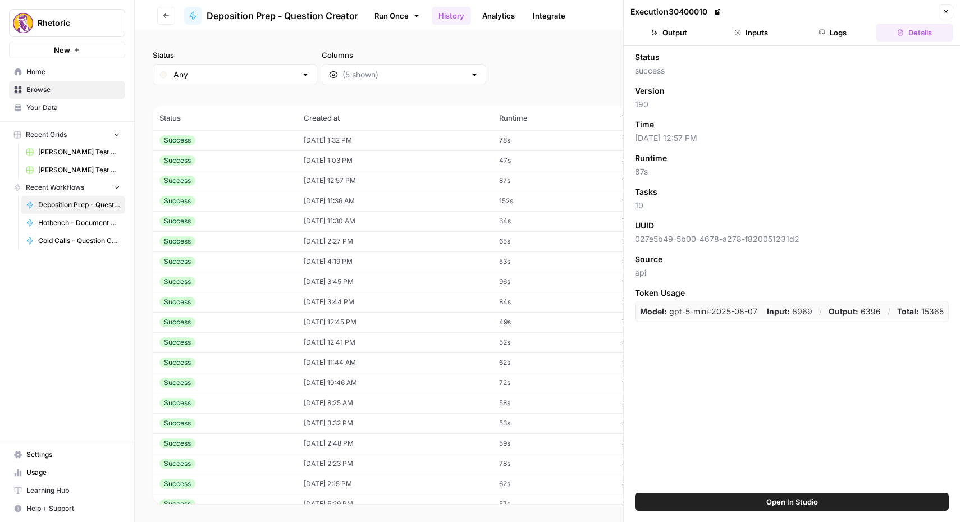
click at [171, 17] on button "Go back" at bounding box center [166, 16] width 18 height 18
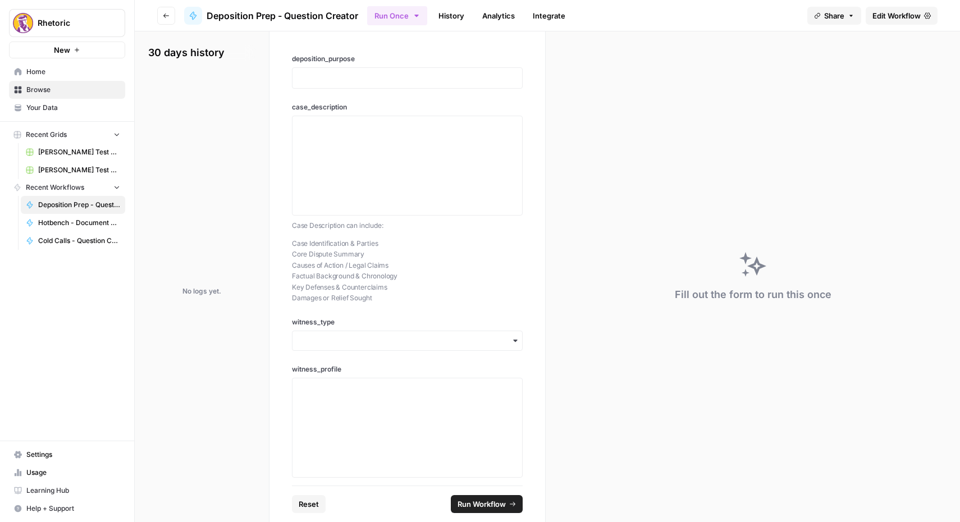
click at [903, 15] on span "Edit Workflow" at bounding box center [897, 15] width 48 height 11
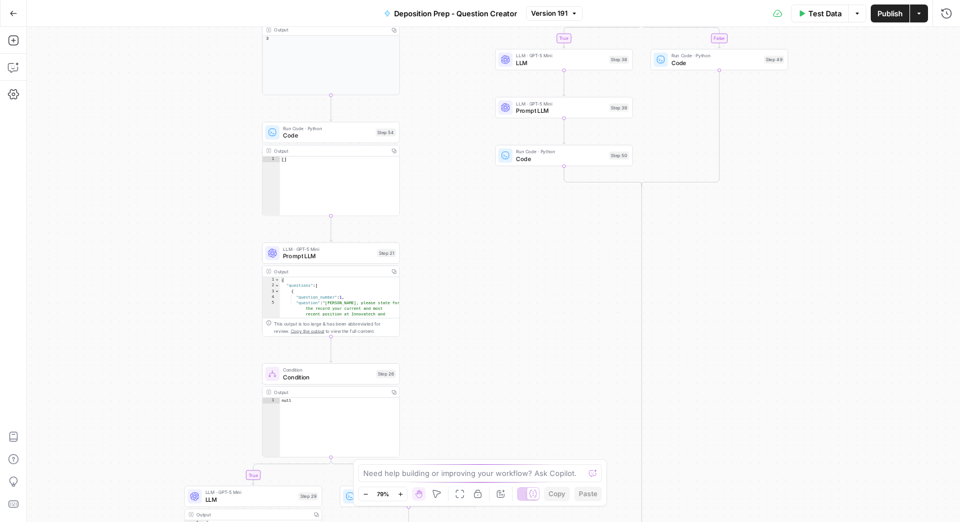
click at [332, 375] on span "Condition" at bounding box center [328, 377] width 90 height 9
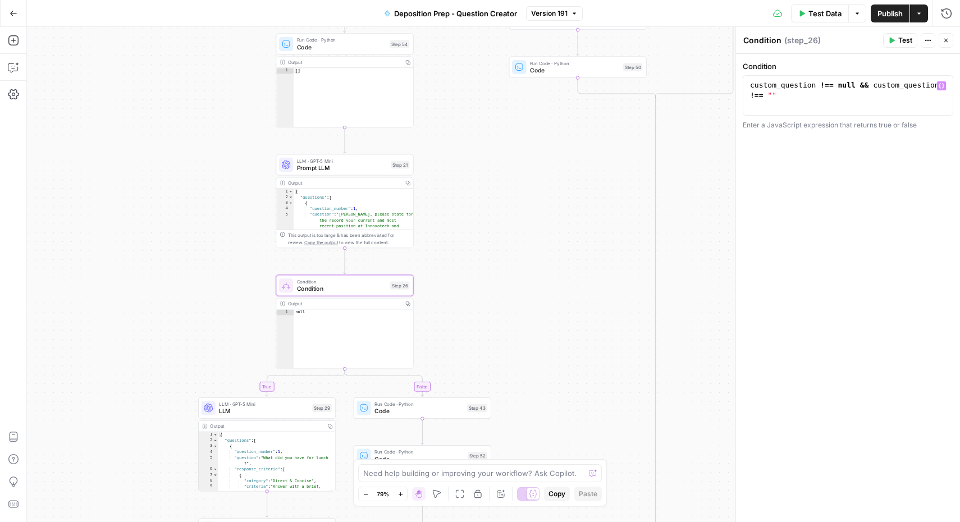
type textarea "**********"
click at [791, 91] on div "custom_question !== null && custom_question !== """ at bounding box center [848, 115] width 200 height 71
click at [943, 86] on icon "button" at bounding box center [942, 86] width 6 height 5
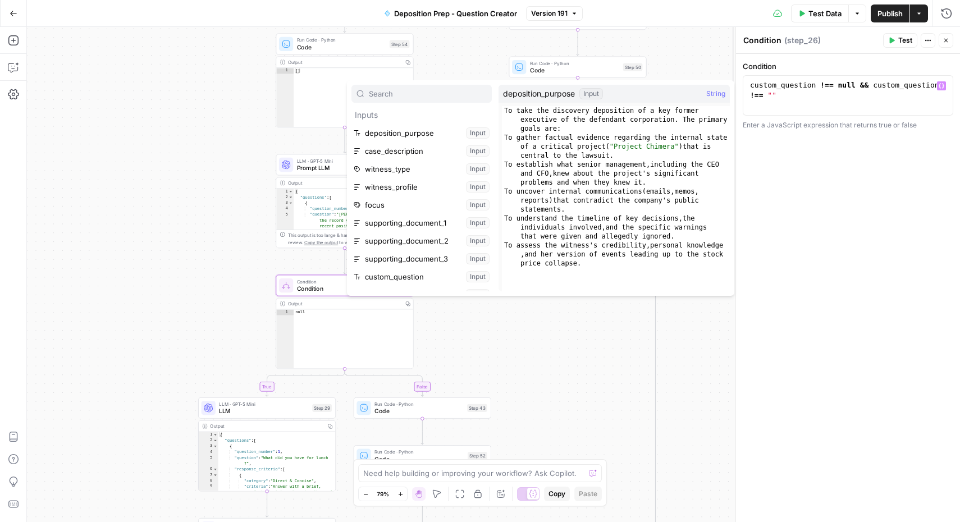
click at [706, 69] on div "true false true false true false Workflow Input Settings Inputs Condition Condi…" at bounding box center [493, 274] width 933 height 495
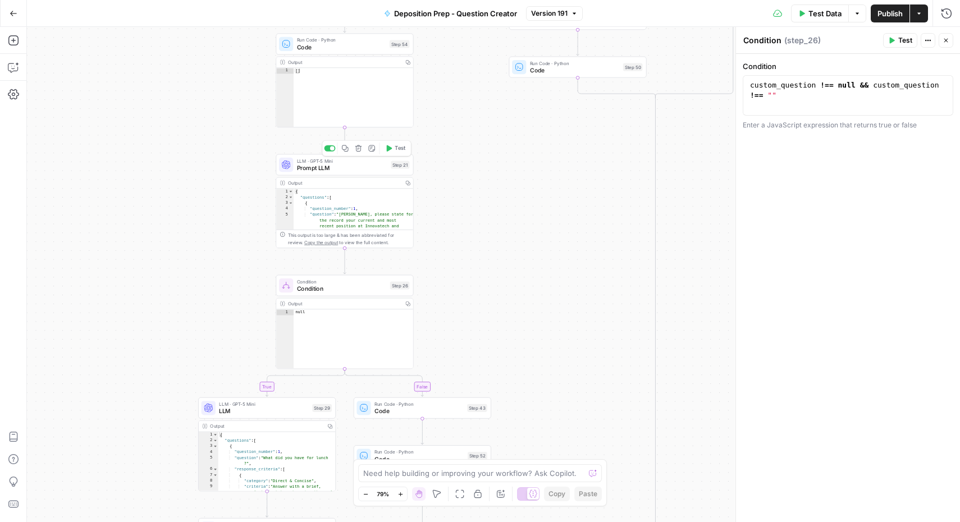
click at [341, 171] on span "Prompt LLM" at bounding box center [342, 167] width 90 height 9
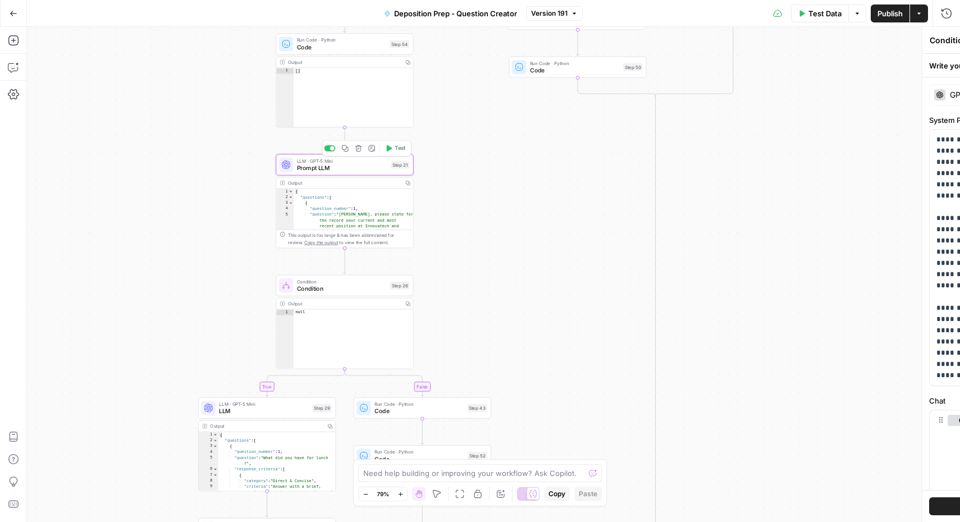
type textarea "Prompt LLM"
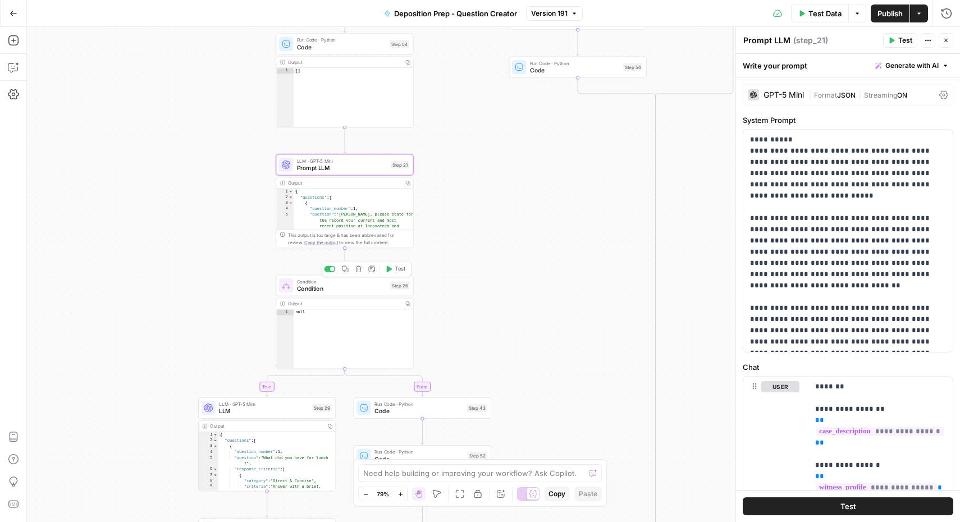
click at [341, 287] on span "Condition" at bounding box center [342, 288] width 90 height 9
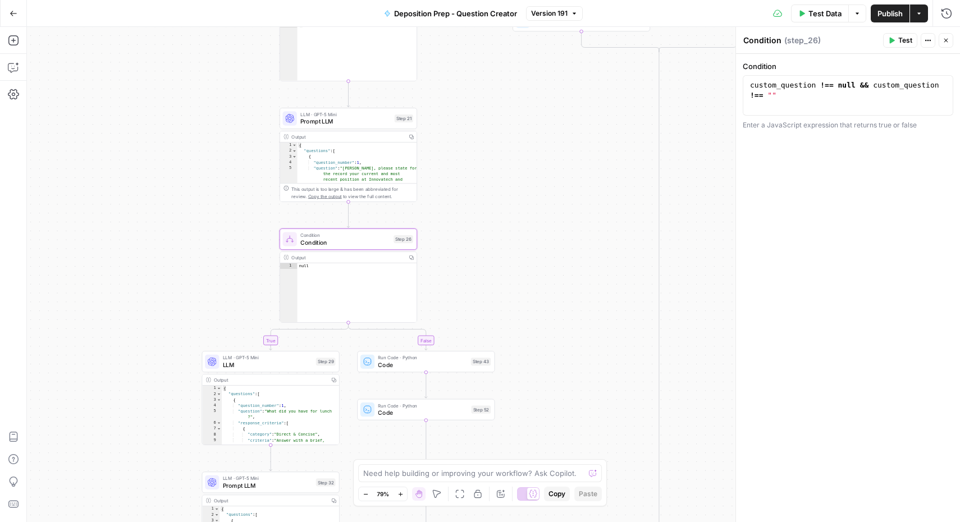
click at [356, 254] on div "Output" at bounding box center [347, 257] width 112 height 7
type textarea "**********"
click at [779, 94] on div "custom_question !== null && custom_question !== """ at bounding box center [848, 115] width 200 height 71
click at [16, 459] on icon "button" at bounding box center [13, 459] width 11 height 11
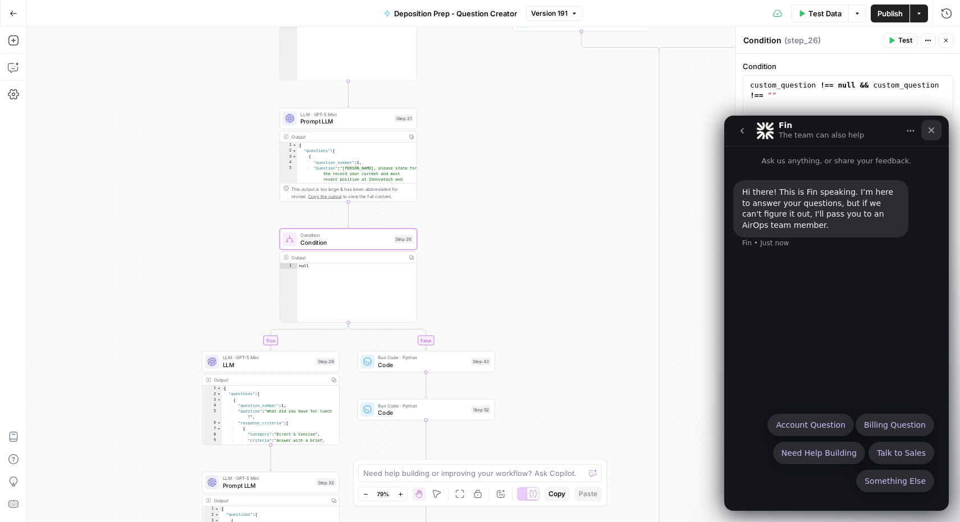
click at [935, 128] on icon "Close" at bounding box center [931, 130] width 9 height 9
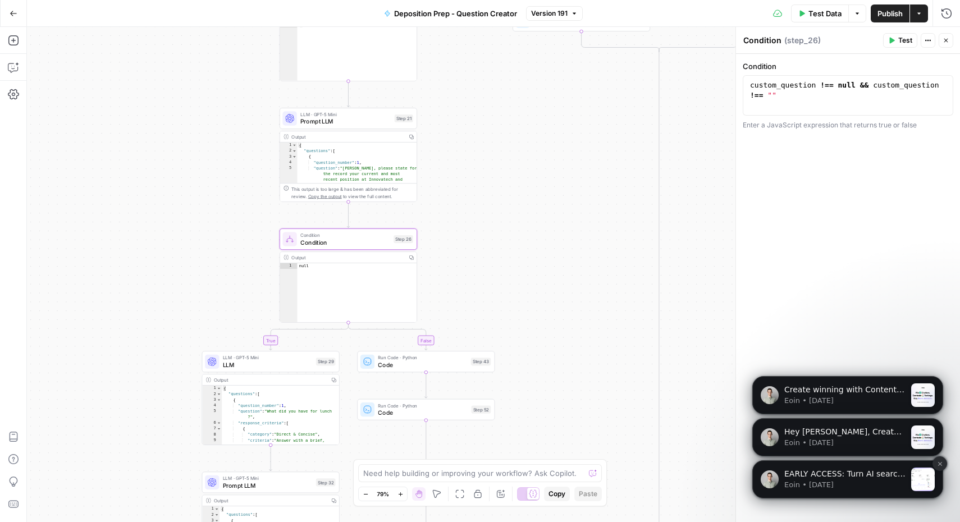
click at [941, 462] on icon "Dismiss notification" at bounding box center [940, 464] width 6 height 6
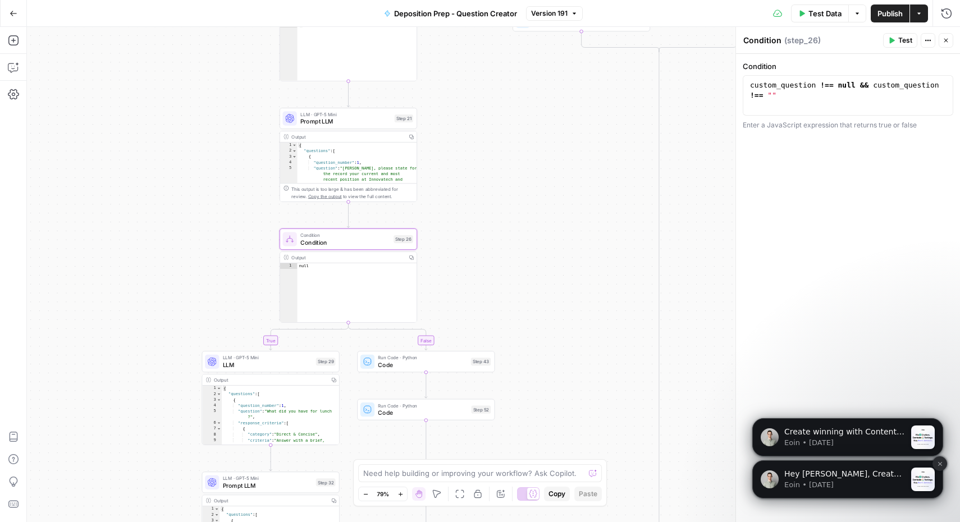
click at [938, 466] on icon "Dismiss notification" at bounding box center [940, 464] width 6 height 6
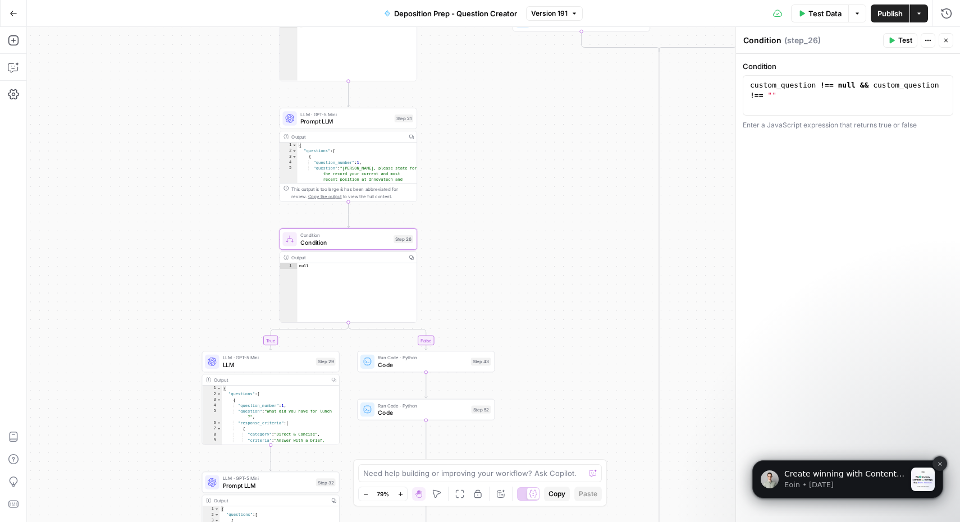
click at [940, 466] on icon "Dismiss notification" at bounding box center [940, 464] width 6 height 6
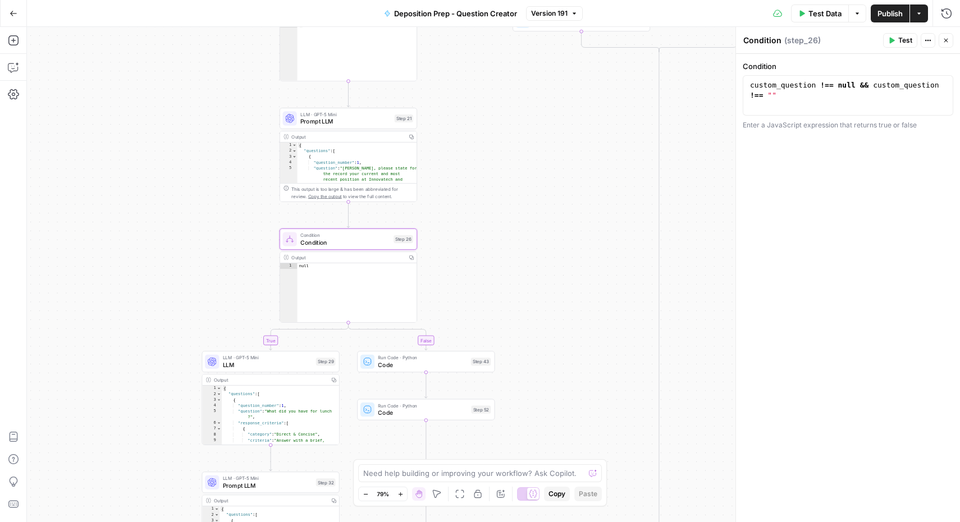
click at [521, 483] on div "Need help building or improving your workflow? Ask Copilot. Zoom Out 79% Zoom I…" at bounding box center [480, 482] width 254 height 47
click at [523, 476] on textarea at bounding box center [473, 473] width 221 height 11
type textarea "Can you explain what step 26 means?"
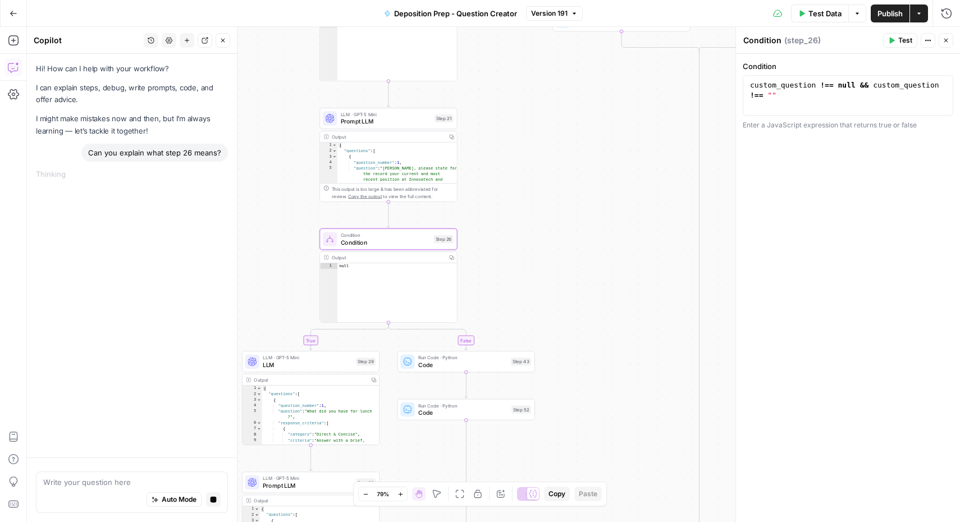
click at [87, 478] on textarea at bounding box center [131, 482] width 177 height 11
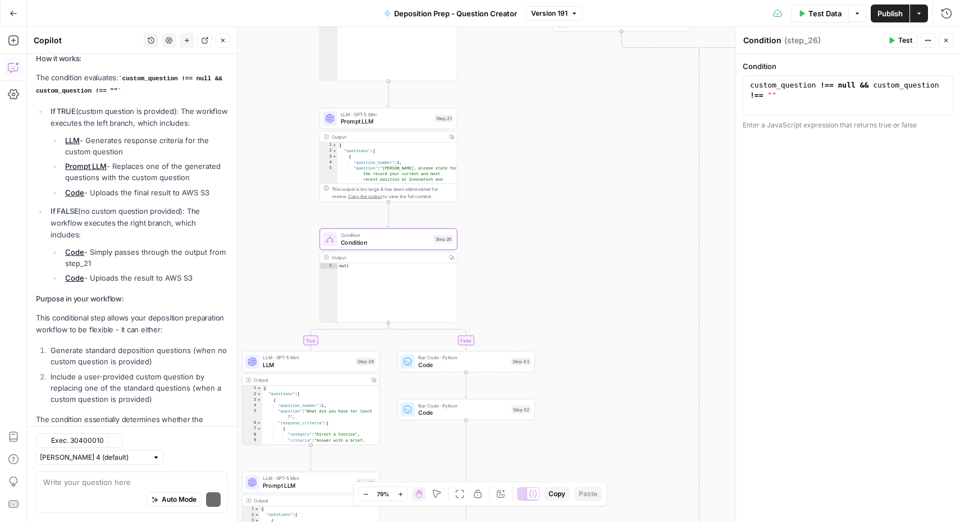
scroll to position [191, 0]
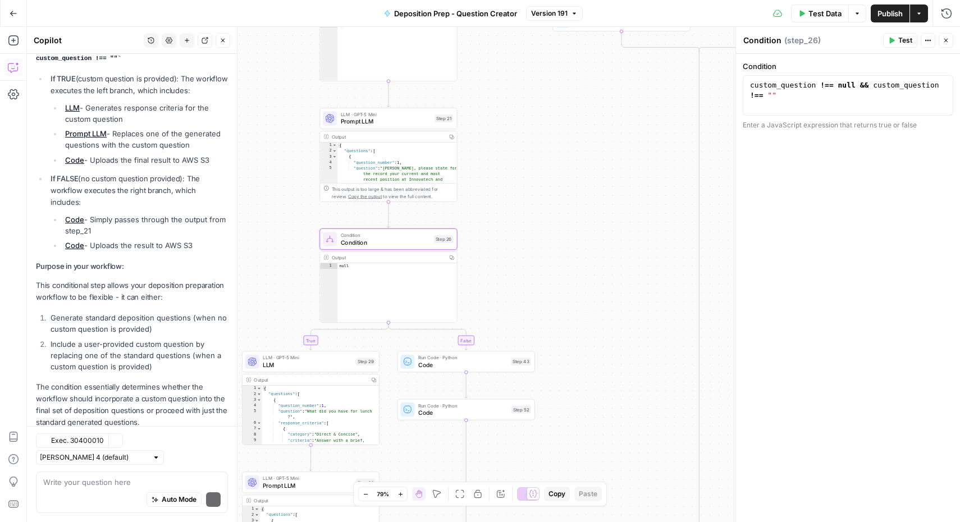
click at [86, 482] on textarea at bounding box center [131, 482] width 177 height 11
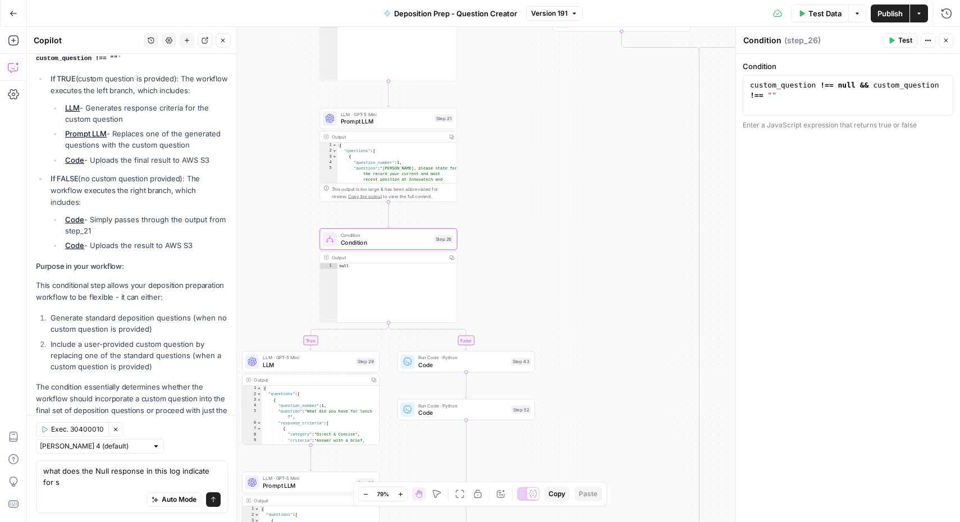
scroll to position [202, 0]
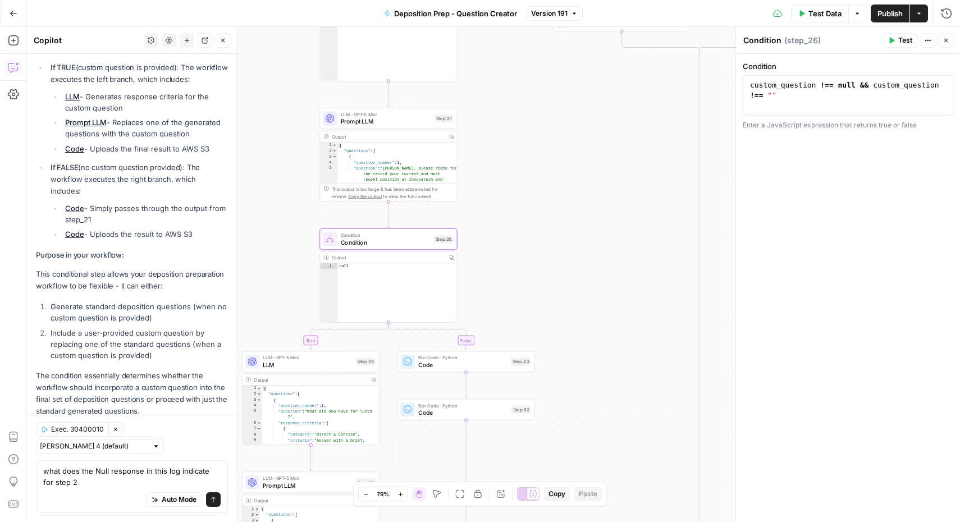
type textarea "what does the Null response in this log indicate for step 26"
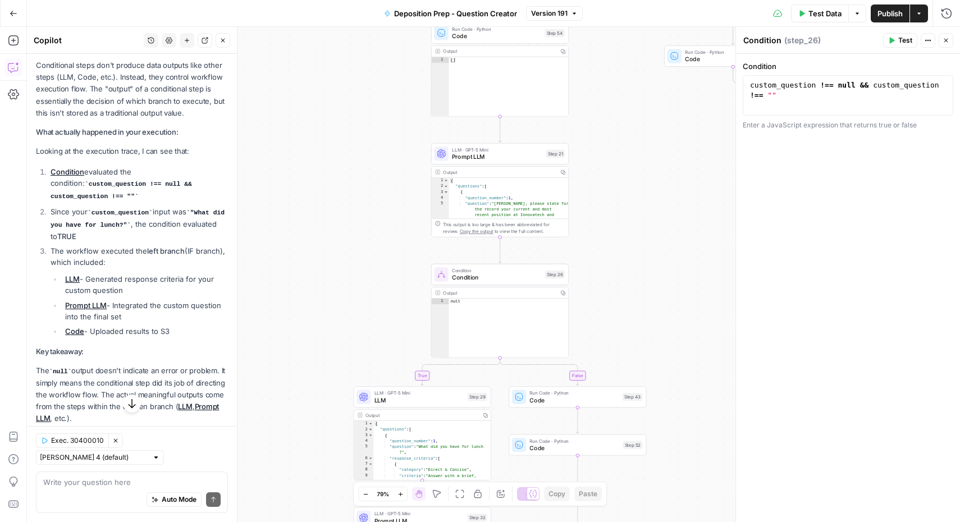
scroll to position [688, 0]
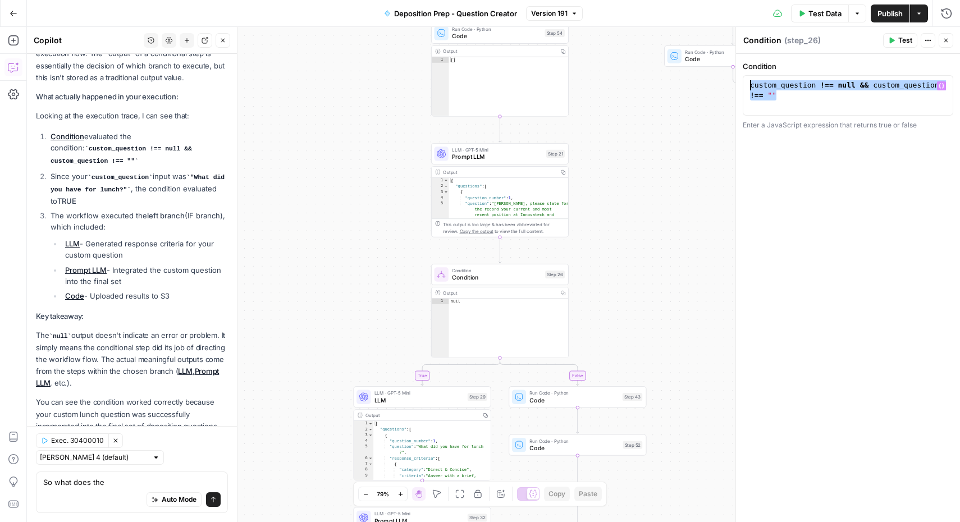
drag, startPoint x: 786, startPoint y: 98, endPoint x: 746, endPoint y: 84, distance: 41.9
click at [746, 84] on div "**********" at bounding box center [848, 95] width 211 height 40
click at [147, 480] on textarea "So what does the" at bounding box center [131, 482] width 177 height 11
paste textarea "custom_question !== null && custom_question !== """
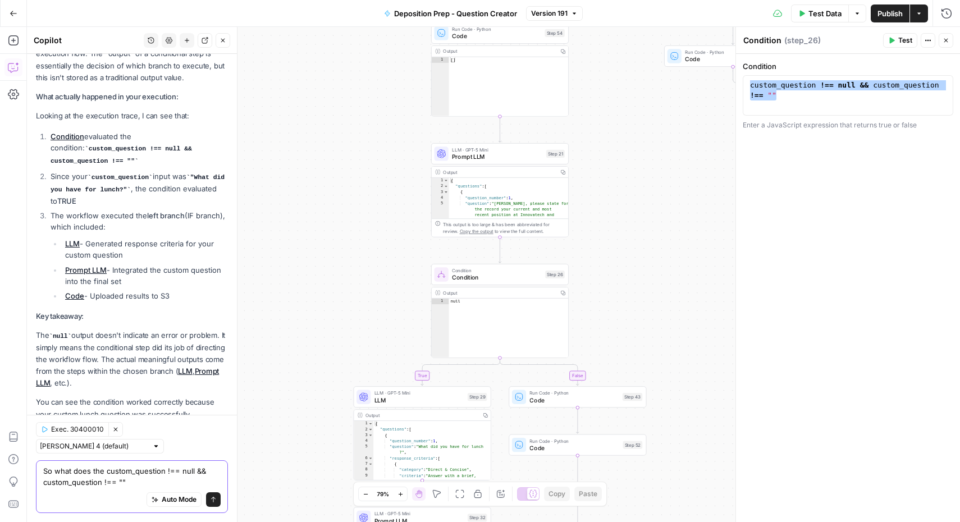
scroll to position [700, 0]
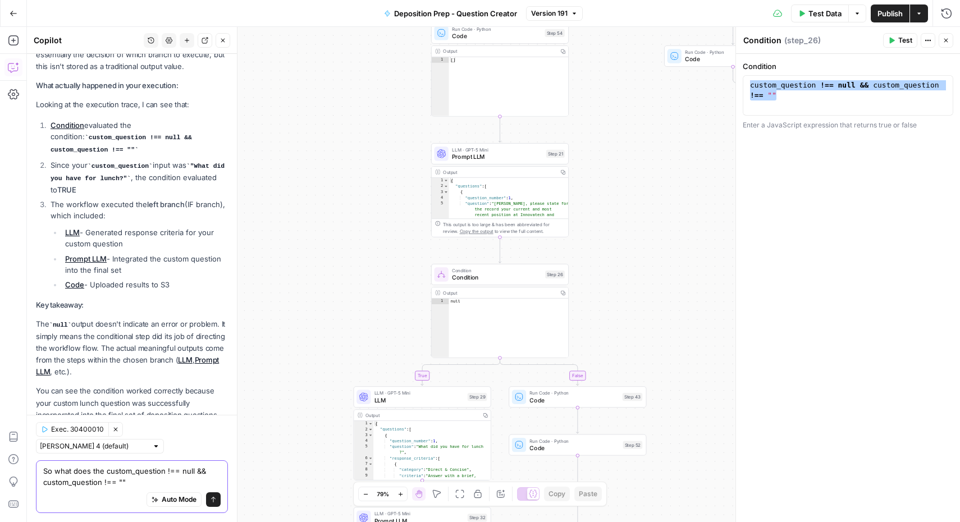
click at [106, 472] on textarea "So what does the custom_question !== null && custom_question !== """ at bounding box center [131, 476] width 177 height 22
click at [138, 482] on textarea "So what does the custom_question !== null && custom_question !== """ at bounding box center [131, 476] width 177 height 22
type textarea "So what does the custom_question !== null && custom_question !== "" mean?"
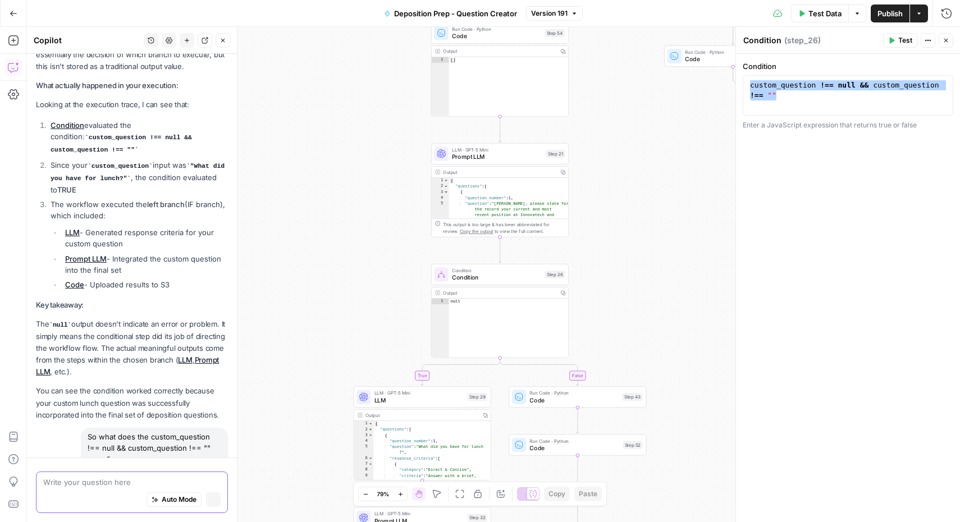
scroll to position [721, 0]
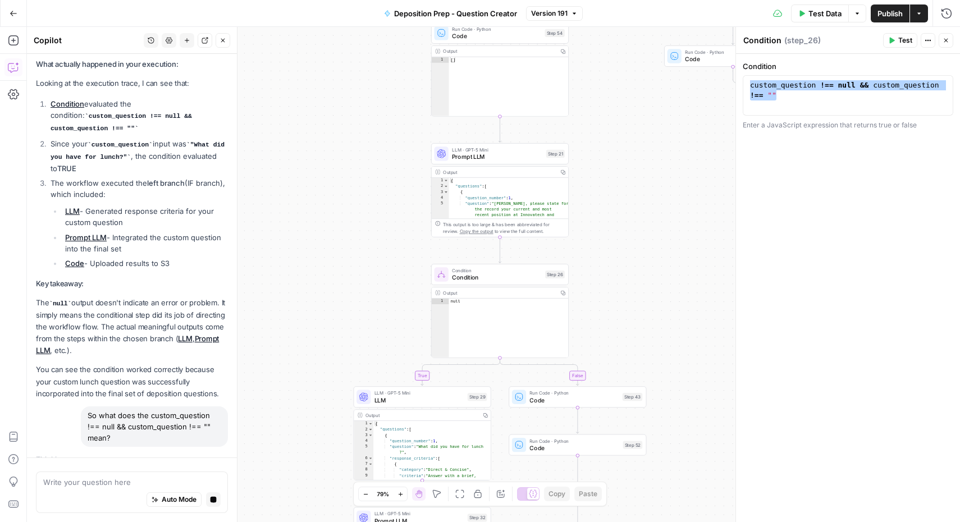
click at [841, 90] on div "custom_question !== null && custom_question !== """ at bounding box center [848, 115] width 200 height 71
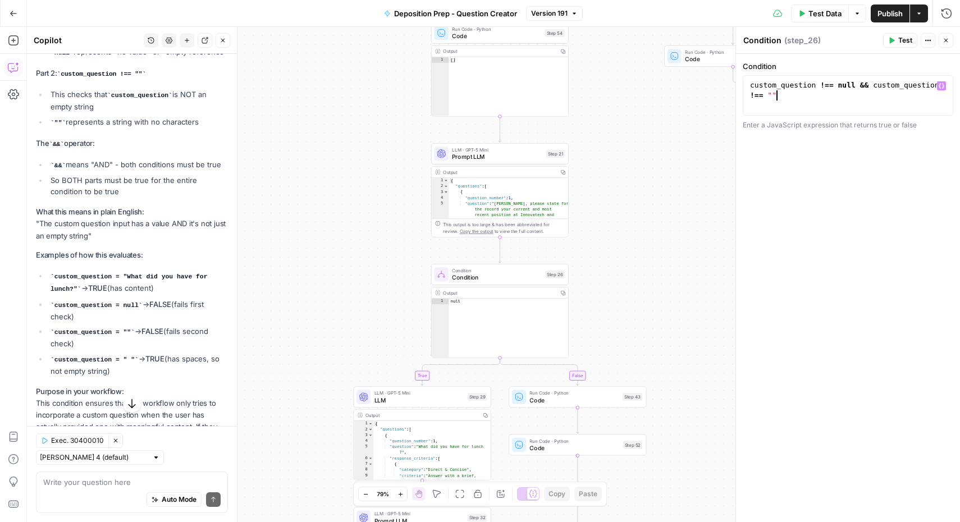
scroll to position [1251, 0]
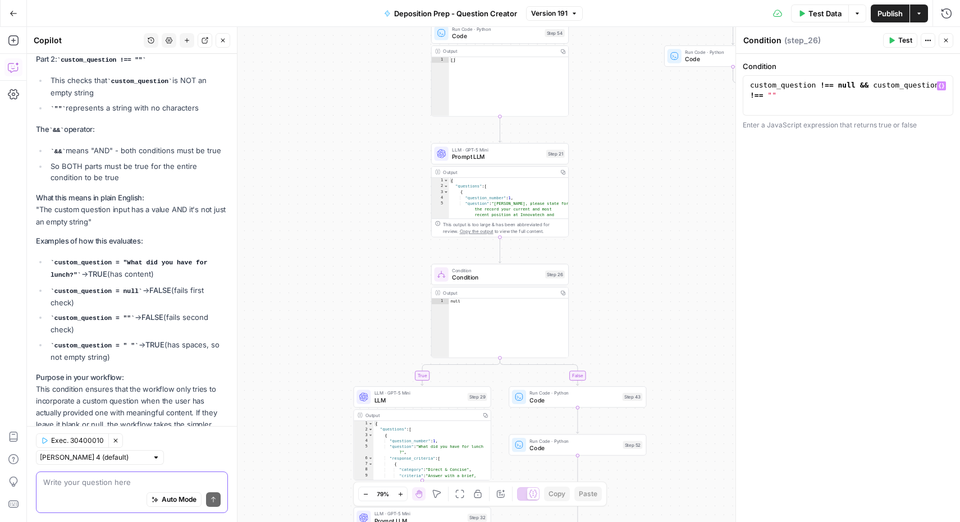
click at [83, 485] on textarea at bounding box center [131, 482] width 177 height 11
type textarea "s"
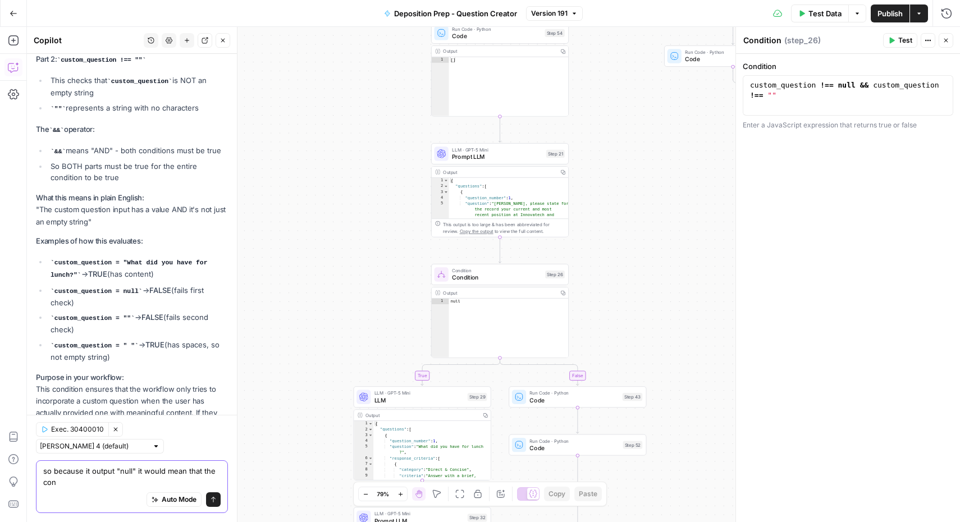
scroll to position [1262, 0]
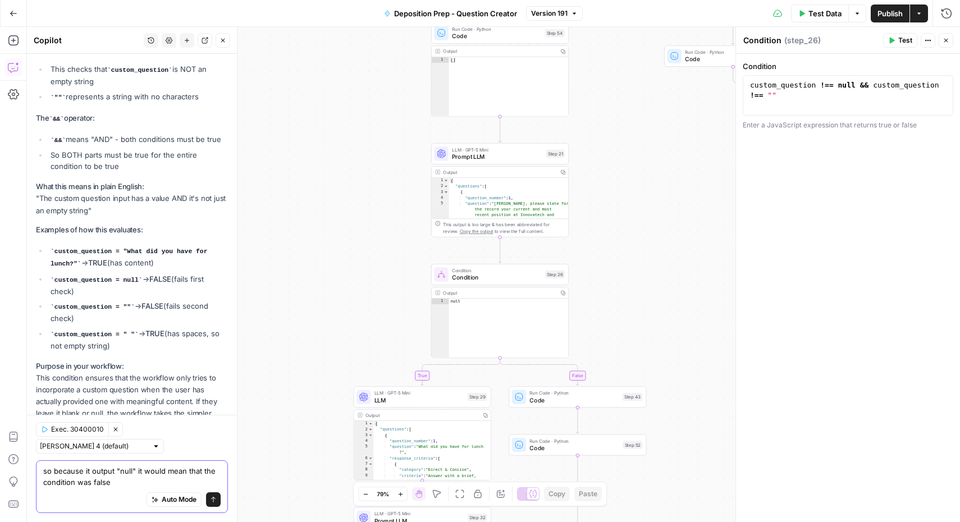
type textarea "so because it output "null" it would mean that the condition was false?"
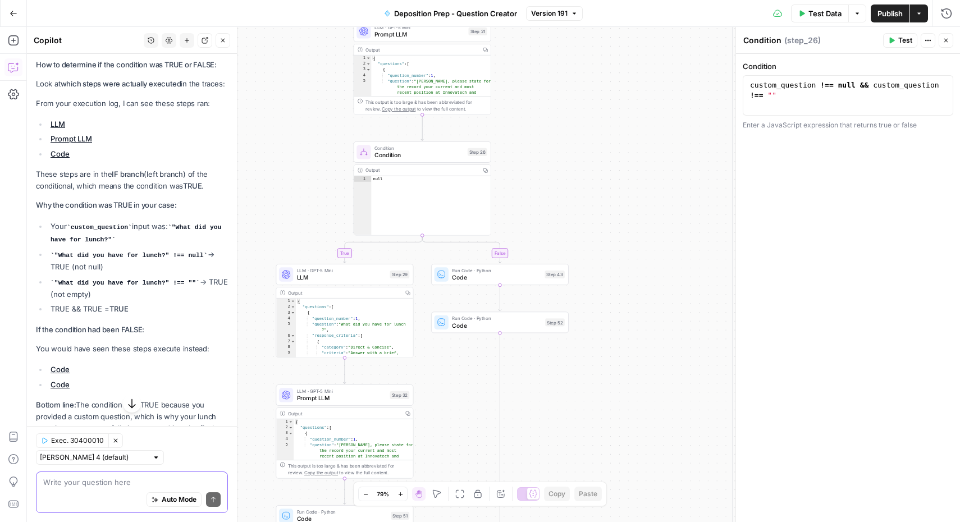
scroll to position [1788, 0]
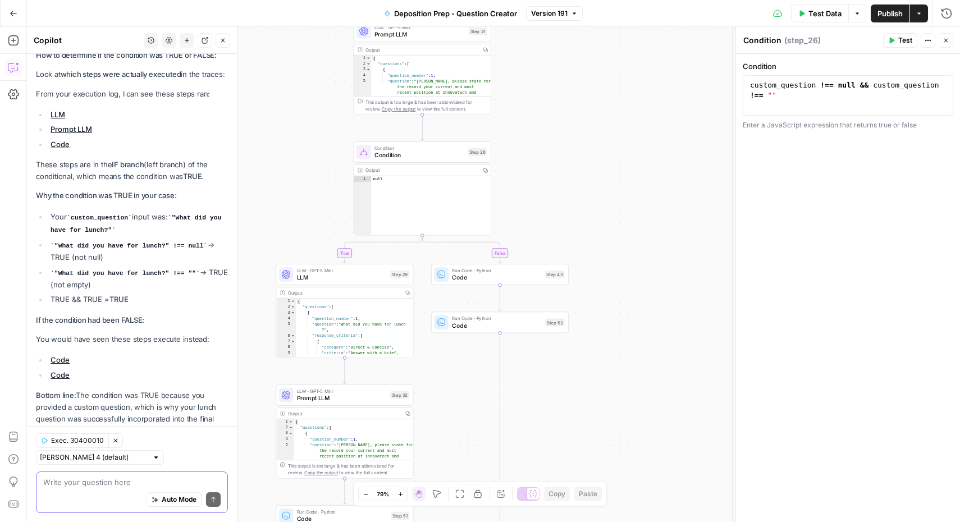
click at [98, 484] on textarea at bounding box center [131, 482] width 177 height 11
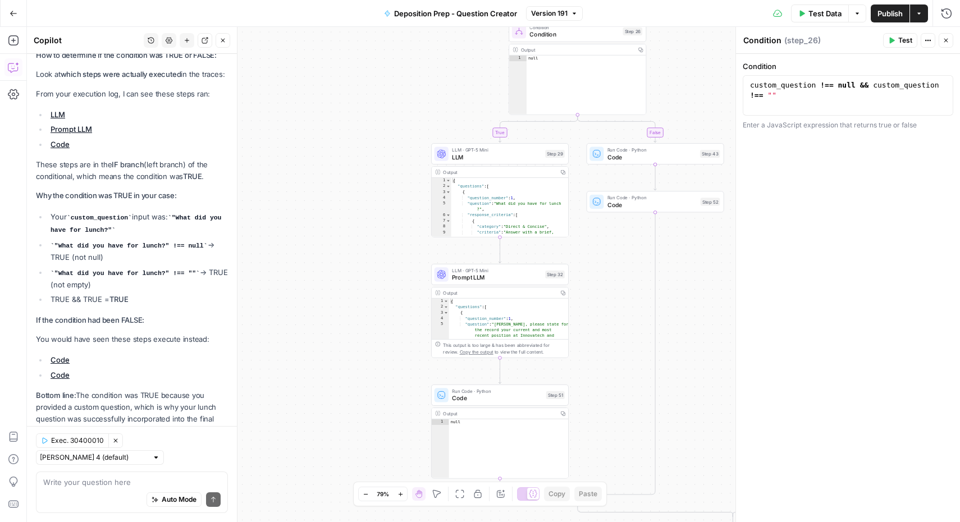
click at [11, 17] on button "Go Back" at bounding box center [13, 13] width 20 height 20
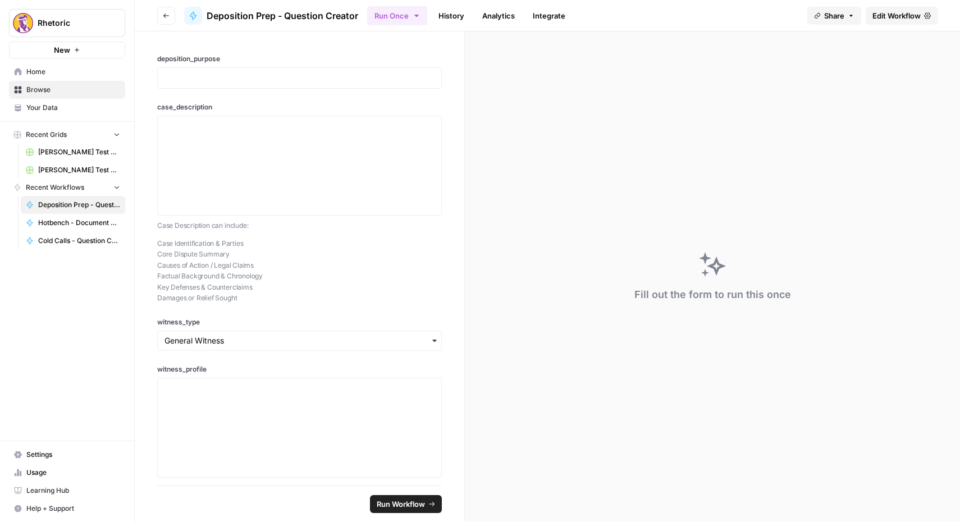
click at [166, 13] on icon "button" at bounding box center [166, 15] width 7 height 7
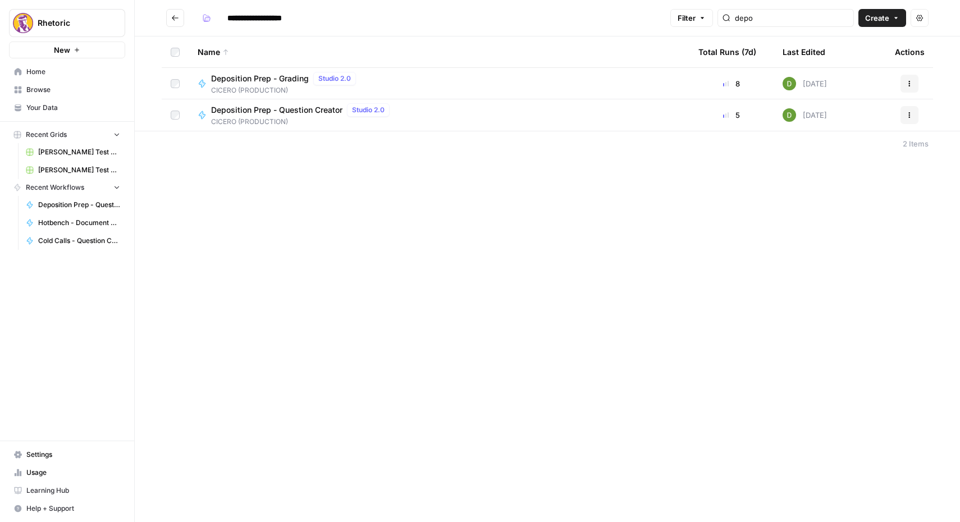
click at [257, 116] on div "Deposition Prep - Question Creator Studio 2.0" at bounding box center [302, 109] width 183 height 13
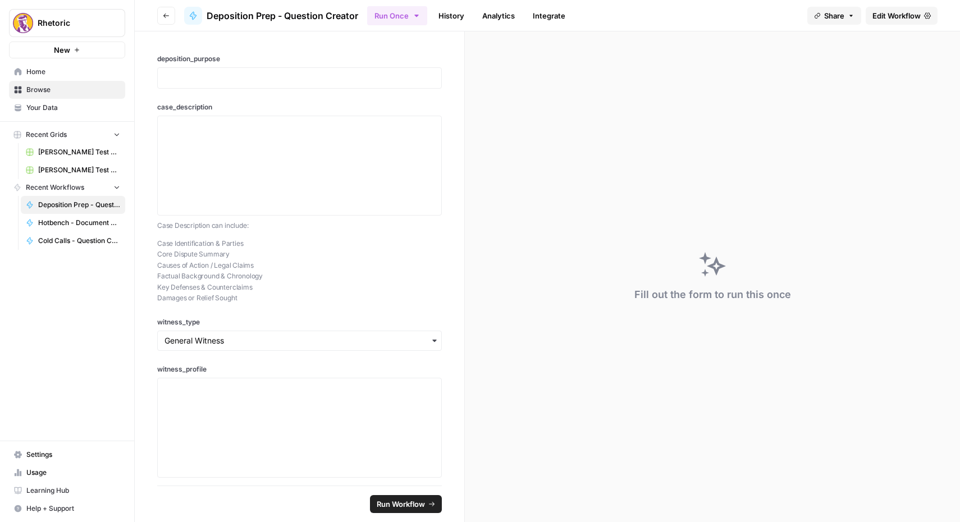
click at [905, 13] on span "Edit Workflow" at bounding box center [897, 15] width 48 height 11
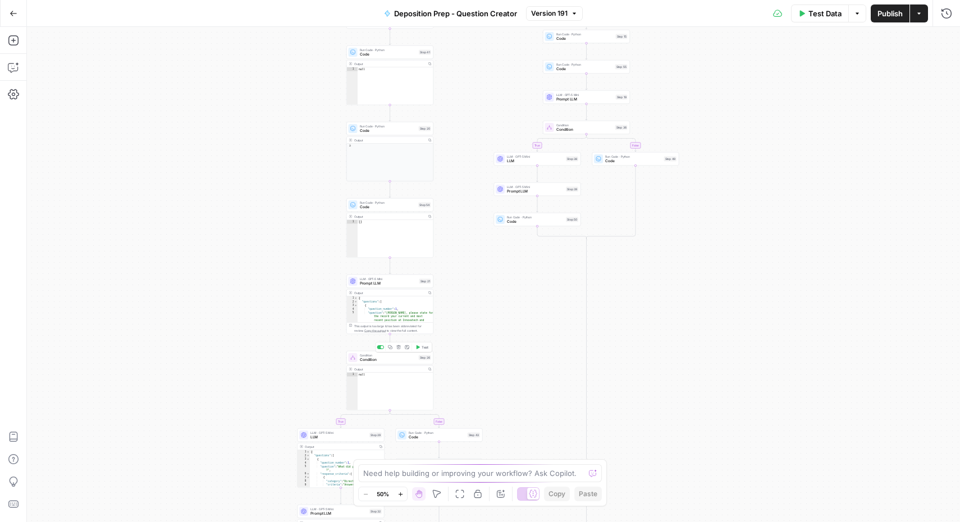
click at [382, 364] on div "Condition Condition Step 26 Copy step Delete step Add Note Test" at bounding box center [389, 357] width 87 height 13
click at [325, 436] on span "LLM" at bounding box center [339, 438] width 57 height 6
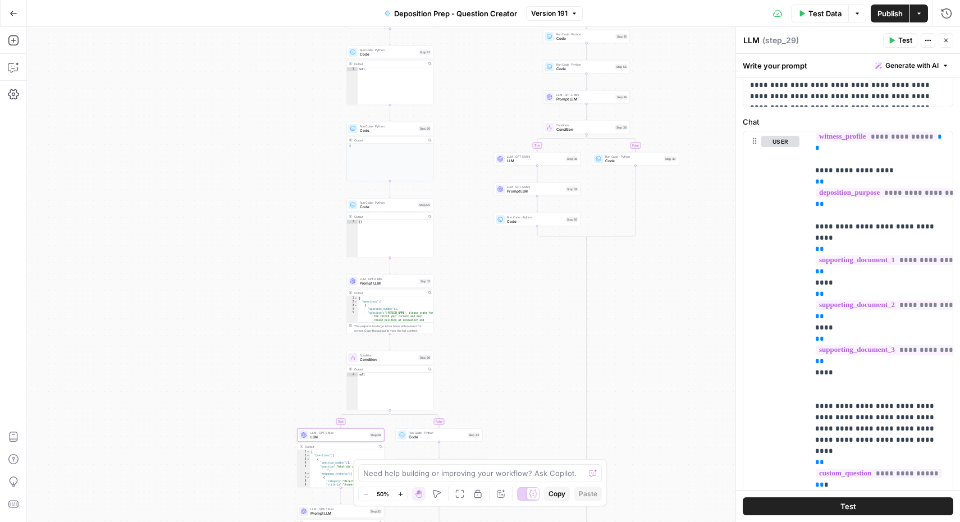
scroll to position [370, 0]
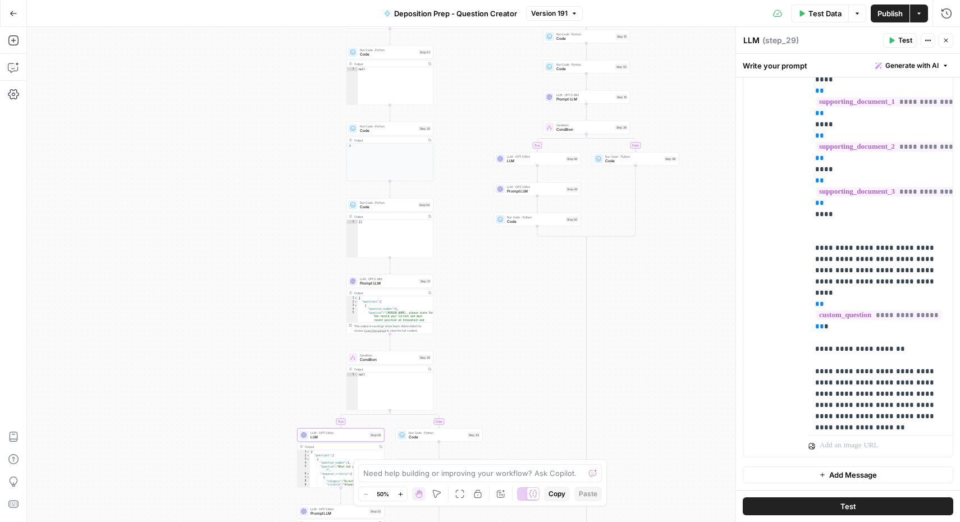
click at [324, 471] on div "{ "questions" : [ { "question_number" : 1 , "question" : "What did you have for…" at bounding box center [347, 481] width 75 height 63
click at [327, 446] on div "Output" at bounding box center [340, 447] width 71 height 4
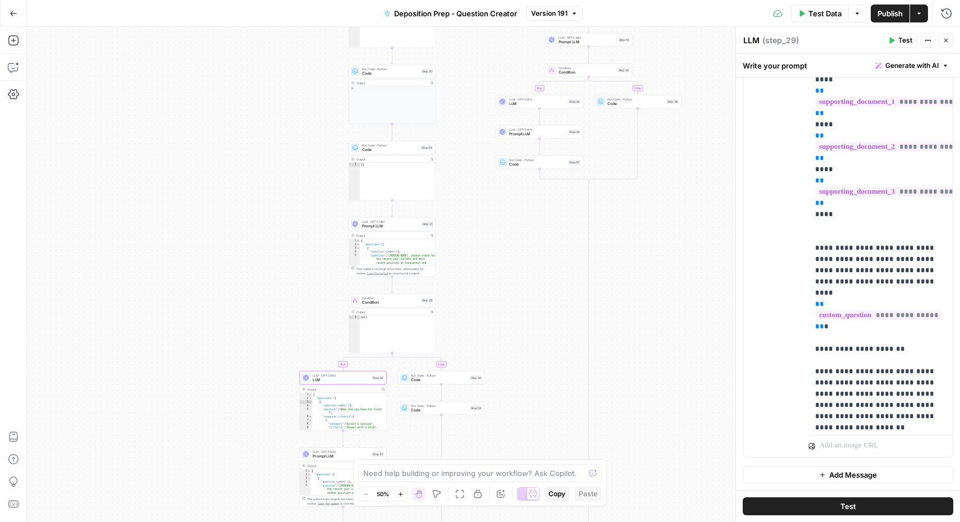
click at [337, 419] on div "{ "questions" : [ { "question_number" : 1 , "question" : "What did you have for…" at bounding box center [349, 424] width 75 height 63
type textarea "**********"
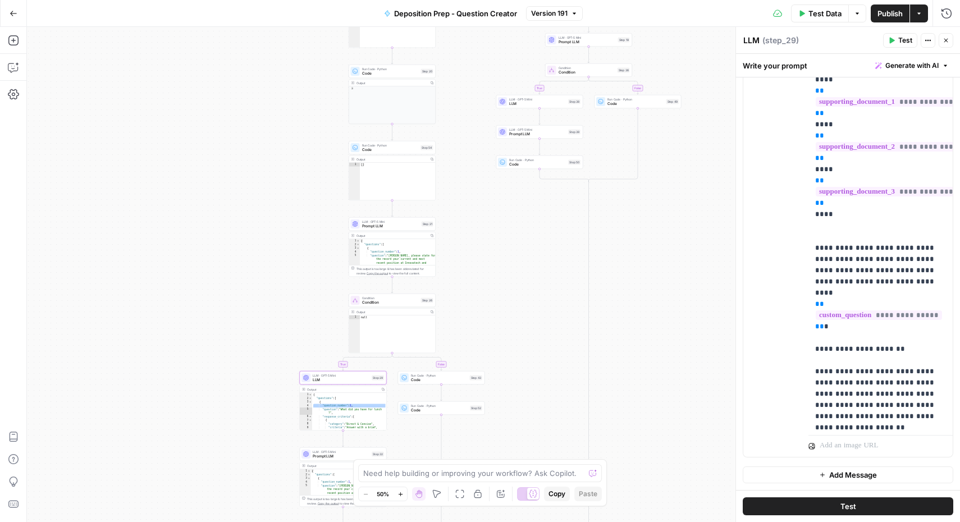
click at [333, 390] on div "Output" at bounding box center [342, 389] width 71 height 4
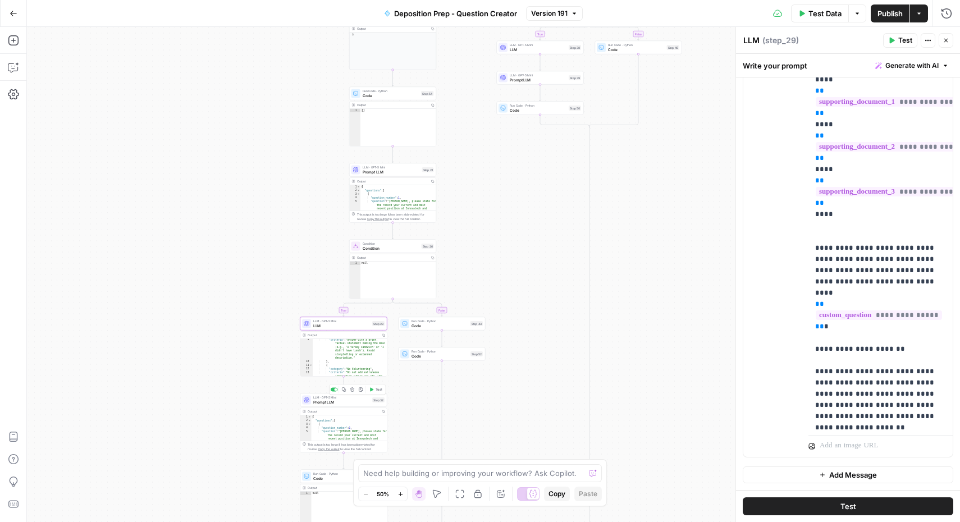
click at [349, 403] on span "Prompt LLM" at bounding box center [341, 402] width 57 height 6
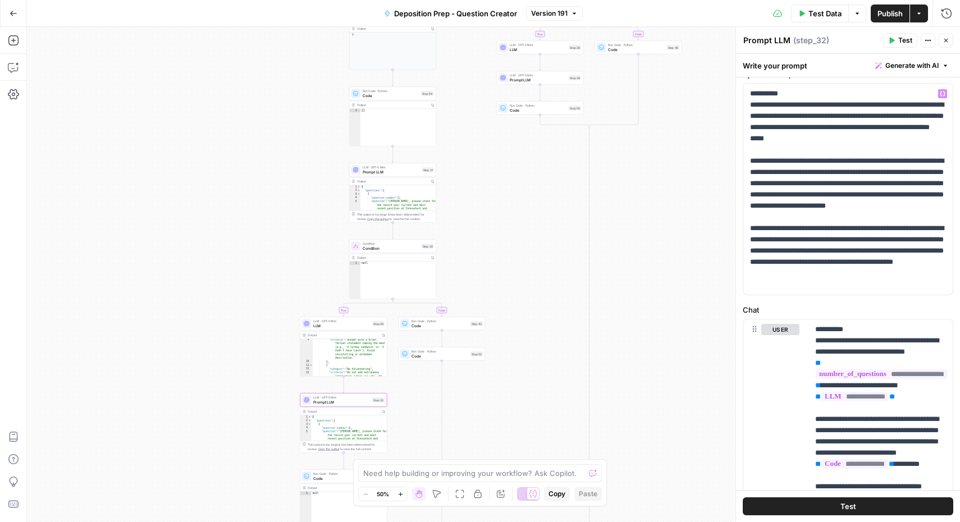
scroll to position [49, 0]
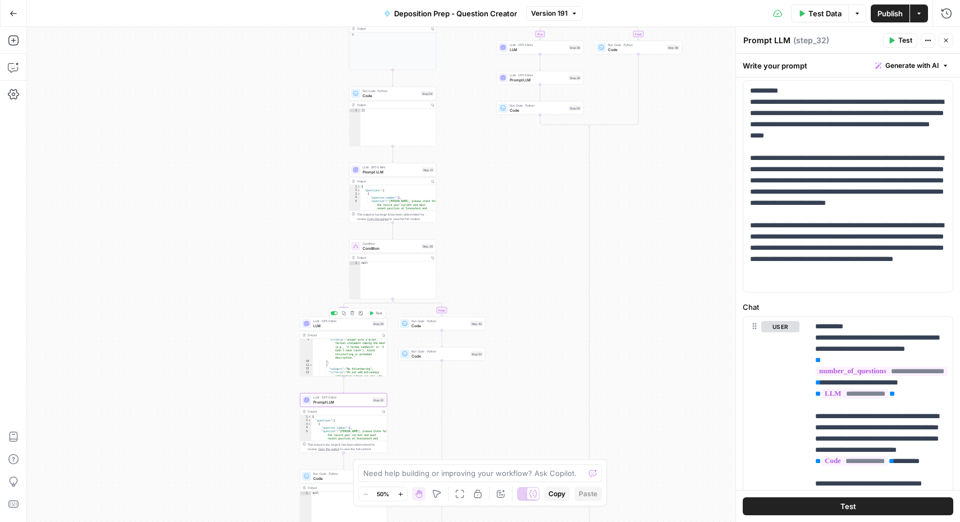
click at [339, 326] on span "LLM" at bounding box center [341, 326] width 57 height 6
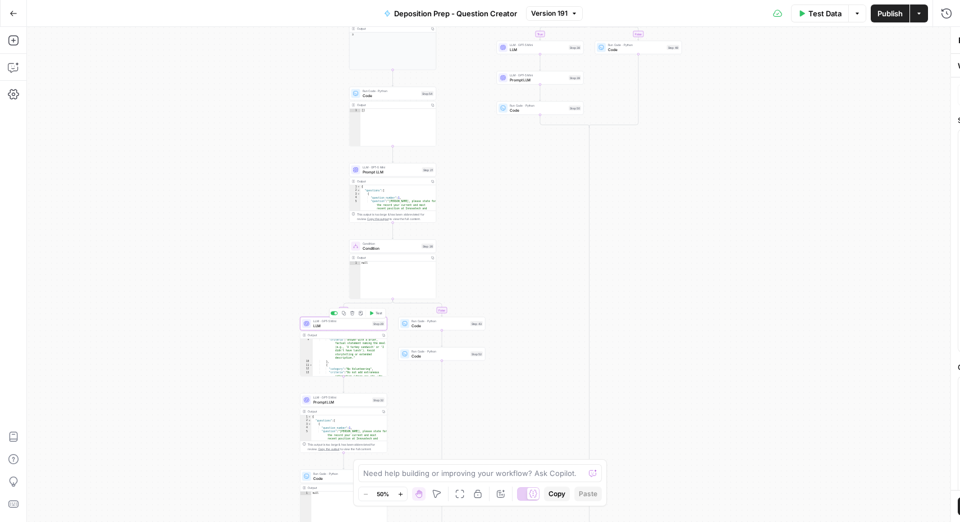
type textarea "LLM"
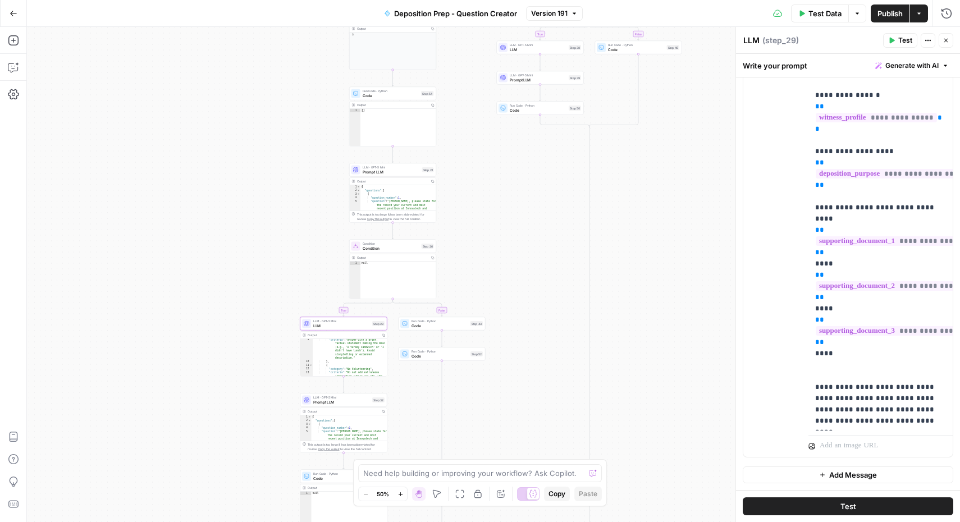
scroll to position [0, 0]
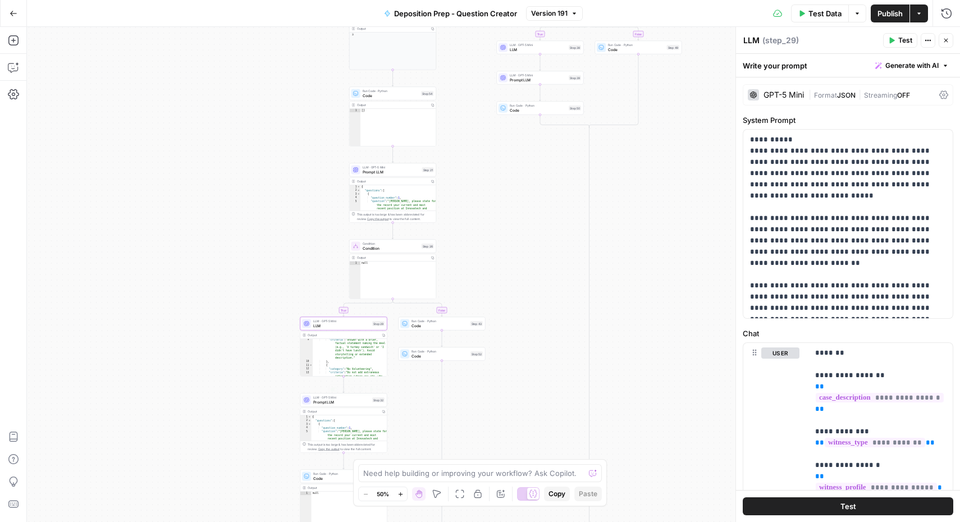
click at [336, 399] on span "LLM · GPT-5 Mini" at bounding box center [341, 397] width 57 height 4
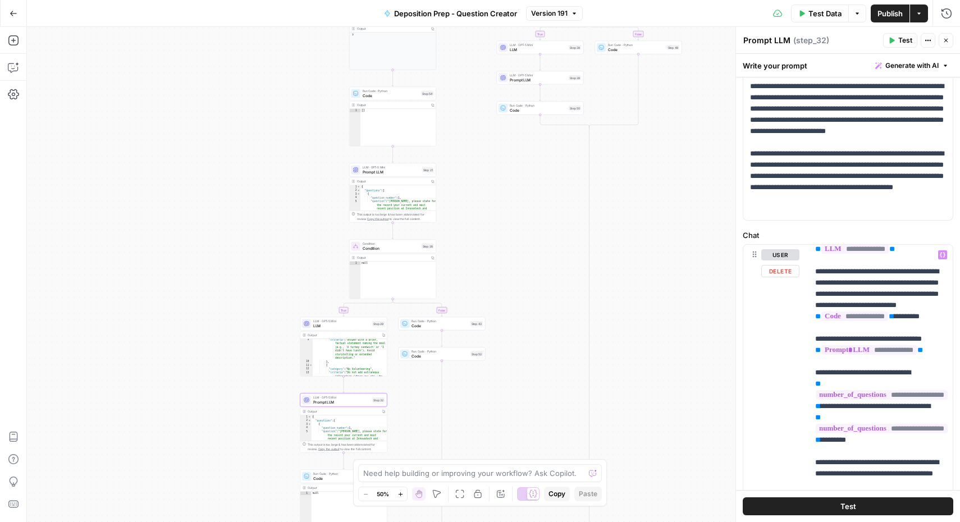
scroll to position [74, 0]
click at [337, 328] on span "LLM" at bounding box center [341, 326] width 57 height 6
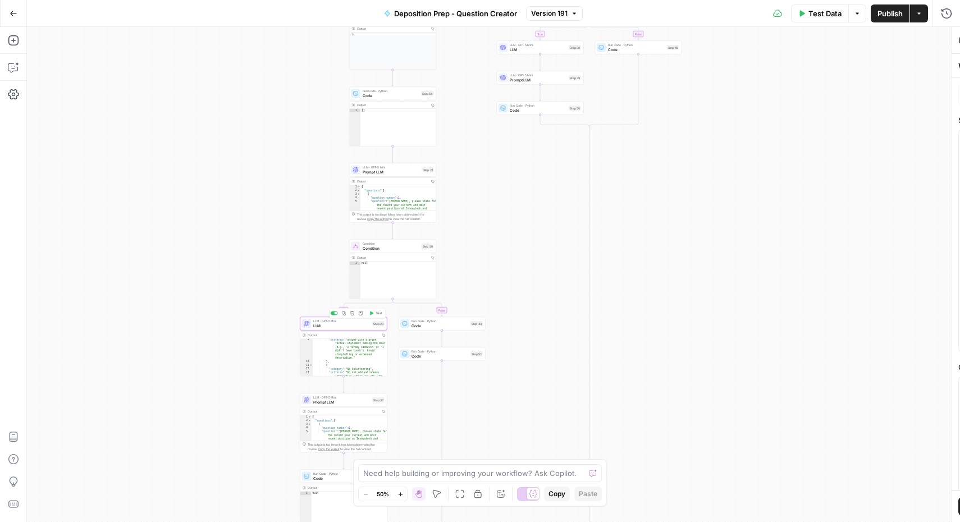
type textarea "LLM"
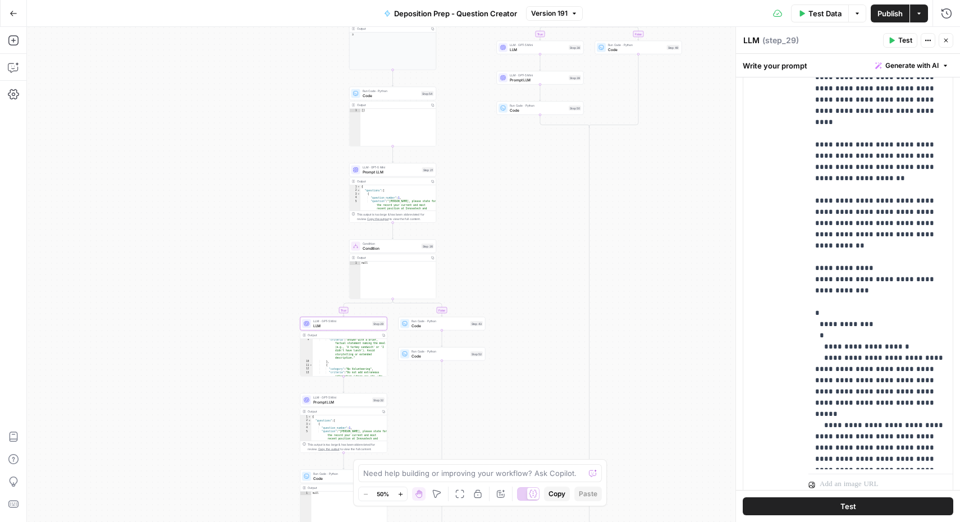
scroll to position [370, 0]
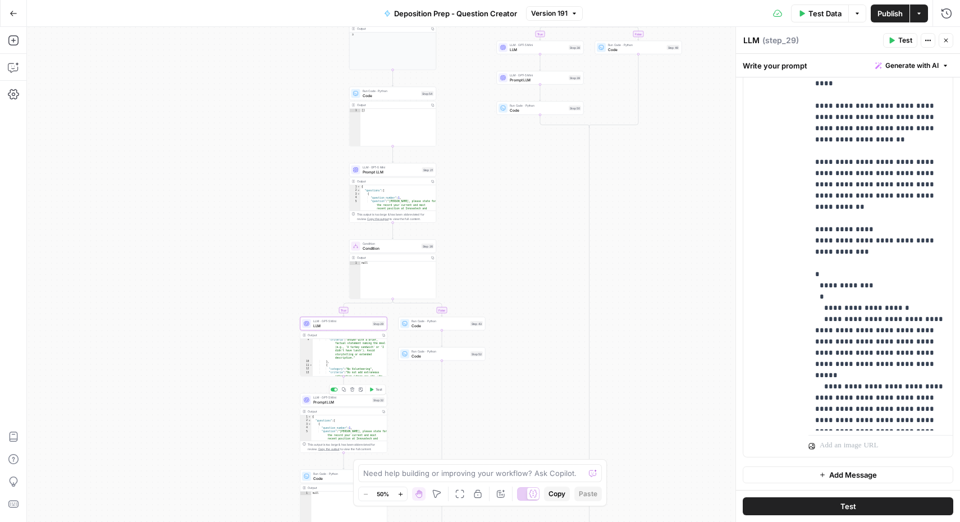
click at [344, 403] on span "Prompt LLM" at bounding box center [341, 402] width 57 height 6
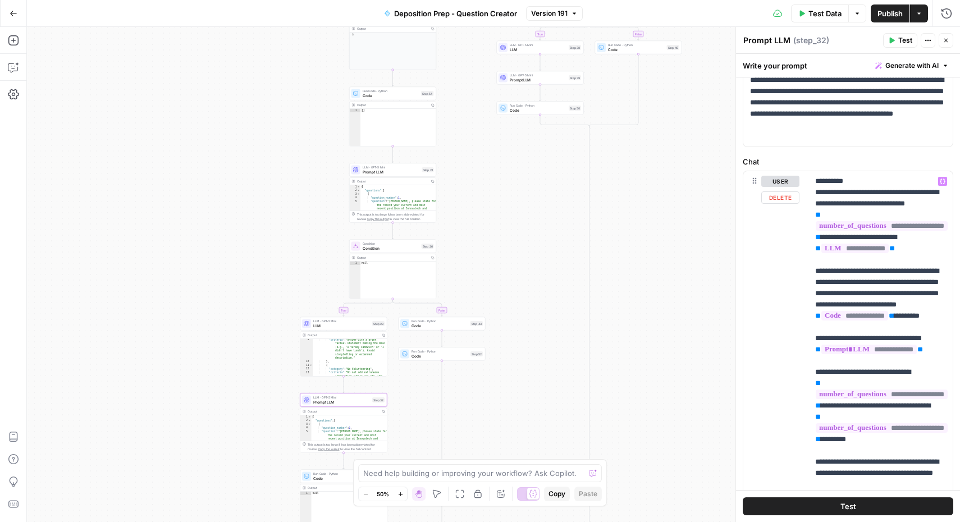
scroll to position [202, 0]
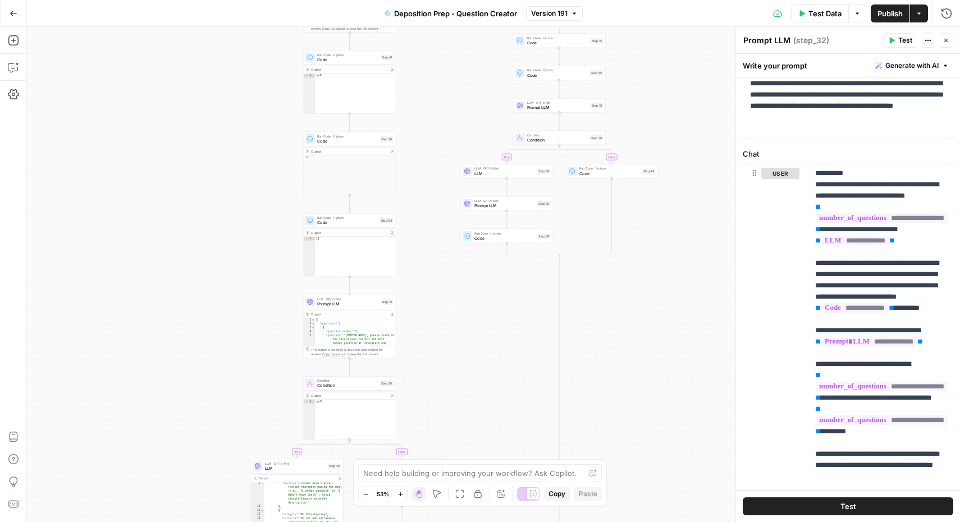
drag, startPoint x: 506, startPoint y: 148, endPoint x: 459, endPoint y: 286, distance: 146.1
click at [459, 286] on div "true false true false true false Workflow Input Settings Inputs Condition Condi…" at bounding box center [493, 274] width 933 height 495
click at [350, 141] on span "Code" at bounding box center [347, 143] width 61 height 6
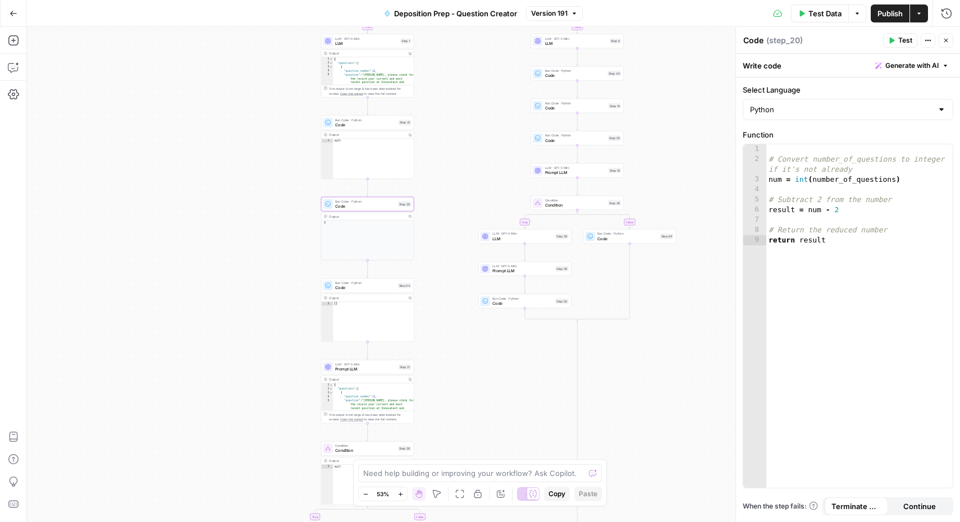
drag, startPoint x: 436, startPoint y: 172, endPoint x: 450, endPoint y: 282, distance: 110.9
click at [450, 282] on div "true false true false true false Workflow Input Settings Inputs Condition Condi…" at bounding box center [493, 274] width 933 height 495
click at [367, 126] on span "Code" at bounding box center [364, 124] width 61 height 6
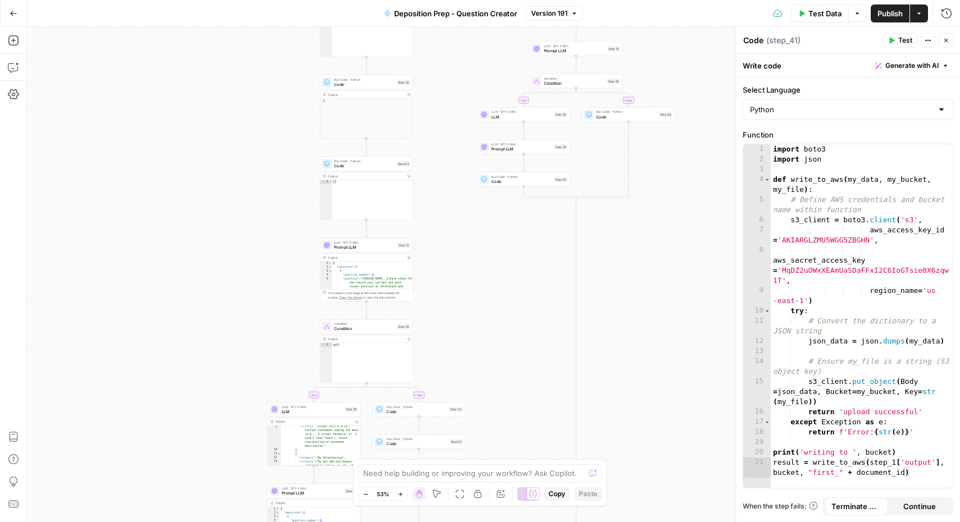
drag, startPoint x: 237, startPoint y: 253, endPoint x: 235, endPoint y: 49, distance: 203.3
click at [235, 49] on div "true false true false true false Workflow Input Settings Inputs Condition Condi…" at bounding box center [493, 274] width 933 height 495
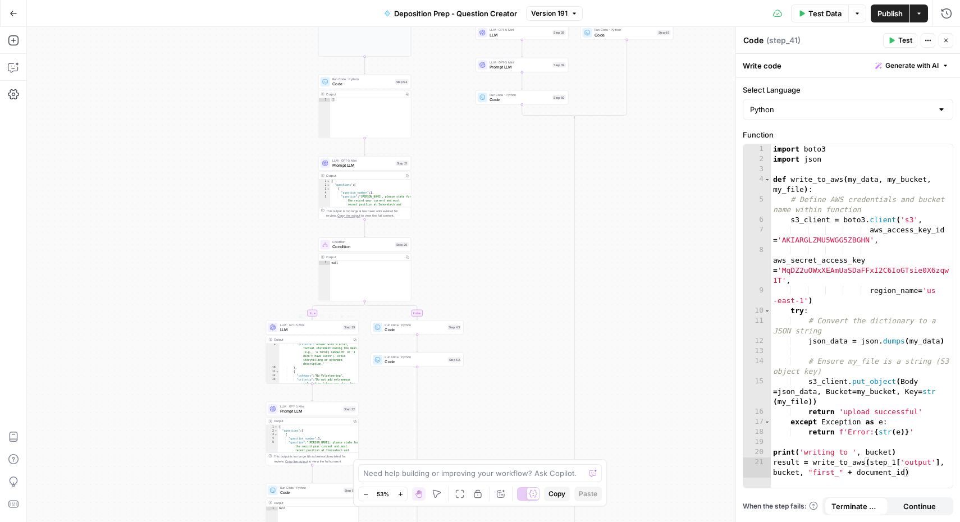
click at [307, 330] on span "LLM" at bounding box center [310, 330] width 61 height 6
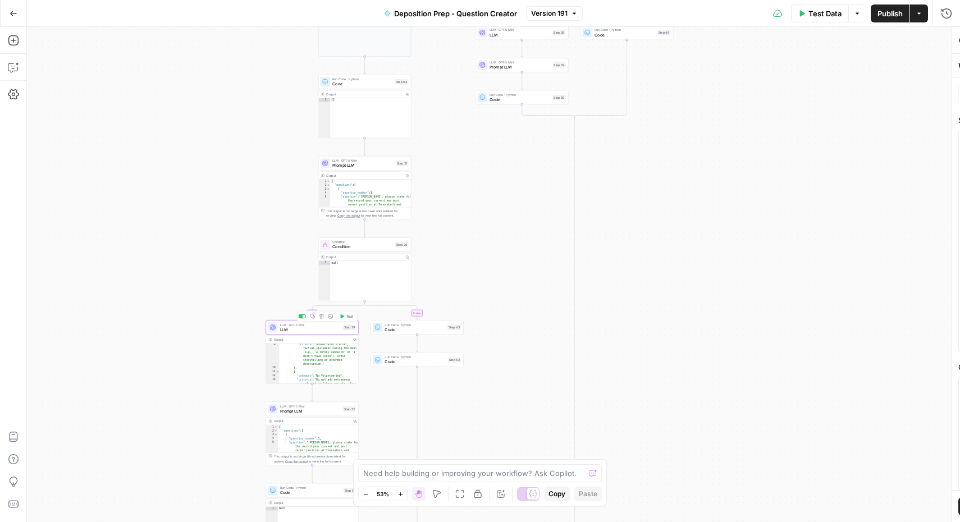
type textarea "LLM"
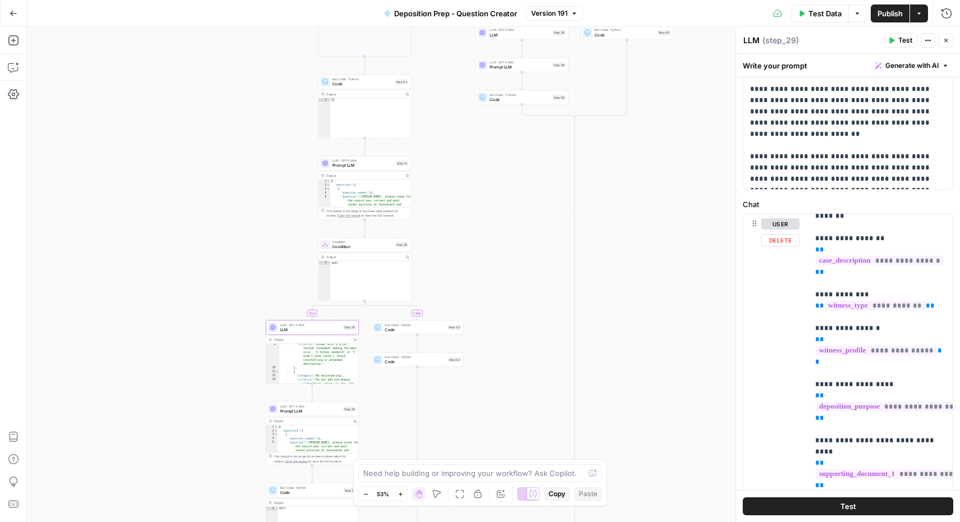
scroll to position [370, 0]
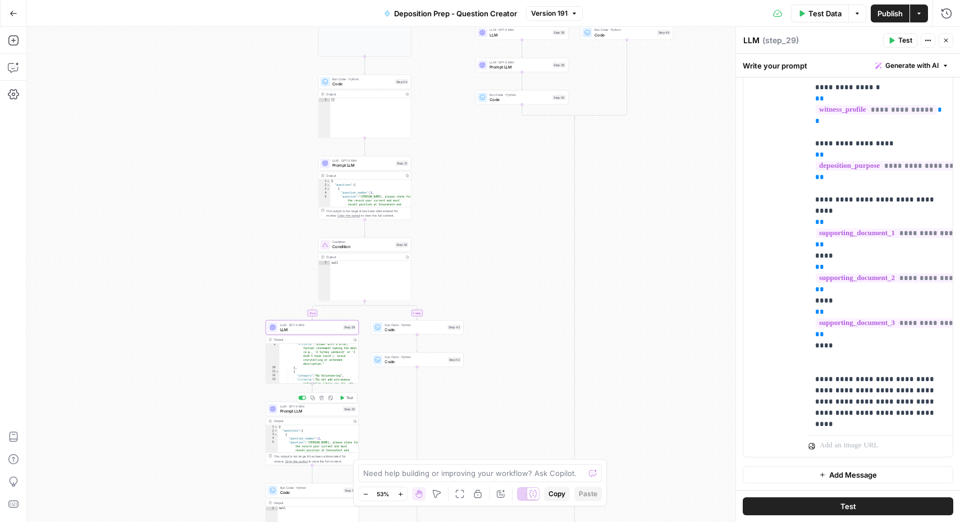
click at [311, 410] on span "Prompt LLM" at bounding box center [310, 411] width 61 height 6
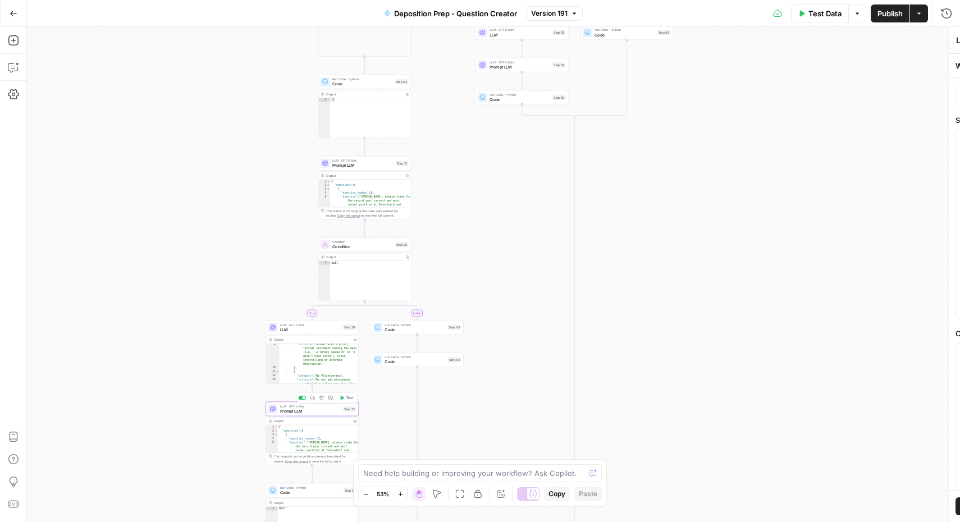
type textarea "Prompt LLM"
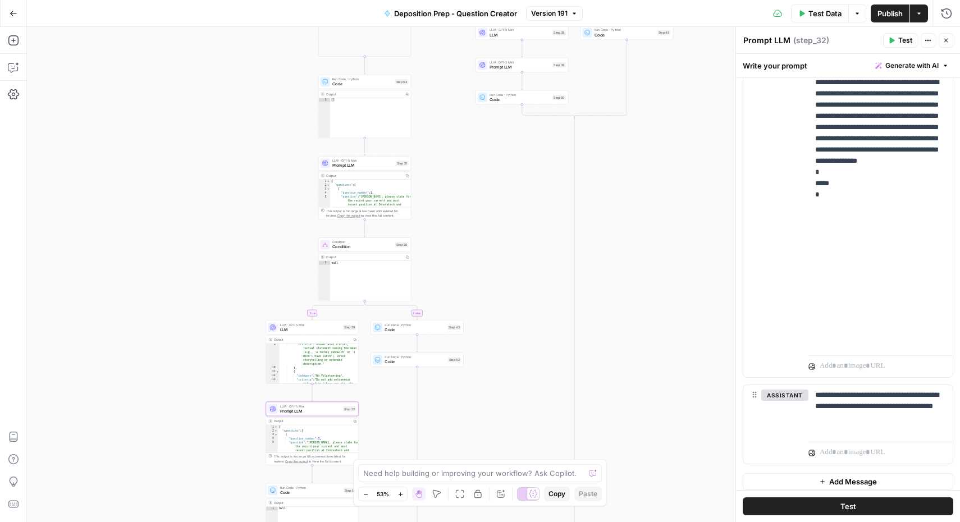
scroll to position [479, 0]
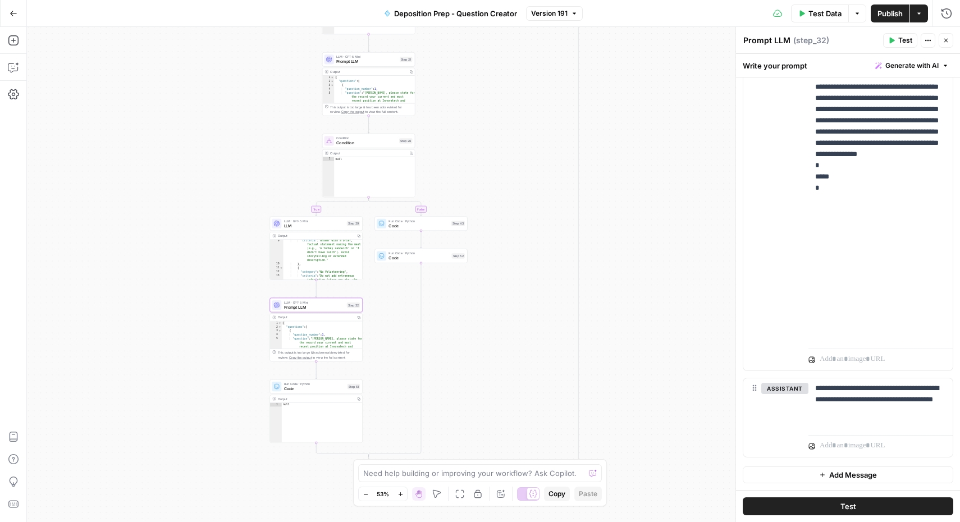
drag, startPoint x: 216, startPoint y: 457, endPoint x: 221, endPoint y: 345, distance: 112.4
click at [221, 345] on div "true false true false true false Workflow Input Settings Inputs Condition Condi…" at bounding box center [493, 274] width 933 height 495
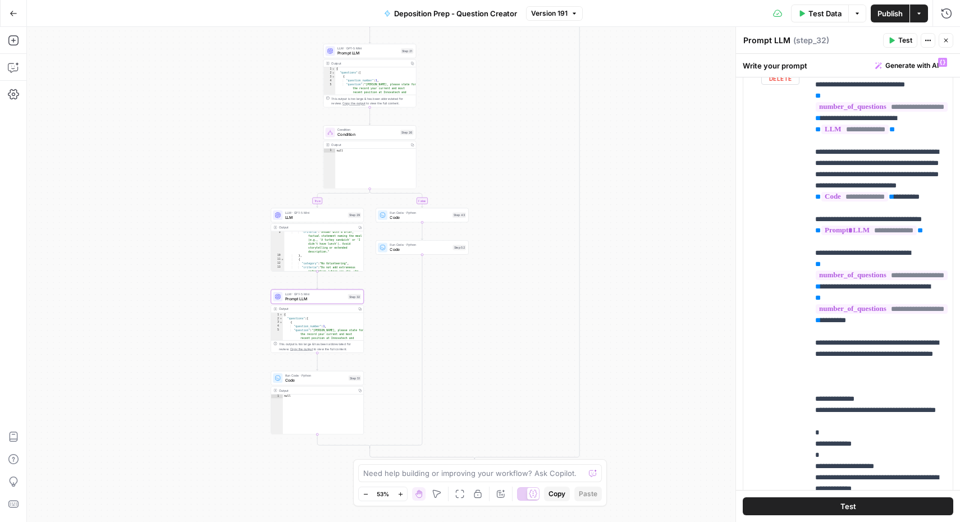
scroll to position [312, 0]
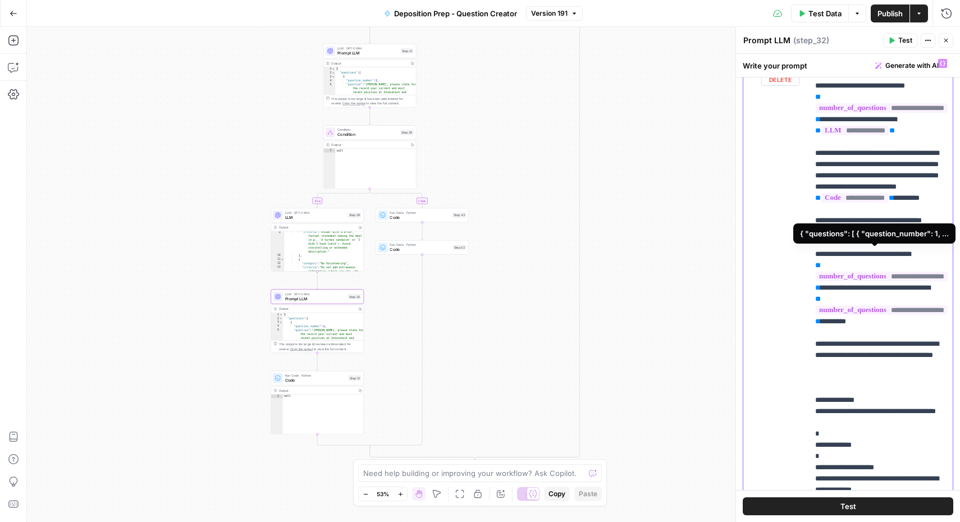
click at [851, 236] on span "**********" at bounding box center [868, 232] width 95 height 10
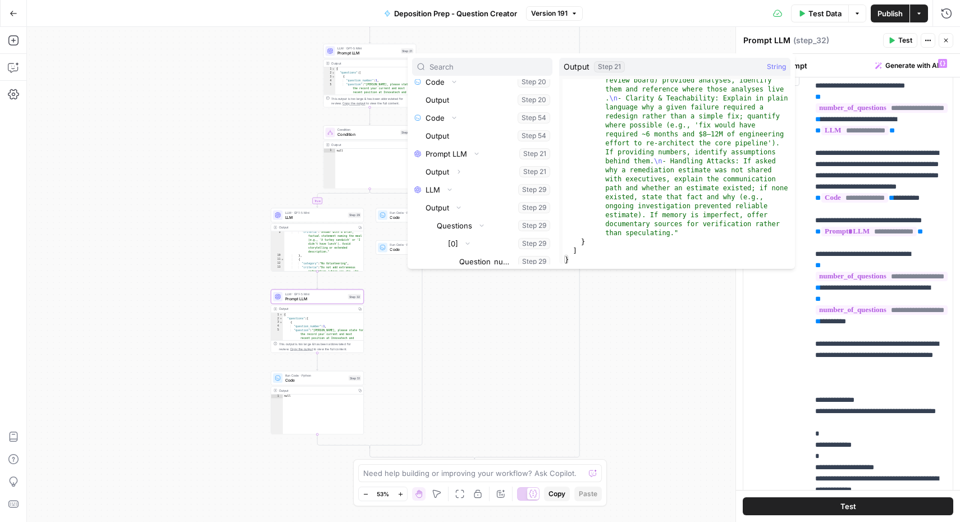
scroll to position [2249, 0]
click at [671, 345] on div "true false true false true false Workflow Input Settings Inputs Condition Condi…" at bounding box center [493, 274] width 933 height 495
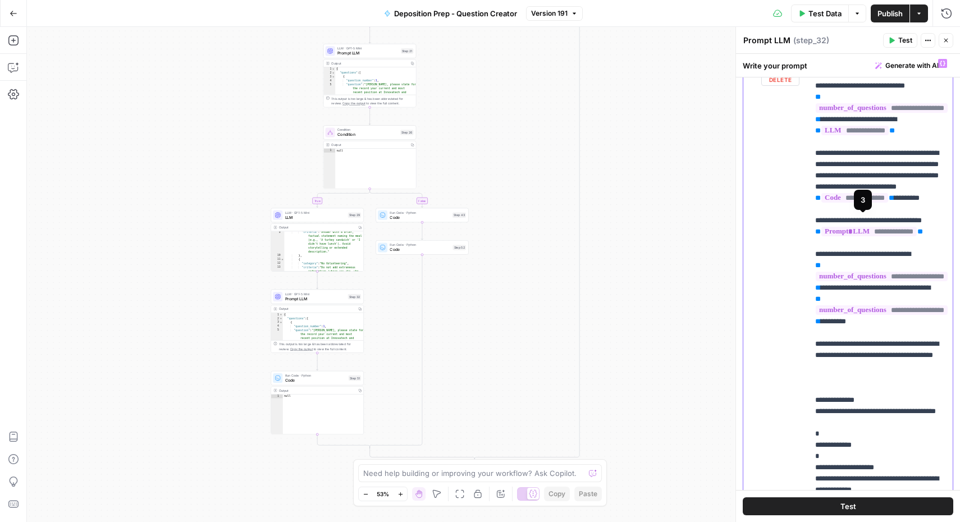
click at [852, 203] on span "**********" at bounding box center [854, 198] width 67 height 10
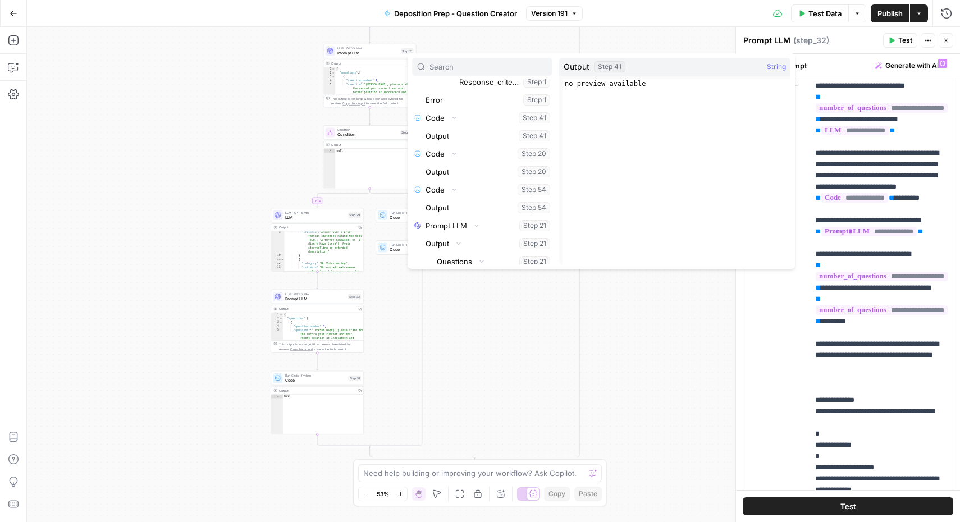
scroll to position [430, 0]
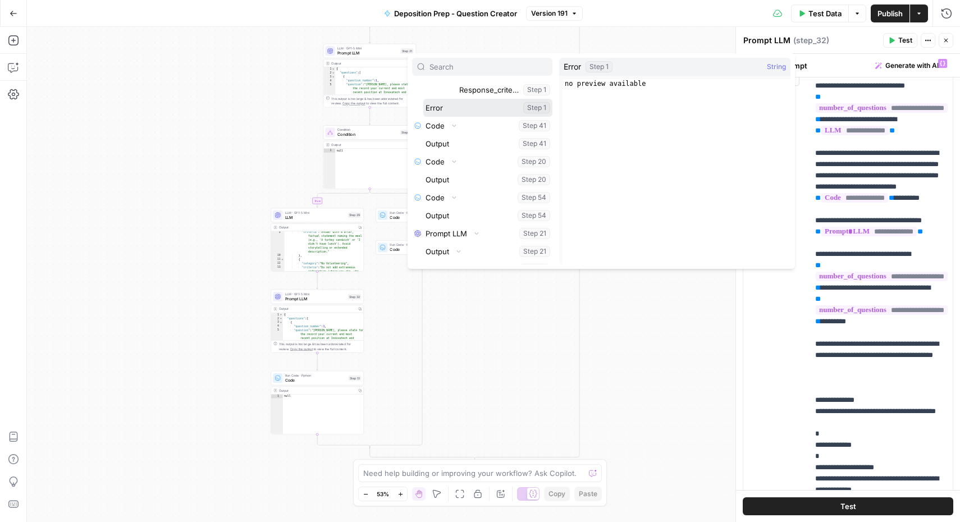
click at [452, 105] on button "Select variable Error" at bounding box center [487, 108] width 129 height 18
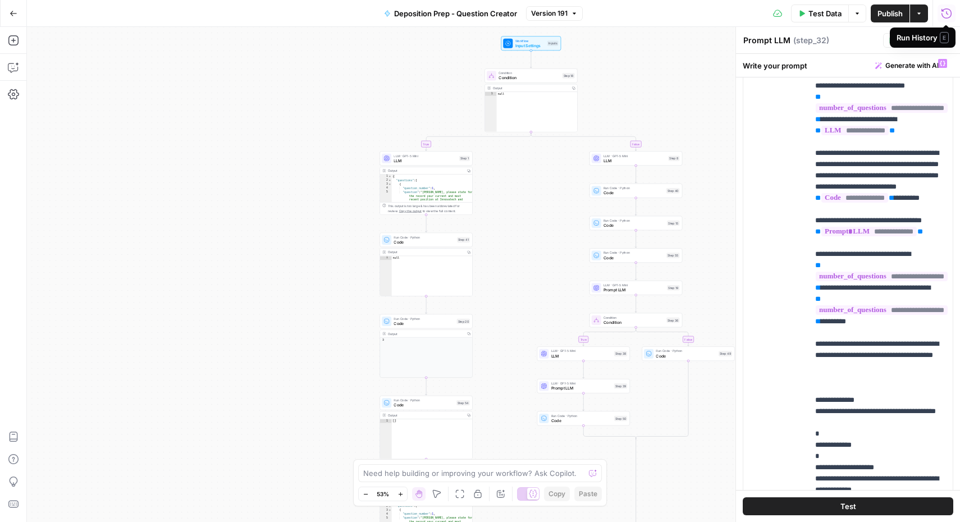
click at [946, 12] on icon "button" at bounding box center [947, 13] width 10 height 10
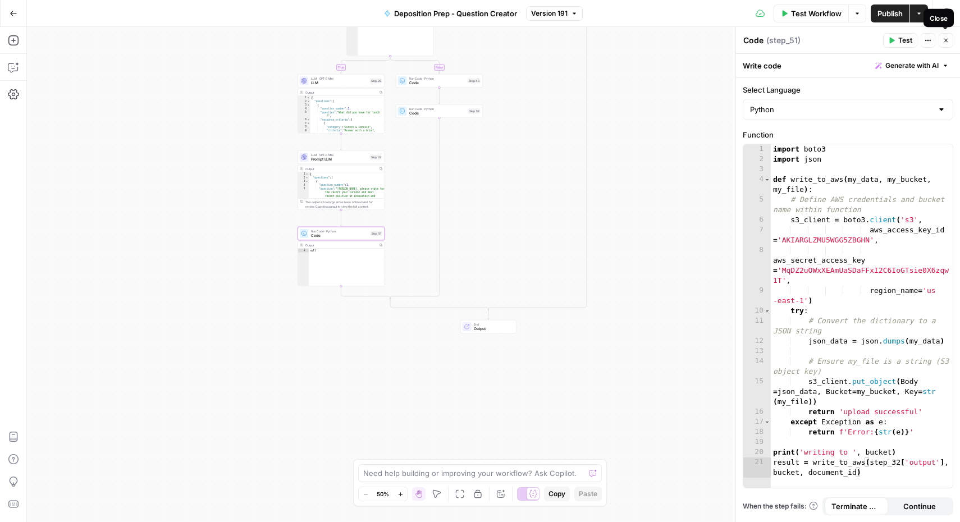
click at [942, 42] on button "Close" at bounding box center [946, 40] width 15 height 15
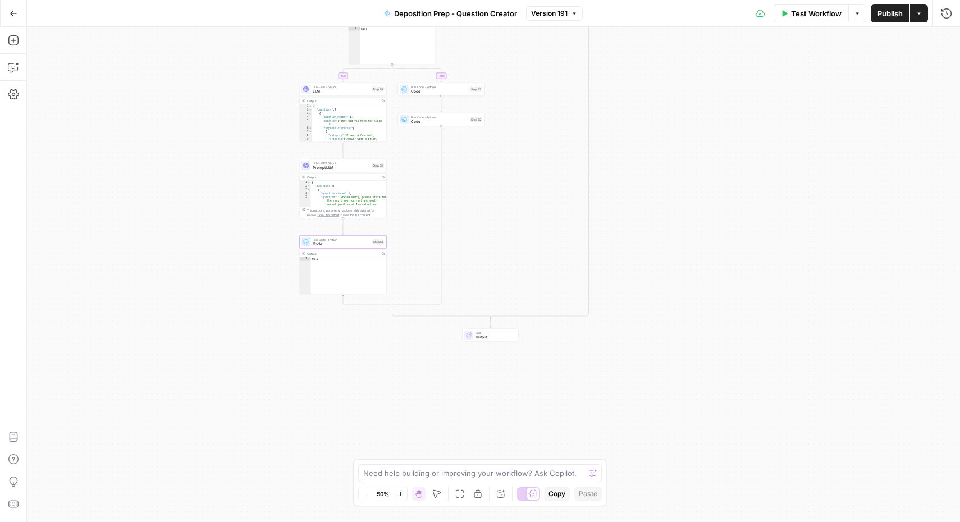
click at [14, 8] on button "Go Back" at bounding box center [13, 13] width 20 height 20
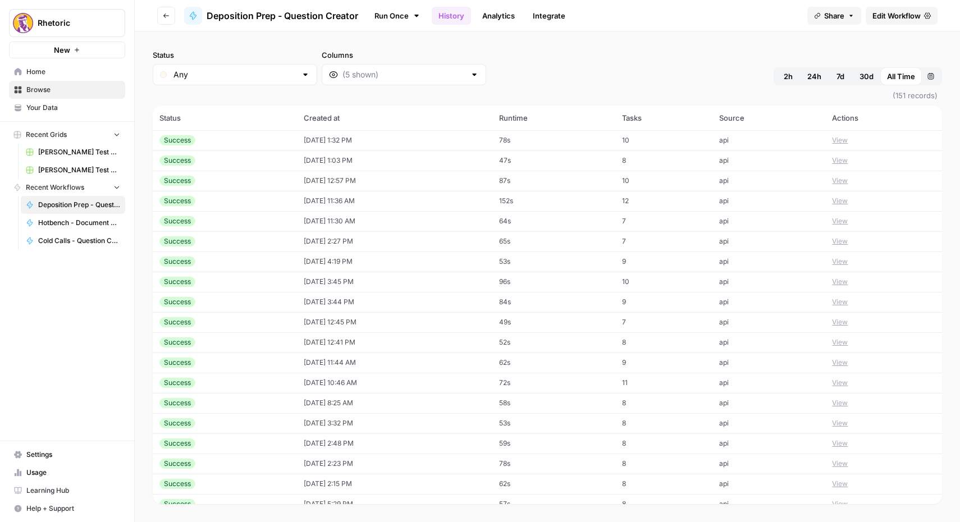
click at [287, 182] on td "Success" at bounding box center [225, 181] width 144 height 20
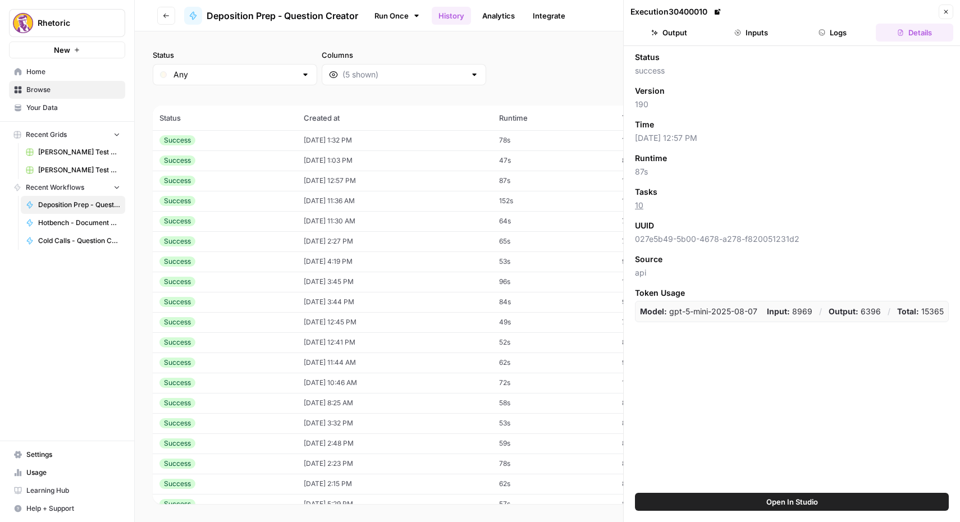
click at [741, 31] on button "Inputs" at bounding box center [751, 33] width 77 height 18
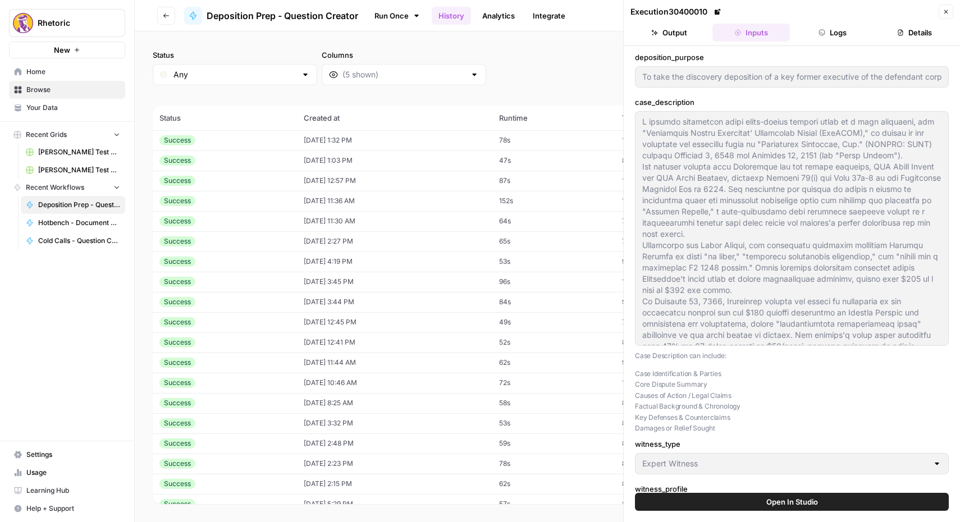
click at [824, 27] on button "Logs" at bounding box center [833, 33] width 77 height 18
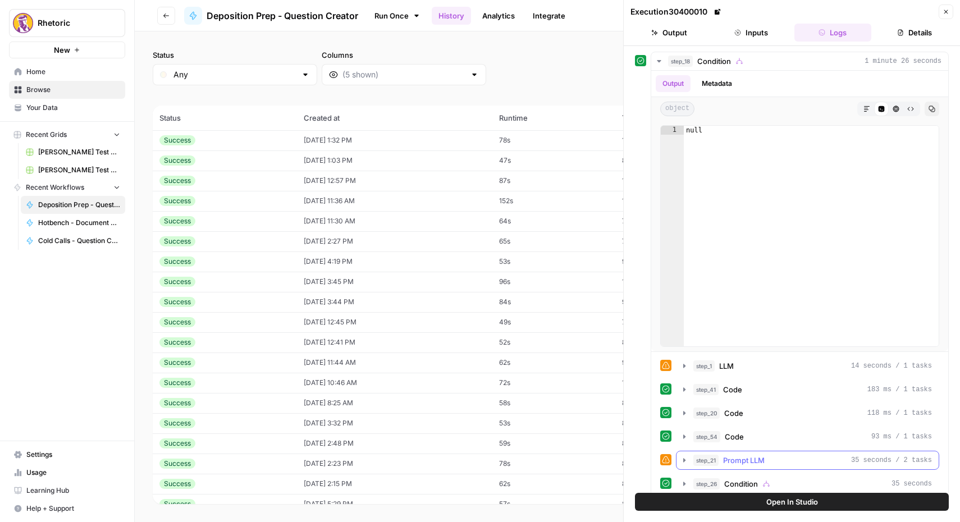
scroll to position [11, 0]
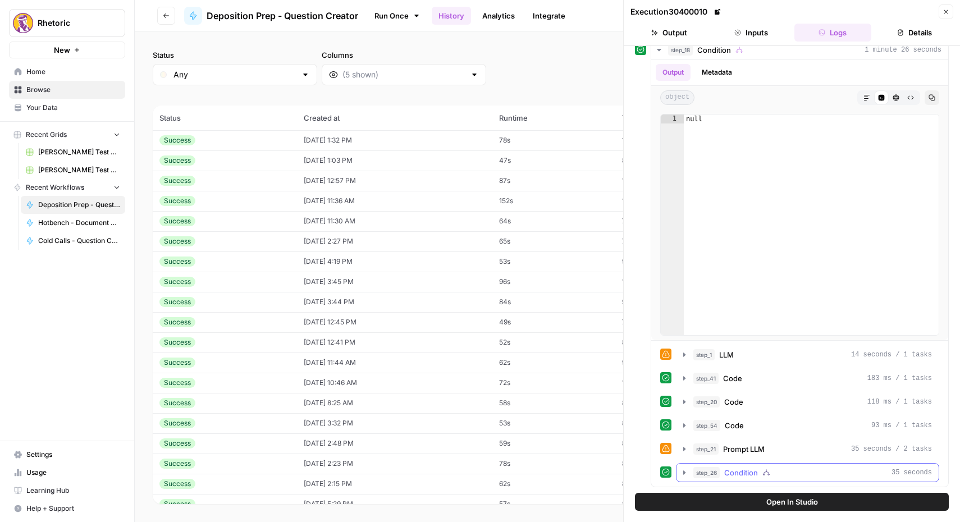
click at [728, 477] on span "Condition" at bounding box center [741, 472] width 34 height 11
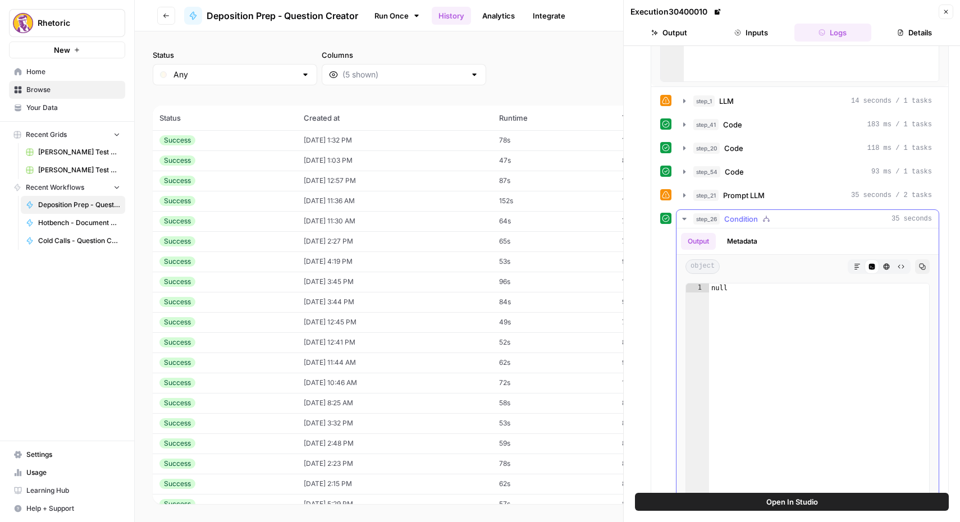
scroll to position [267, 0]
click at [741, 230] on div "Output Metadata" at bounding box center [808, 239] width 262 height 26
click at [741, 239] on button "Metadata" at bounding box center [742, 239] width 44 height 17
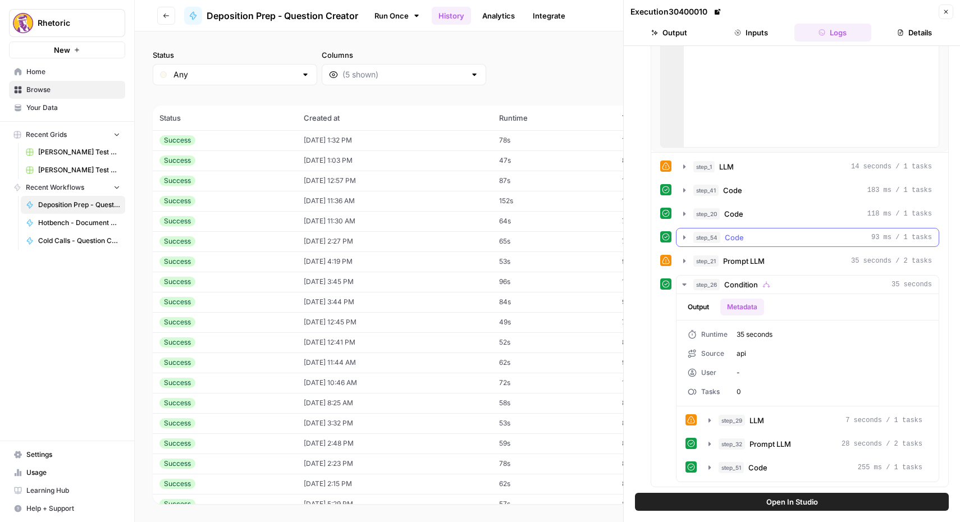
scroll to position [199, 0]
click at [701, 305] on button "Output" at bounding box center [698, 307] width 35 height 17
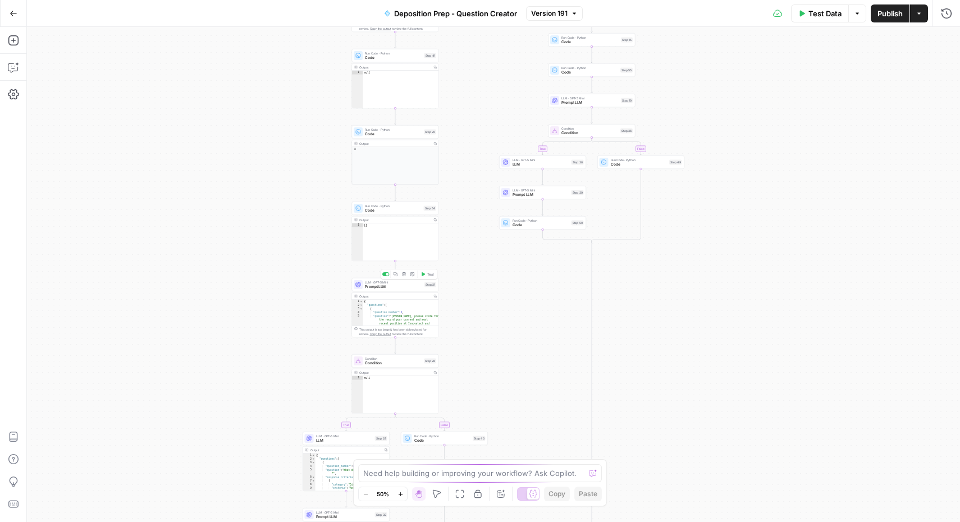
click at [390, 290] on div "LLM · GPT-5 Mini Prompt LLM Step 21 Copy step Delete step Add Note Test" at bounding box center [395, 284] width 87 height 13
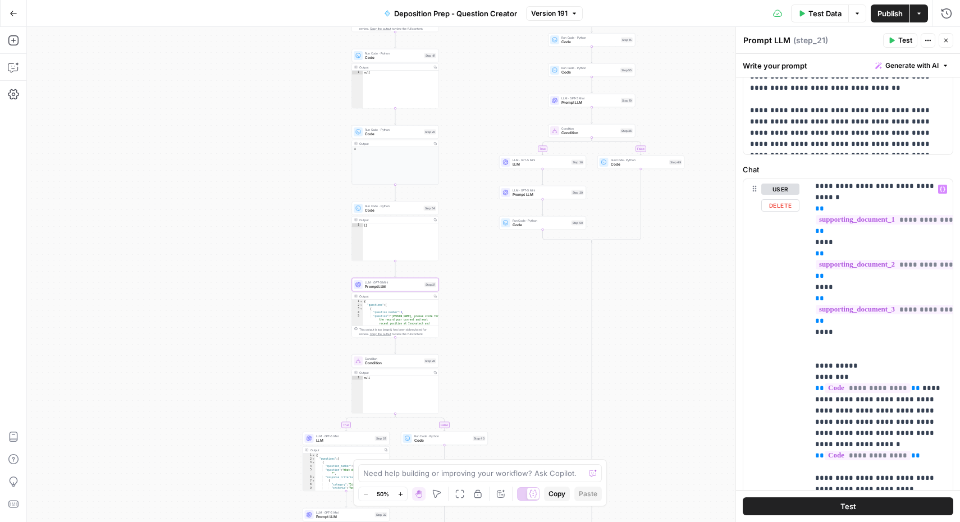
scroll to position [304, 0]
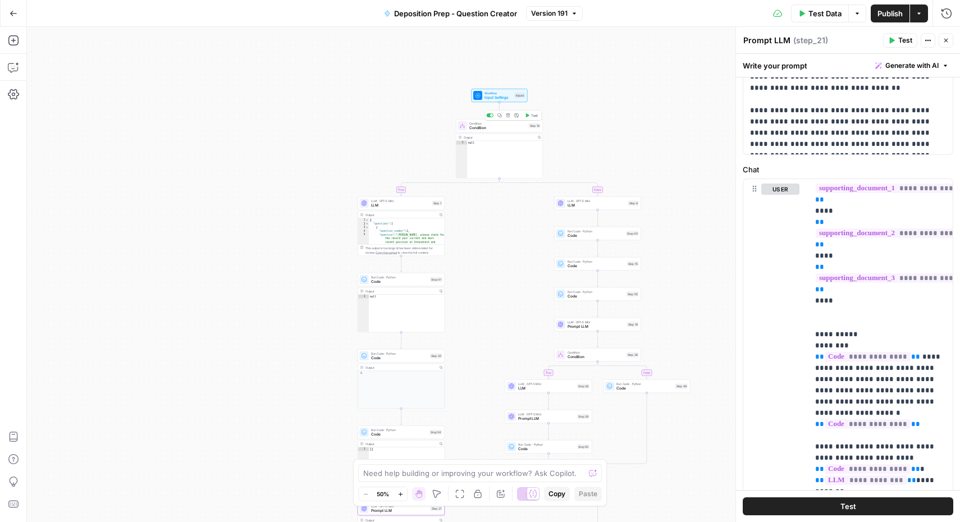
click at [501, 128] on span "Condition" at bounding box center [497, 128] width 57 height 6
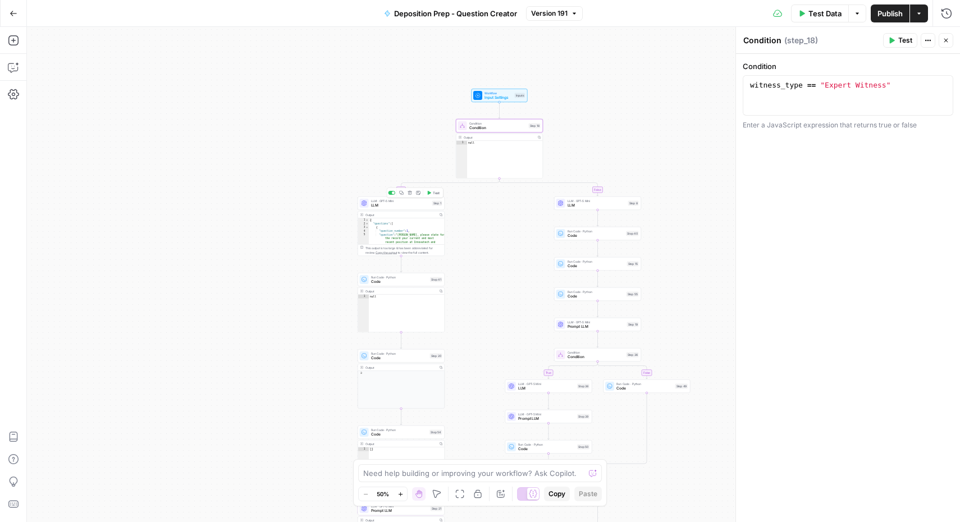
click at [405, 208] on div "LLM · GPT-5 Mini LLM Step 1 Copy step Delete step Add Note Test" at bounding box center [401, 203] width 87 height 13
type textarea "LLM"
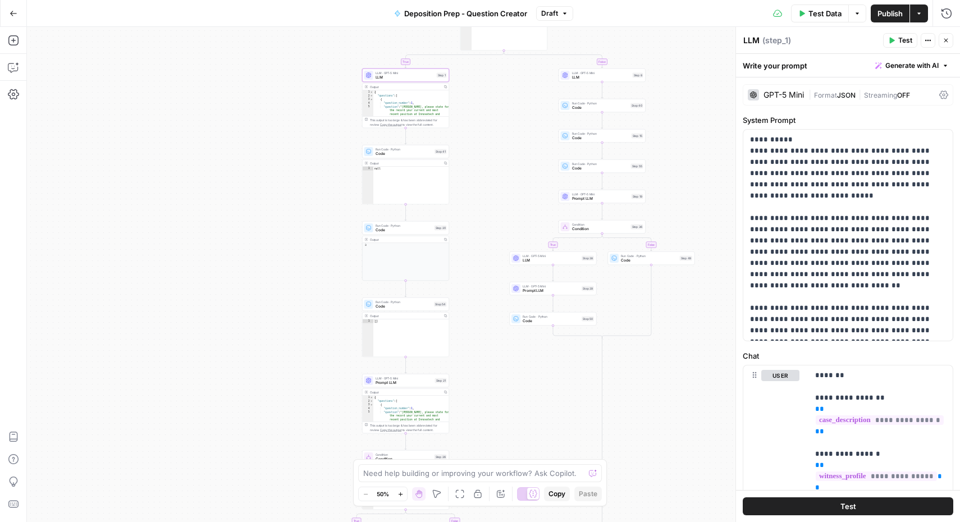
drag, startPoint x: 254, startPoint y: 400, endPoint x: 258, endPoint y: 272, distance: 128.1
click at [258, 272] on div "true false true false true false Workflow Input Settings Inputs Condition Condi…" at bounding box center [493, 274] width 933 height 495
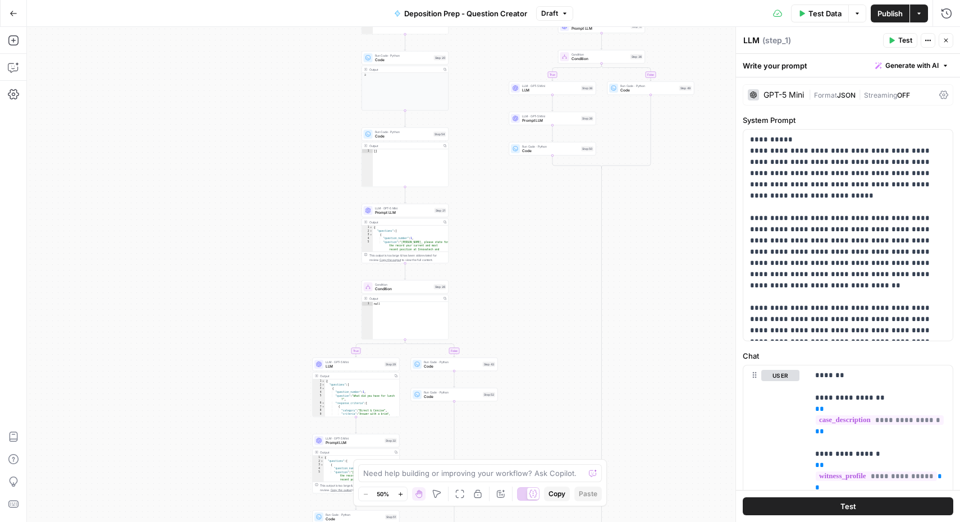
drag, startPoint x: 279, startPoint y: 410, endPoint x: 278, endPoint y: 238, distance: 172.4
click at [279, 238] on div "true false true false true false Workflow Input Settings Inputs Condition Condi…" at bounding box center [493, 274] width 933 height 495
click at [13, 12] on icon "button" at bounding box center [14, 14] width 8 height 8
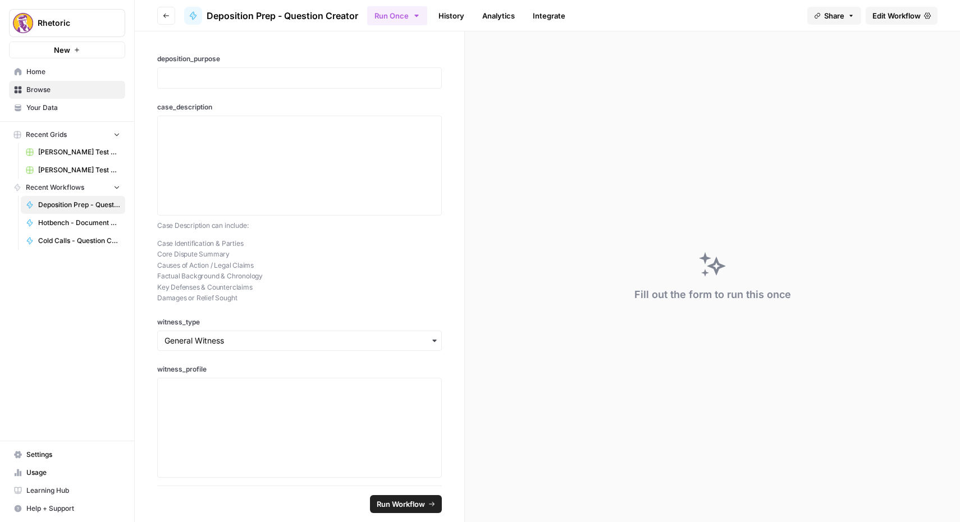
click at [165, 17] on icon "button" at bounding box center [166, 15] width 6 height 4
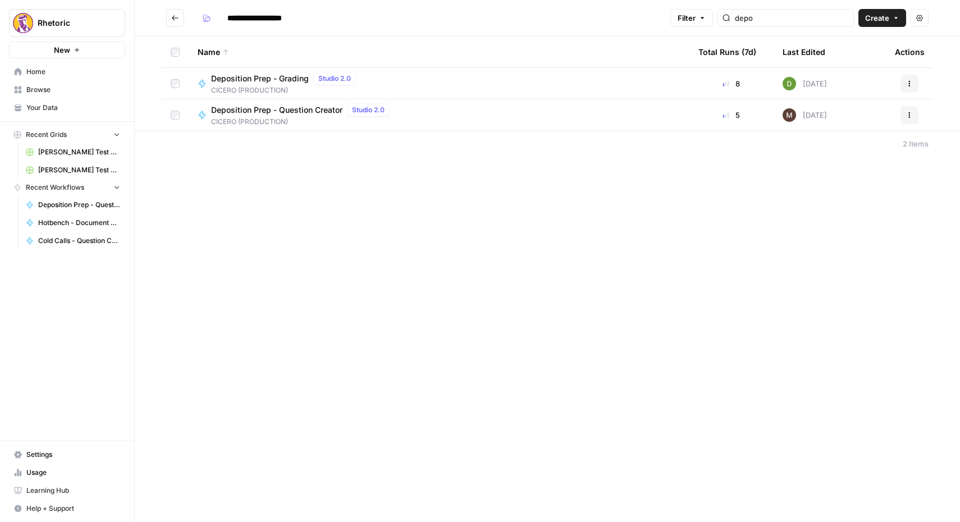
click at [266, 117] on span "CICERO (PRODUCTION)" at bounding box center [302, 122] width 183 height 10
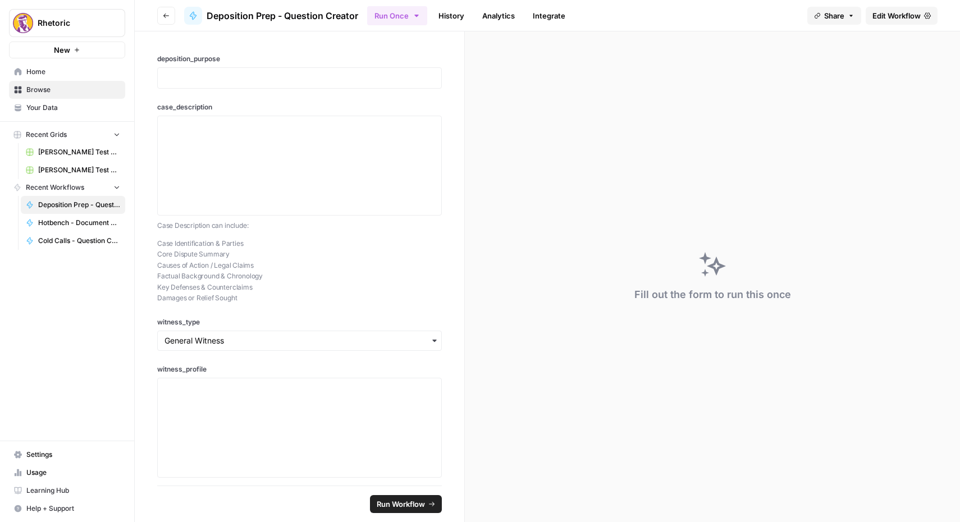
click at [441, 17] on link "History" at bounding box center [451, 16] width 39 height 18
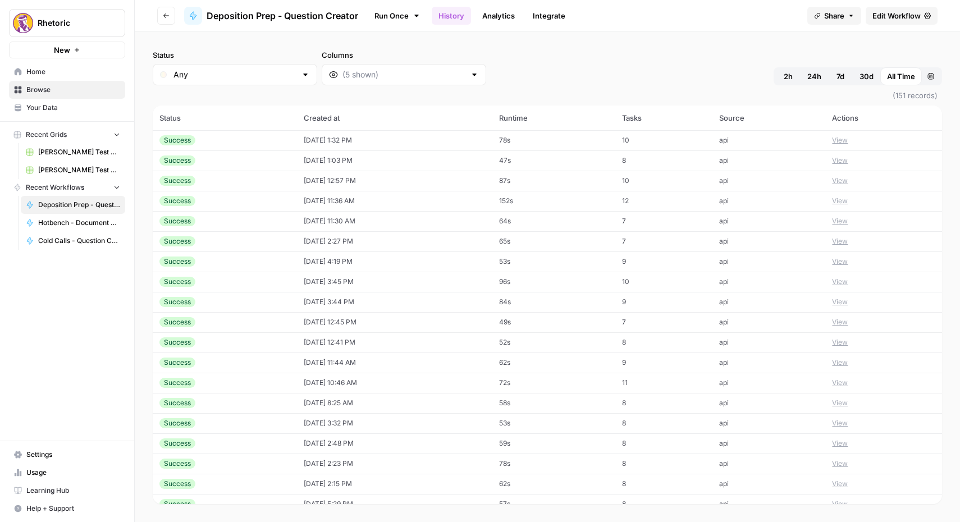
click at [302, 184] on td "[DATE] 12:57 PM" at bounding box center [394, 181] width 195 height 20
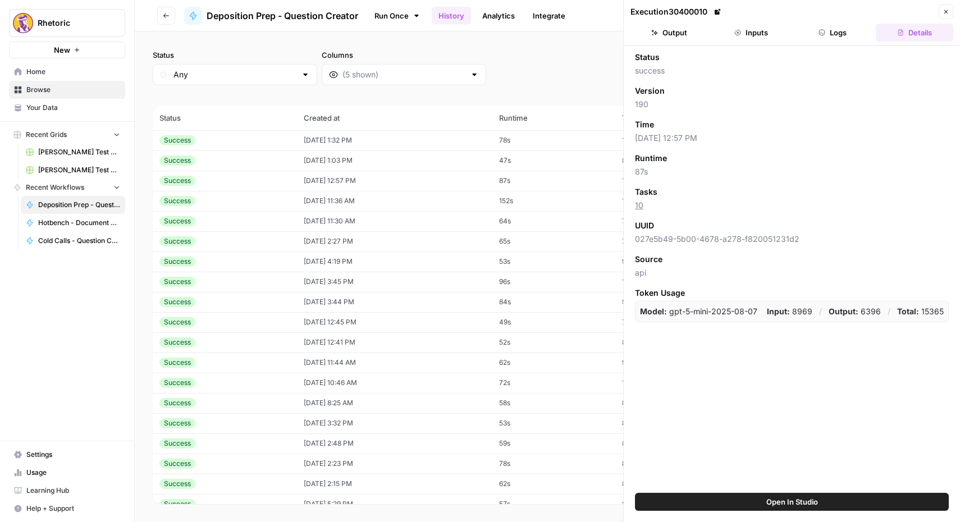
click at [752, 40] on button "Inputs" at bounding box center [751, 33] width 77 height 18
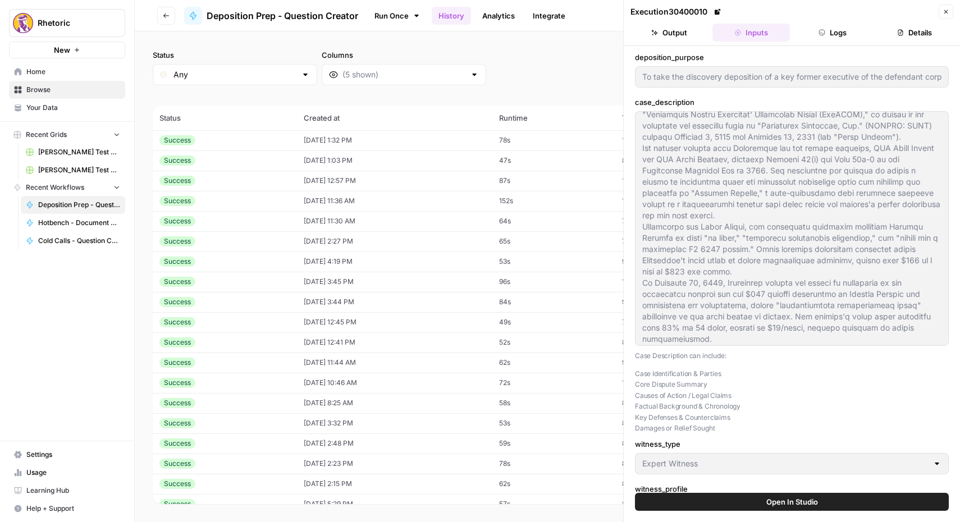
scroll to position [67, 0]
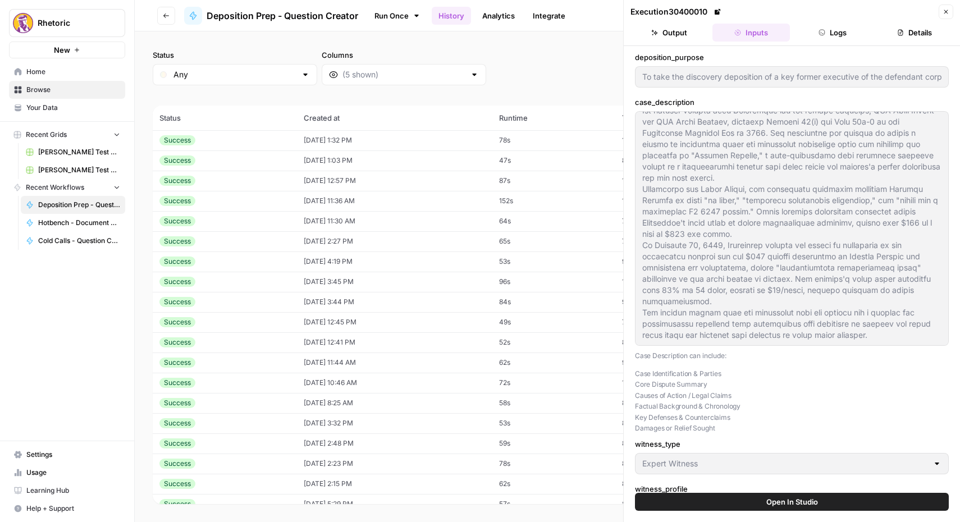
click at [836, 31] on button "Logs" at bounding box center [833, 33] width 77 height 18
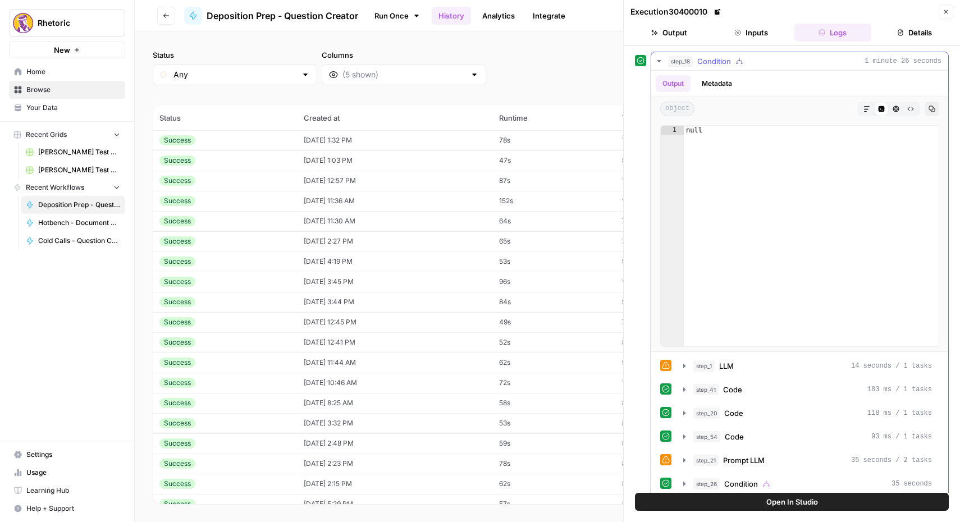
scroll to position [11, 0]
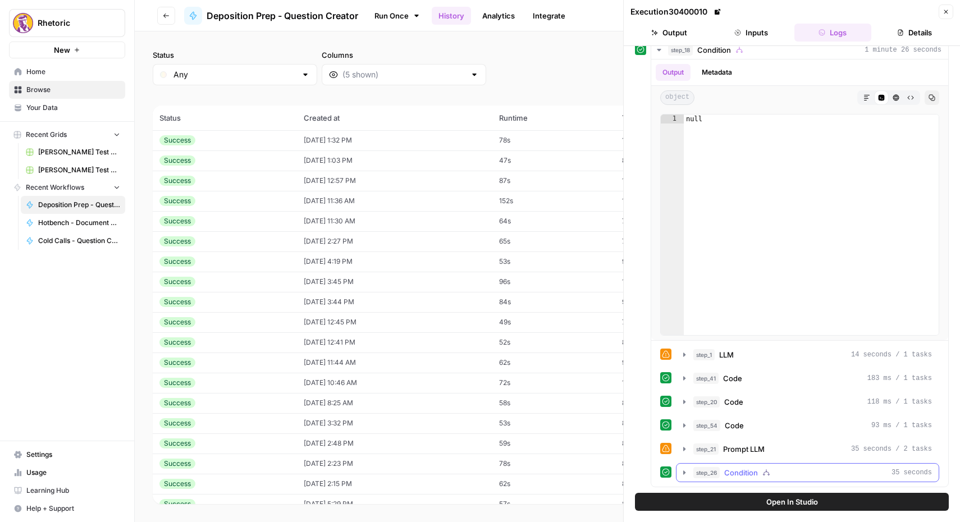
click at [722, 474] on div "step_26 Condition 35 seconds" at bounding box center [812, 472] width 239 height 11
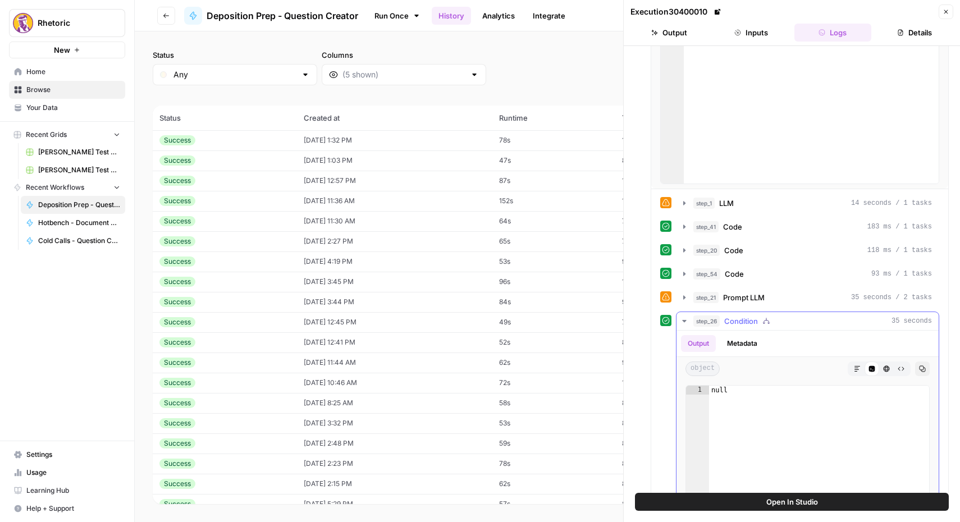
scroll to position [163, 0]
click at [741, 340] on button "Metadata" at bounding box center [742, 343] width 44 height 17
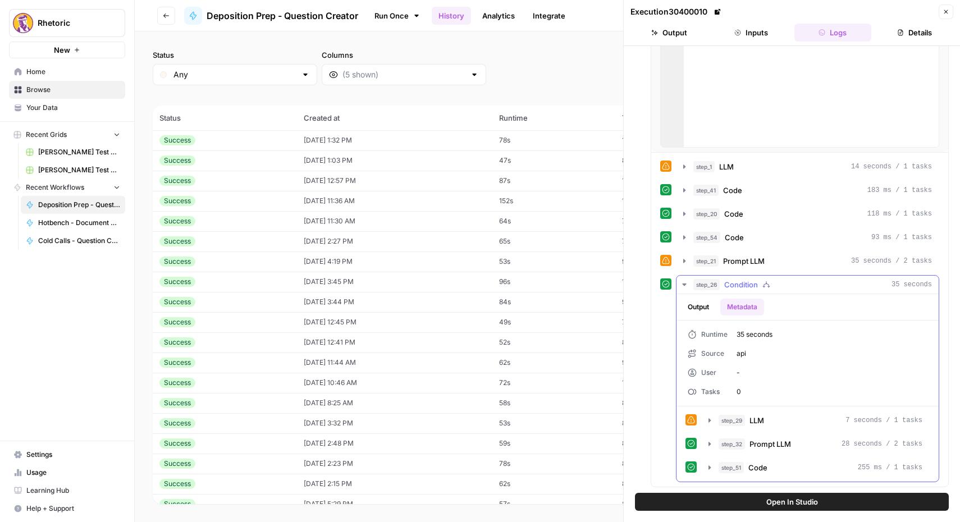
click at [693, 306] on button "Output" at bounding box center [698, 307] width 35 height 17
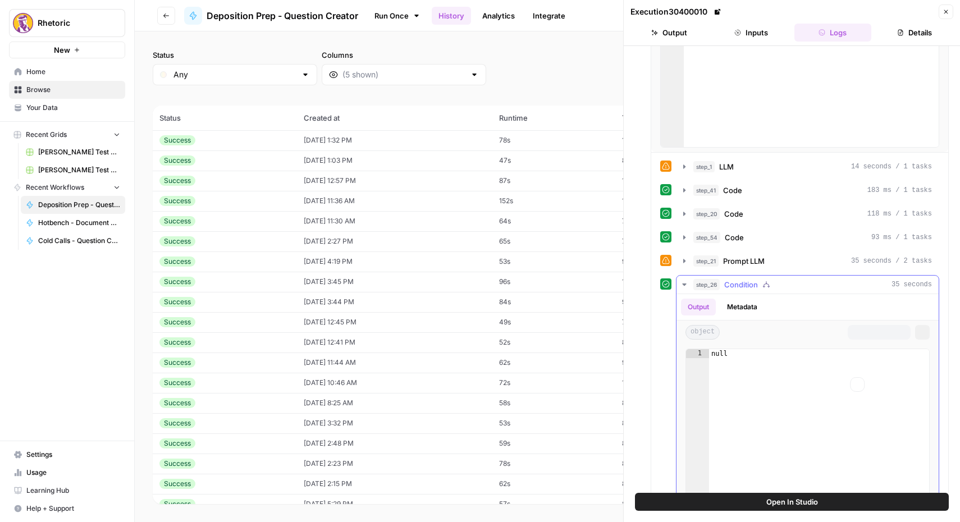
scroll to position [199, 0]
click at [752, 307] on button "Metadata" at bounding box center [742, 307] width 44 height 17
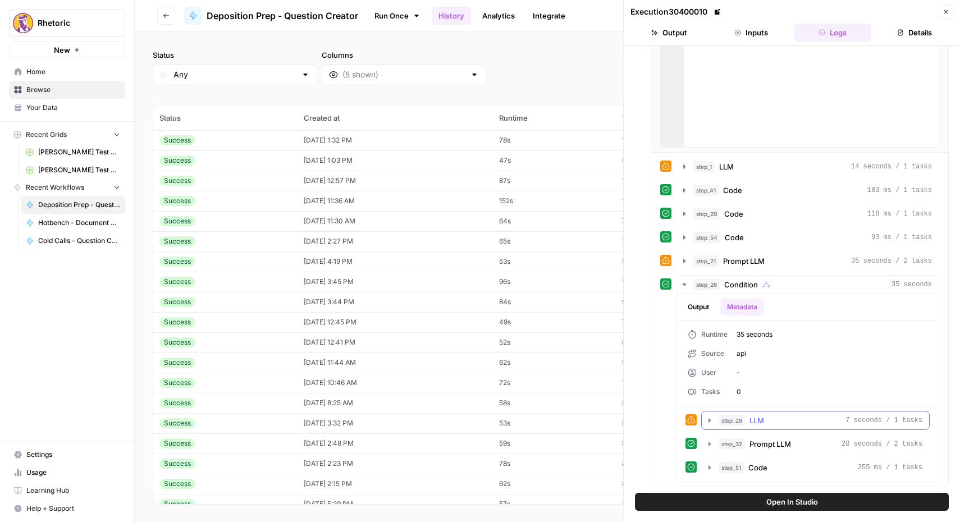
click at [707, 420] on icon "button" at bounding box center [709, 420] width 9 height 9
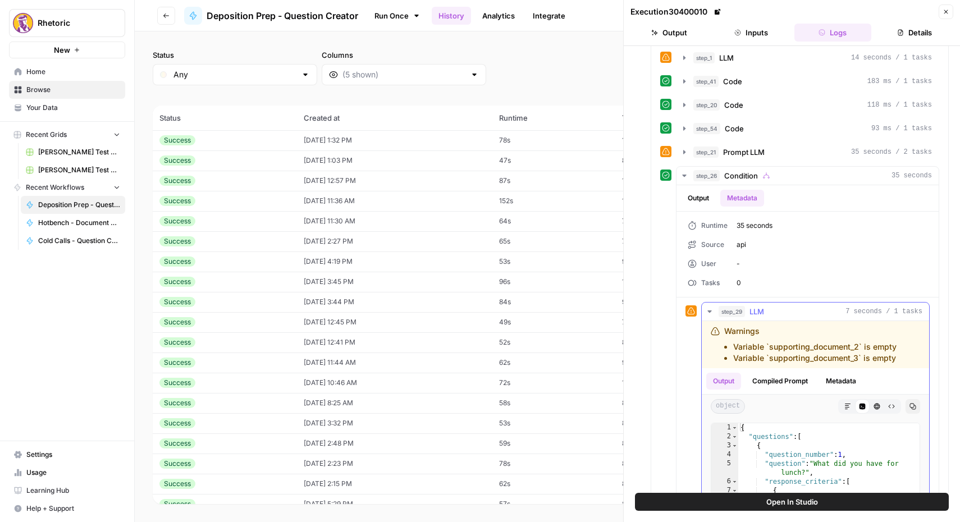
scroll to position [314, 0]
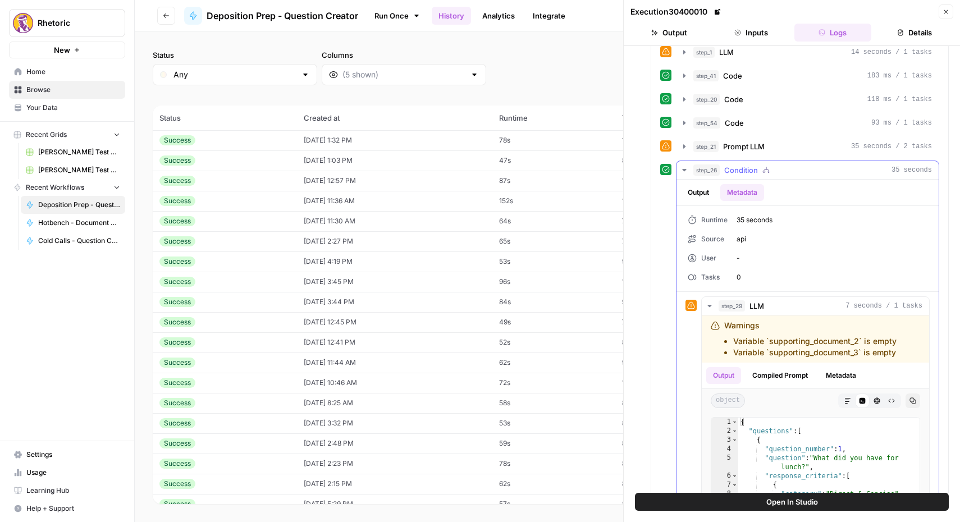
click at [699, 198] on button "Output" at bounding box center [698, 192] width 35 height 17
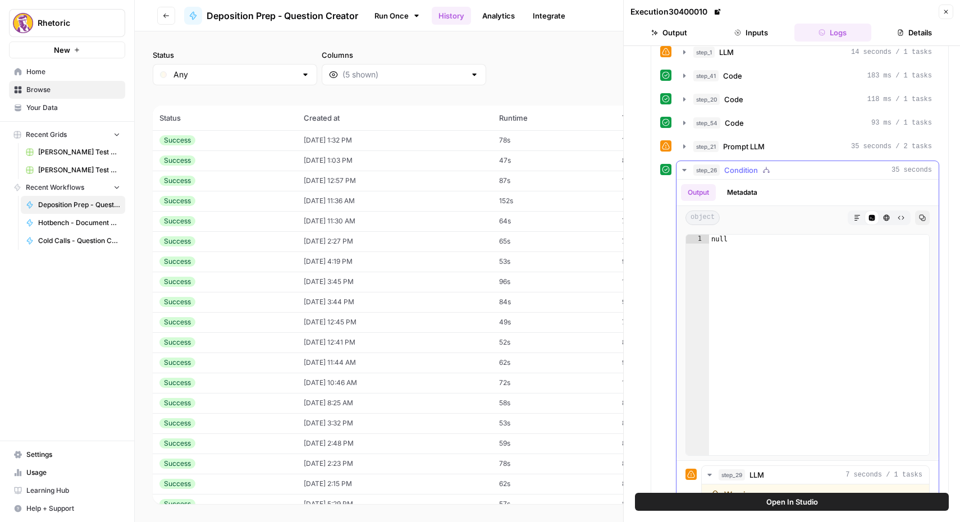
click at [741, 198] on button "Metadata" at bounding box center [742, 192] width 44 height 17
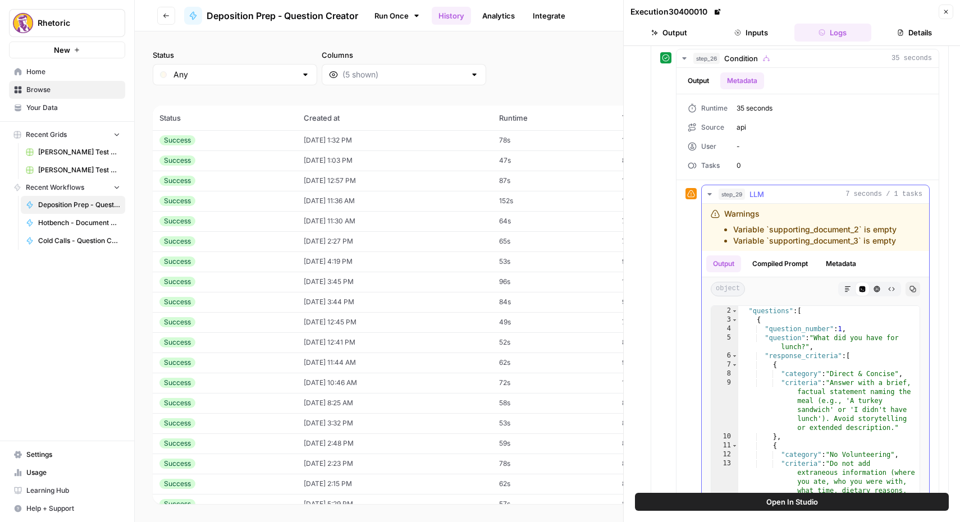
scroll to position [6, 0]
click at [791, 258] on button "Compiled Prompt" at bounding box center [780, 263] width 69 height 17
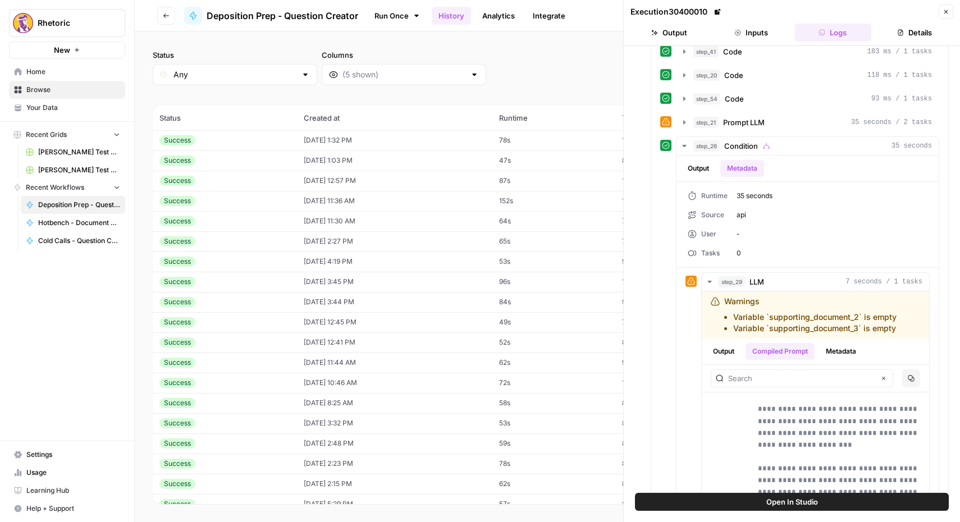
scroll to position [337, 0]
click at [829, 351] on button "Metadata" at bounding box center [841, 352] width 44 height 17
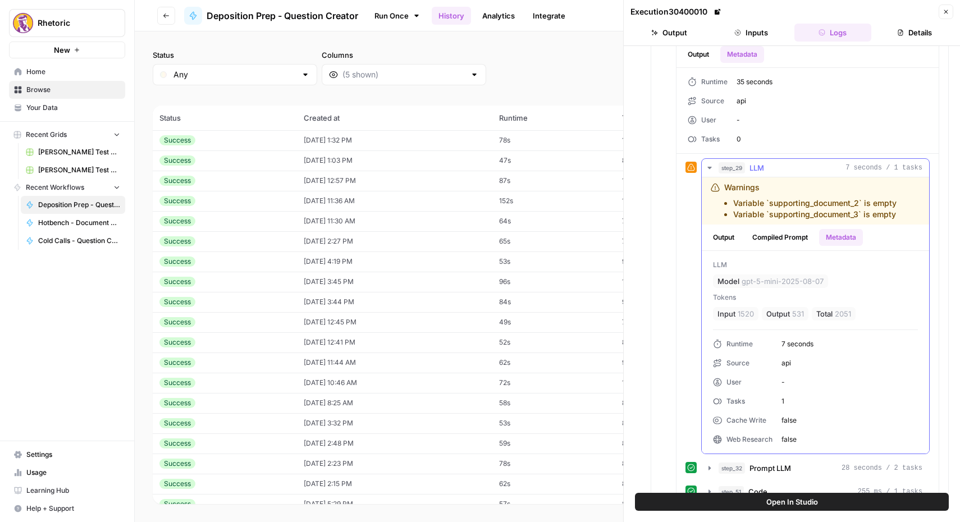
scroll to position [476, 0]
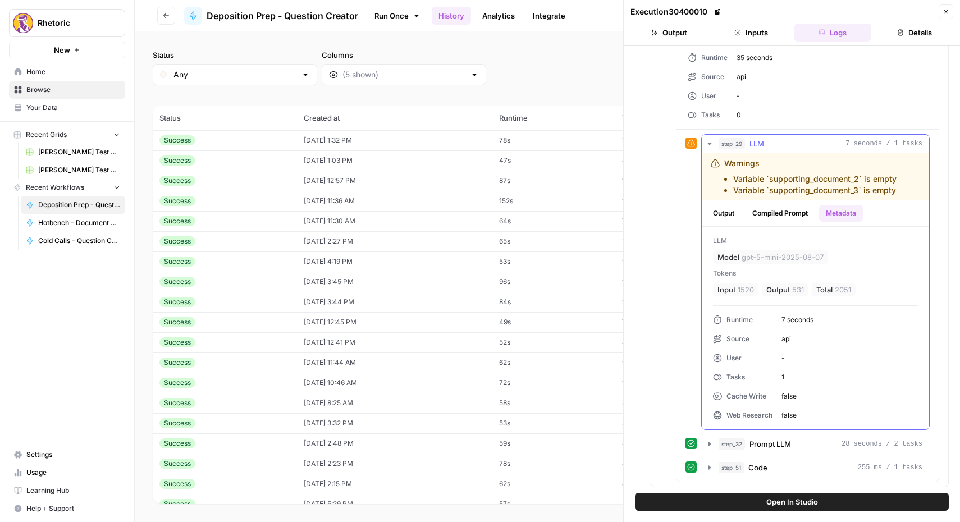
click at [778, 215] on button "Compiled Prompt" at bounding box center [780, 213] width 69 height 17
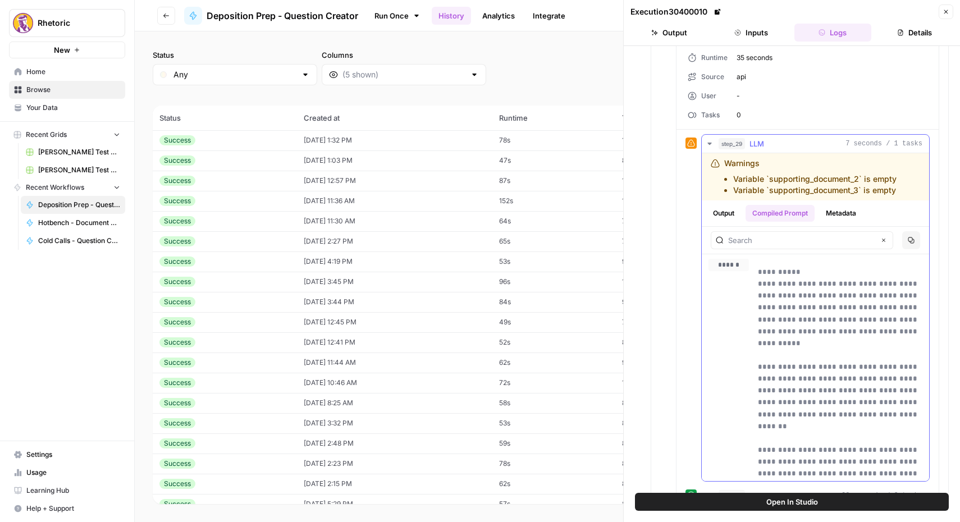
click at [706, 214] on button "Output" at bounding box center [723, 213] width 35 height 17
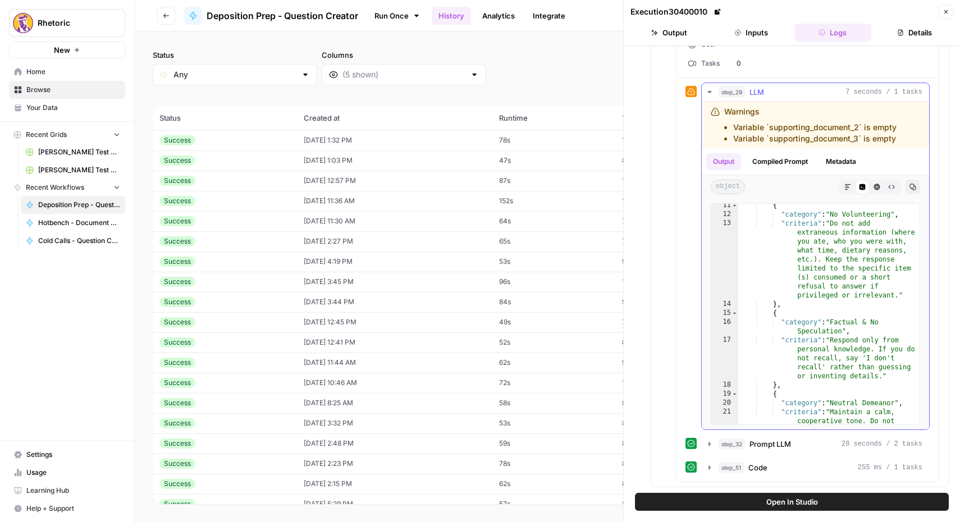
scroll to position [0, 0]
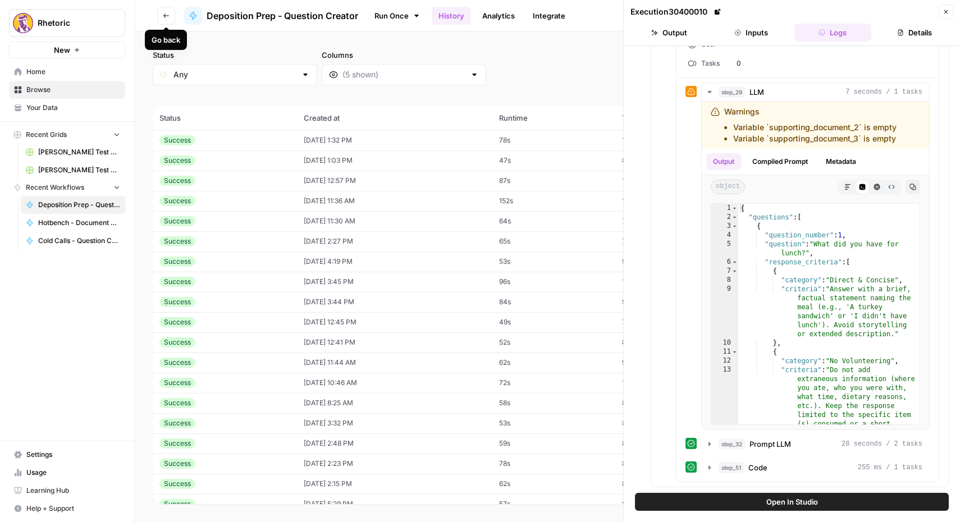
click at [166, 21] on button "Go back" at bounding box center [166, 16] width 18 height 18
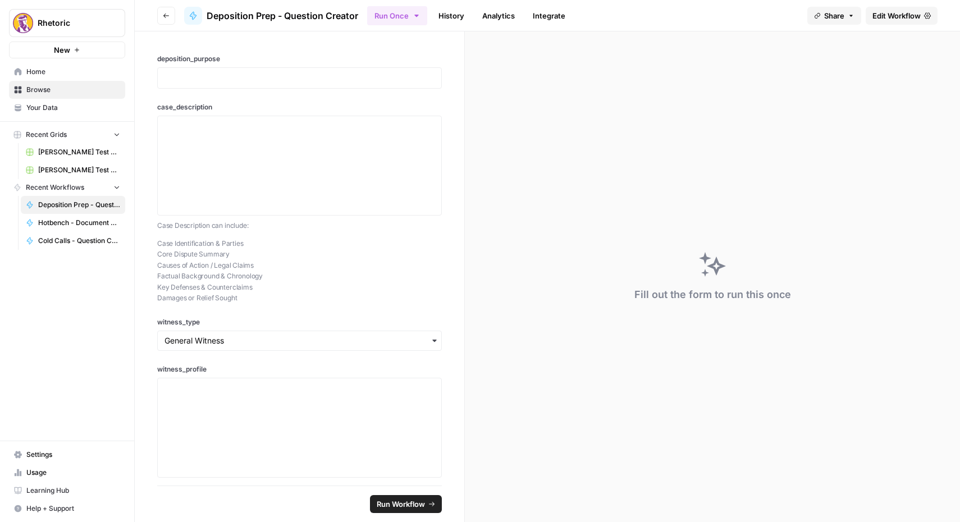
click at [170, 21] on button "Go back" at bounding box center [166, 16] width 18 height 18
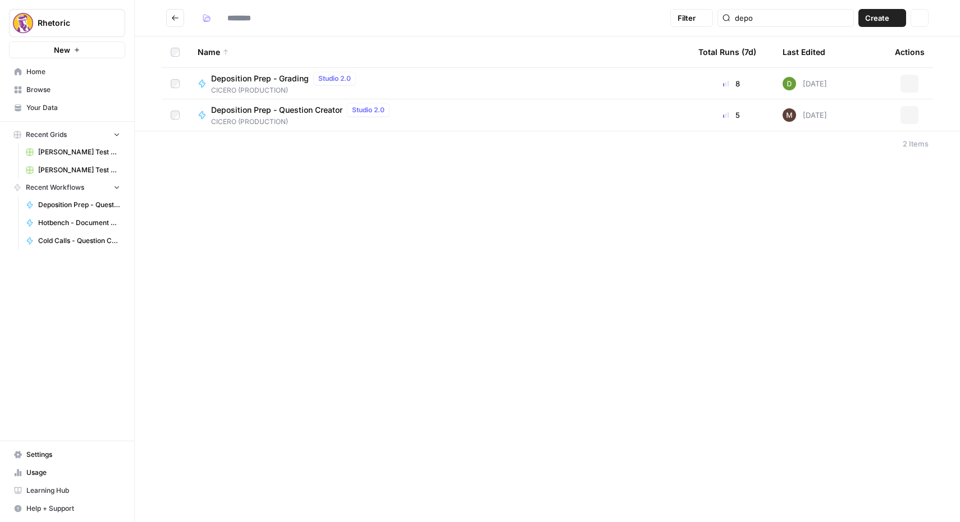
type input "**********"
click at [241, 79] on span "Deposition Prep - Grading" at bounding box center [260, 78] width 98 height 11
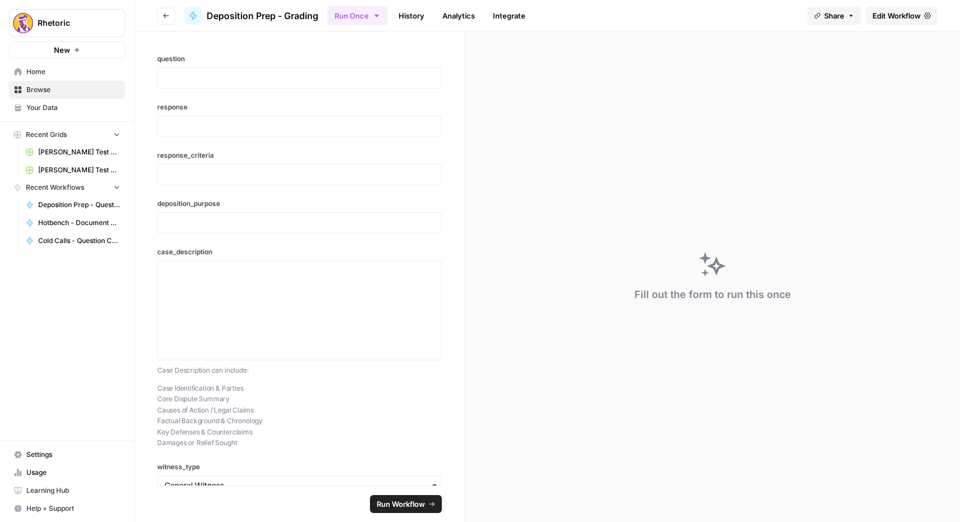
click at [163, 21] on button "Go back" at bounding box center [166, 16] width 18 height 18
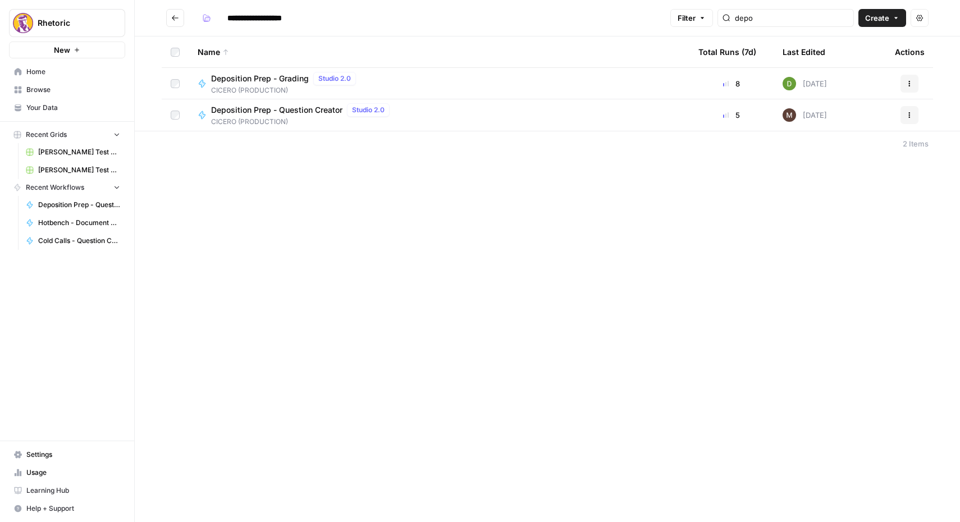
click at [245, 121] on span "CICERO (PRODUCTION)" at bounding box center [302, 122] width 183 height 10
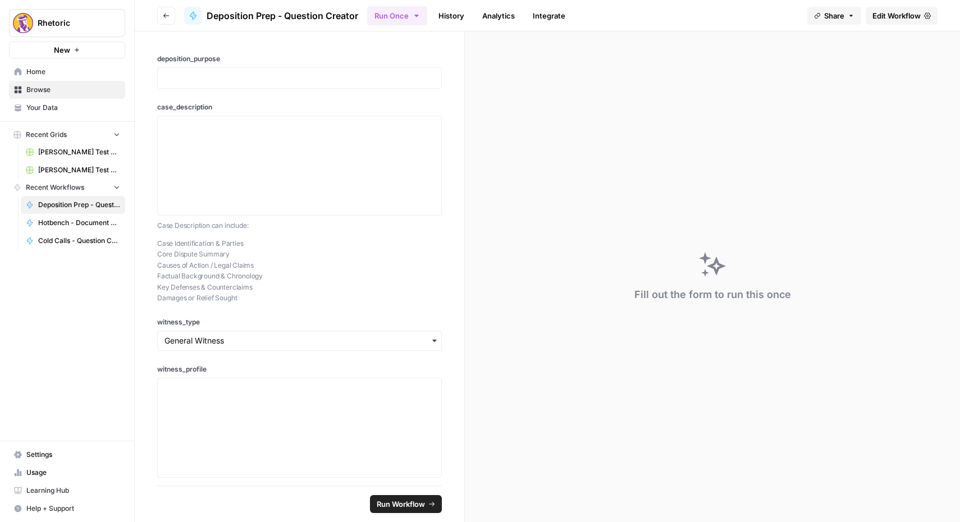
click at [455, 16] on link "History" at bounding box center [451, 16] width 39 height 18
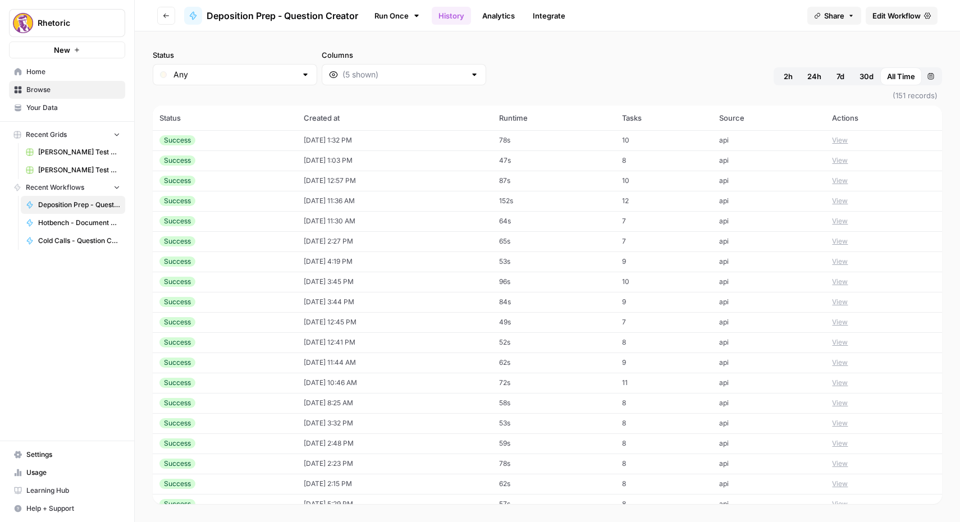
click at [299, 272] on td "[DATE] 3:45 PM" at bounding box center [394, 282] width 195 height 20
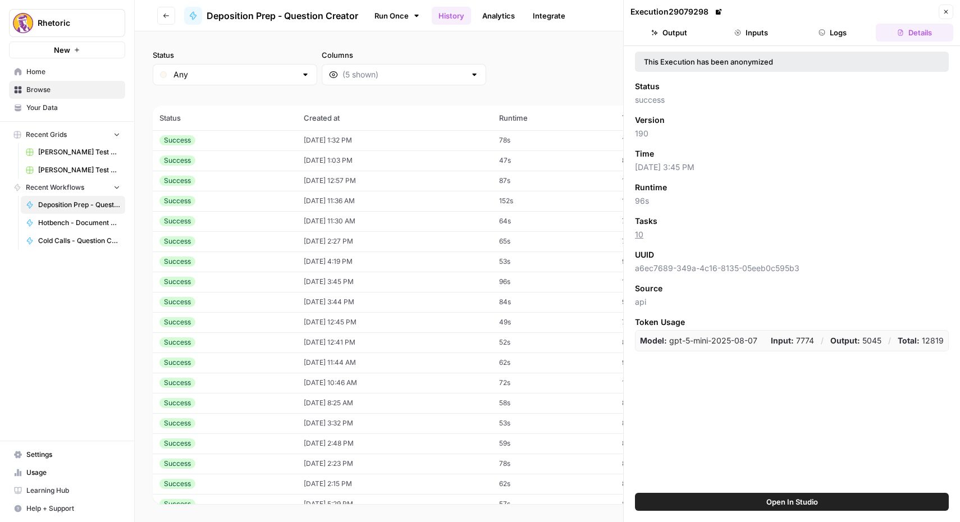
click at [756, 36] on button "Inputs" at bounding box center [751, 33] width 77 height 18
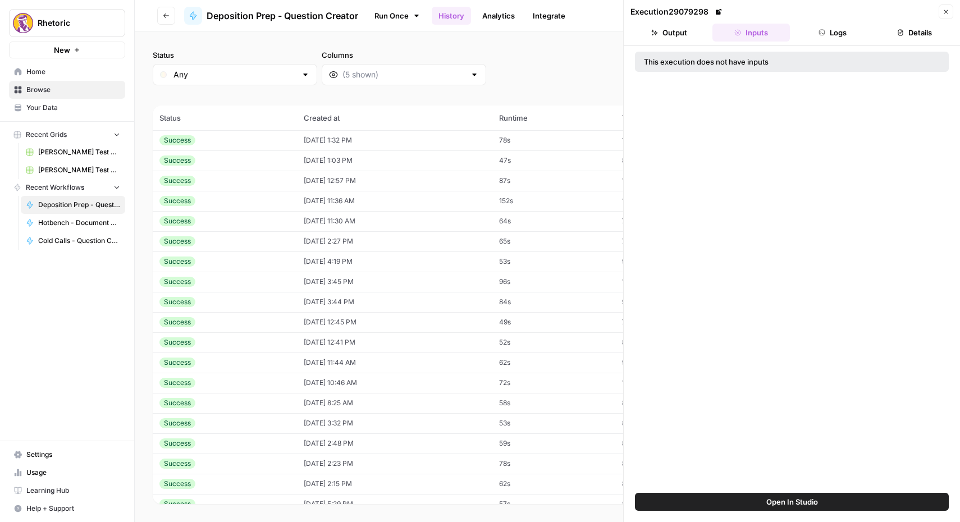
click at [305, 240] on td "[DATE] 2:27 PM" at bounding box center [394, 241] width 195 height 20
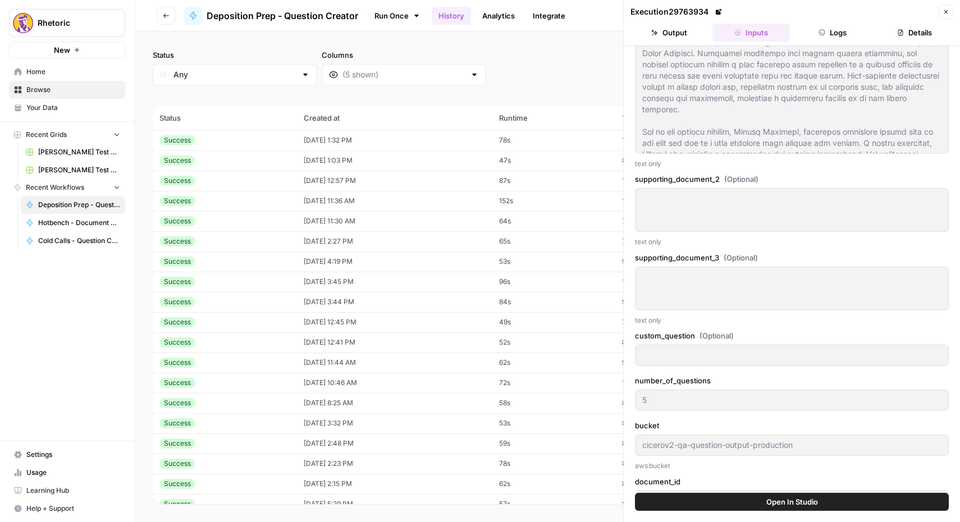
scroll to position [529, 0]
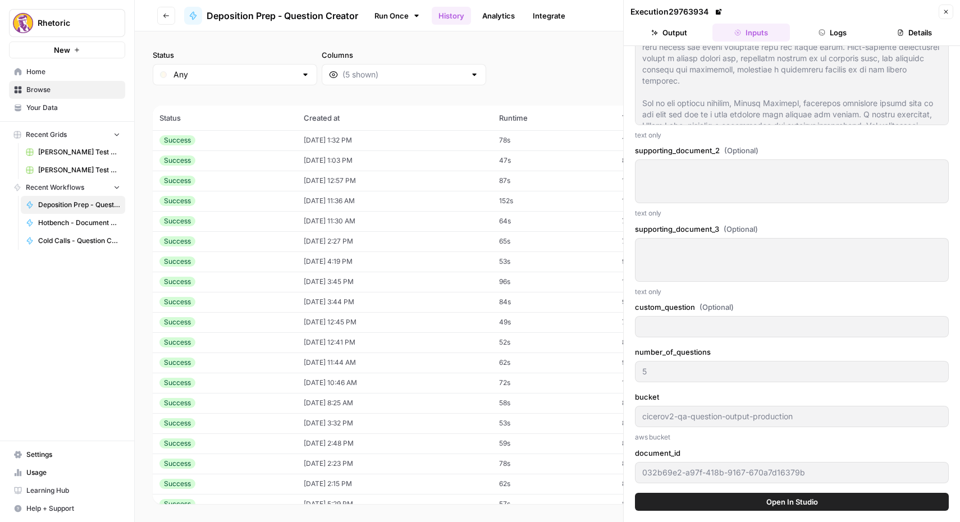
click at [216, 246] on div "Success" at bounding box center [224, 241] width 131 height 10
click at [222, 227] on td "Success" at bounding box center [225, 221] width 144 height 20
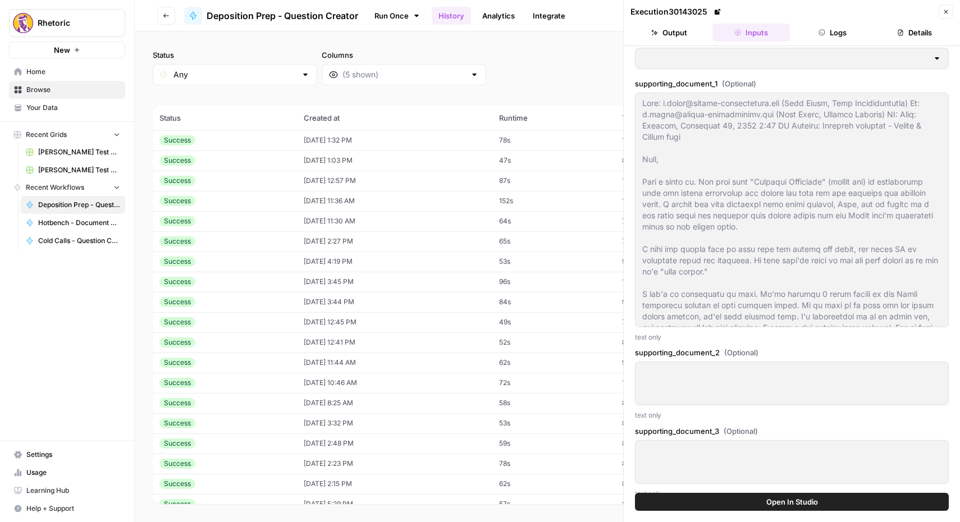
scroll to position [551, 0]
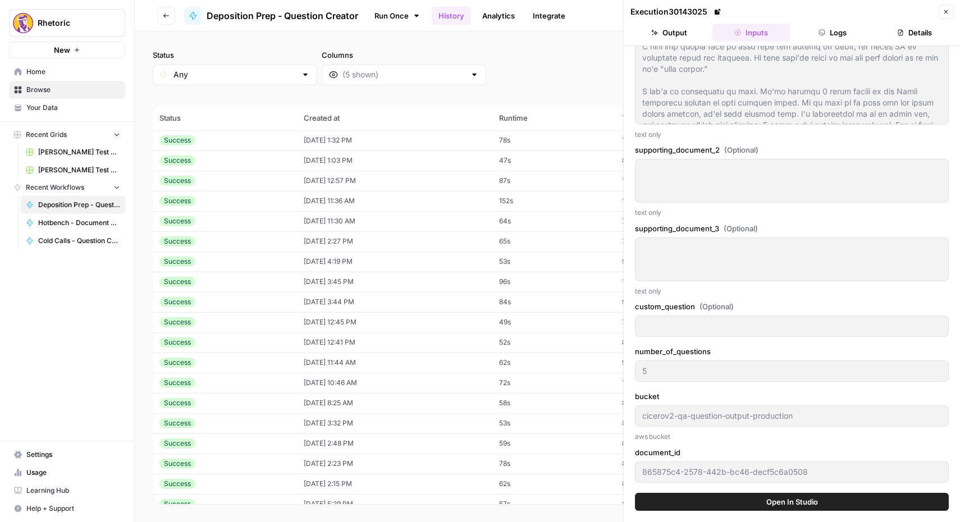
click at [237, 227] on td "Success" at bounding box center [225, 221] width 144 height 20
type input "Clearly state the primary goal of this depositionClearly state the primary goal…"
click at [325, 207] on td "[DATE] 11:36 AM" at bounding box center [394, 201] width 195 height 20
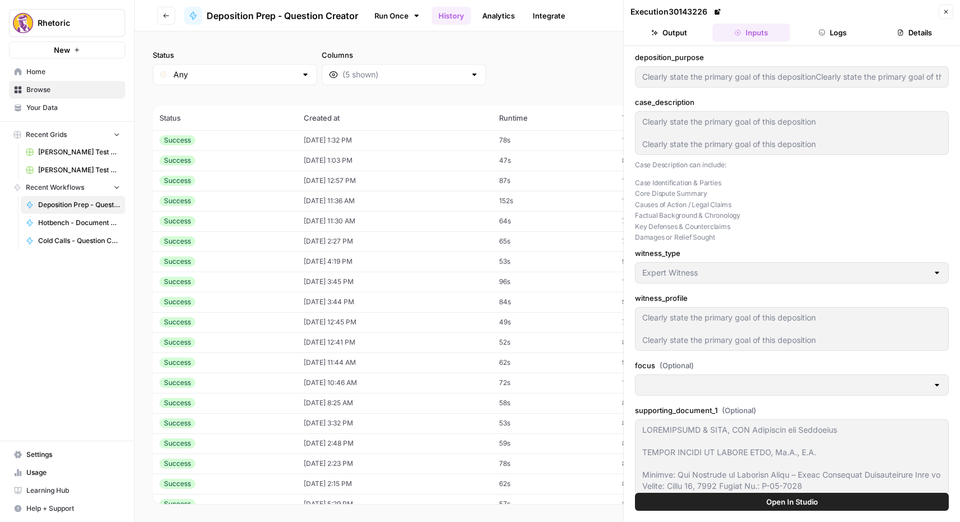
type input "Clearly state the primary goal of this depositionClearly state the primary goal…"
click at [832, 39] on button "Logs" at bounding box center [833, 33] width 77 height 18
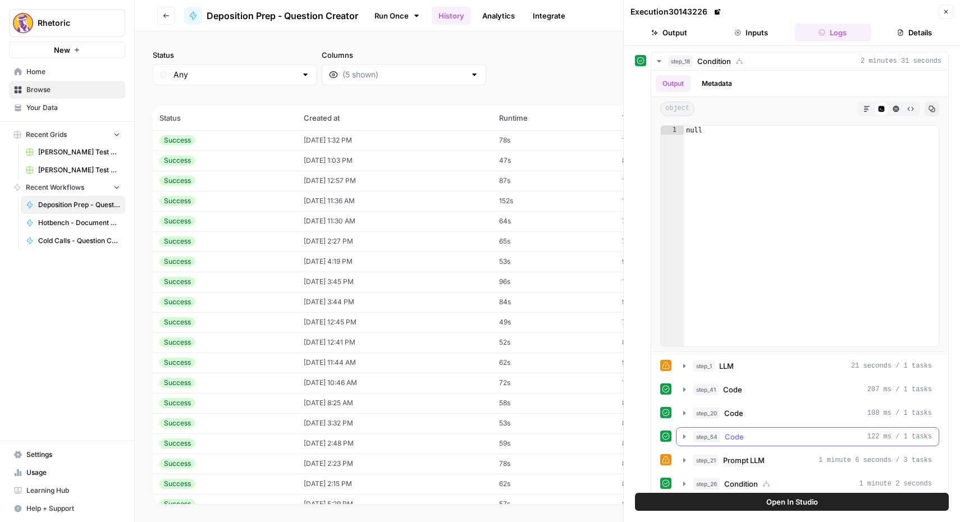
scroll to position [11, 0]
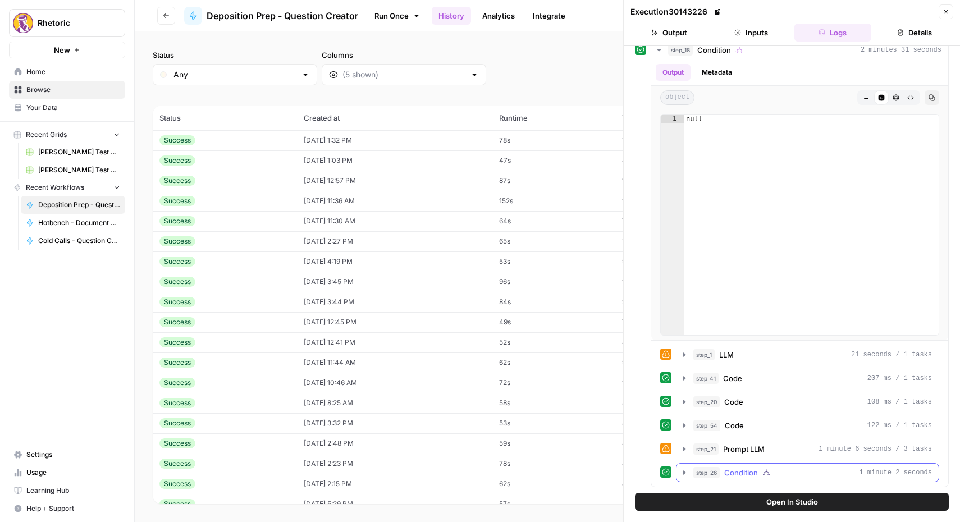
click at [684, 471] on icon "button" at bounding box center [684, 472] width 9 height 9
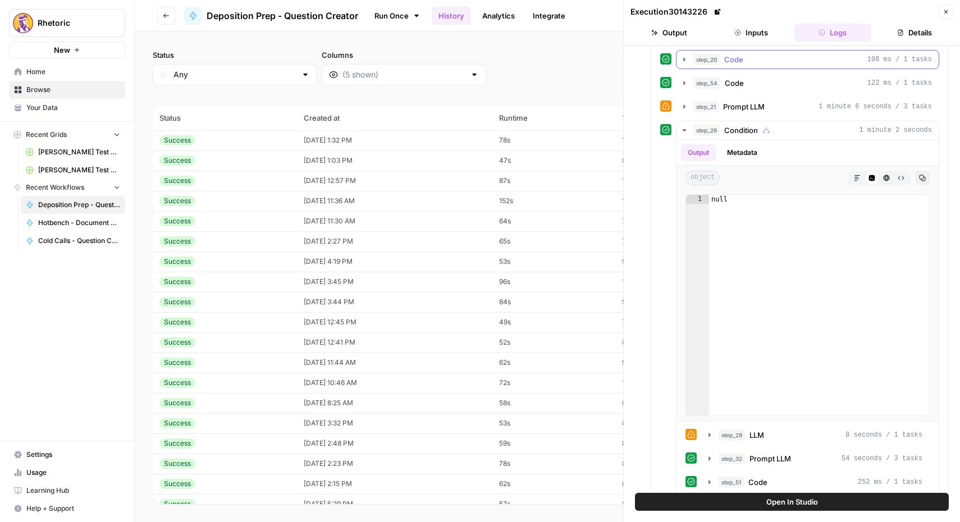
scroll to position [368, 0]
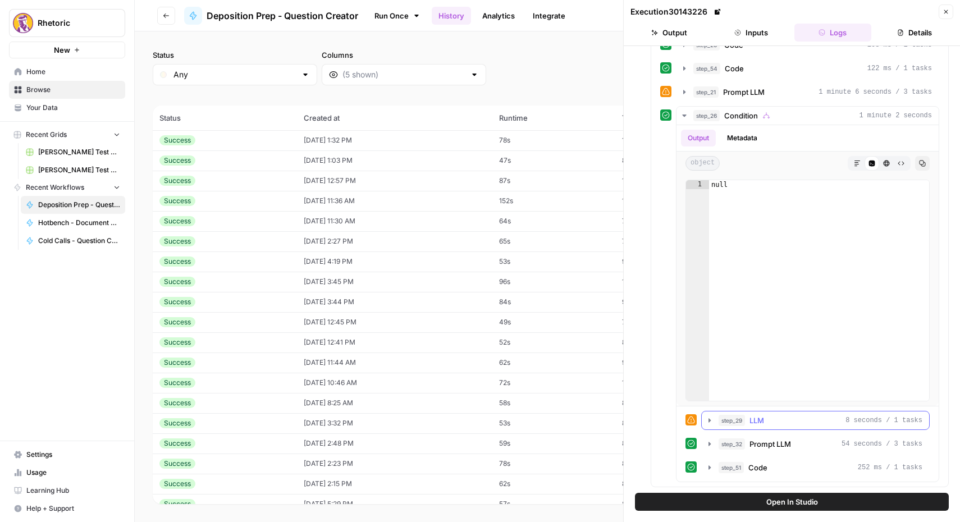
click at [710, 418] on icon "button" at bounding box center [709, 420] width 9 height 9
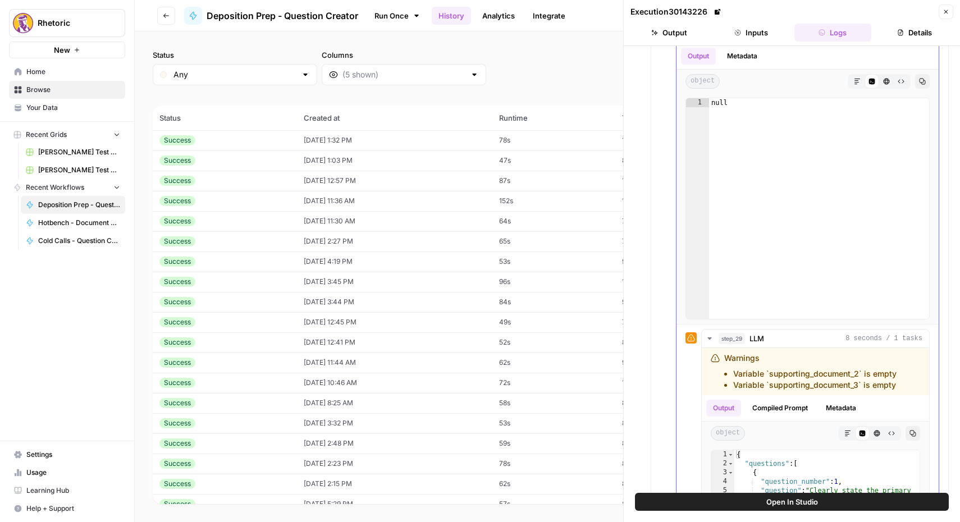
scroll to position [450, 0]
click at [301, 179] on td "[DATE] 12:57 PM" at bounding box center [394, 181] width 195 height 20
click at [407, 177] on td "[DATE] 12:57 PM" at bounding box center [394, 181] width 195 height 20
click at [403, 179] on td "[DATE] 12:57 PM" at bounding box center [394, 181] width 195 height 20
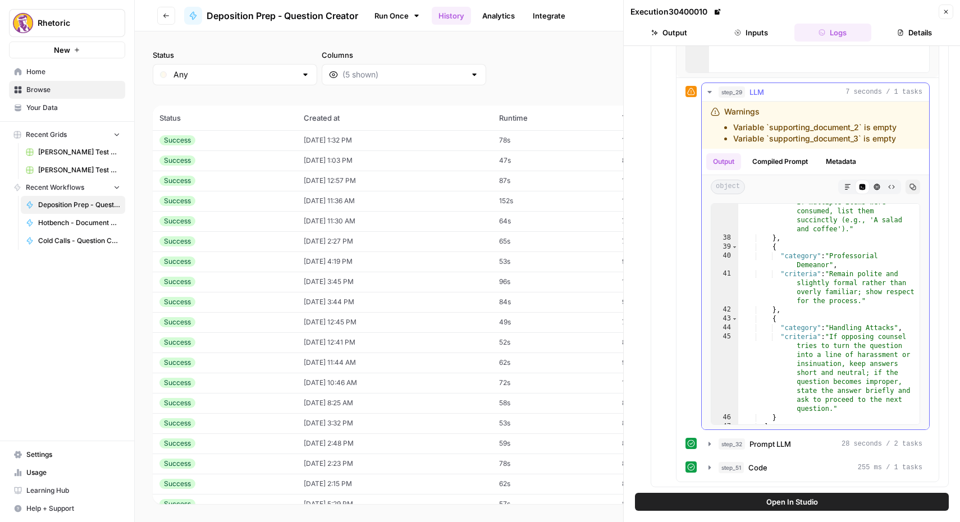
scroll to position [741, 0]
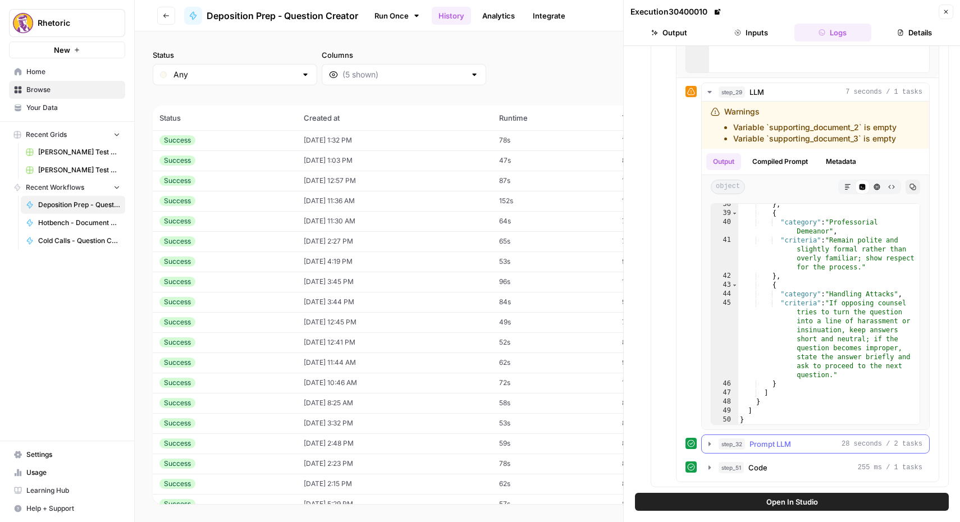
click at [710, 445] on icon "button" at bounding box center [710, 444] width 2 height 4
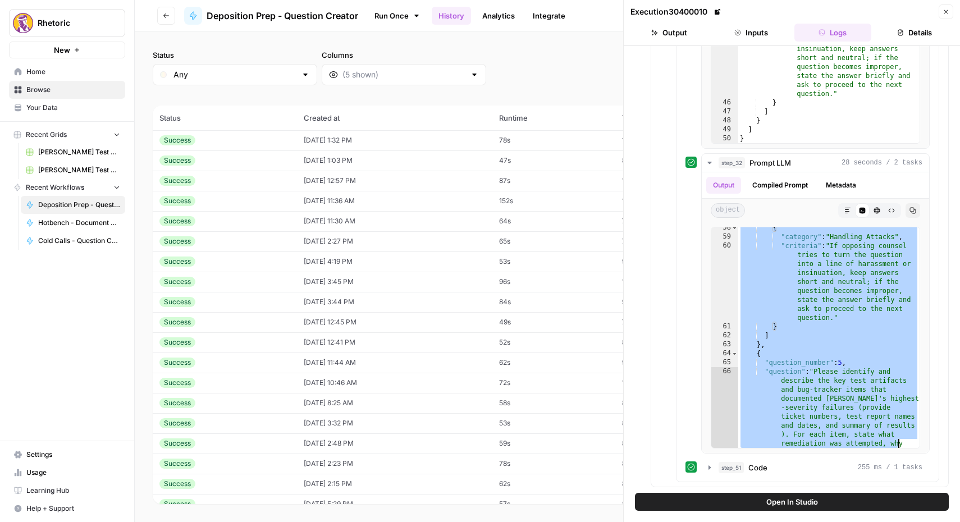
scroll to position [3391, 0]
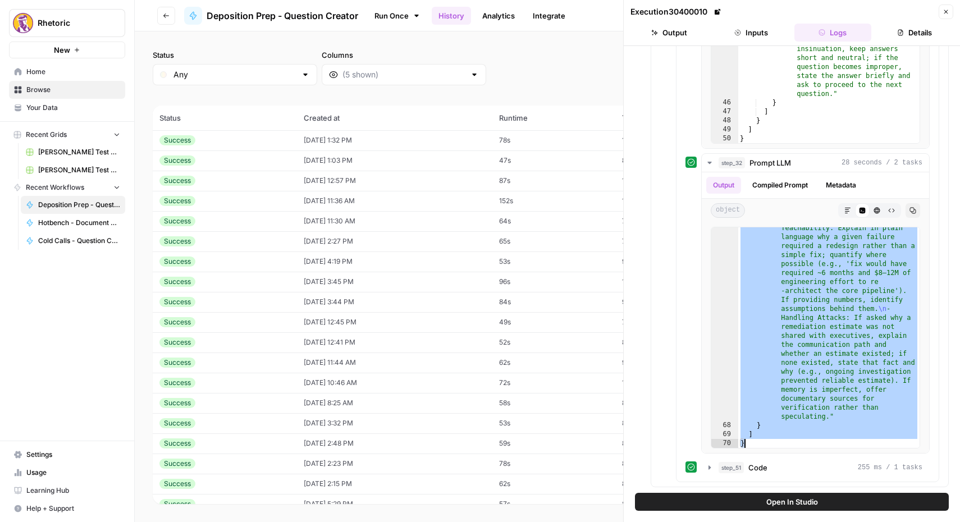
drag, startPoint x: 757, startPoint y: 309, endPoint x: 892, endPoint y: 550, distance: 276.0
click at [892, 522] on html "Rhetoric New Home Browse Your Data Recent Grids [PERSON_NAME] Test Workflow - C…" at bounding box center [480, 261] width 960 height 522
type textarea "* *"
click at [809, 367] on div ""response_criteria" : "- Command & Credibility: The witness should identify spe…" at bounding box center [828, 257] width 181 height 787
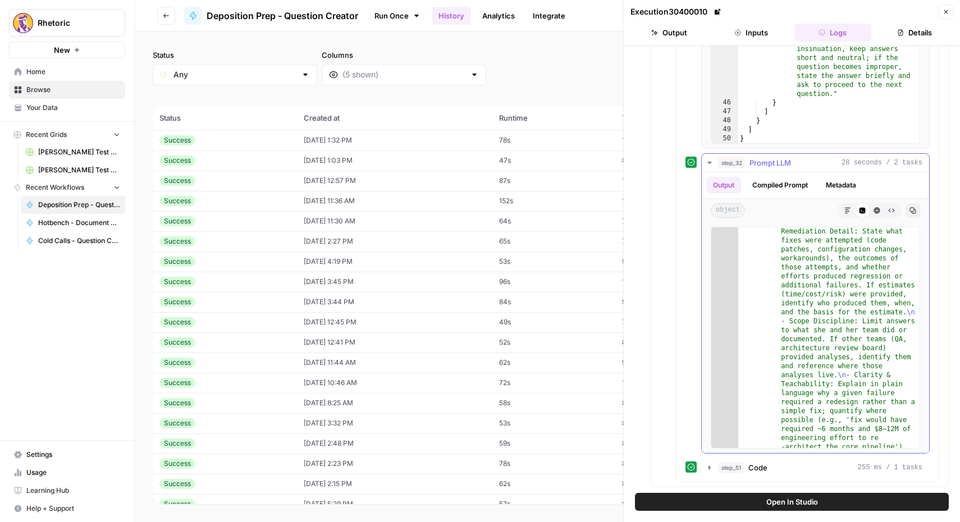
scroll to position [3230, 0]
click at [784, 186] on button "Compiled Prompt" at bounding box center [780, 185] width 69 height 17
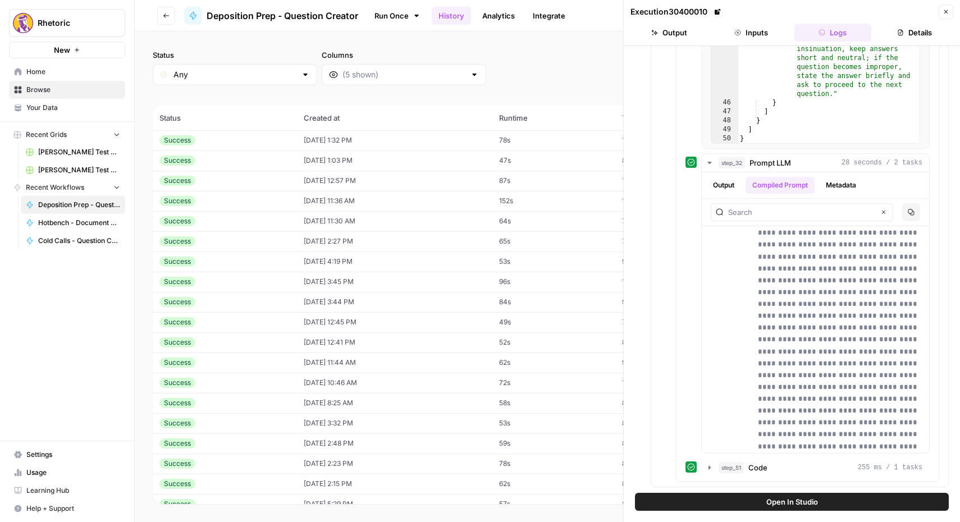
scroll to position [3005, 0]
click at [710, 467] on icon "button" at bounding box center [710, 467] width 2 height 4
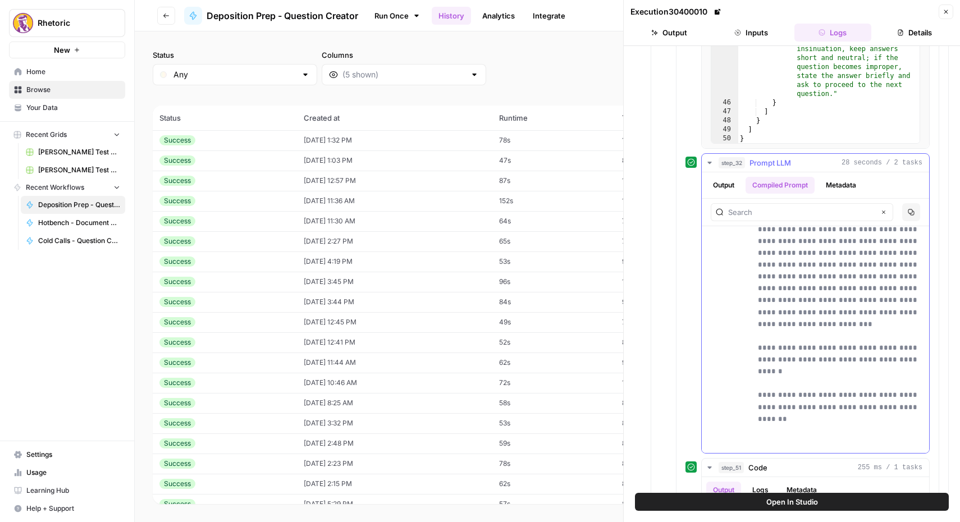
scroll to position [4246, 0]
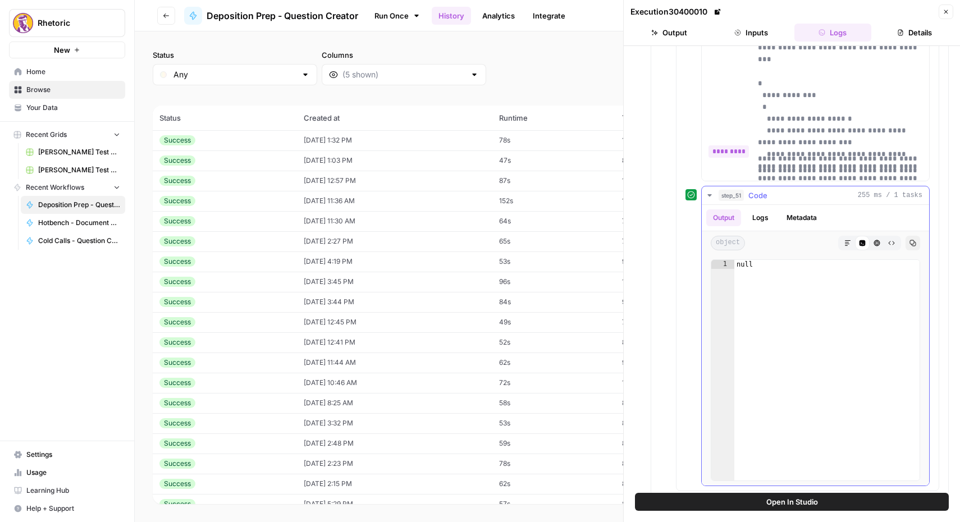
click at [756, 220] on button "Logs" at bounding box center [761, 217] width 30 height 17
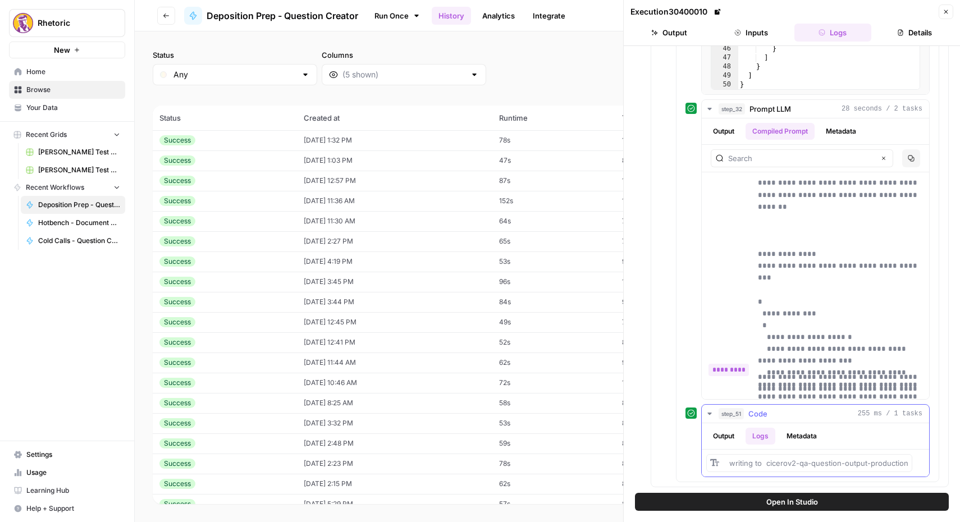
click at [800, 437] on button "Metadata" at bounding box center [802, 436] width 44 height 17
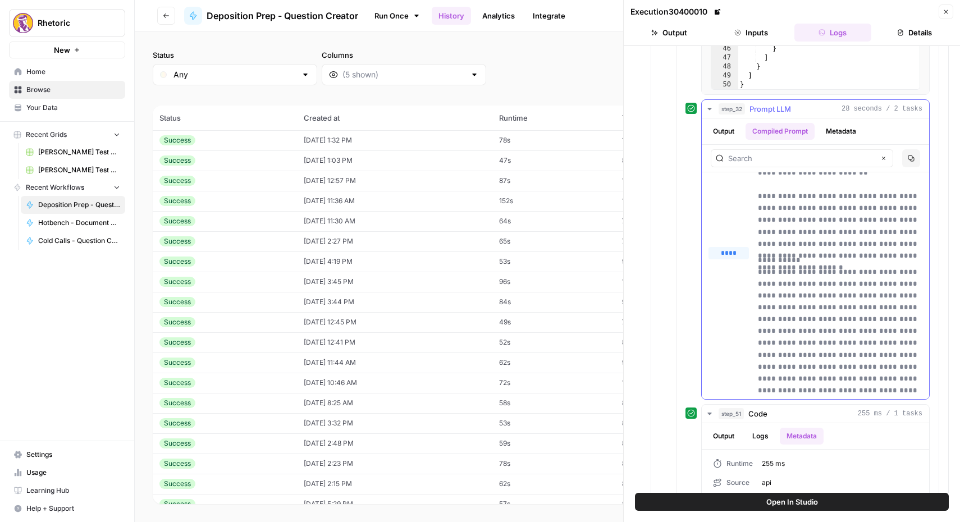
scroll to position [190, 0]
click at [722, 135] on button "Output" at bounding box center [723, 131] width 35 height 17
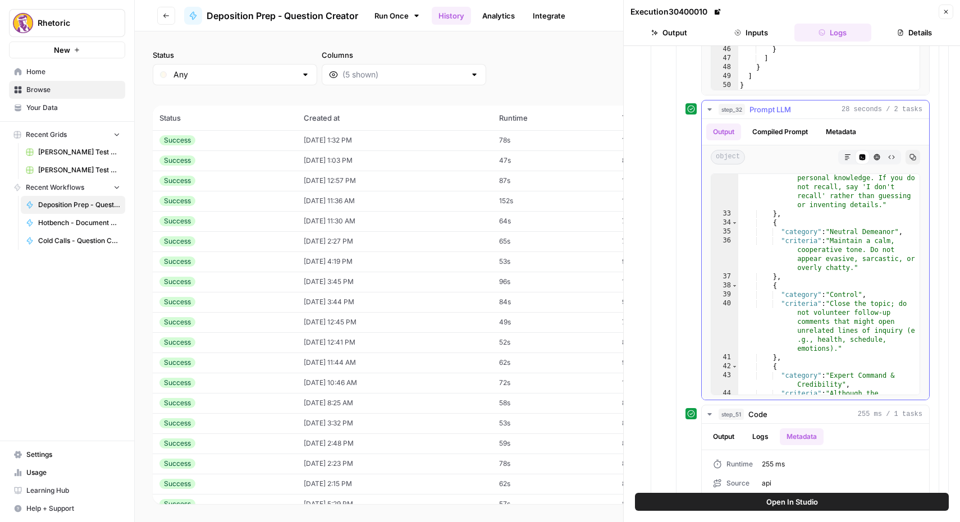
scroll to position [2210, 0]
click at [334, 220] on td "[DATE] 11:30 AM" at bounding box center [394, 221] width 195 height 20
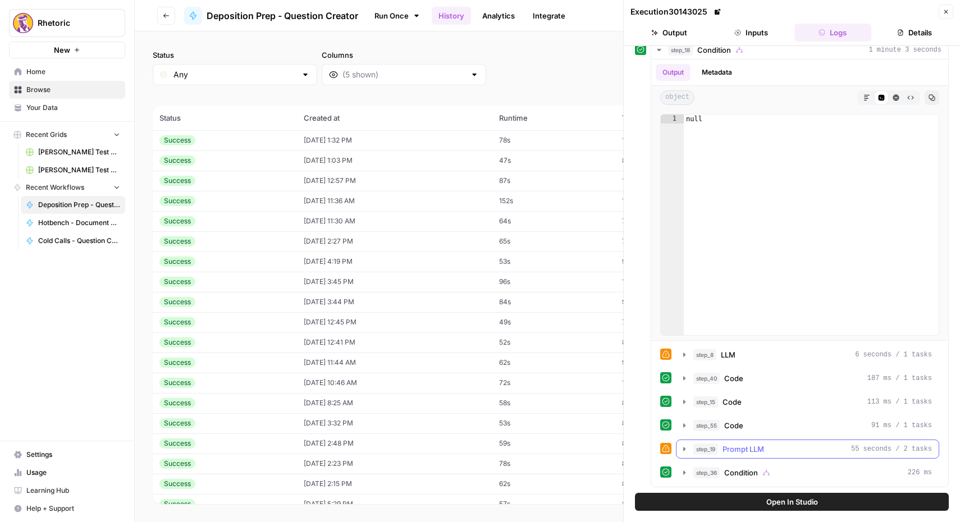
click at [685, 451] on icon "button" at bounding box center [684, 449] width 9 height 9
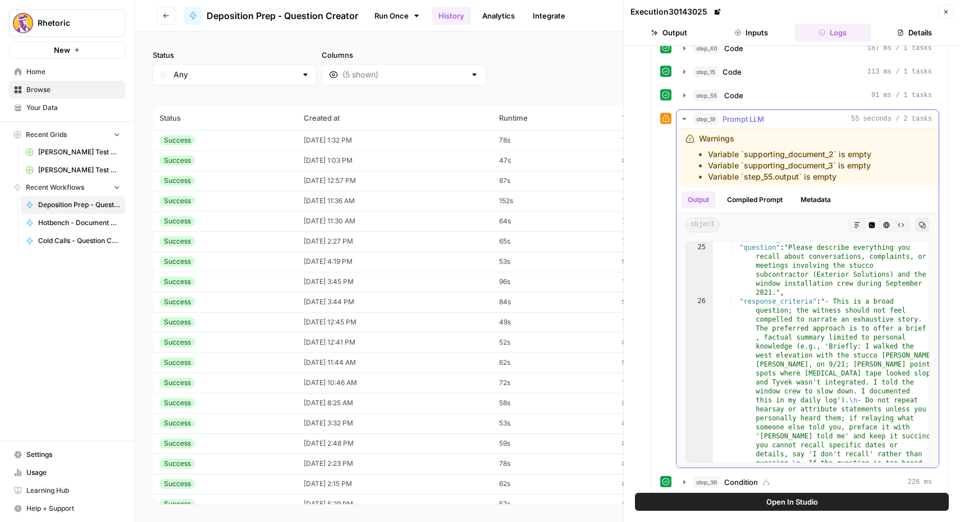
scroll to position [351, 0]
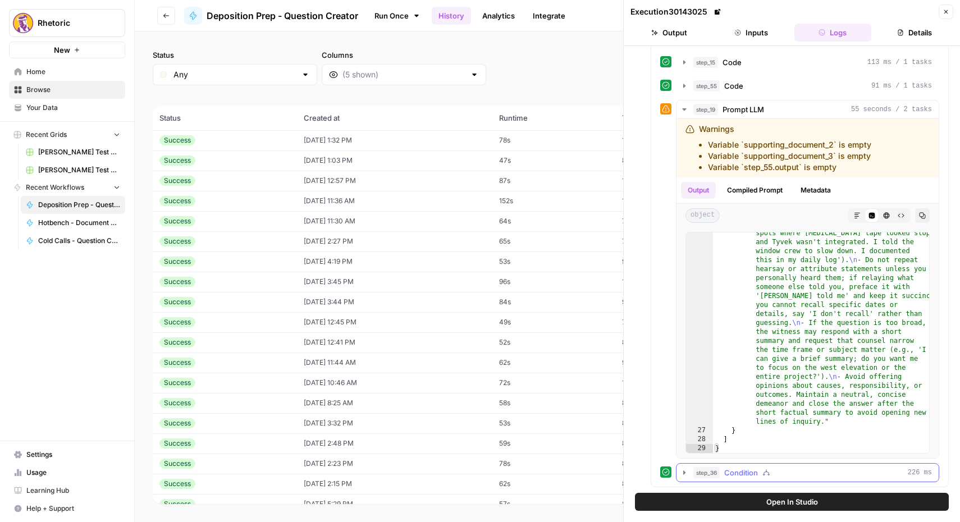
click at [683, 474] on icon "button" at bounding box center [684, 472] width 9 height 9
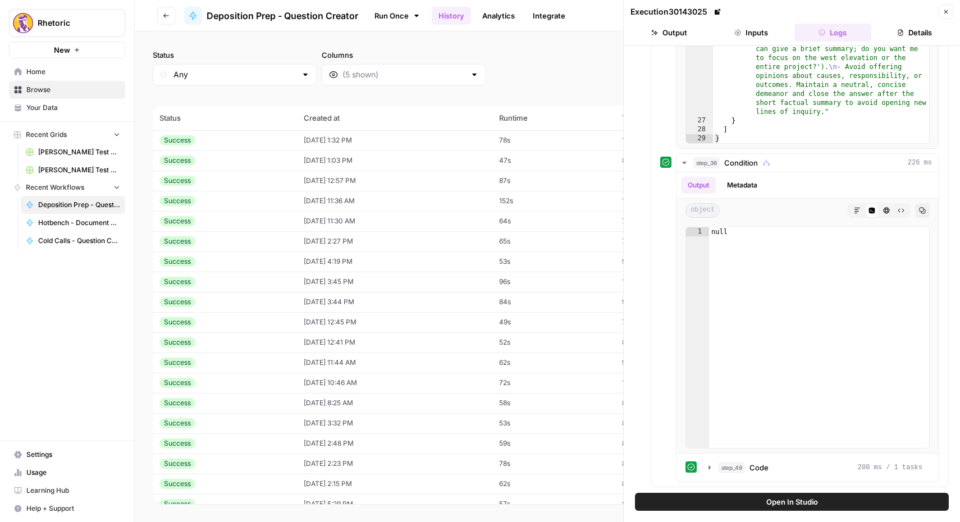
click at [255, 261] on div "Success" at bounding box center [224, 262] width 131 height 10
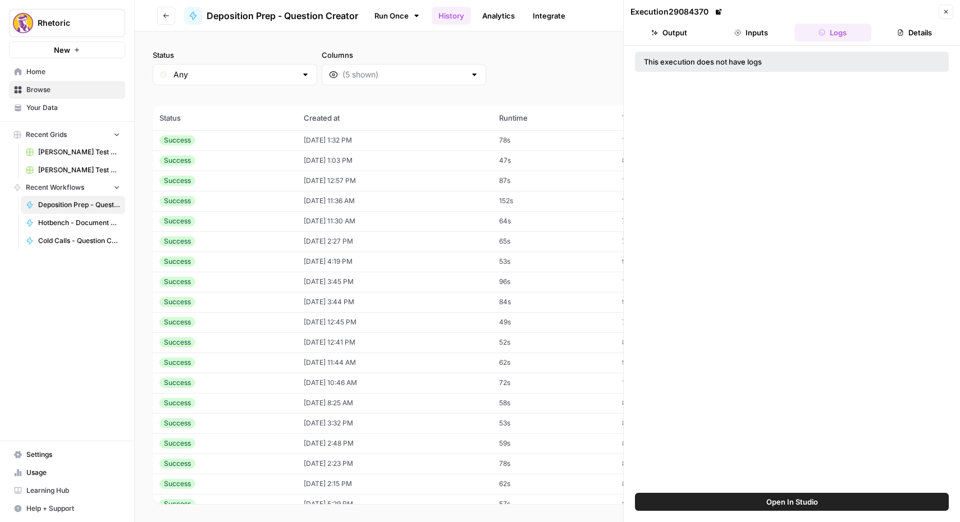
click at [263, 242] on div "Success" at bounding box center [224, 241] width 131 height 10
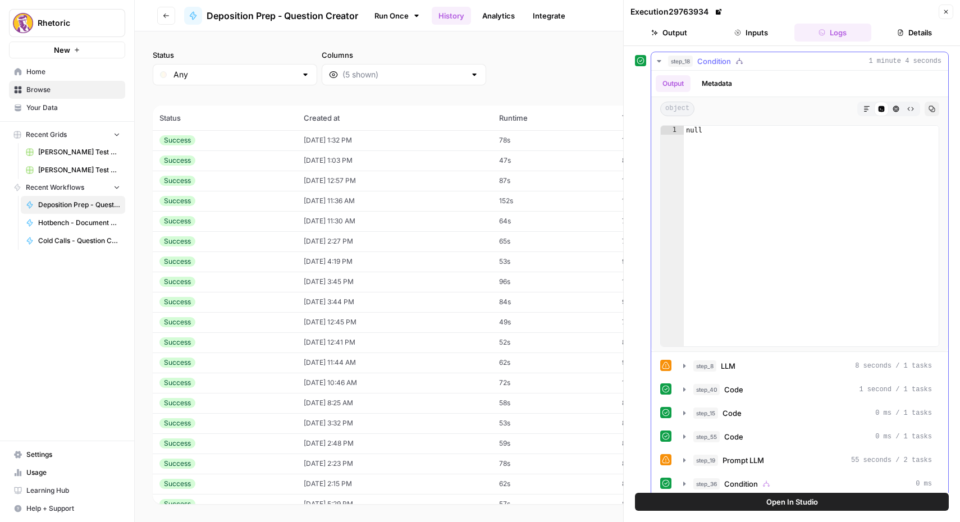
scroll to position [11, 0]
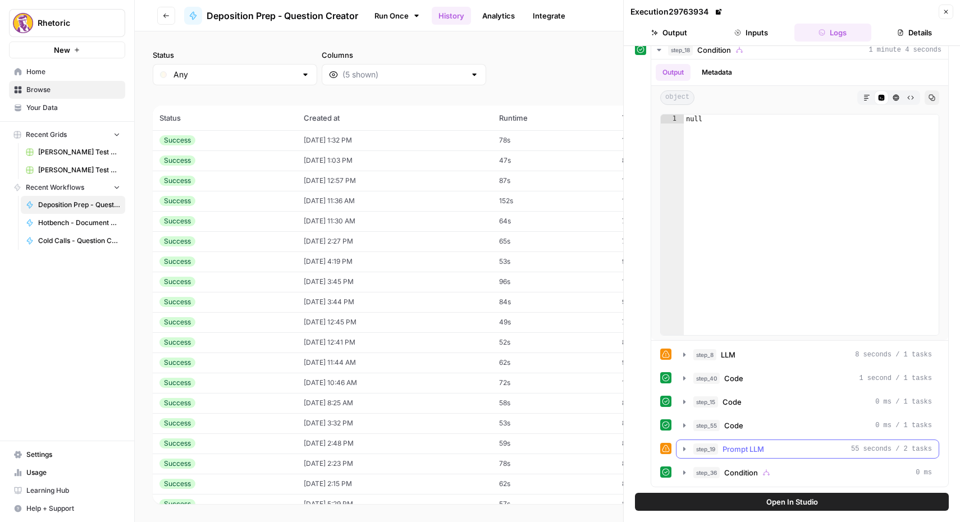
click at [683, 446] on icon "button" at bounding box center [684, 449] width 9 height 9
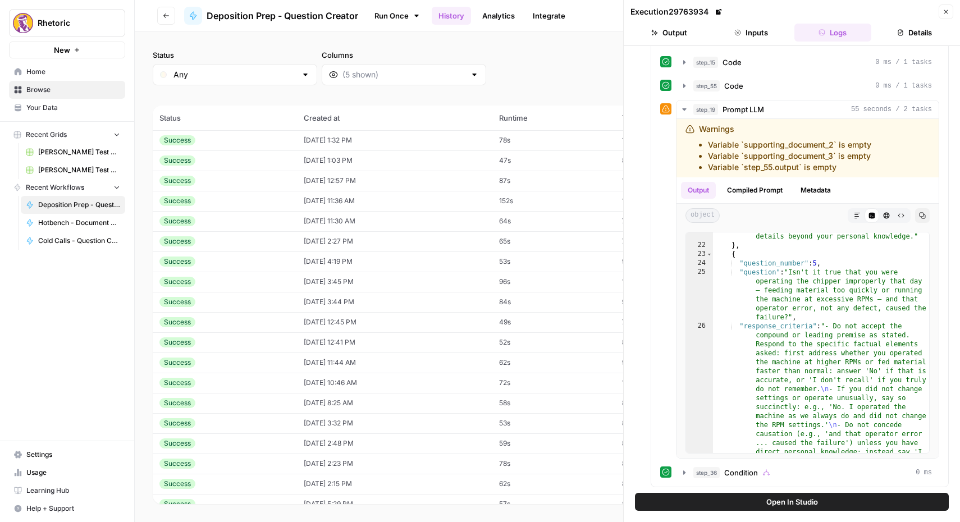
scroll to position [1069, 0]
click at [266, 194] on td "Success" at bounding box center [225, 201] width 144 height 20
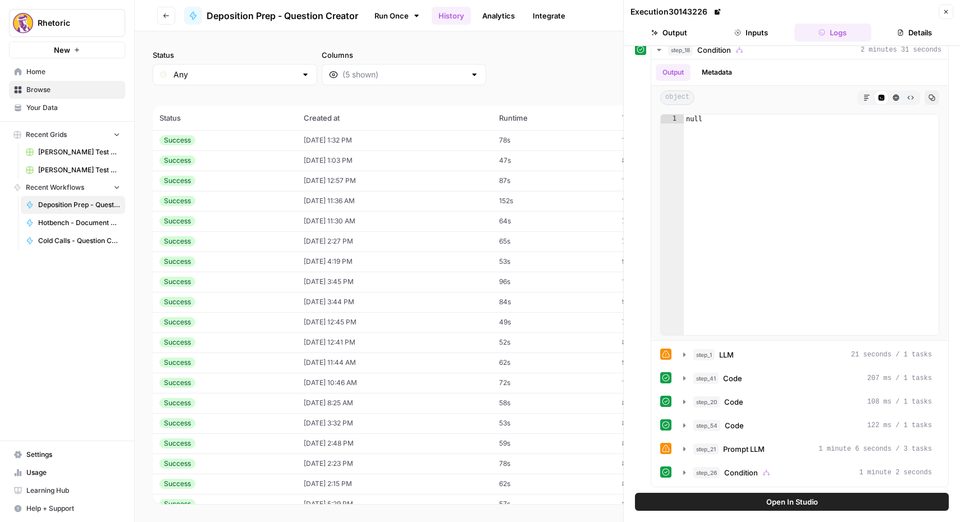
scroll to position [11, 0]
click at [270, 177] on div "Success" at bounding box center [224, 181] width 131 height 10
click at [272, 208] on td "Success" at bounding box center [225, 201] width 144 height 20
click at [268, 226] on div "Success" at bounding box center [224, 221] width 131 height 10
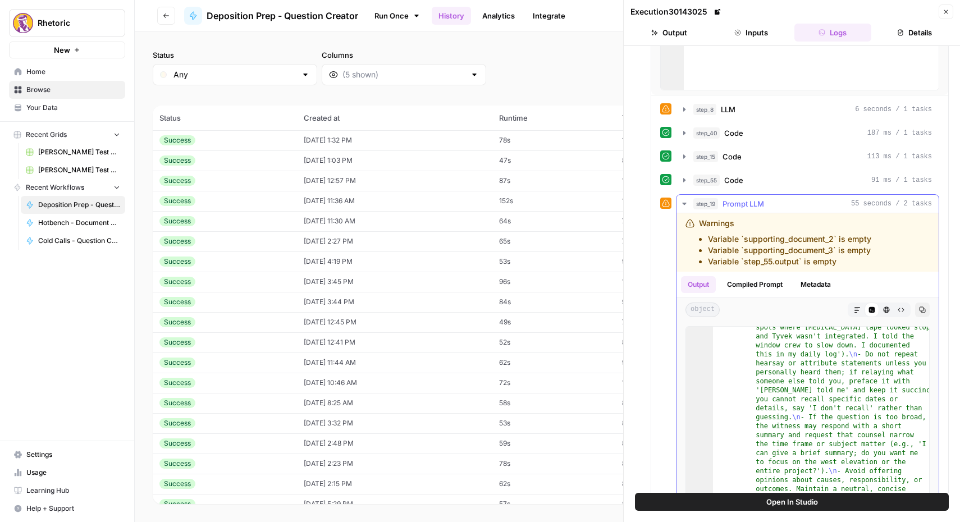
scroll to position [351, 0]
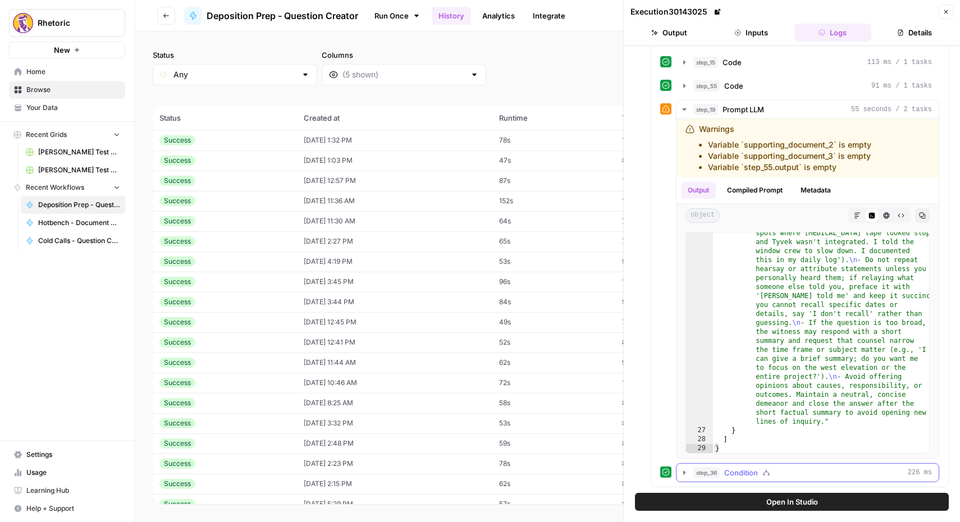
click at [682, 474] on icon "button" at bounding box center [684, 472] width 9 height 9
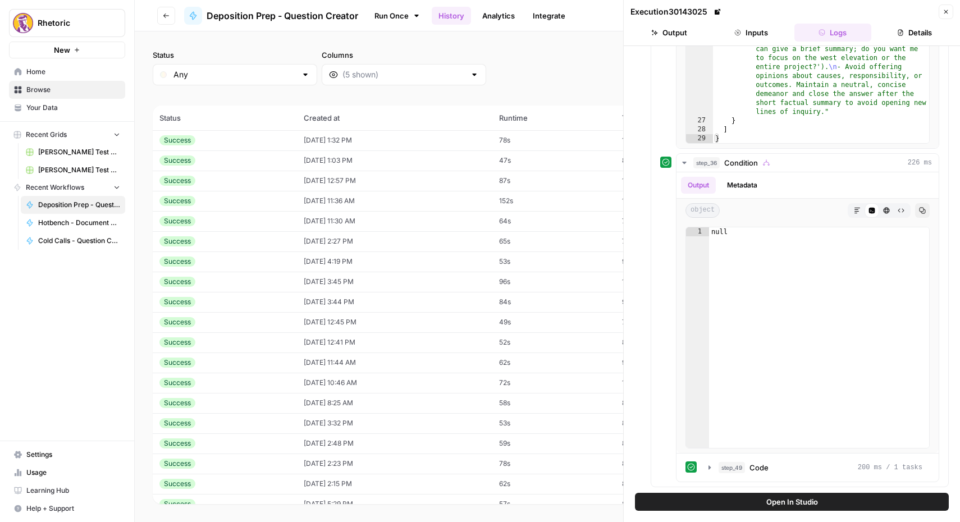
click at [318, 221] on td "[DATE] 11:30 AM" at bounding box center [394, 221] width 195 height 20
click at [300, 204] on td "[DATE] 11:36 AM" at bounding box center [394, 201] width 195 height 20
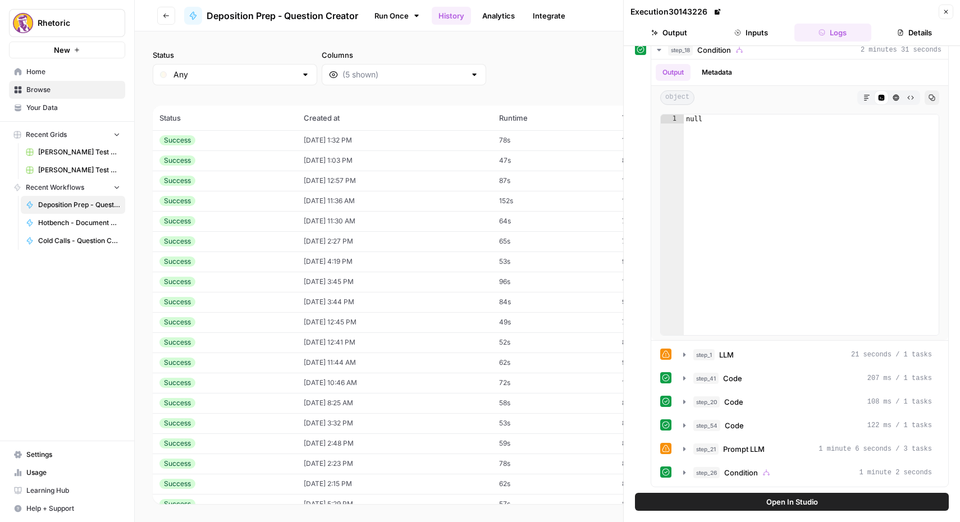
scroll to position [11, 0]
click at [686, 472] on icon "button" at bounding box center [684, 472] width 9 height 9
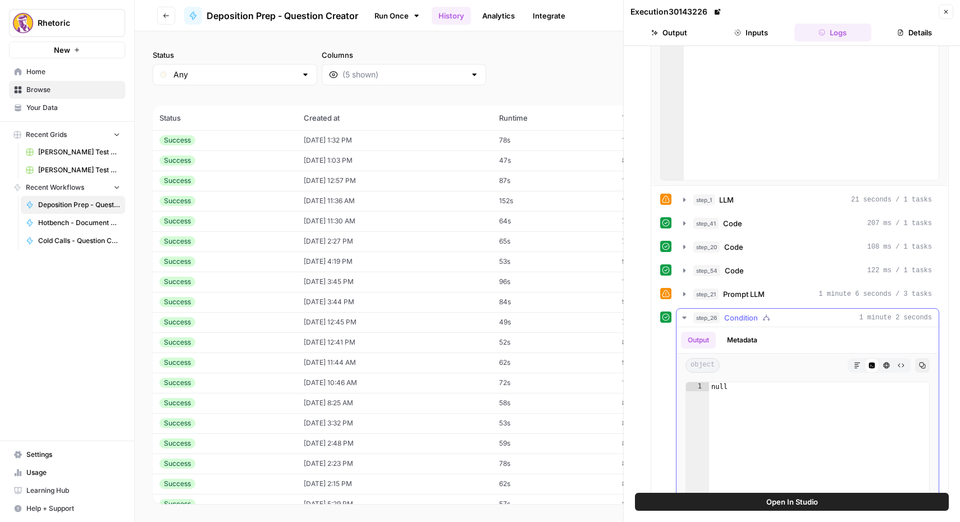
scroll to position [368, 0]
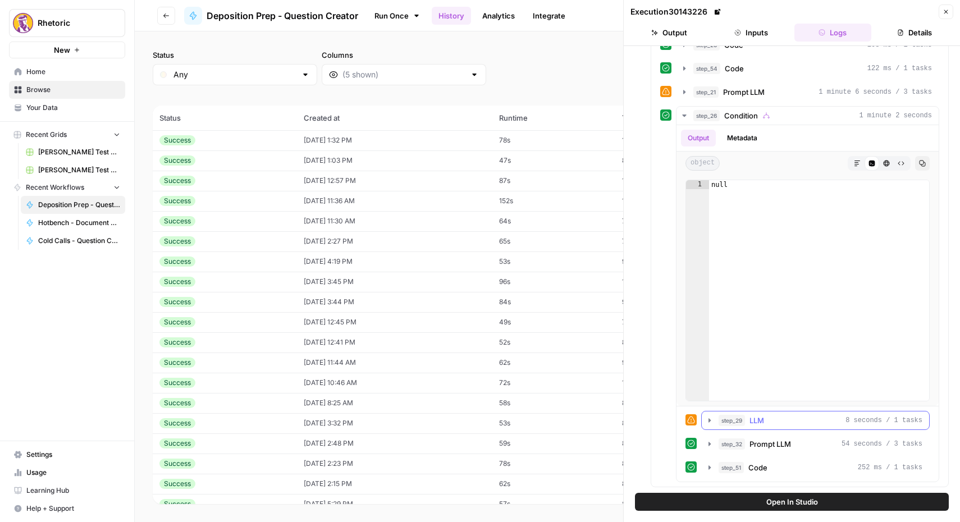
click at [711, 423] on icon "button" at bounding box center [709, 420] width 9 height 9
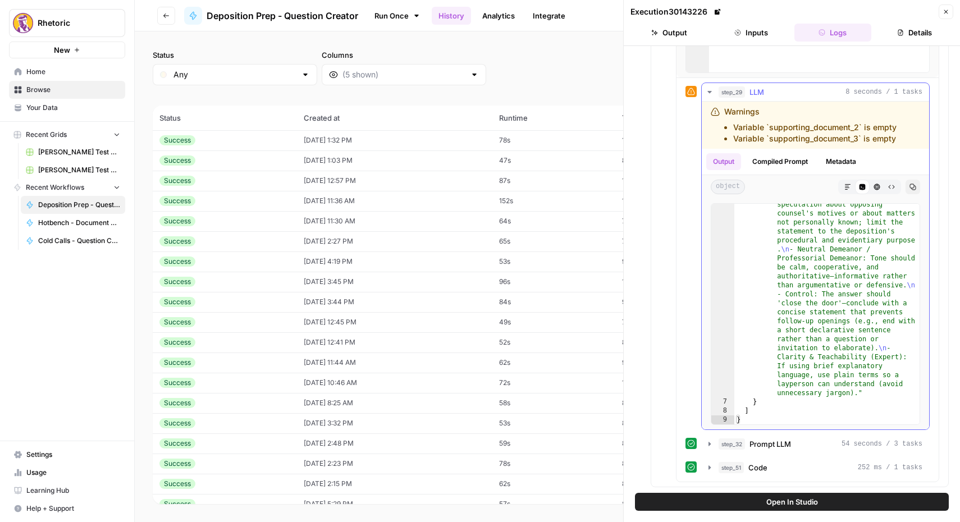
scroll to position [417, 0]
click at [714, 445] on button "step_32 Prompt LLM 54 seconds / 3 tasks" at bounding box center [815, 444] width 227 height 18
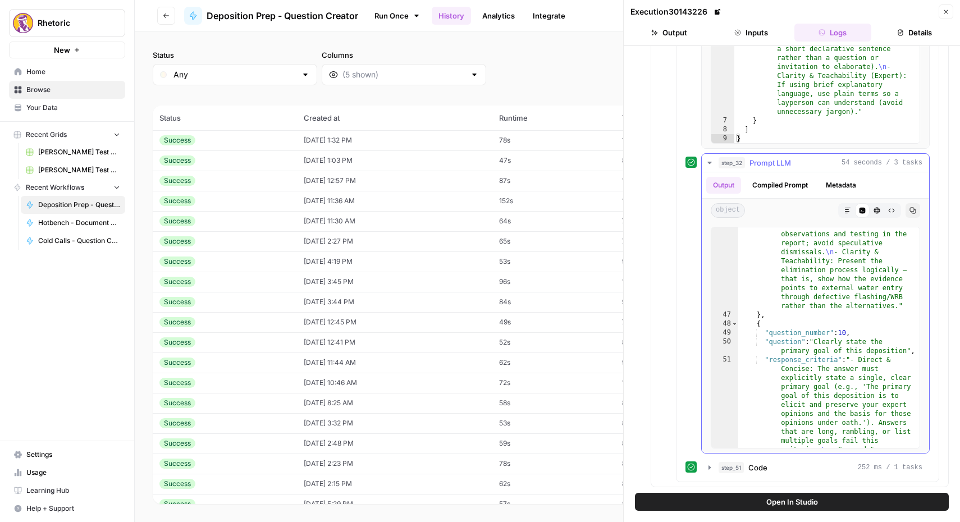
scroll to position [4522, 0]
click at [947, 8] on icon "button" at bounding box center [946, 11] width 7 height 7
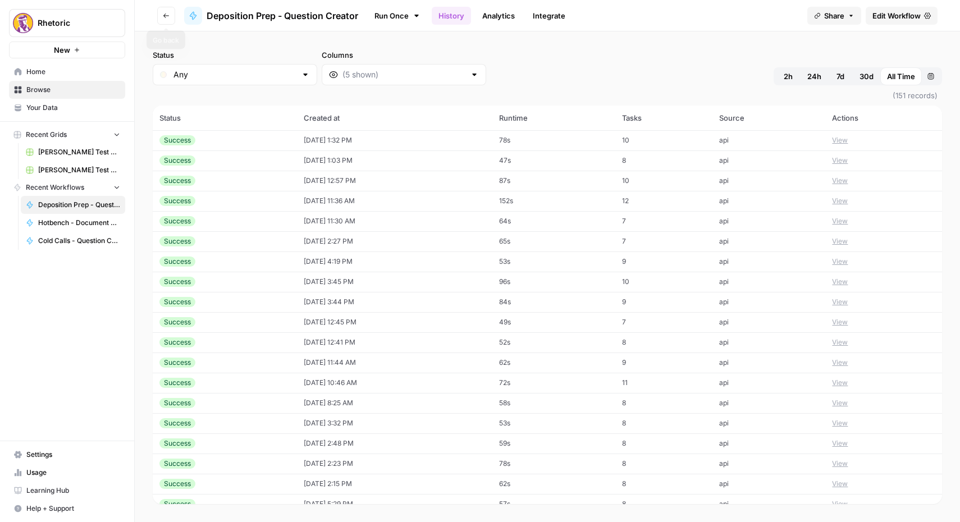
click at [165, 20] on button "Go back" at bounding box center [166, 16] width 18 height 18
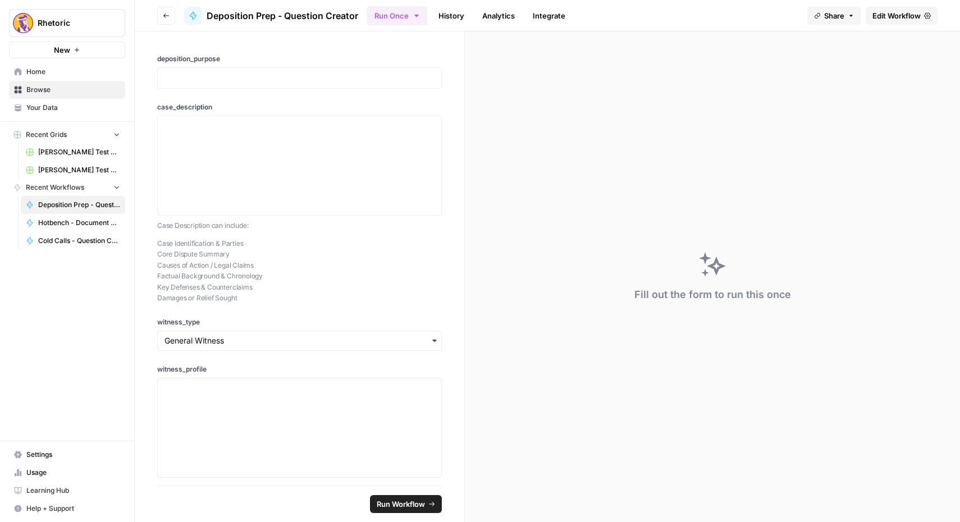
click at [165, 20] on button "Go back" at bounding box center [166, 16] width 18 height 18
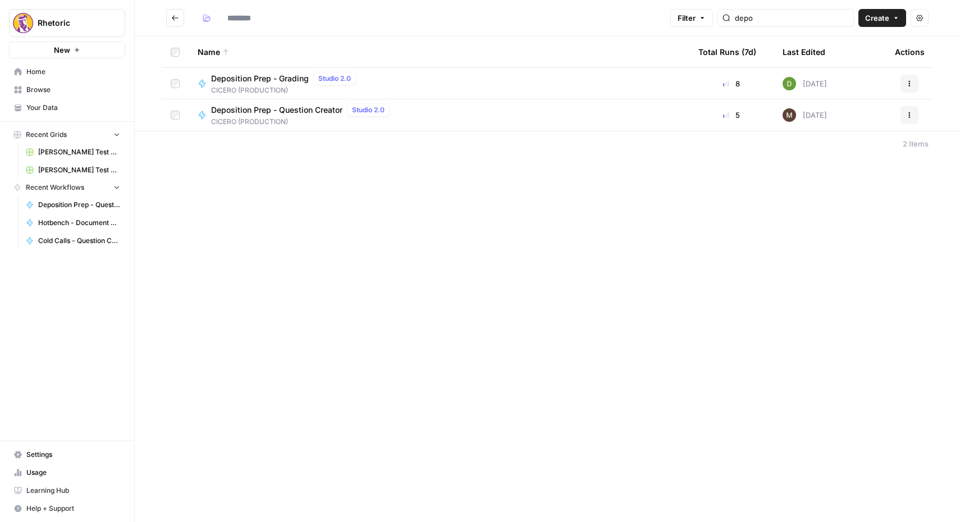
type input "**********"
click at [240, 80] on span "Deposition Prep - Grading" at bounding box center [260, 78] width 98 height 11
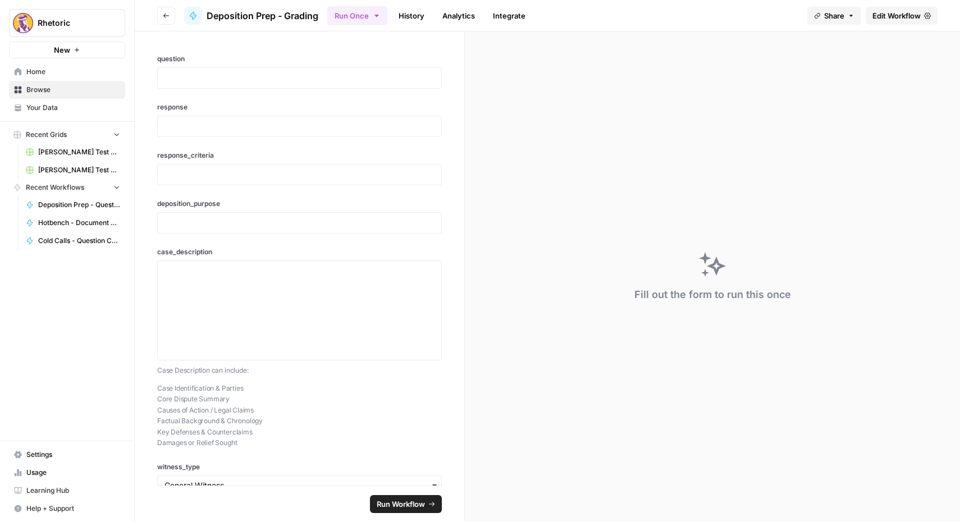
click at [412, 11] on link "History" at bounding box center [411, 16] width 39 height 18
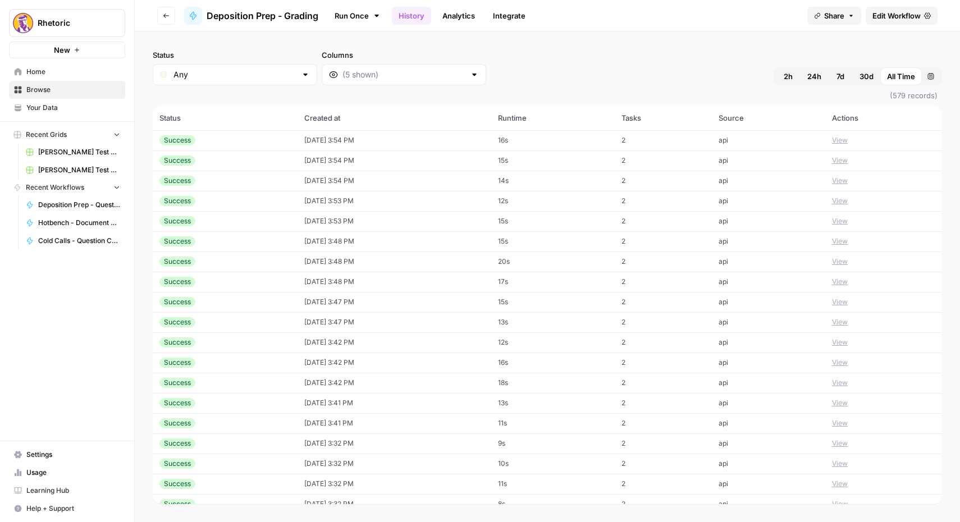
click at [302, 219] on td "[DATE] 3:53 PM" at bounding box center [395, 221] width 194 height 20
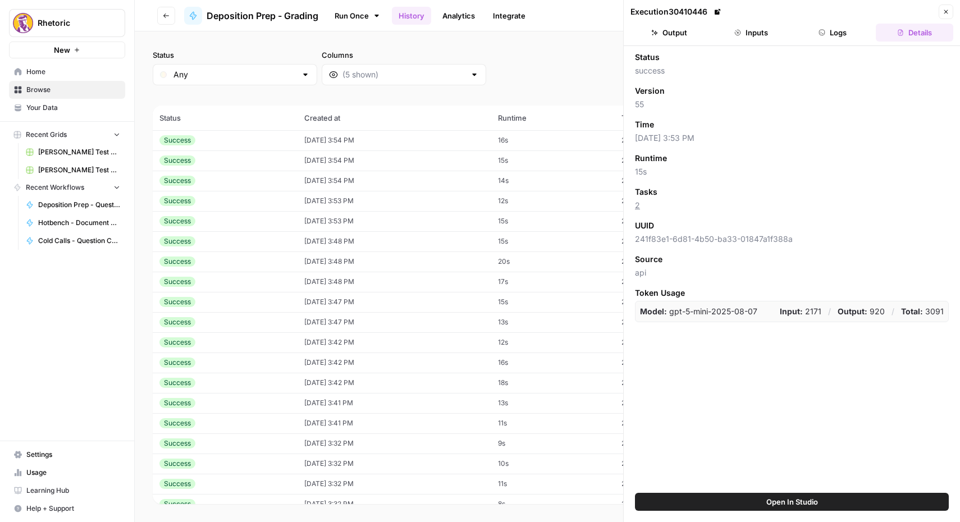
click at [759, 31] on button "Inputs" at bounding box center [751, 33] width 77 height 18
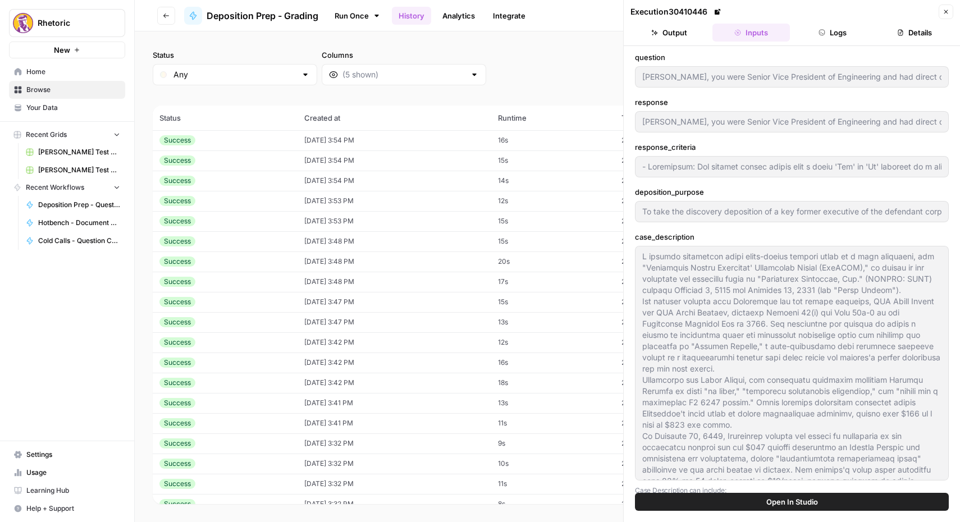
click at [676, 44] on header "Execution 30410446 Close Output Inputs Logs Details" at bounding box center [792, 23] width 336 height 46
click at [820, 35] on icon "button" at bounding box center [822, 32] width 7 height 7
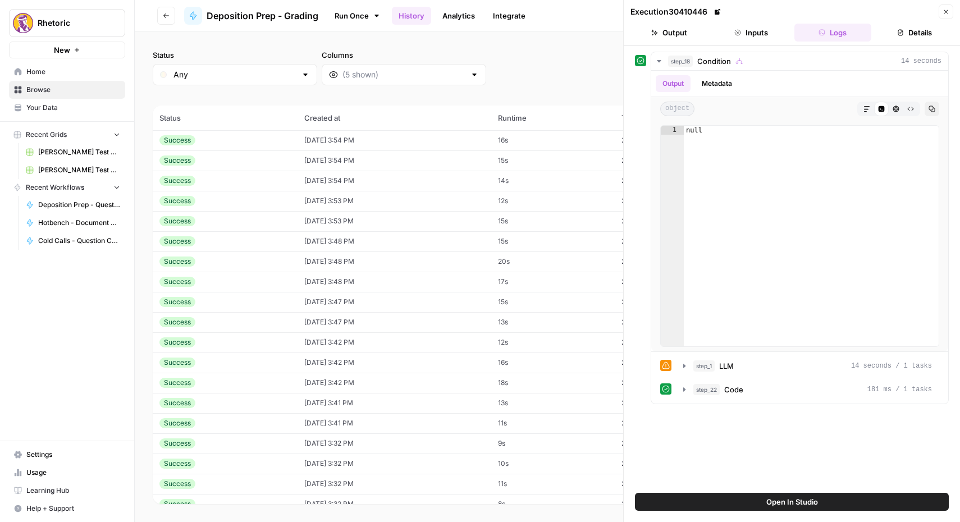
click at [901, 26] on button "Details" at bounding box center [914, 33] width 77 height 18
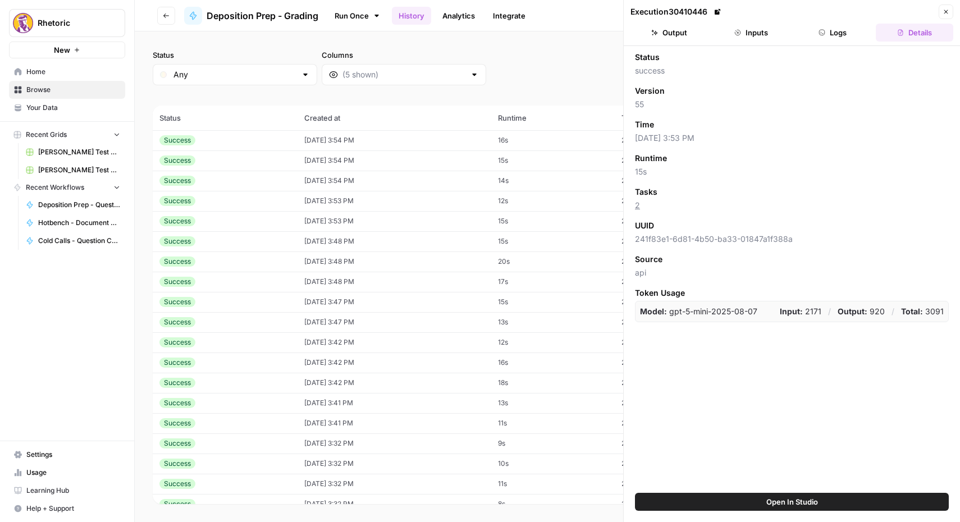
click at [822, 26] on button "Logs" at bounding box center [833, 33] width 77 height 18
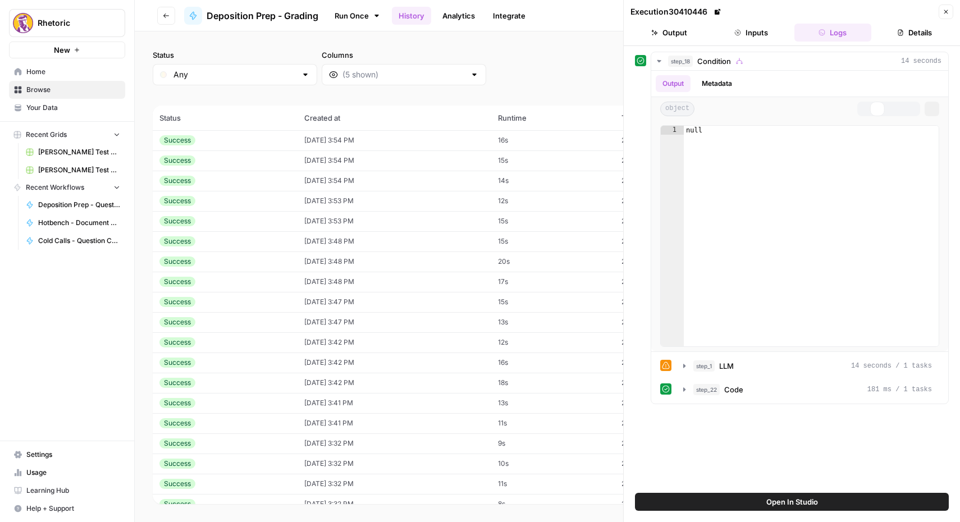
click at [769, 26] on button "Inputs" at bounding box center [751, 33] width 77 height 18
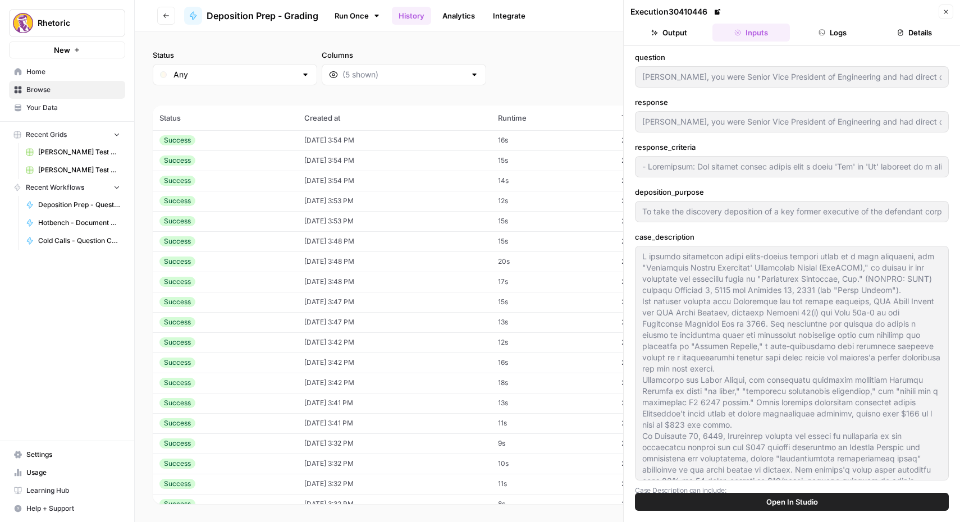
click at [688, 30] on button "Output" at bounding box center [669, 33] width 77 height 18
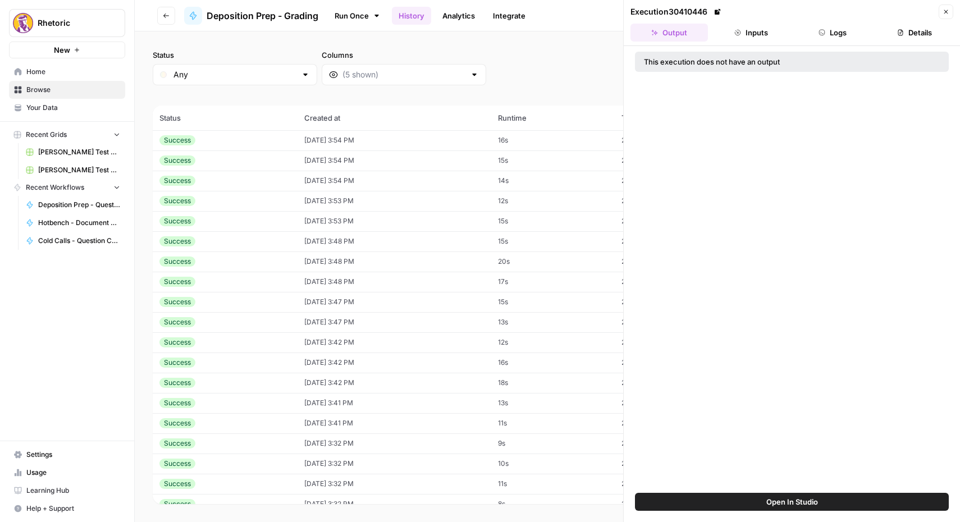
click at [754, 35] on button "Inputs" at bounding box center [751, 33] width 77 height 18
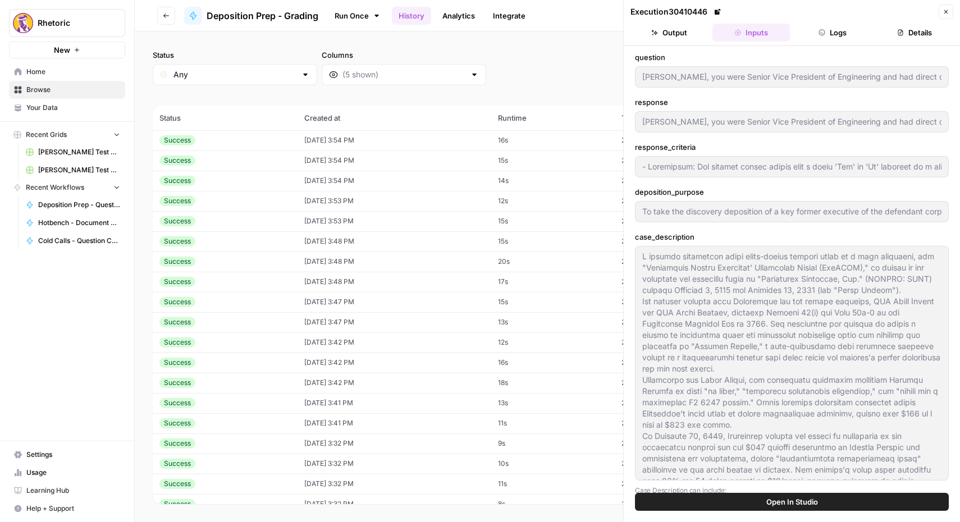
click at [828, 33] on button "Logs" at bounding box center [833, 33] width 77 height 18
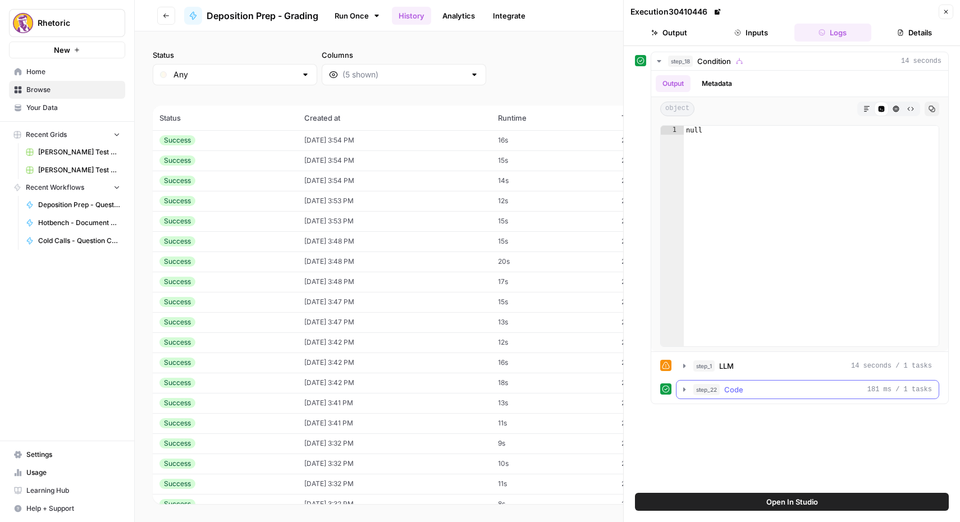
click at [686, 390] on icon "button" at bounding box center [684, 389] width 9 height 9
click at [685, 362] on icon "button" at bounding box center [684, 366] width 9 height 9
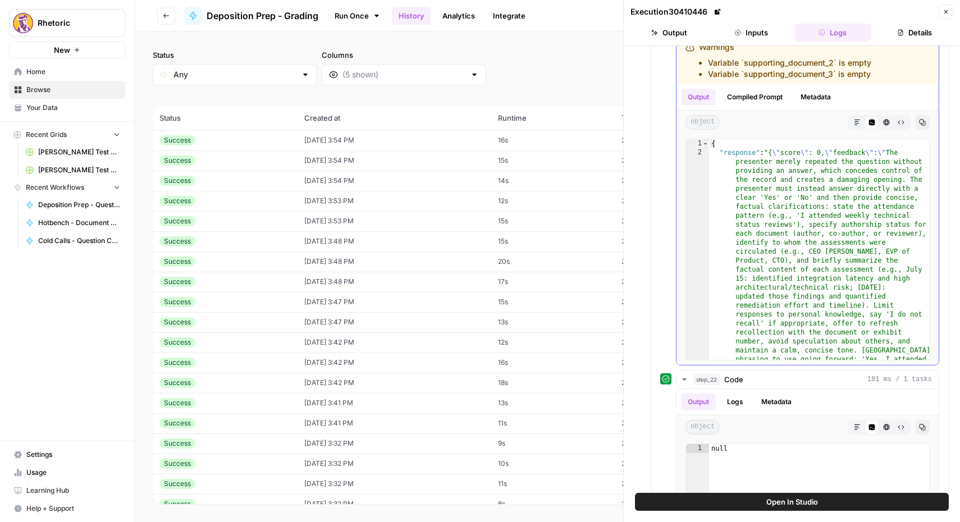
scroll to position [335, 0]
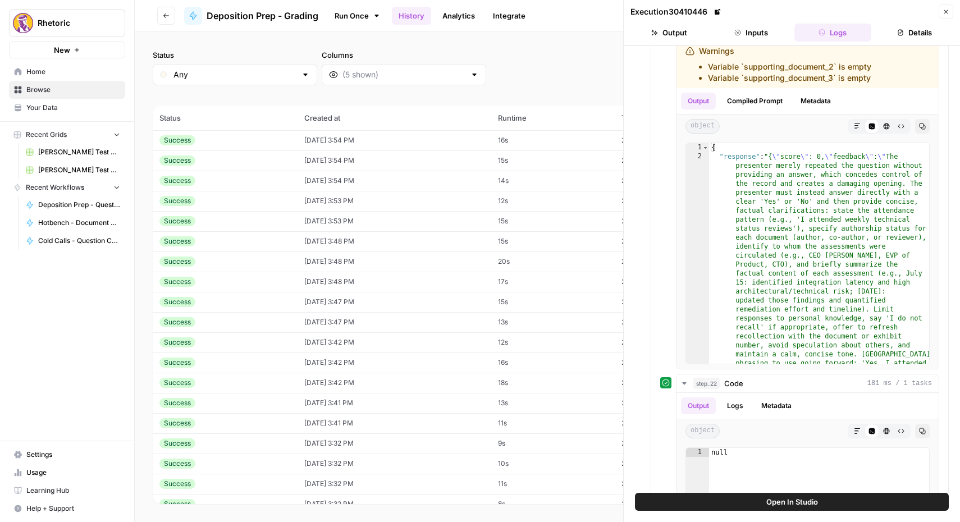
click at [317, 201] on td "[DATE] 3:53 PM" at bounding box center [395, 201] width 194 height 20
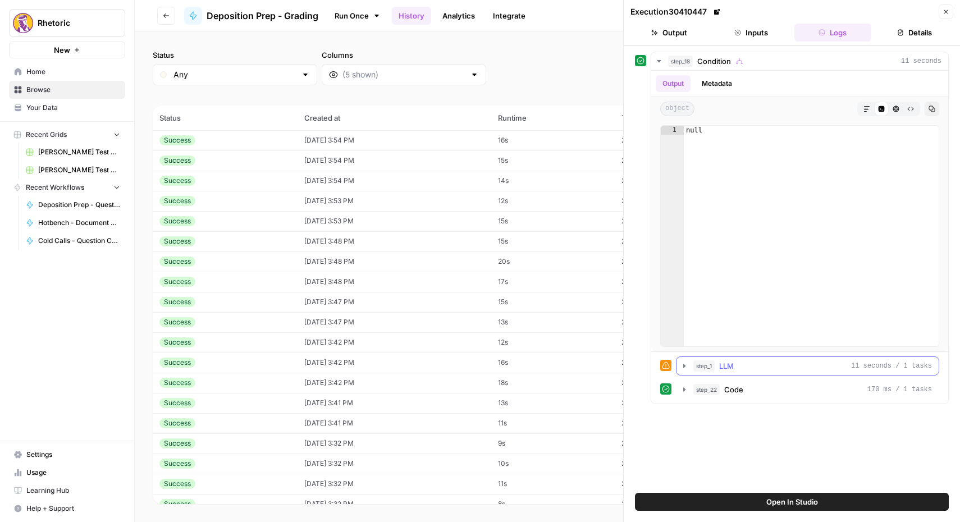
click at [686, 367] on icon "button" at bounding box center [684, 366] width 9 height 9
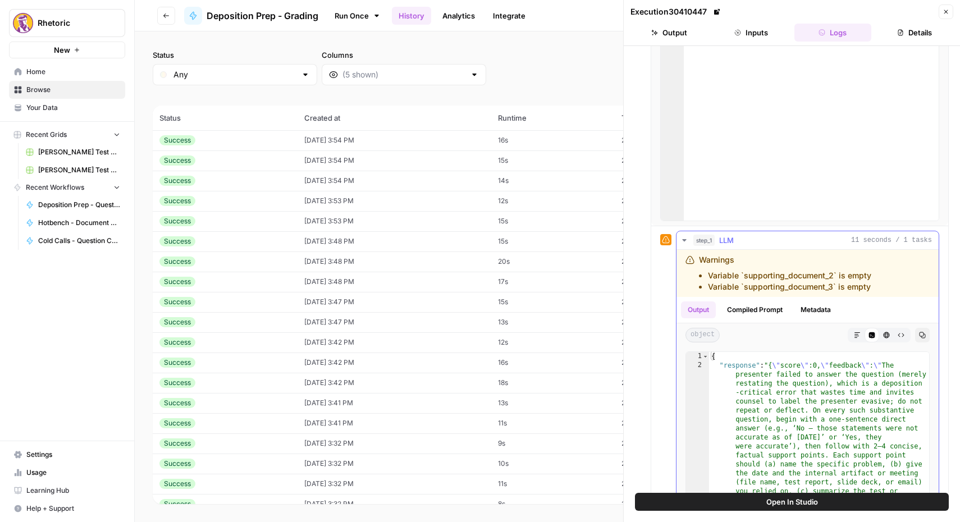
scroll to position [127, 0]
click at [334, 138] on td "[DATE] 3:54 PM" at bounding box center [395, 140] width 194 height 20
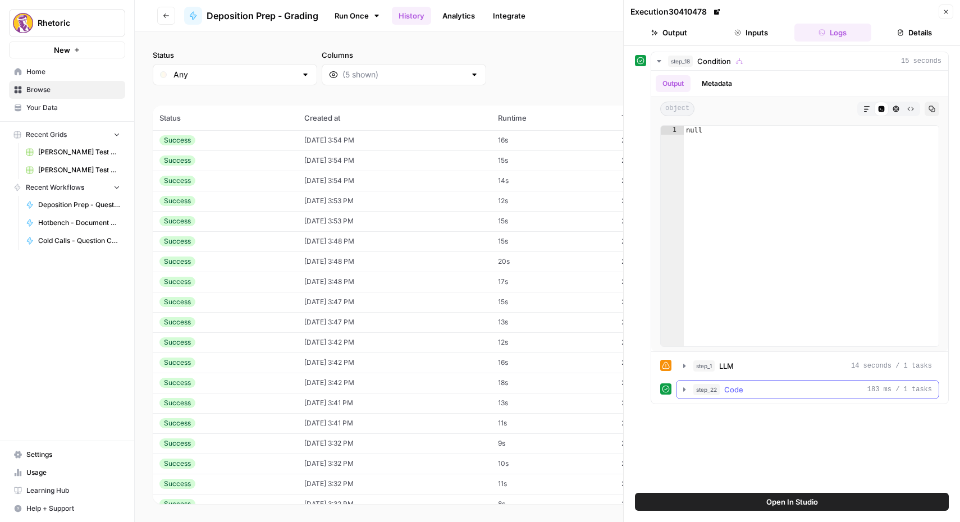
click at [684, 391] on icon "button" at bounding box center [684, 389] width 9 height 9
click at [685, 364] on icon "button" at bounding box center [684, 366] width 9 height 9
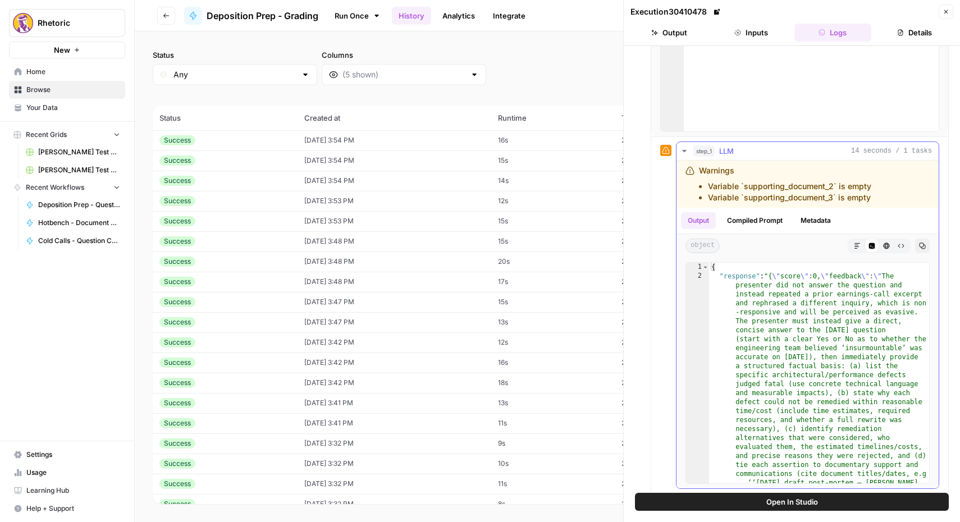
scroll to position [216, 0]
click at [286, 166] on td "Success" at bounding box center [225, 160] width 145 height 20
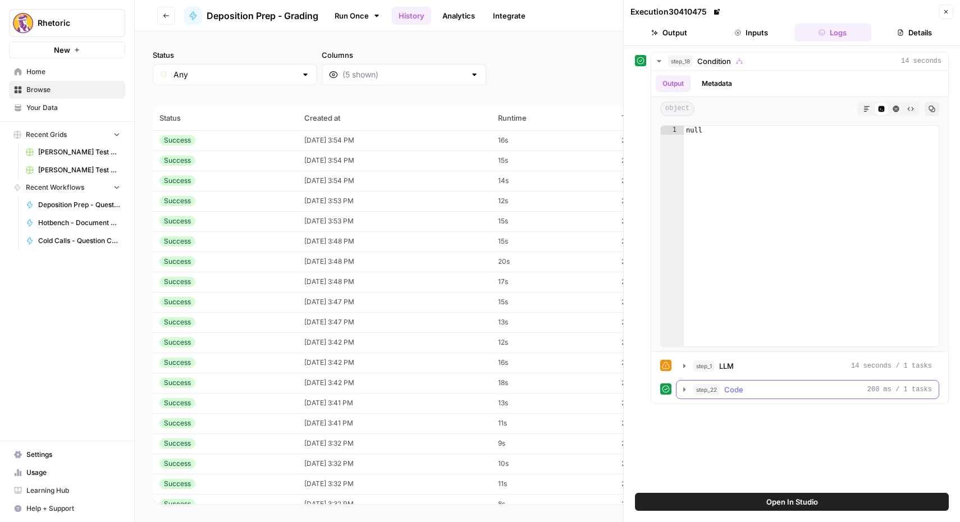
click at [686, 389] on icon "button" at bounding box center [684, 389] width 9 height 9
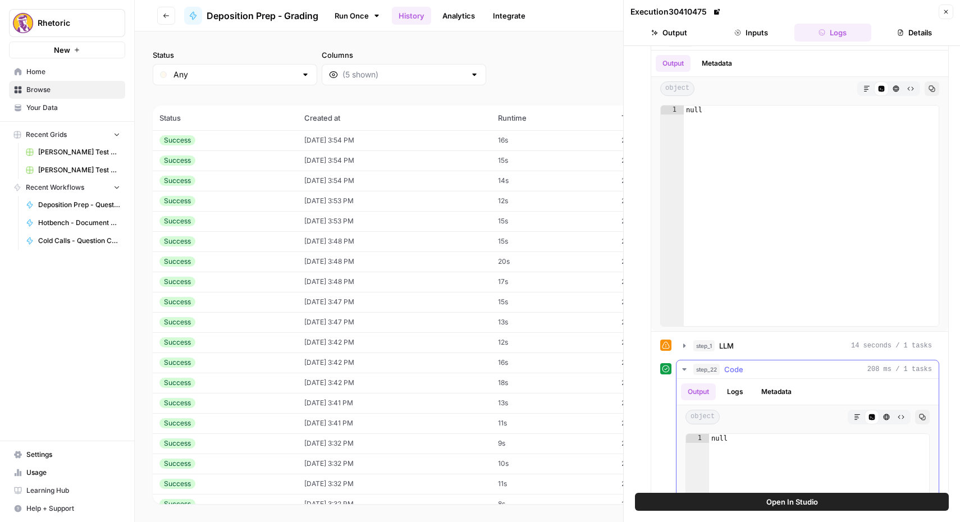
click at [733, 389] on button "Logs" at bounding box center [735, 392] width 30 height 17
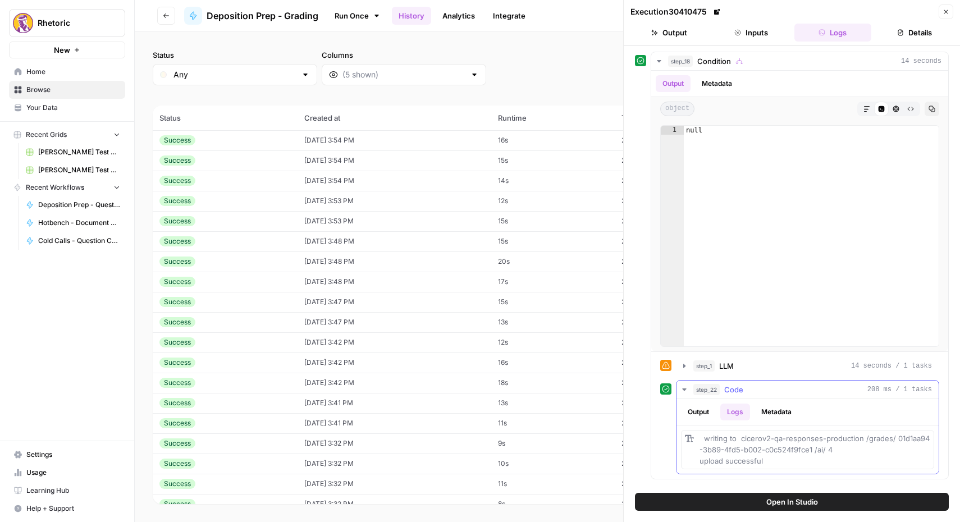
scroll to position [0, 0]
click at [765, 409] on button "Metadata" at bounding box center [777, 412] width 44 height 17
click at [697, 411] on button "Output" at bounding box center [698, 412] width 35 height 17
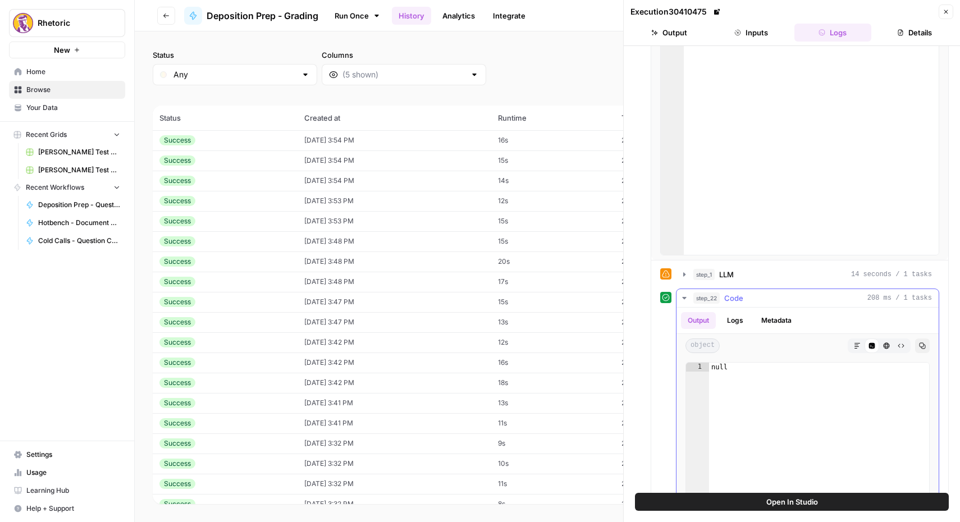
scroll to position [93, 0]
click at [687, 272] on icon "button" at bounding box center [684, 272] width 9 height 9
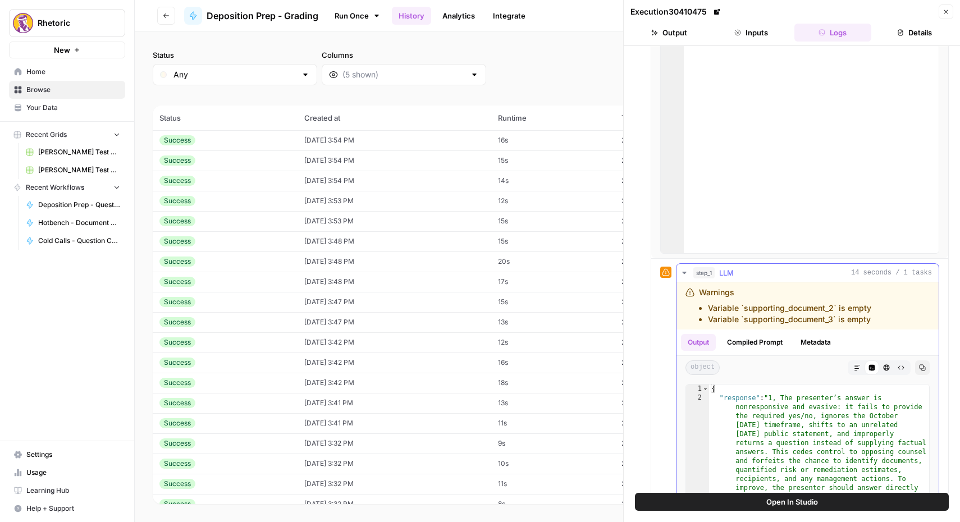
click at [686, 268] on icon "button" at bounding box center [684, 272] width 9 height 9
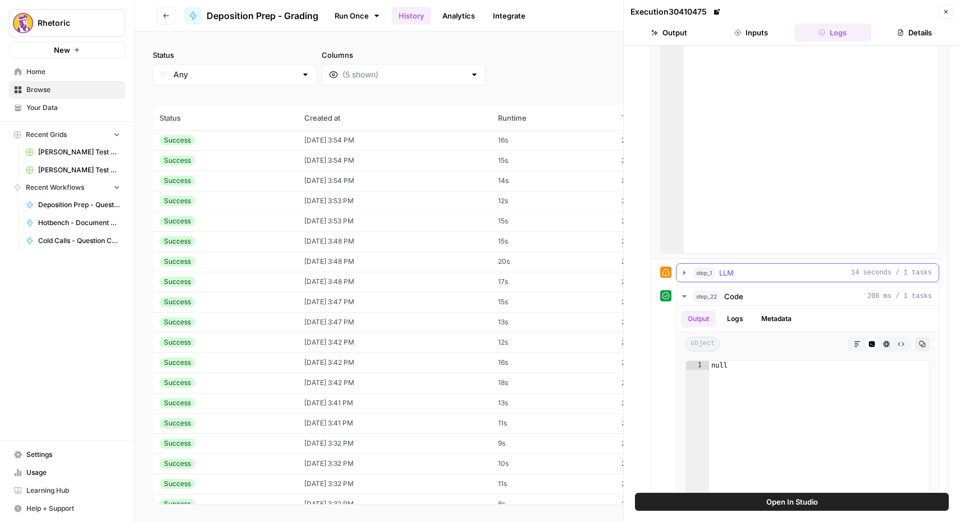
click at [693, 277] on span "step_1" at bounding box center [703, 272] width 21 height 11
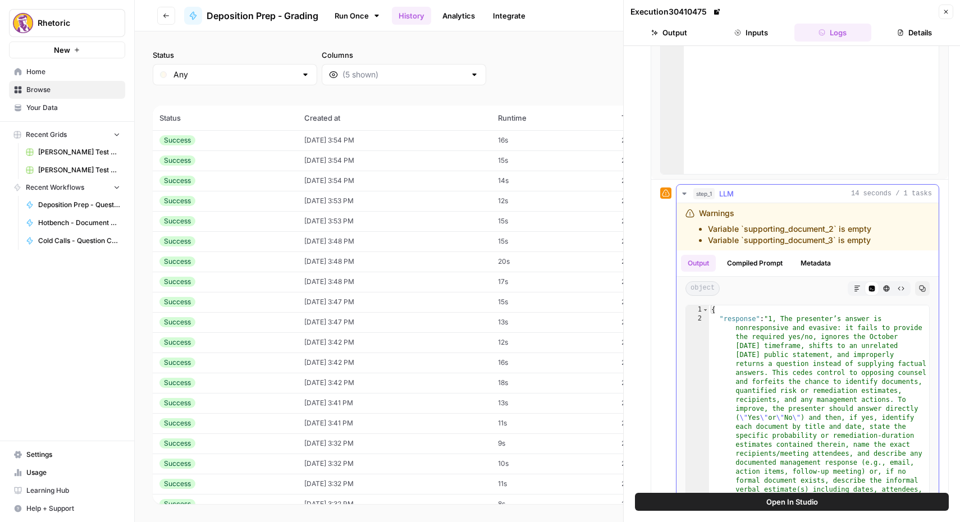
scroll to position [175, 0]
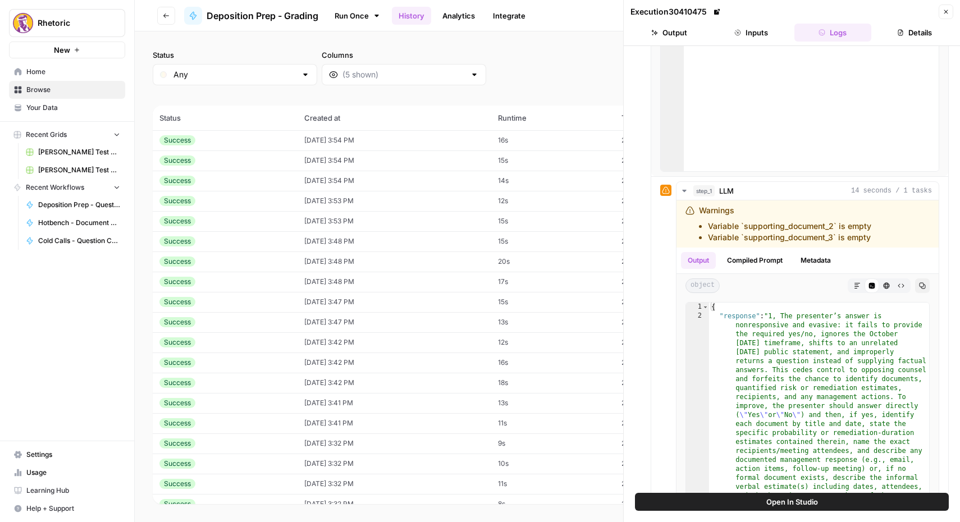
click at [362, 143] on td "[DATE] 3:54 PM" at bounding box center [395, 140] width 194 height 20
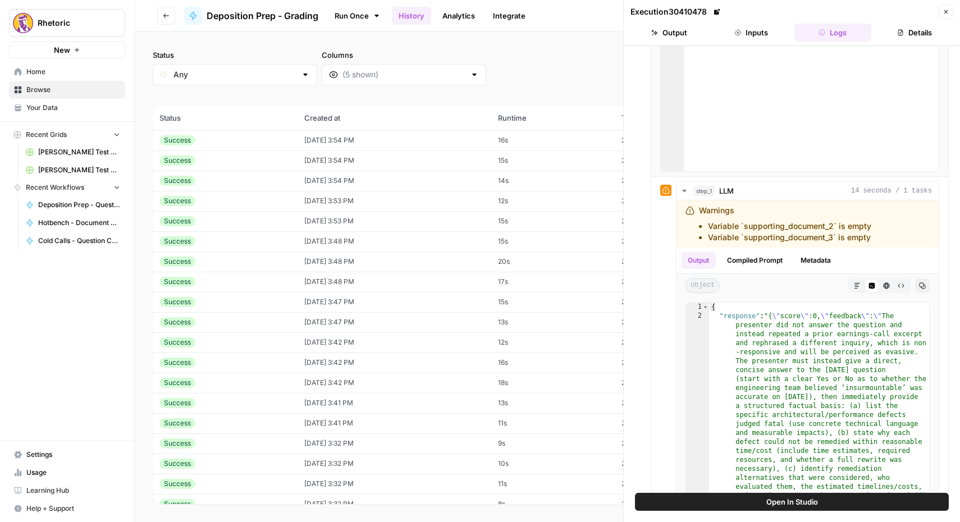
click at [359, 162] on td "[DATE] 3:54 PM" at bounding box center [395, 160] width 194 height 20
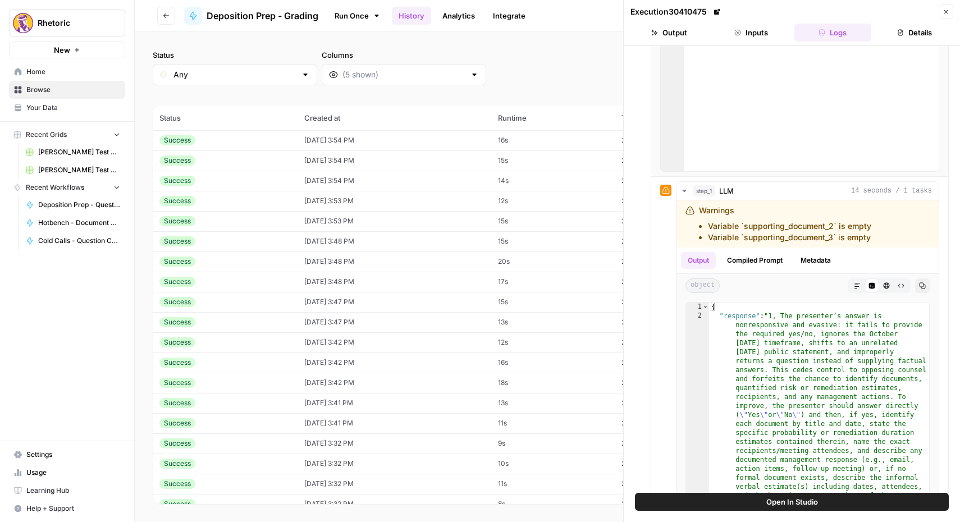
click at [362, 174] on td "[DATE] 3:54 PM" at bounding box center [395, 181] width 194 height 20
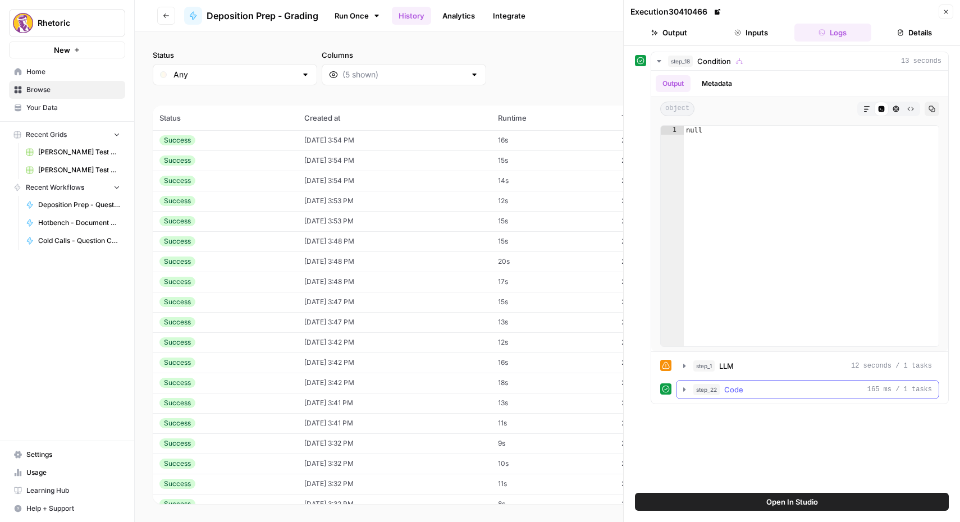
click at [683, 392] on icon "button" at bounding box center [684, 389] width 9 height 9
click at [735, 414] on button "Logs" at bounding box center [735, 412] width 30 height 17
click at [701, 411] on button "Output" at bounding box center [698, 412] width 35 height 17
click at [684, 363] on icon "button" at bounding box center [684, 366] width 9 height 9
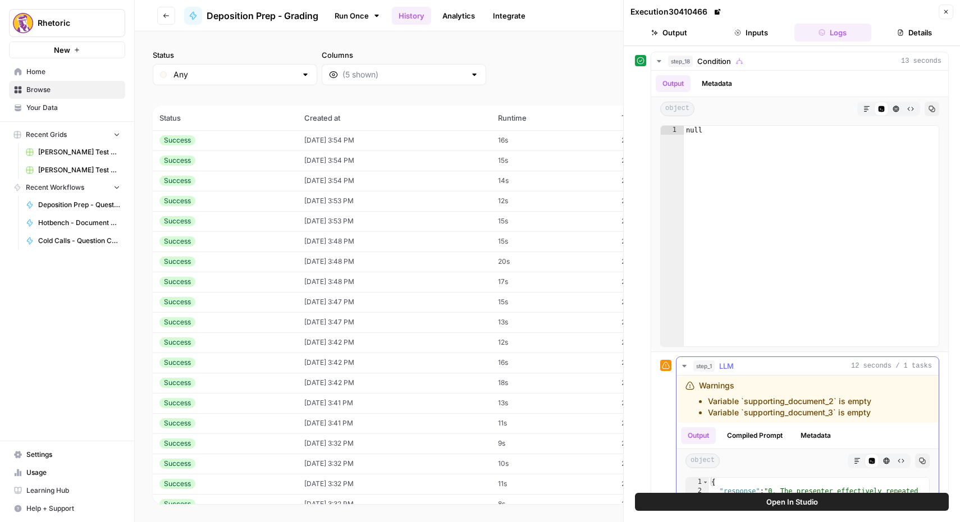
click at [739, 436] on button "Compiled Prompt" at bounding box center [754, 435] width 69 height 17
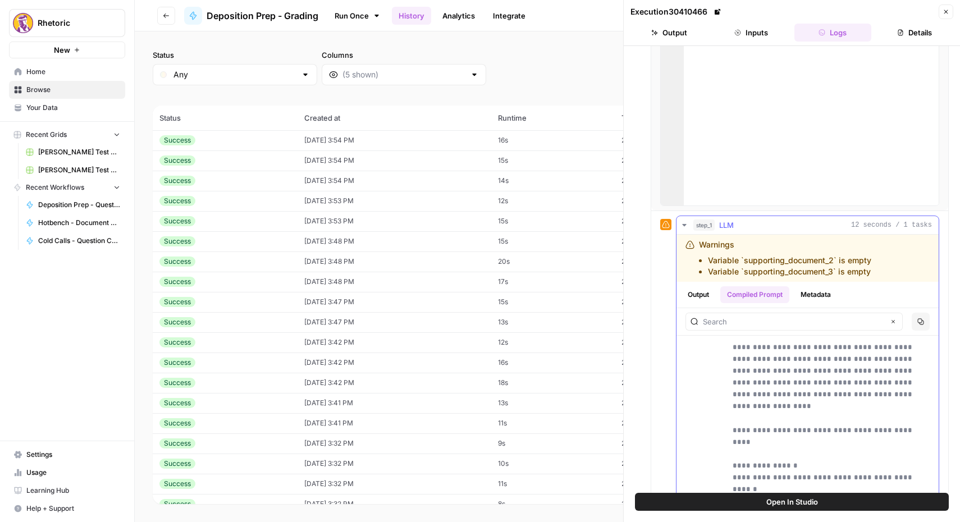
scroll to position [150, 0]
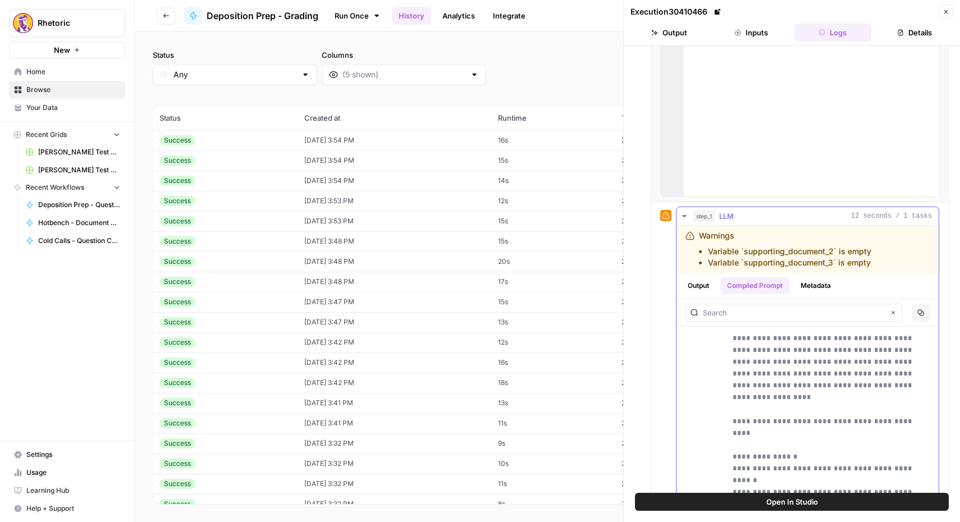
click at [704, 285] on button "Output" at bounding box center [698, 285] width 35 height 17
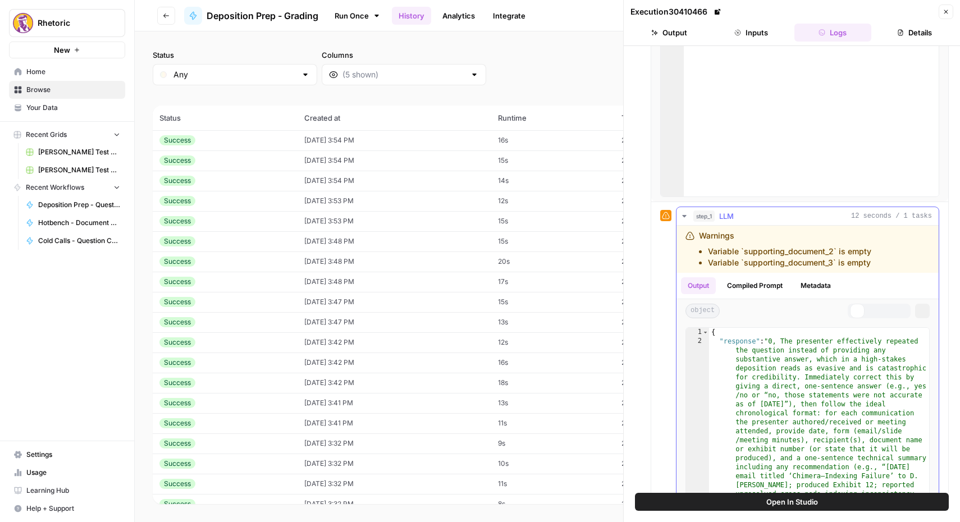
scroll to position [0, 0]
click at [329, 202] on td "[DATE] 3:53 PM" at bounding box center [395, 201] width 194 height 20
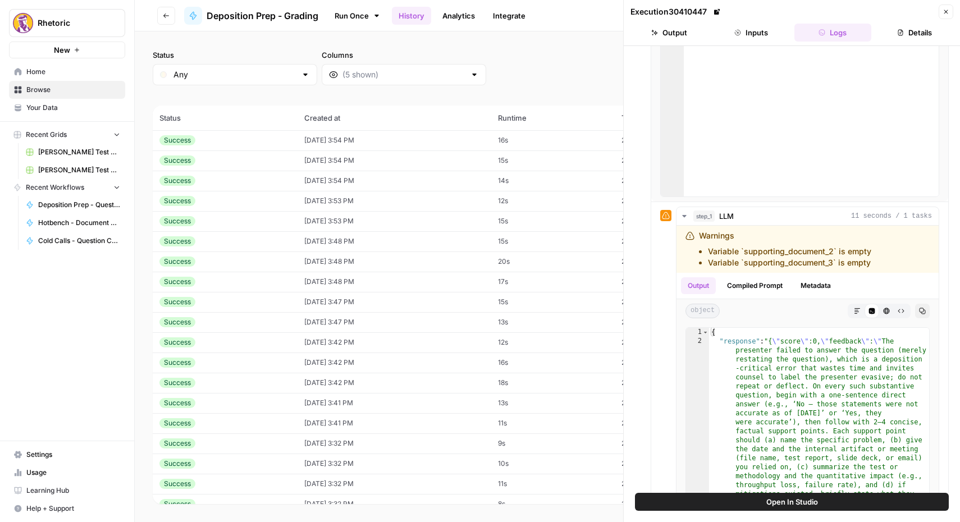
click at [357, 221] on td "[DATE] 3:53 PM" at bounding box center [395, 221] width 194 height 20
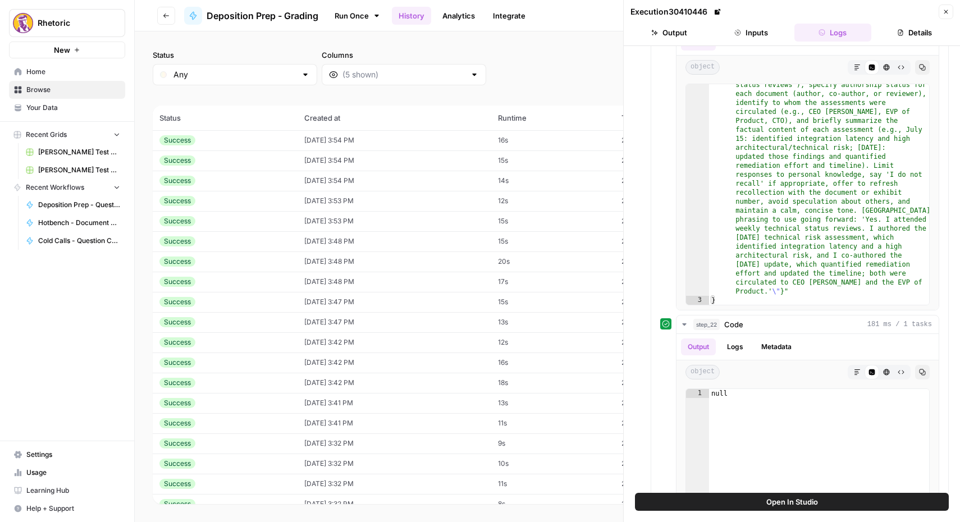
scroll to position [527, 0]
